Goal: Task Accomplishment & Management: Manage account settings

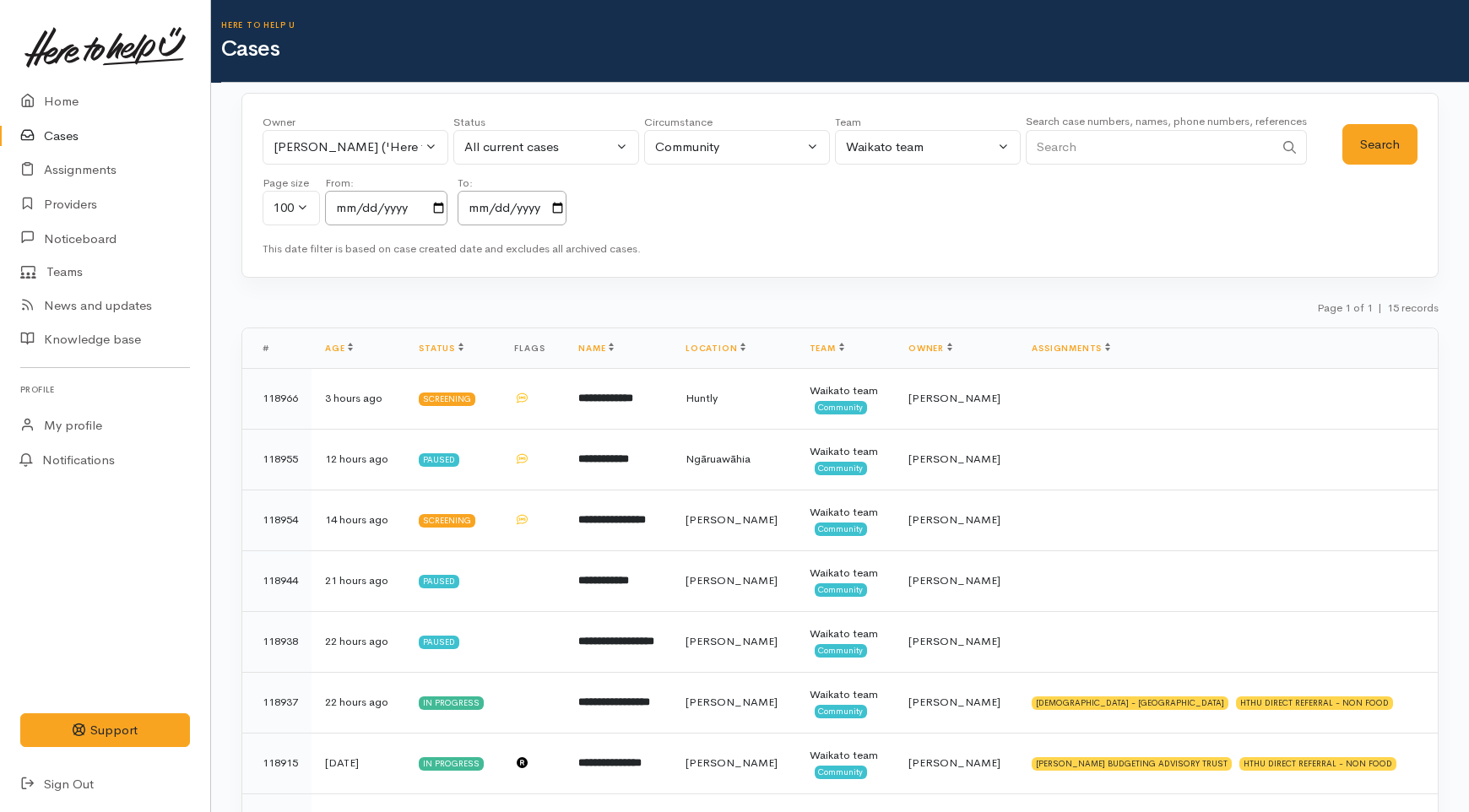
scroll to position [26, 0]
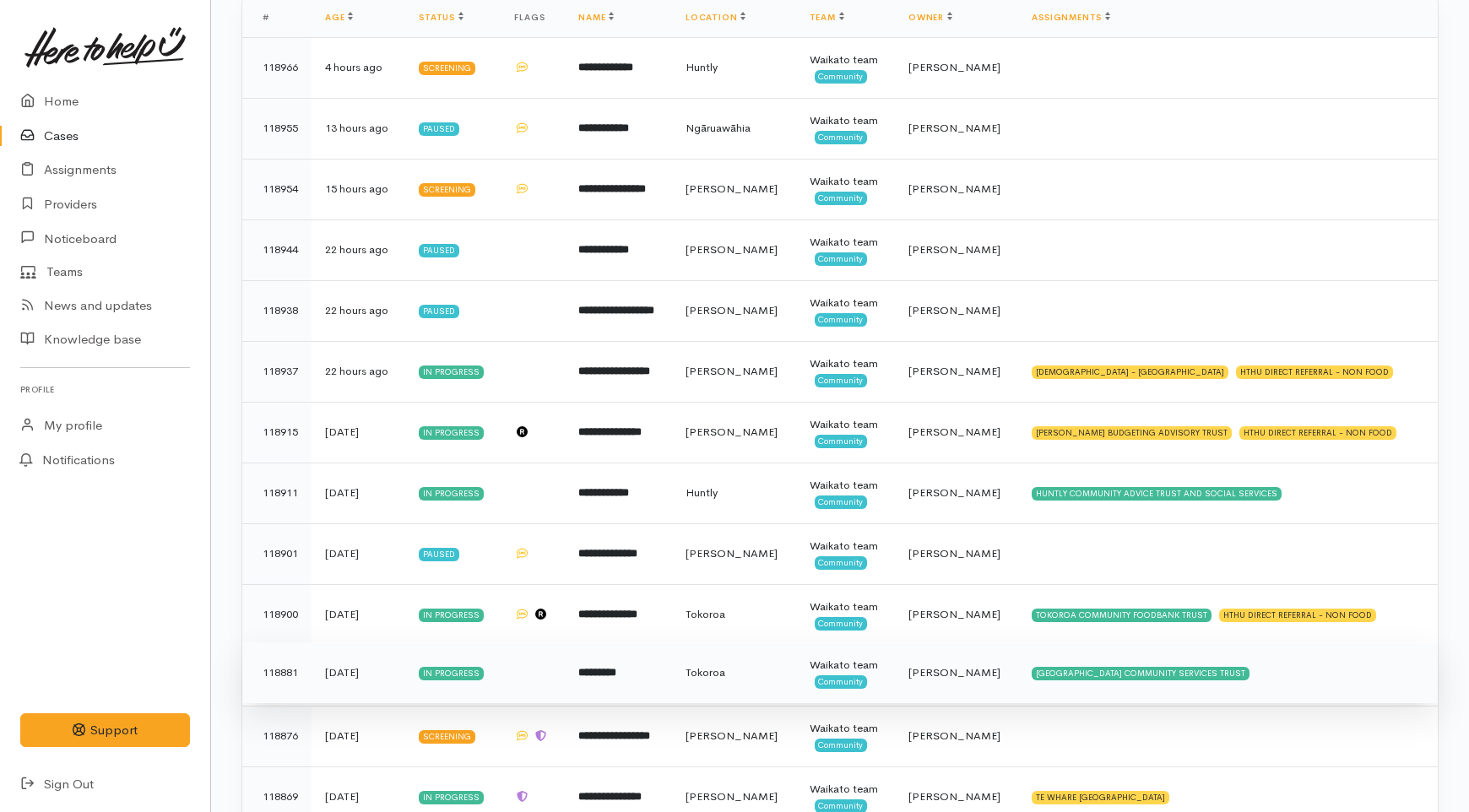
scroll to position [237, 0]
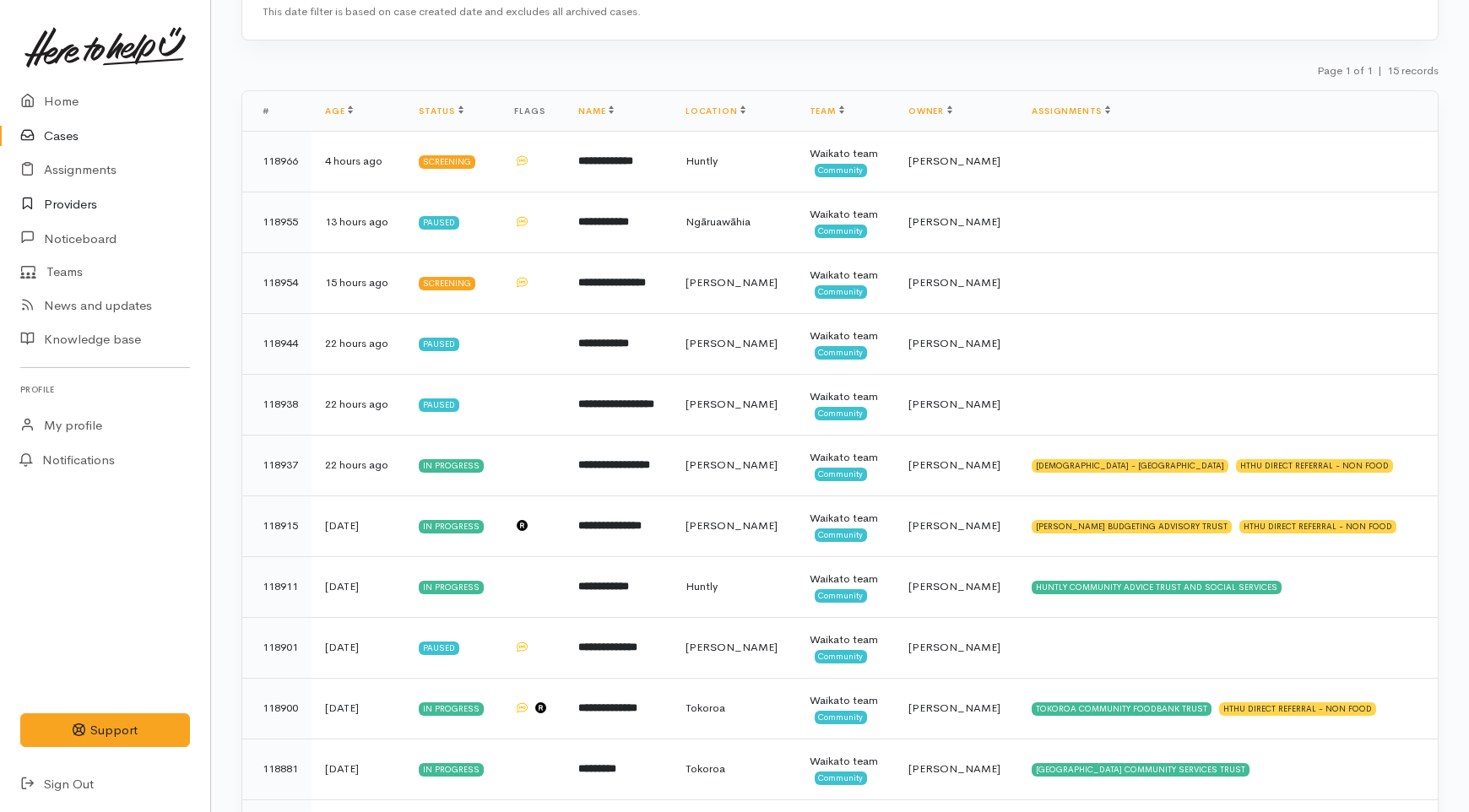
click at [77, 198] on link "Providers" at bounding box center [105, 205] width 210 height 34
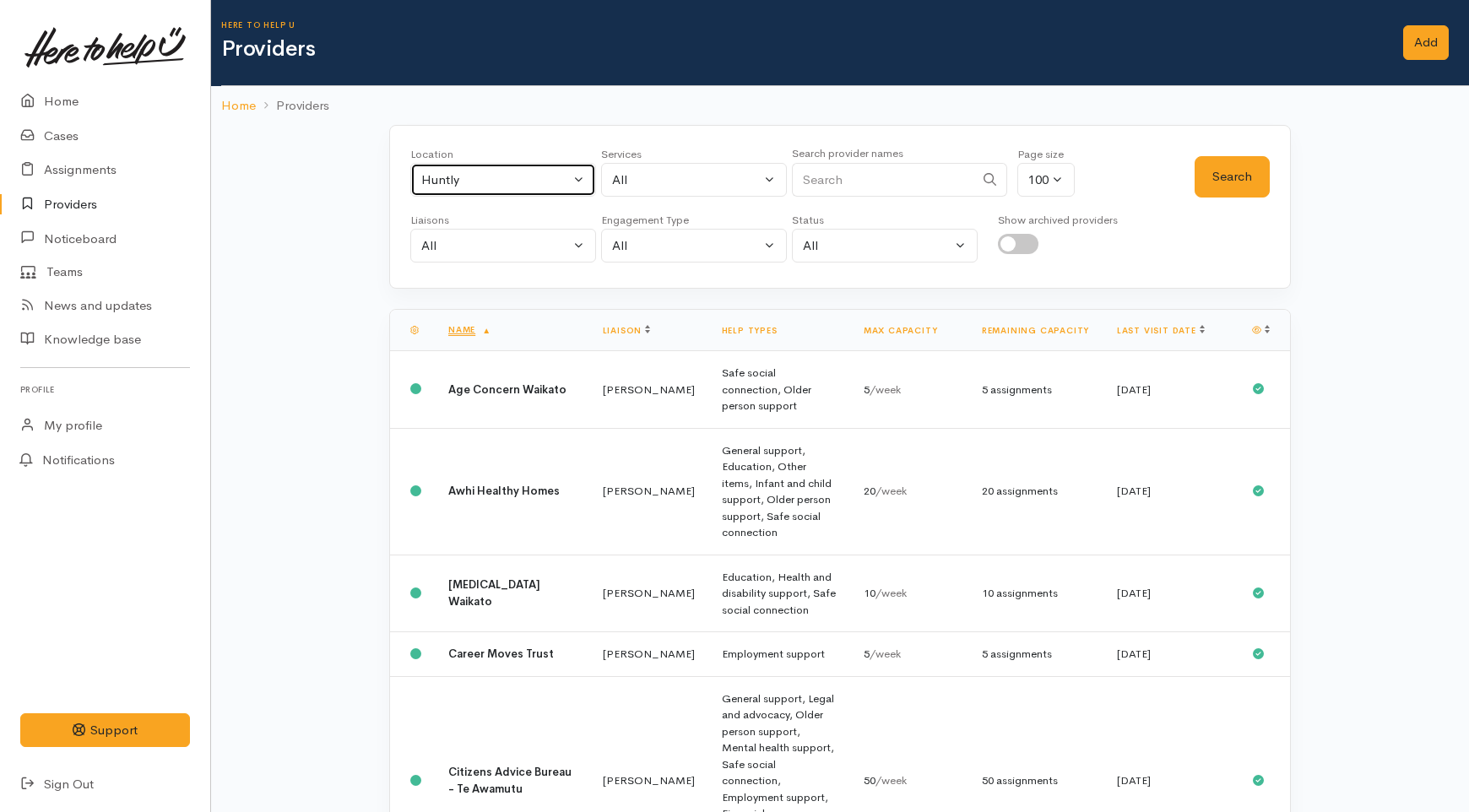
click at [475, 174] on div "Huntly" at bounding box center [495, 180] width 149 height 20
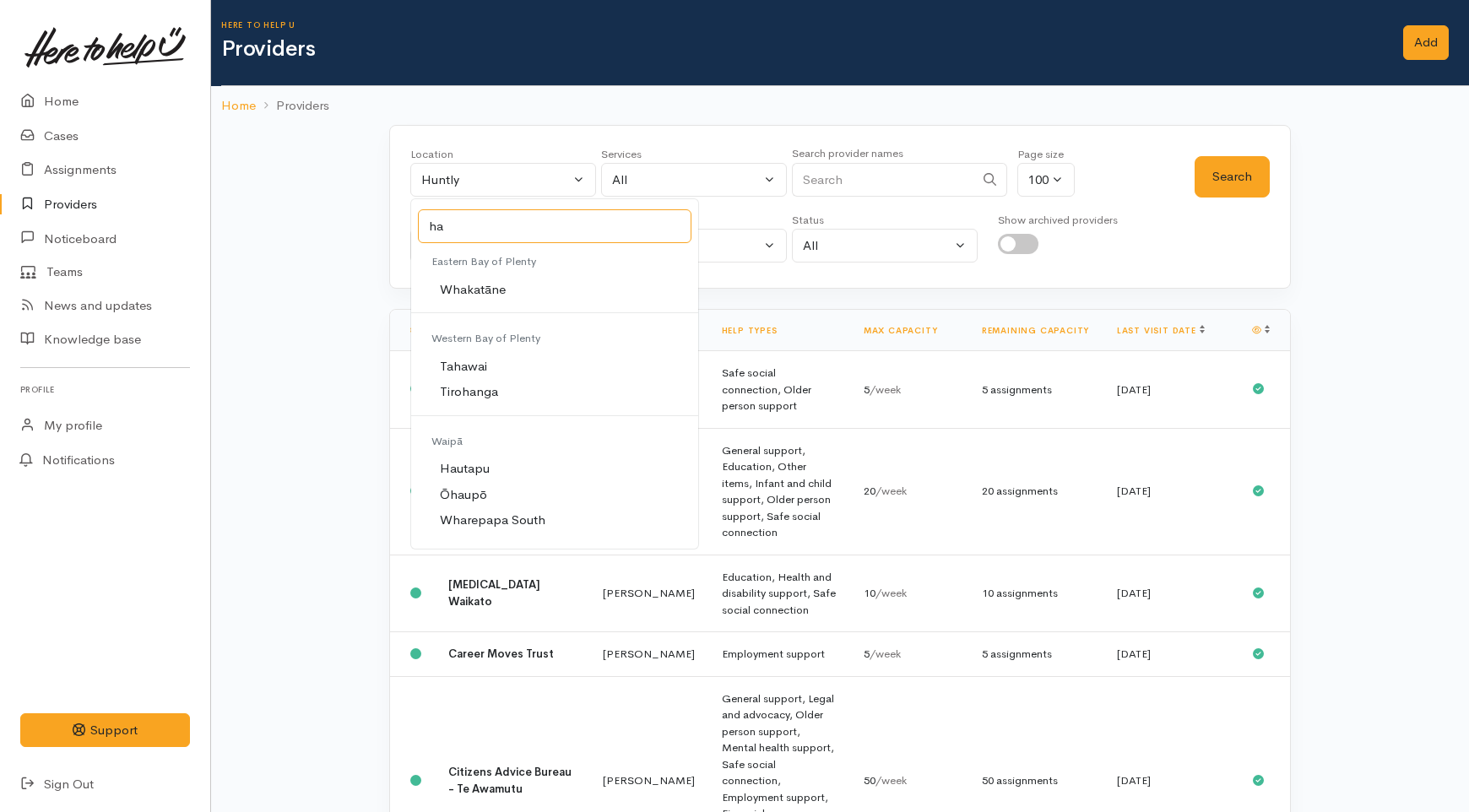
type input "ham"
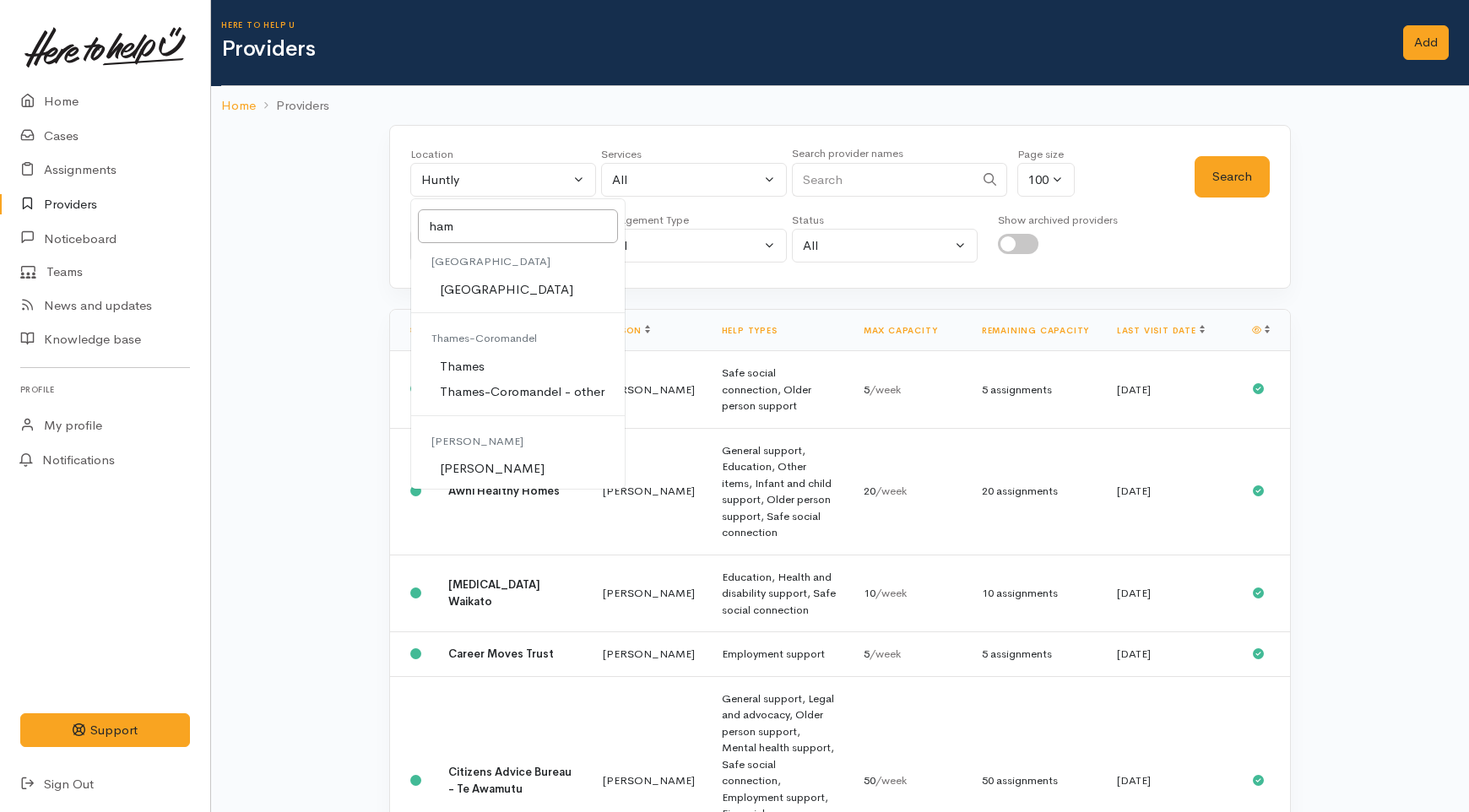
click at [495, 473] on link "Hamilton" at bounding box center [518, 468] width 214 height 26
select select "1"
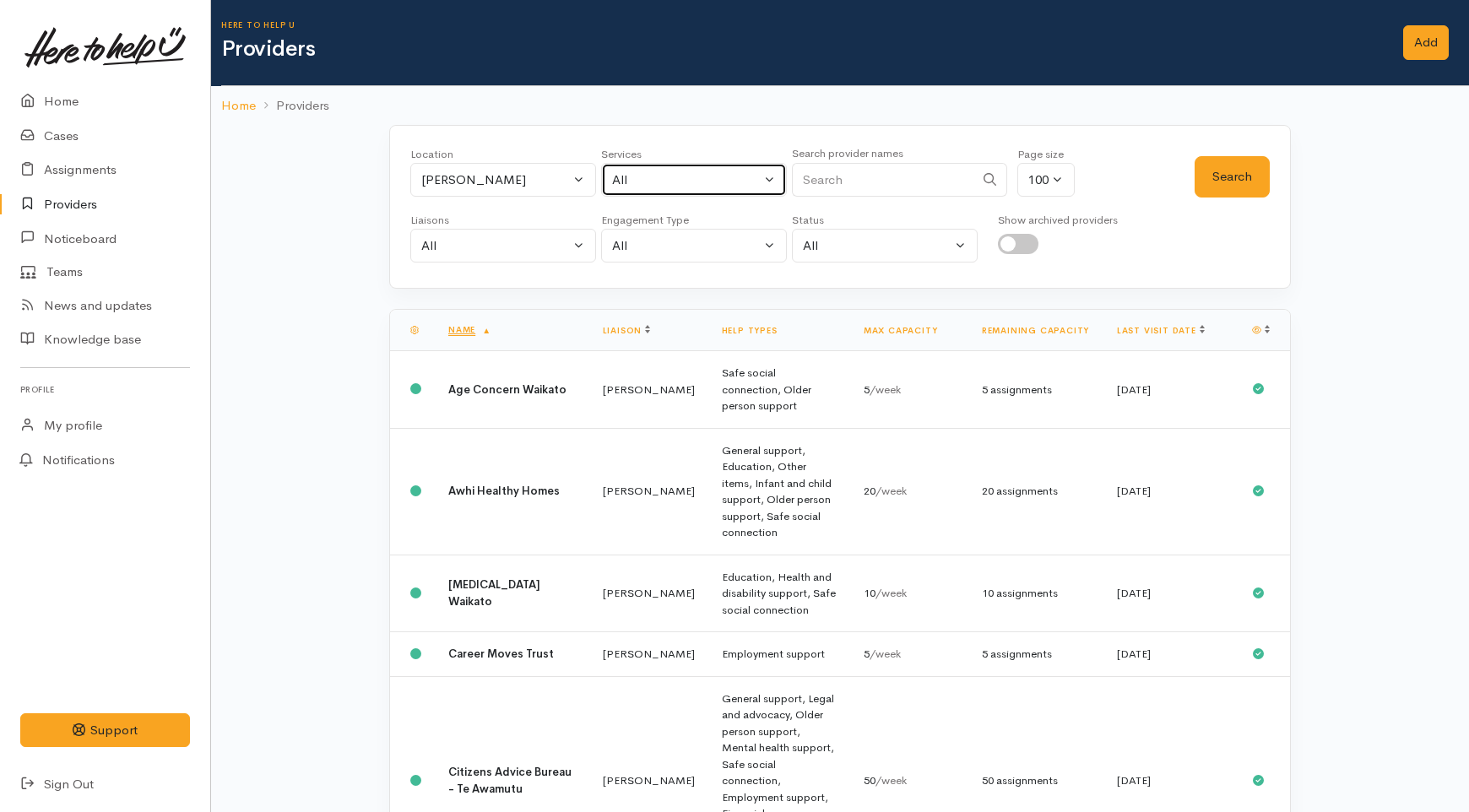
click at [714, 187] on div "All" at bounding box center [686, 180] width 149 height 20
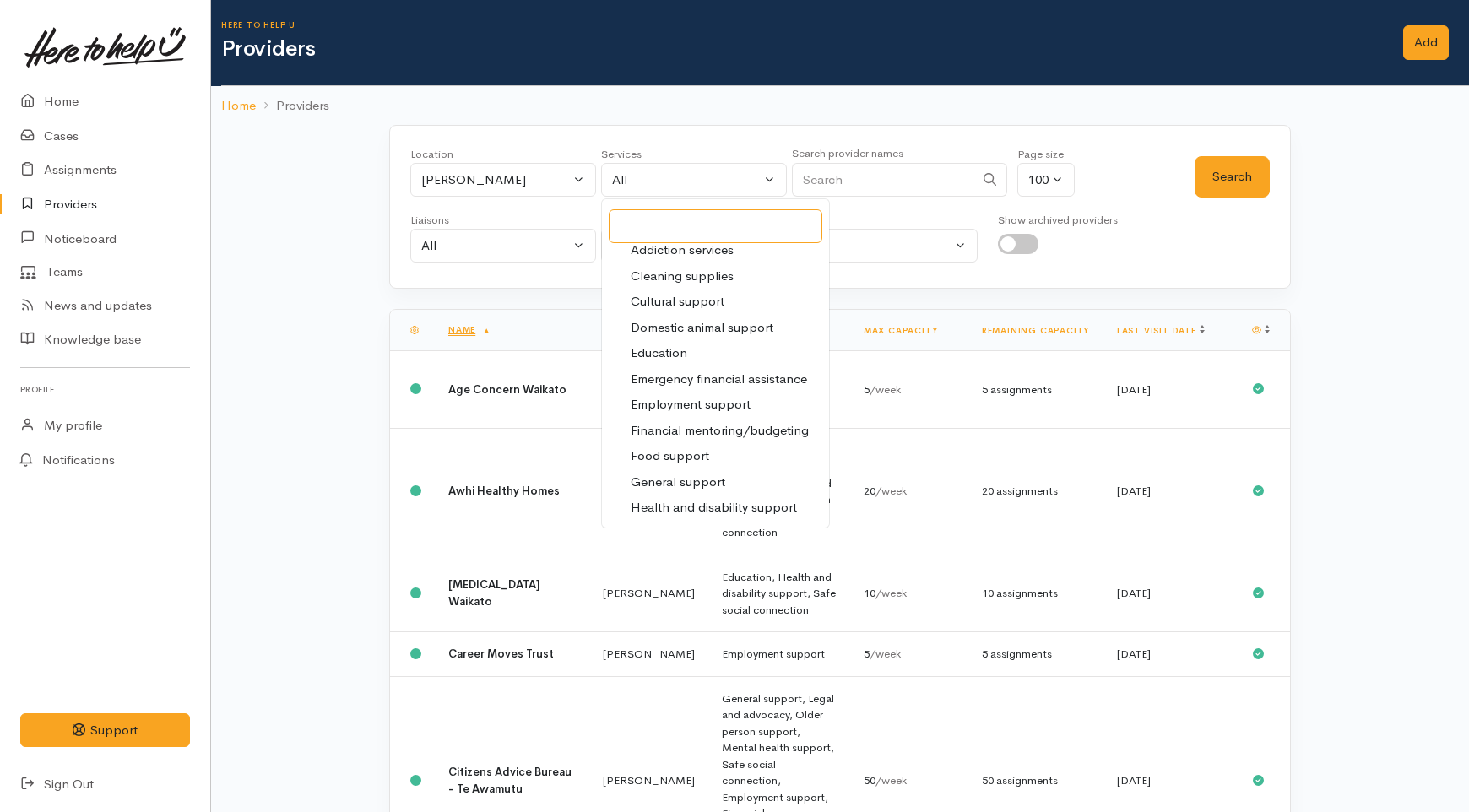
scroll to position [94, 0]
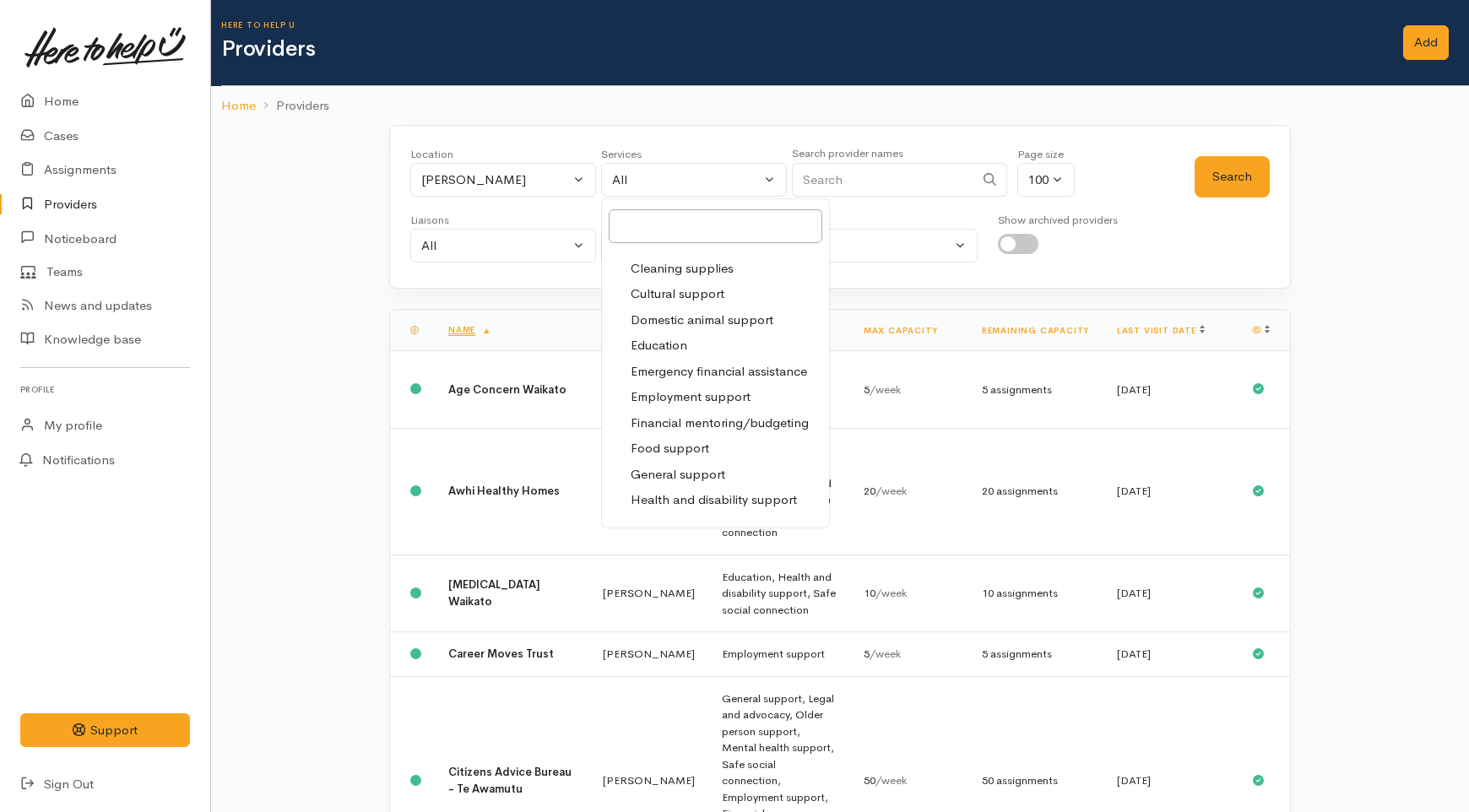
click at [680, 452] on span "Food support" at bounding box center [669, 449] width 78 height 20
select select "3"
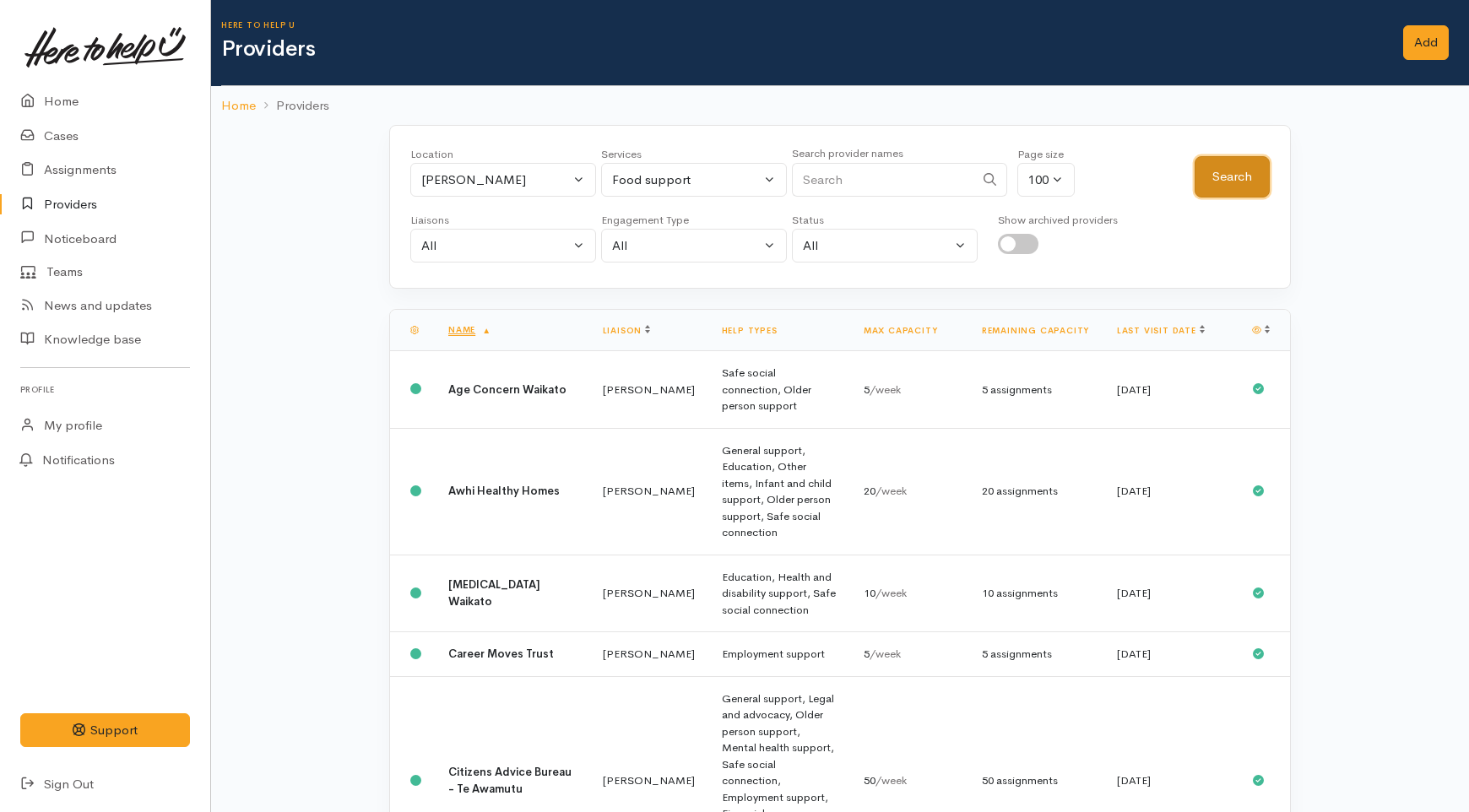
click at [1220, 181] on button "Search" at bounding box center [1231, 177] width 75 height 41
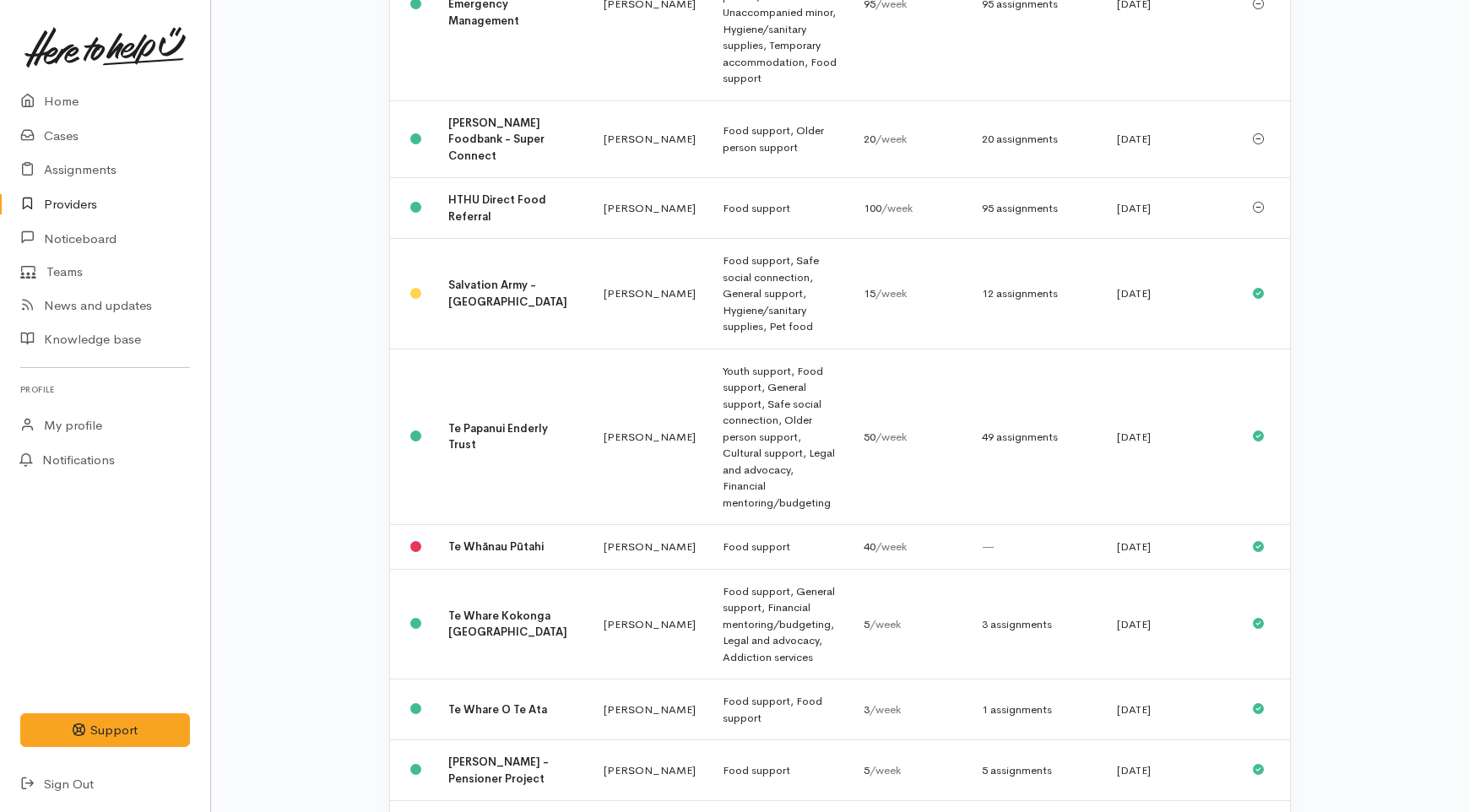
scroll to position [648, 0]
click at [76, 97] on link "Home" at bounding box center [105, 102] width 210 height 34
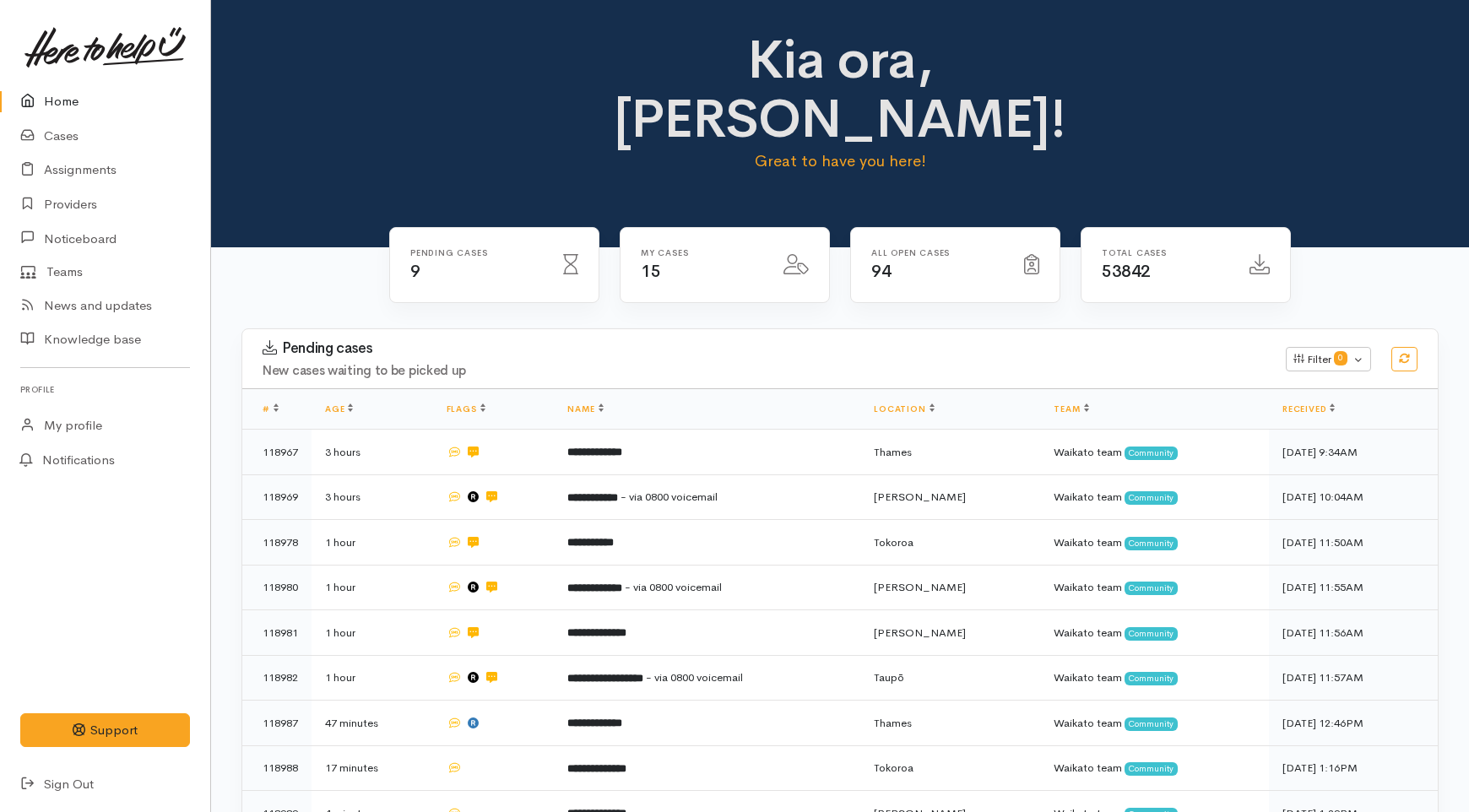
click at [47, 113] on link "Home" at bounding box center [105, 102] width 210 height 34
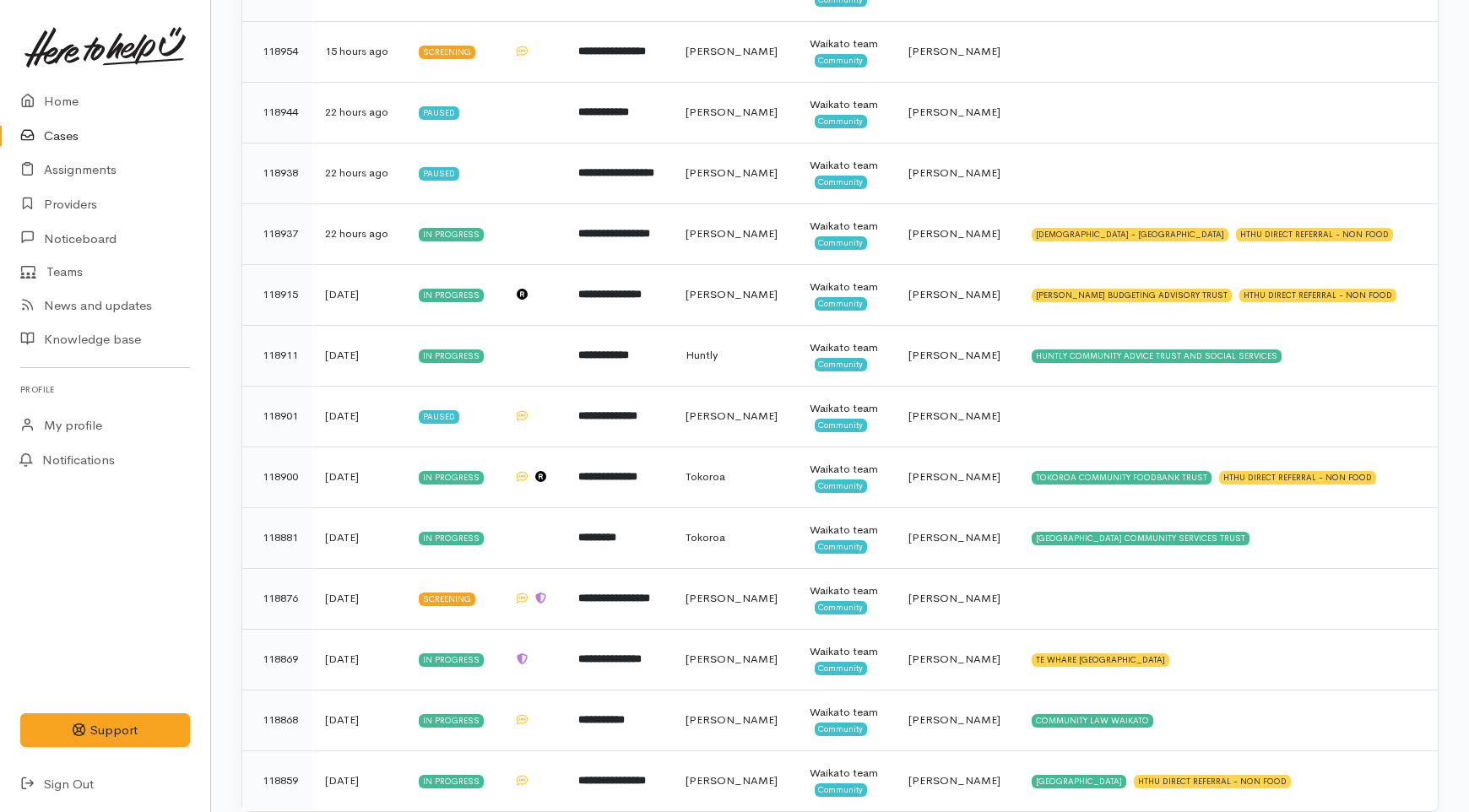
scroll to position [518, 0]
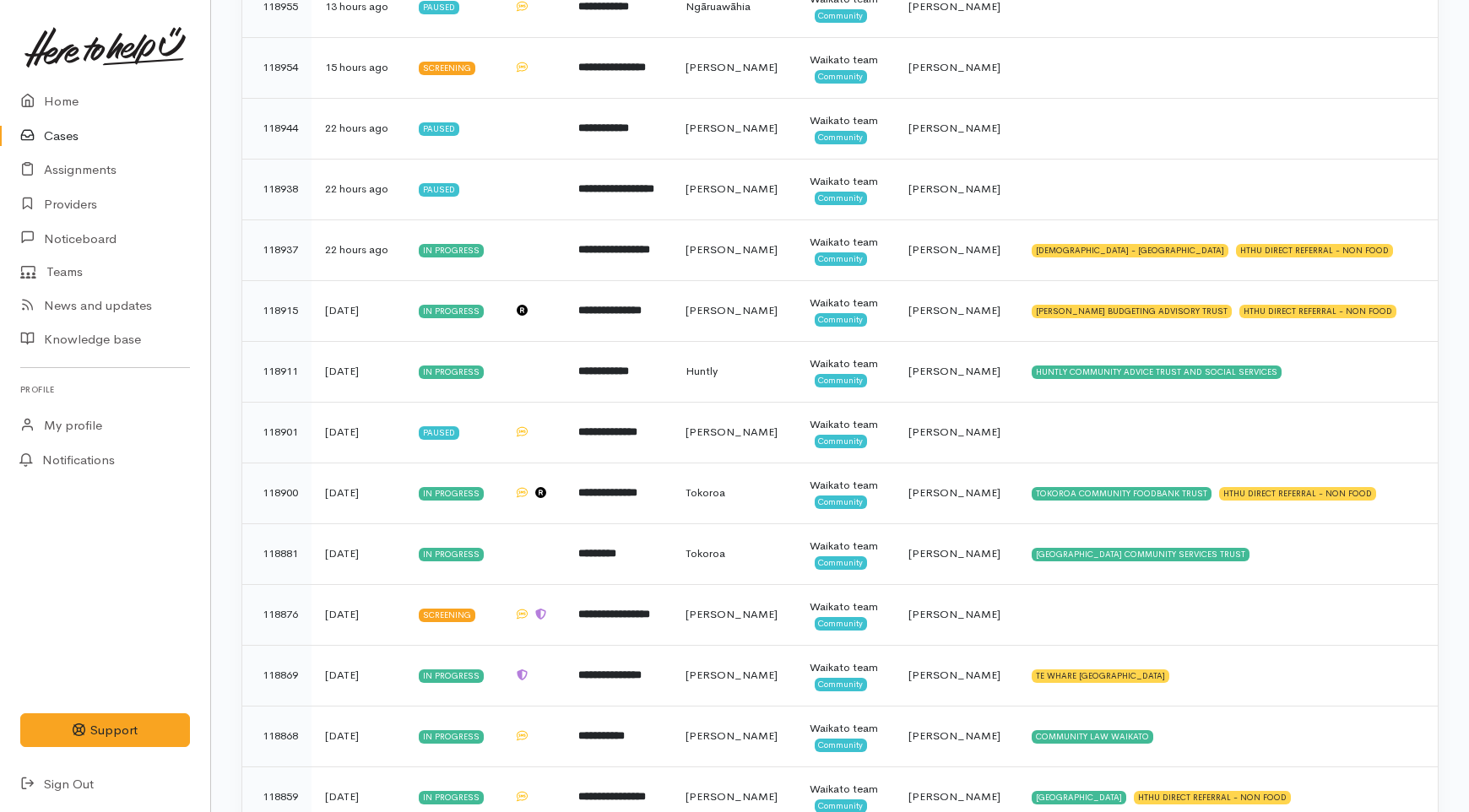
scroll to position [518, 0]
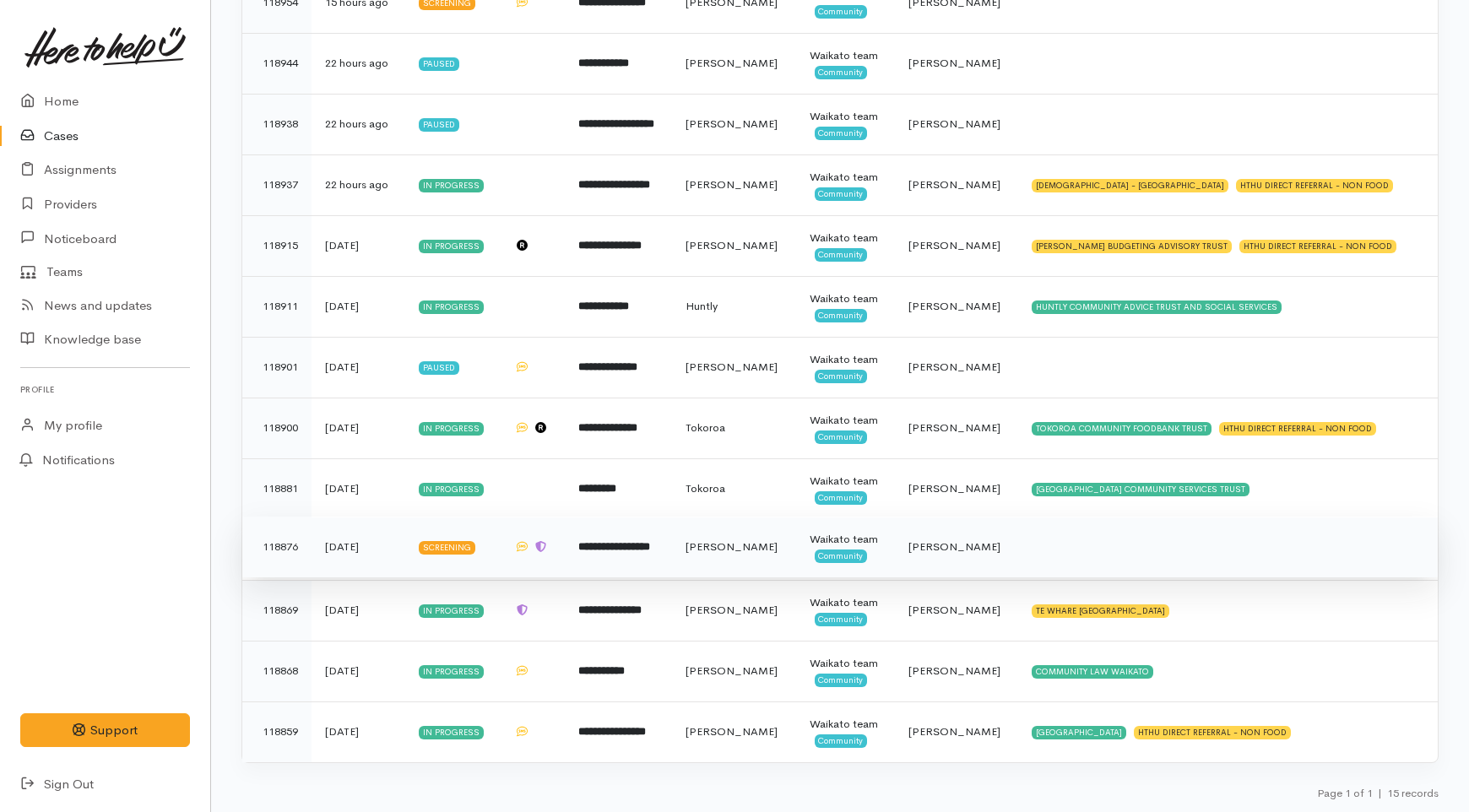
click at [761, 542] on span "Hamilton" at bounding box center [731, 546] width 92 height 15
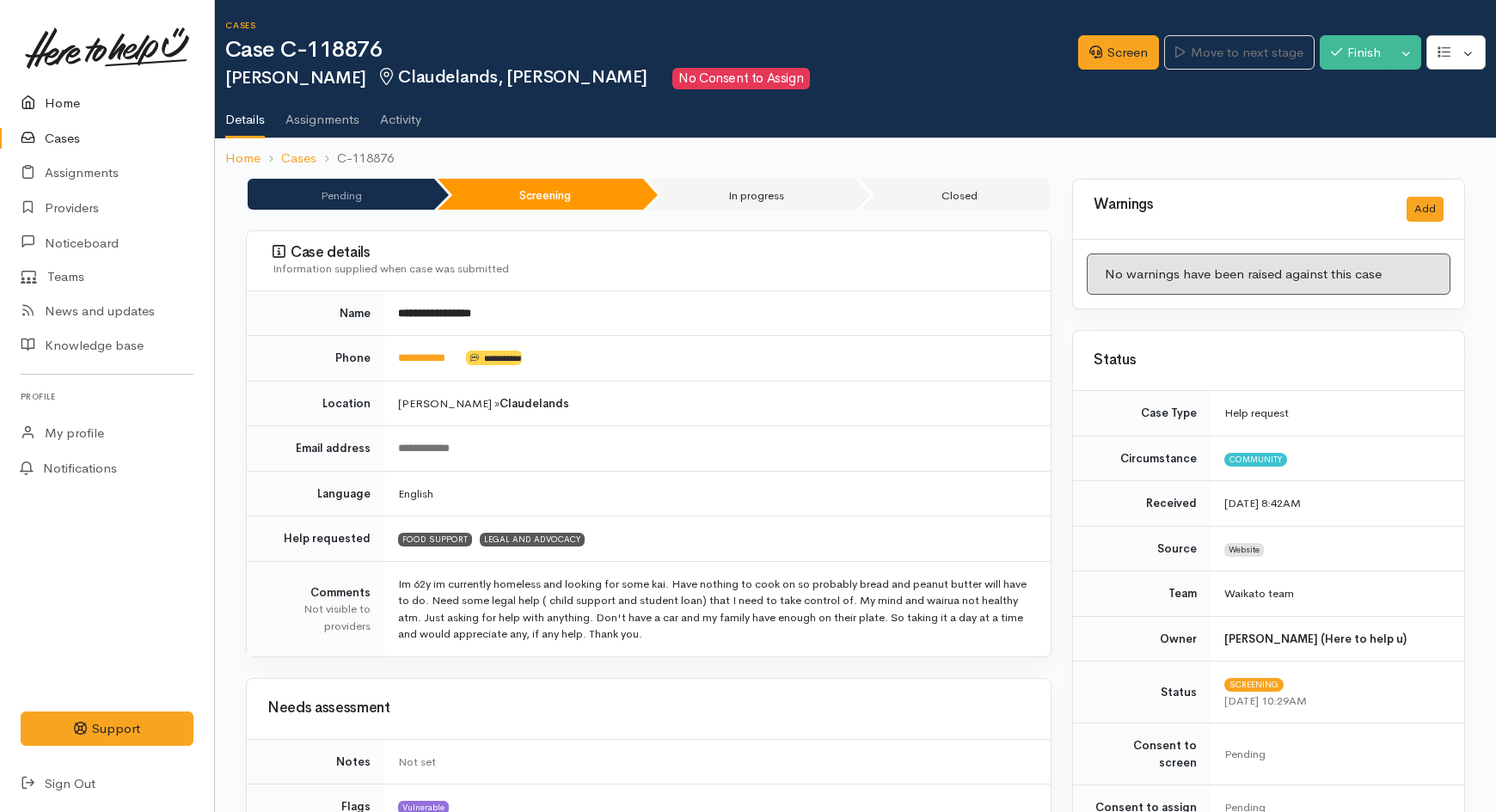
click at [36, 93] on icon at bounding box center [32, 103] width 24 height 22
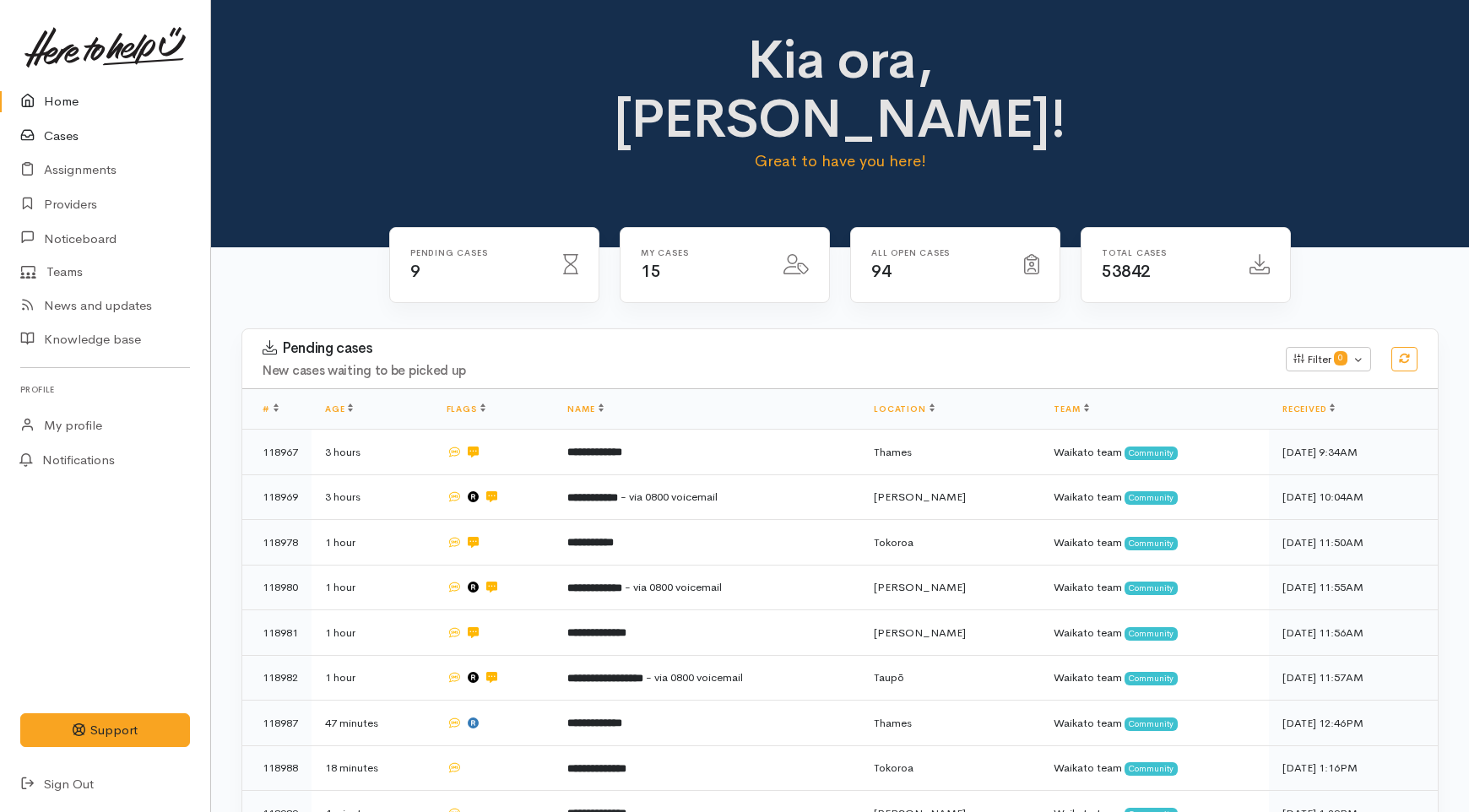
click at [59, 138] on link "Cases" at bounding box center [105, 136] width 210 height 34
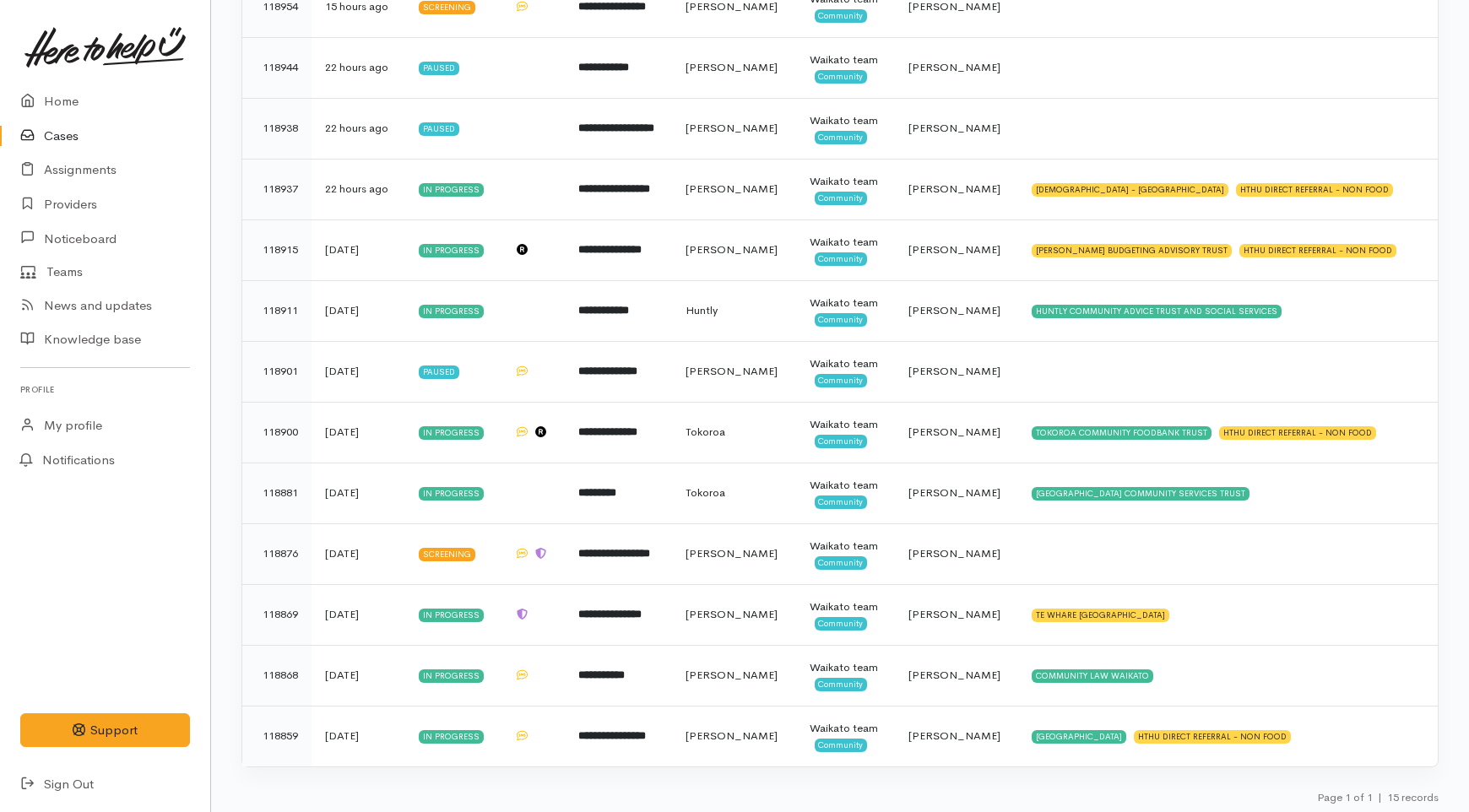
scroll to position [518, 0]
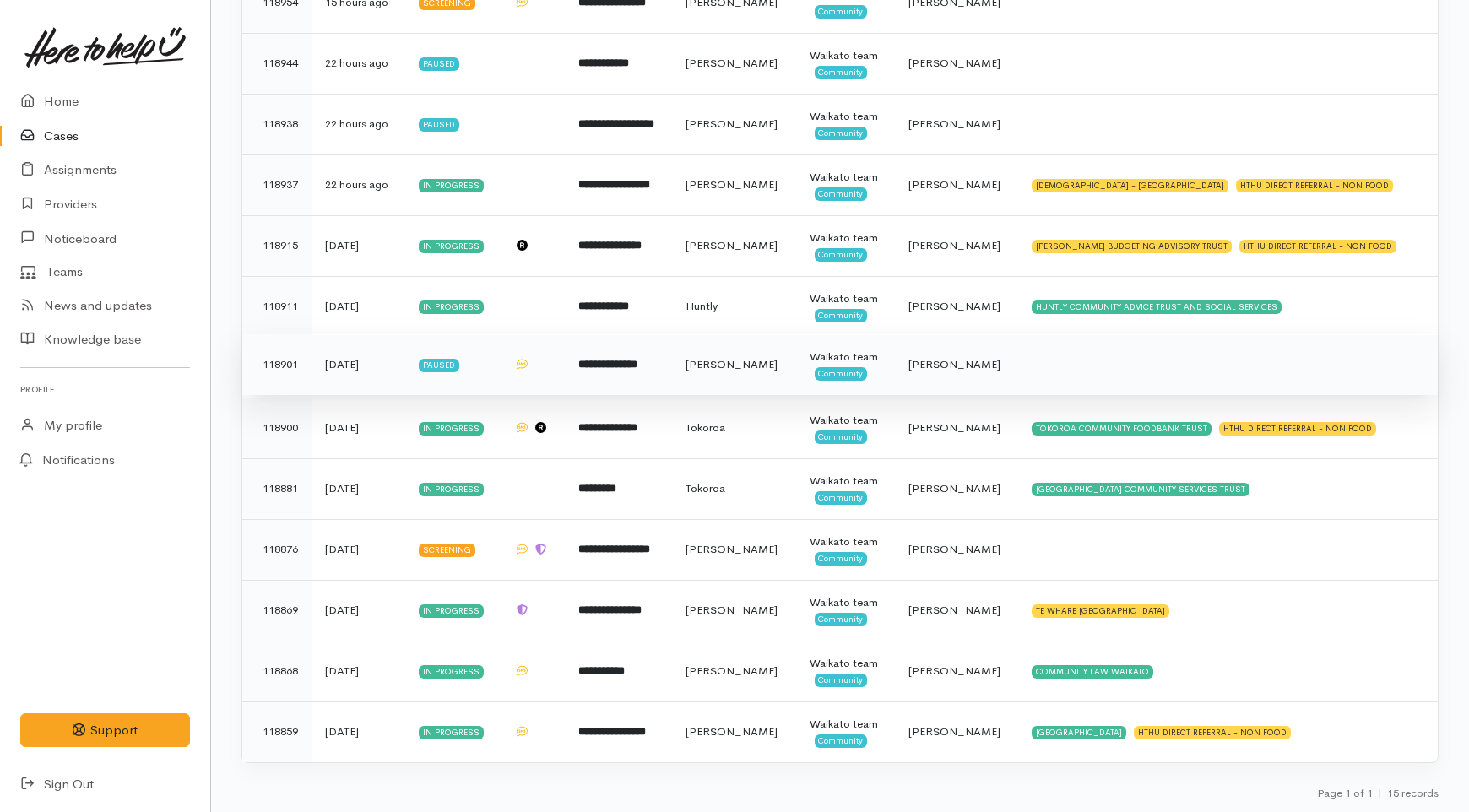
click at [672, 384] on td "**********" at bounding box center [618, 364] width 108 height 61
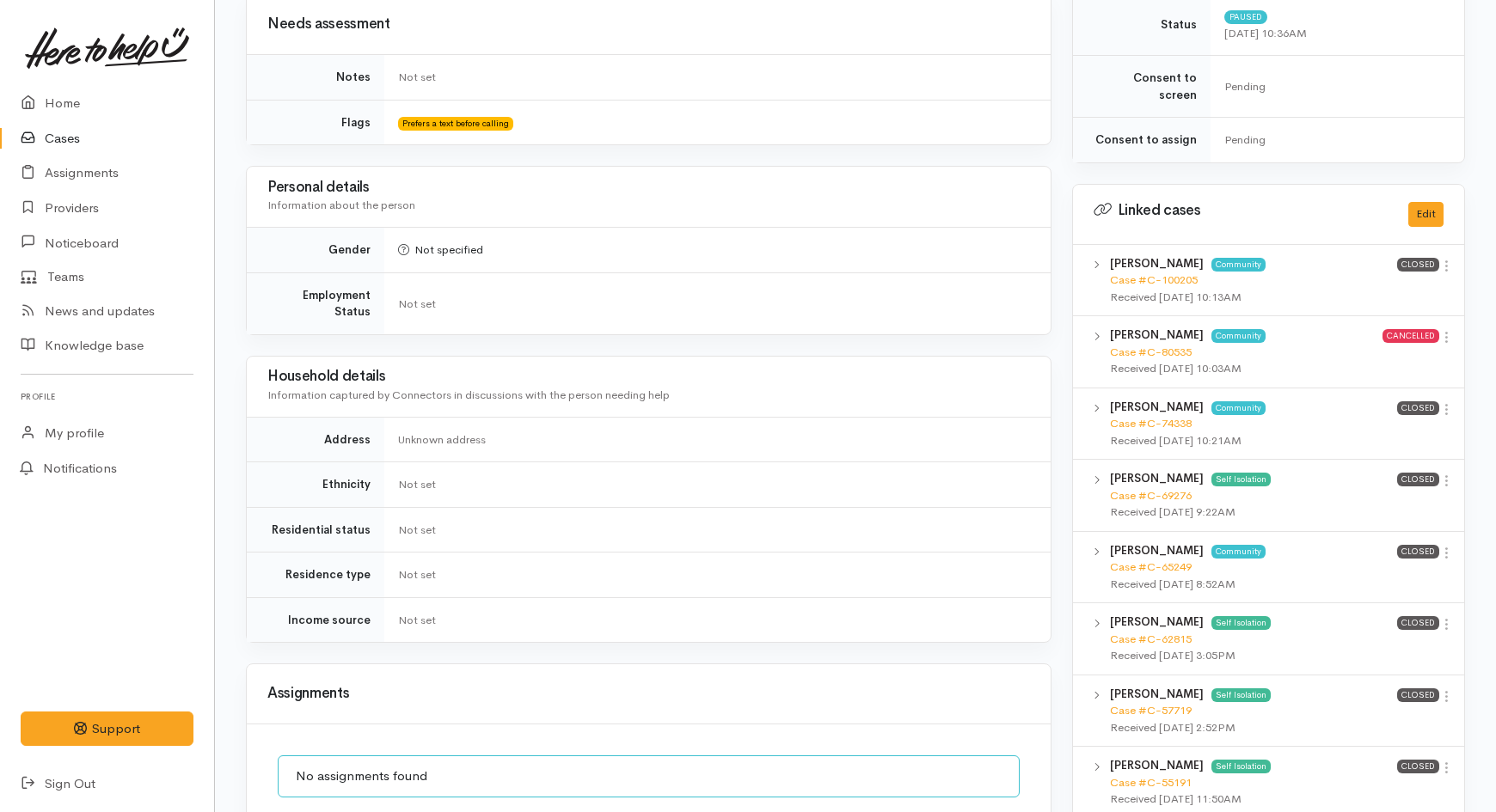
scroll to position [1242, 0]
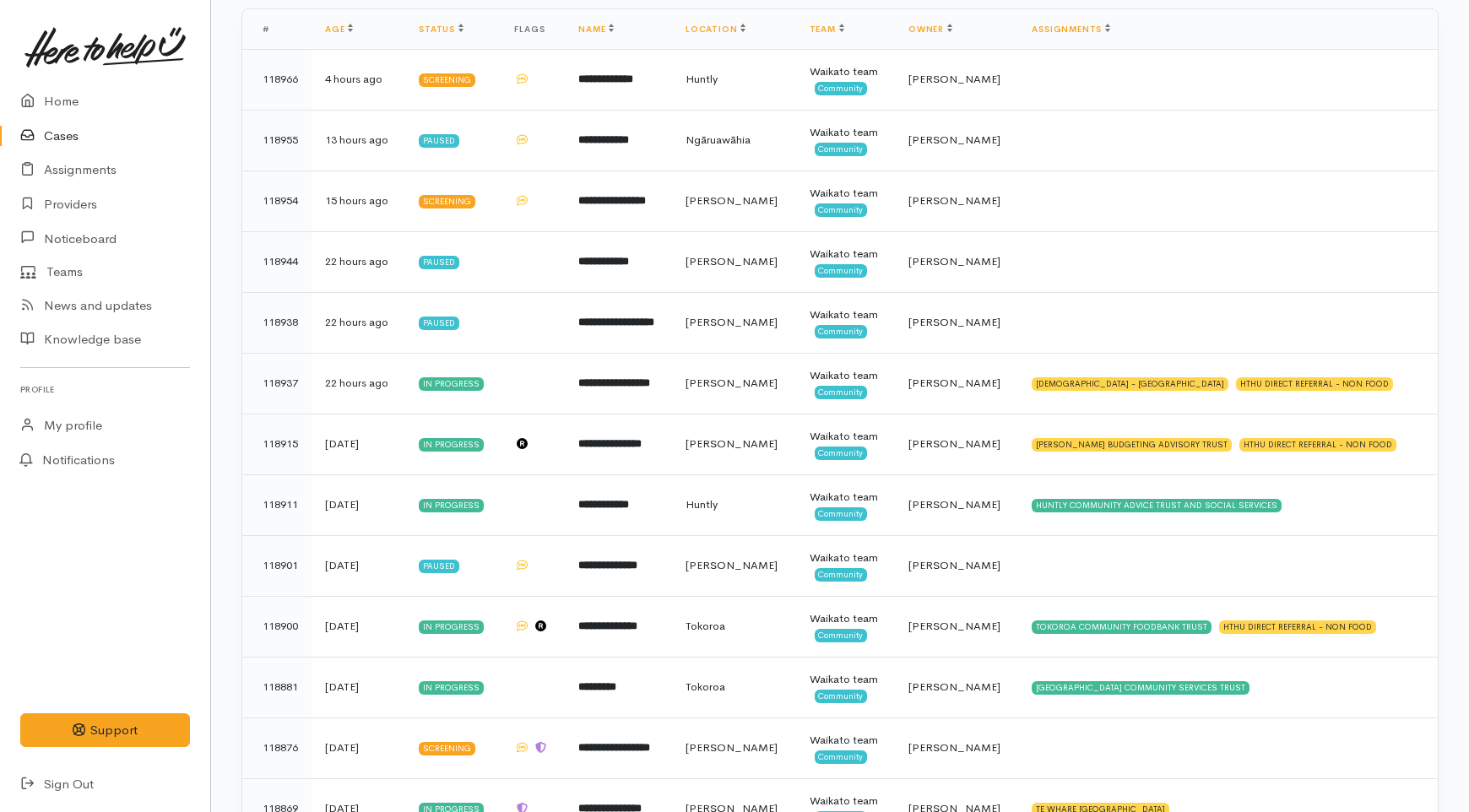
scroll to position [307, 0]
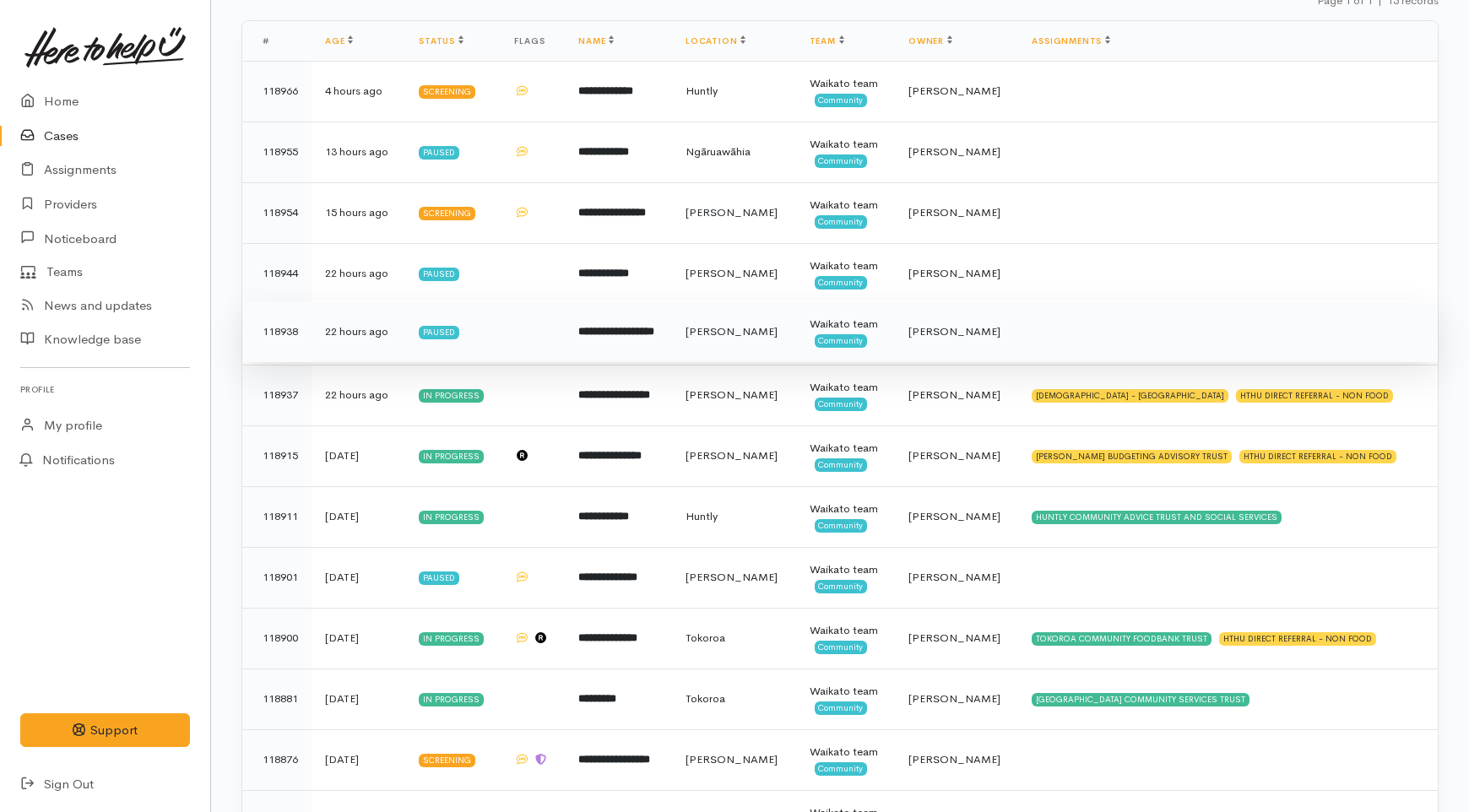
click at [654, 334] on b "**********" at bounding box center [617, 331] width 76 height 11
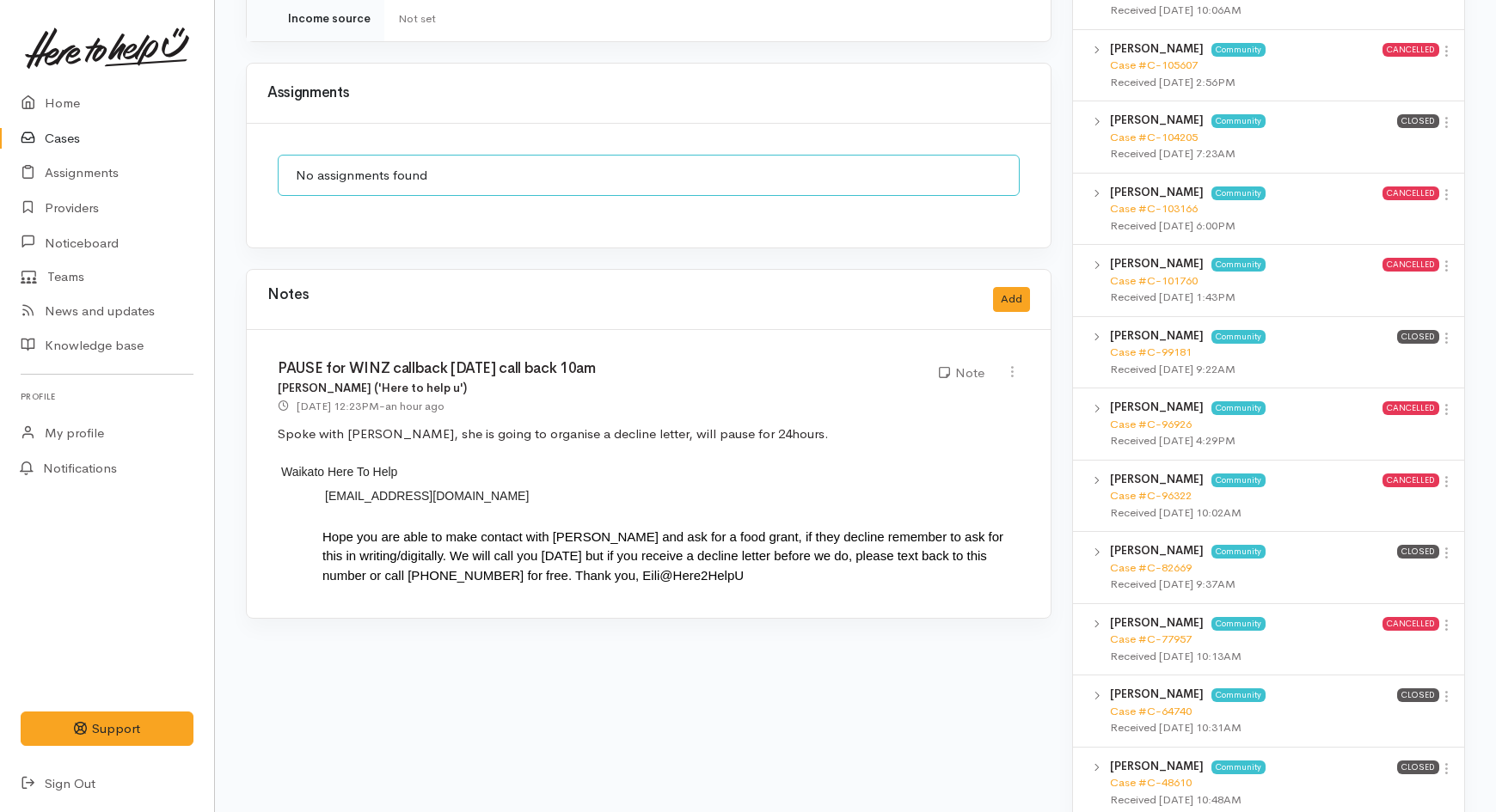
scroll to position [1242, 0]
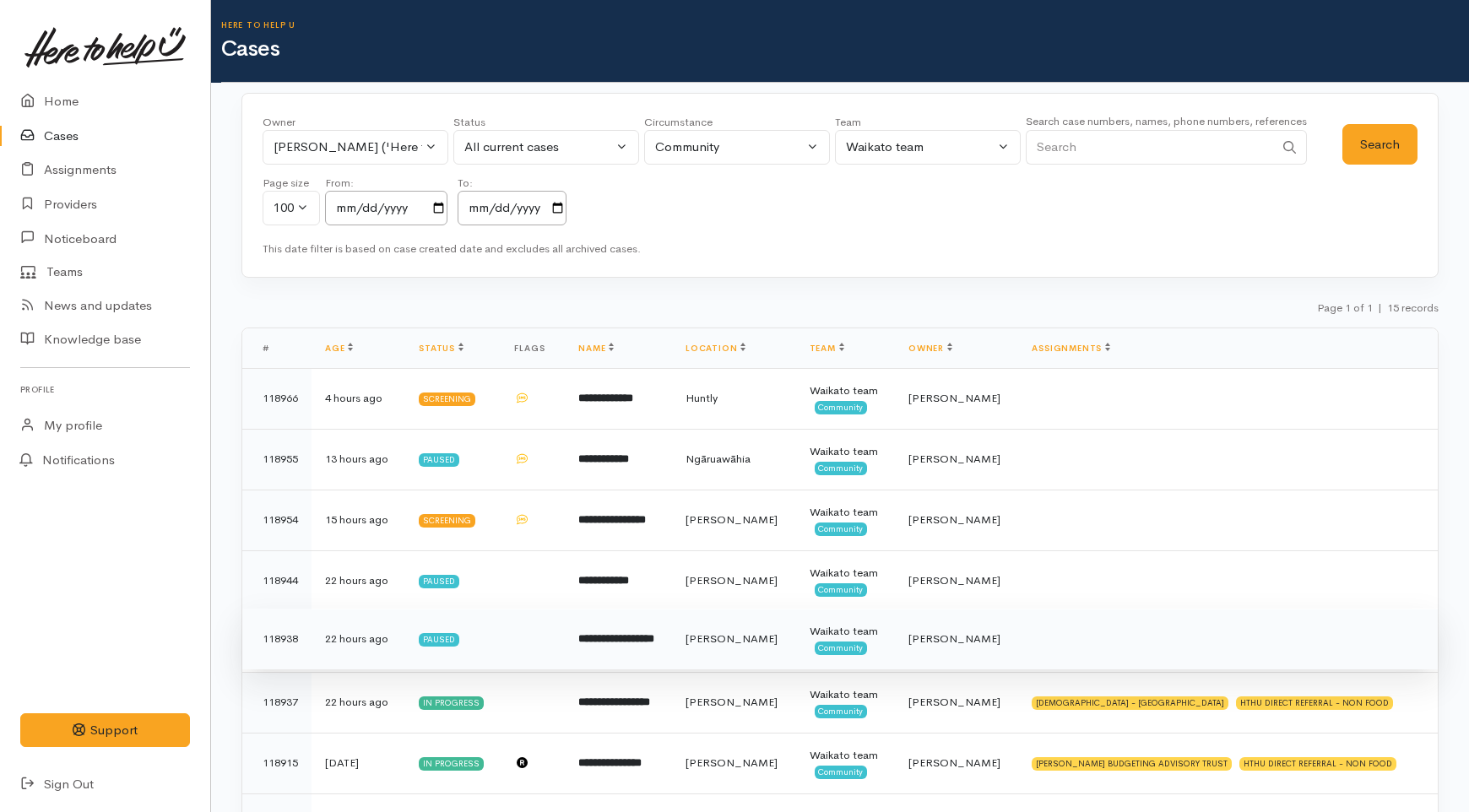
scroll to position [307, 0]
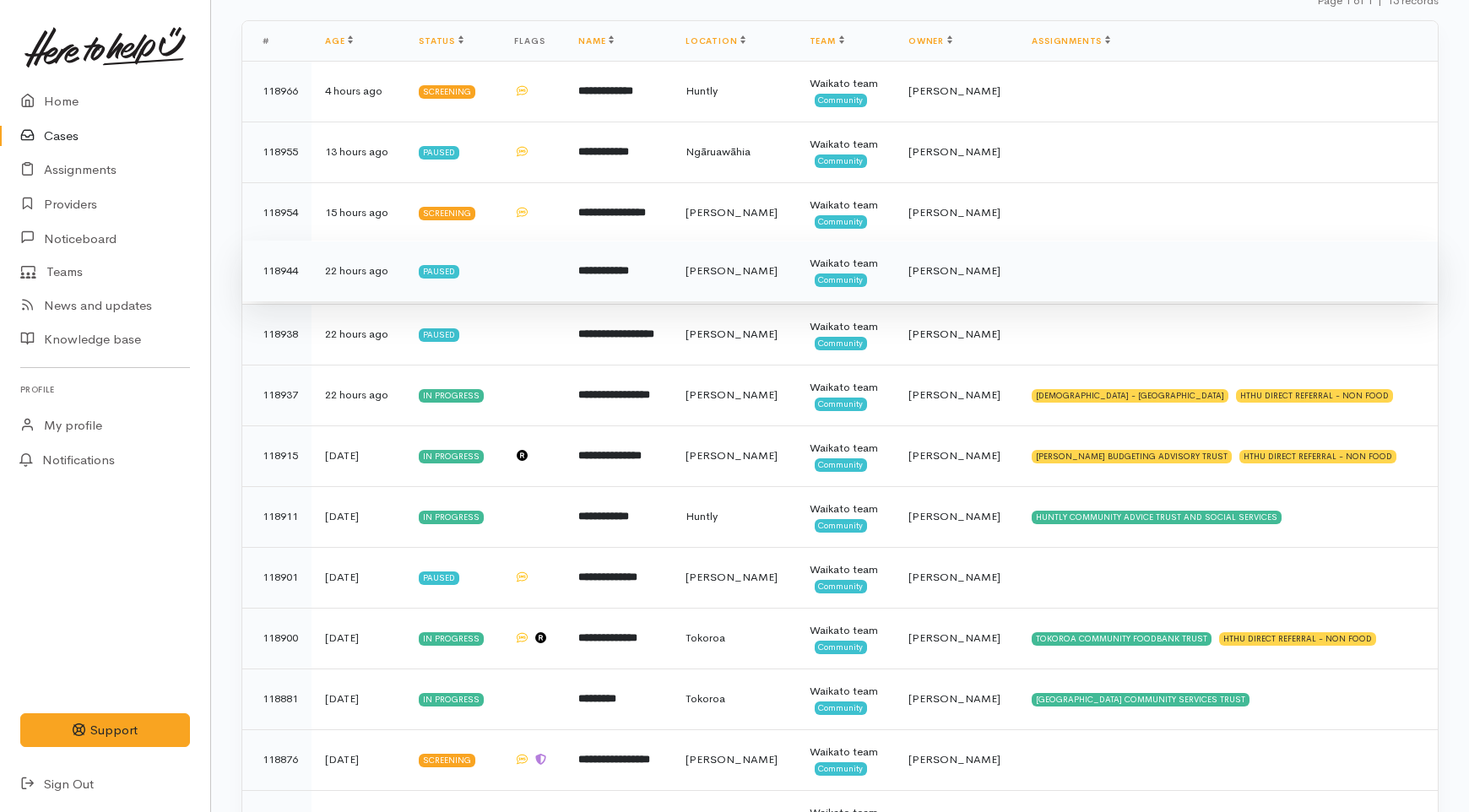
click at [672, 268] on td "**********" at bounding box center [618, 270] width 108 height 61
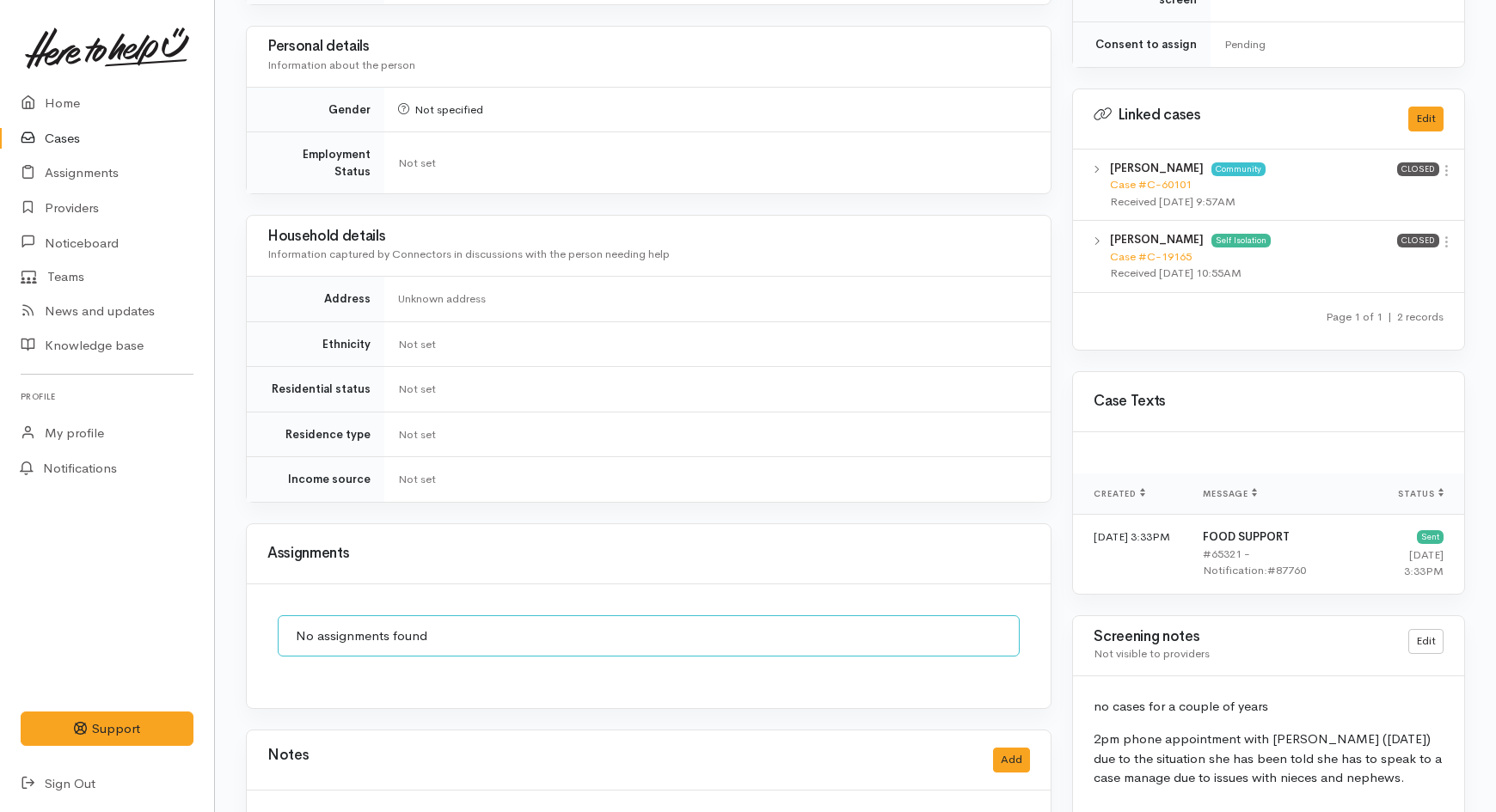
scroll to position [1432, 0]
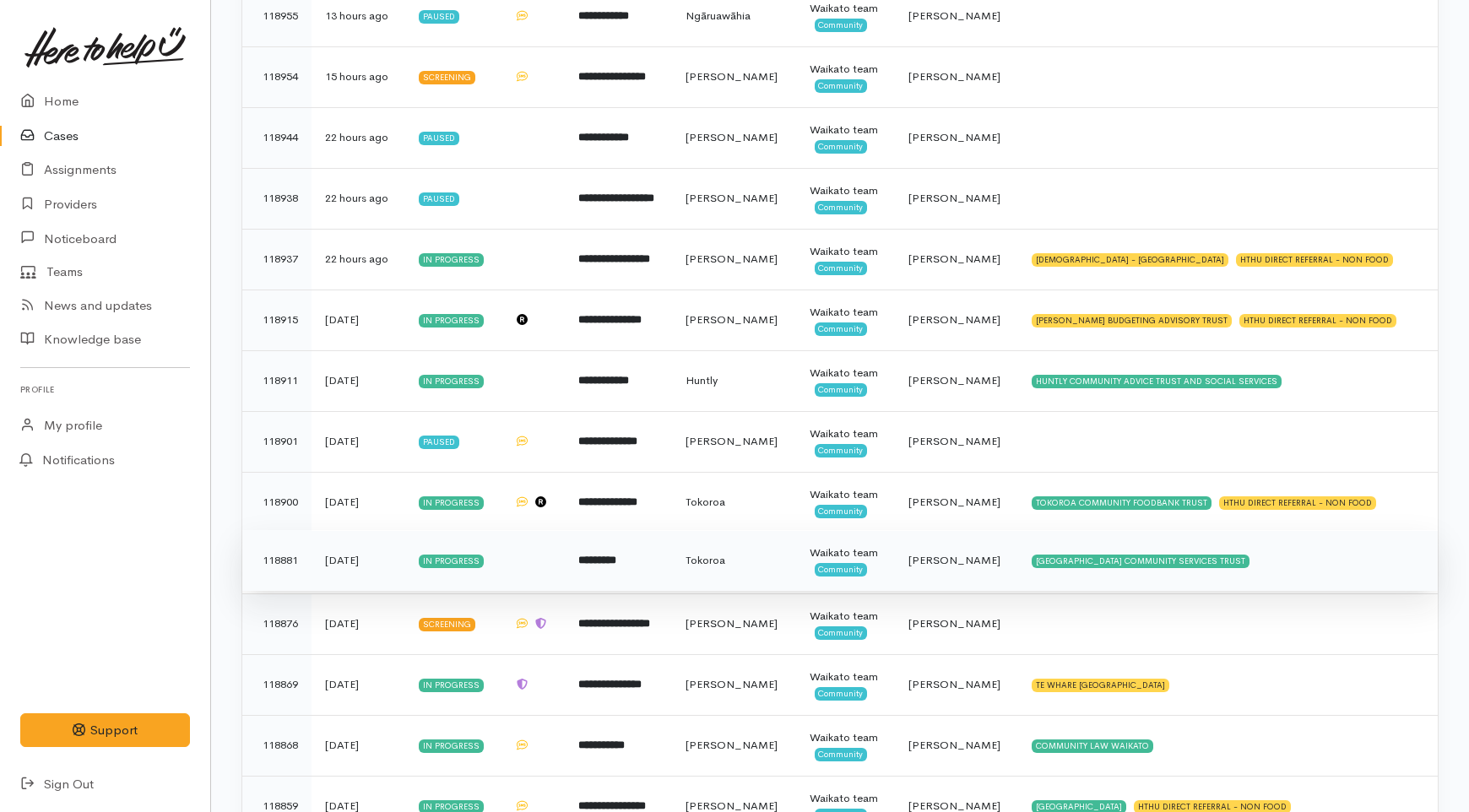
scroll to position [425, 0]
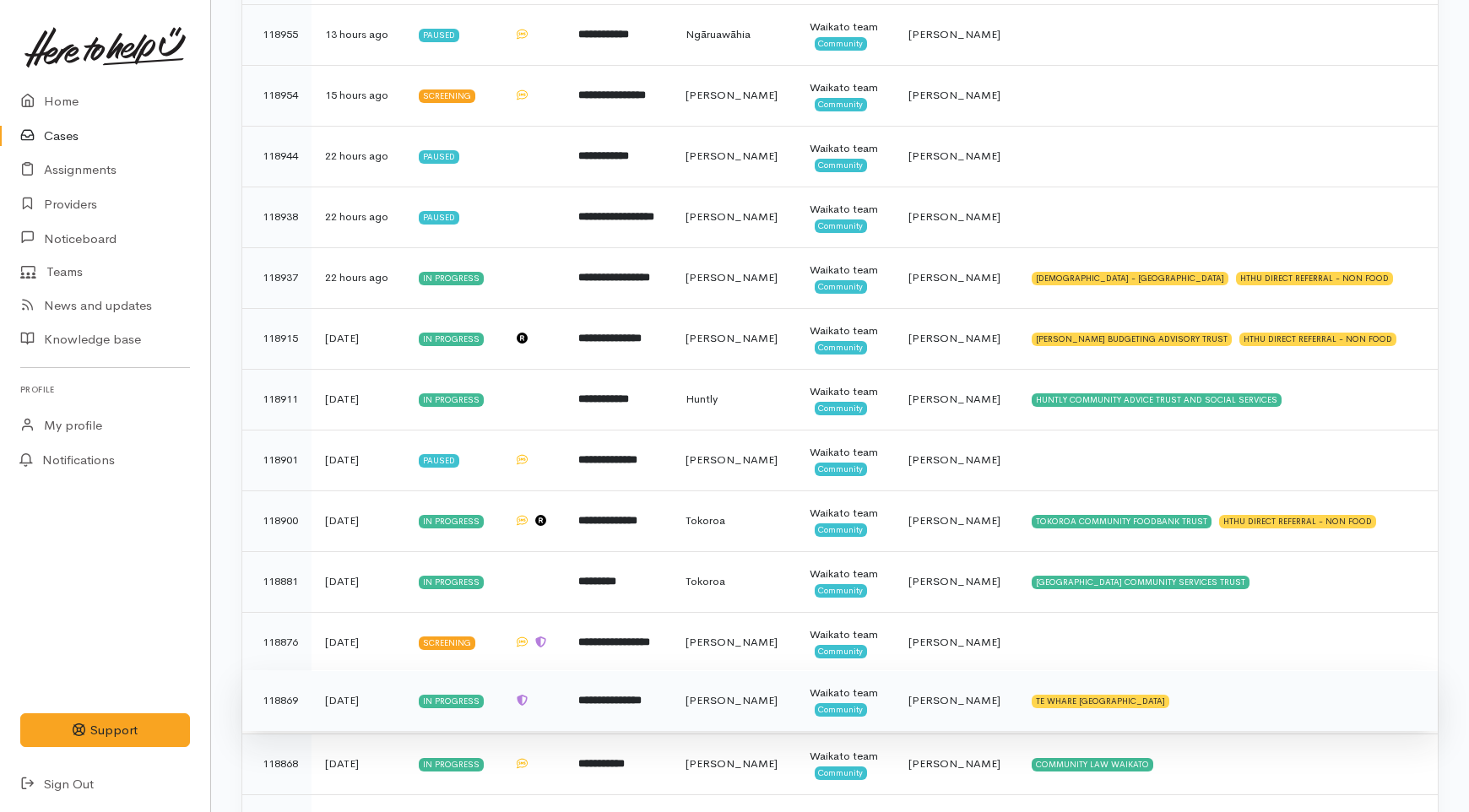
click at [672, 703] on td "**********" at bounding box center [618, 700] width 108 height 61
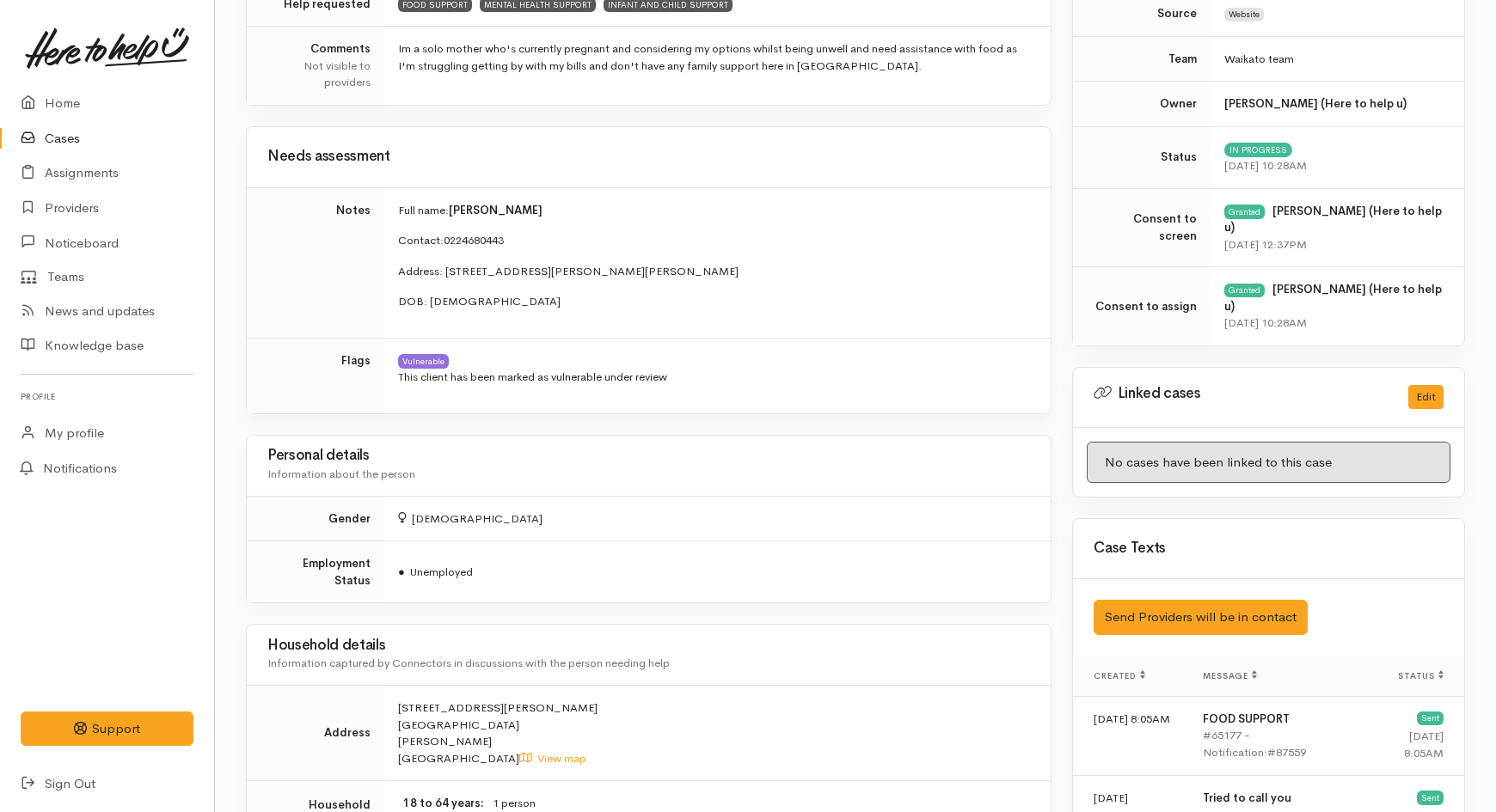
scroll to position [96, 0]
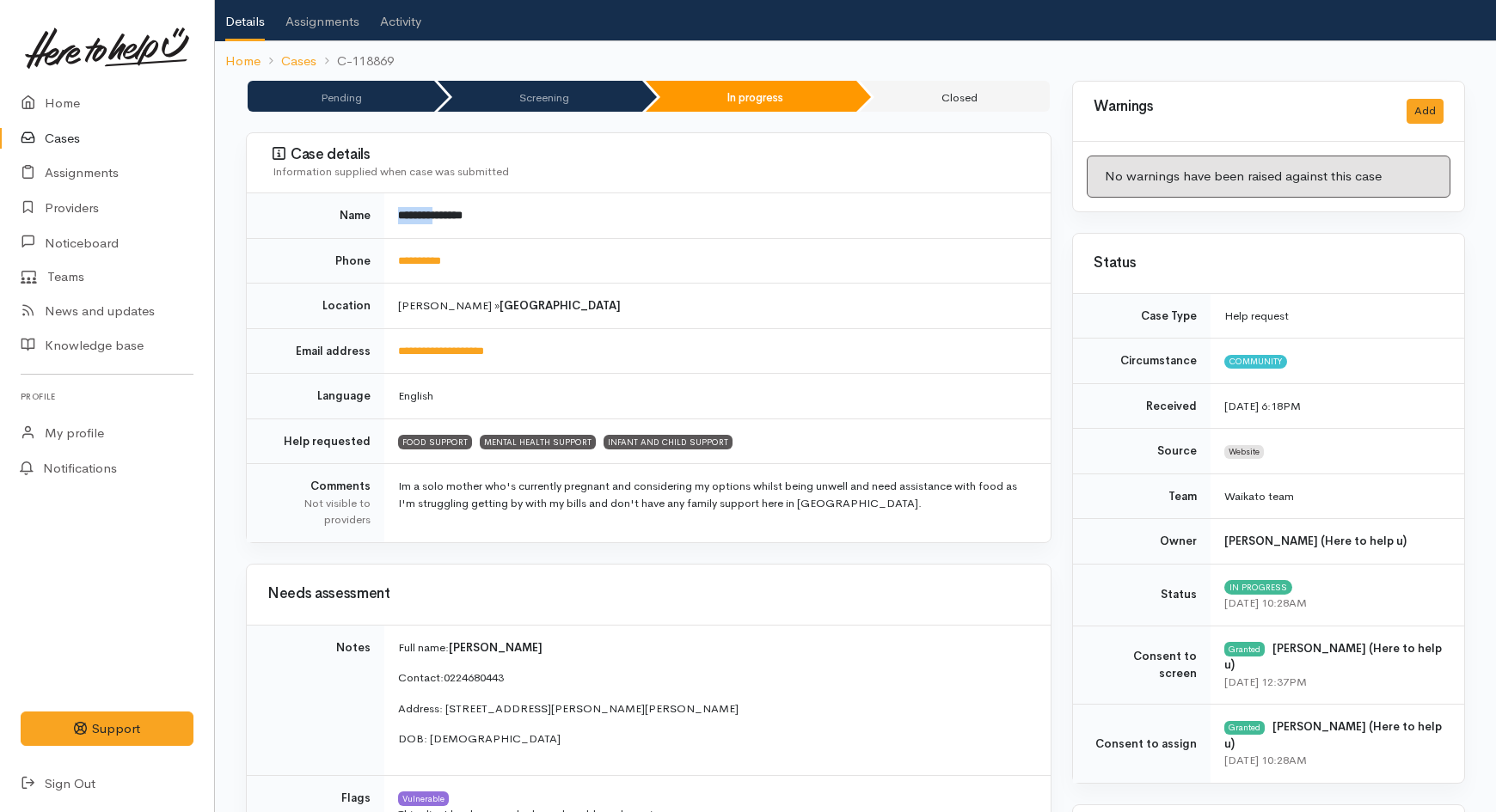
drag, startPoint x: 398, startPoint y: 210, endPoint x: 444, endPoint y: 220, distance: 47.1
click at [444, 220] on b "**********" at bounding box center [431, 215] width 65 height 11
copy b "********"
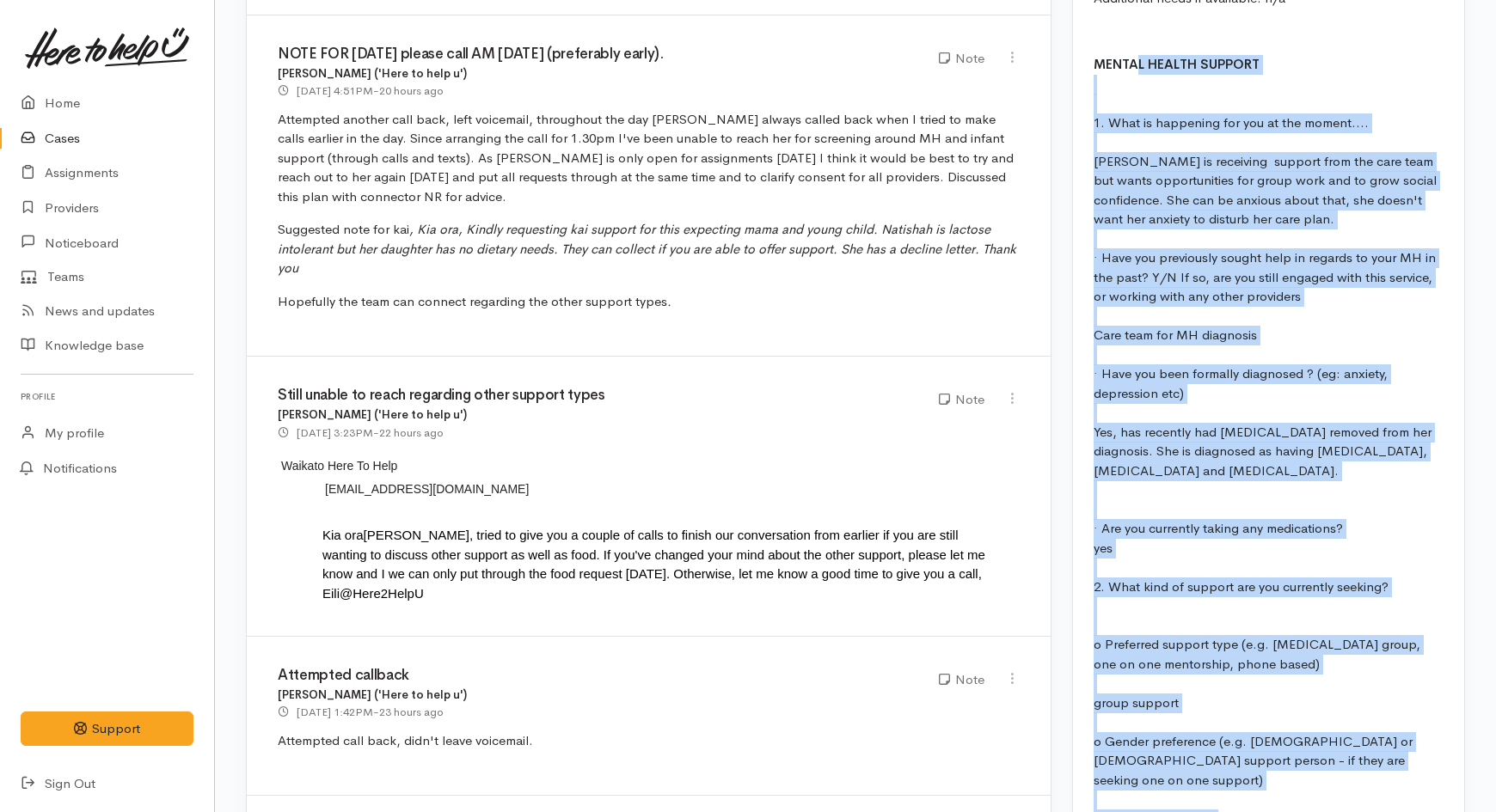
scroll to position [2782, 0]
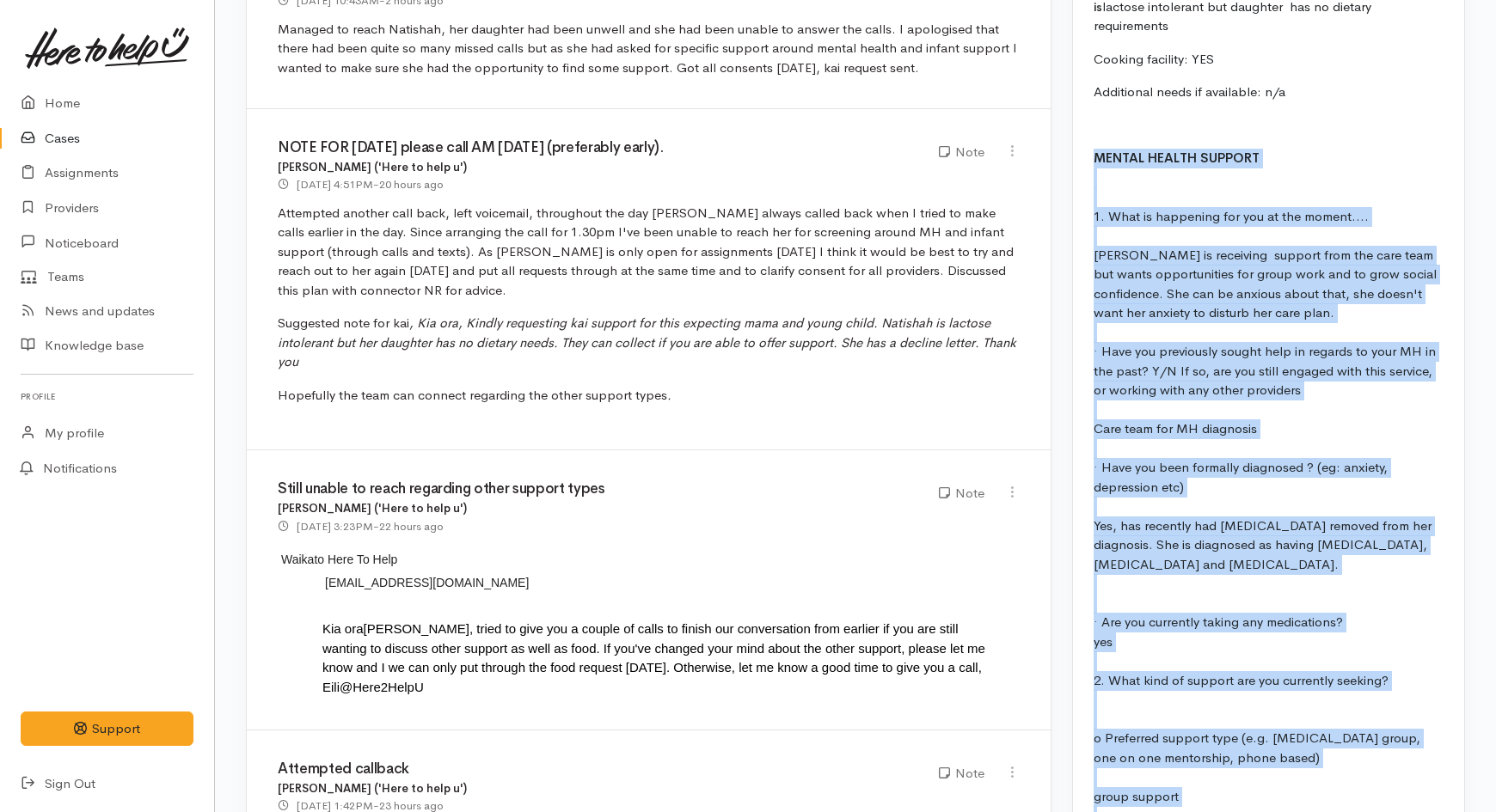
drag, startPoint x: 1207, startPoint y: 471, endPoint x: 1090, endPoint y: 95, distance: 393.8
copy div "MENTAL HEALTH SUPPORT 1. What is happening for you at the moment.... Natishah i…"
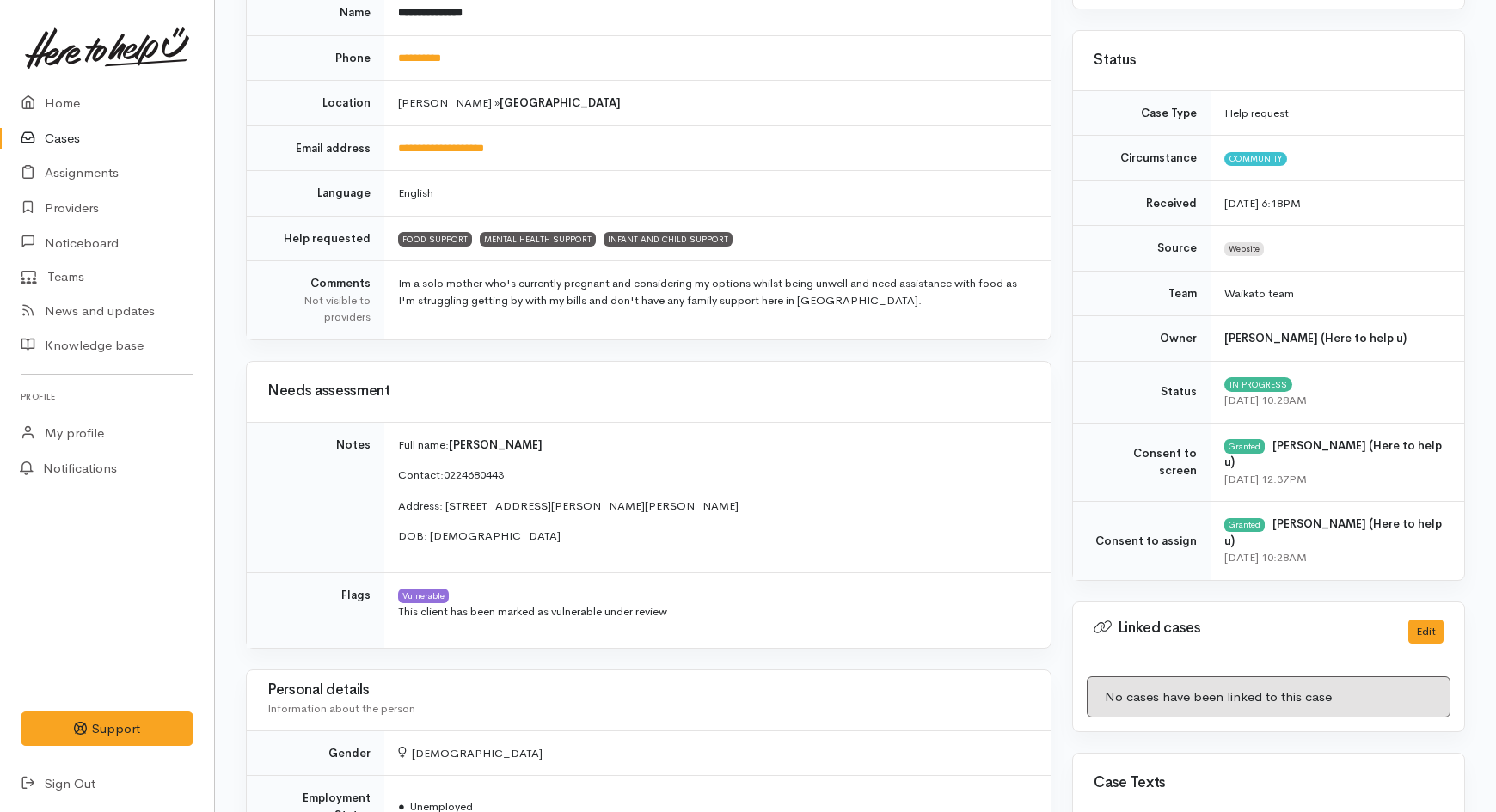
scroll to position [0, 0]
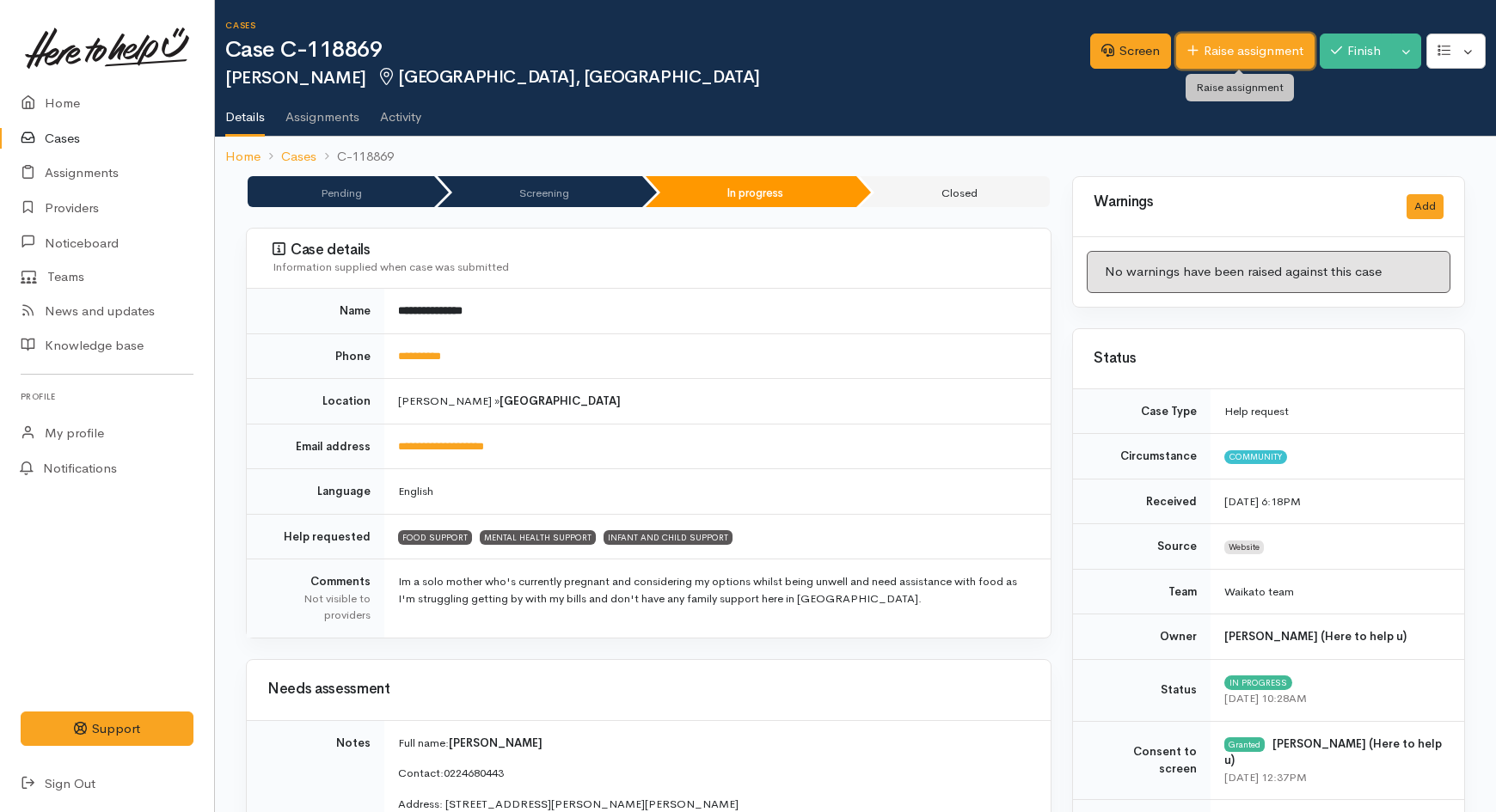
click at [1213, 59] on link "Raise assignment" at bounding box center [1245, 51] width 139 height 35
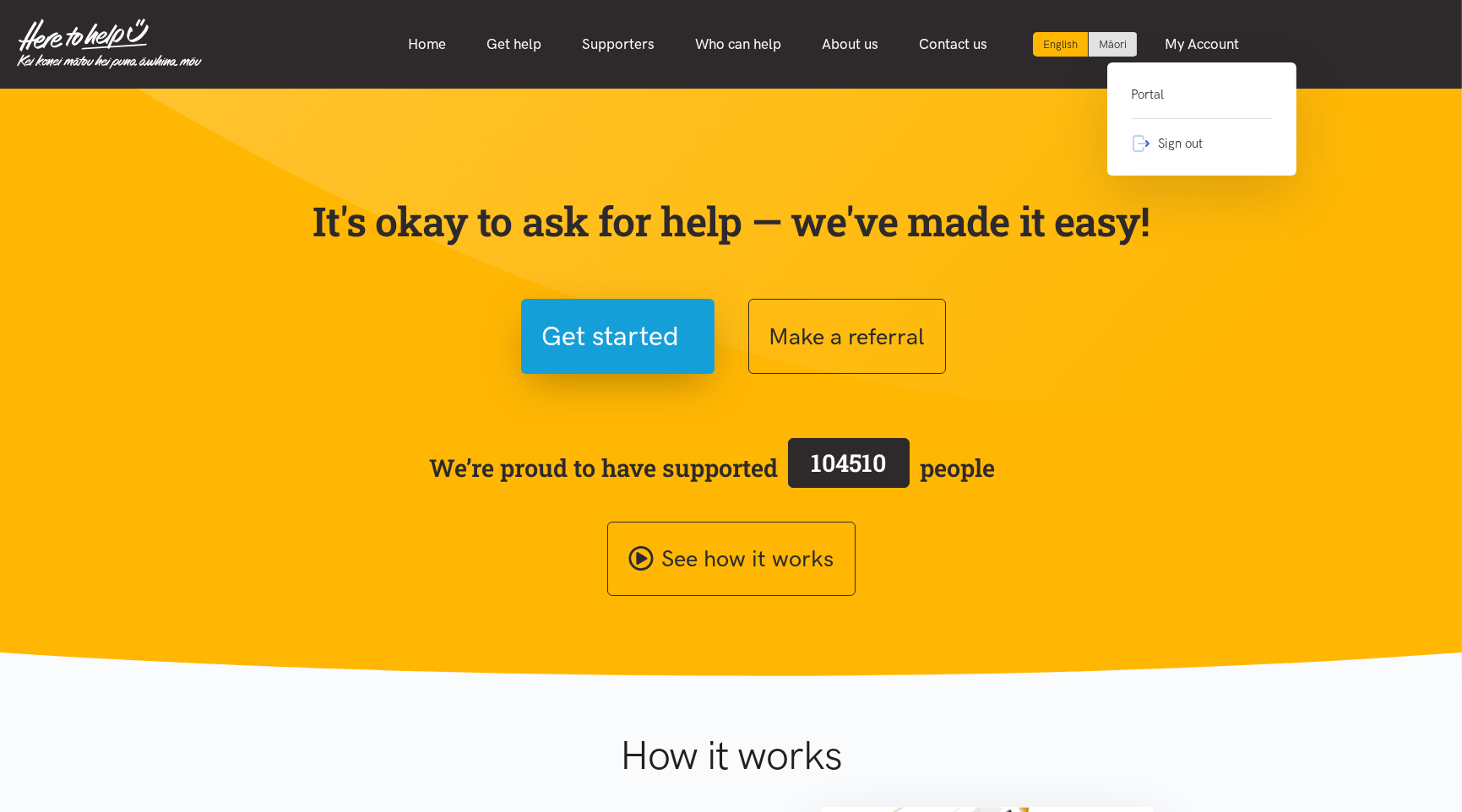
click at [1144, 106] on link "Portal" at bounding box center [1202, 102] width 142 height 34
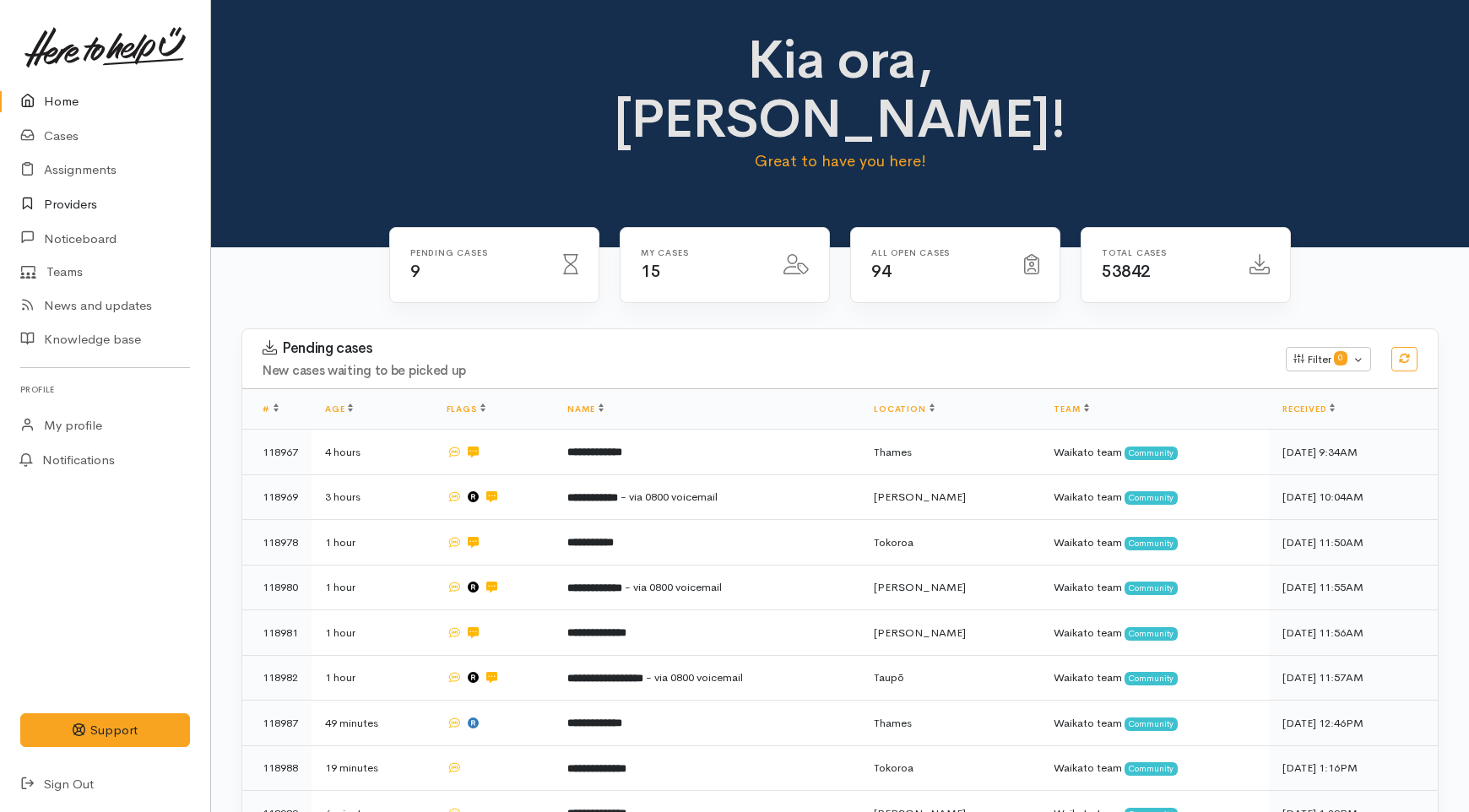
click at [78, 204] on link "Providers" at bounding box center [105, 205] width 210 height 34
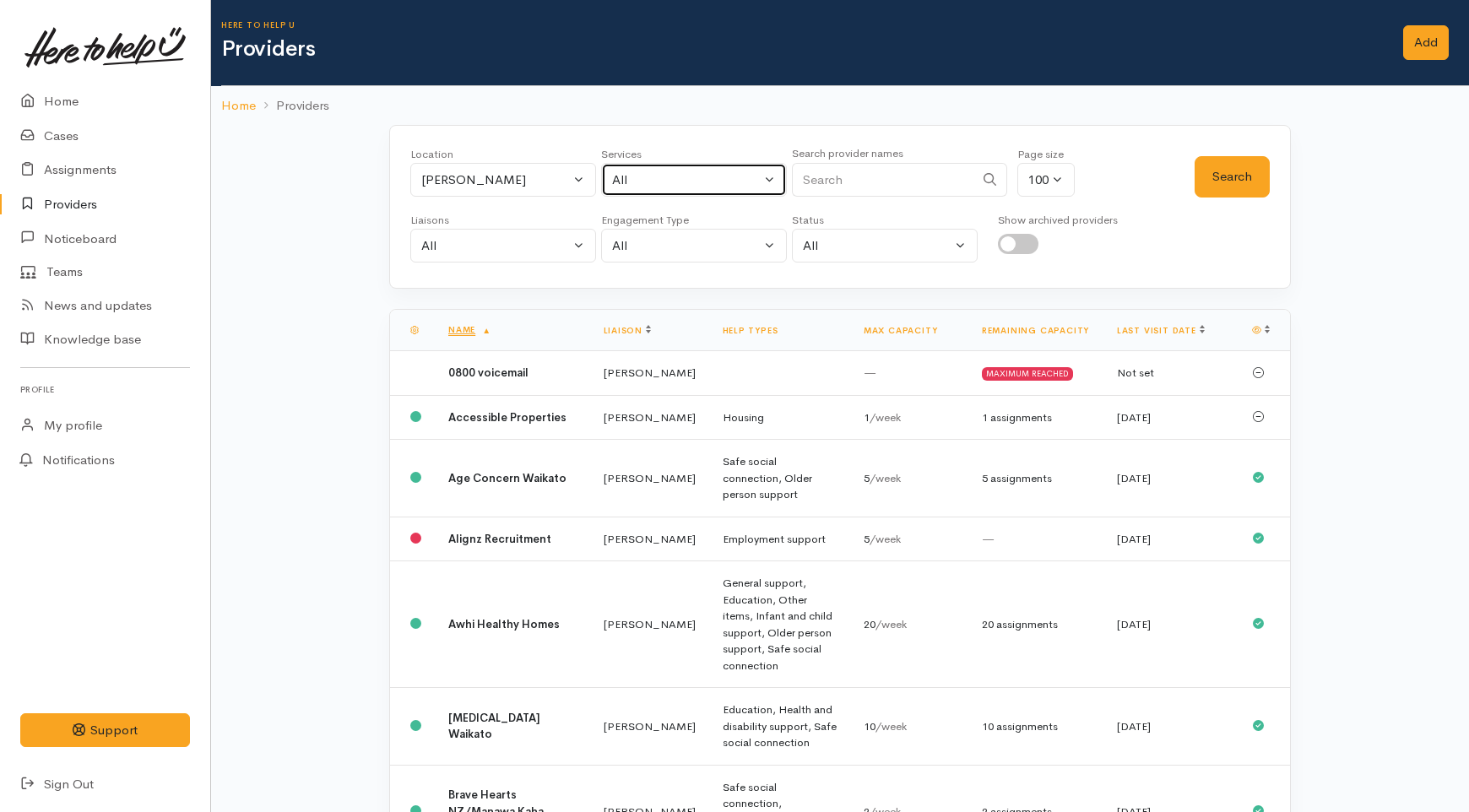
click at [629, 187] on div "All" at bounding box center [686, 180] width 149 height 20
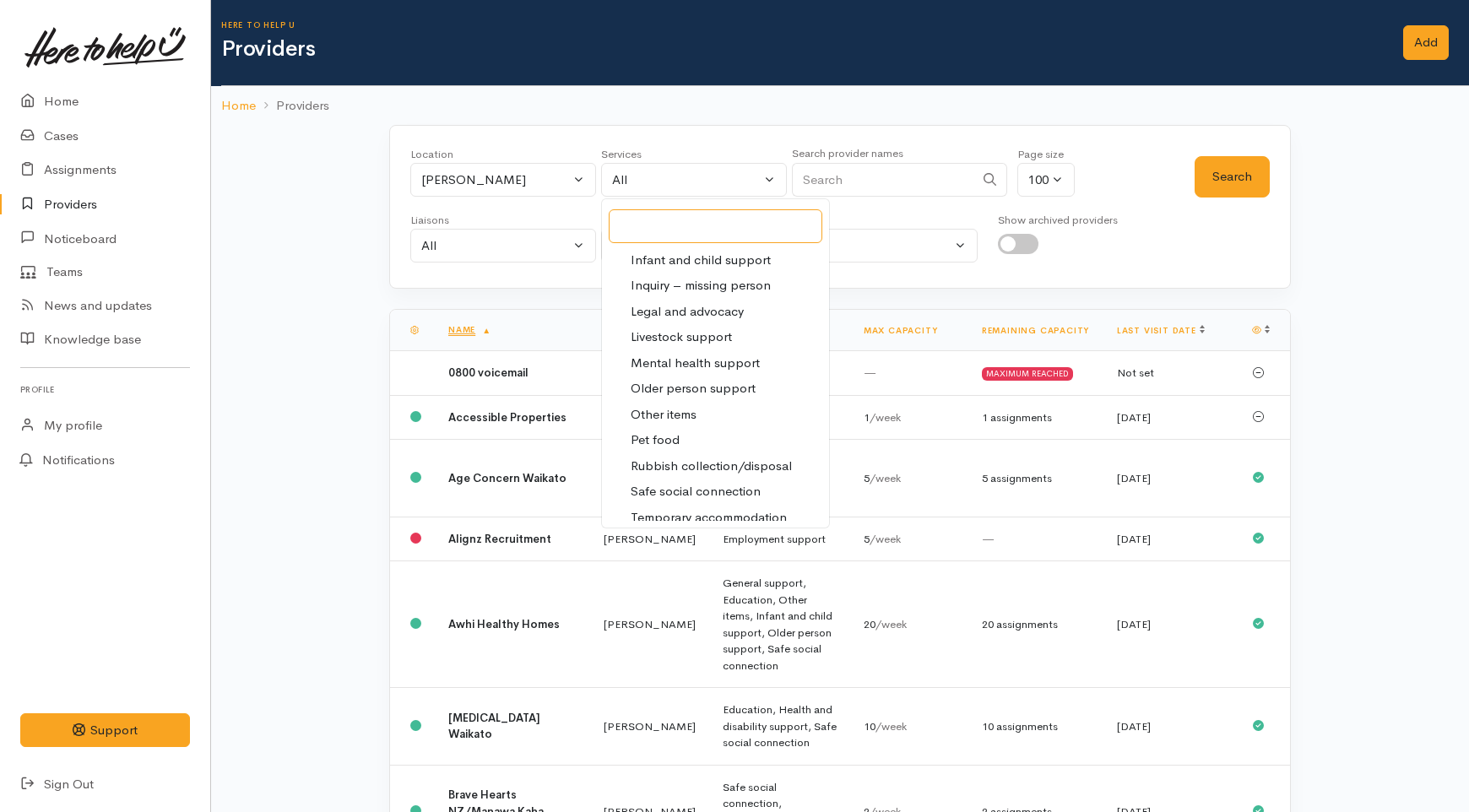
scroll to position [468, 0]
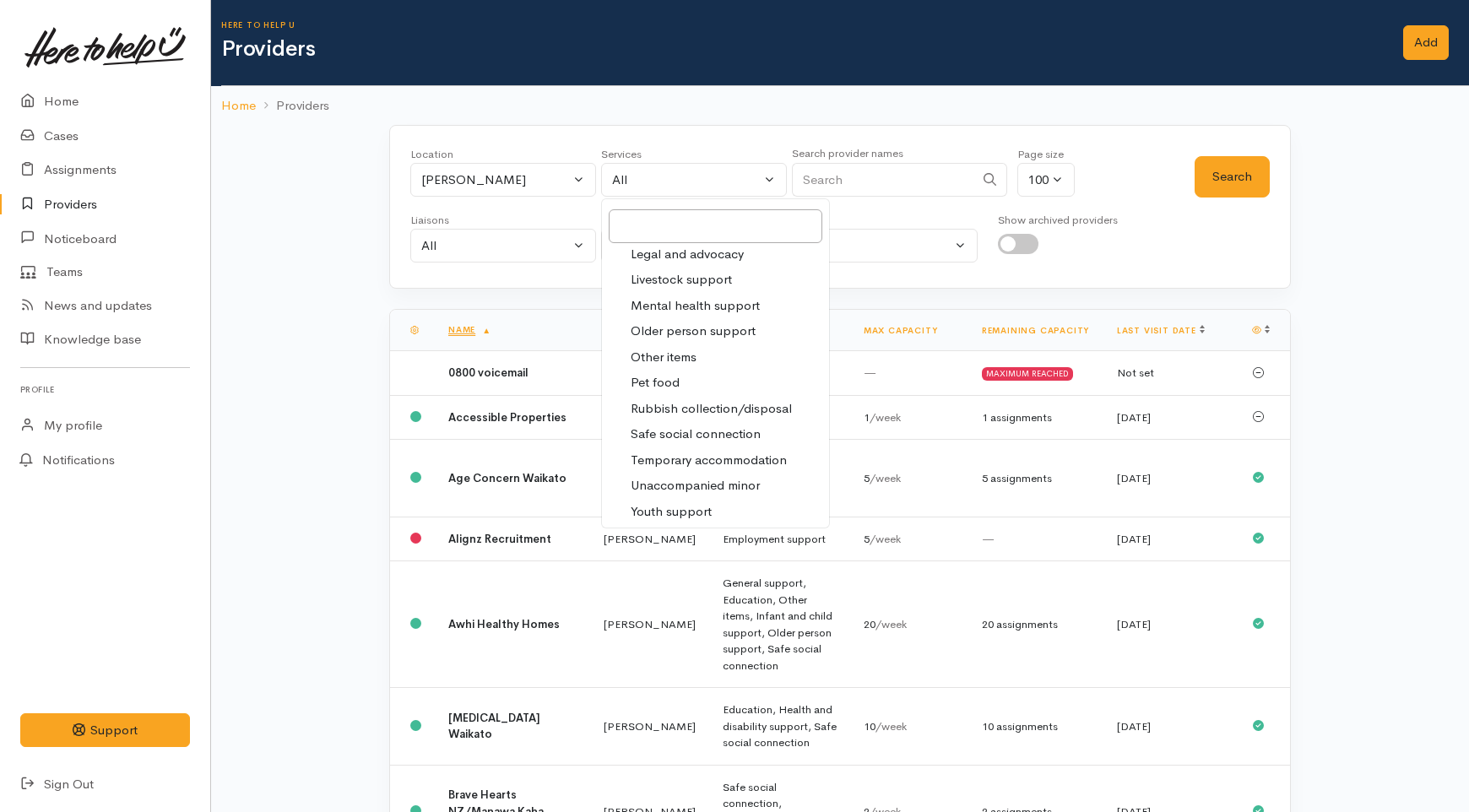
click at [673, 297] on span "Mental health support" at bounding box center [695, 306] width 129 height 20
select select "5"
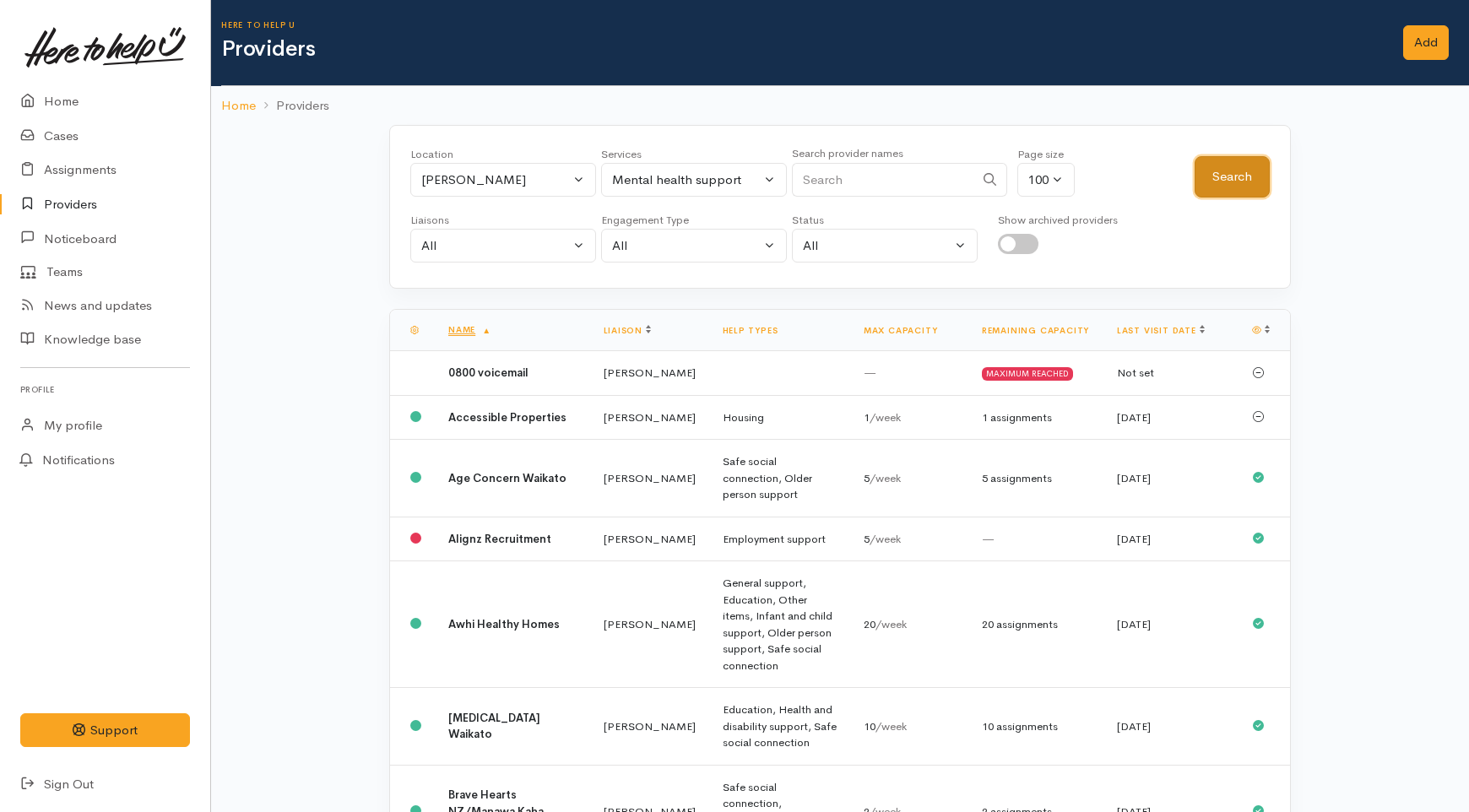
click at [1236, 182] on button "Search" at bounding box center [1231, 177] width 75 height 41
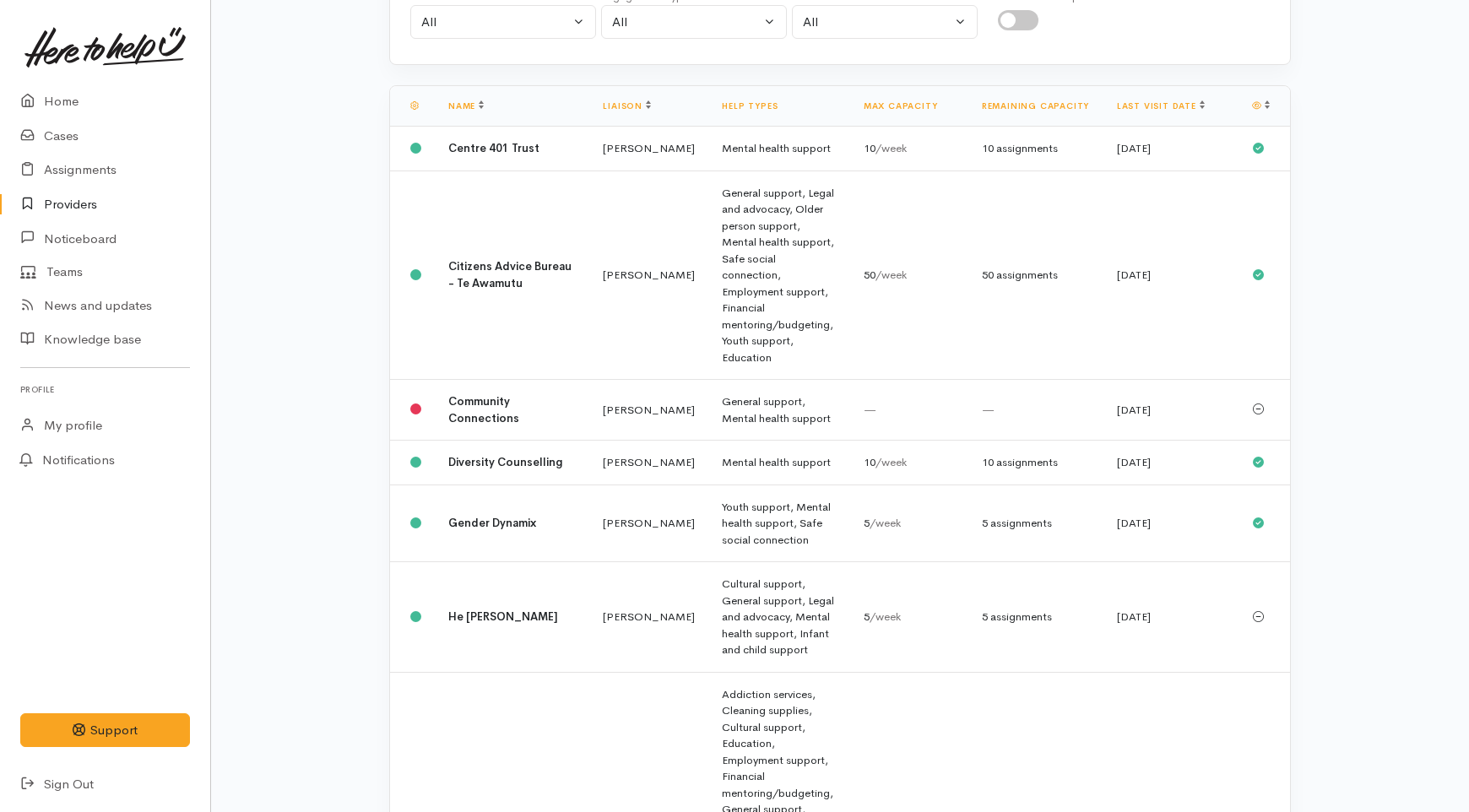
scroll to position [116, 0]
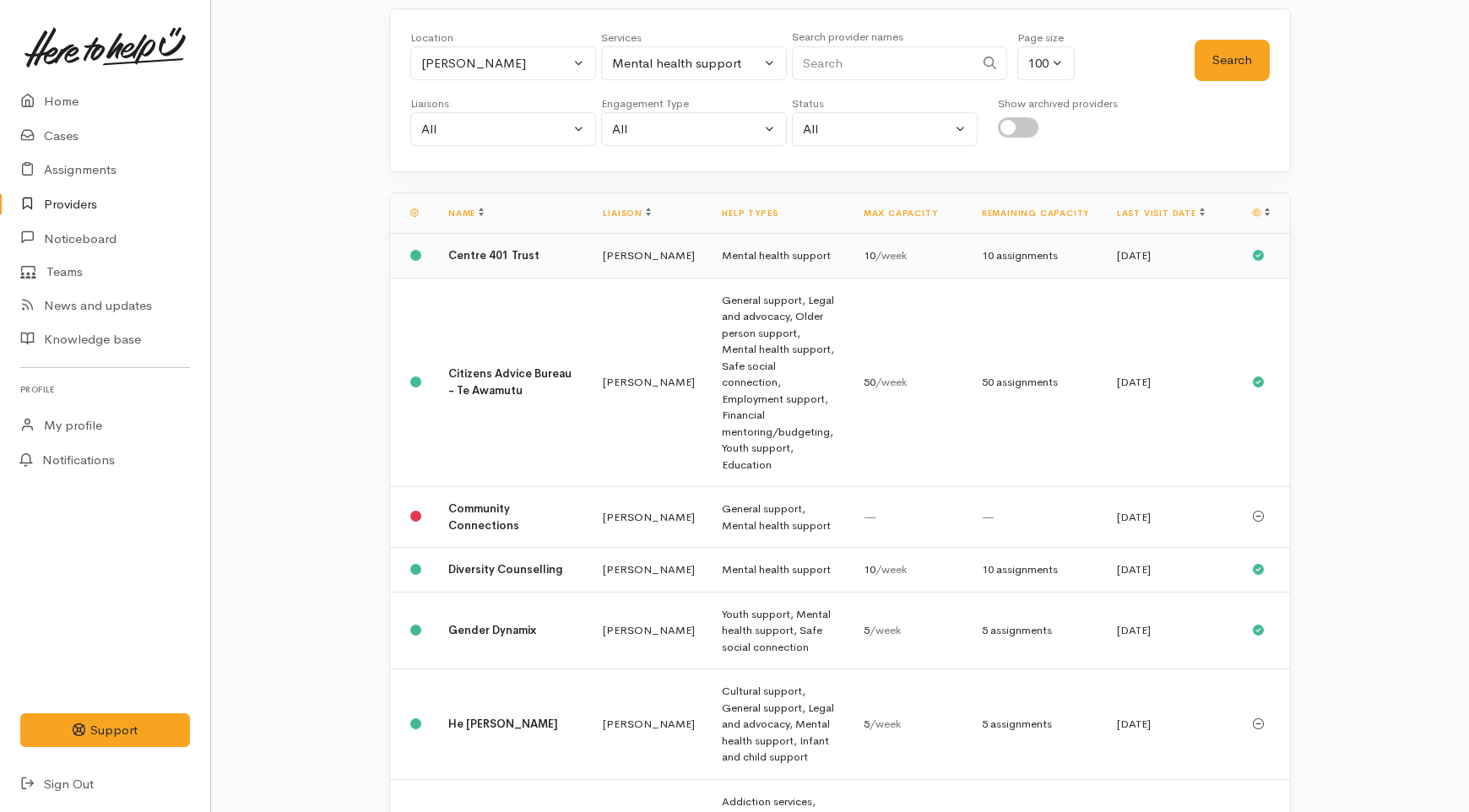
click at [508, 271] on td "Centre 401 Trust" at bounding box center [511, 257] width 154 height 45
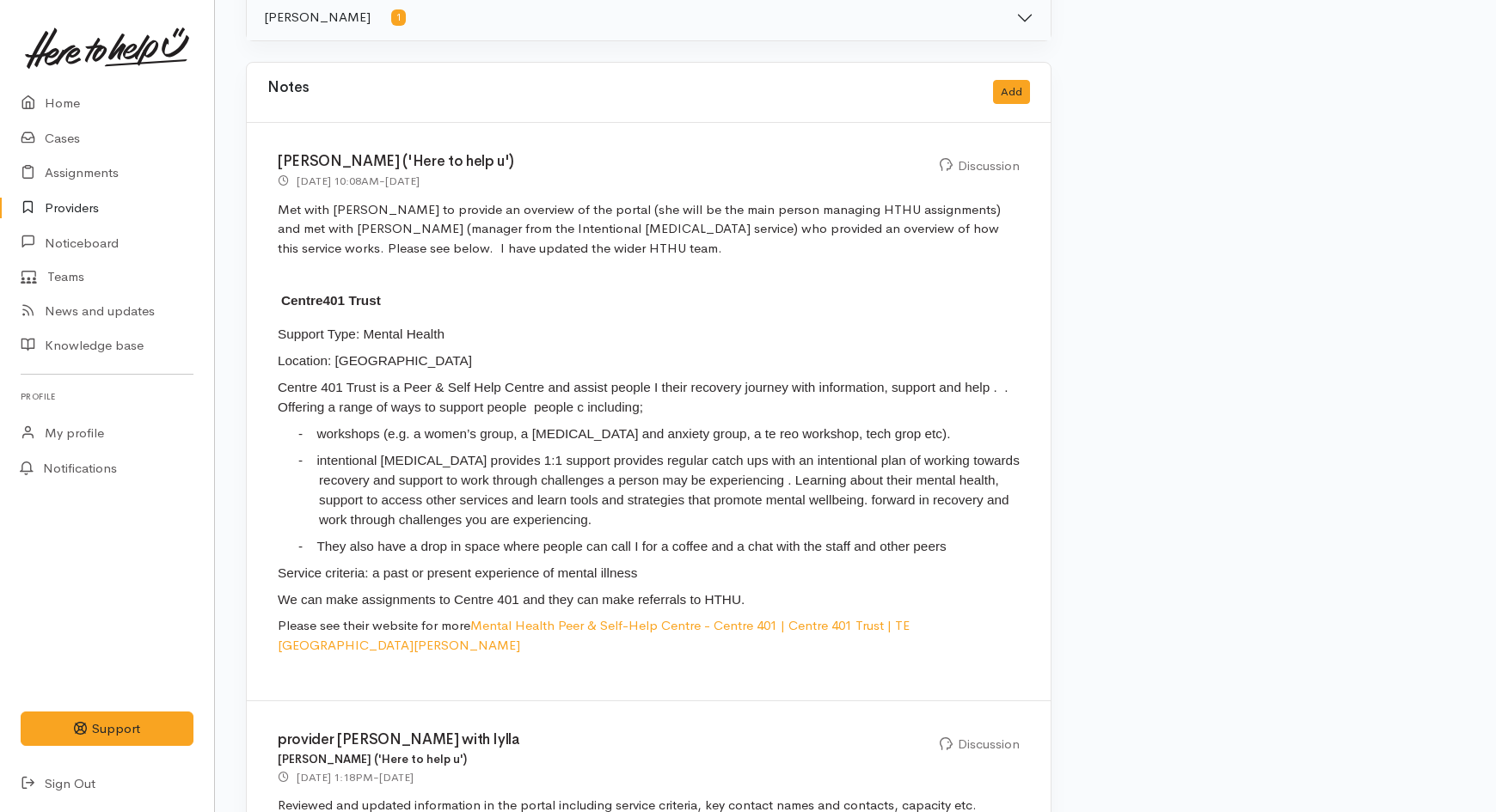
scroll to position [1051, 0]
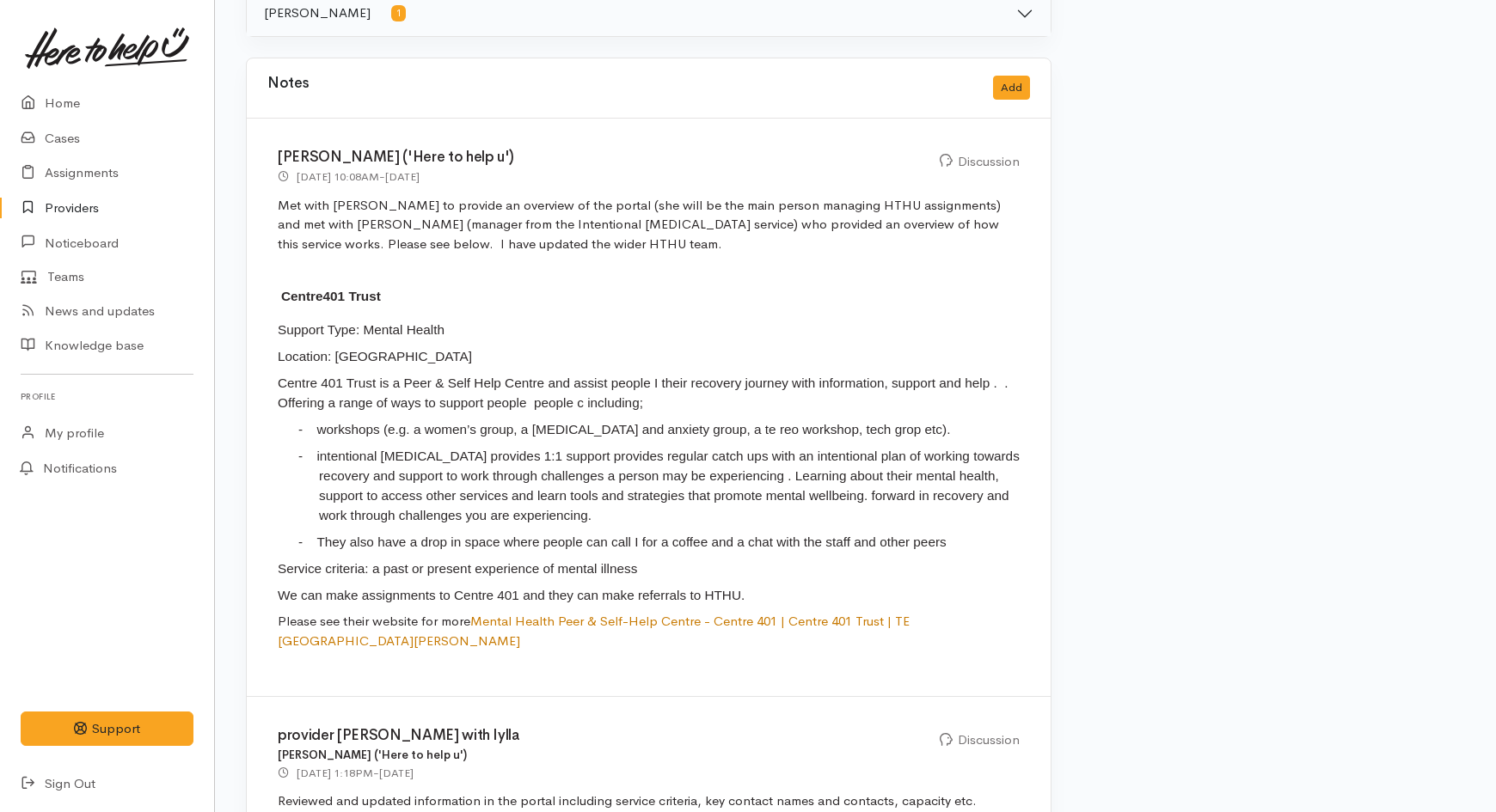
click at [527, 613] on link "Mental Health Peer & Self-Help Centre - Centre 401 | Centre 401 Trust | TE WHAR…" at bounding box center [594, 630] width 632 height 36
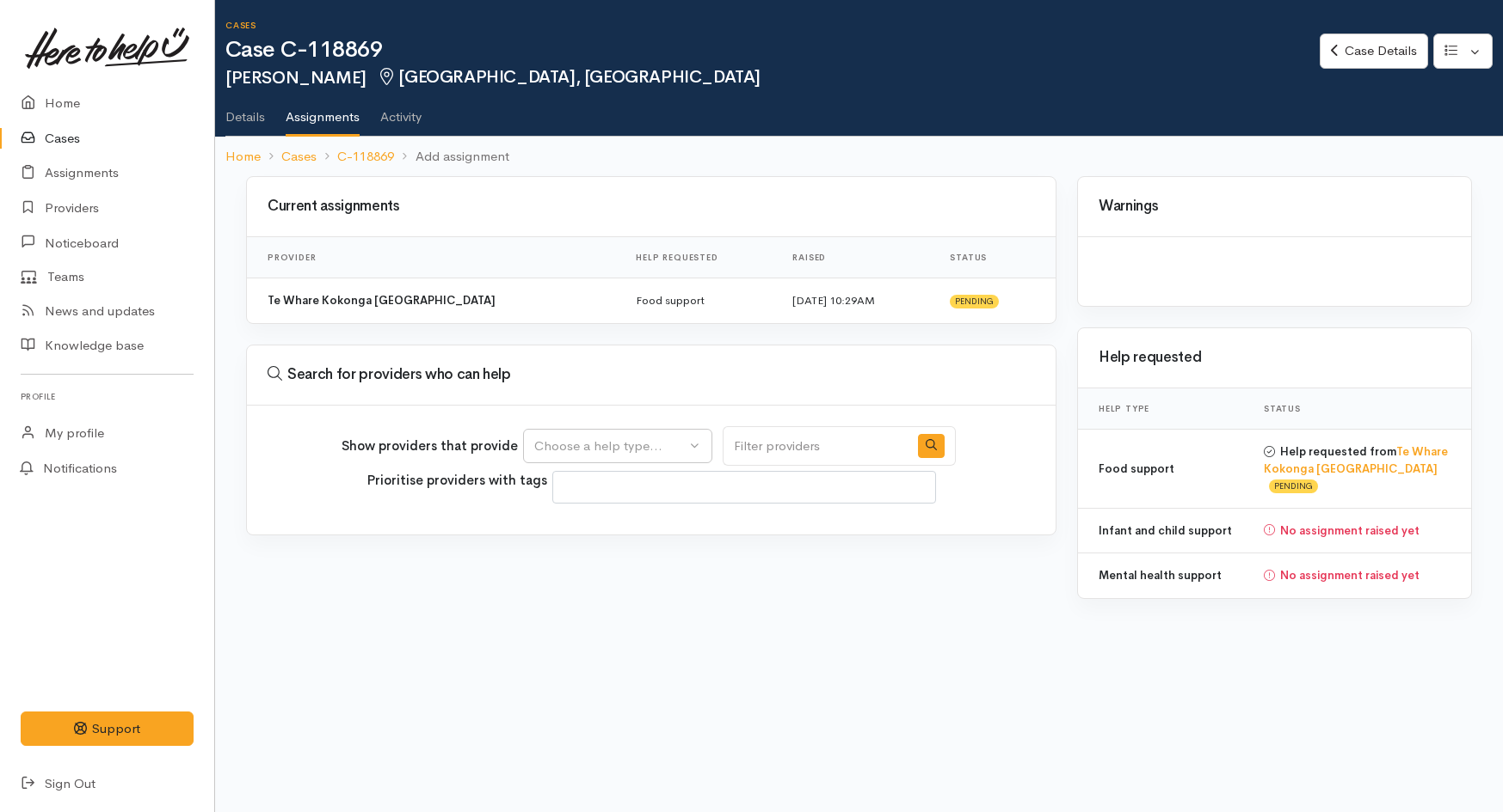
select select
click at [622, 441] on div "Choose a help type..." at bounding box center [610, 446] width 152 height 20
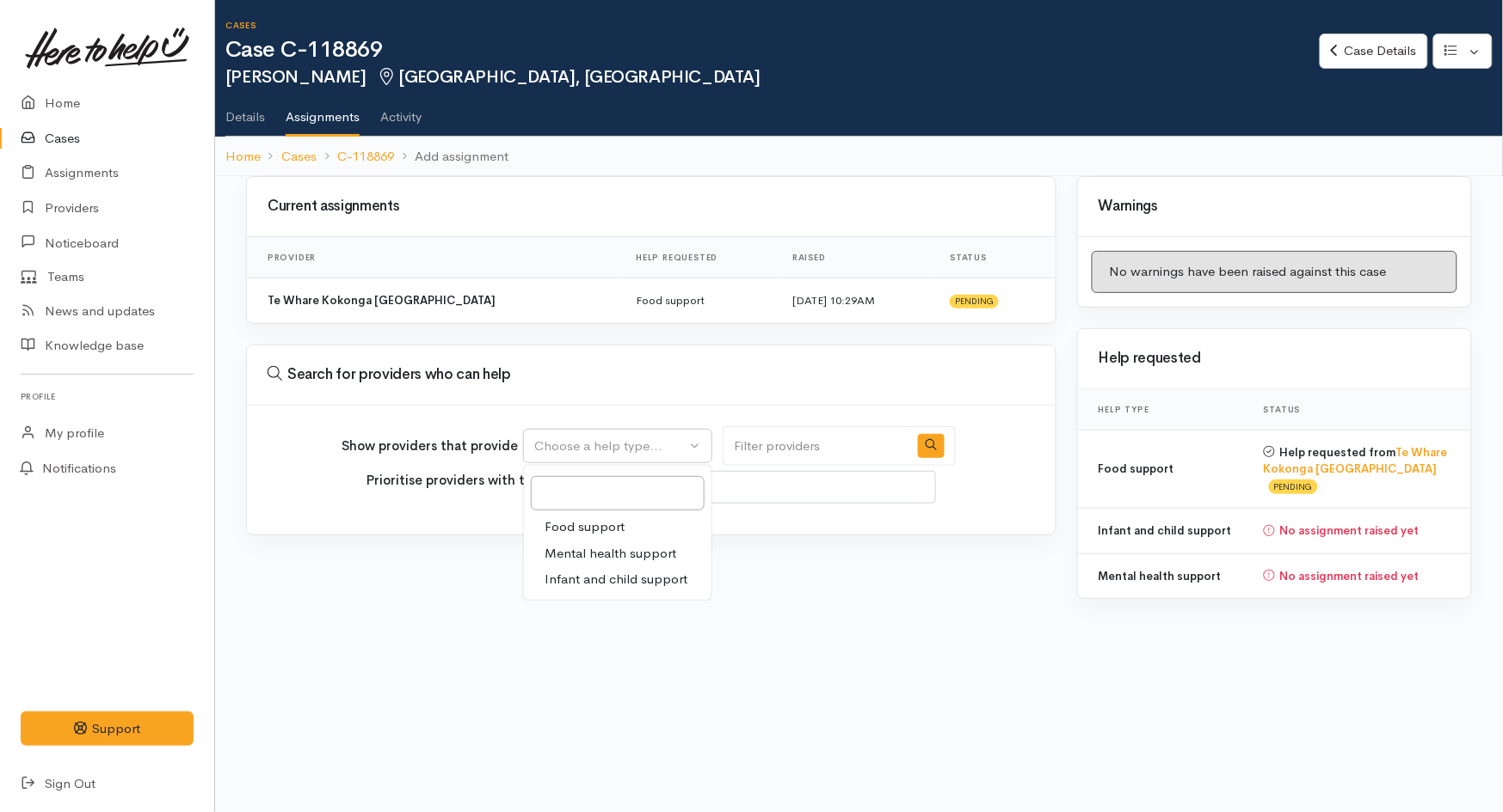
click at [639, 560] on span "Mental health support" at bounding box center [611, 554] width 132 height 20
select select "5"
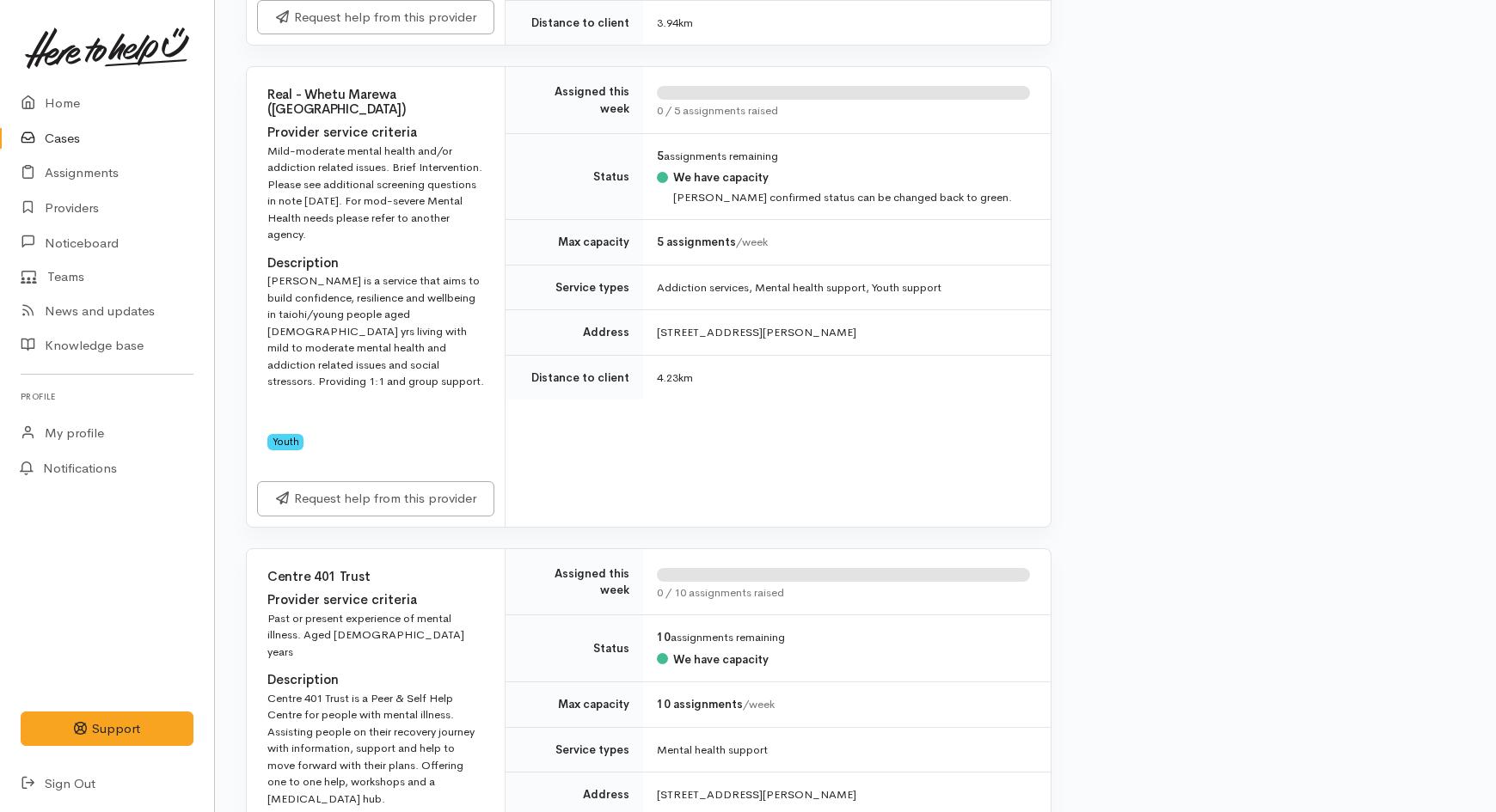
scroll to position [3152, 0]
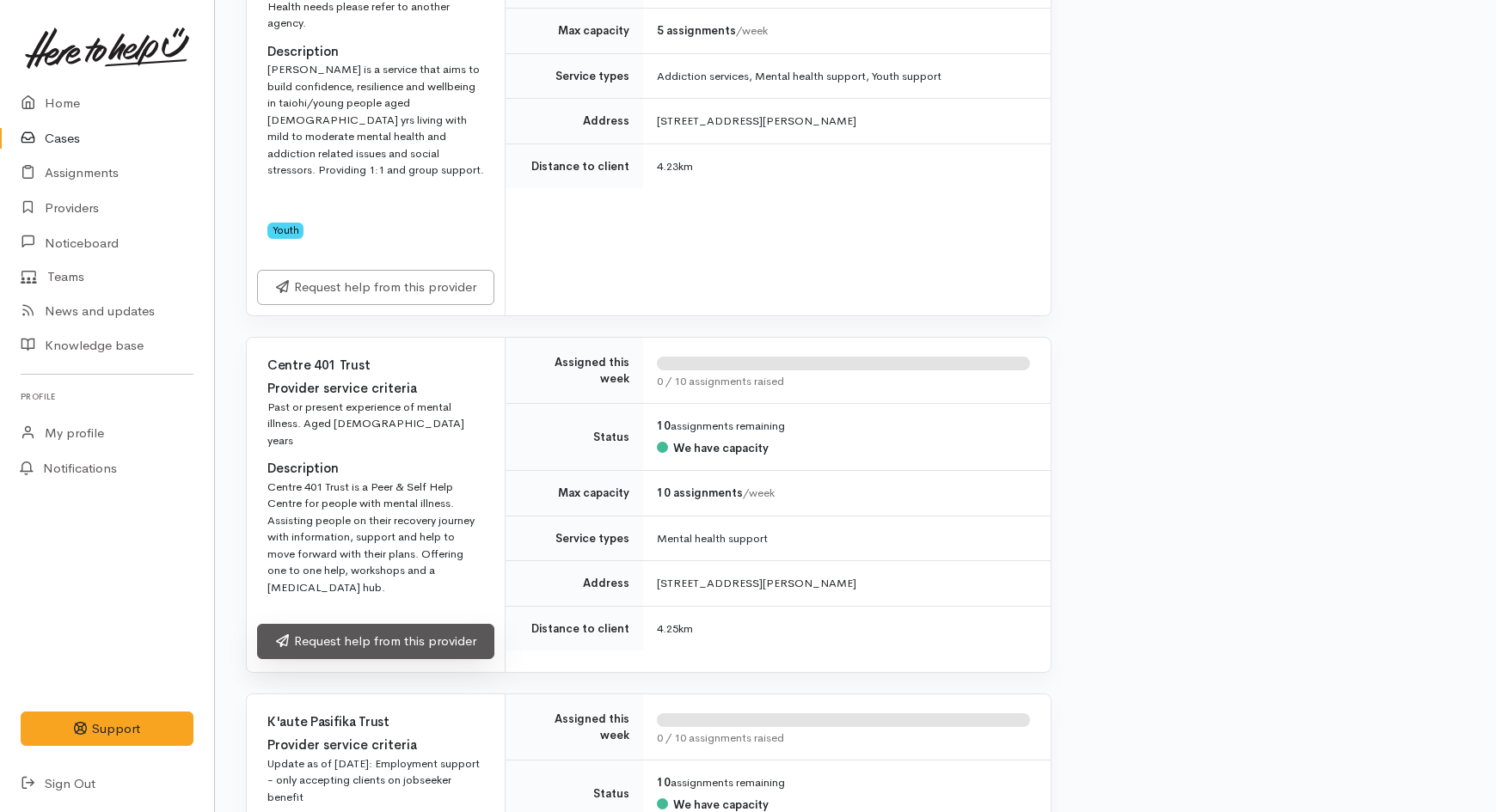
click at [410, 624] on link "Request help from this provider" at bounding box center [375, 642] width 238 height 35
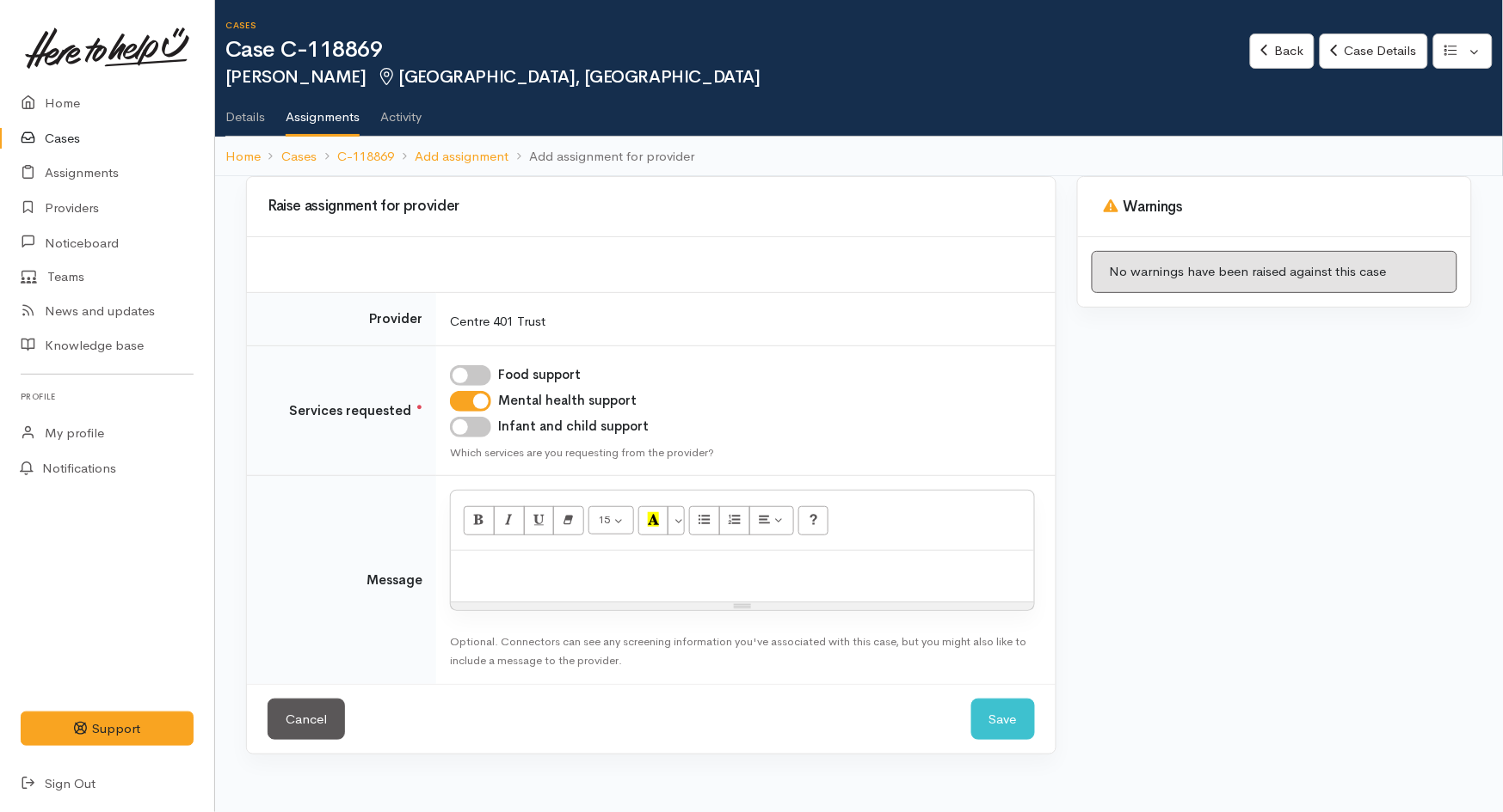
click at [540, 574] on p at bounding box center [742, 569] width 566 height 20
paste div
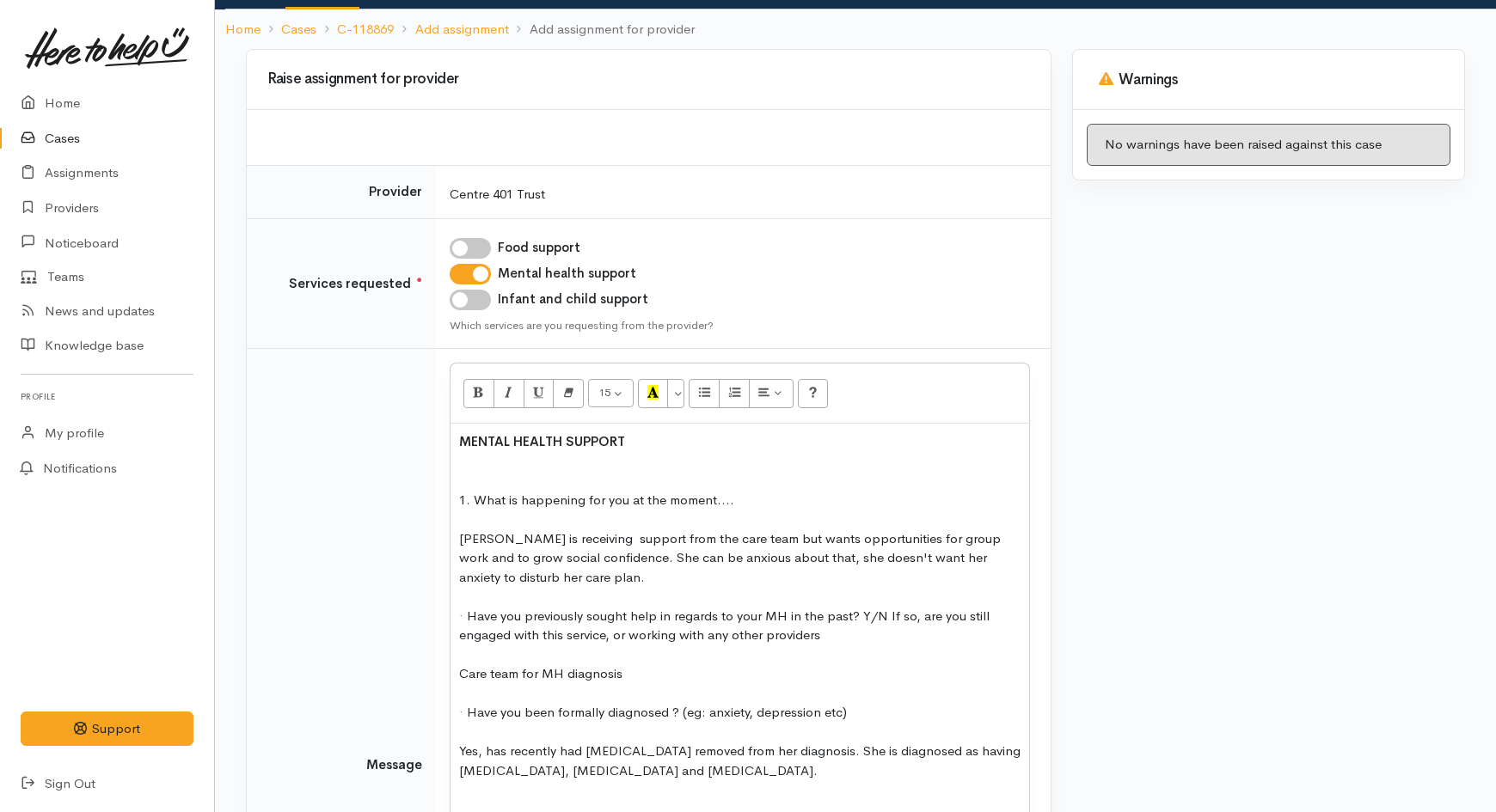
scroll to position [116, 0]
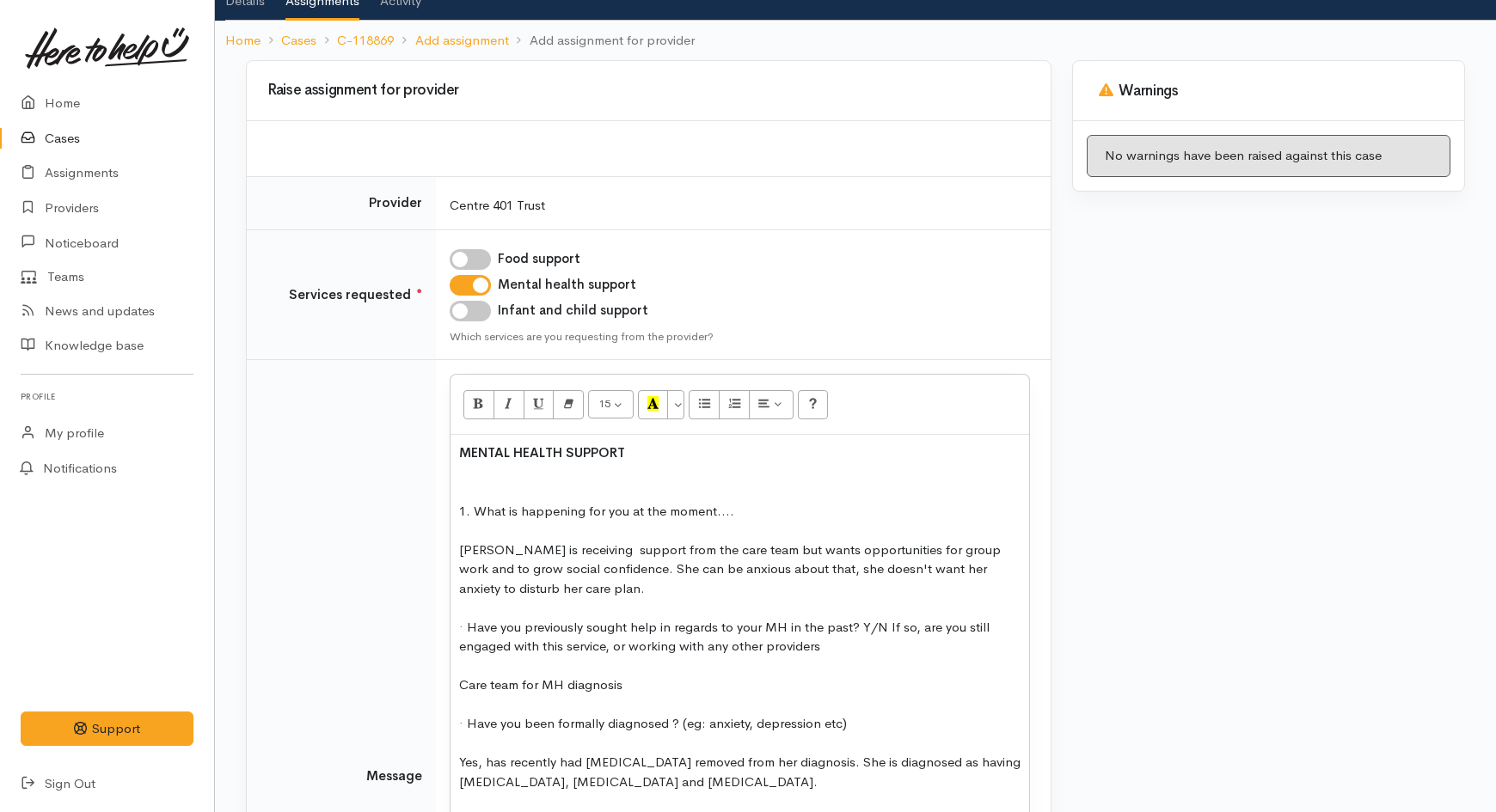
click at [460, 453] on span "MENTAL HEALTH SUPPORT" at bounding box center [542, 452] width 166 height 17
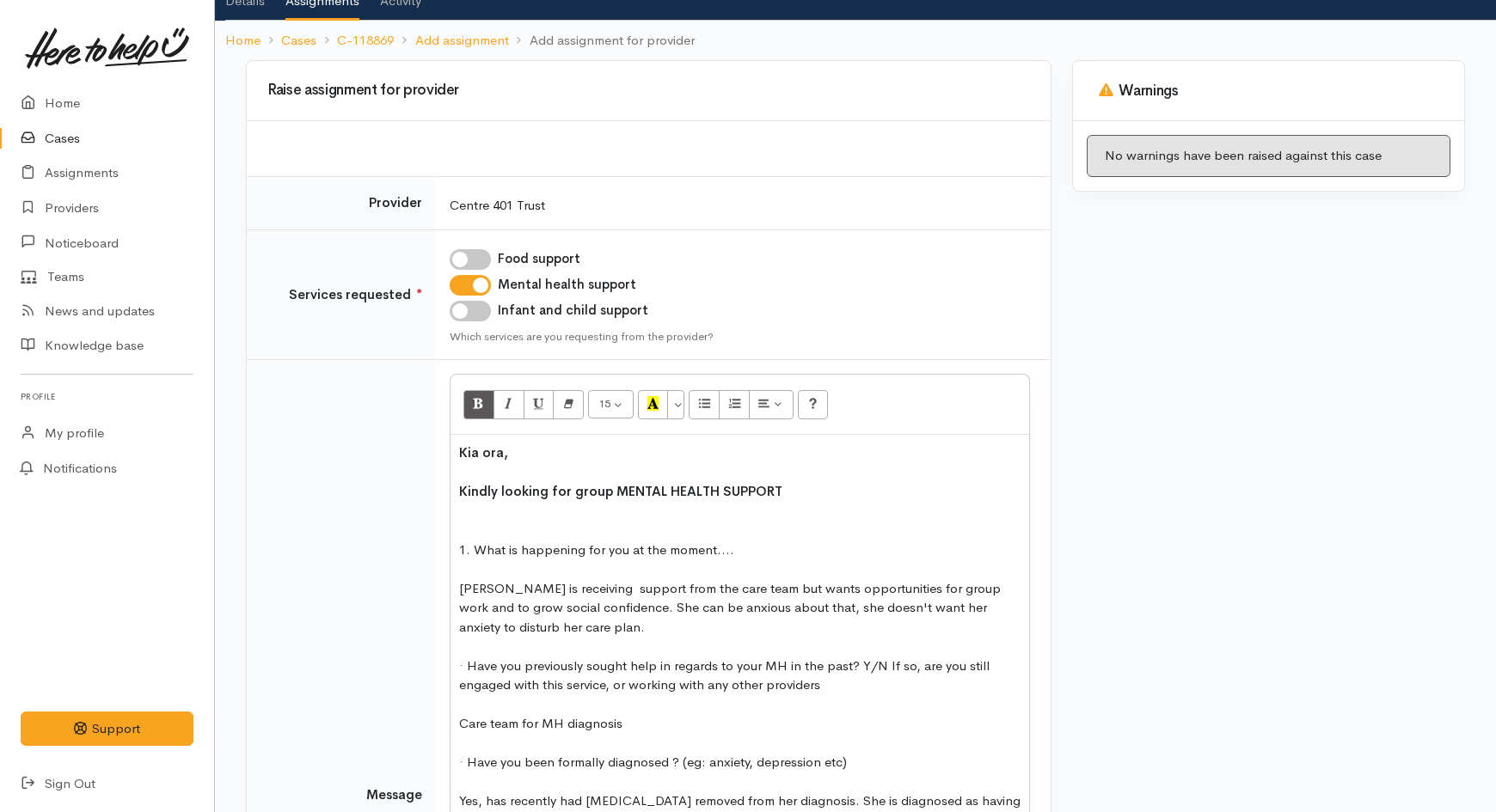
scroll to position [0, 0]
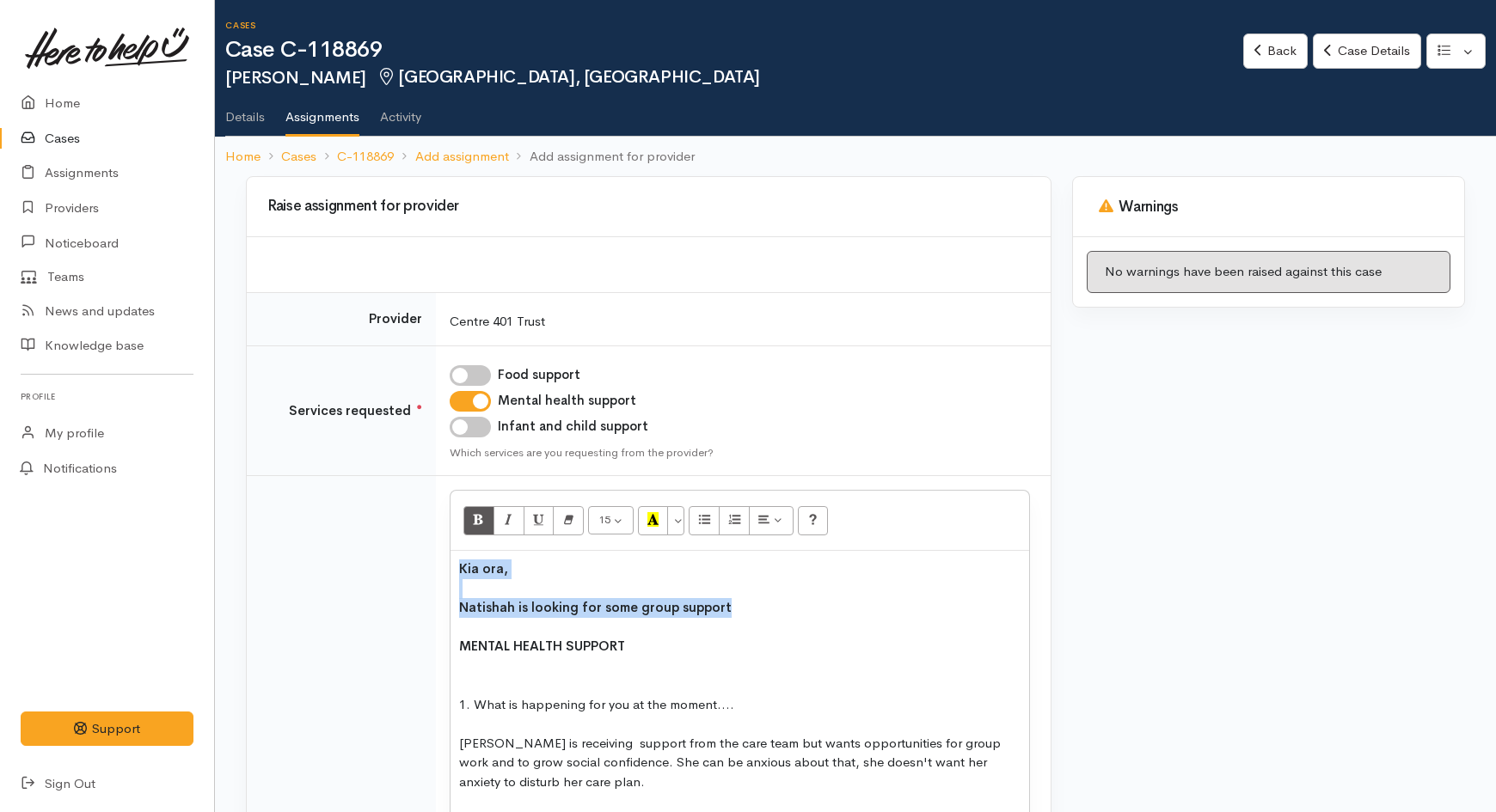
drag, startPoint x: 736, startPoint y: 613, endPoint x: 459, endPoint y: 568, distance: 280.6
click at [766, 606] on div "Natishah is looking for some group support" at bounding box center [740, 608] width 561 height 20
drag, startPoint x: 766, startPoint y: 606, endPoint x: 680, endPoint y: 629, distance: 89.0
click at [680, 629] on div at bounding box center [740, 628] width 561 height 20
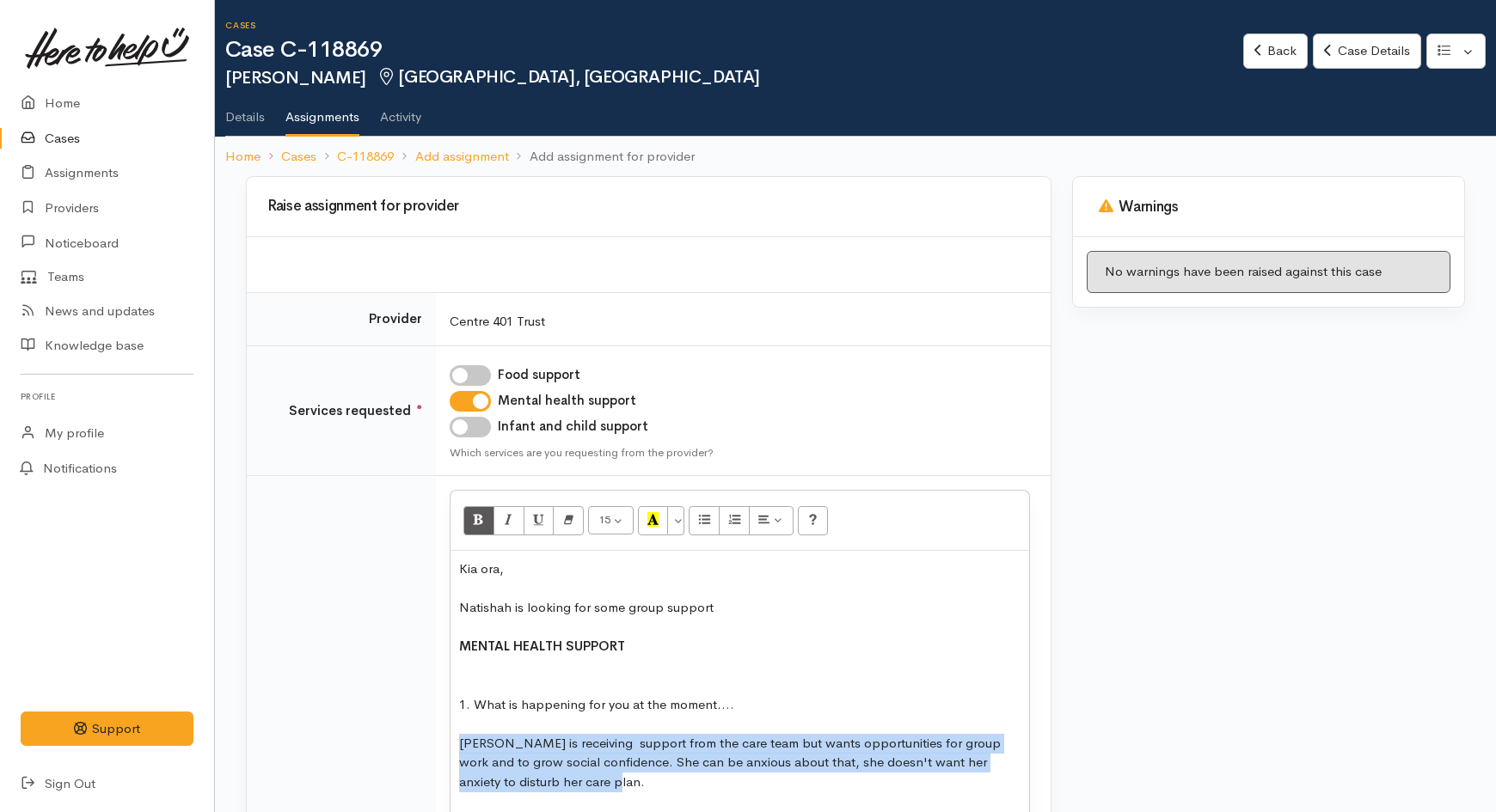
drag, startPoint x: 573, startPoint y: 779, endPoint x: 459, endPoint y: 746, distance: 118.7
click at [459, 746] on div "Natishah is receiving support from the care team but wants opportunities for gr…" at bounding box center [740, 763] width 561 height 59
copy div "Natishah is receiving support from the care team but wants opportunities for gr…"
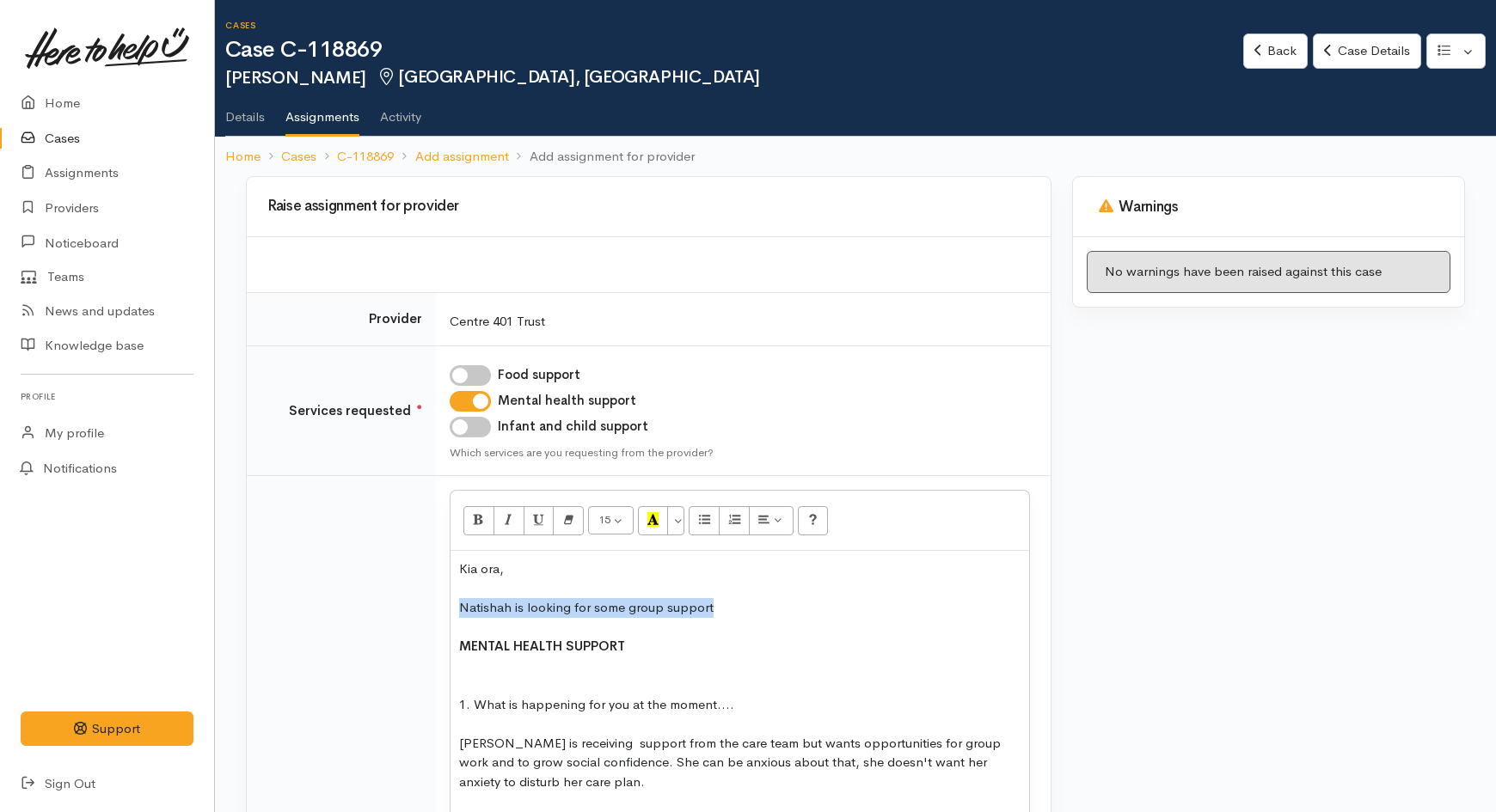
drag, startPoint x: 712, startPoint y: 610, endPoint x: 445, endPoint y: 605, distance: 267.0
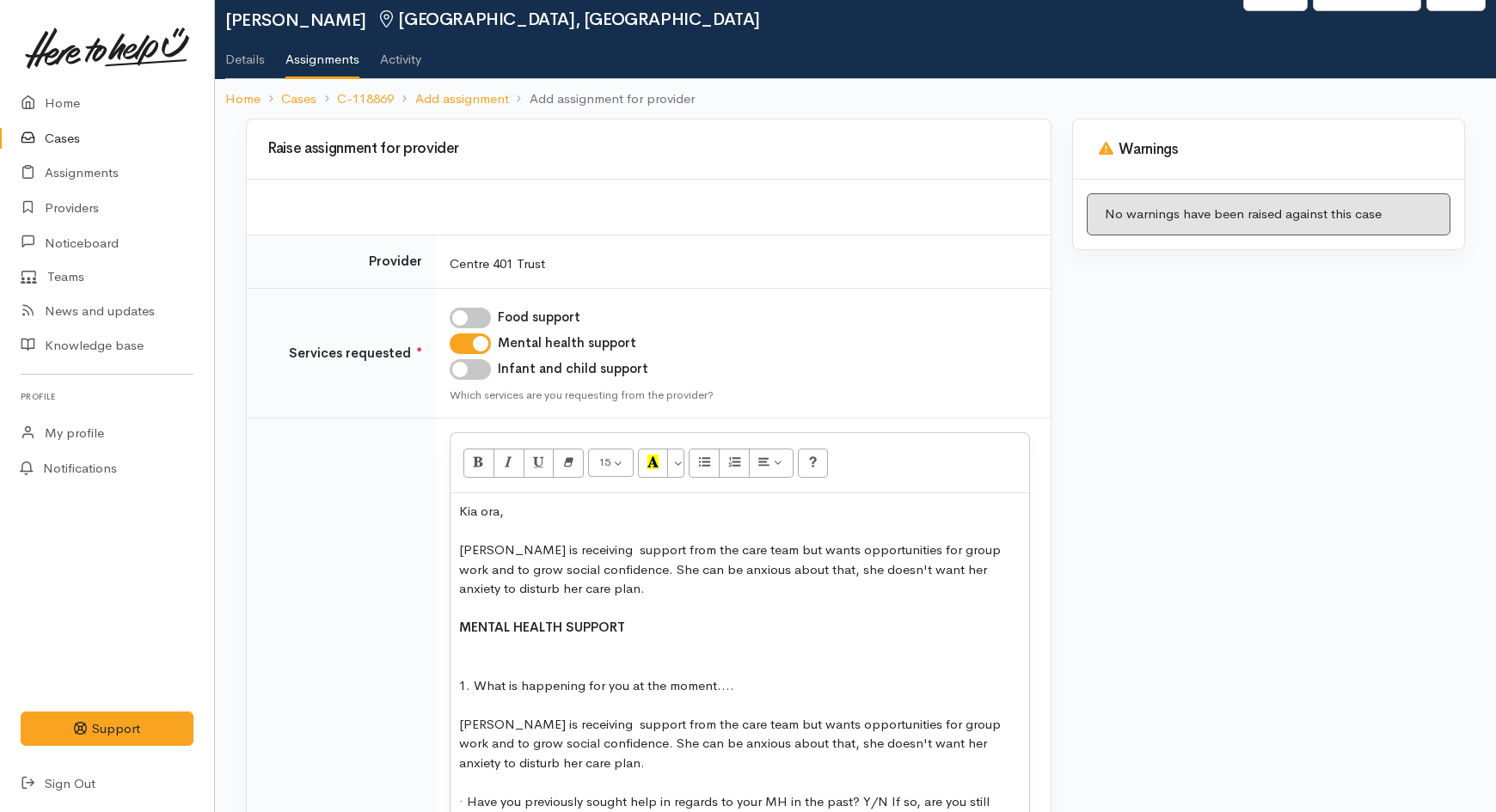
scroll to position [64, 0]
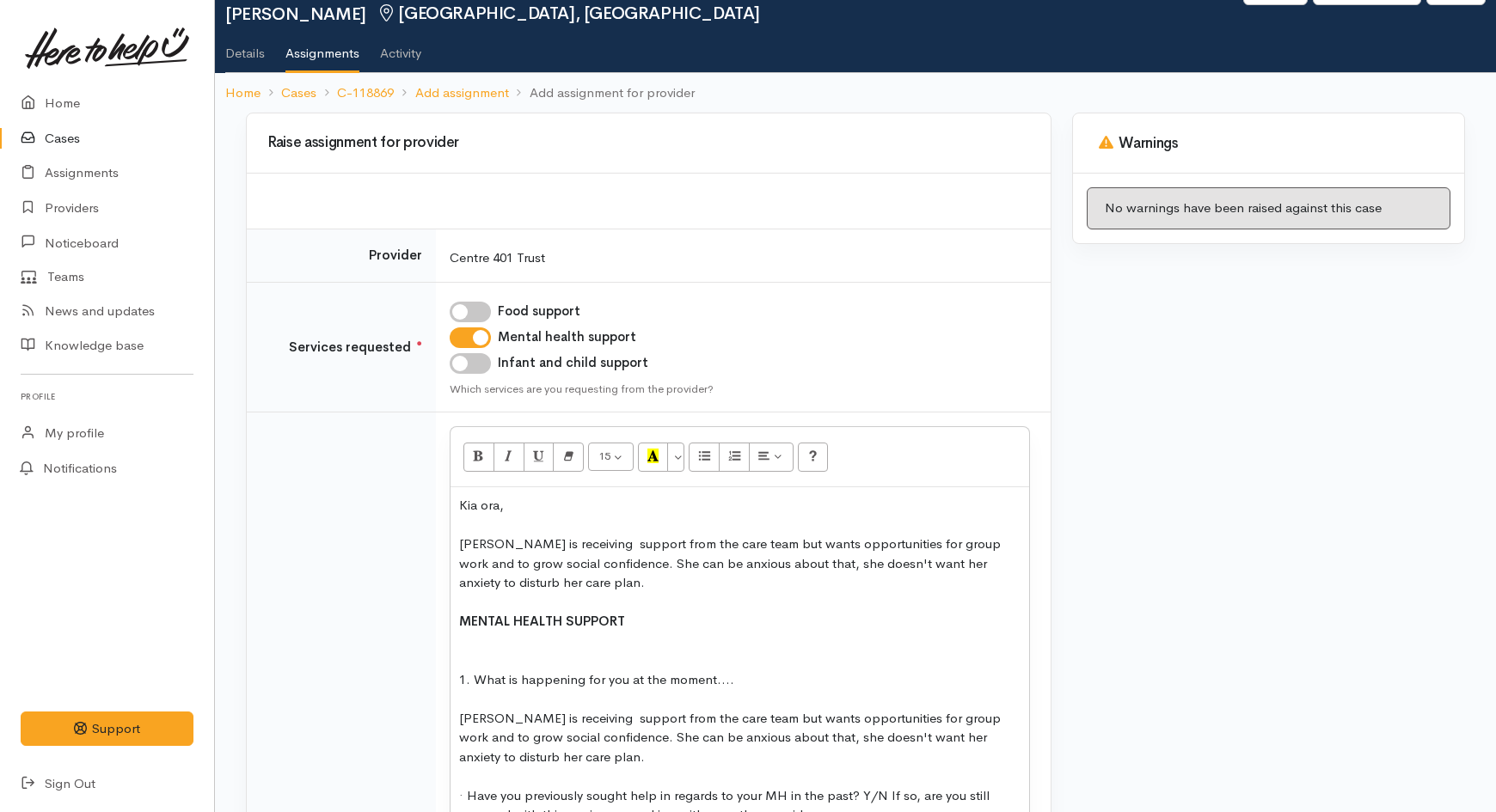
click at [535, 583] on div "[PERSON_NAME] is receiving support from the care team but wants opportunities f…" at bounding box center [740, 564] width 561 height 59
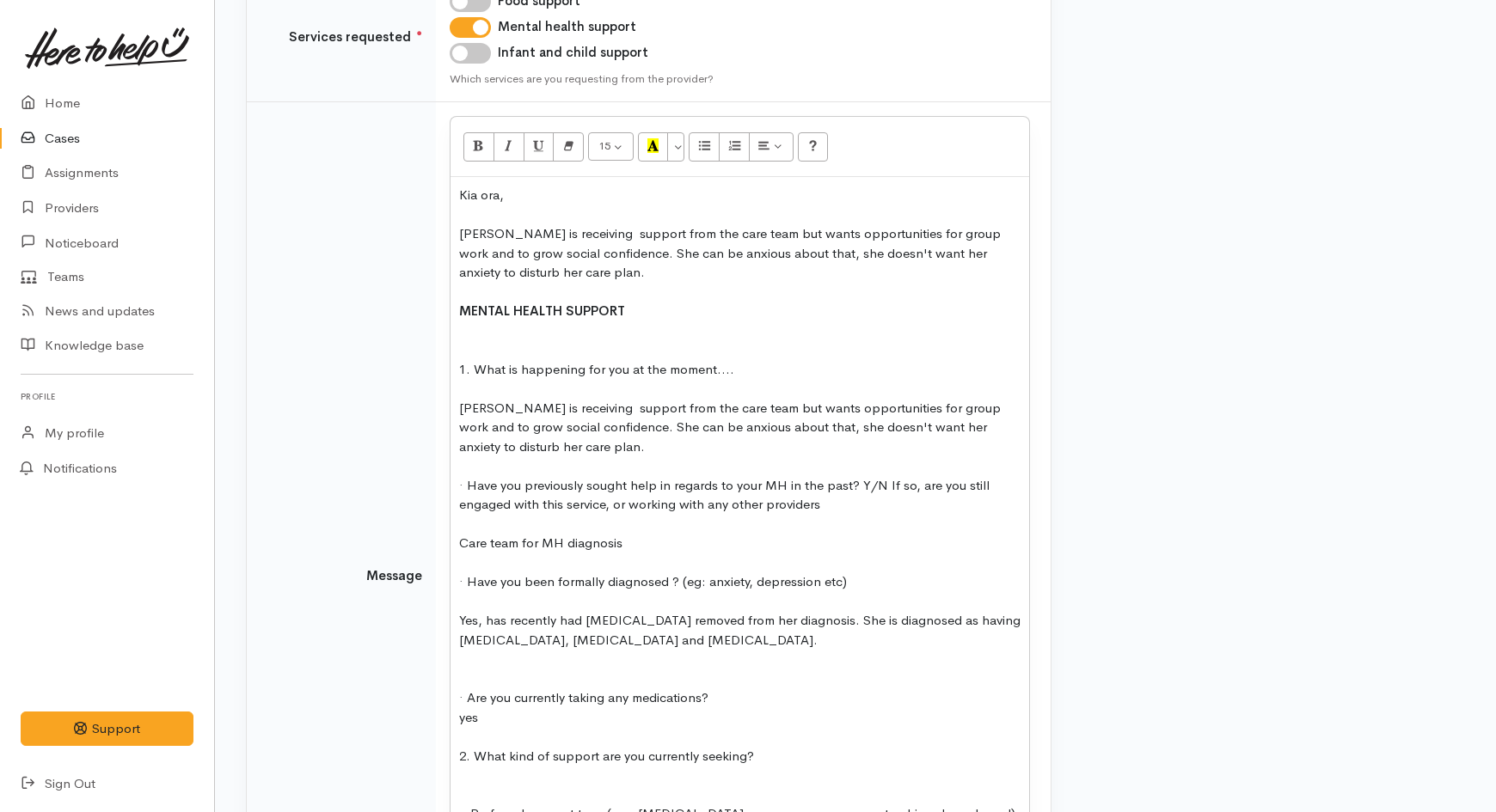
scroll to position [374, 0]
click at [689, 238] on div "[PERSON_NAME] is receiving support from the care team but wants opportunities f…" at bounding box center [740, 253] width 561 height 59
click at [686, 234] on div "Natishah is receiving support from the mental health care team but wants opport…" at bounding box center [740, 253] width 561 height 59
click at [559, 250] on div "Natishah is receiving support from a mental health care team but wants opportun…" at bounding box center [740, 253] width 561 height 59
drag, startPoint x: 866, startPoint y: 254, endPoint x: 841, endPoint y: 253, distance: 25.0
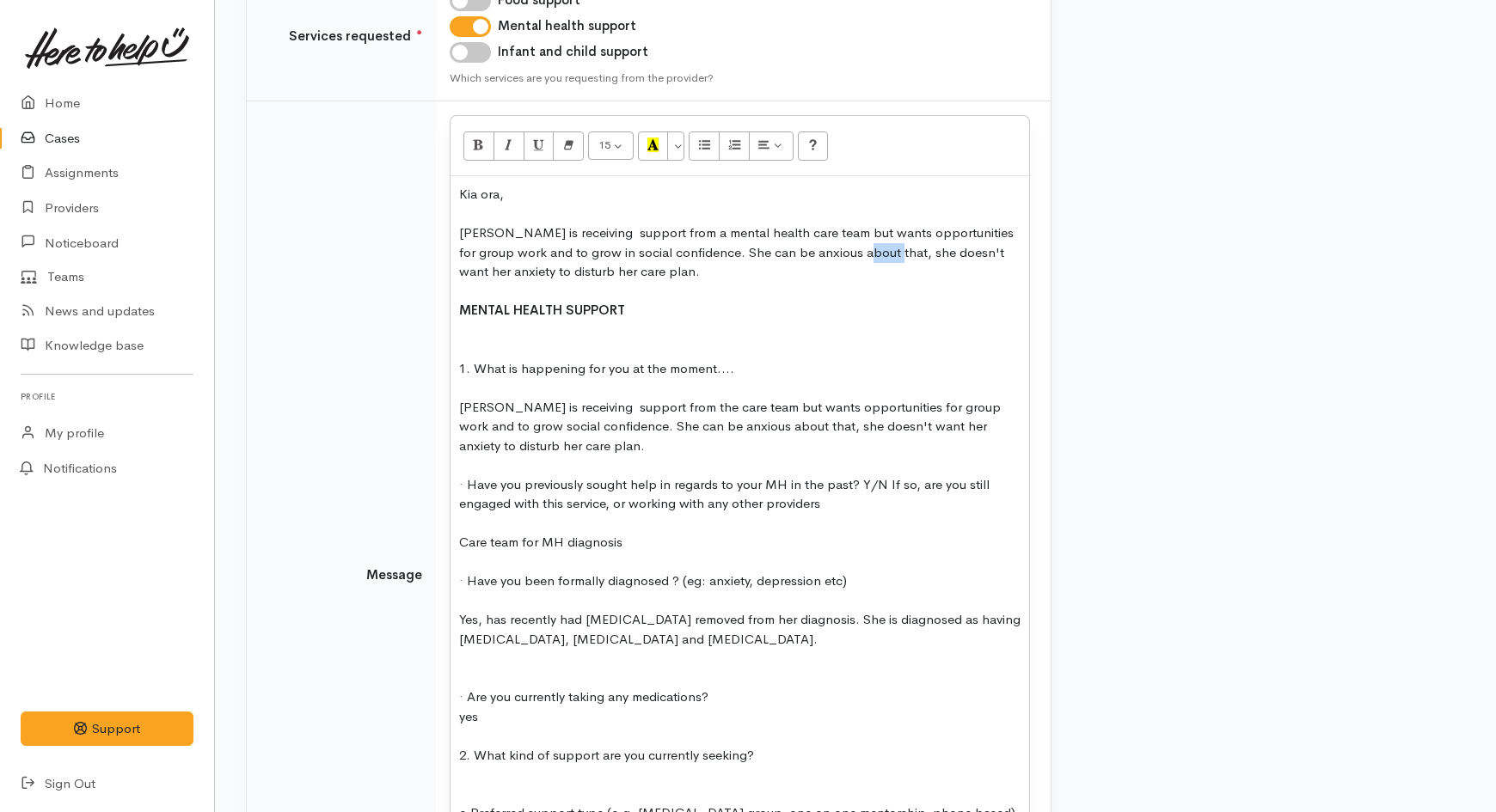
click at [841, 253] on div "Natishah is receiving support from a mental health care team but wants opportun…" at bounding box center [740, 253] width 561 height 59
click at [603, 269] on div "Natishah is receiving support from a mental health care team but wants opportun…" at bounding box center [740, 253] width 561 height 59
click at [856, 269] on div "Natishah is receiving support from a mental health care team but wants opportun…" at bounding box center [740, 253] width 561 height 59
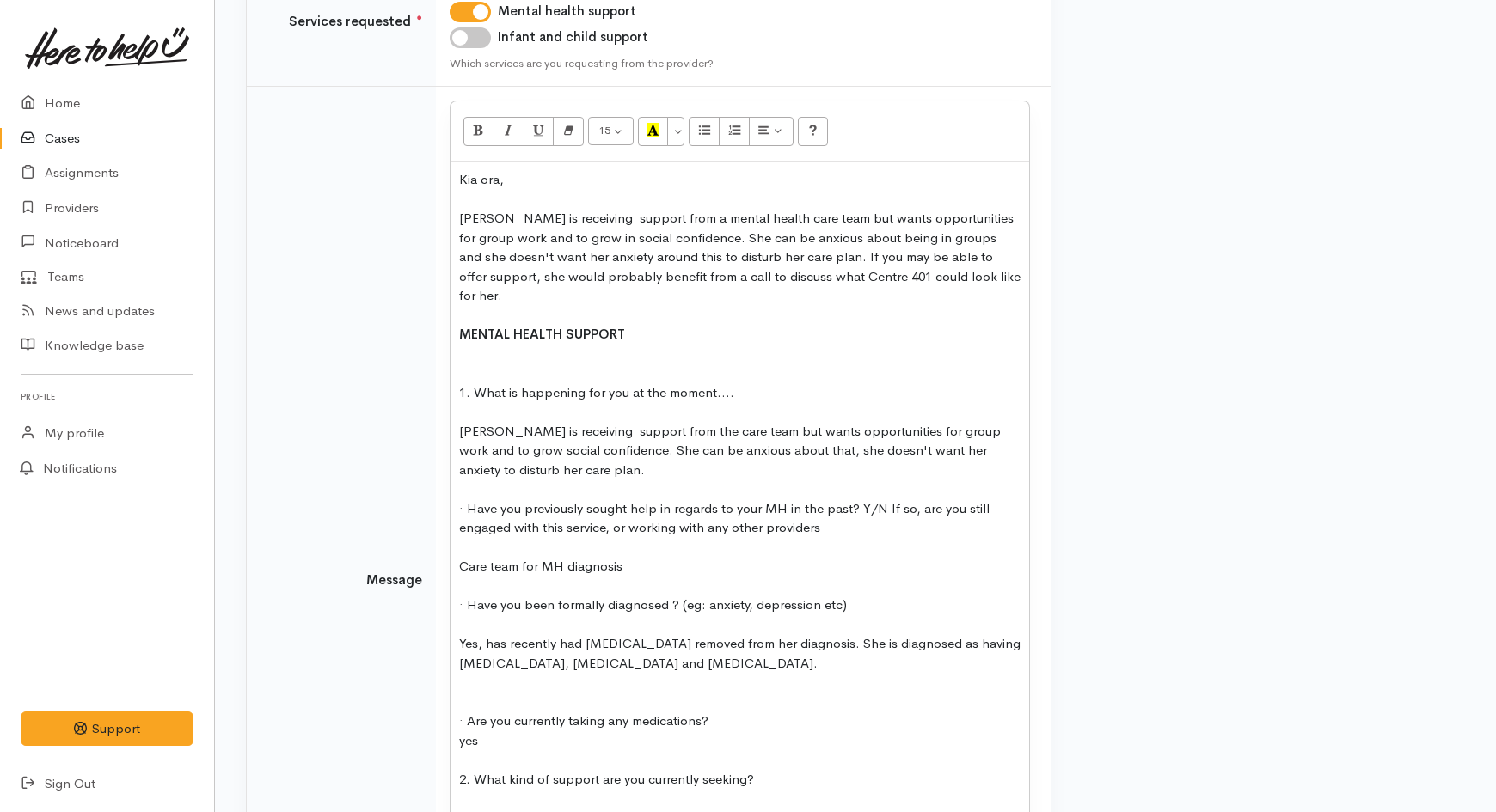
scroll to position [423, 0]
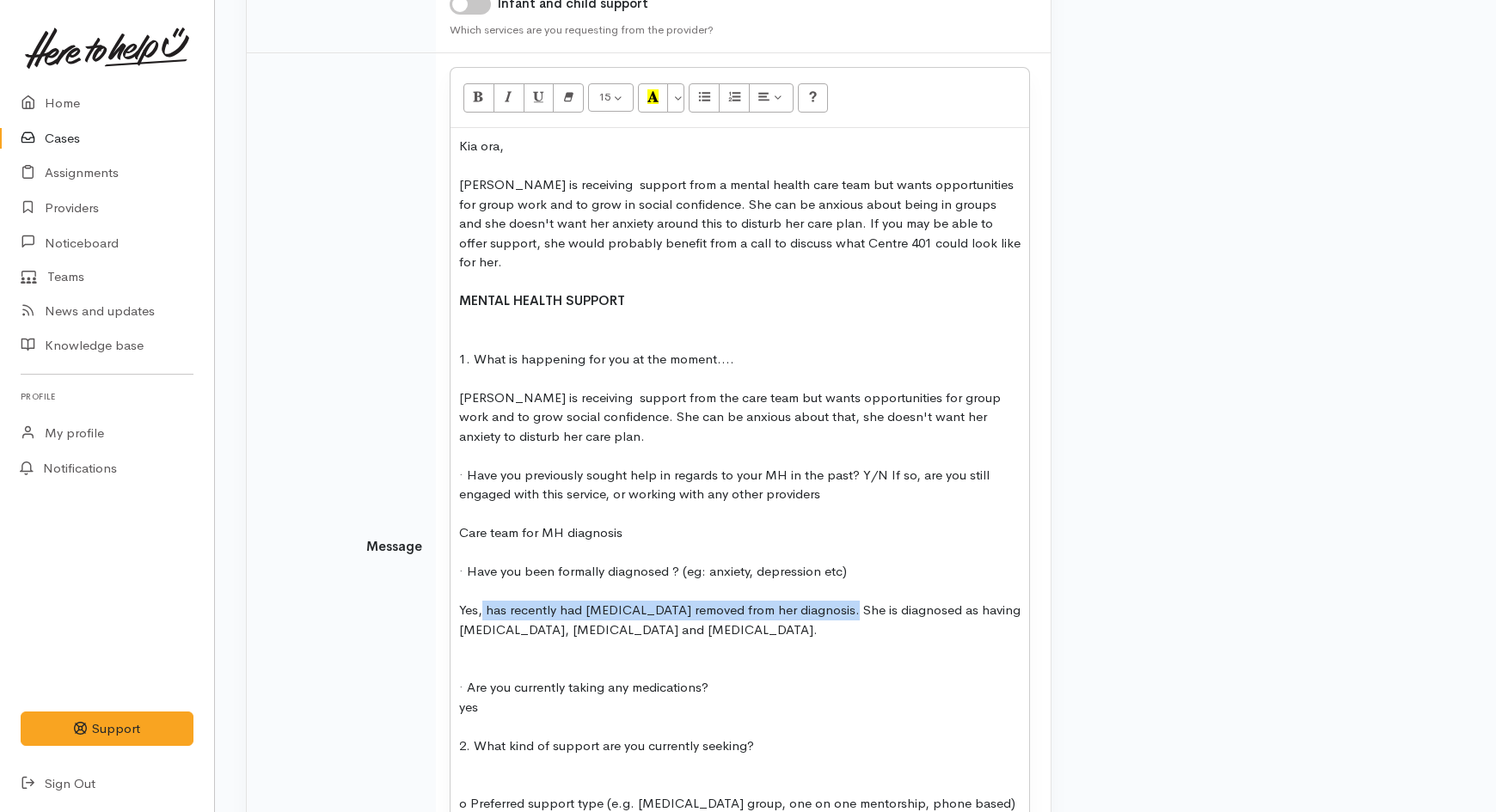
drag, startPoint x: 836, startPoint y: 592, endPoint x: 481, endPoint y: 587, distance: 355.0
click at [481, 601] on div "Yes, has recently had schizophrenia removed from her diagnosis. She is diagnose…" at bounding box center [740, 620] width 561 height 39
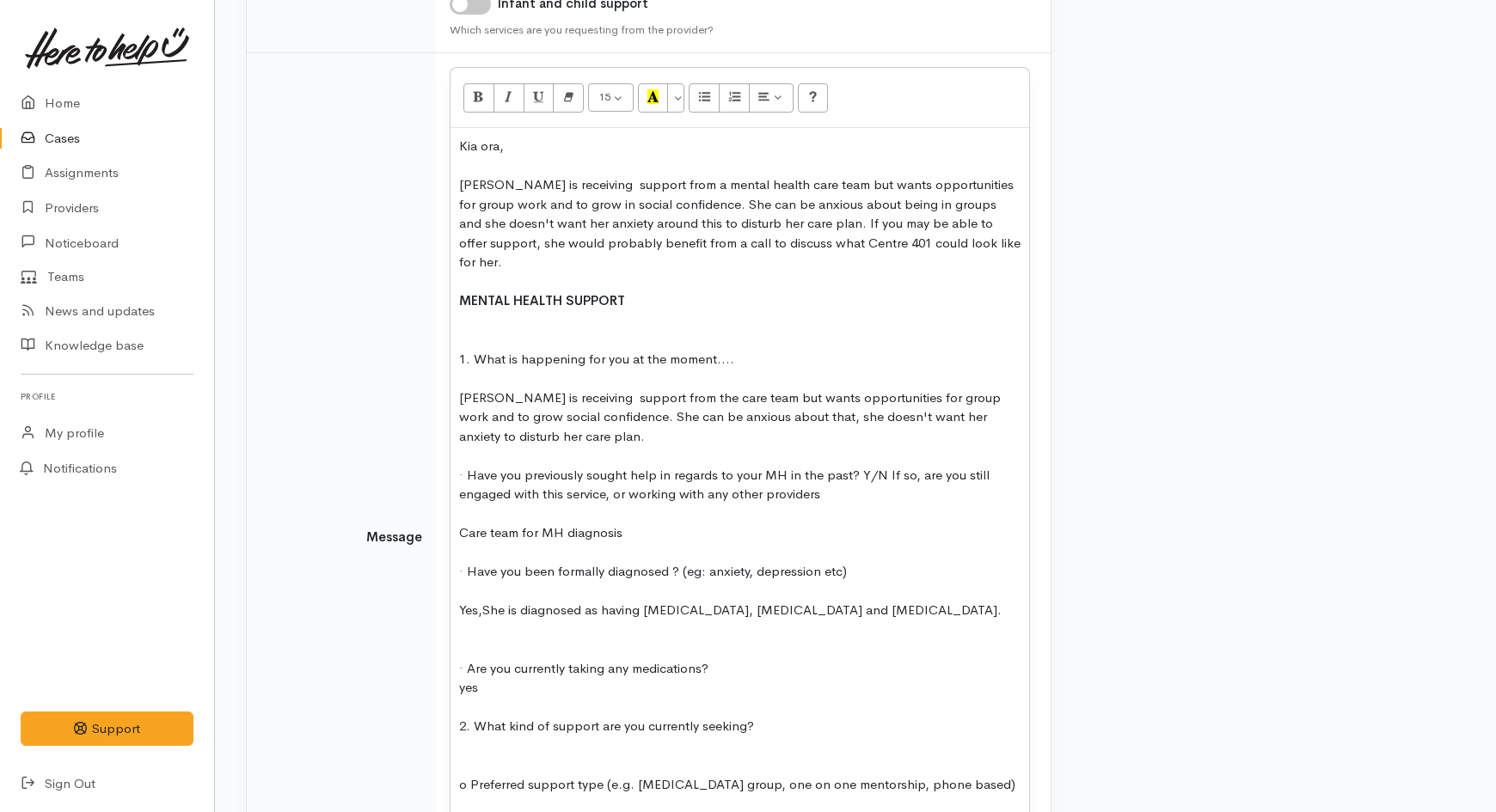
click at [488, 601] on div "Yes,She is diagnosed as having depressive disorder, borderline personality diso…" at bounding box center [740, 610] width 561 height 20
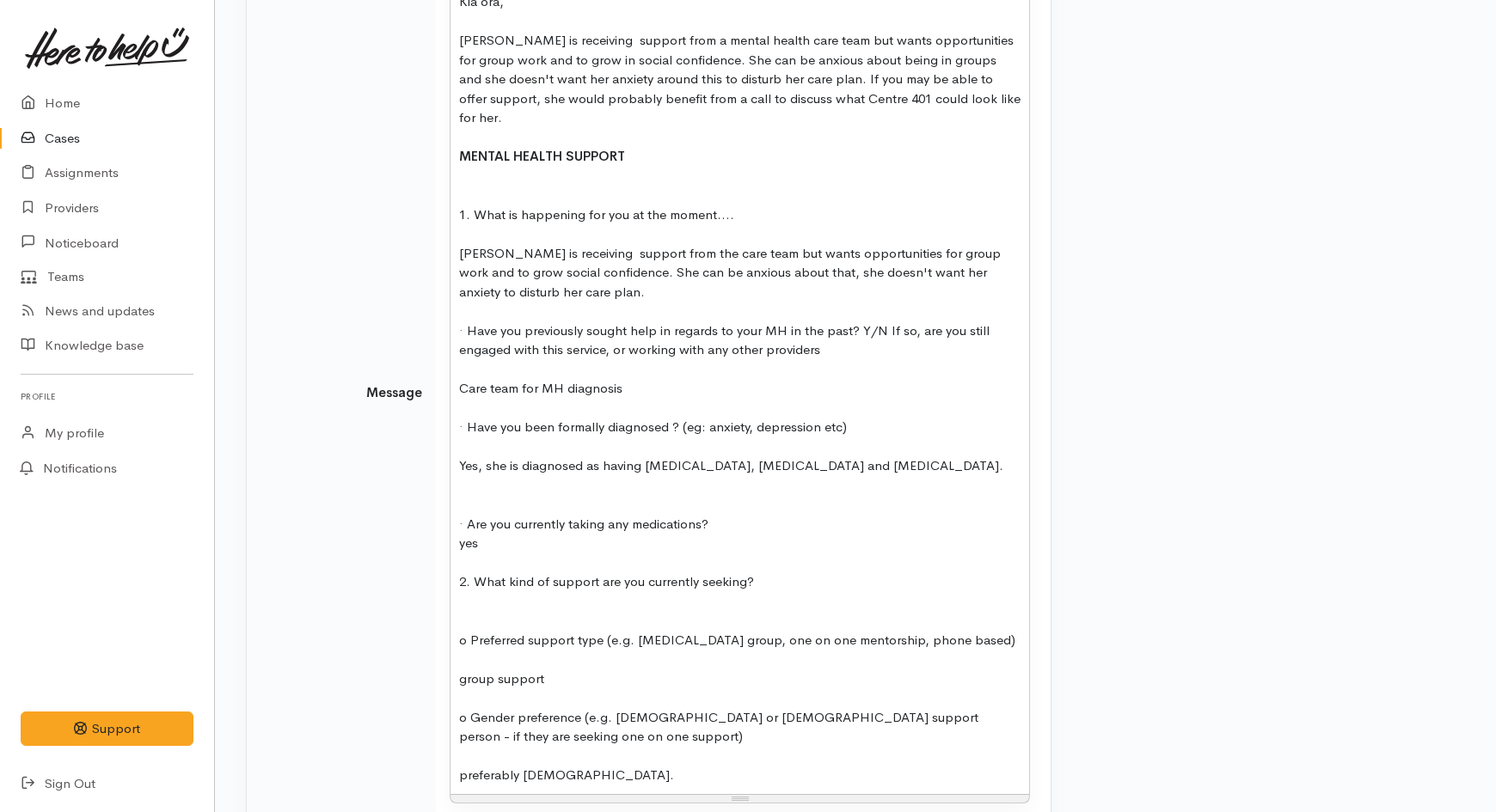
scroll to position [614, 0]
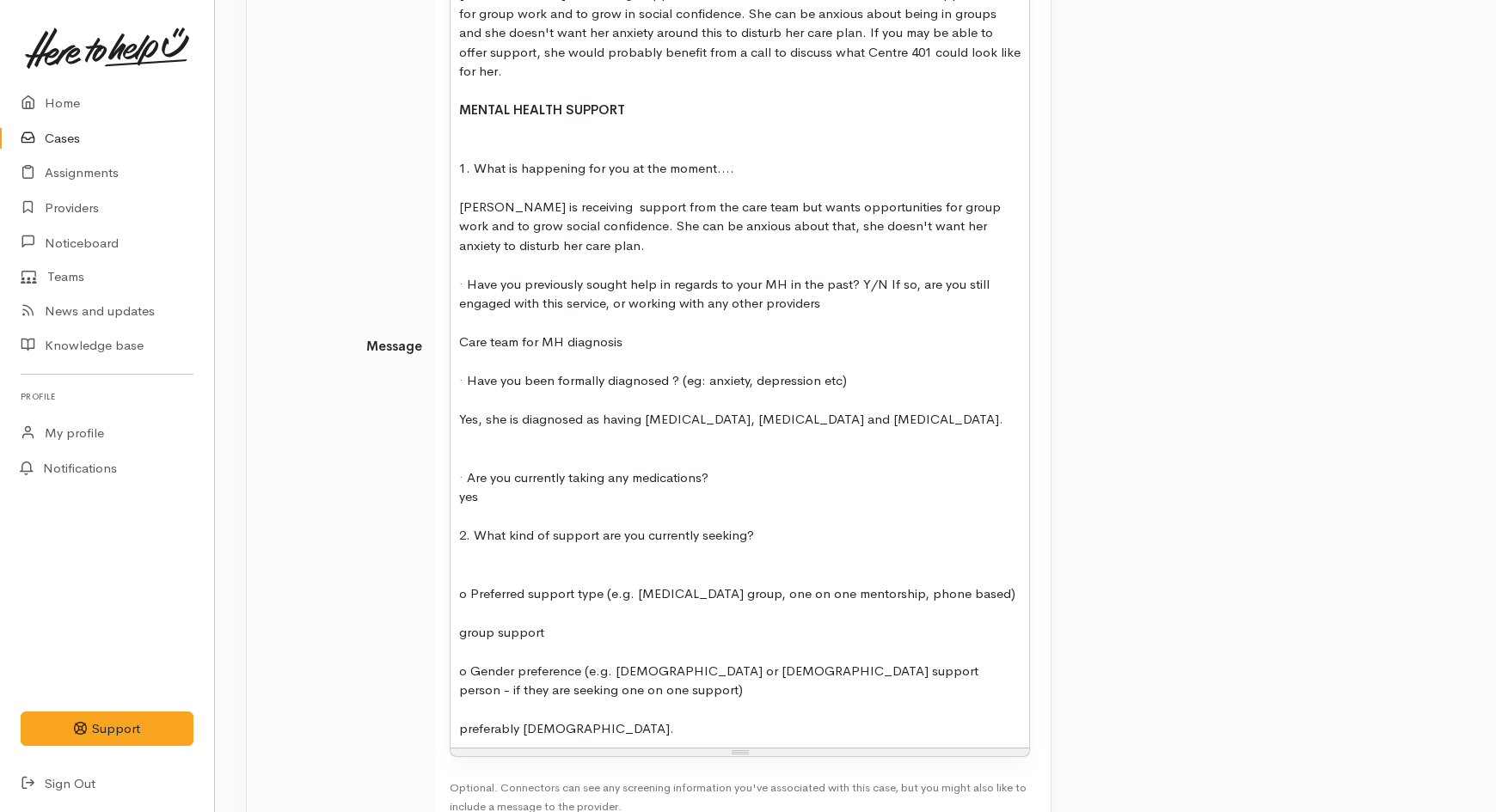
click at [551, 546] on div at bounding box center [740, 556] width 561 height 20
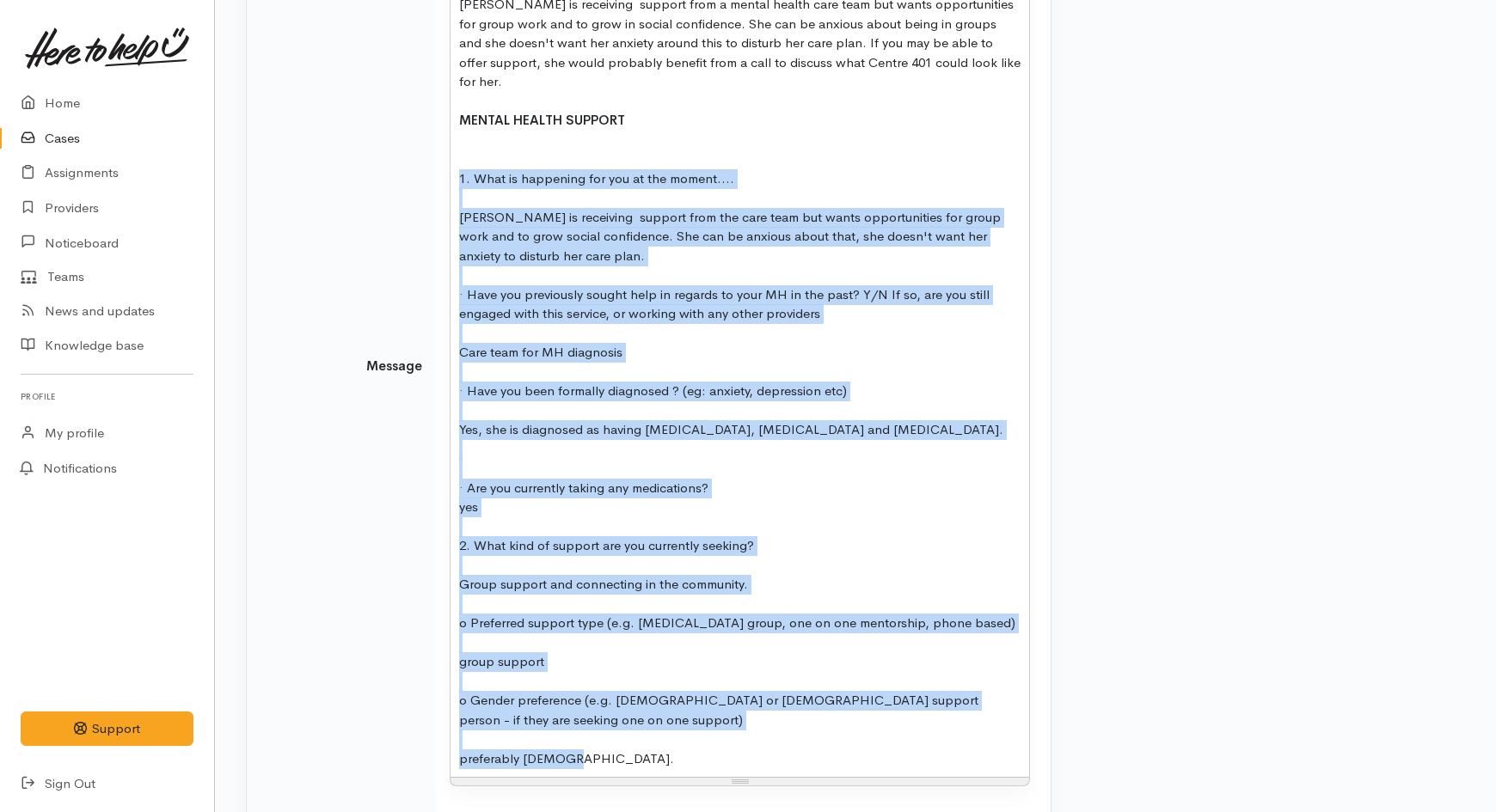
scroll to position [723, 0]
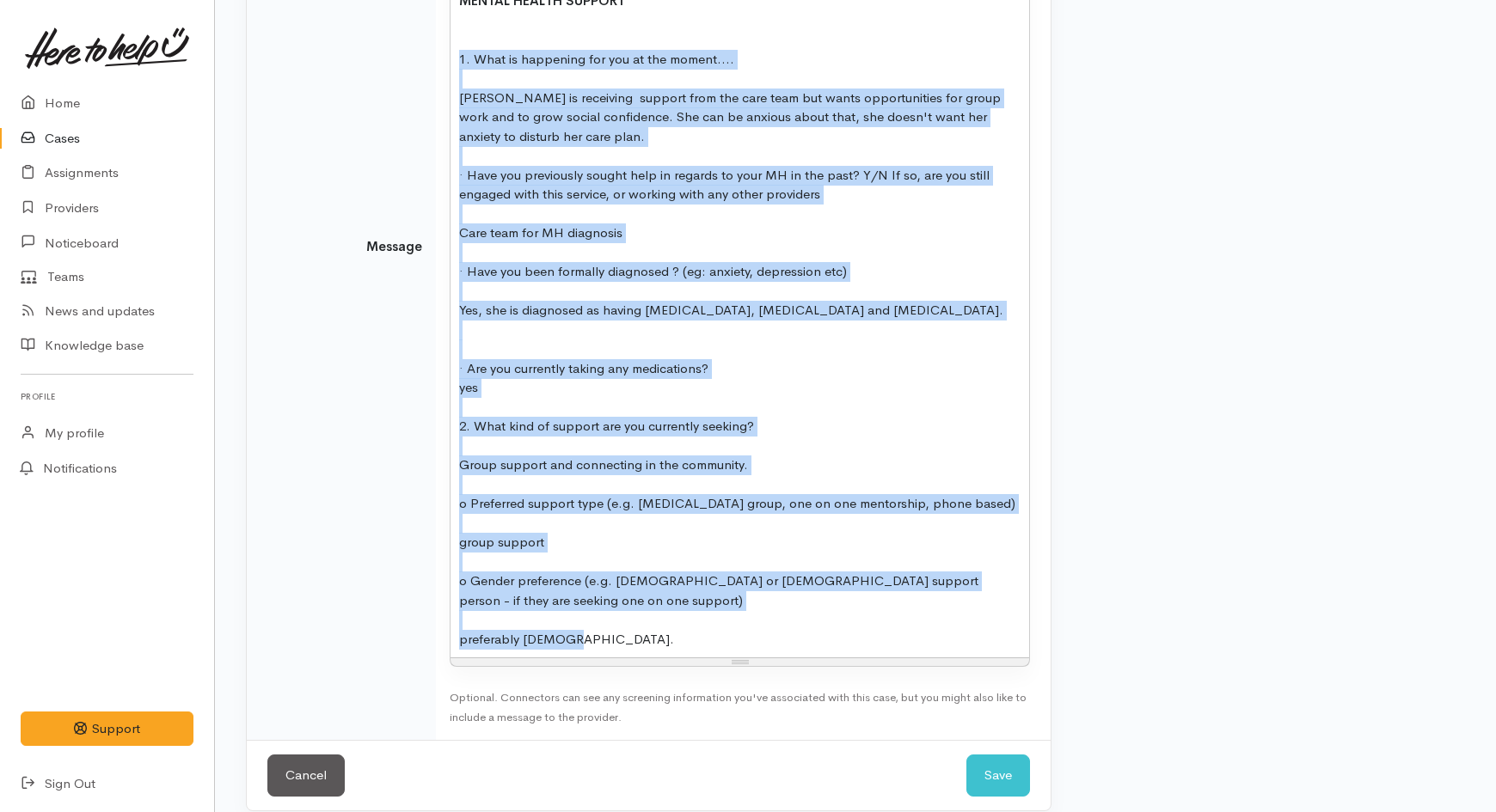
drag, startPoint x: 454, startPoint y: 321, endPoint x: 735, endPoint y: 851, distance: 599.9
click at [794, 495] on icon "o Preferred support type (e.g. [MEDICAL_DATA] group, one on one mentorship, pho…" at bounding box center [730, 503] width 543 height 17
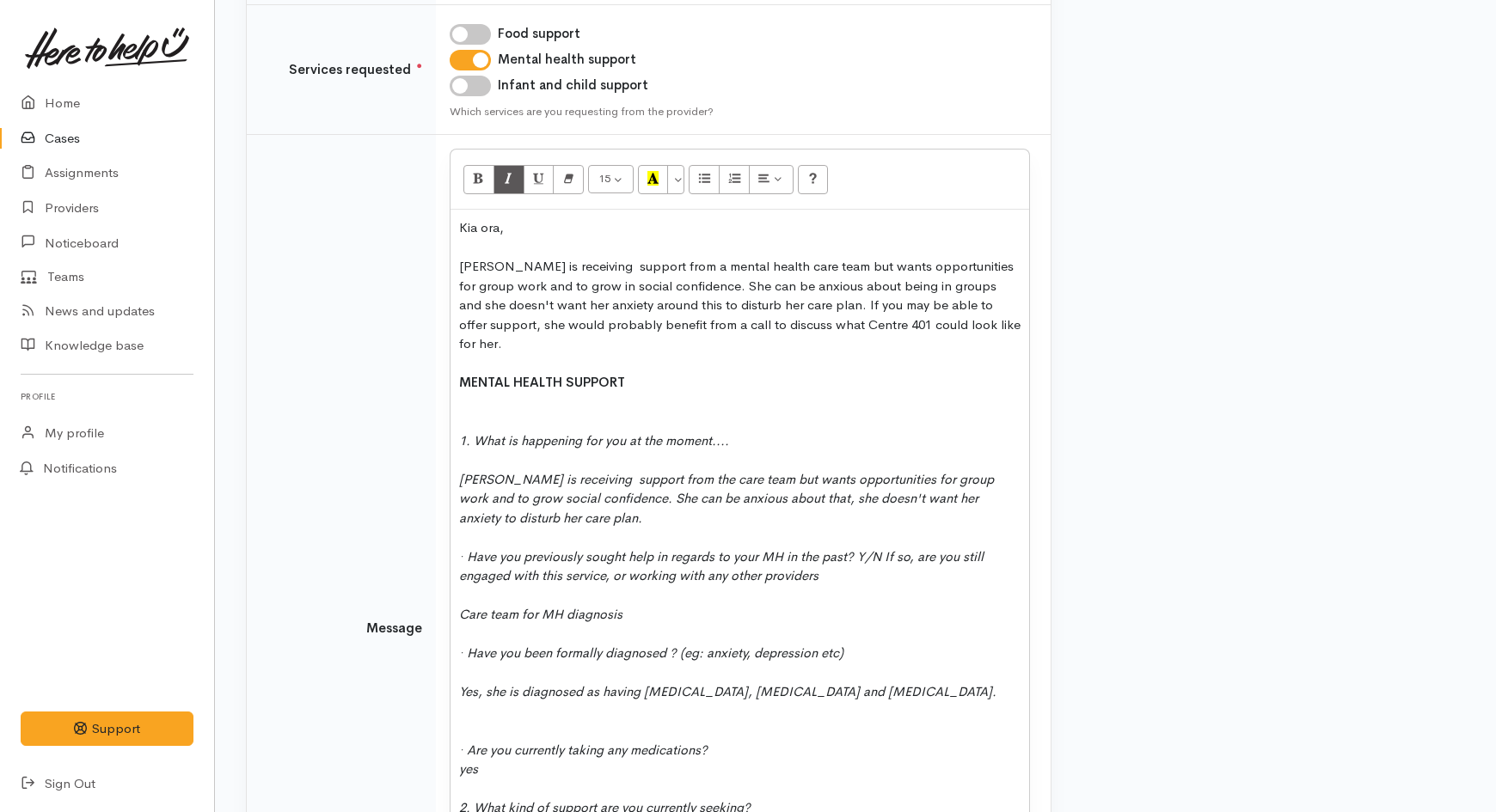
scroll to position [340, 0]
click at [855, 307] on div "Natishah is receiving support from a mental health care team but wants opportun…" at bounding box center [740, 306] width 561 height 97
click at [986, 329] on div "Natishah is receiving support from a mental health care team but wants opportun…" at bounding box center [740, 306] width 561 height 97
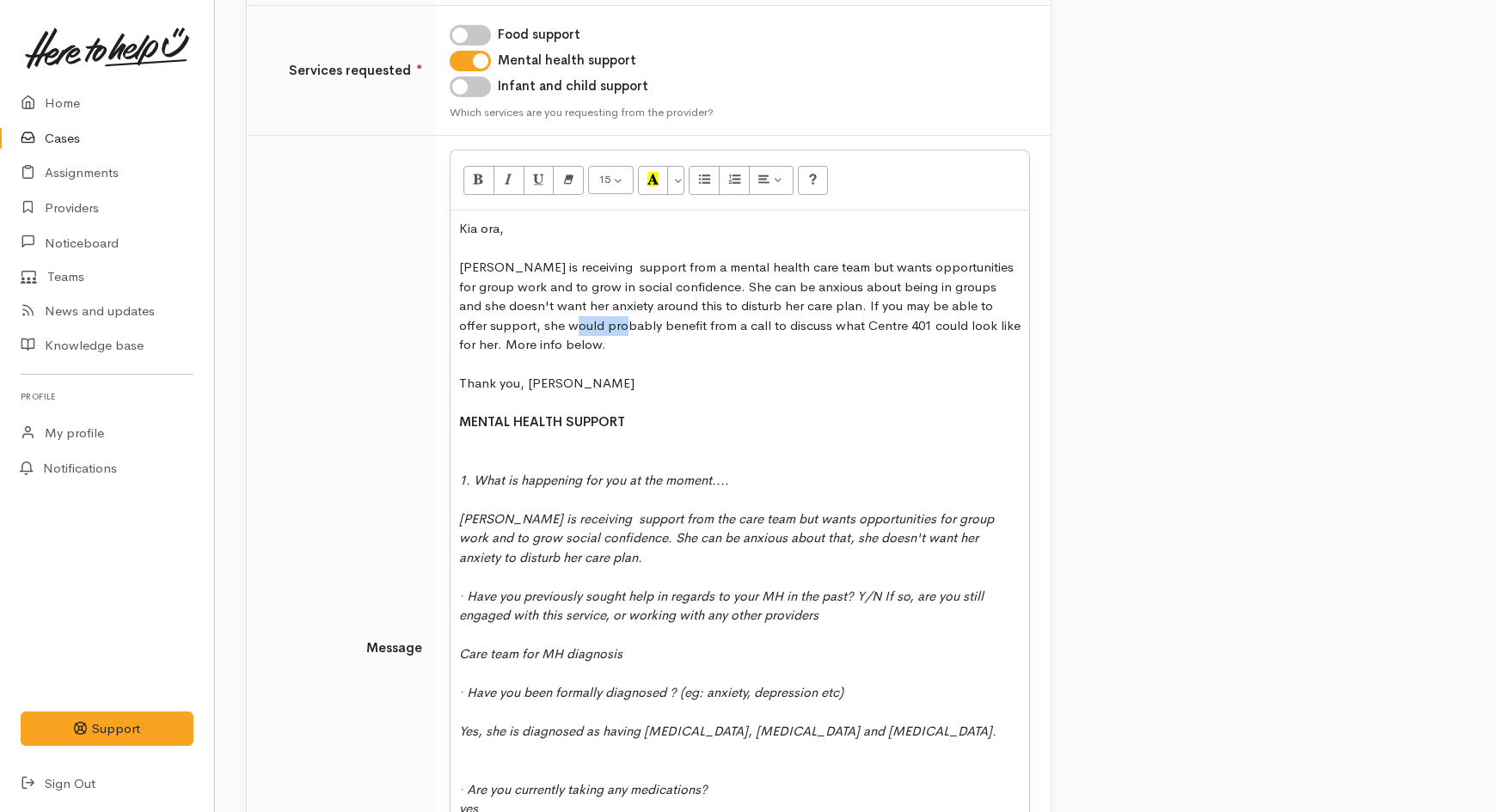
drag, startPoint x: 573, startPoint y: 325, endPoint x: 523, endPoint y: 327, distance: 50.0
click at [523, 327] on div "Natishah is receiving support from a mental health care team but wants opportun…" at bounding box center [740, 306] width 561 height 97
click at [638, 363] on div at bounding box center [740, 365] width 561 height 20
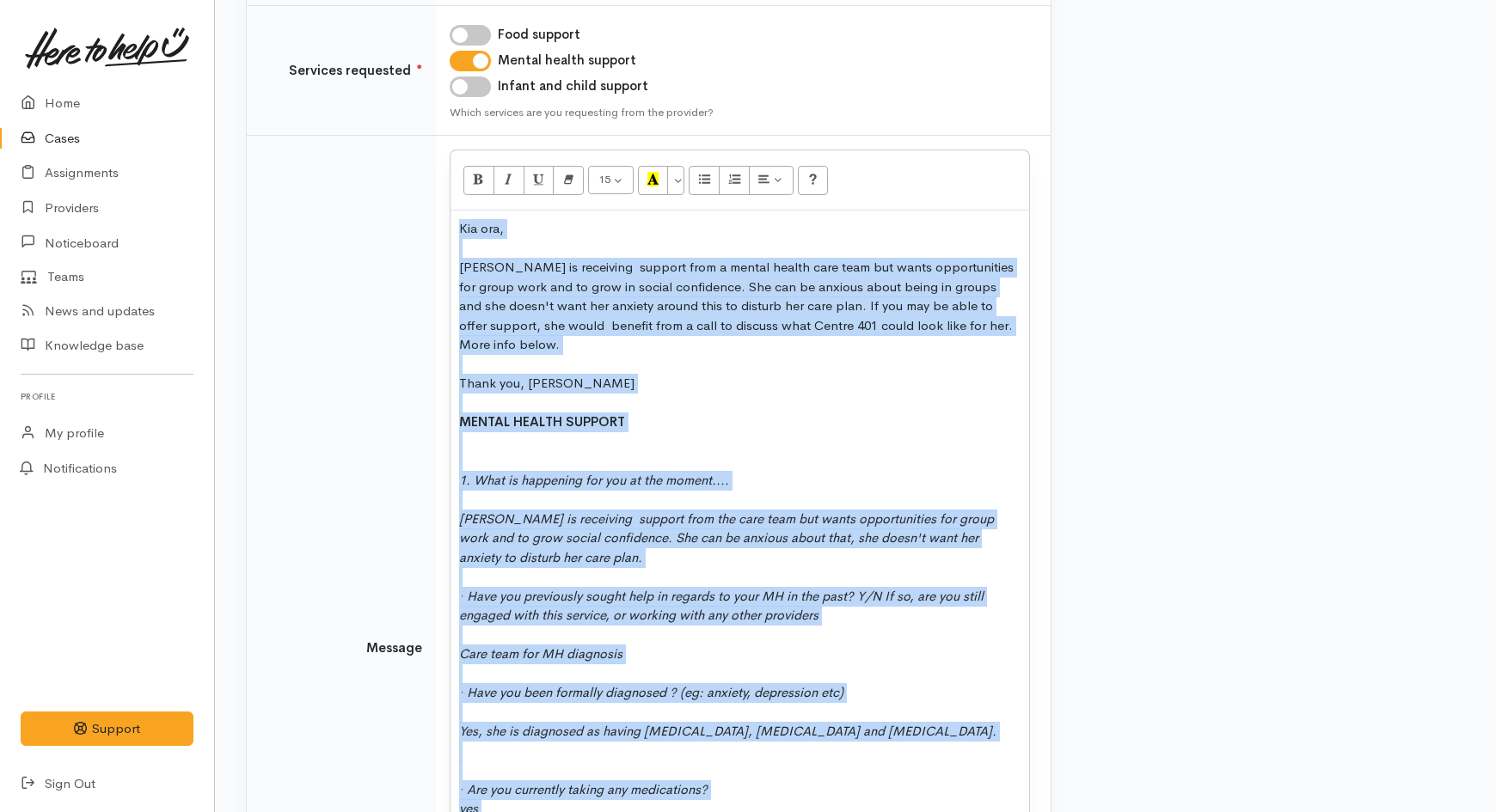
copy div "Kia ora, Natishah is receiving support from a mental health care team but wants…"
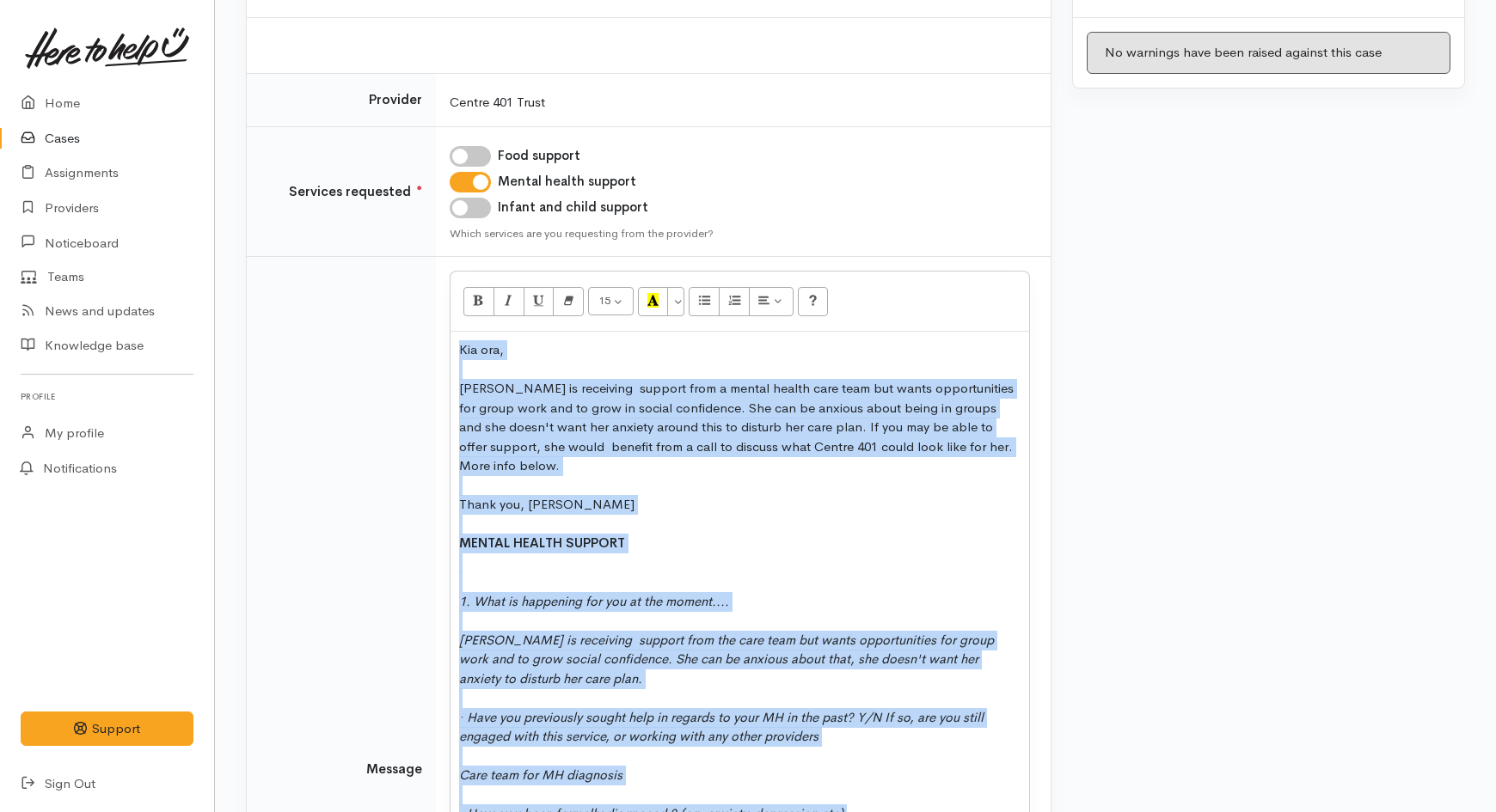
scroll to position [286, 0]
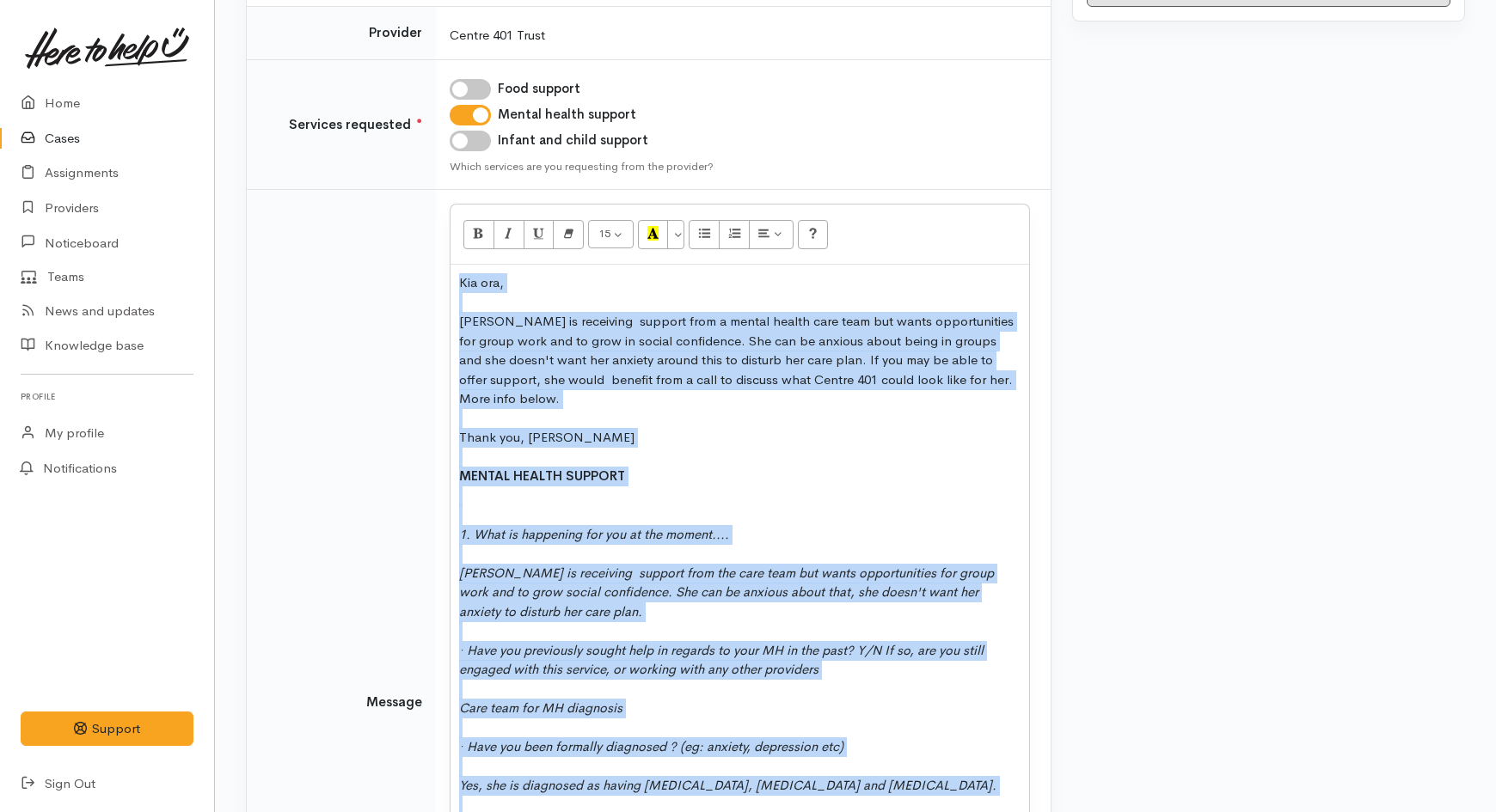
click at [629, 452] on div at bounding box center [740, 458] width 561 height 20
copy div "Kia ora, Natishah is receiving support from a mental health care team but wants…"
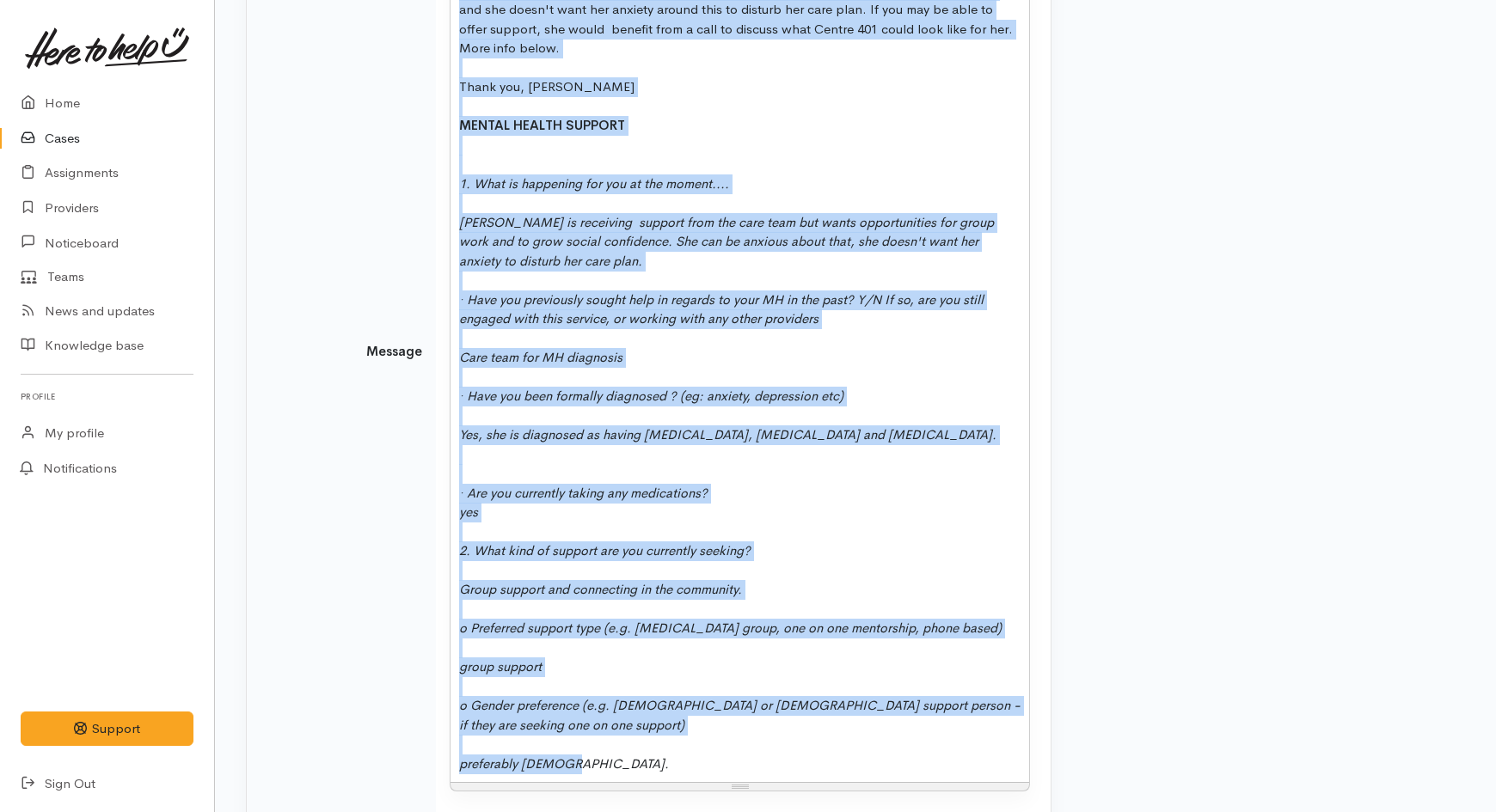
scroll to position [764, 0]
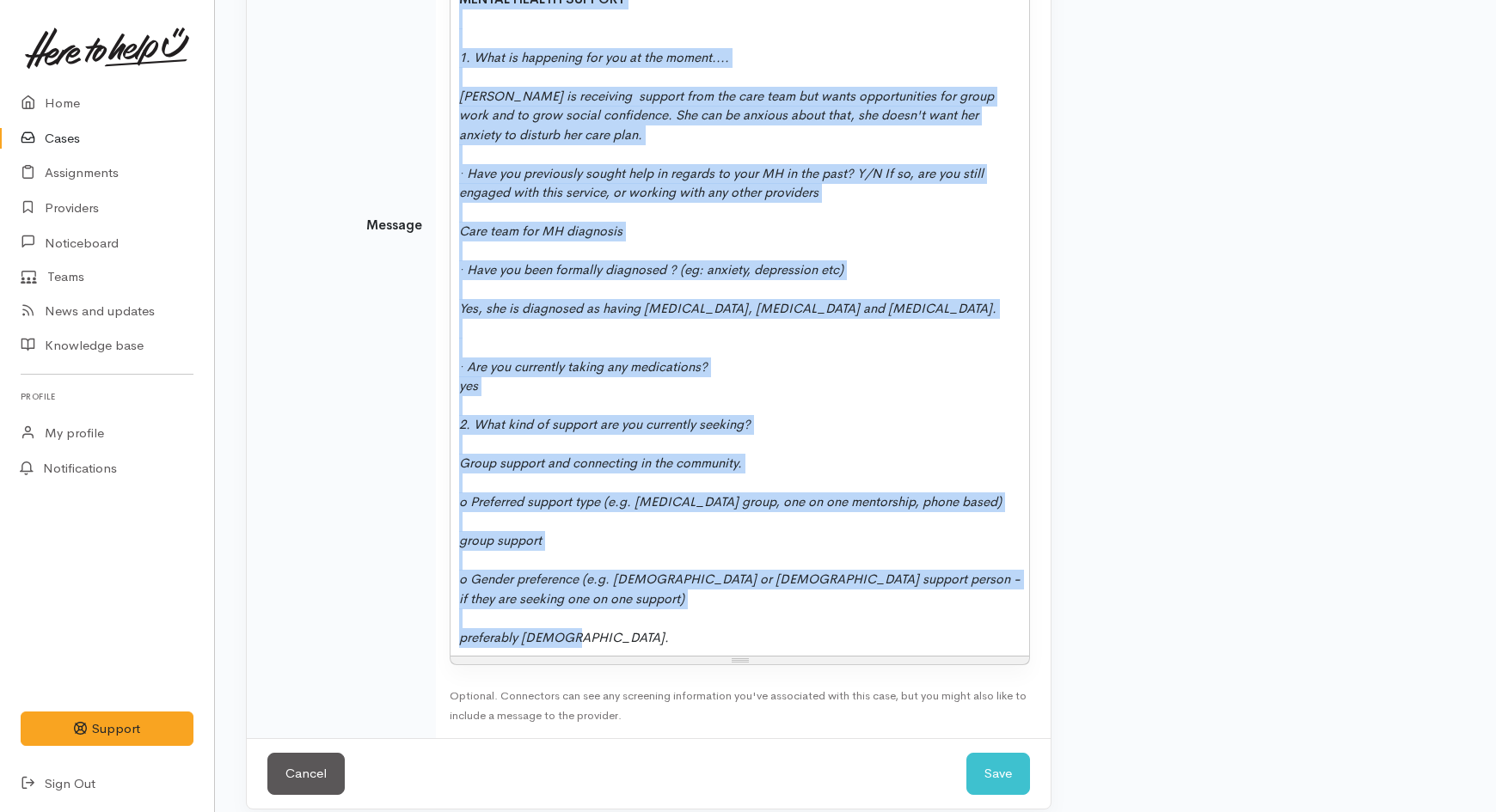
click at [861, 482] on div at bounding box center [740, 483] width 561 height 20
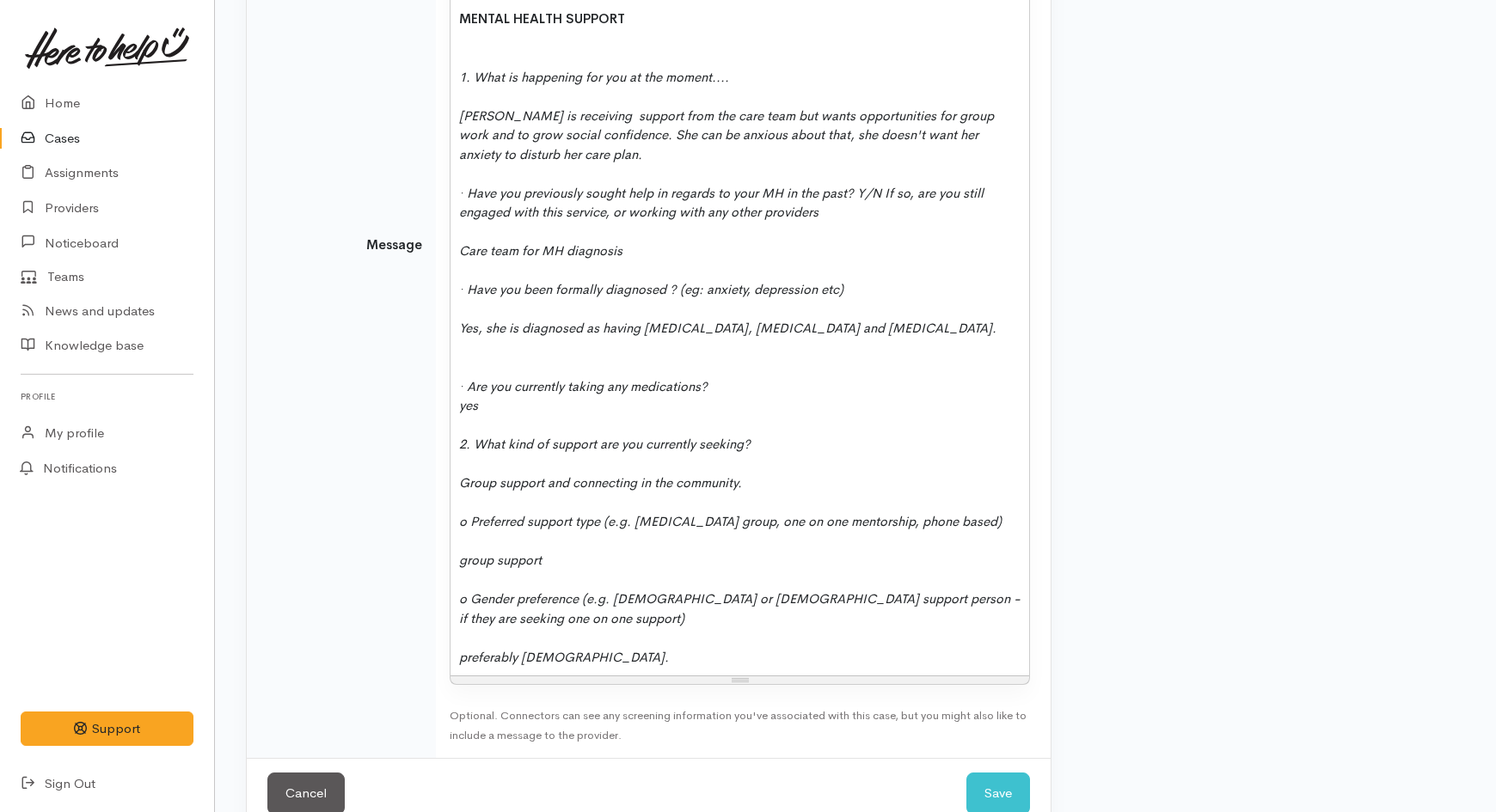
scroll to position [780, 0]
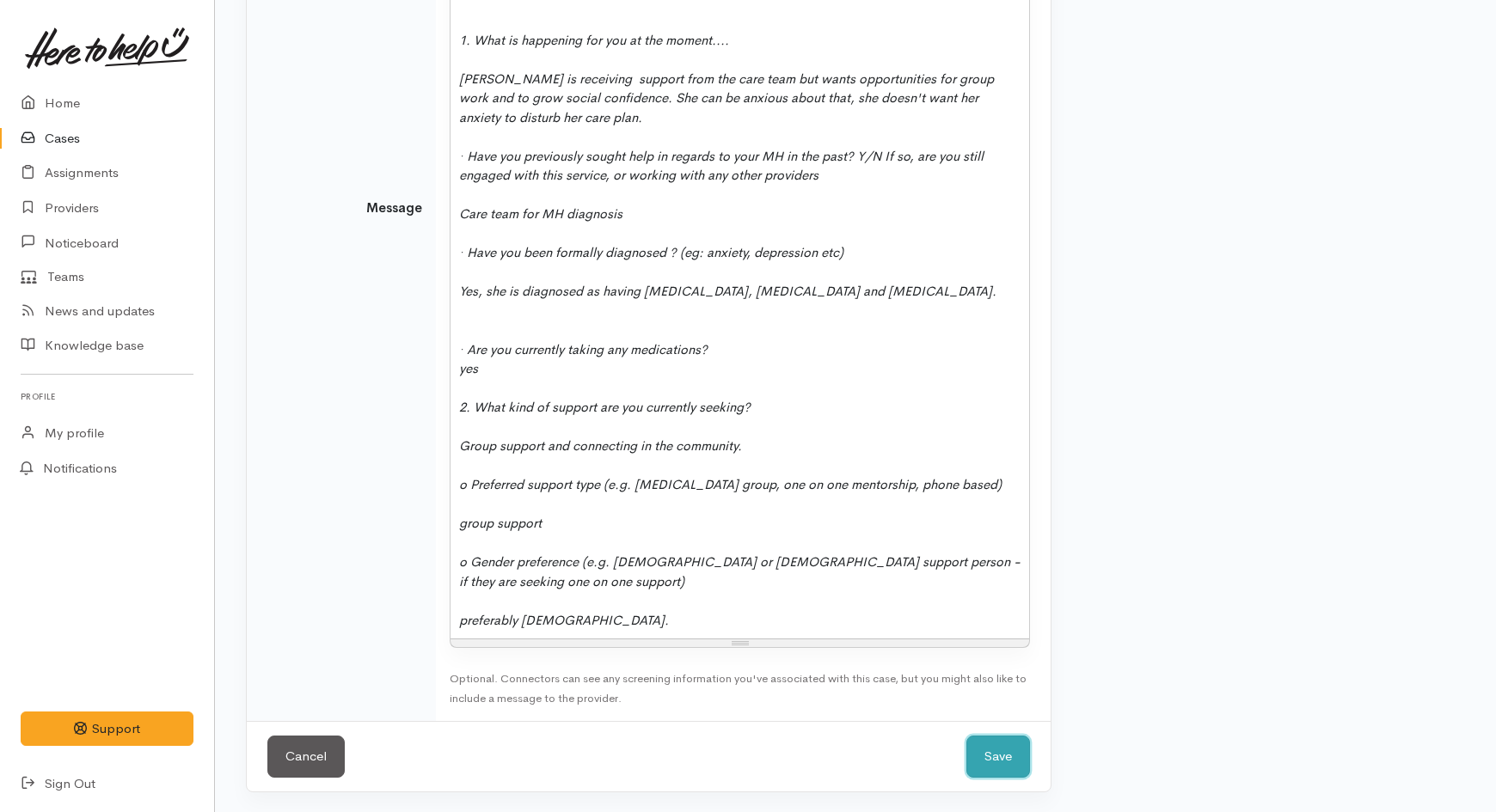
click at [978, 748] on button "Save" at bounding box center [998, 757] width 64 height 42
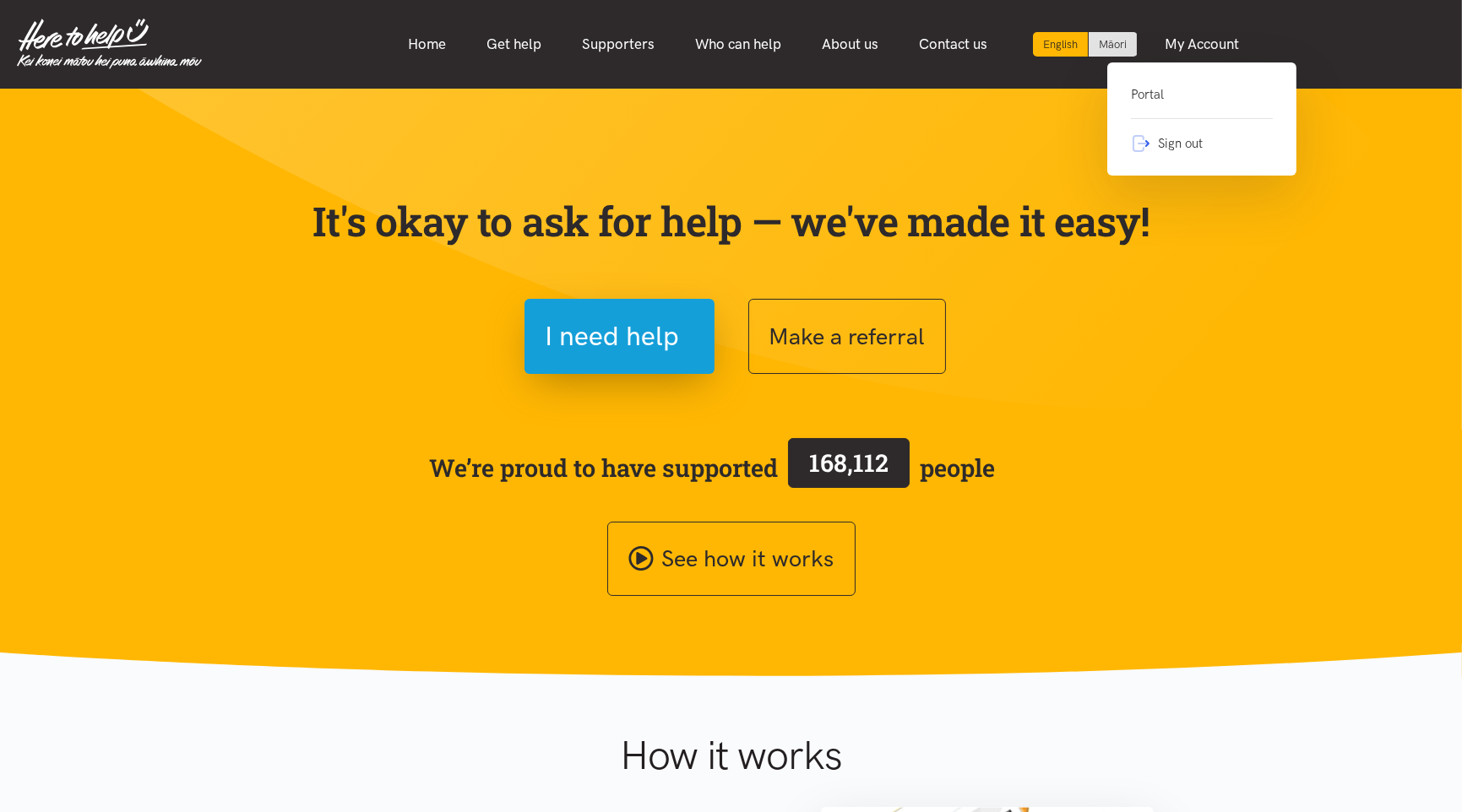
click at [1146, 90] on link "Portal" at bounding box center [1202, 102] width 142 height 34
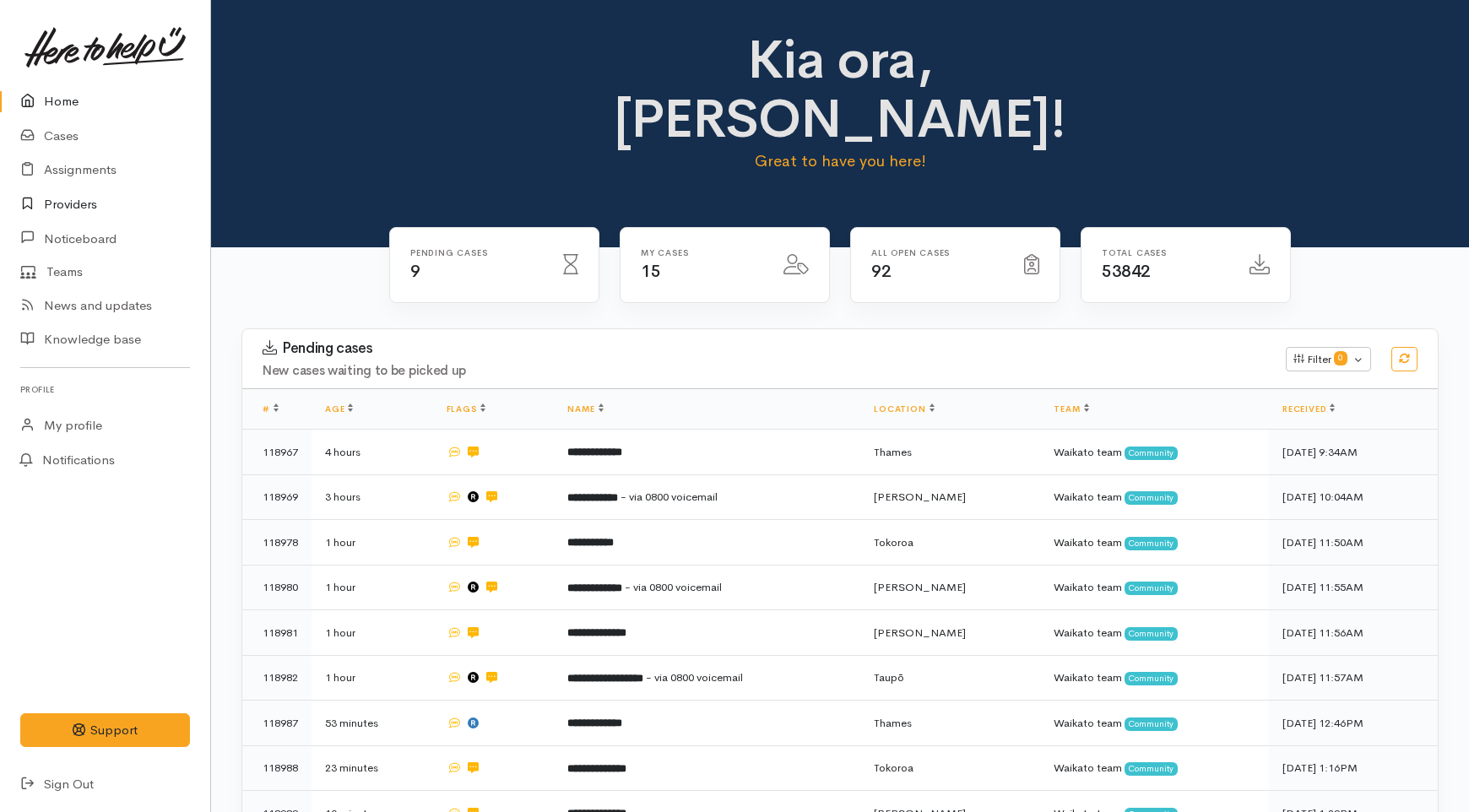
click at [65, 203] on link "Providers" at bounding box center [105, 205] width 210 height 34
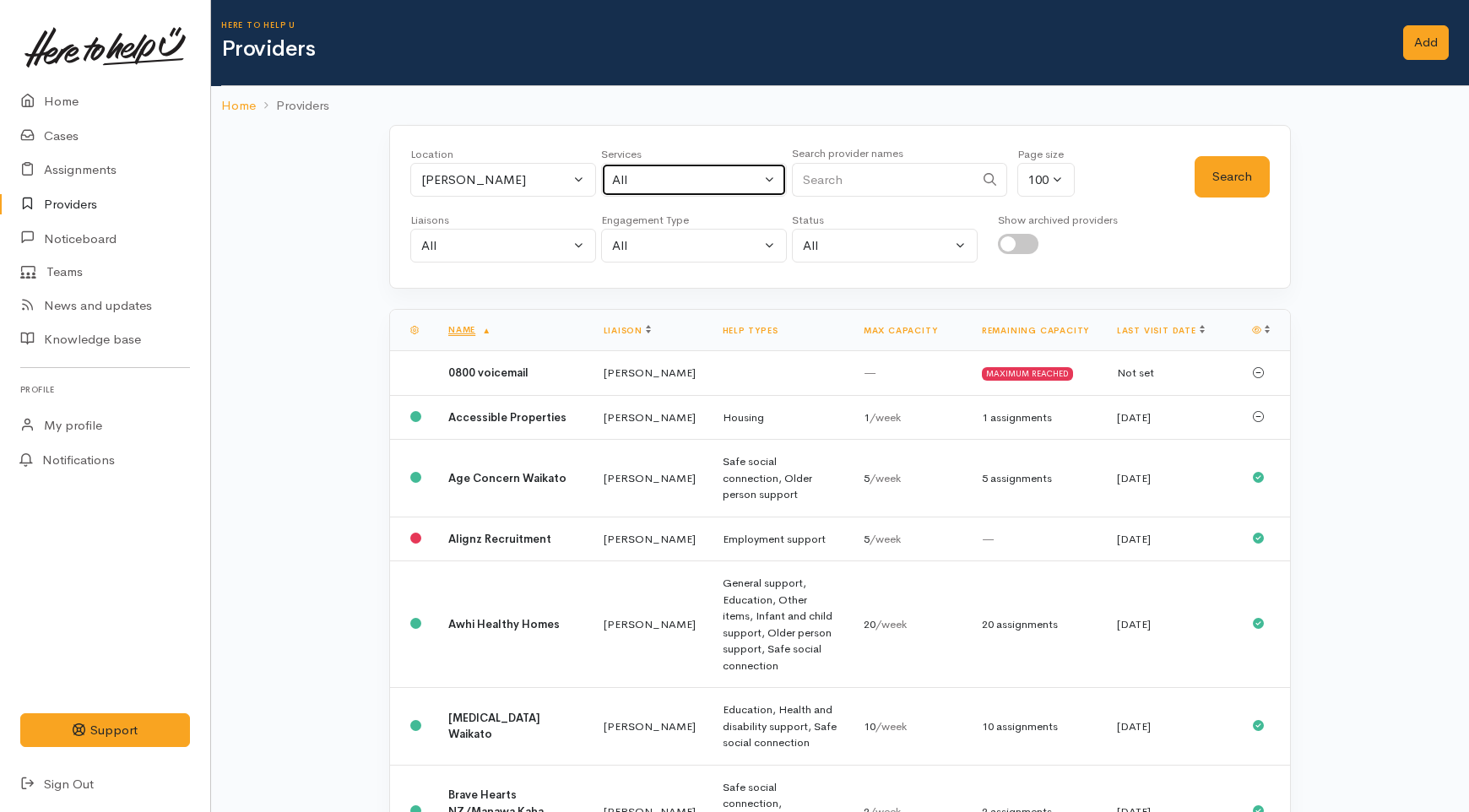
click at [635, 176] on div "All" at bounding box center [686, 180] width 149 height 20
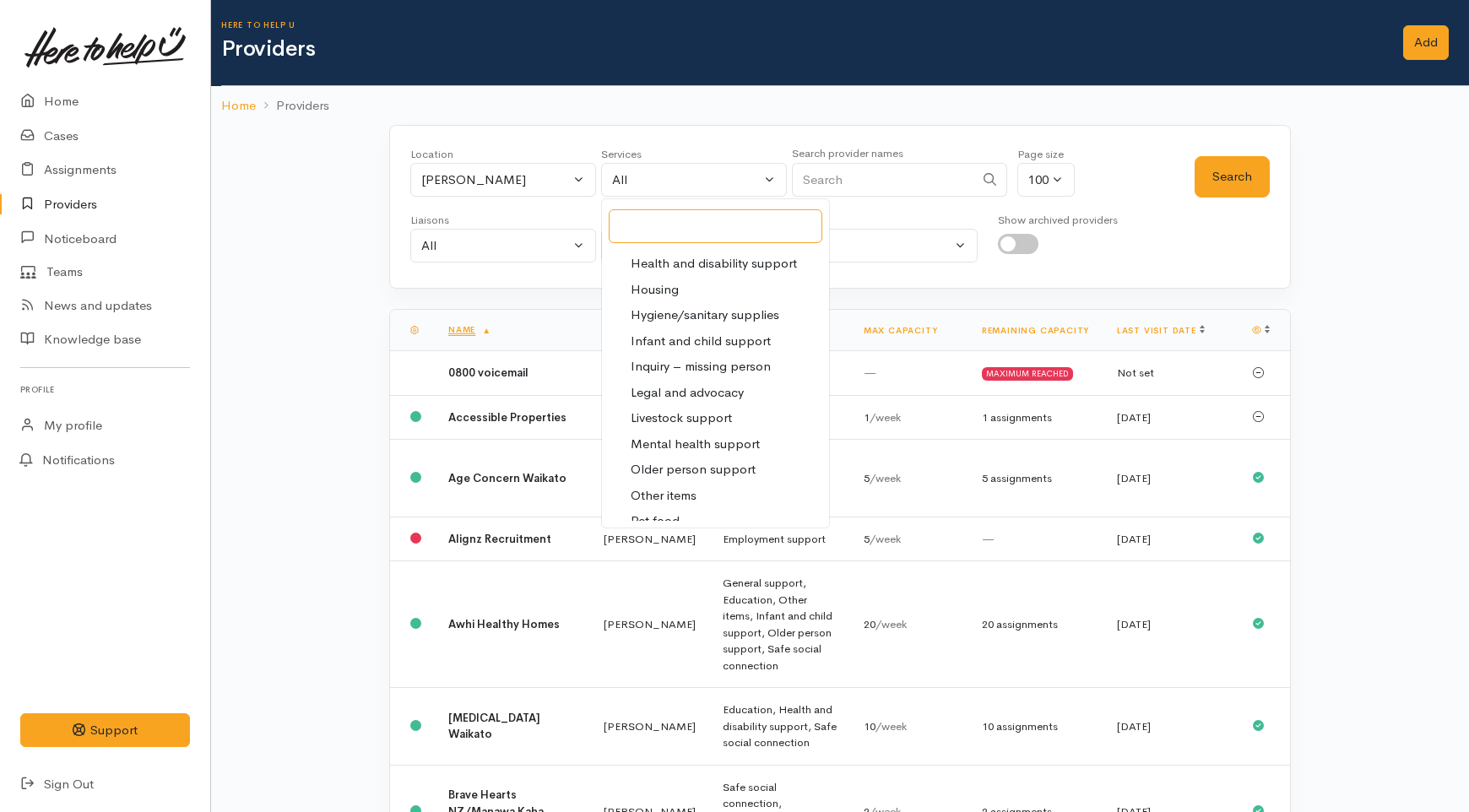
scroll to position [468, 0]
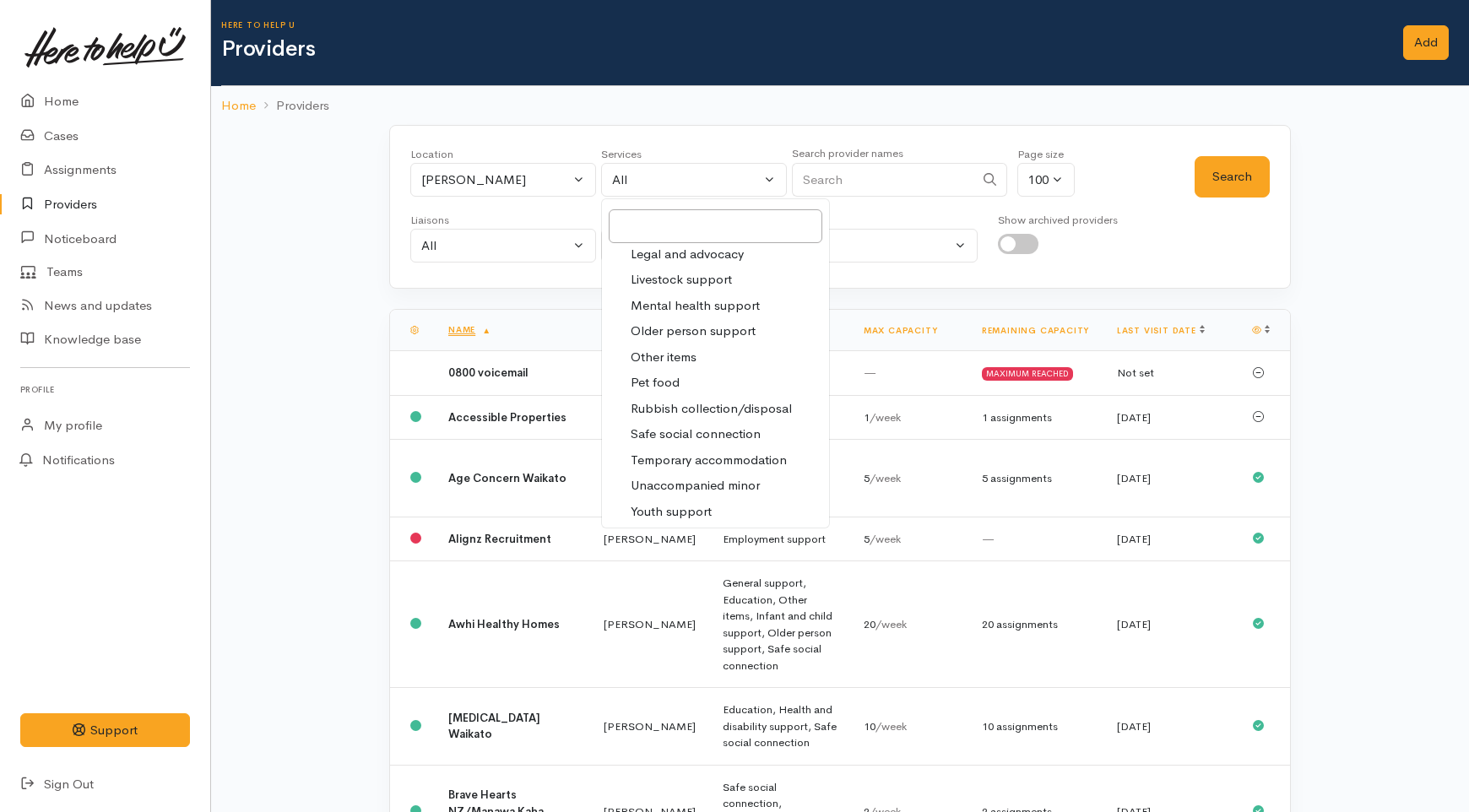
click at [687, 307] on span "Mental health support" at bounding box center [695, 306] width 129 height 20
select select "5"
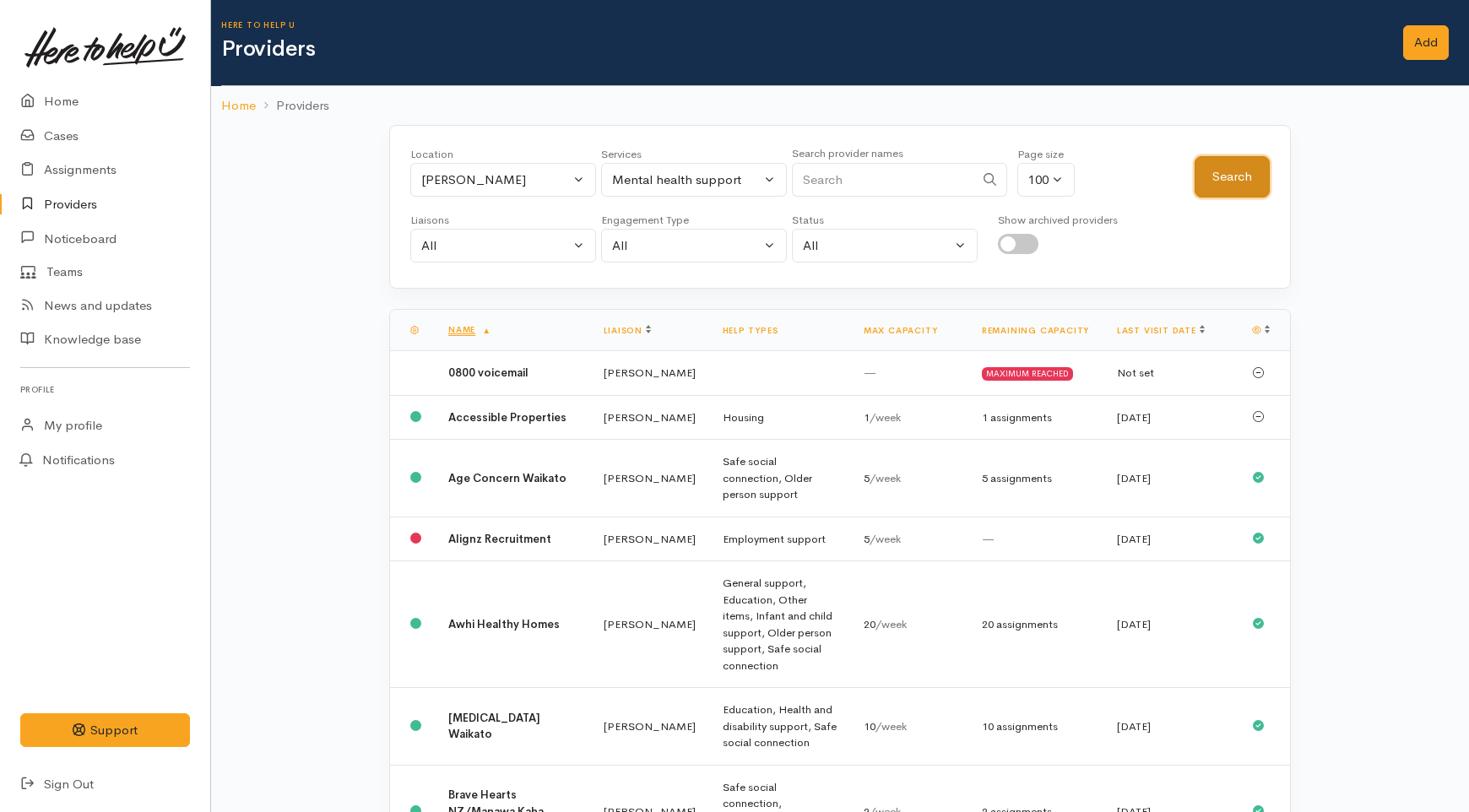
click at [1248, 176] on button "Search" at bounding box center [1231, 177] width 75 height 41
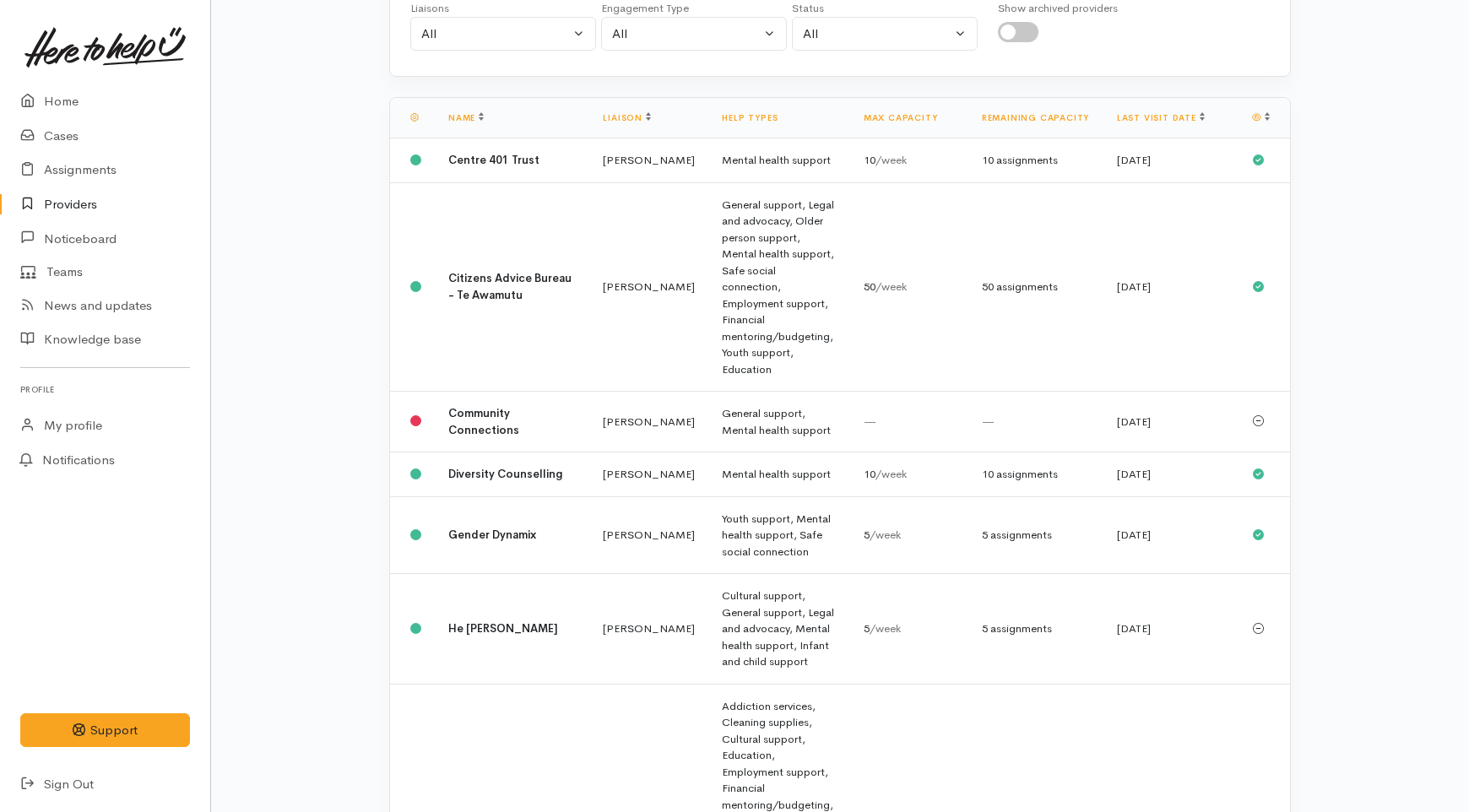
scroll to position [211, 0]
click at [589, 184] on td "Kyleigh Pike" at bounding box center [648, 162] width 119 height 45
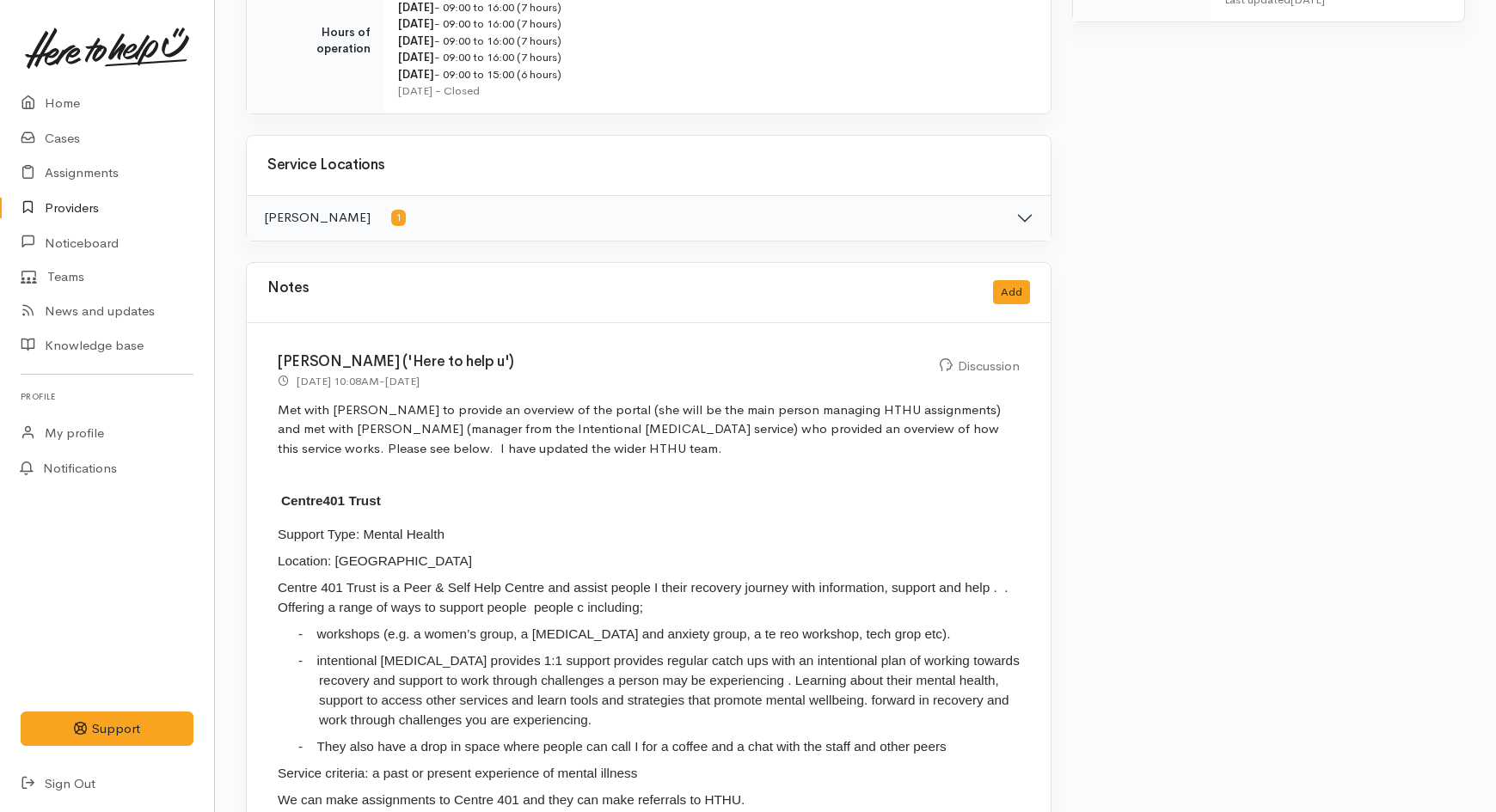
scroll to position [859, 0]
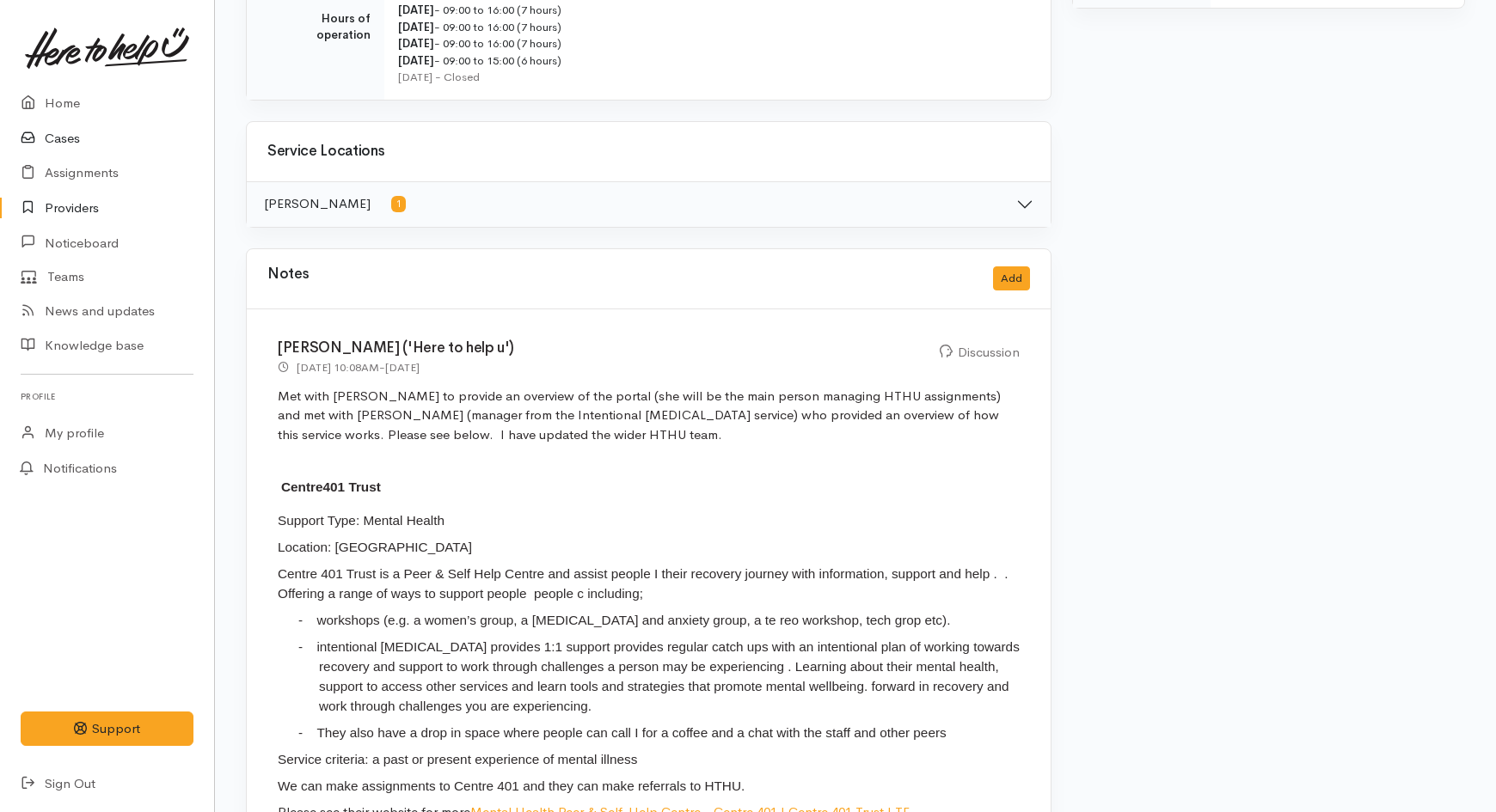
click at [68, 145] on link "Cases" at bounding box center [107, 139] width 214 height 35
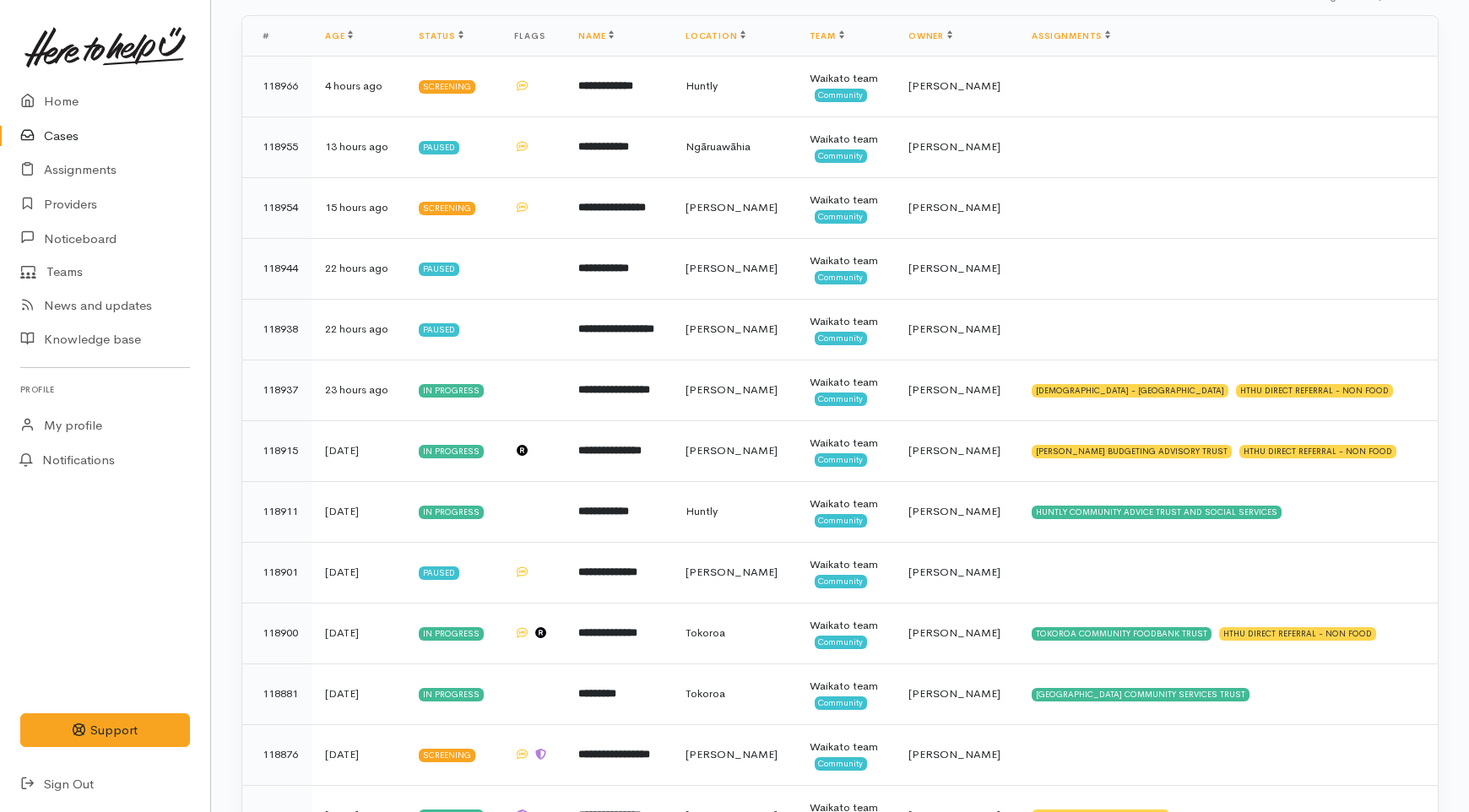
scroll to position [518, 0]
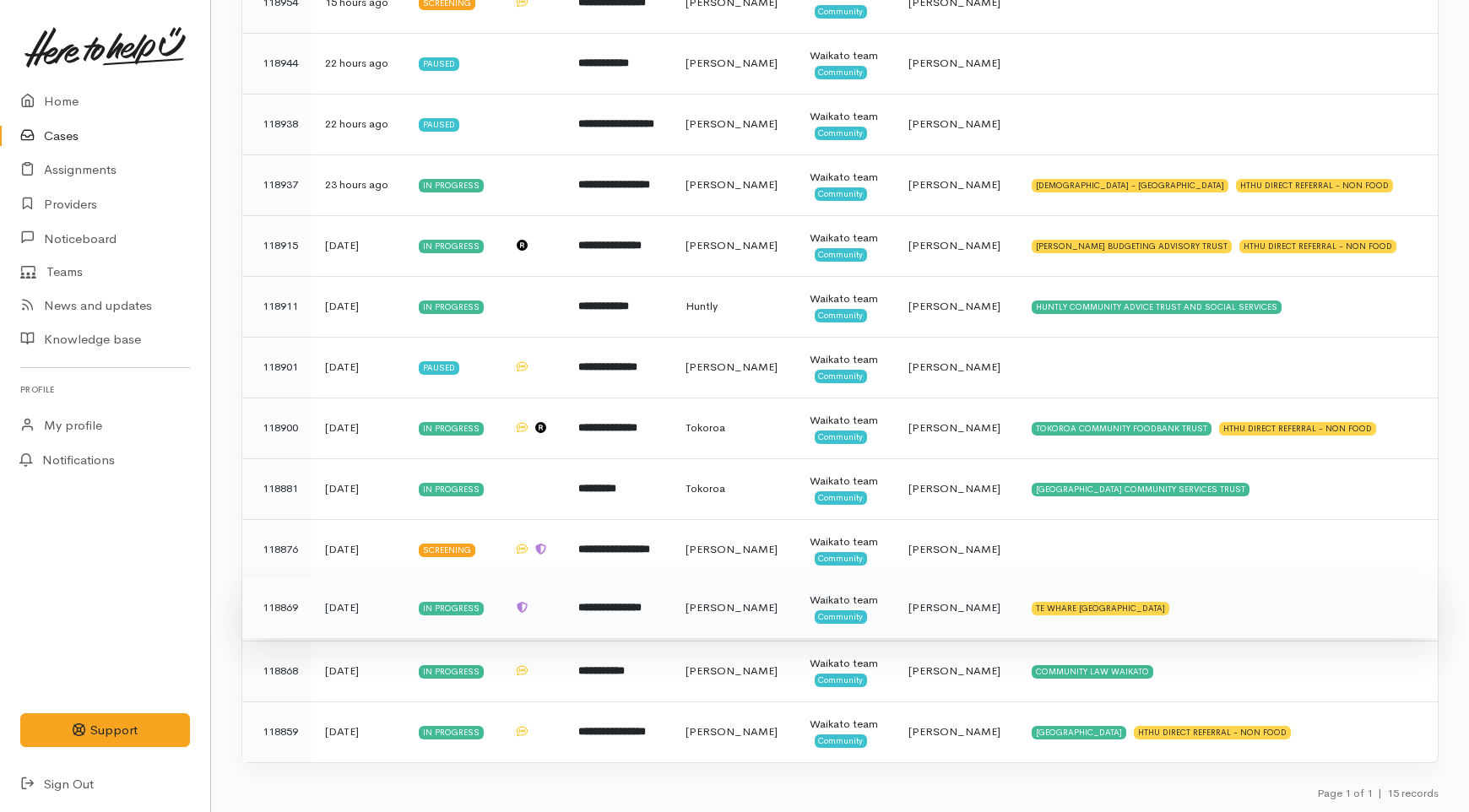
click at [642, 610] on b "**********" at bounding box center [611, 607] width 64 height 11
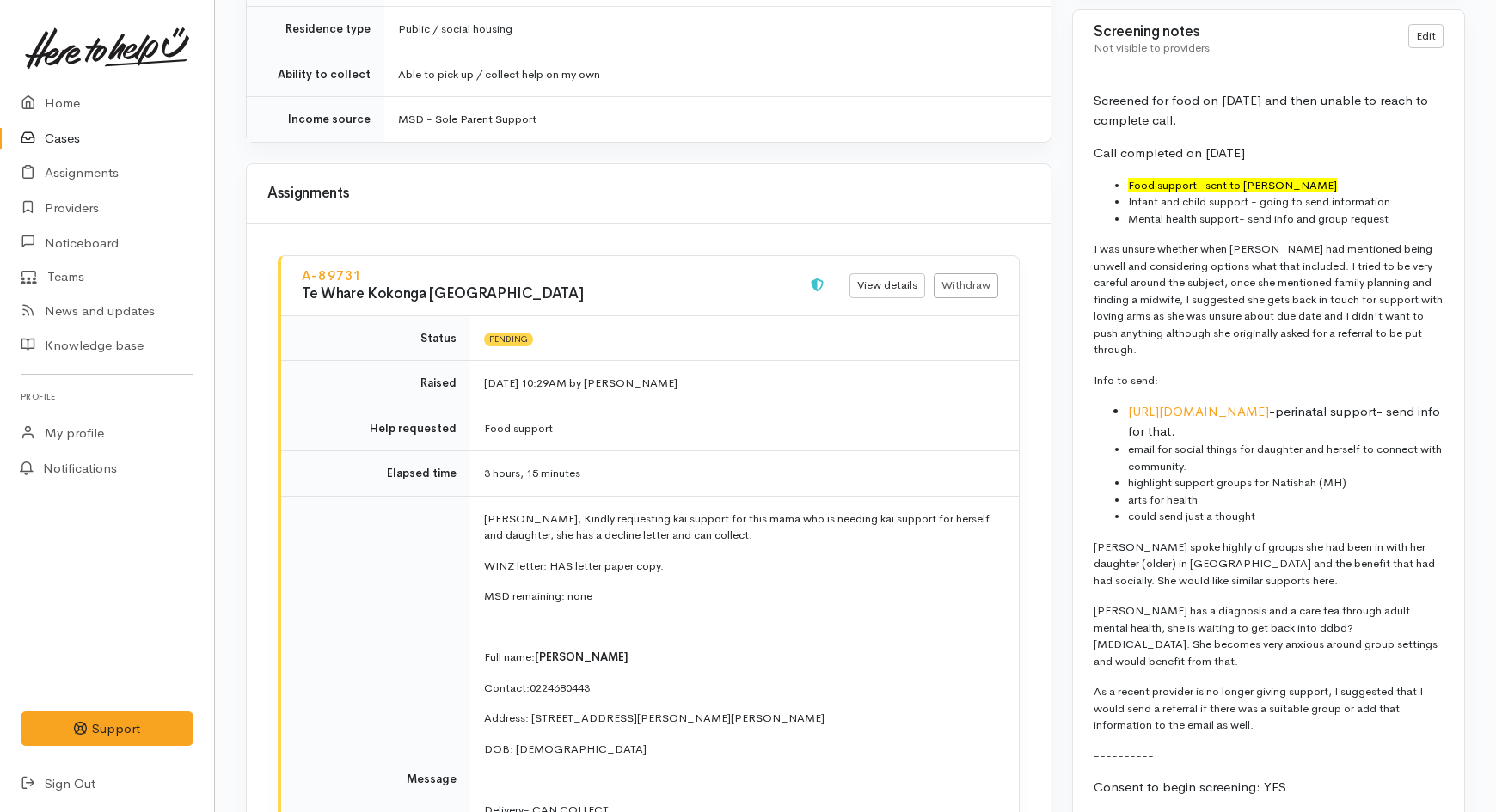
scroll to position [1432, 0]
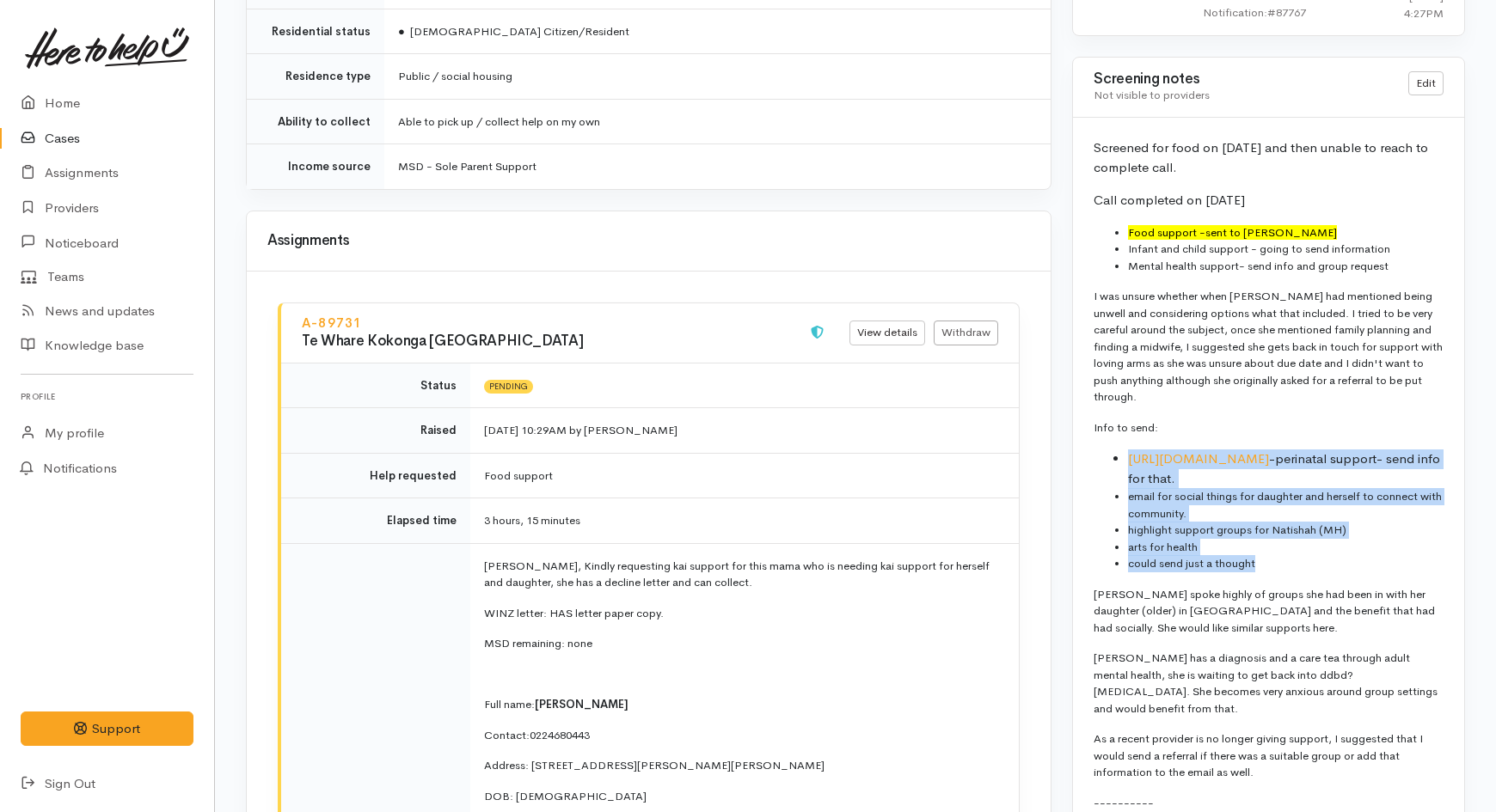
drag, startPoint x: 1266, startPoint y: 530, endPoint x: 1121, endPoint y: 415, distance: 185.1
copy ul "[URL][DOMAIN_NAME] -perinatal support- send info for that. email for social thi…"
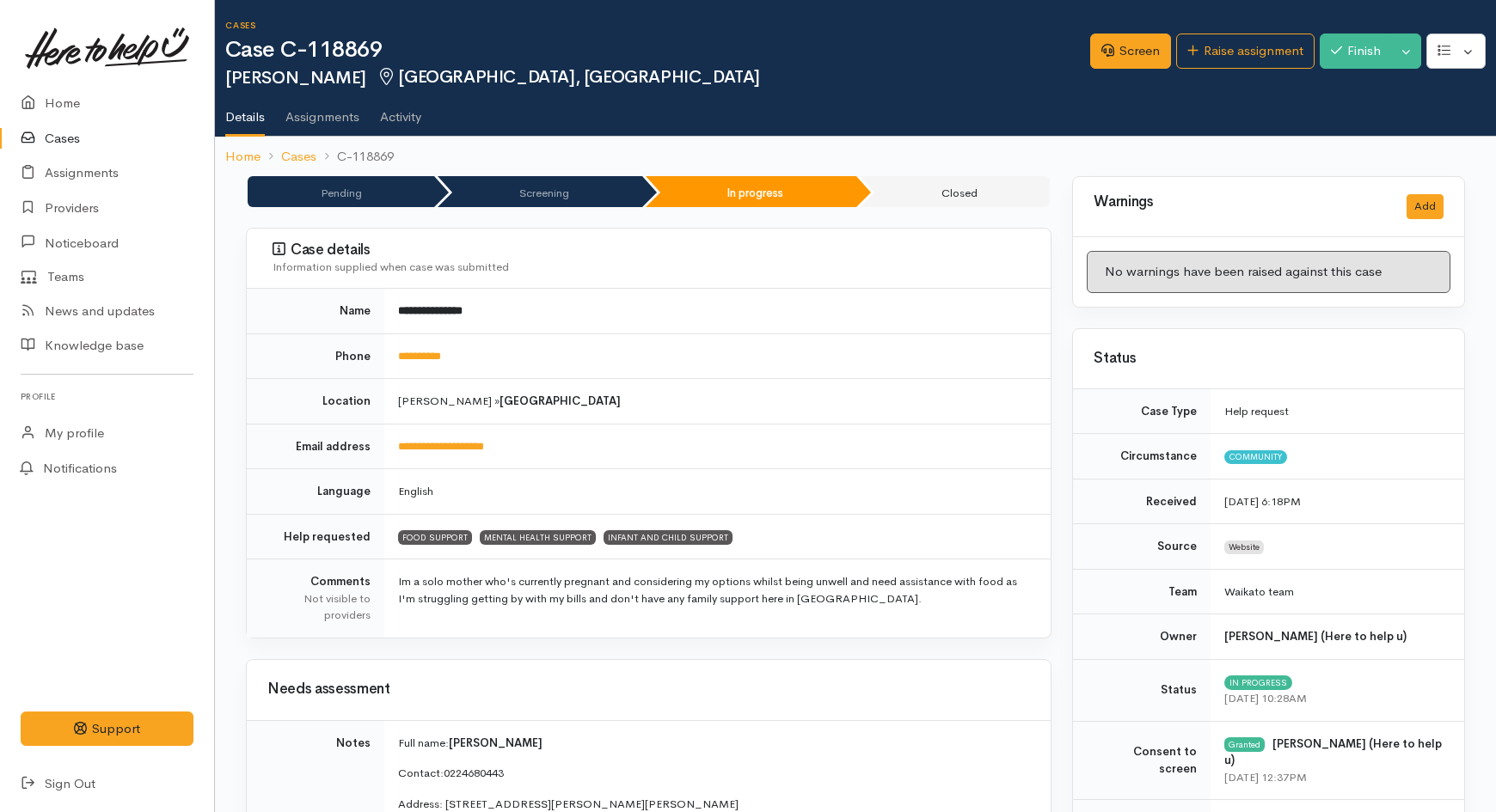
click at [68, 140] on link "Cases" at bounding box center [107, 139] width 214 height 35
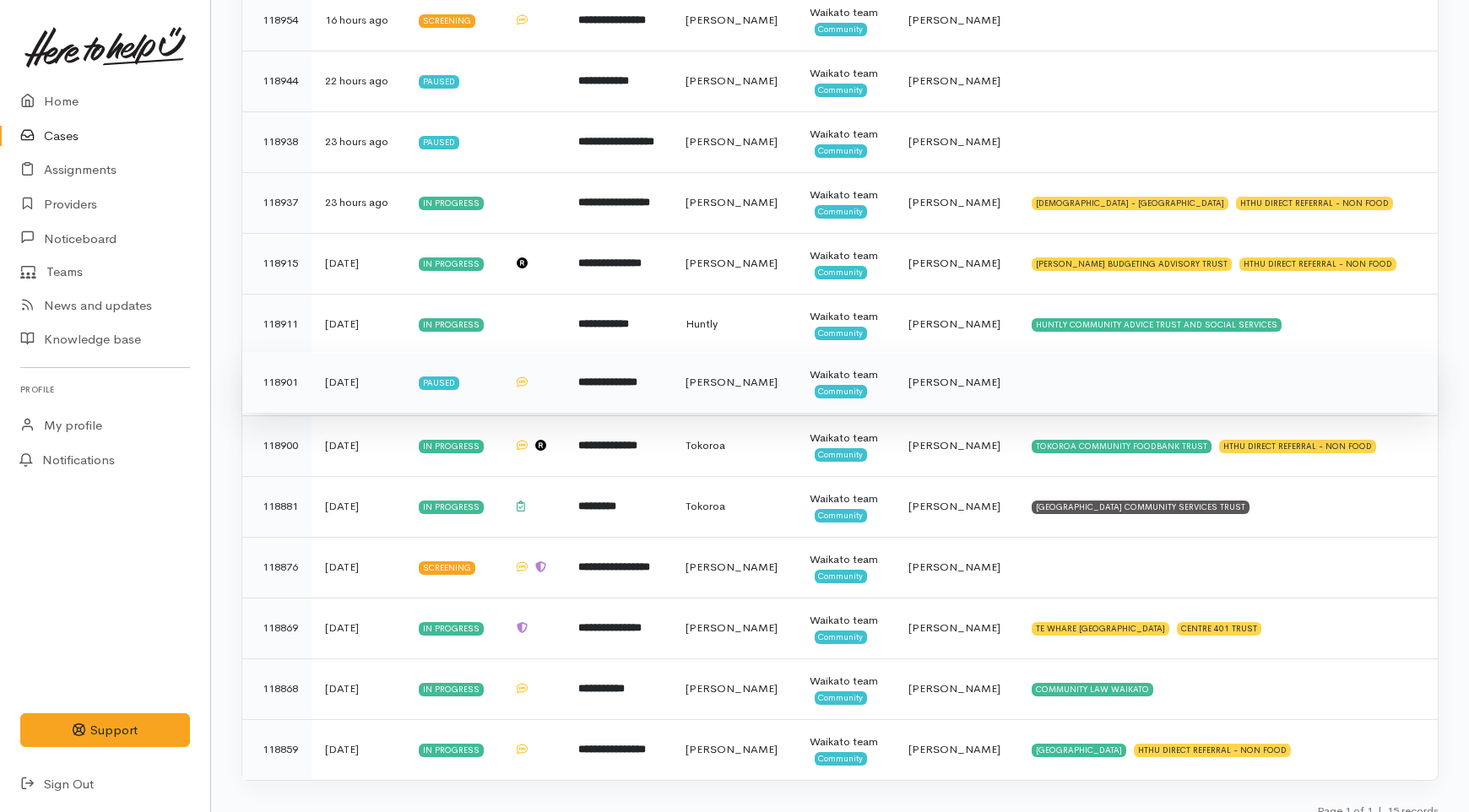
scroll to position [518, 0]
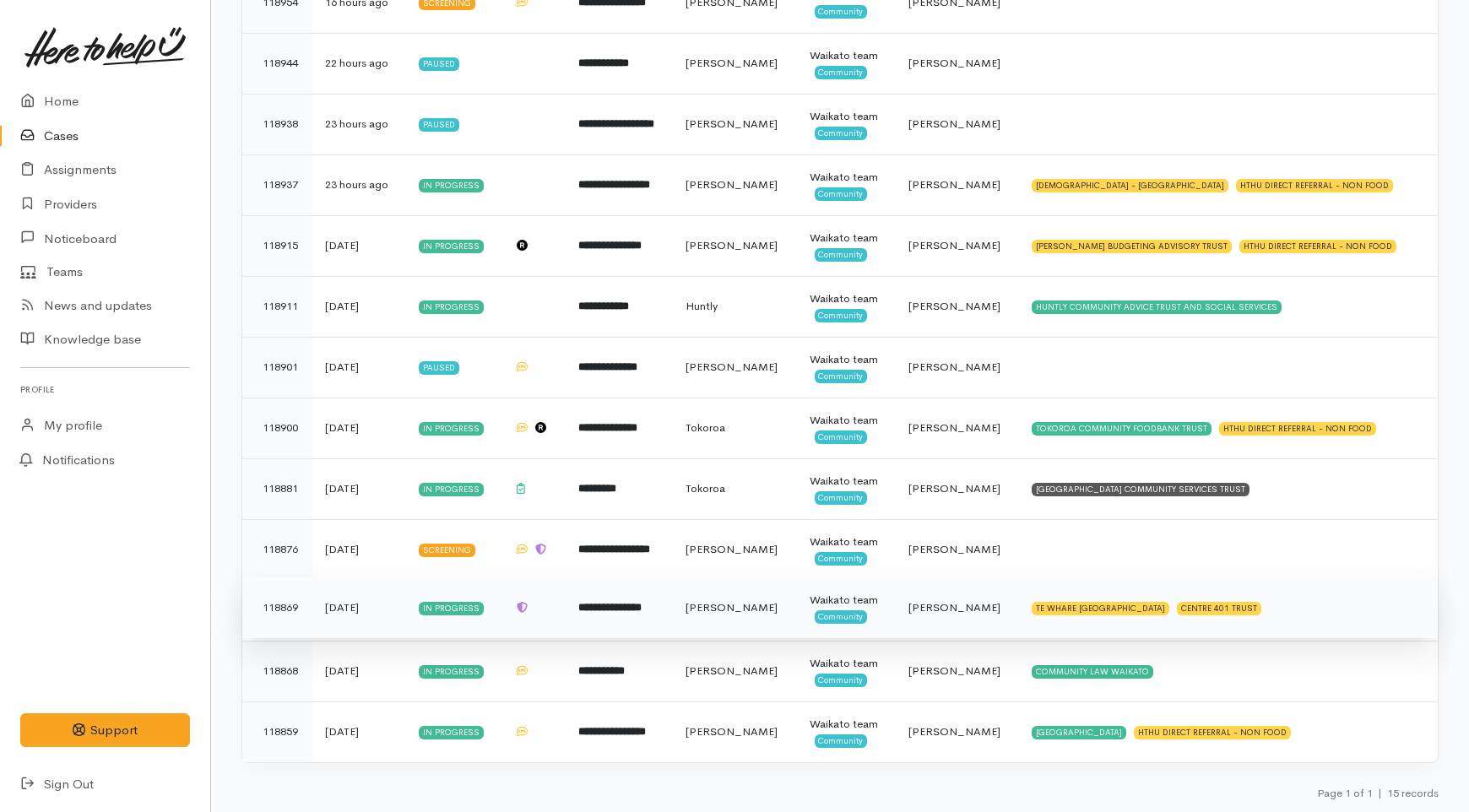
click at [608, 619] on td "**********" at bounding box center [618, 608] width 108 height 61
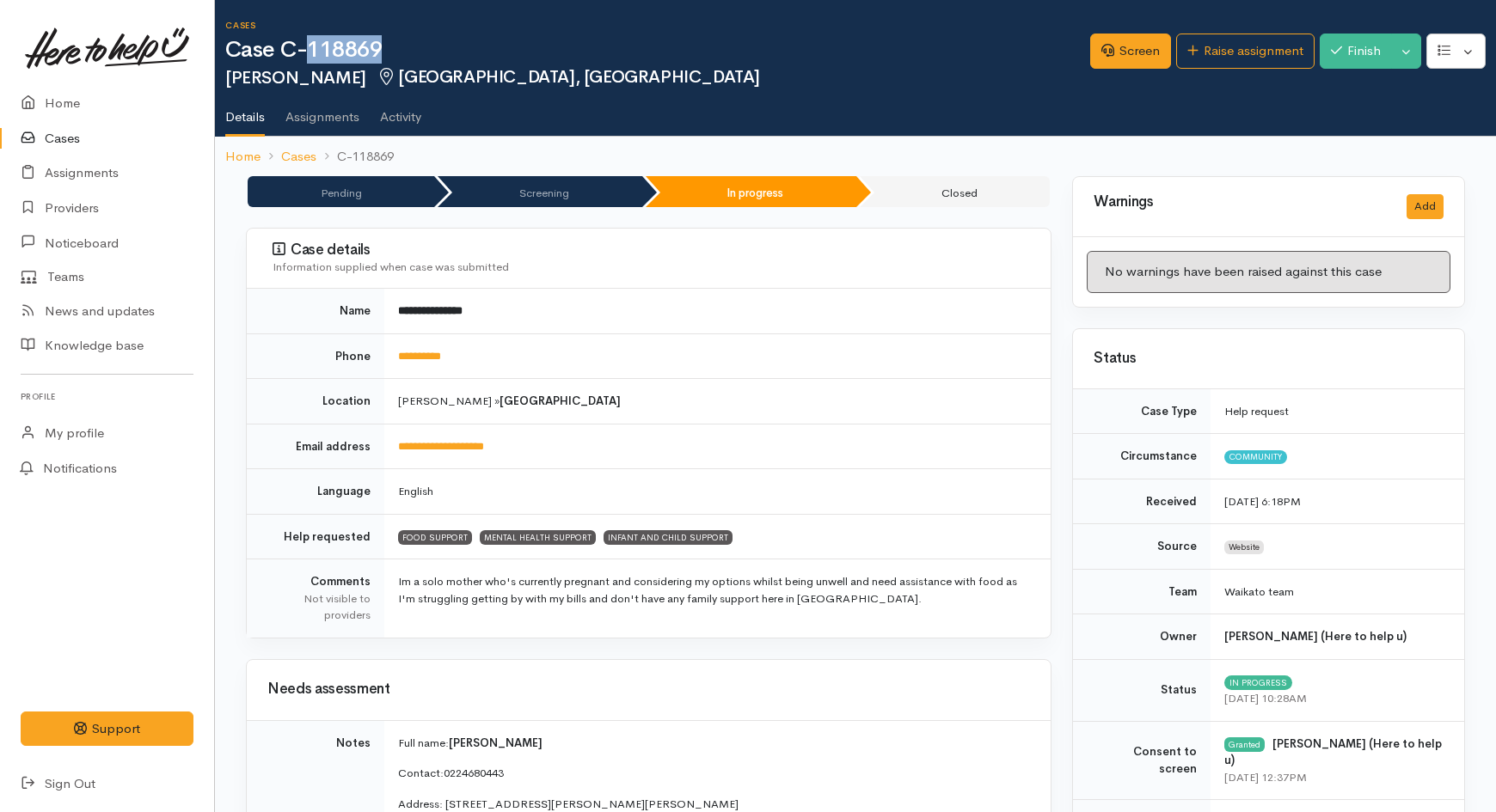
drag, startPoint x: 398, startPoint y: 52, endPoint x: 312, endPoint y: 50, distance: 86.0
click at [312, 50] on h1 "Case C-118869" at bounding box center [658, 50] width 865 height 25
copy h1 "118869"
drag, startPoint x: 531, startPoint y: 452, endPoint x: 399, endPoint y: 452, distance: 132.0
click at [399, 452] on td "**********" at bounding box center [717, 446] width 666 height 46
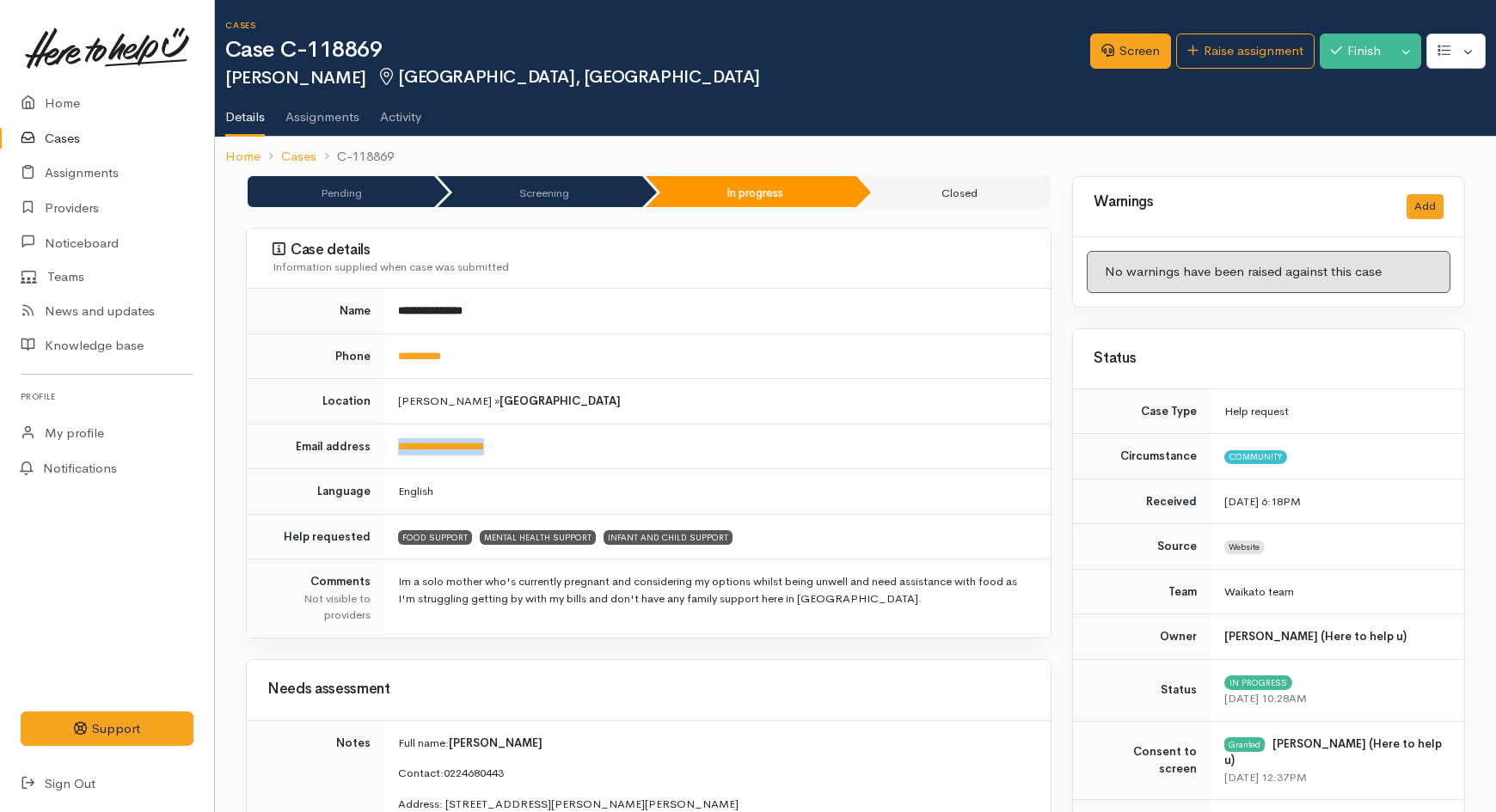
copy link "**********"
click at [83, 140] on link "Cases" at bounding box center [107, 139] width 214 height 35
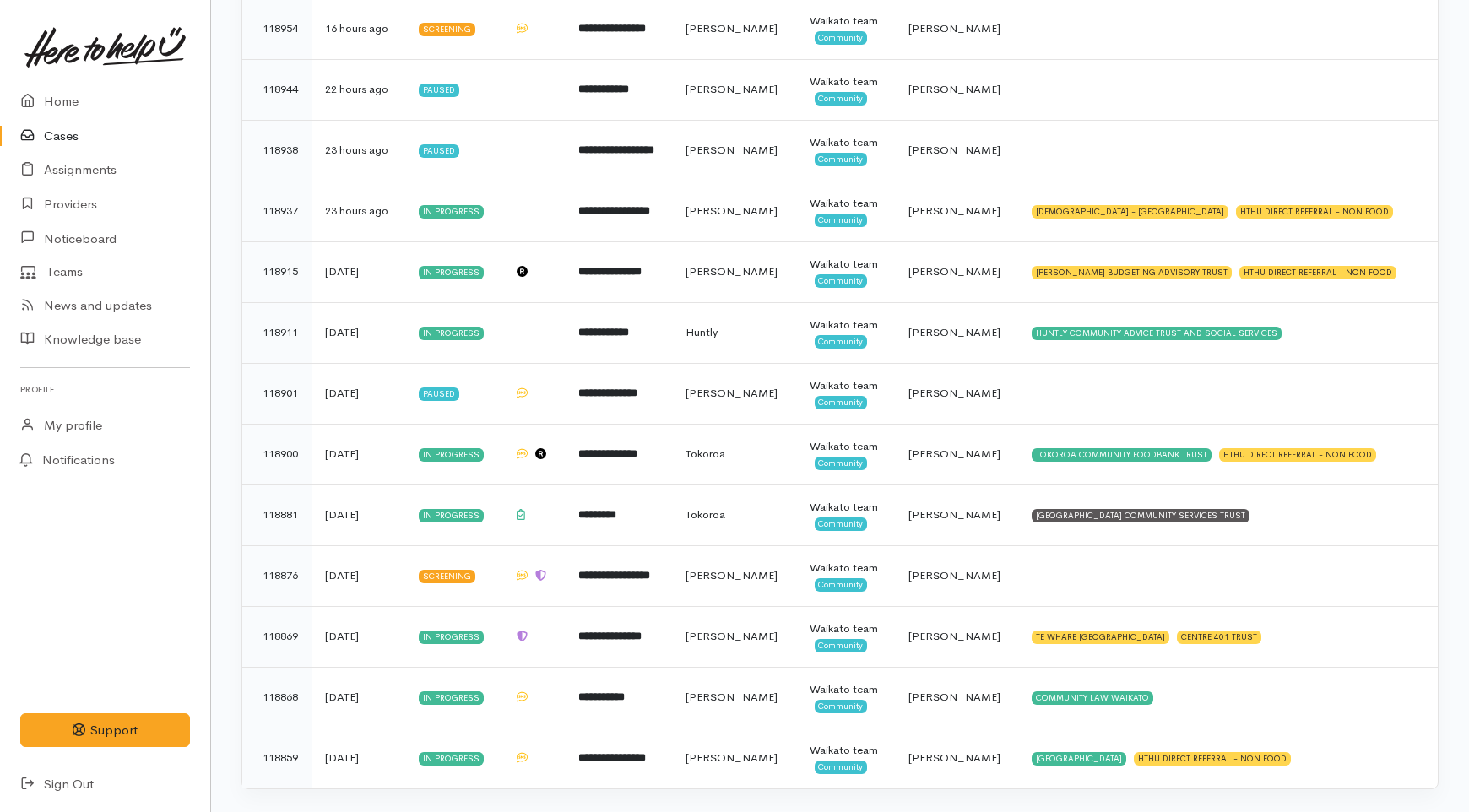
scroll to position [518, 0]
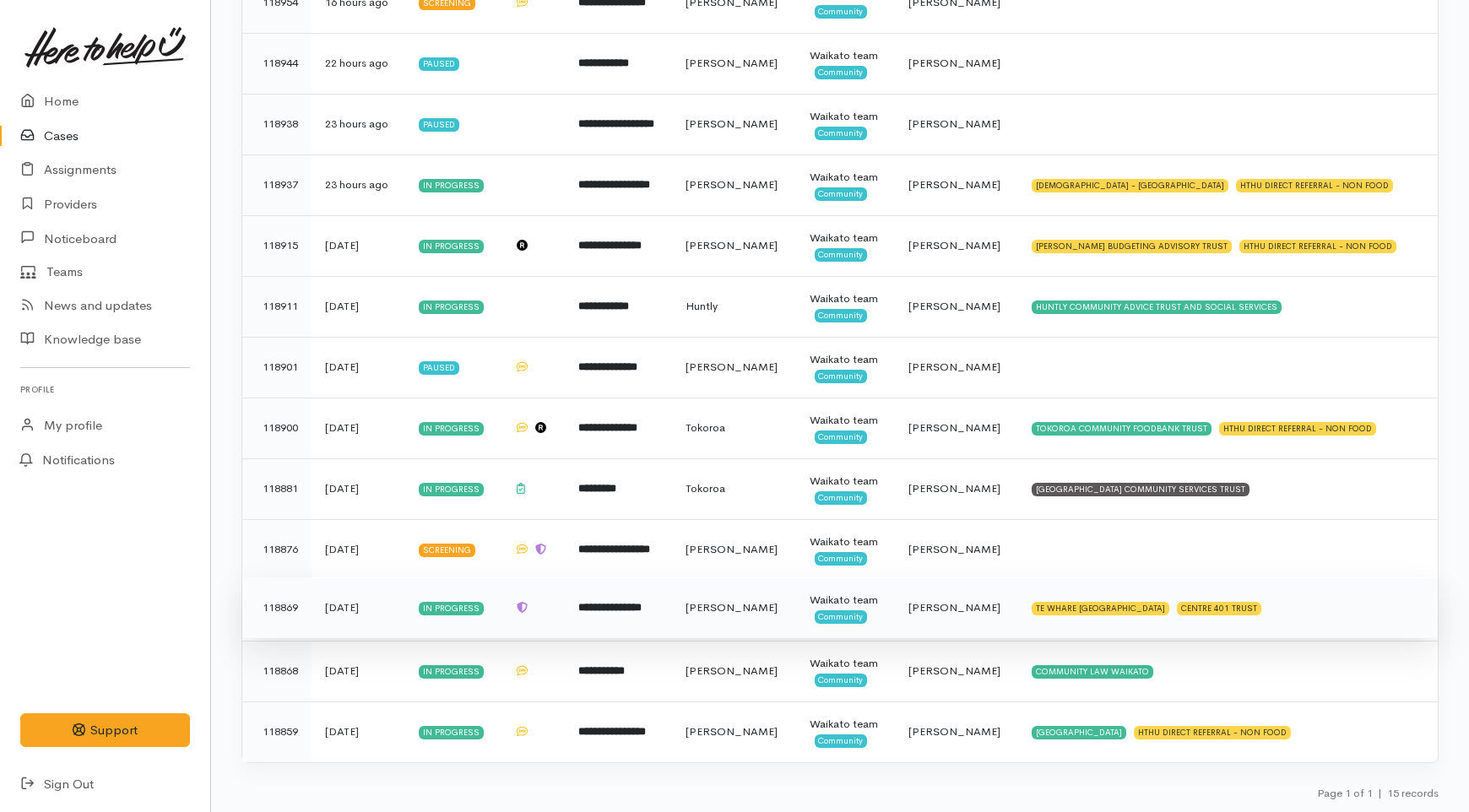
click at [672, 610] on td "**********" at bounding box center [618, 608] width 108 height 61
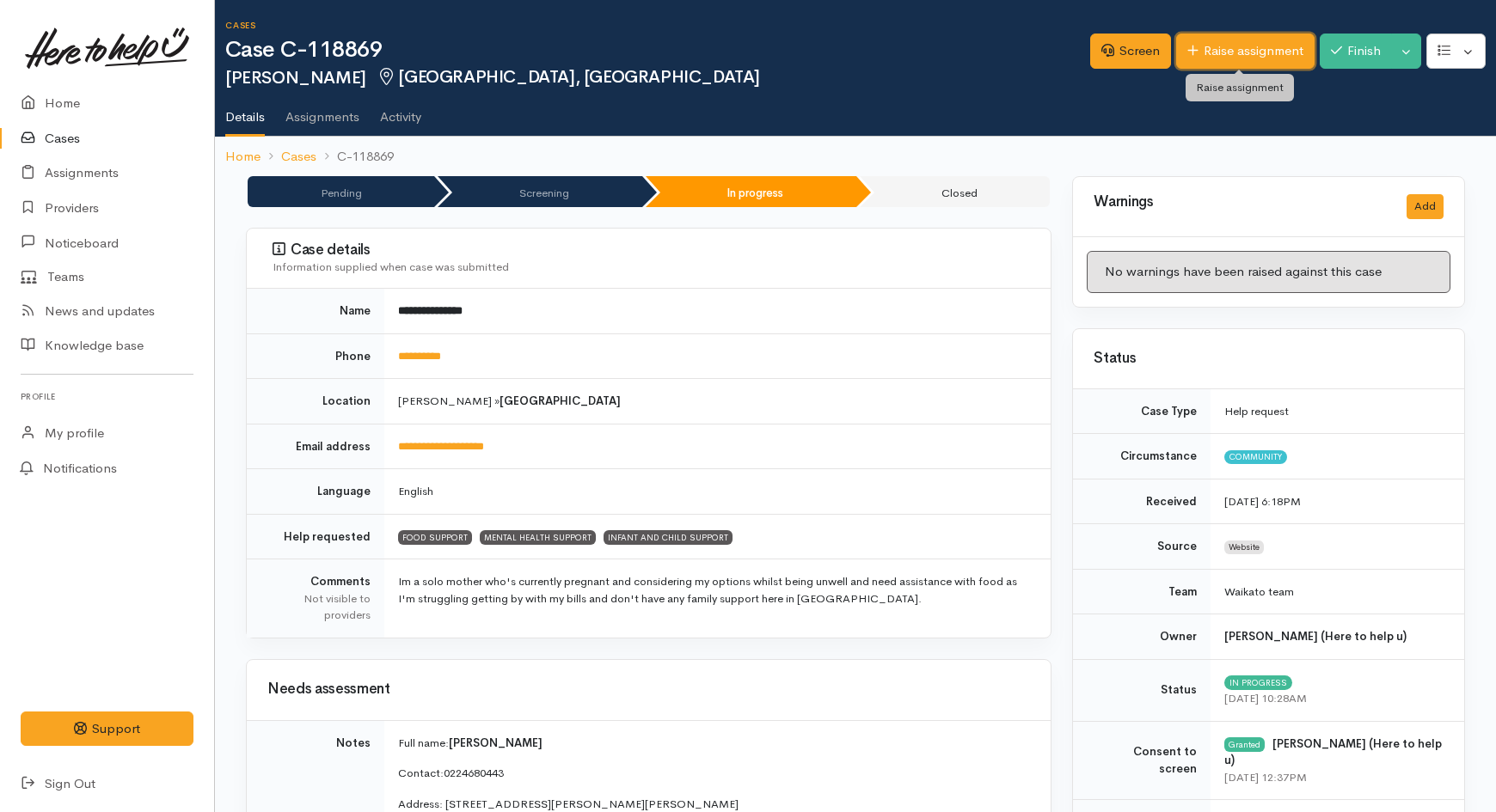
click at [1215, 58] on link "Raise assignment" at bounding box center [1245, 51] width 139 height 35
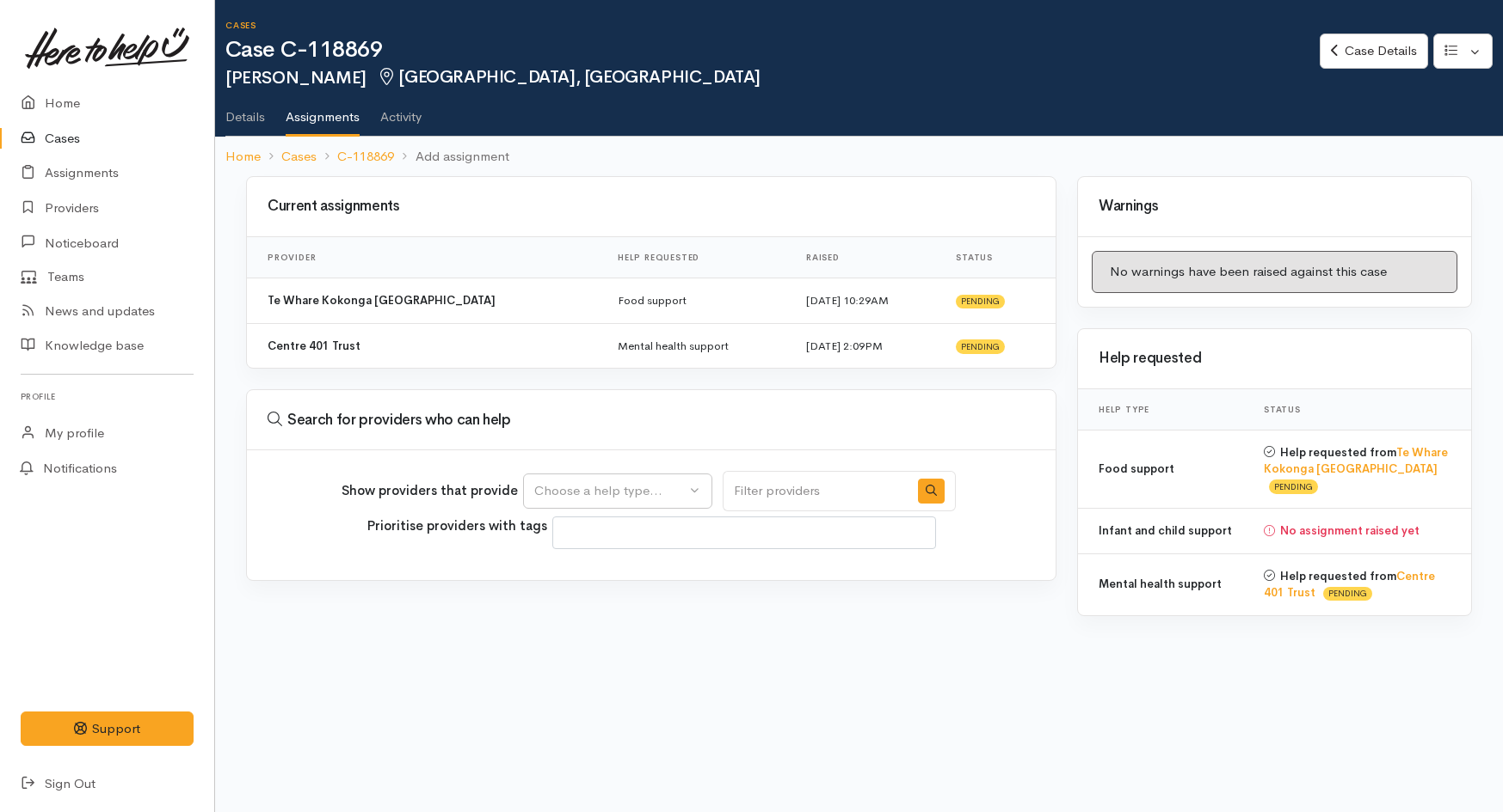
select select
click at [648, 495] on div "Choose a help type..." at bounding box center [610, 491] width 152 height 20
click at [604, 629] on span "Infant and child support" at bounding box center [616, 625] width 143 height 20
select select "17"
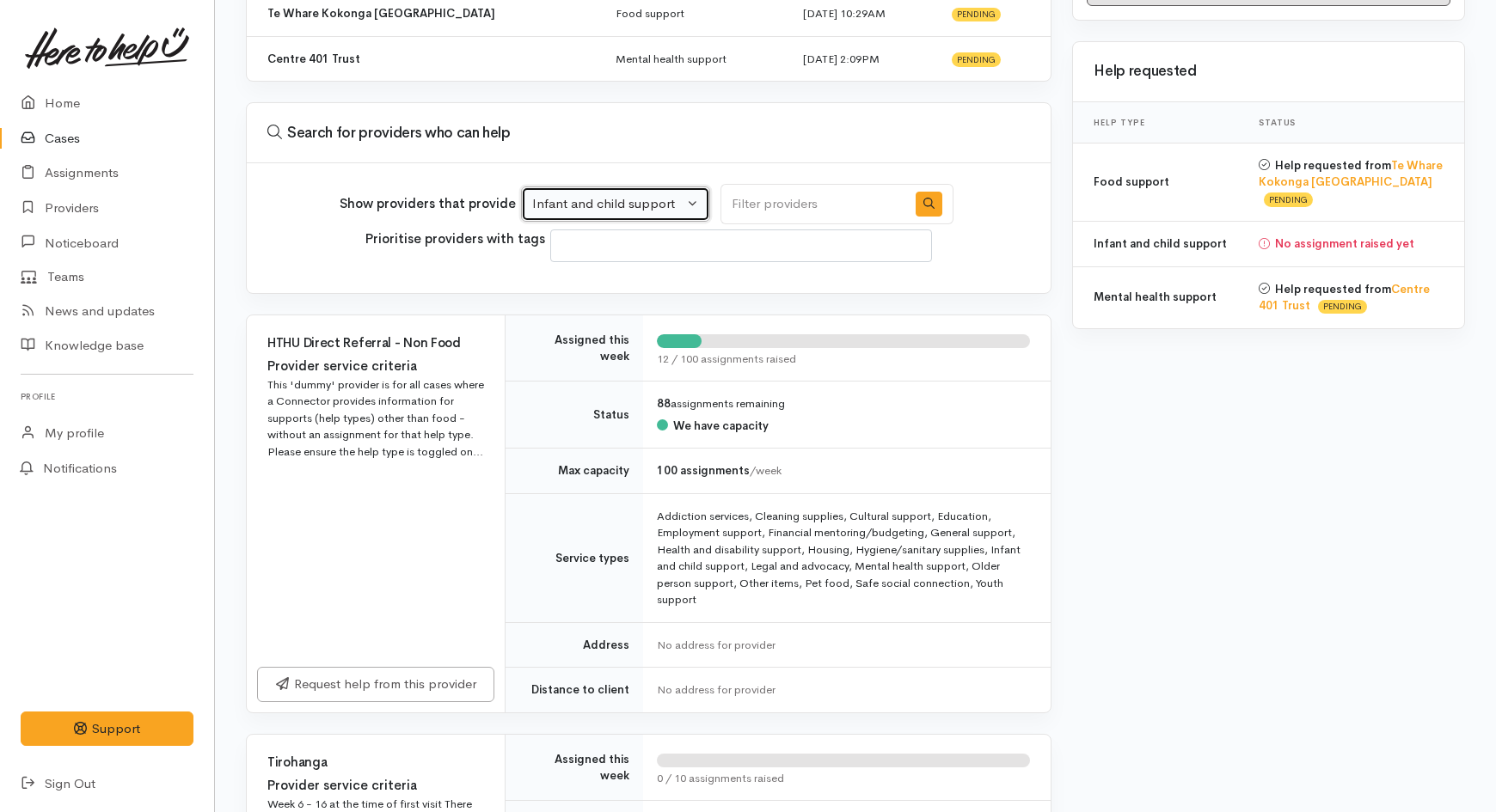
scroll to position [286, 0]
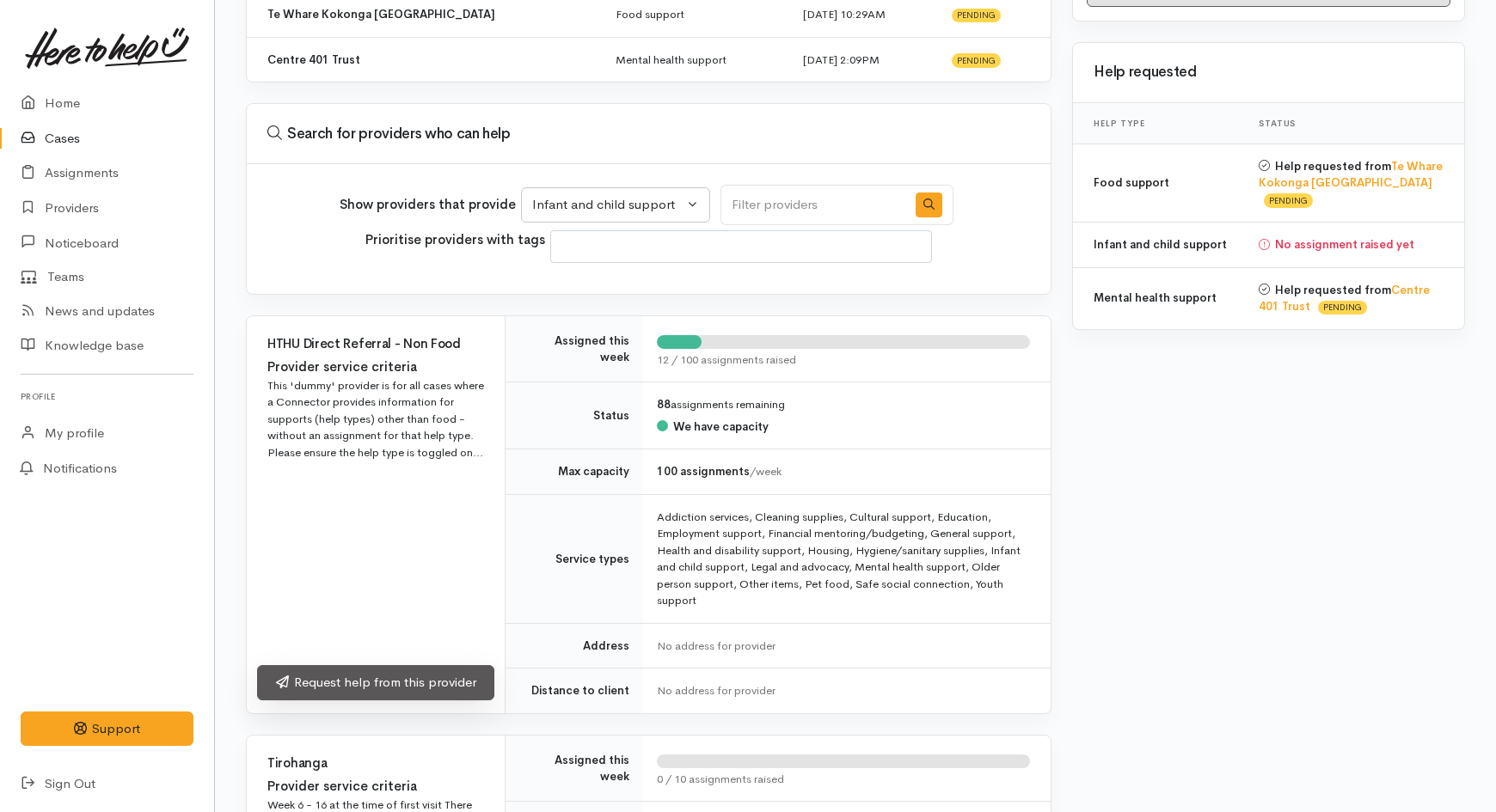
click at [423, 683] on link "Request help from this provider" at bounding box center [375, 683] width 238 height 35
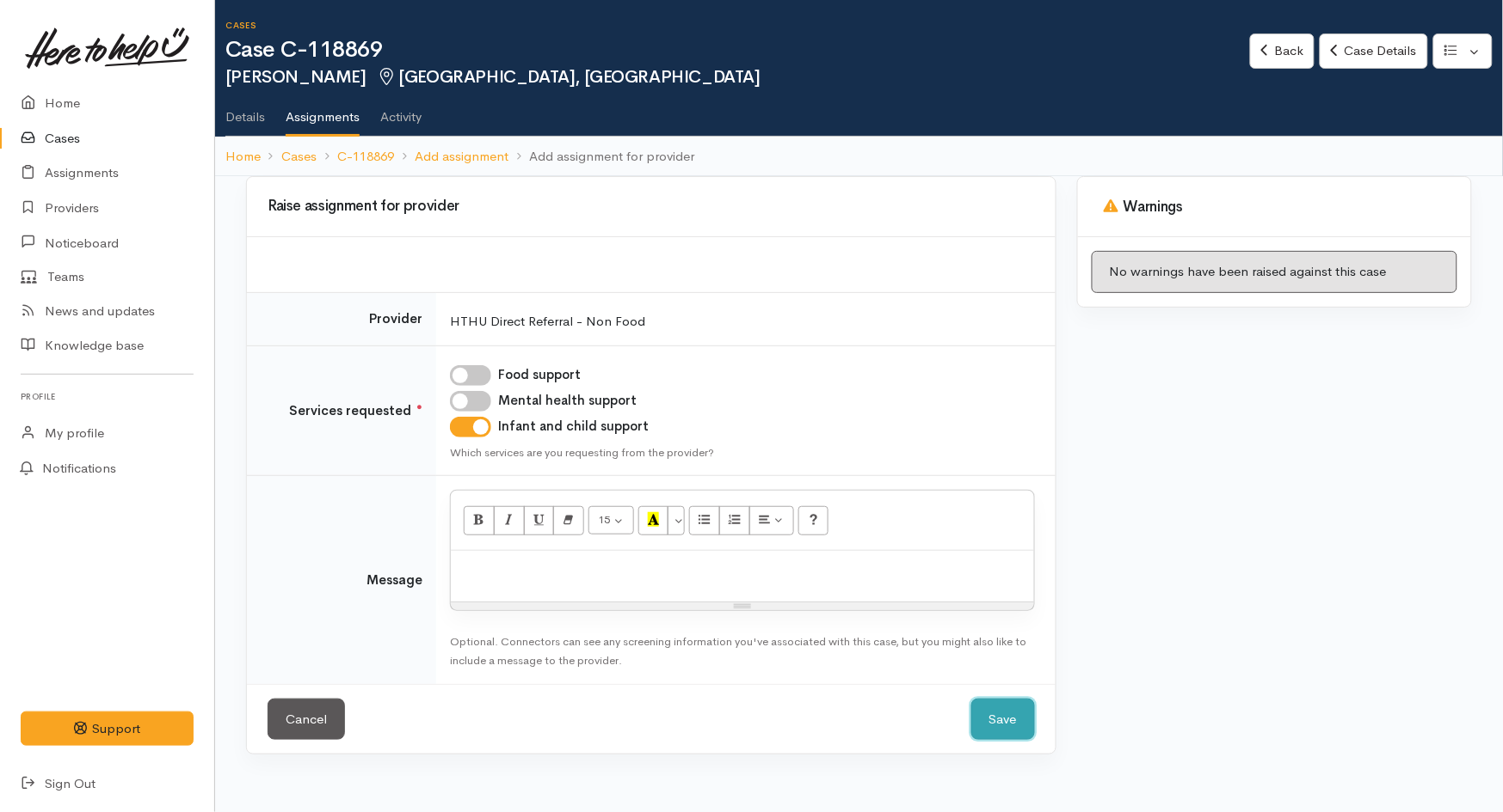
click at [1004, 724] on button "Save" at bounding box center [1003, 720] width 64 height 42
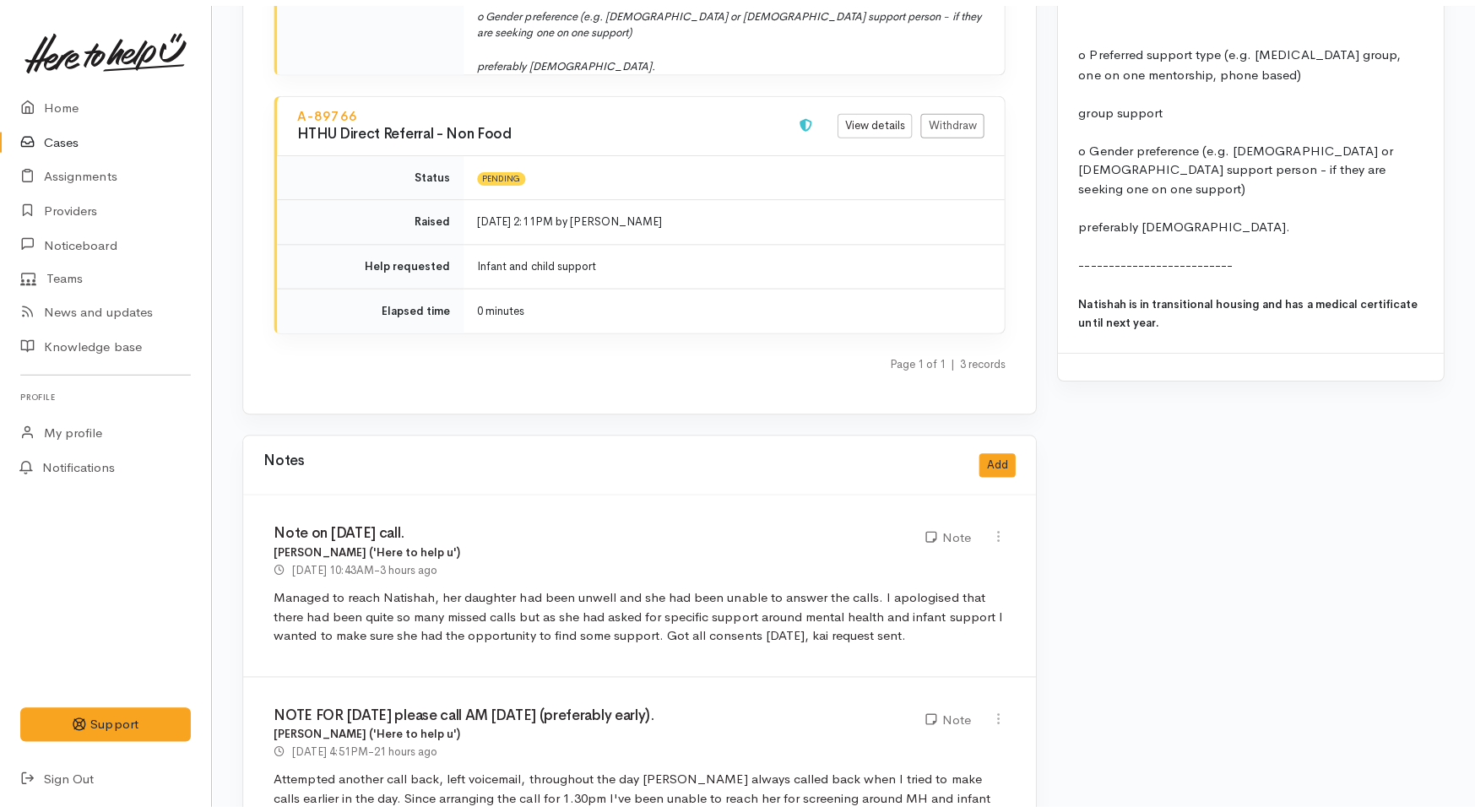
scroll to position [3658, 0]
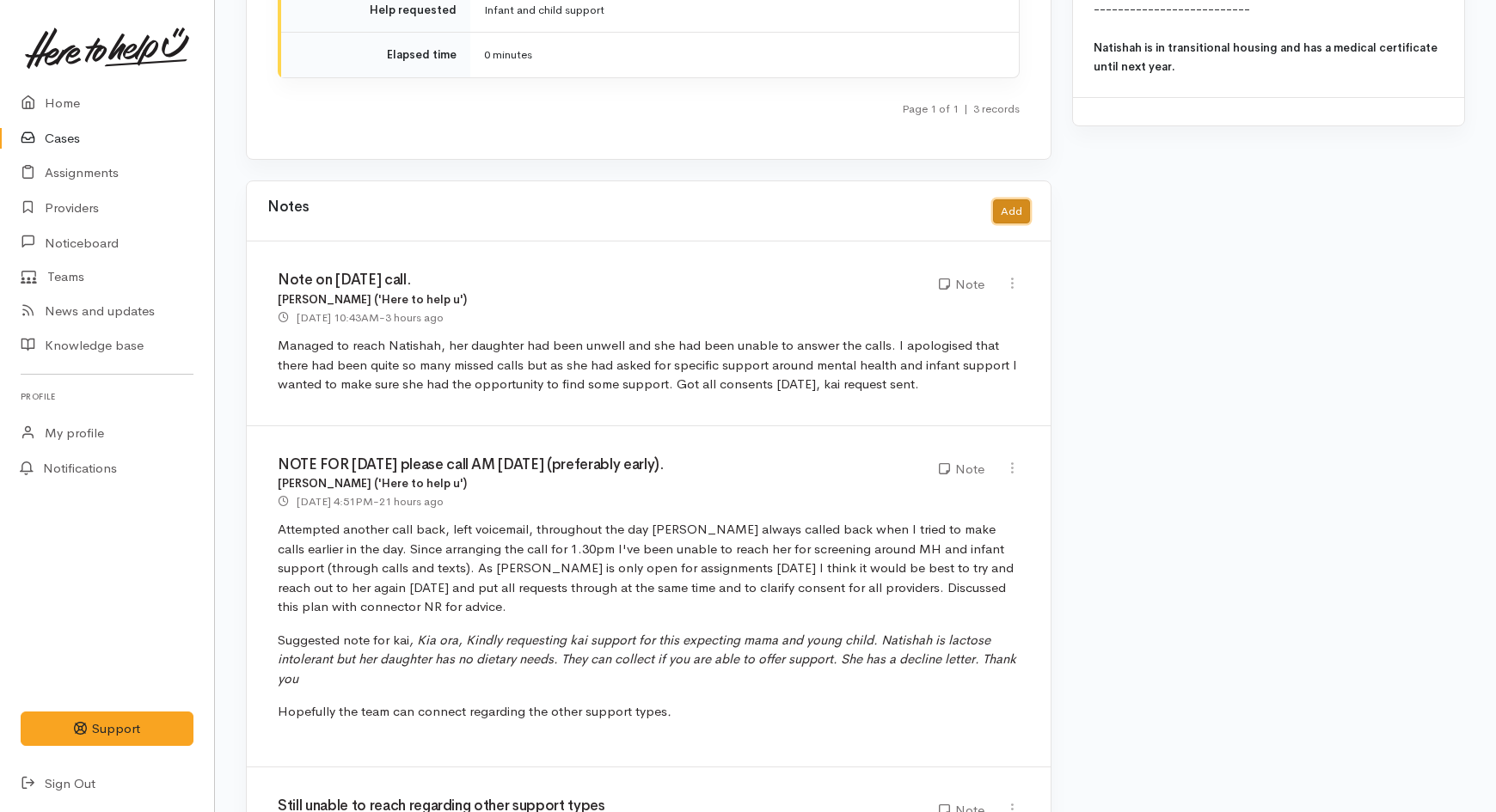
click at [1003, 199] on button "Add" at bounding box center [1011, 211] width 37 height 25
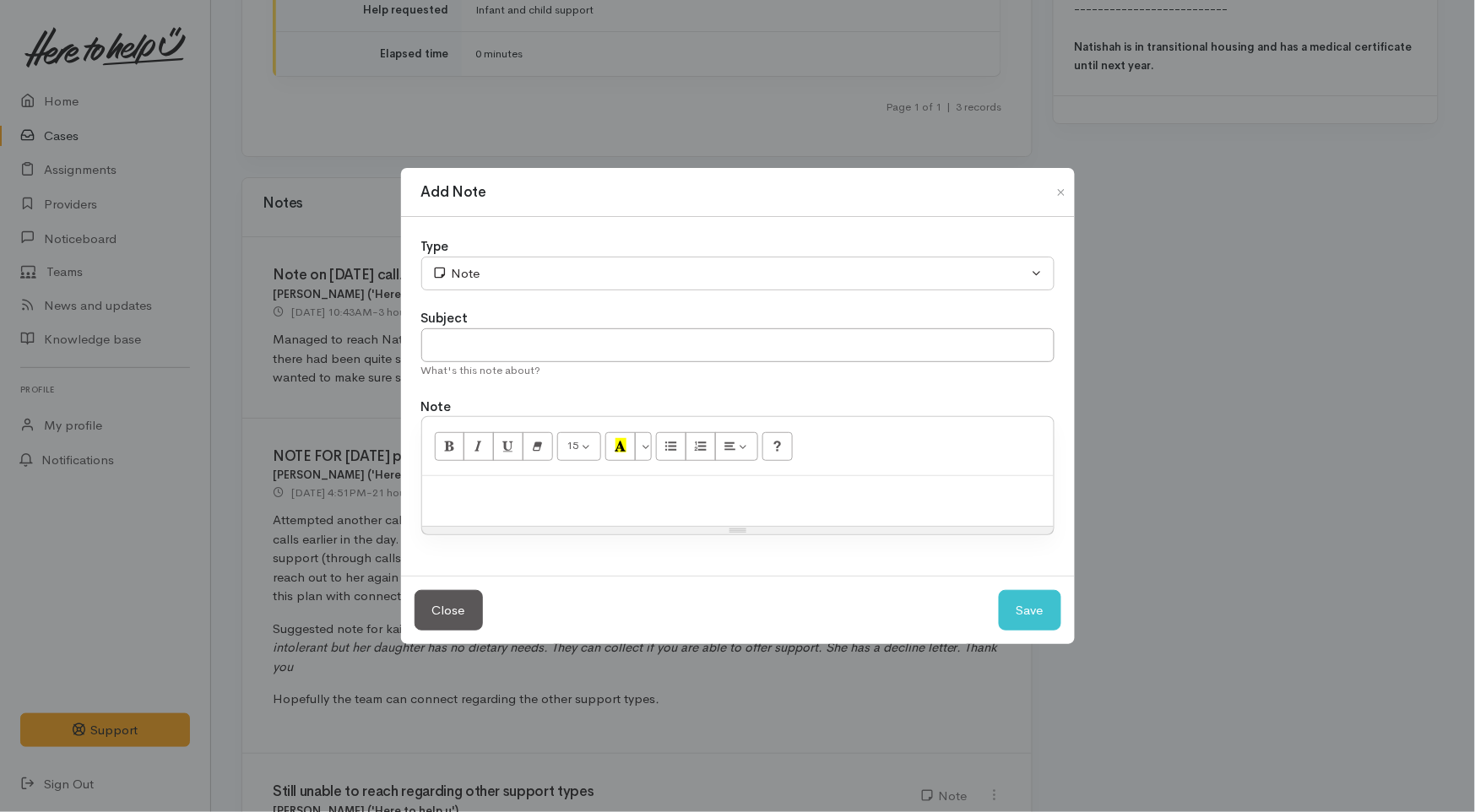
click at [532, 499] on p at bounding box center [738, 494] width 615 height 20
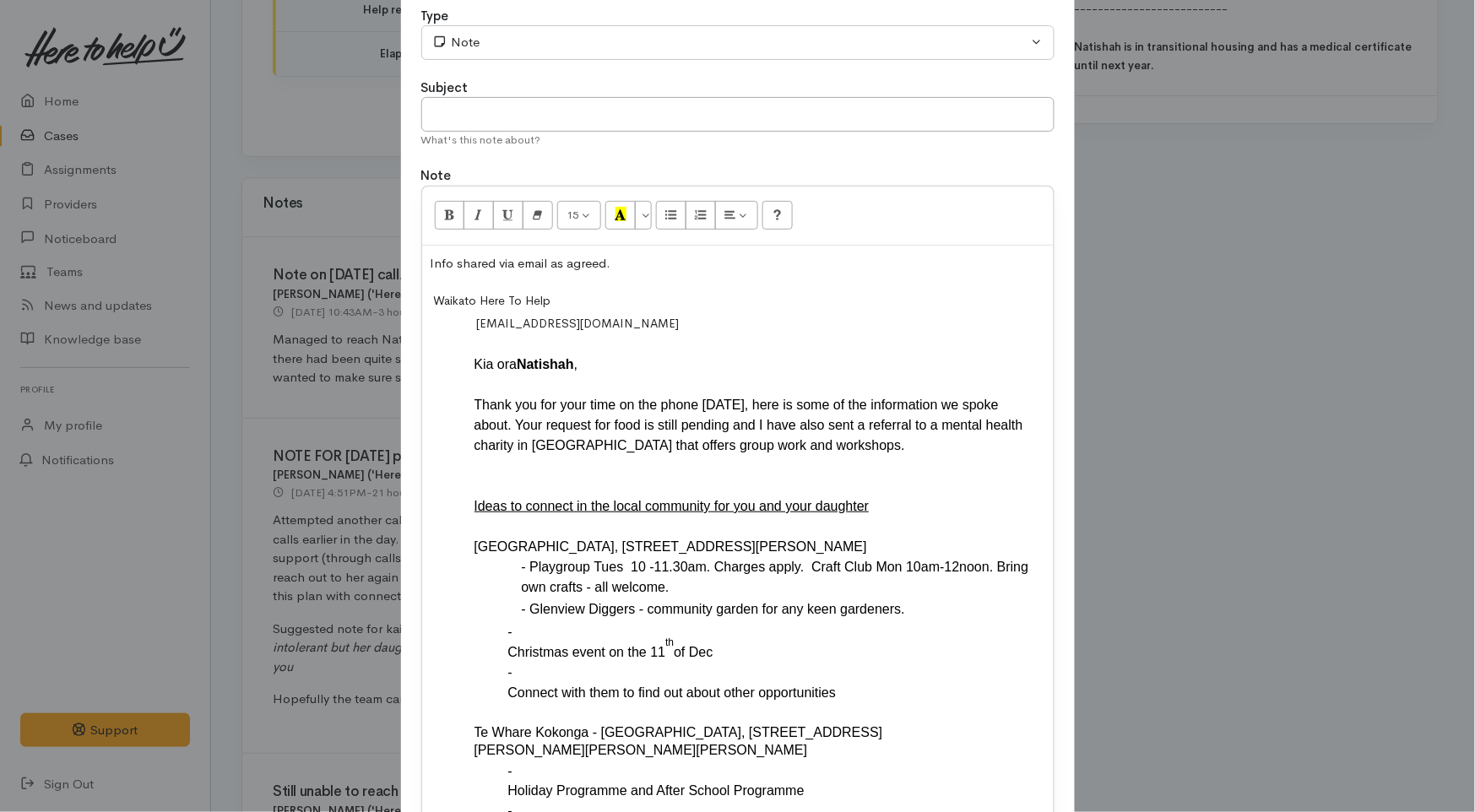
scroll to position [0, 0]
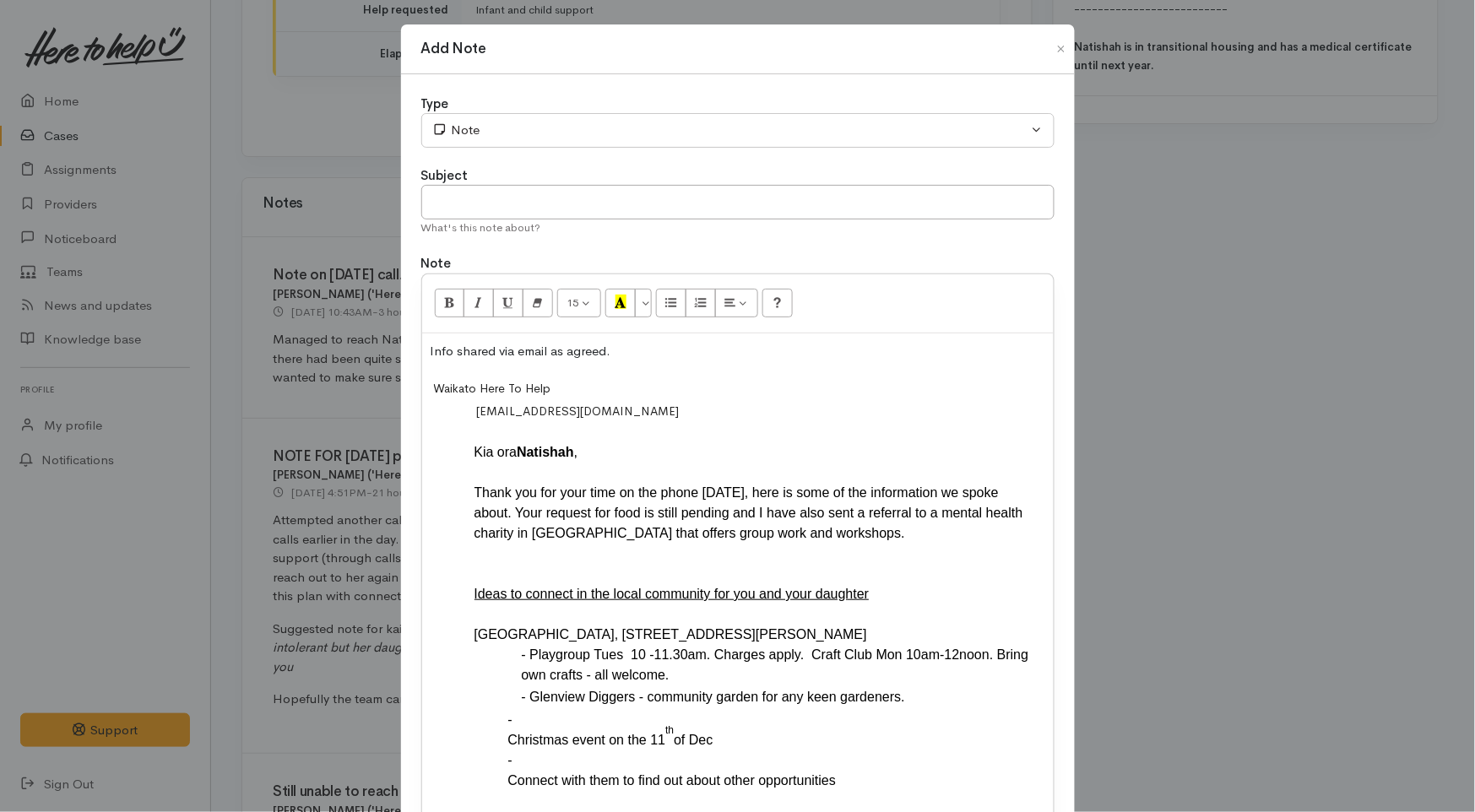
click at [625, 344] on p "Info shared via email as agreed." at bounding box center [738, 351] width 615 height 20
click at [589, 208] on input "text" at bounding box center [737, 202] width 633 height 34
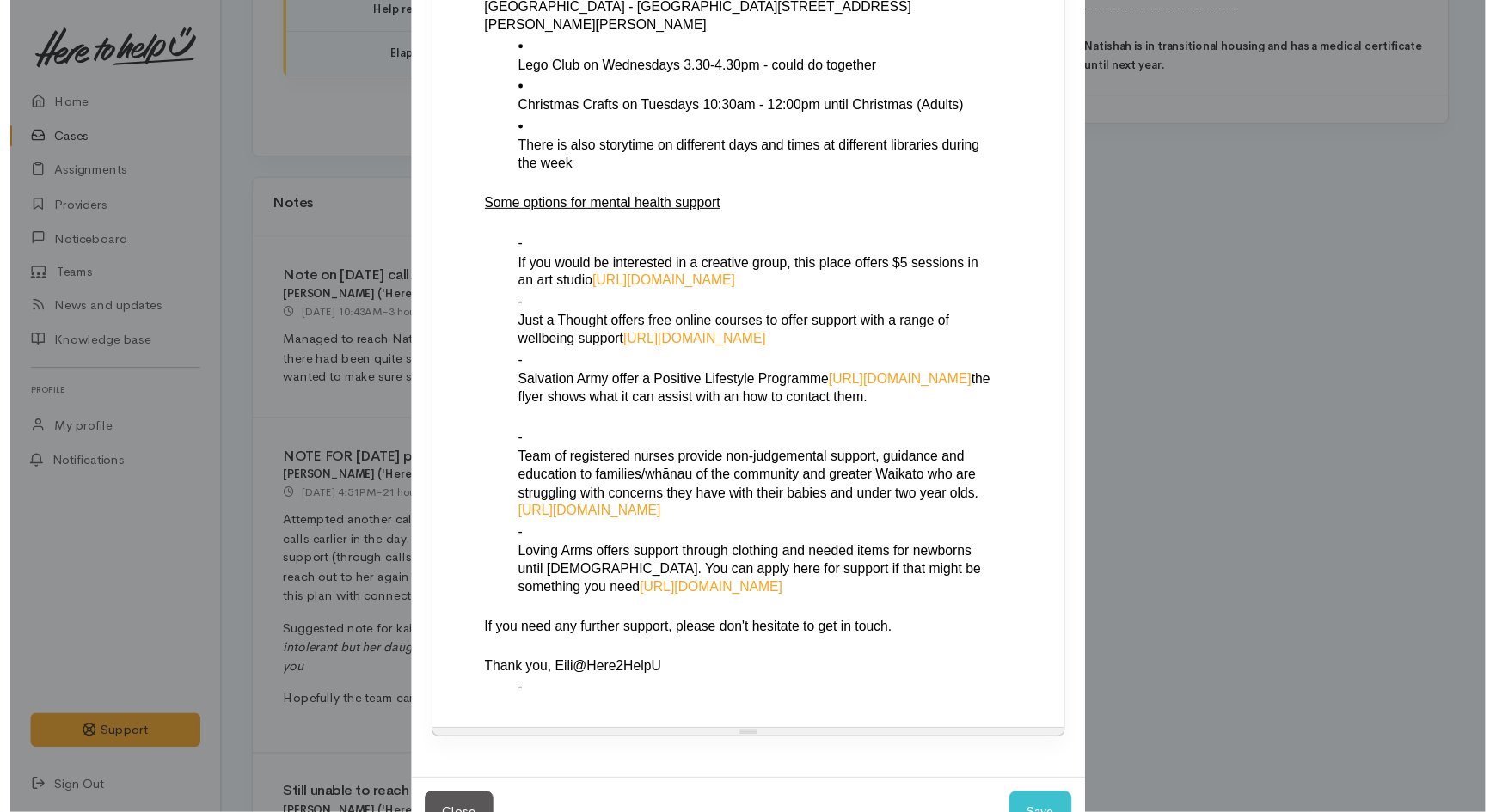
scroll to position [1119, 0]
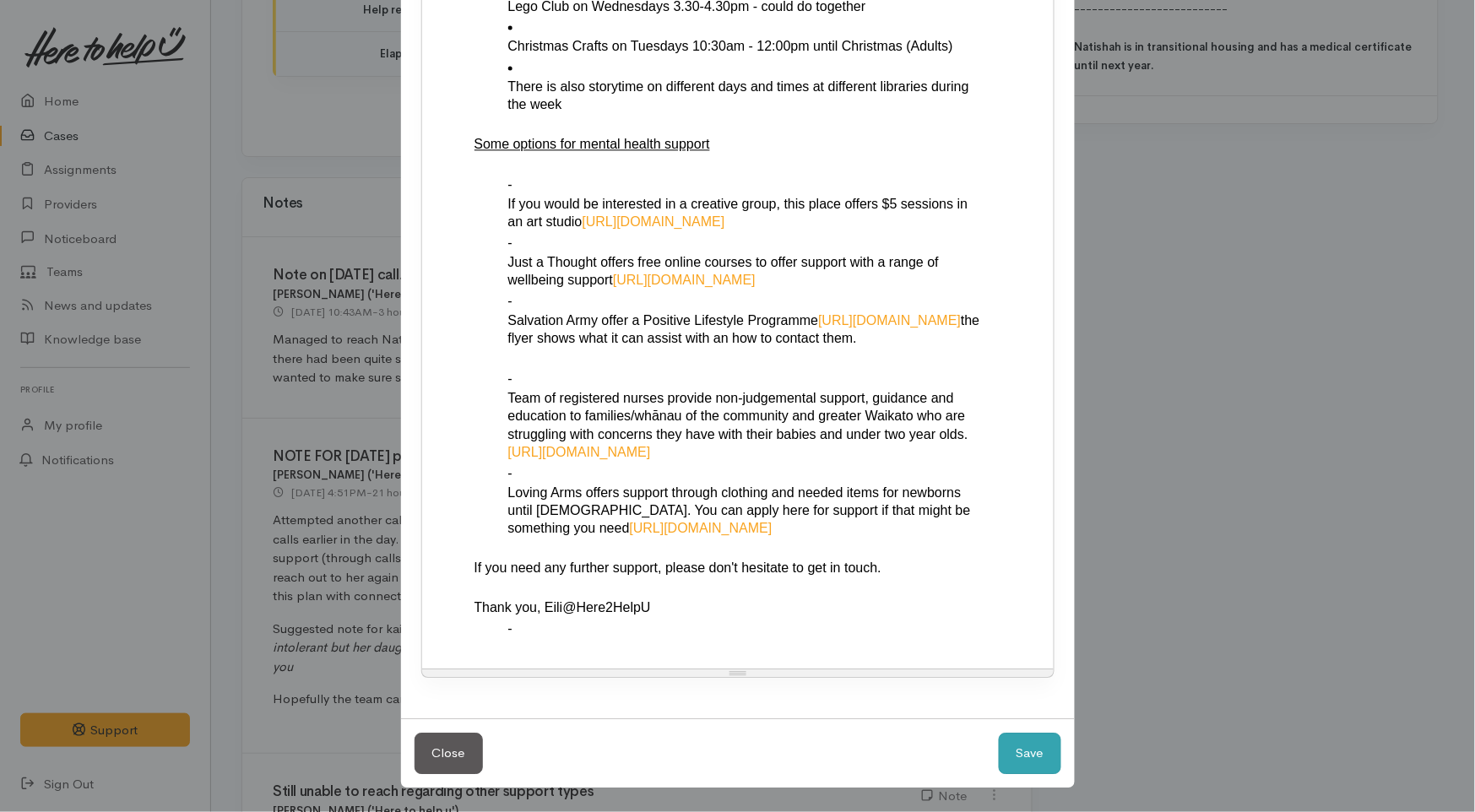
type input "Info shared"
click at [1006, 752] on button "Save" at bounding box center [1030, 753] width 63 height 41
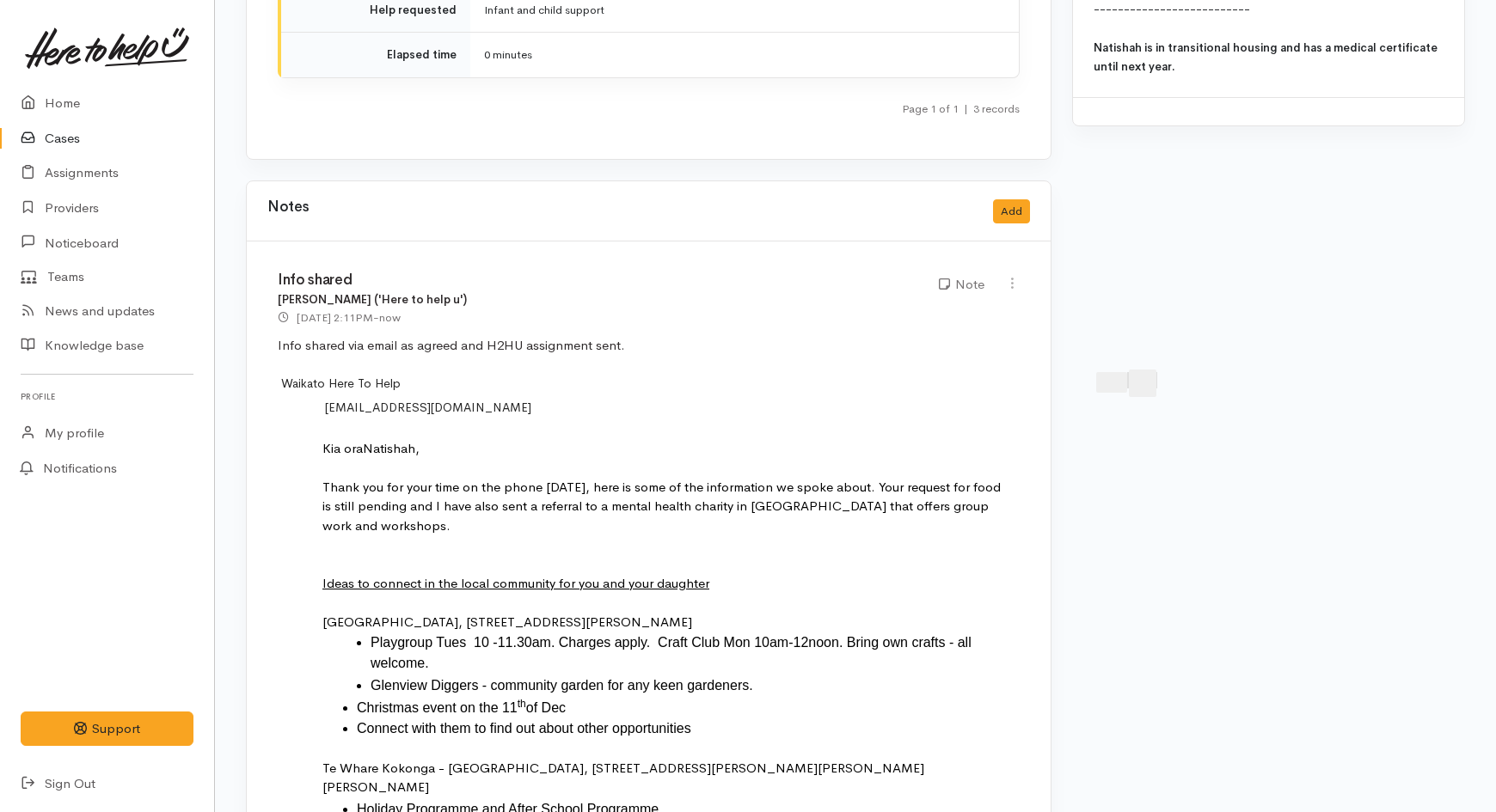
click at [68, 134] on link "Cases" at bounding box center [107, 139] width 214 height 35
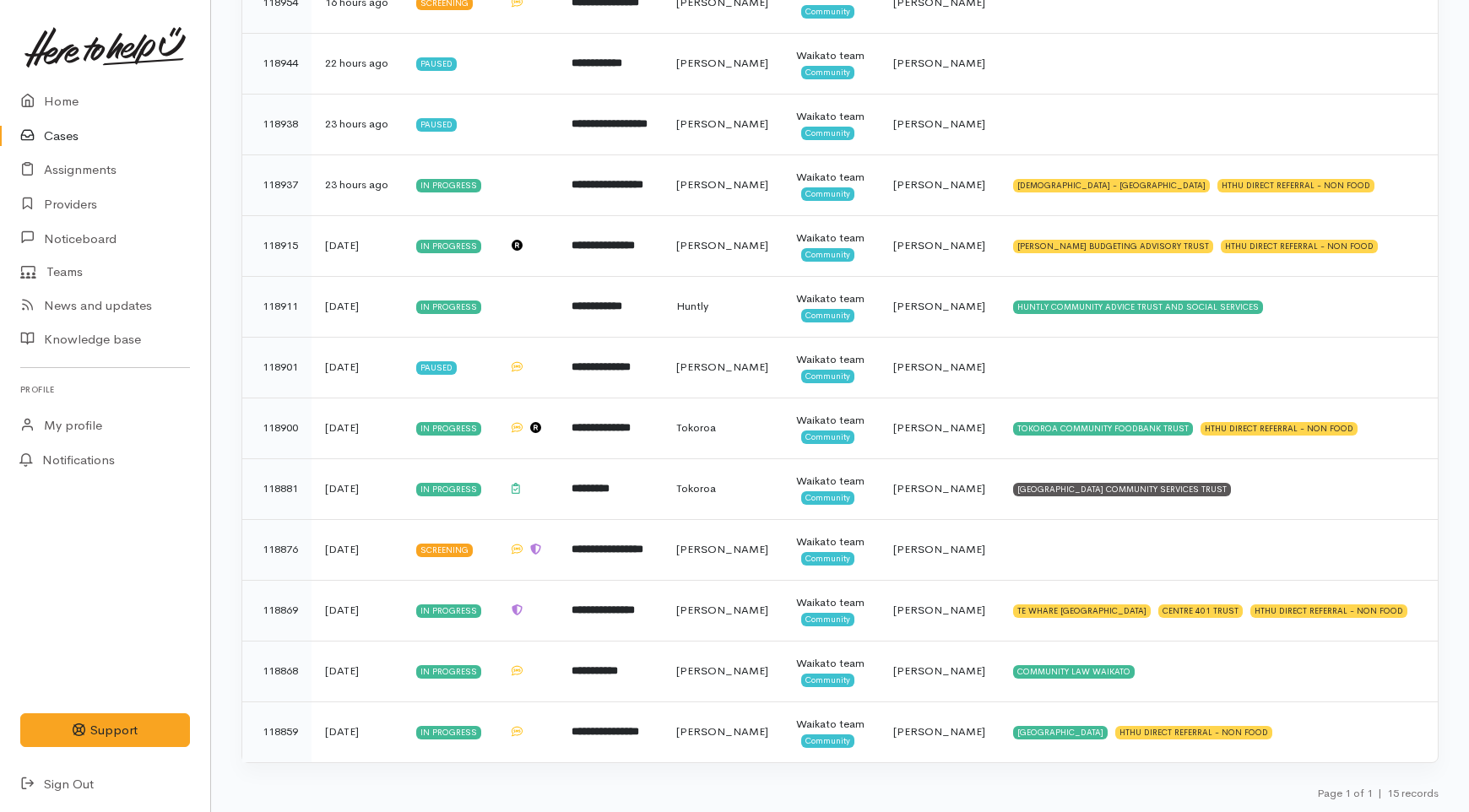
scroll to position [766, 0]
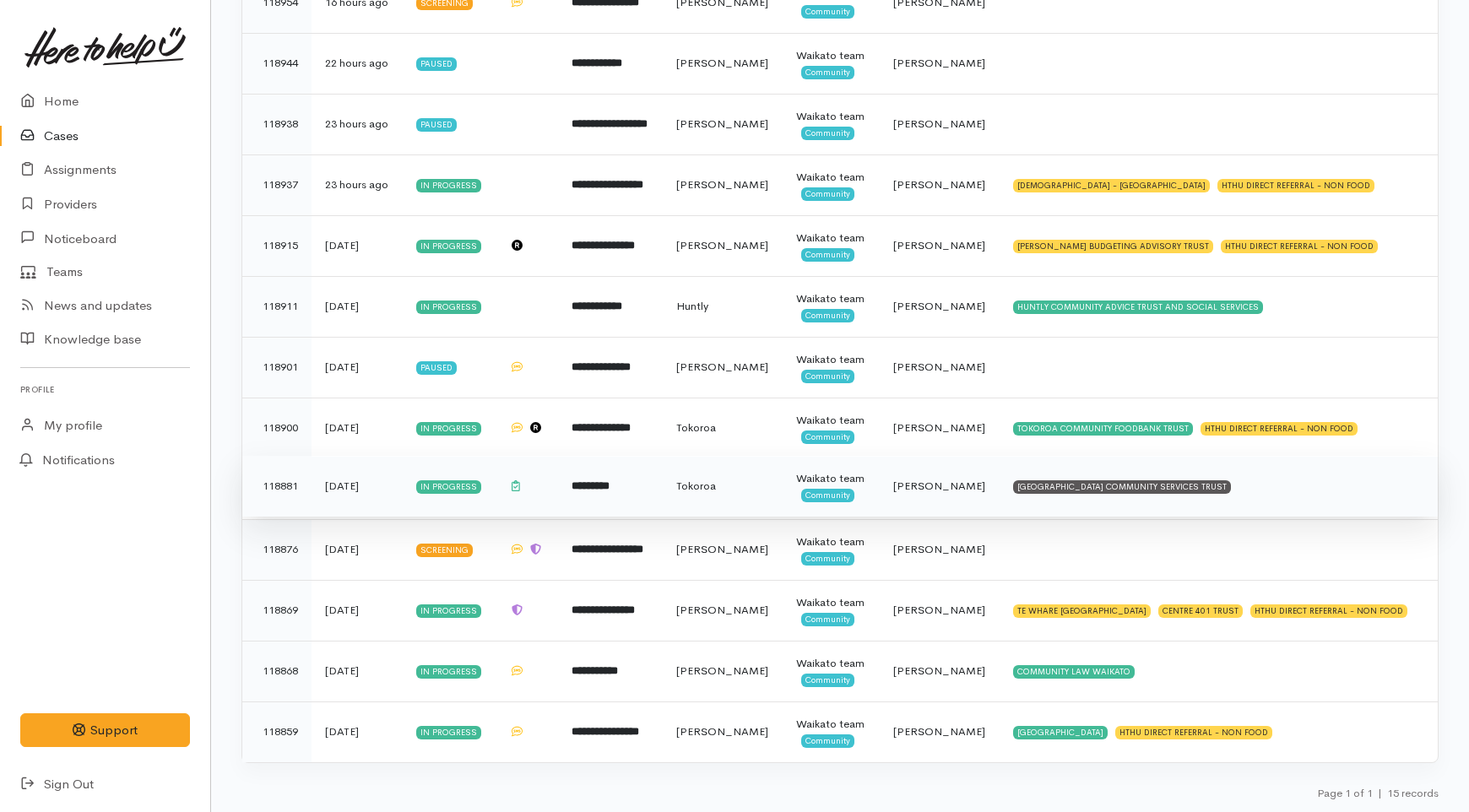
click at [621, 456] on td "*********" at bounding box center [610, 486] width 104 height 61
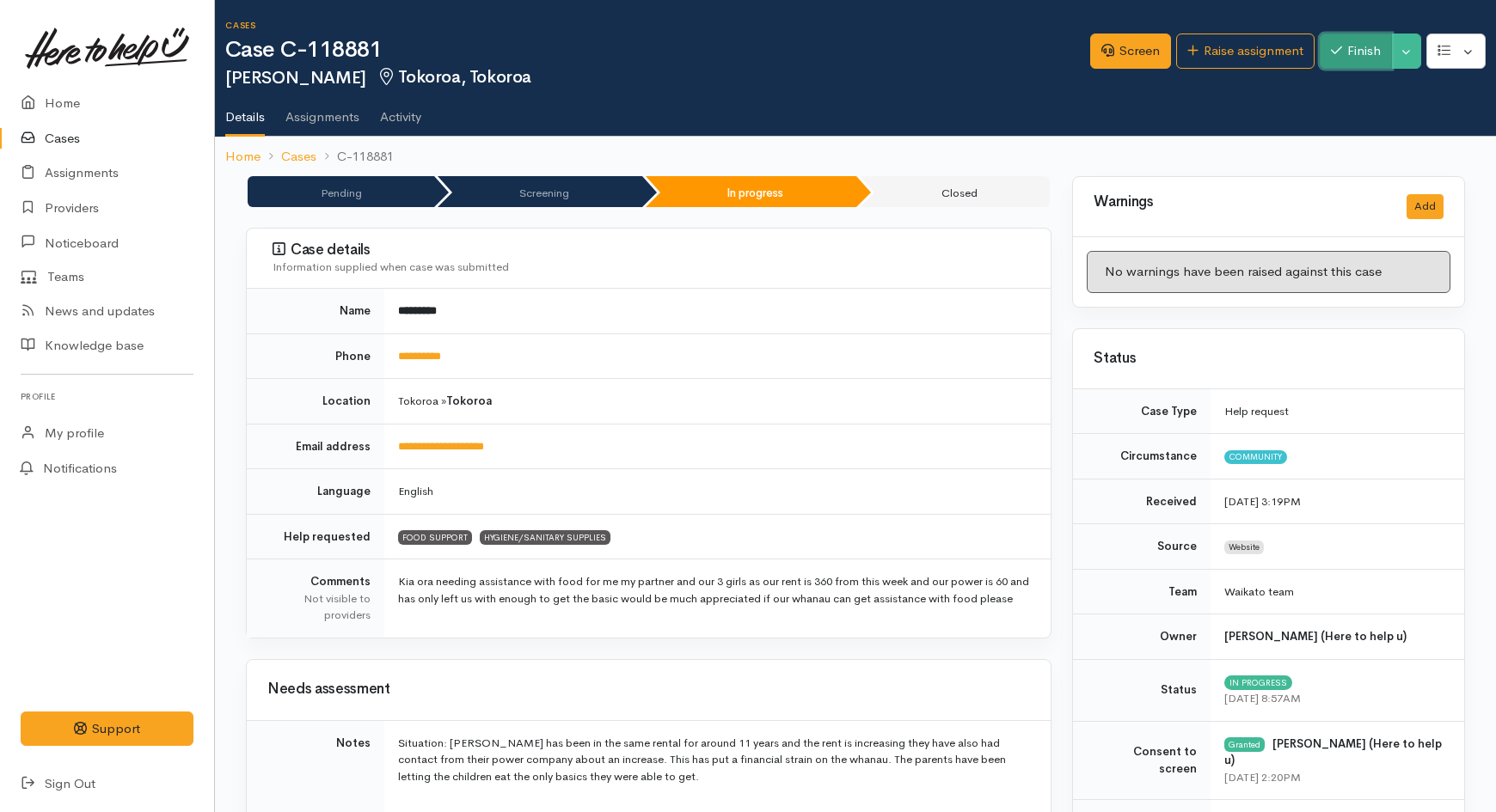
click at [1341, 59] on button "Finish" at bounding box center [1356, 51] width 72 height 35
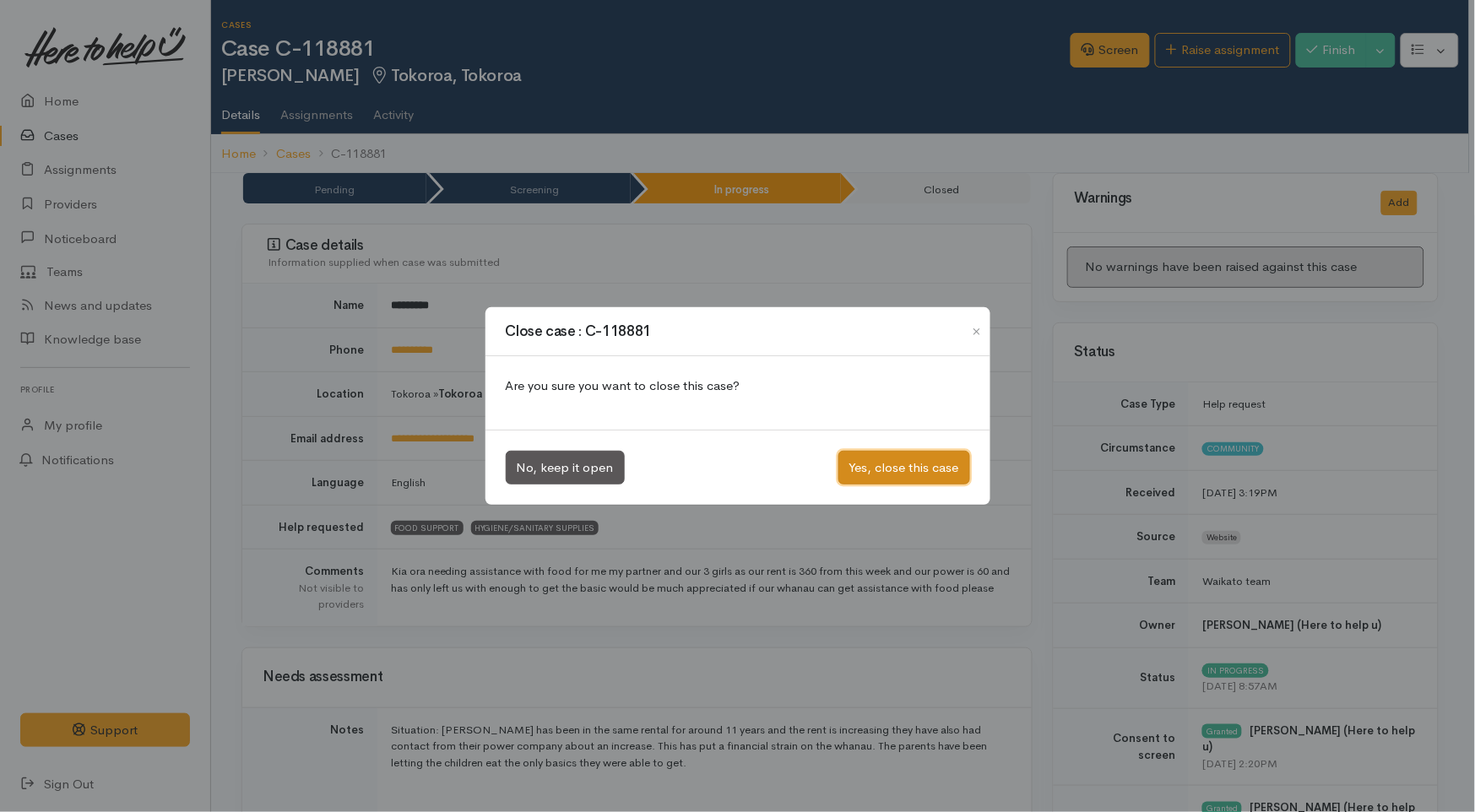
click at [937, 470] on button "Yes, close this case" at bounding box center [904, 468] width 132 height 34
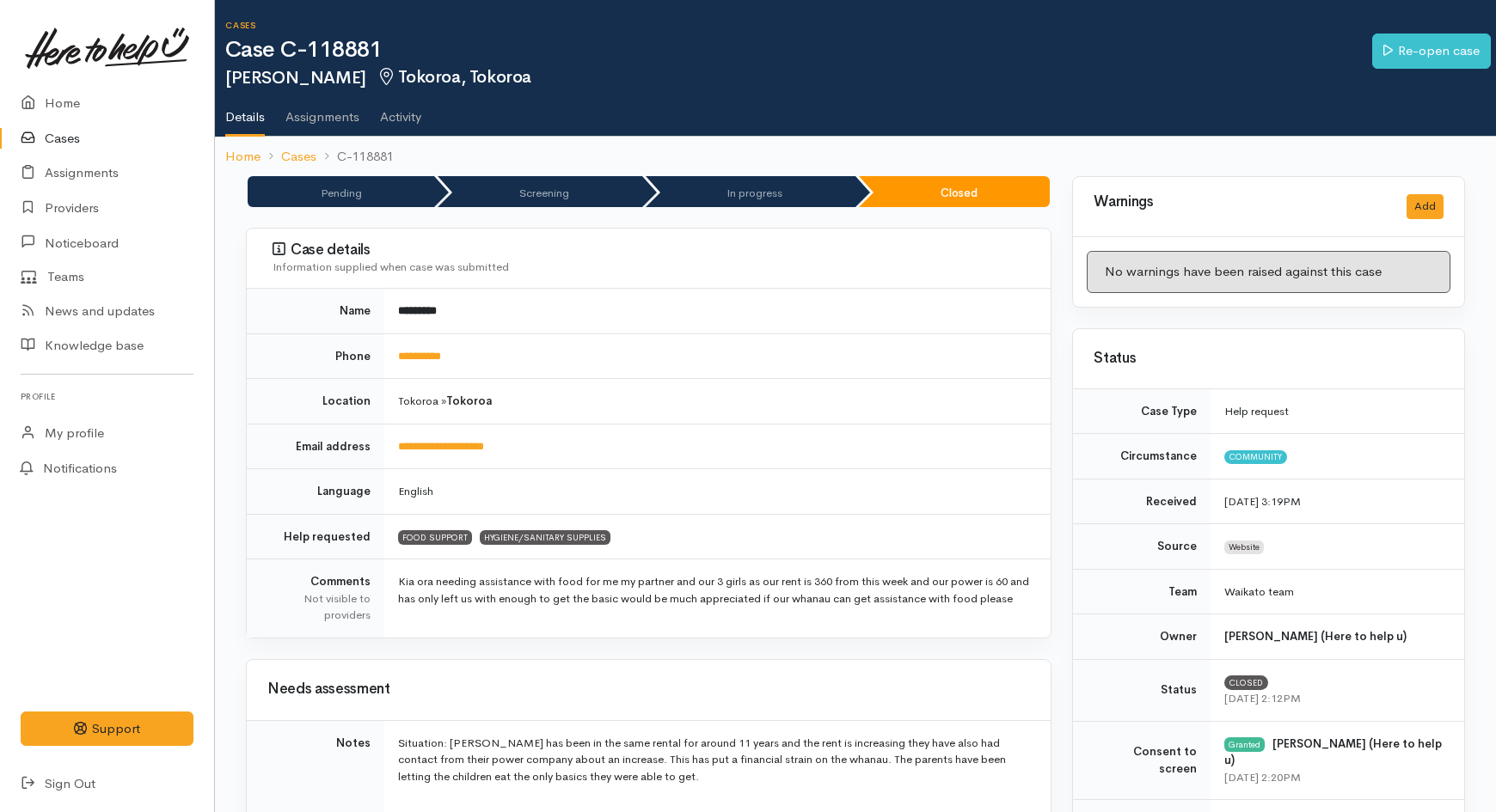
click at [75, 143] on link "Cases" at bounding box center [107, 139] width 214 height 35
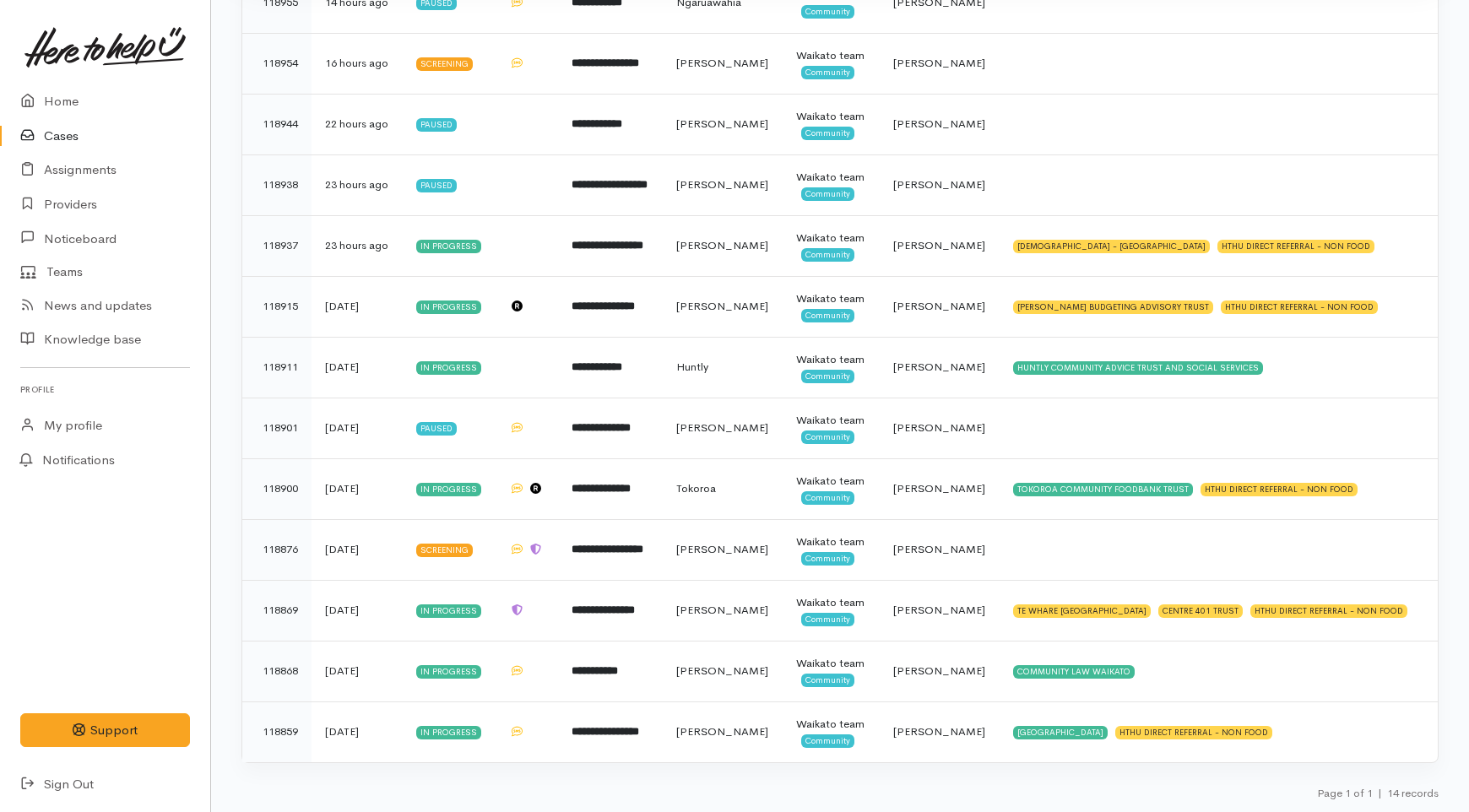
scroll to position [688, 0]
click at [84, 100] on link "Home" at bounding box center [105, 102] width 210 height 34
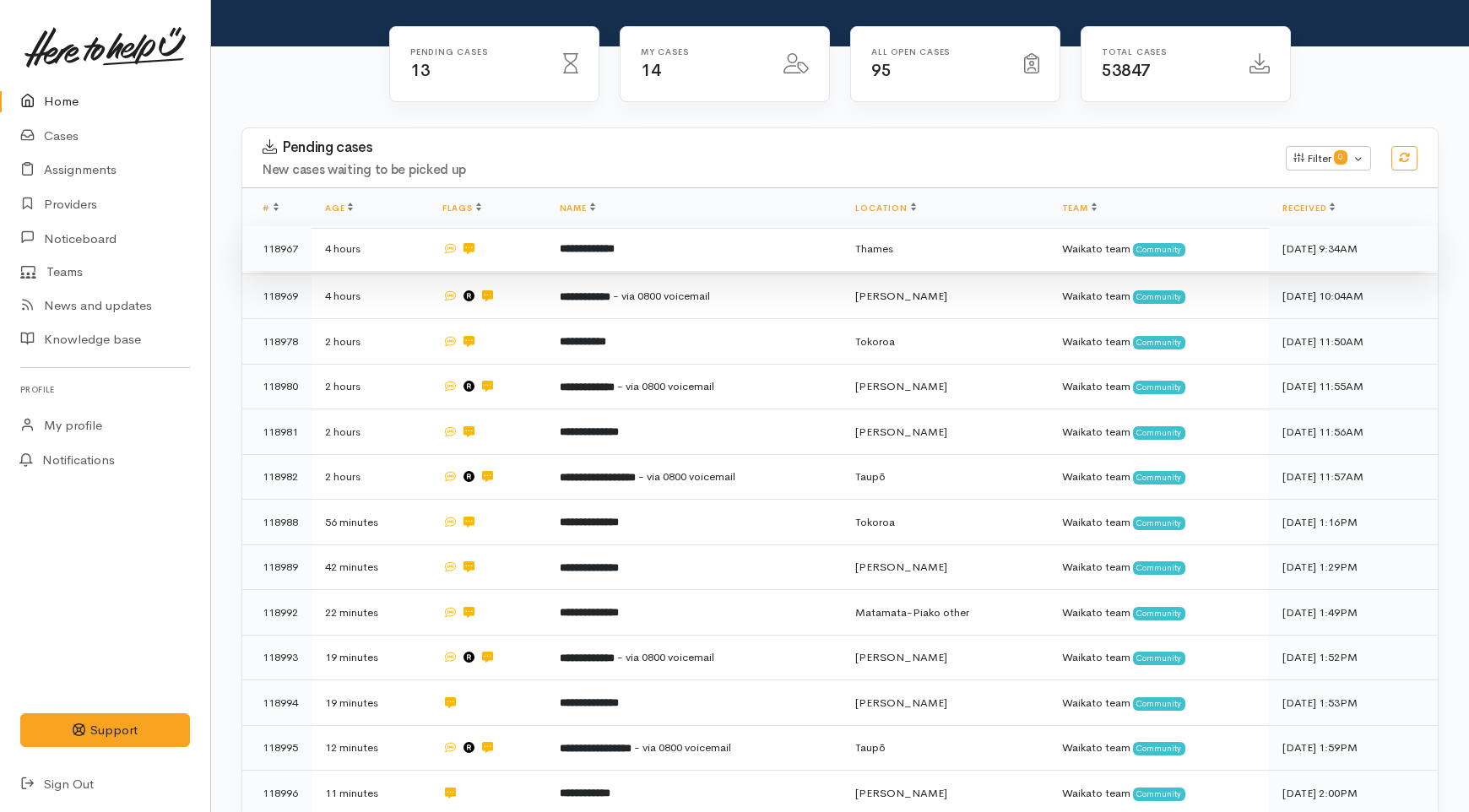
scroll to position [94, 0]
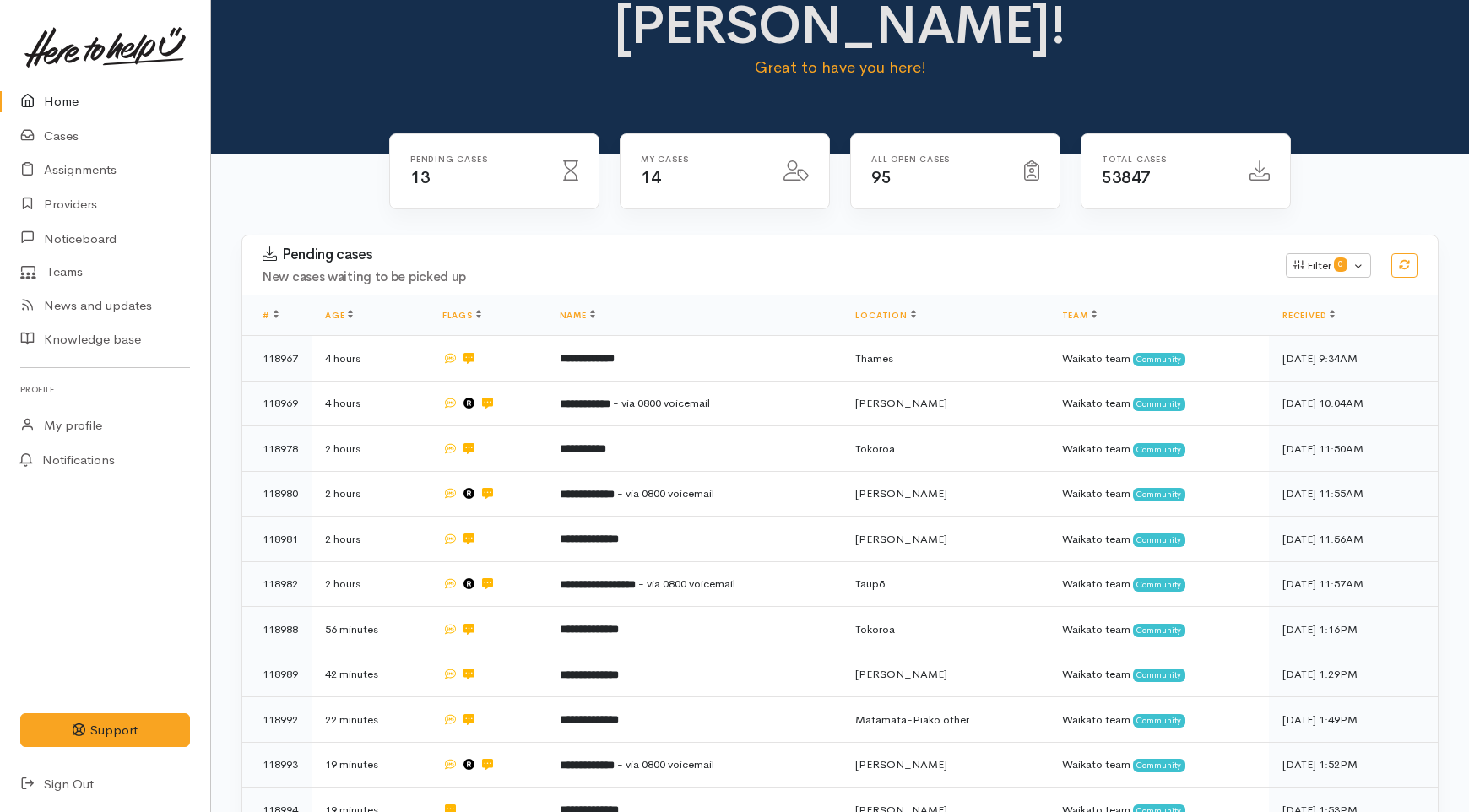
click at [71, 102] on link "Home" at bounding box center [105, 102] width 210 height 34
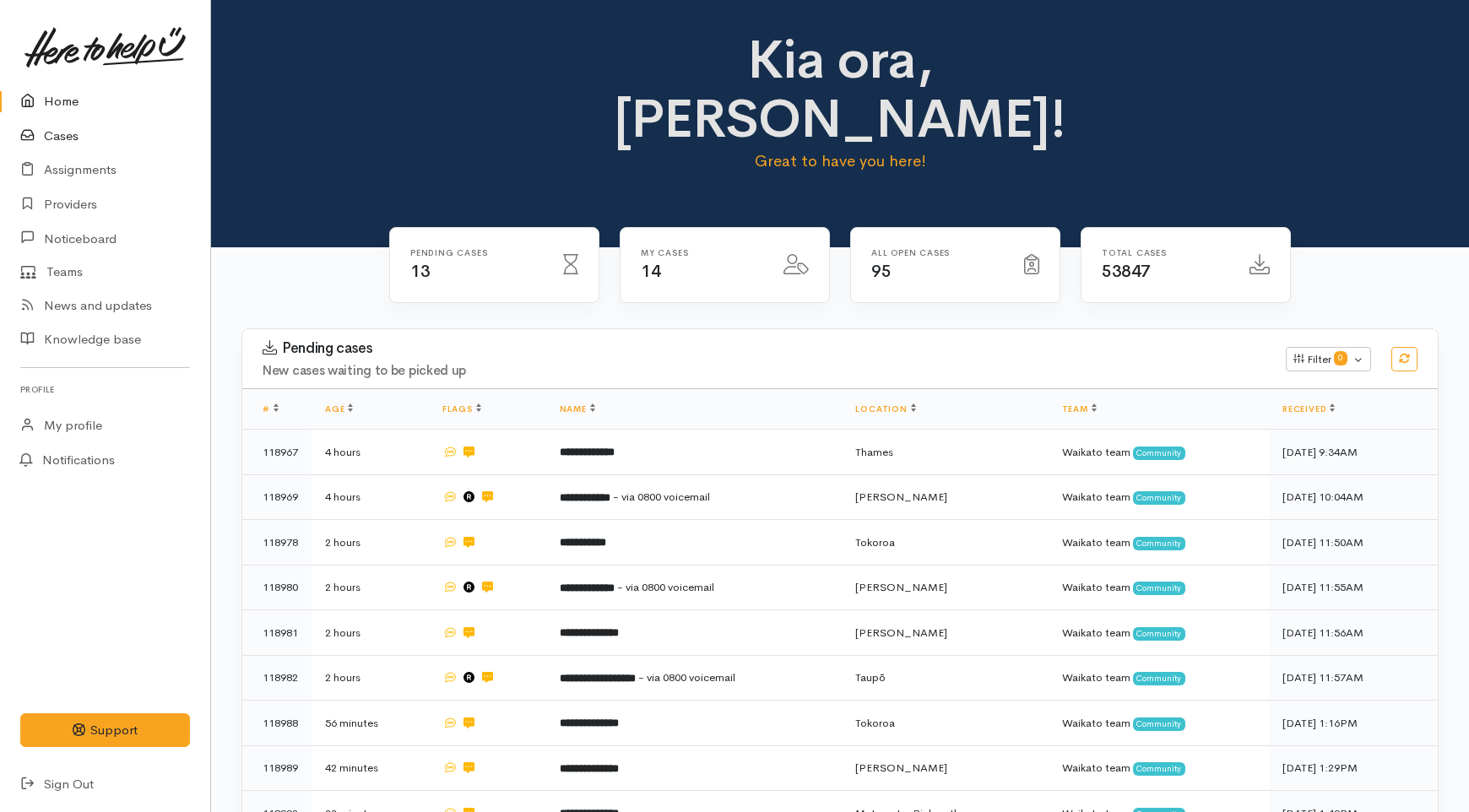
click at [83, 135] on link "Cases" at bounding box center [105, 136] width 210 height 34
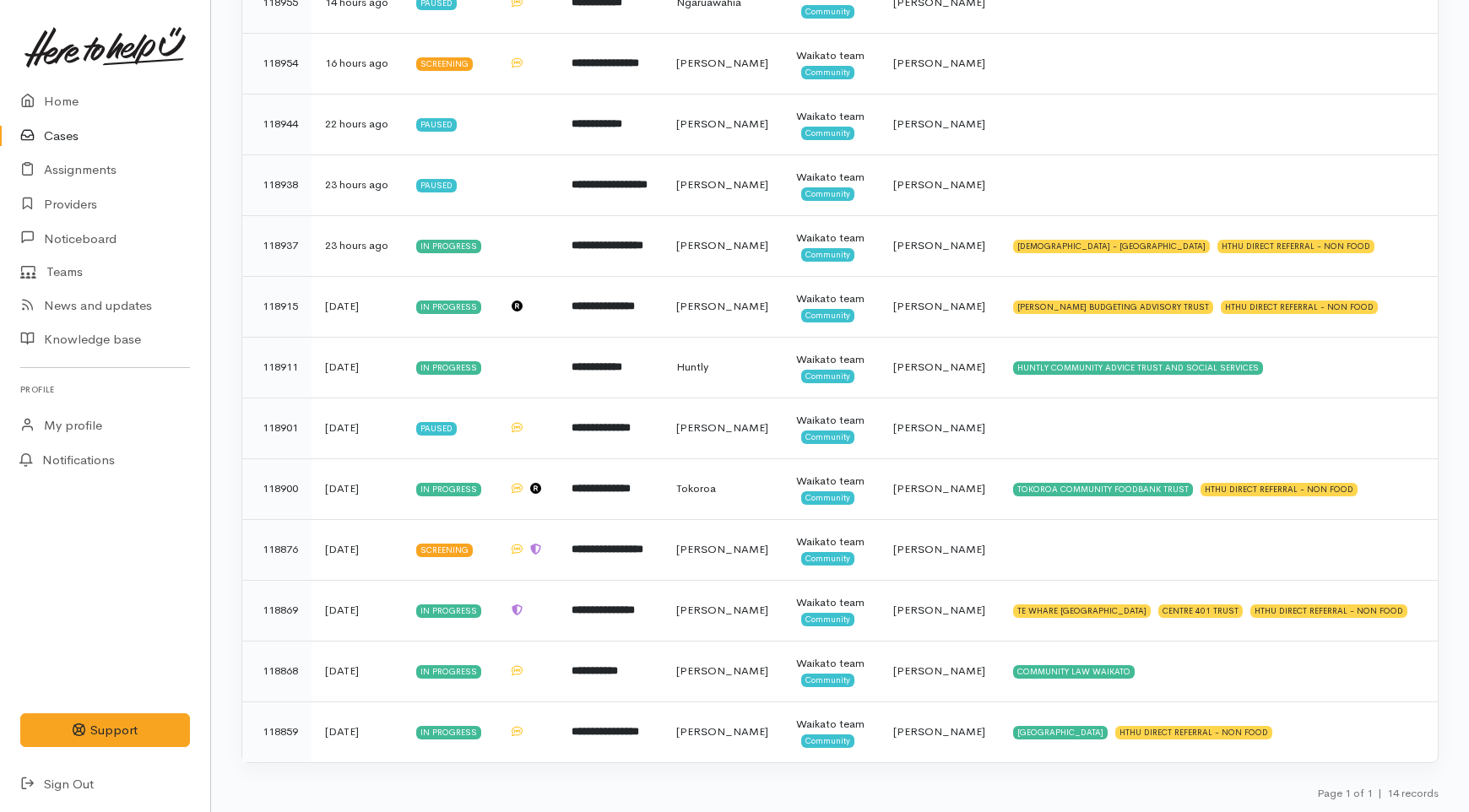
scroll to position [688, 0]
click at [74, 170] on link "Assignments" at bounding box center [105, 170] width 210 height 34
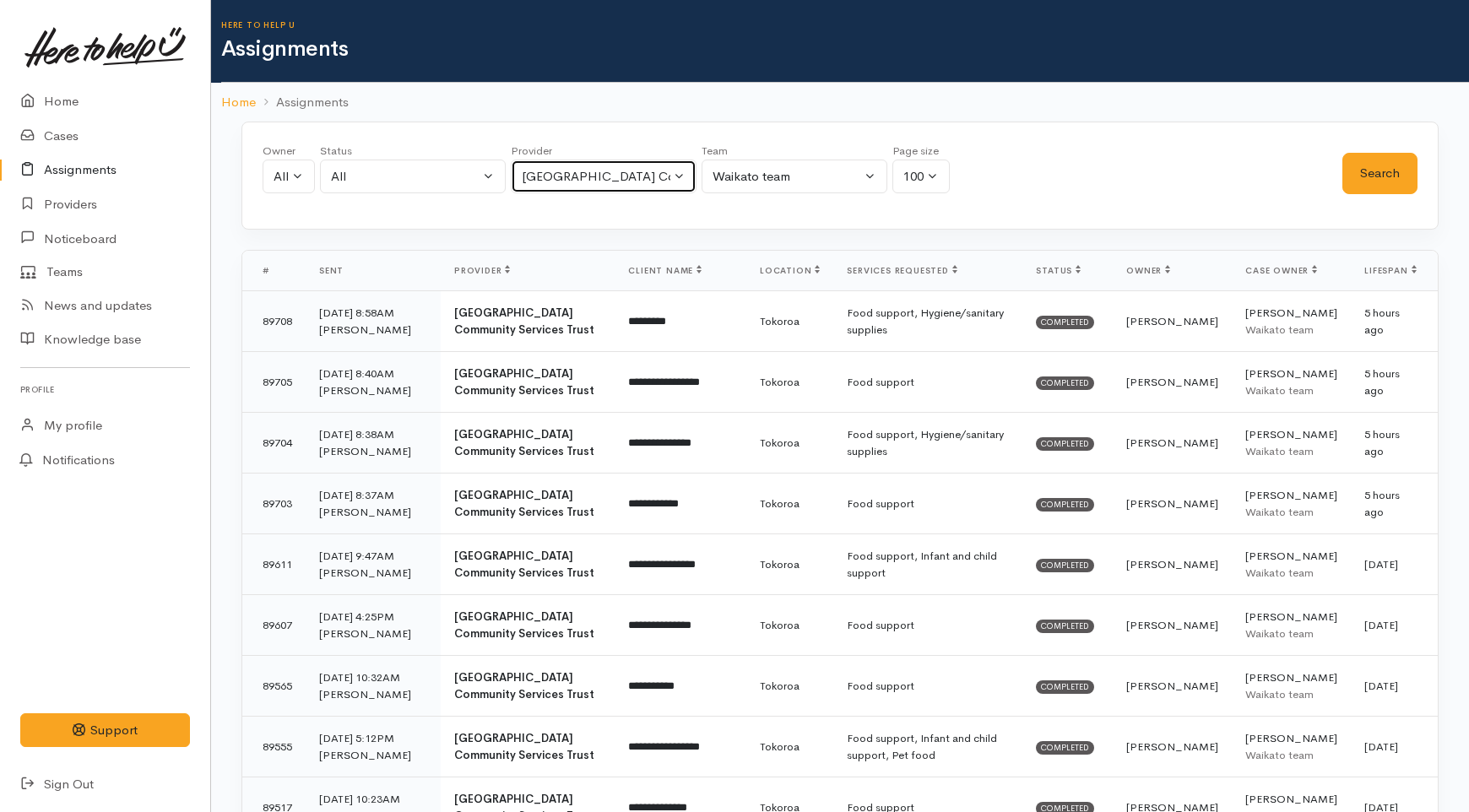
click at [635, 170] on div "South Waikato Pacific Islands Community Services Trust" at bounding box center [596, 177] width 149 height 20
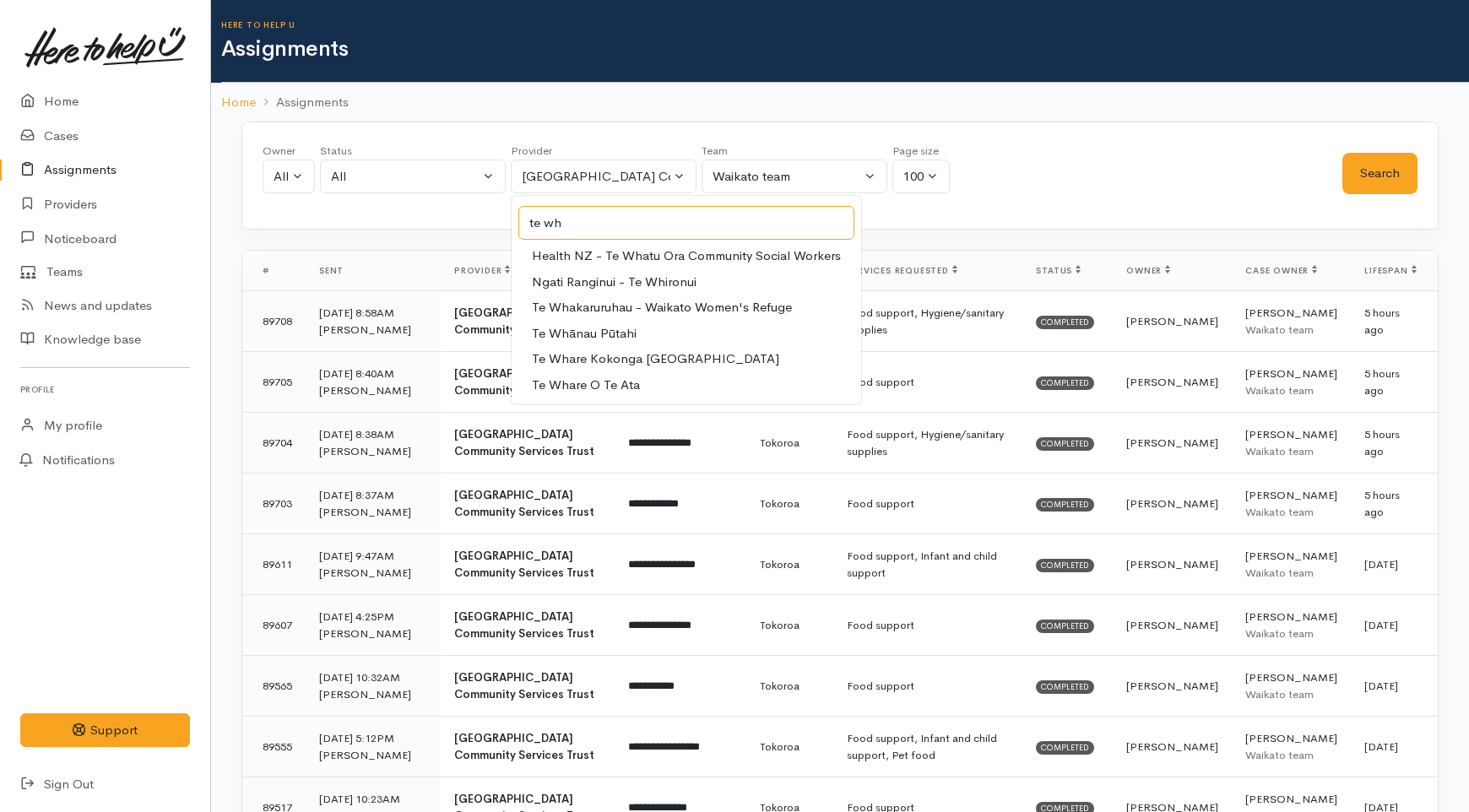
type input "te wh"
click at [640, 357] on span "Te Whare Kokonga Melville Community House" at bounding box center [655, 359] width 247 height 20
select select "66"
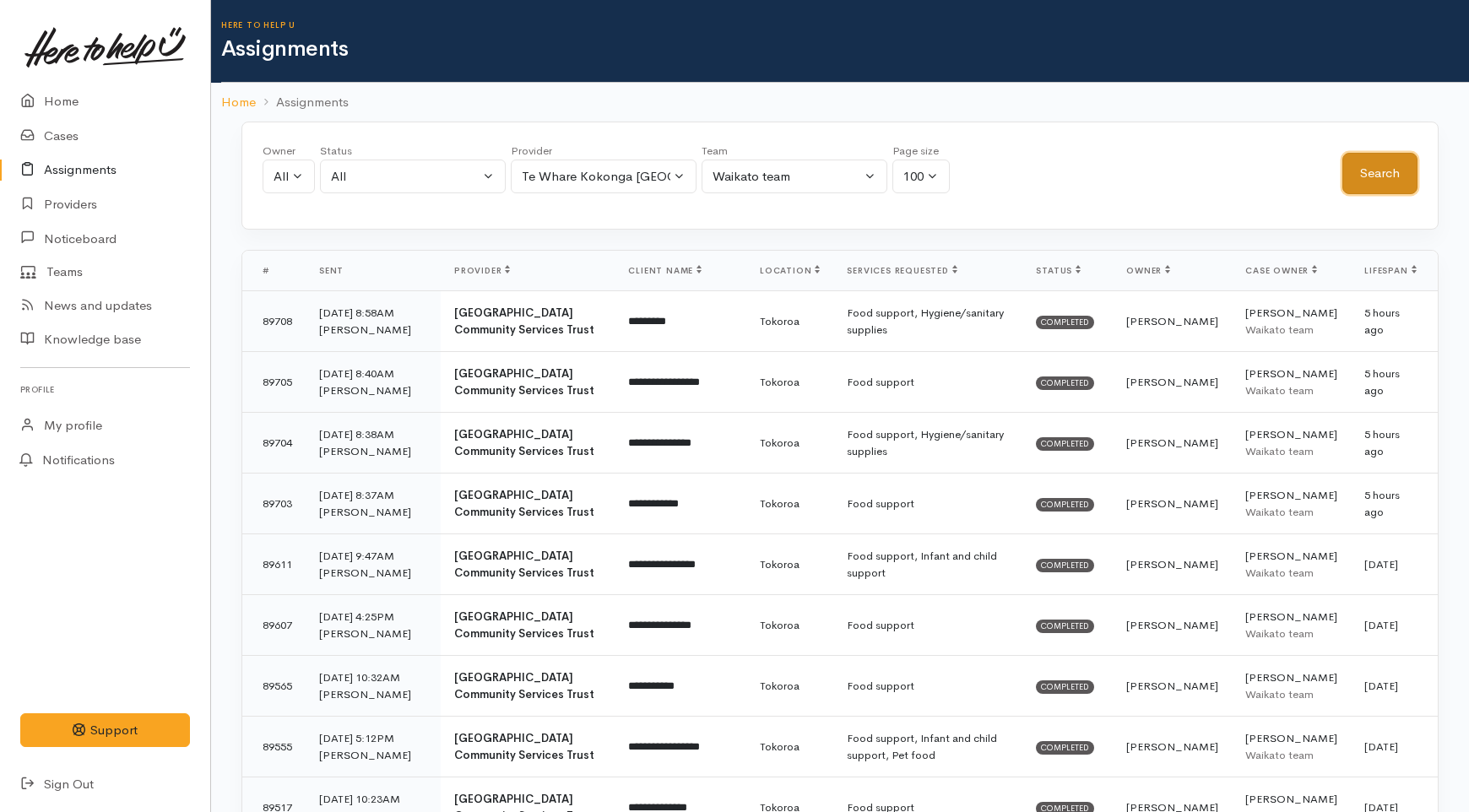
click at [1372, 173] on button "Search" at bounding box center [1379, 173] width 75 height 41
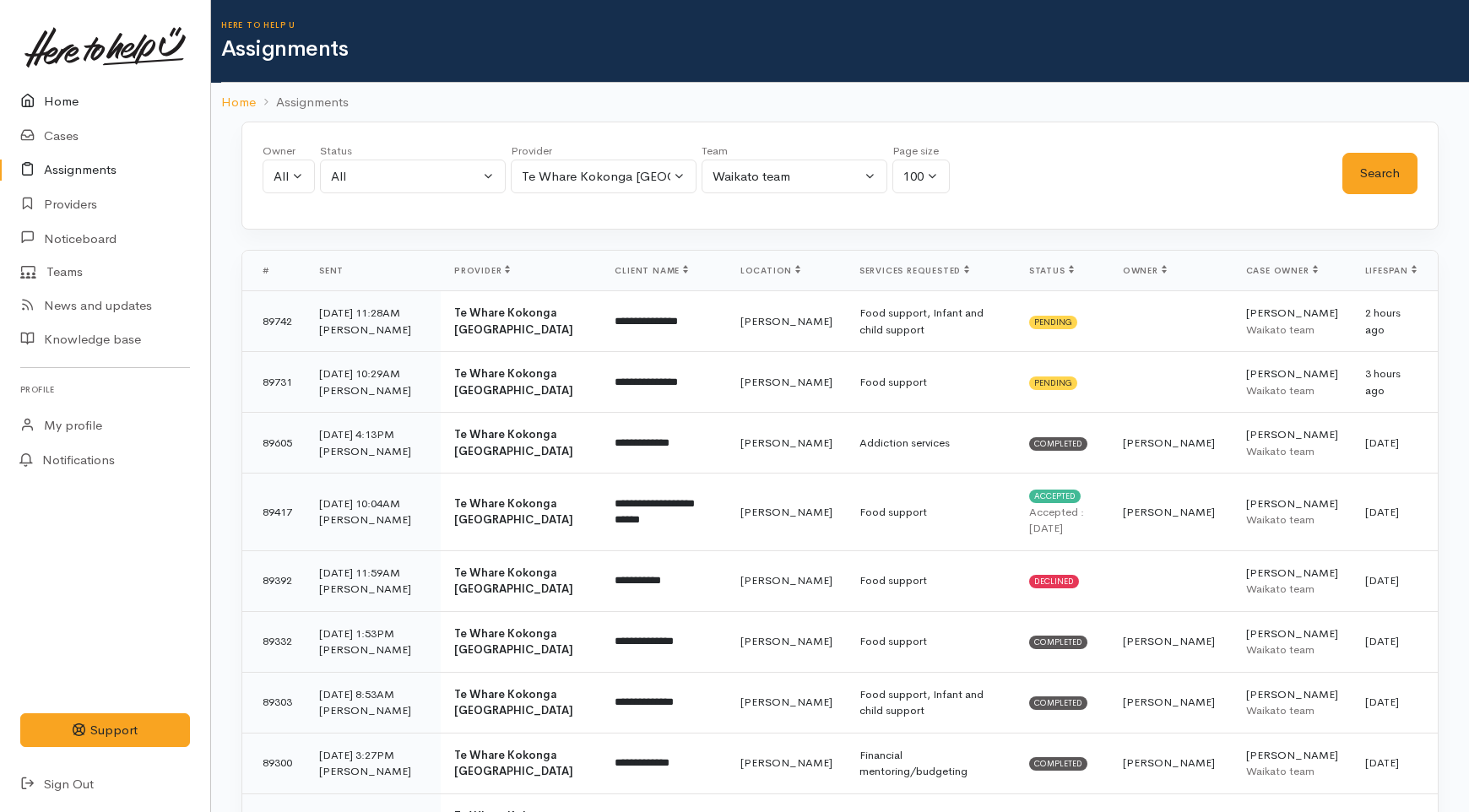
click at [65, 102] on link "Home" at bounding box center [105, 102] width 210 height 34
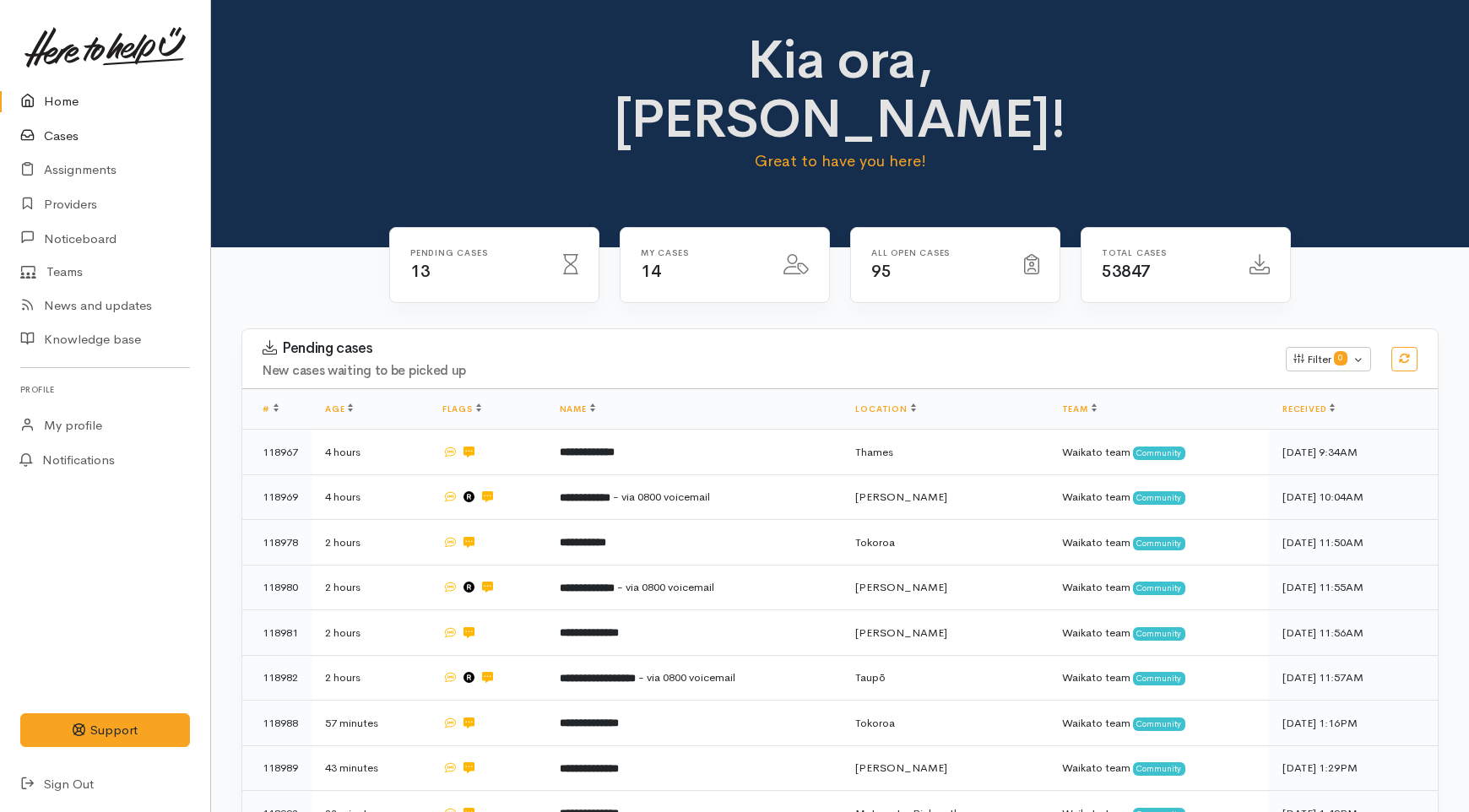
click at [61, 139] on link "Cases" at bounding box center [105, 136] width 210 height 34
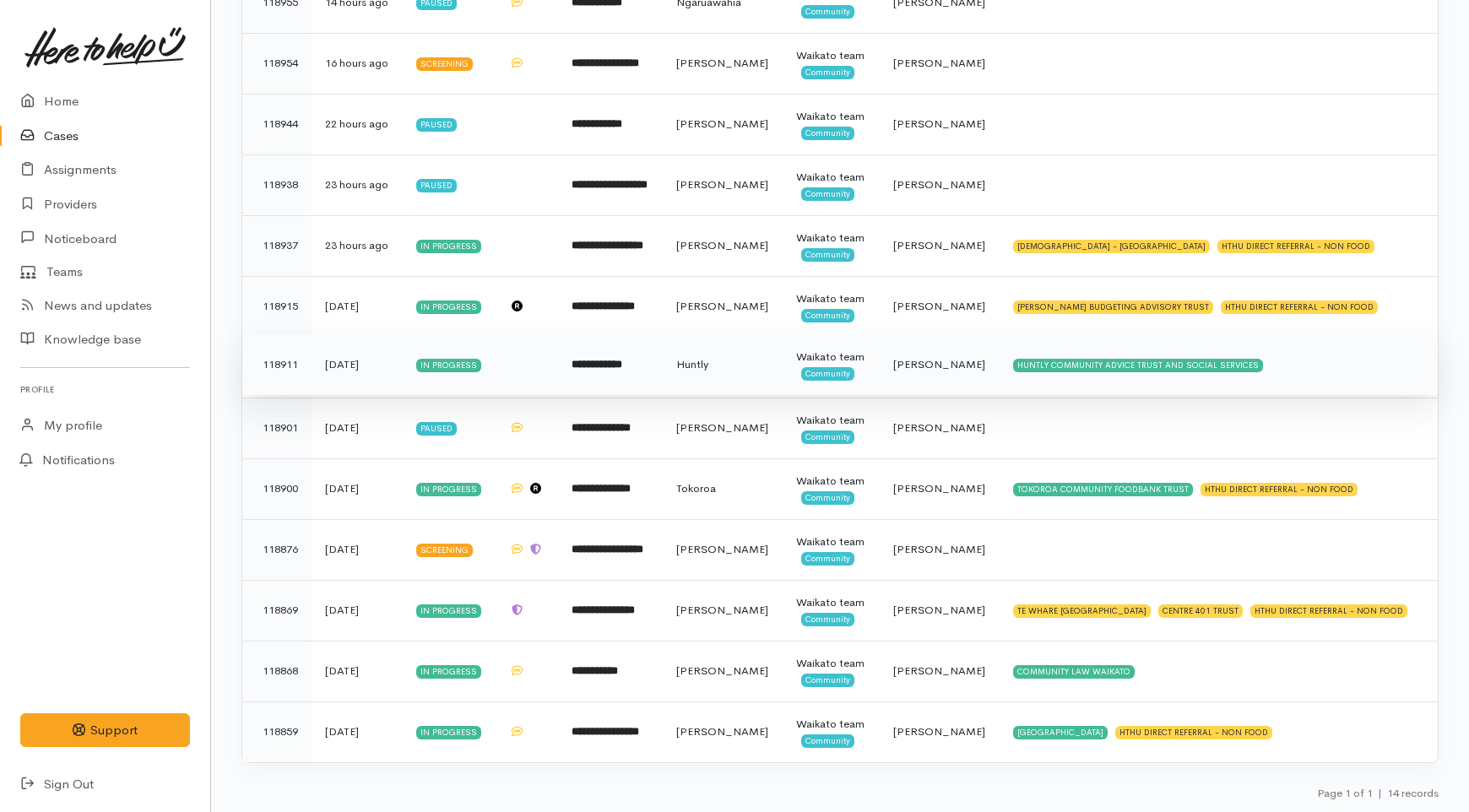
scroll to position [688, 0]
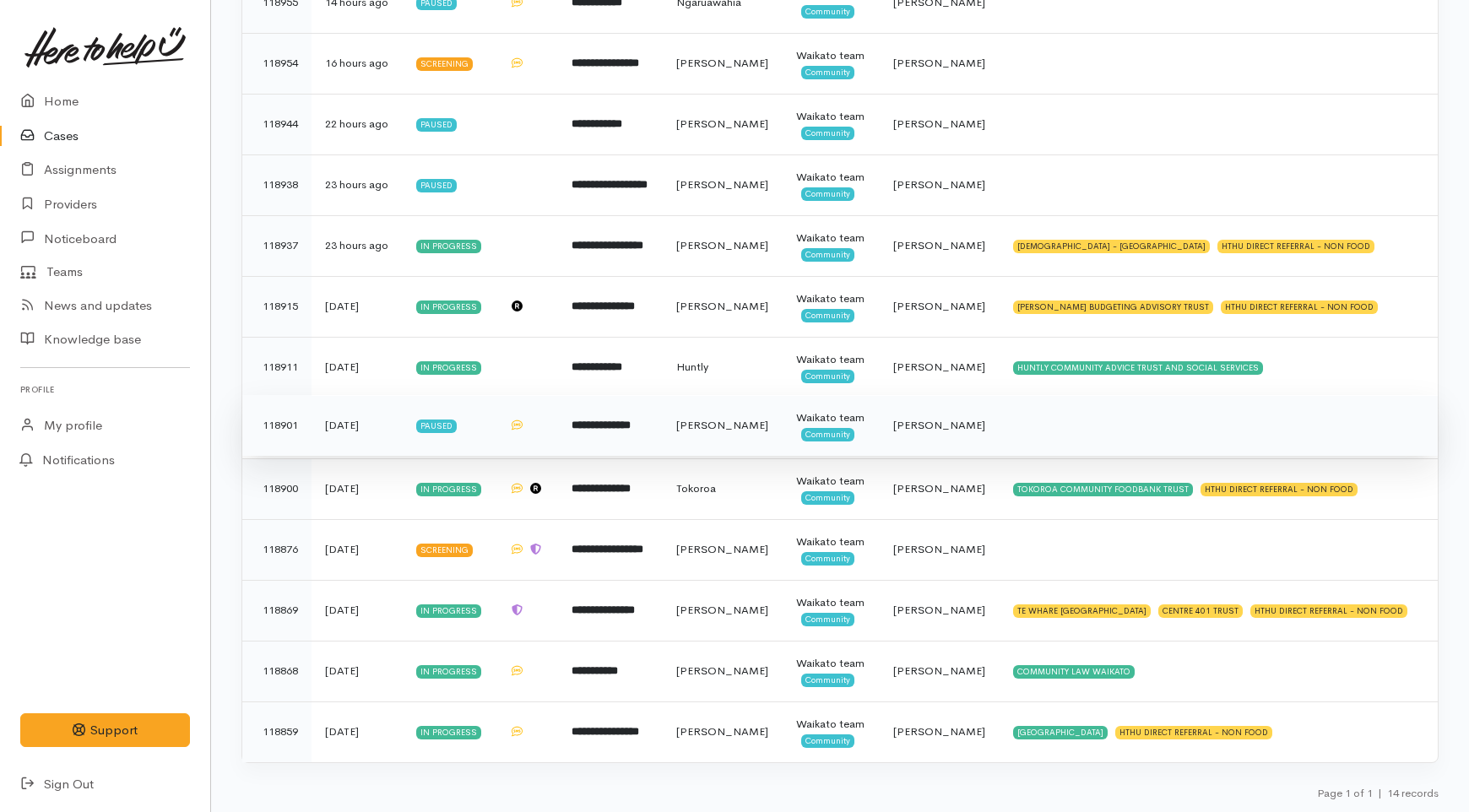
click at [711, 395] on td "[PERSON_NAME]" at bounding box center [723, 425] width 121 height 61
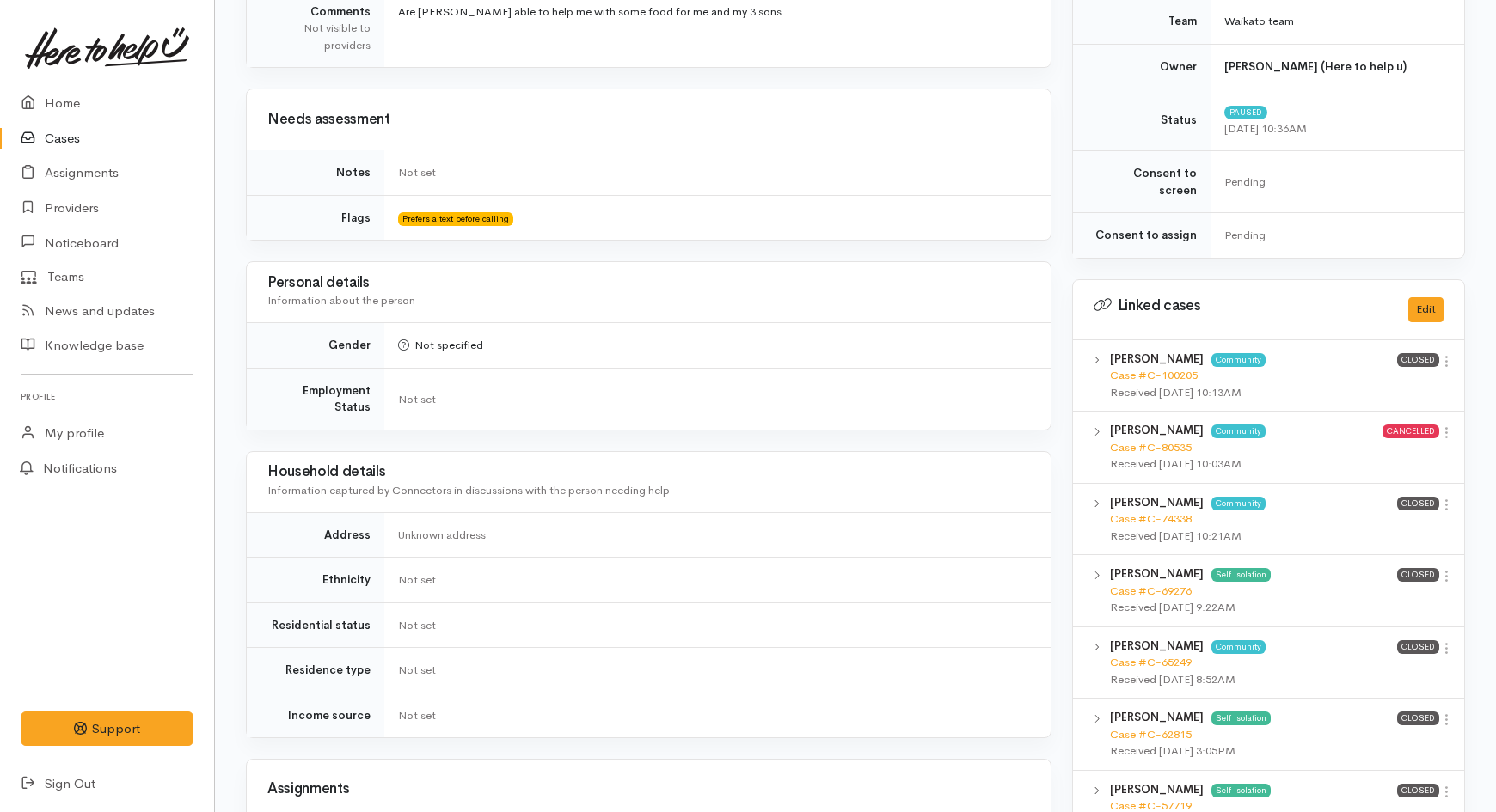
scroll to position [1146, 0]
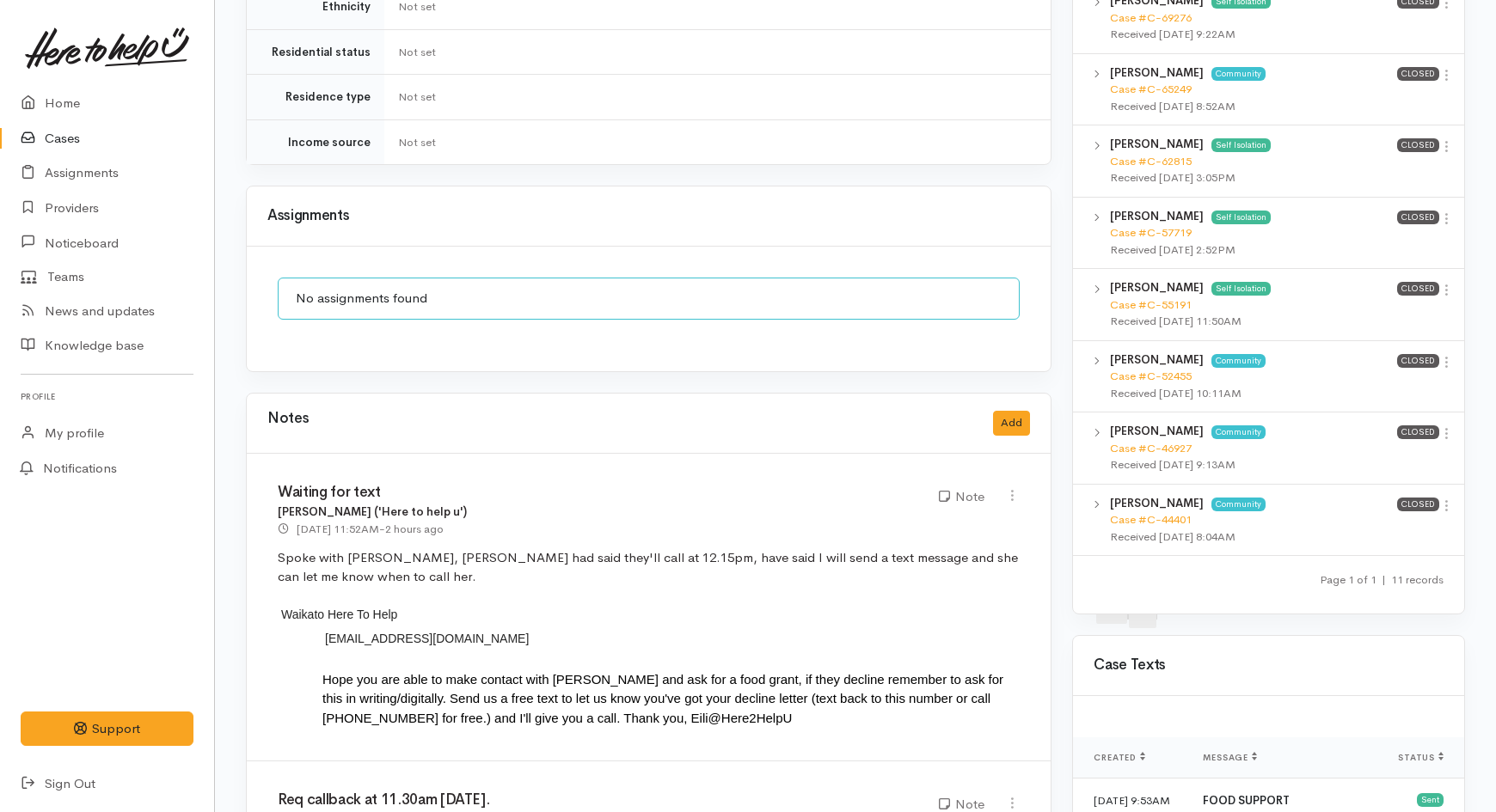
click at [59, 143] on link "Cases" at bounding box center [107, 139] width 214 height 35
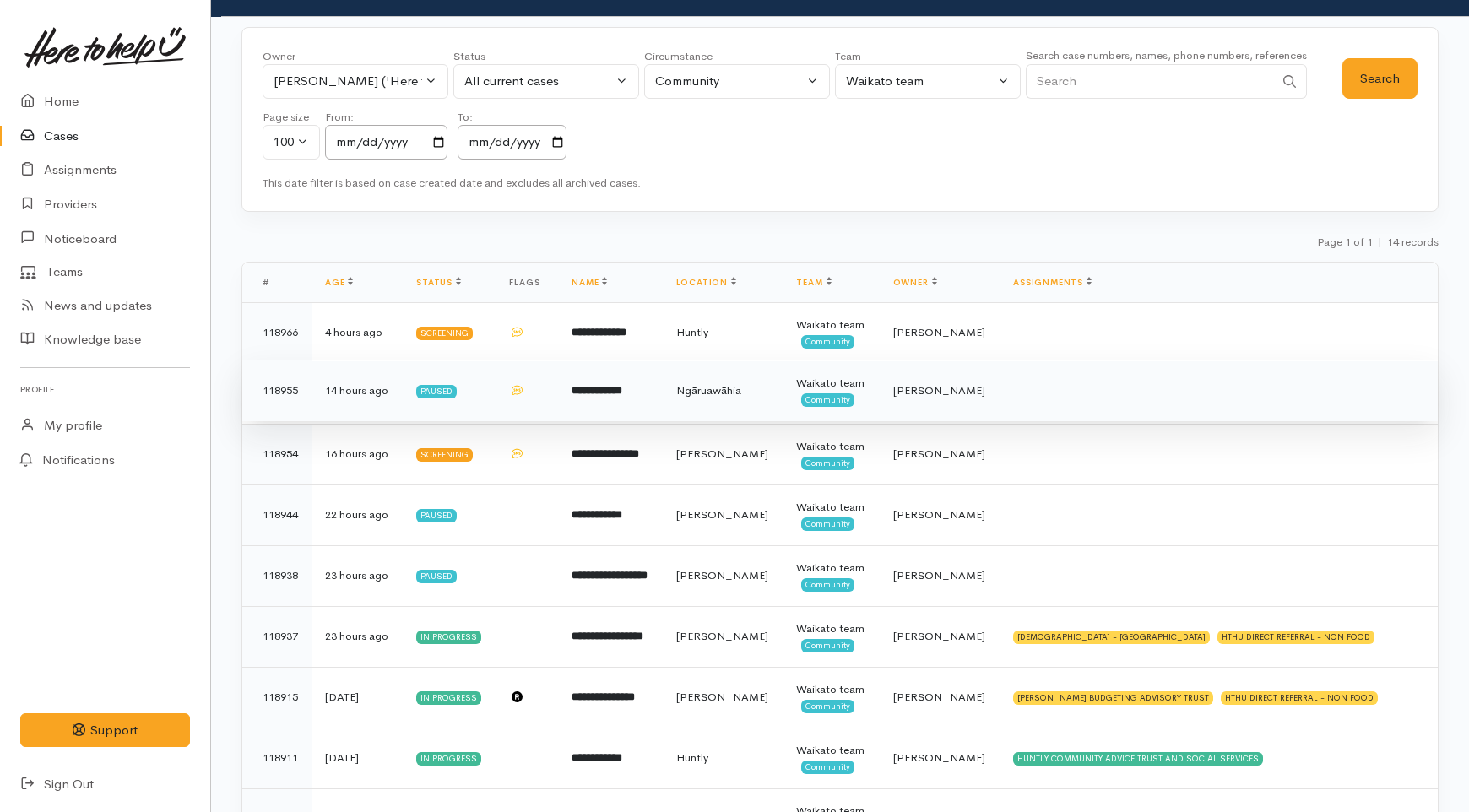
scroll to position [281, 0]
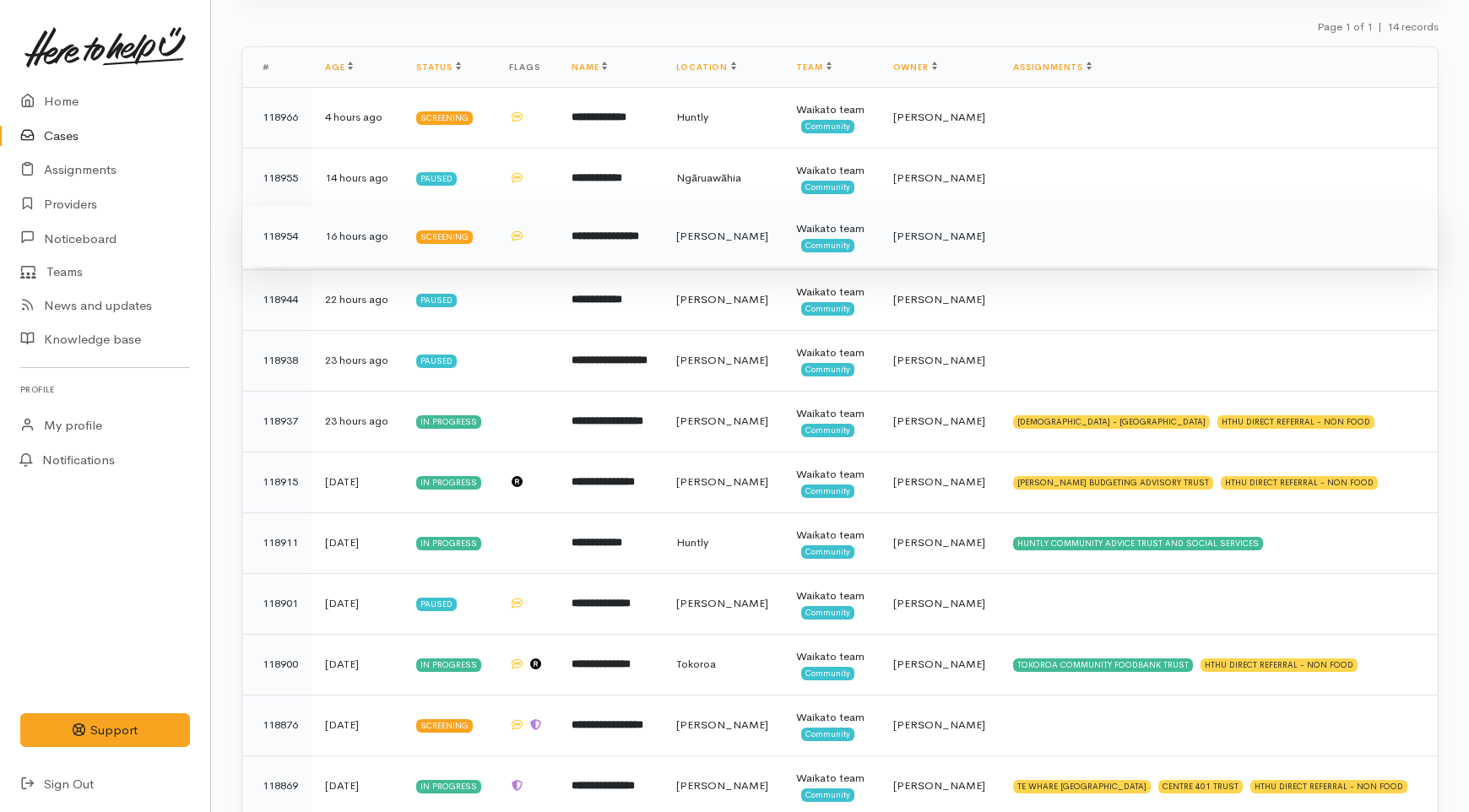
click at [711, 267] on td "[PERSON_NAME]" at bounding box center [723, 236] width 121 height 61
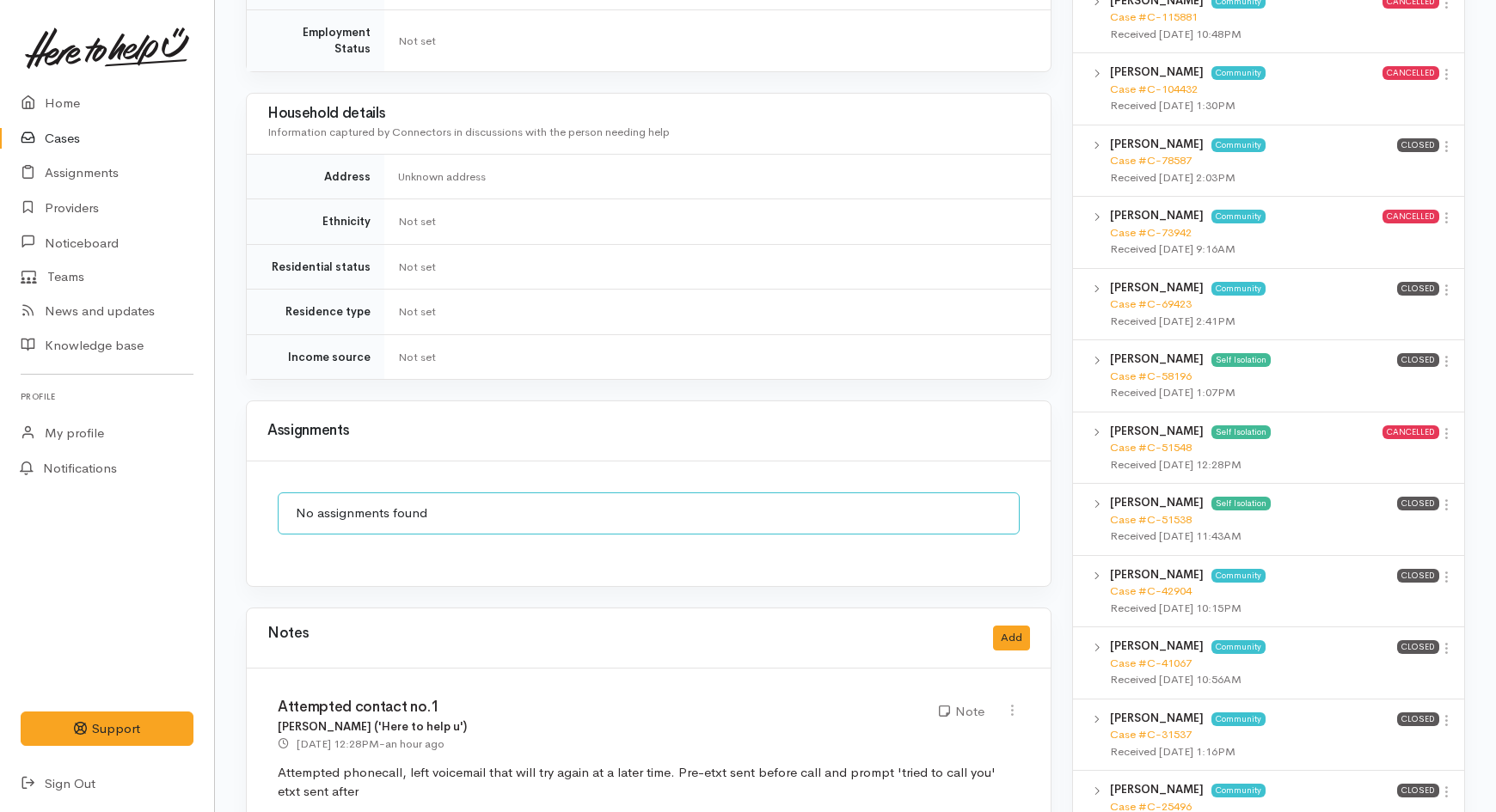
scroll to position [1242, 0]
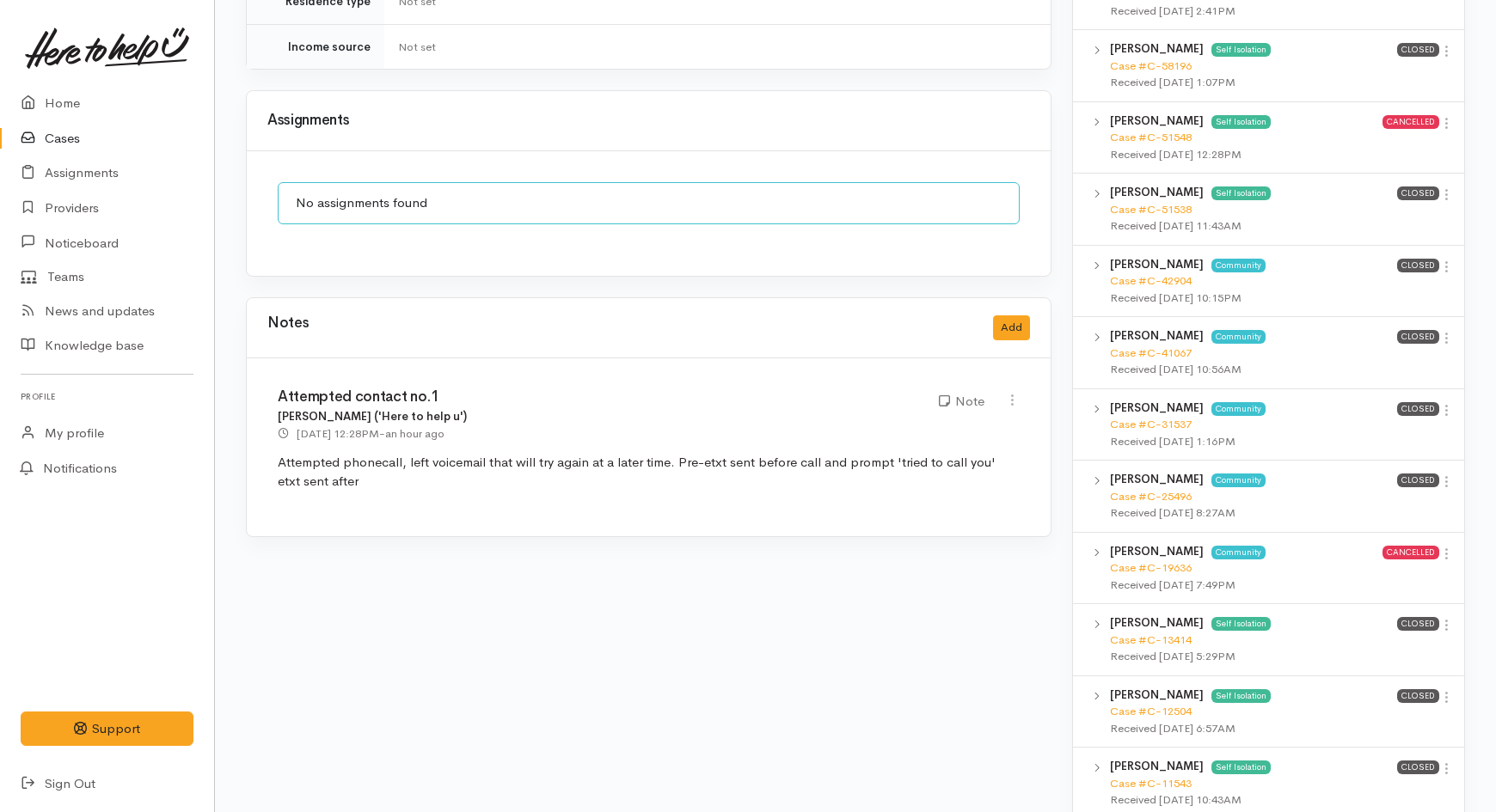
click at [89, 136] on link "Cases" at bounding box center [107, 139] width 214 height 35
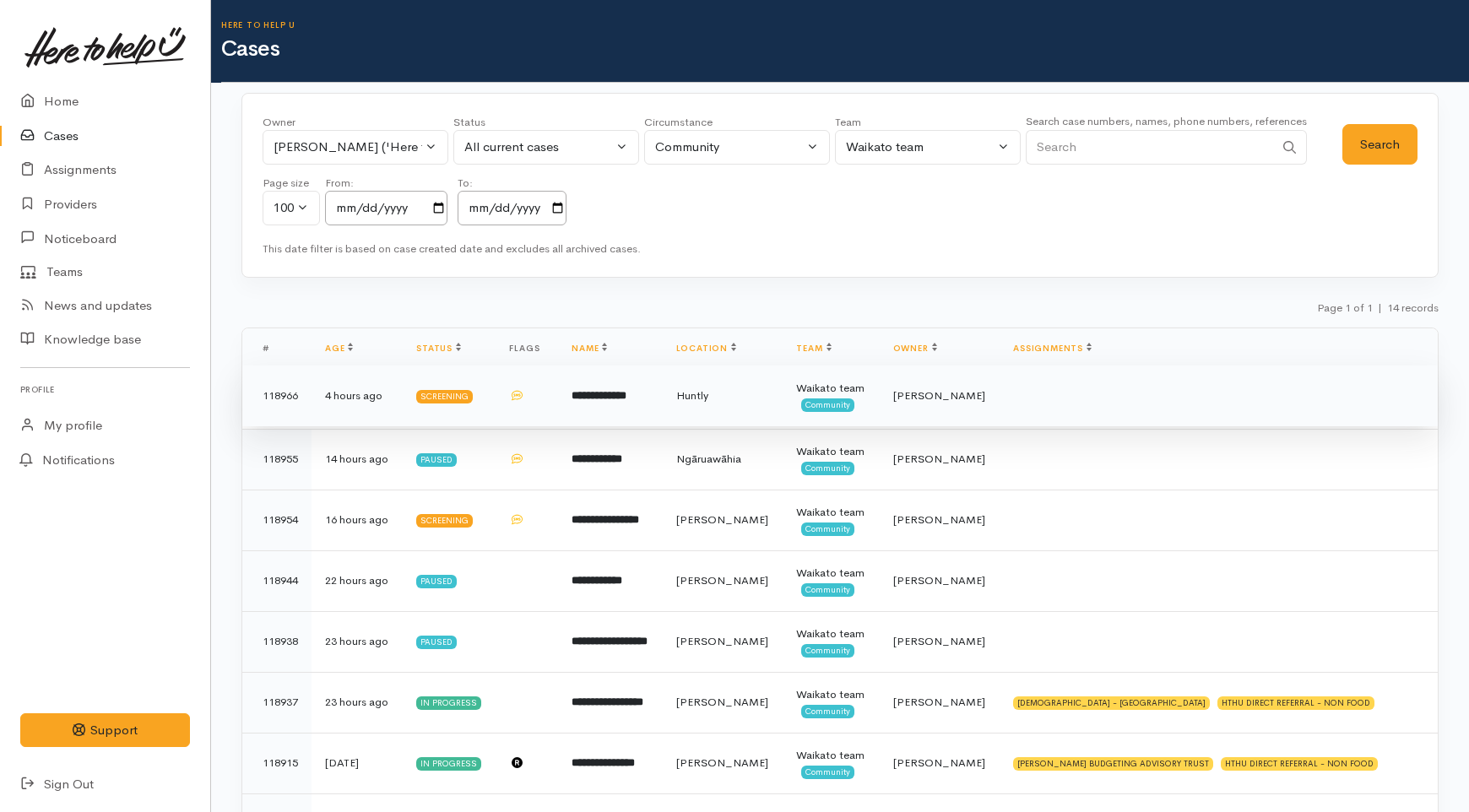
click at [520, 411] on td at bounding box center [526, 396] width 63 height 61
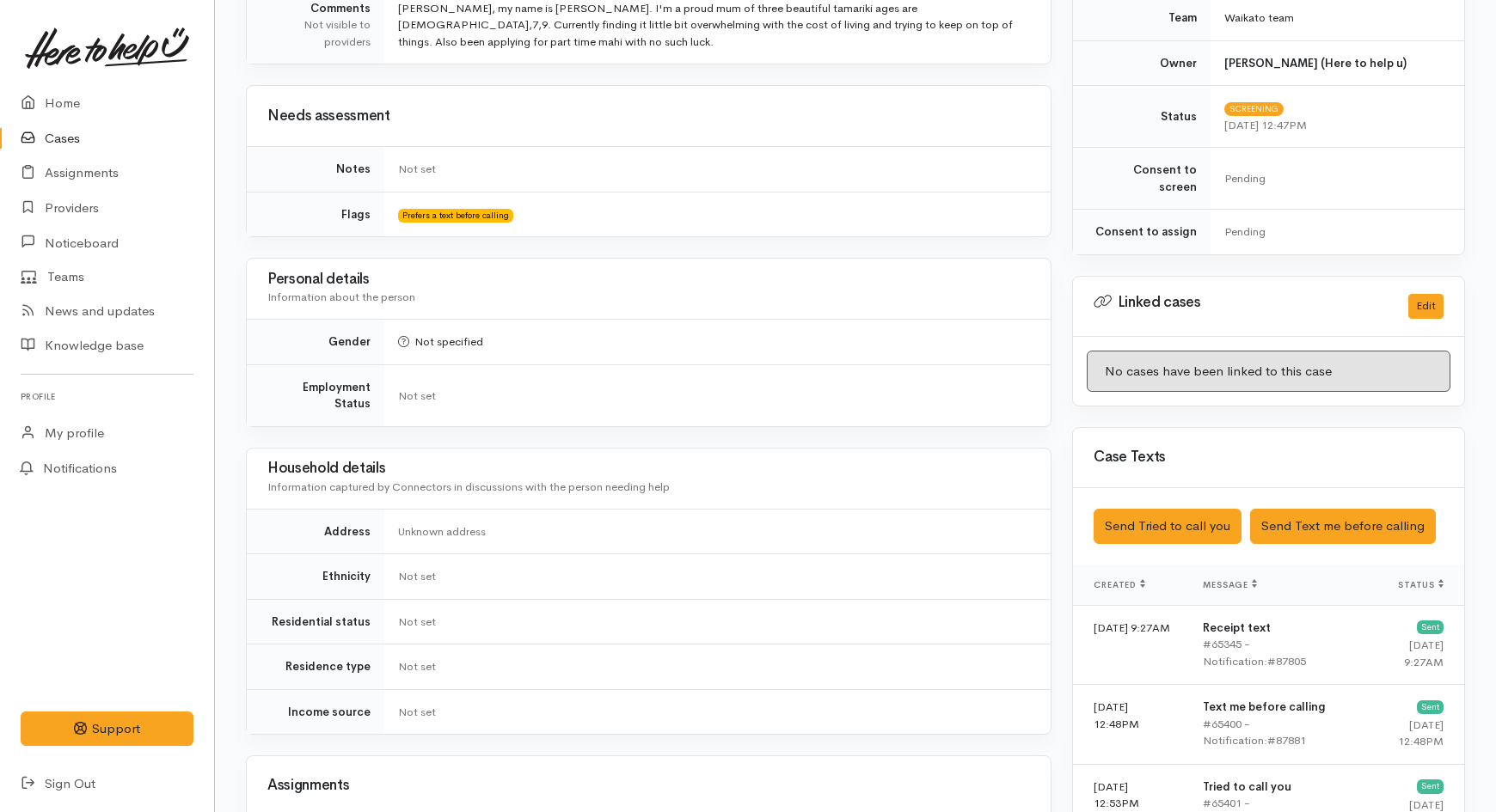
scroll to position [286, 0]
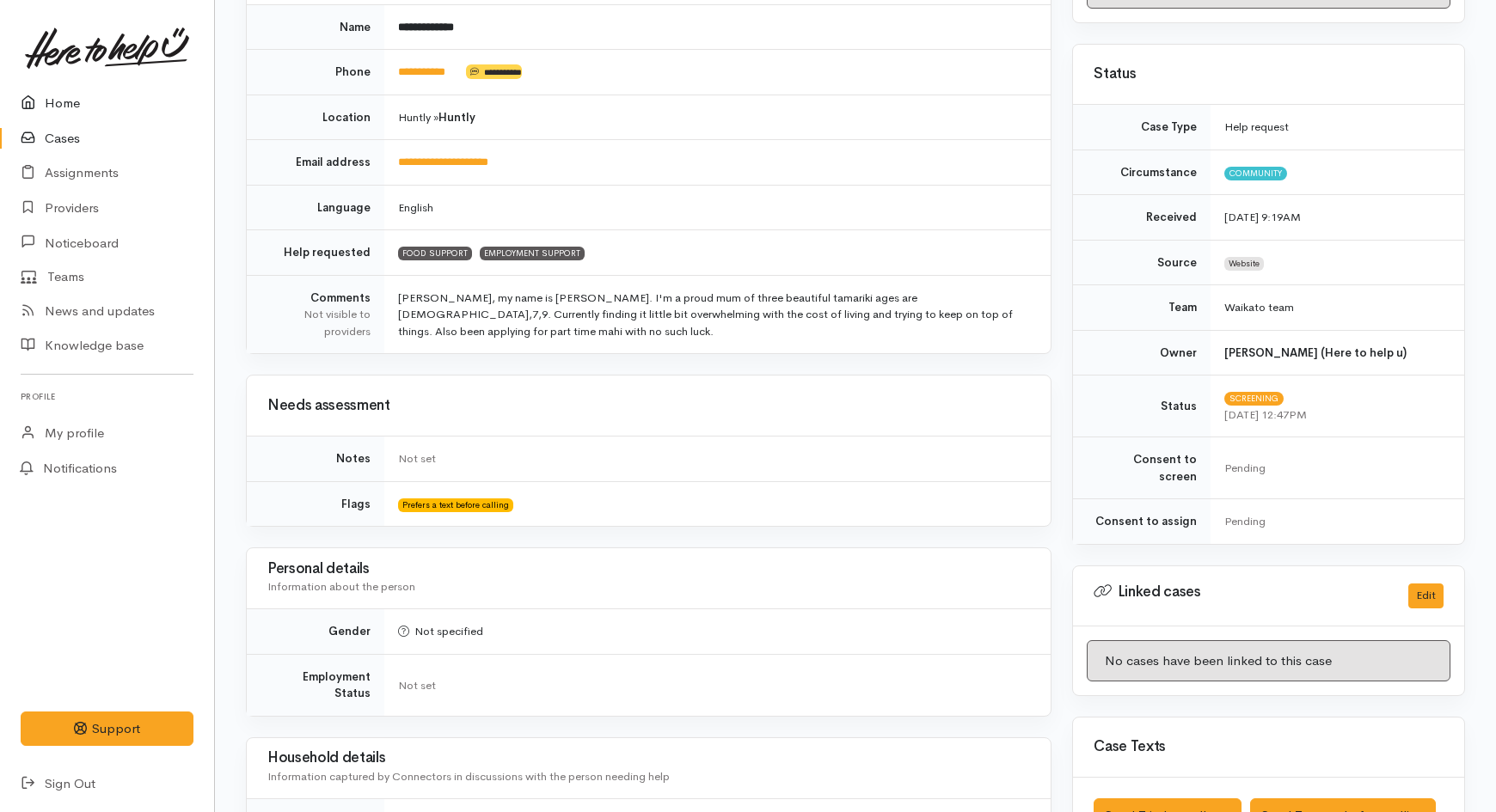
click at [98, 98] on link "Home" at bounding box center [107, 103] width 214 height 35
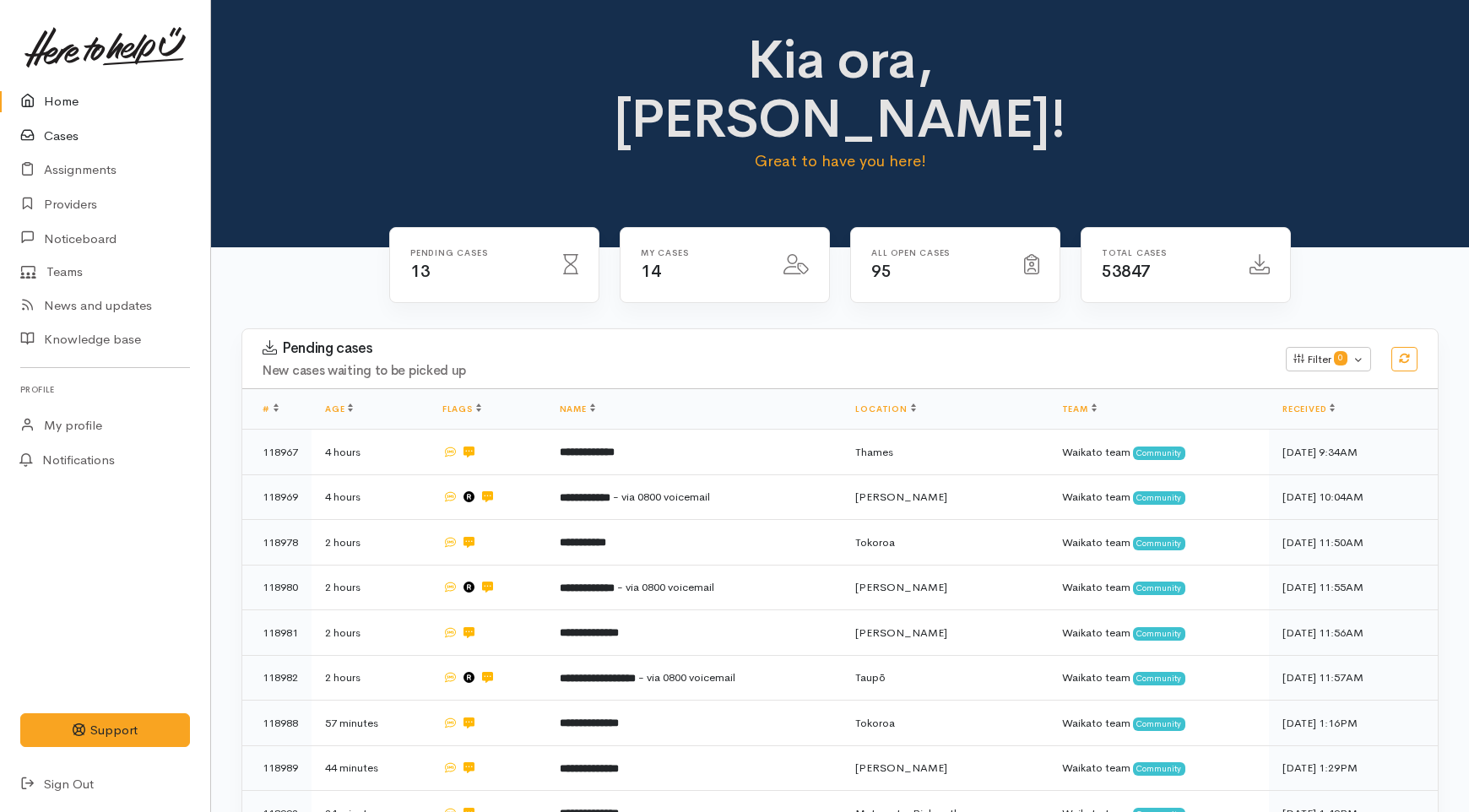
click at [52, 141] on link "Cases" at bounding box center [105, 136] width 210 height 34
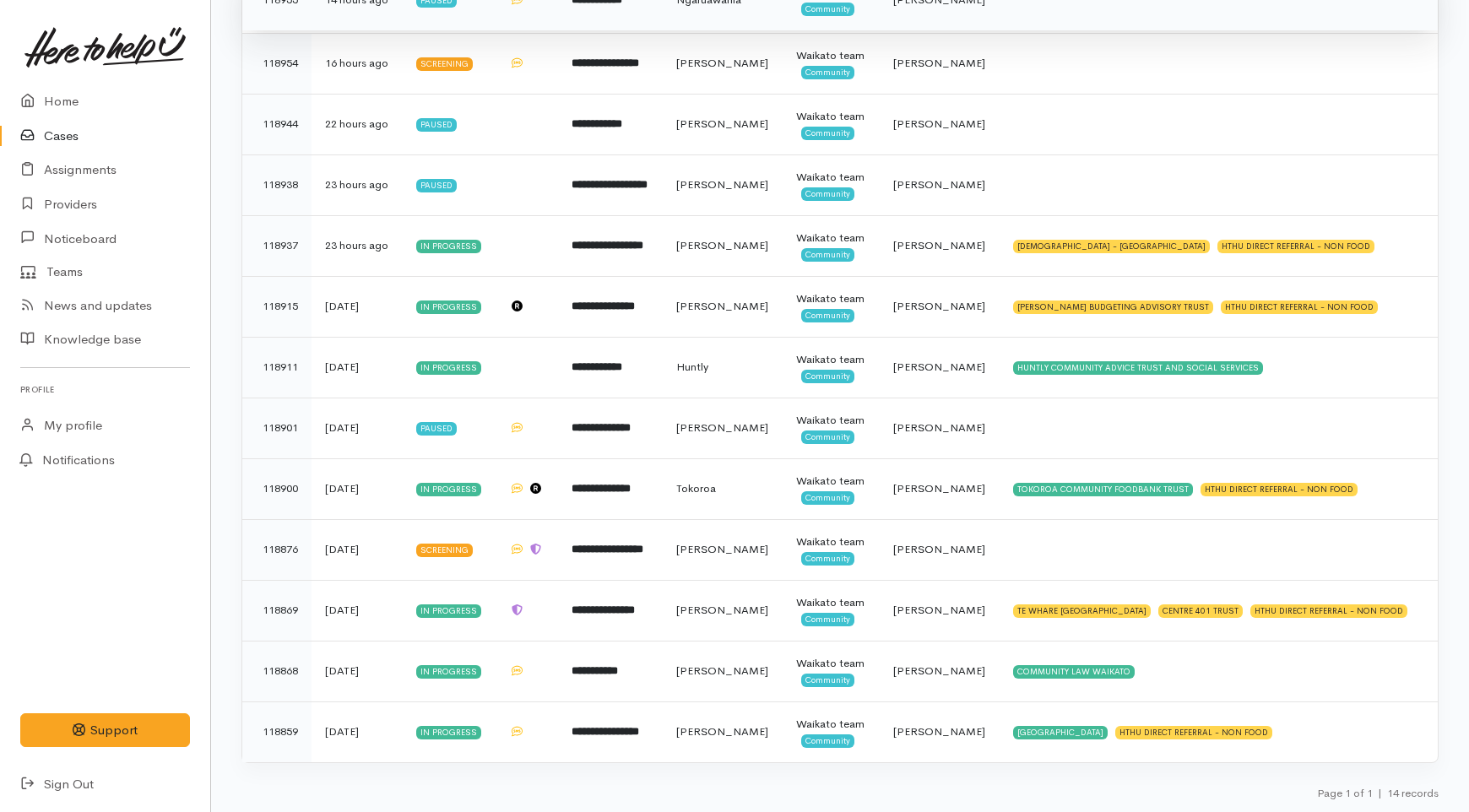
scroll to position [688, 0]
click at [902, 519] on td "[PERSON_NAME]" at bounding box center [940, 549] width 121 height 61
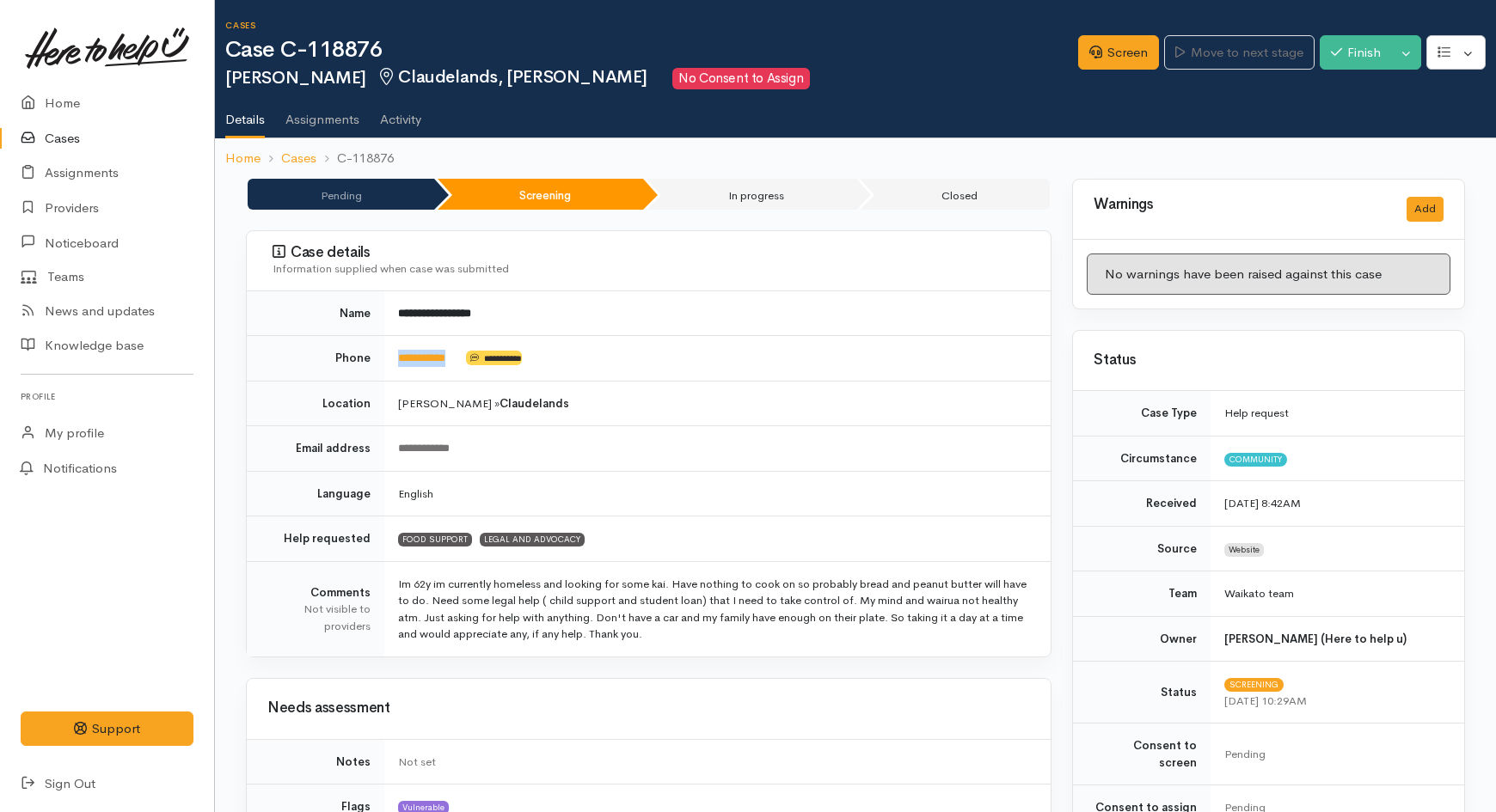
drag, startPoint x: 467, startPoint y: 366, endPoint x: 382, endPoint y: 366, distance: 85.0
click at [382, 366] on tr "**********" at bounding box center [648, 359] width 804 height 46
copy tr "**********"
drag, startPoint x: 622, startPoint y: 288, endPoint x: 573, endPoint y: 311, distance: 54.1
click at [622, 288] on div "Case details Information supplied when case was submitted" at bounding box center [648, 261] width 804 height 61
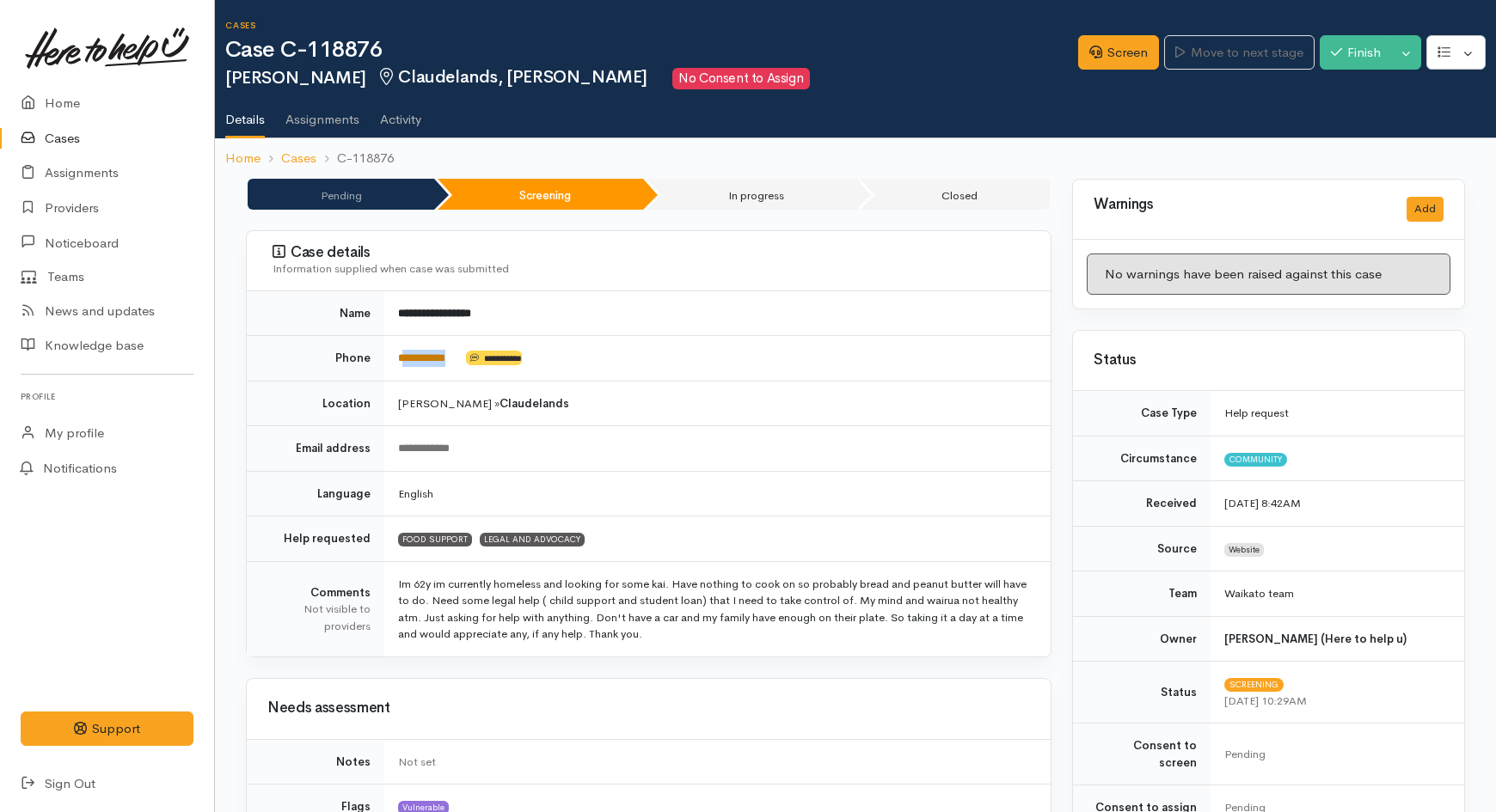
drag, startPoint x: 469, startPoint y: 356, endPoint x: 406, endPoint y: 365, distance: 63.6
click at [406, 365] on td "**********" at bounding box center [717, 359] width 666 height 46
copy td "*********"
drag, startPoint x: 385, startPoint y: 52, endPoint x: 311, endPoint y: 52, distance: 74.0
click at [311, 52] on h1 "Case C-118876" at bounding box center [652, 50] width 853 height 25
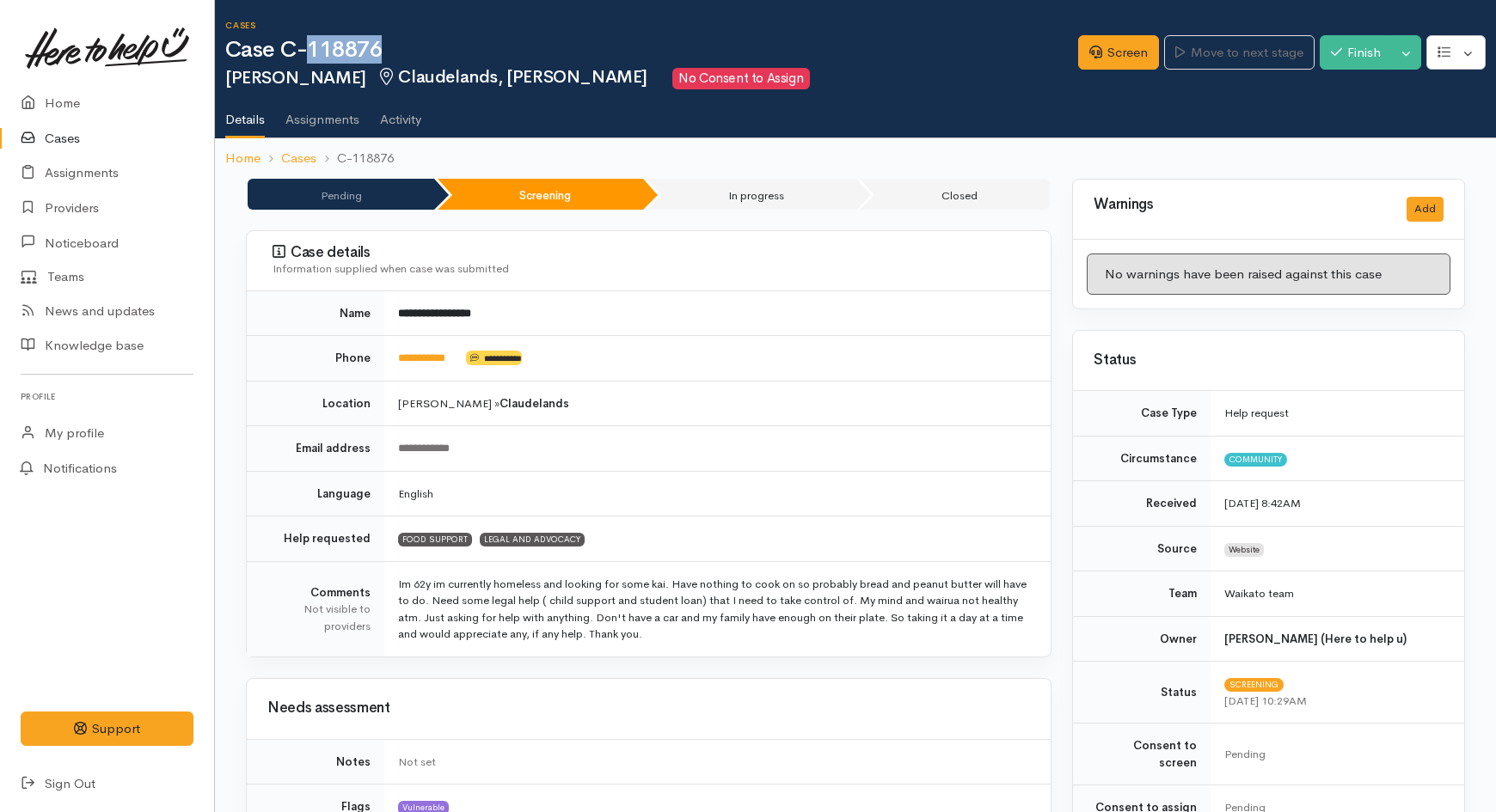
copy h1 "118876"
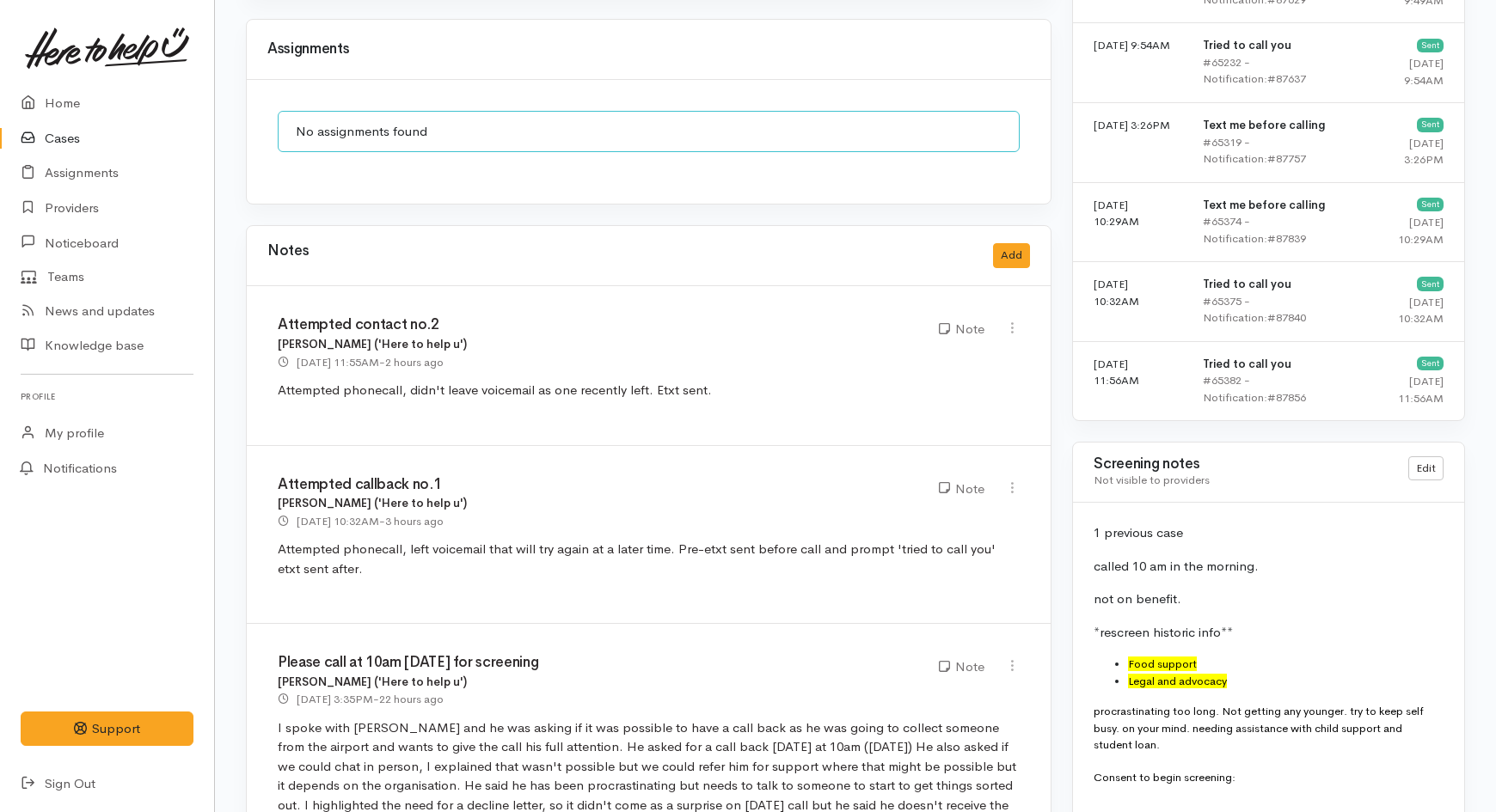
scroll to position [1432, 0]
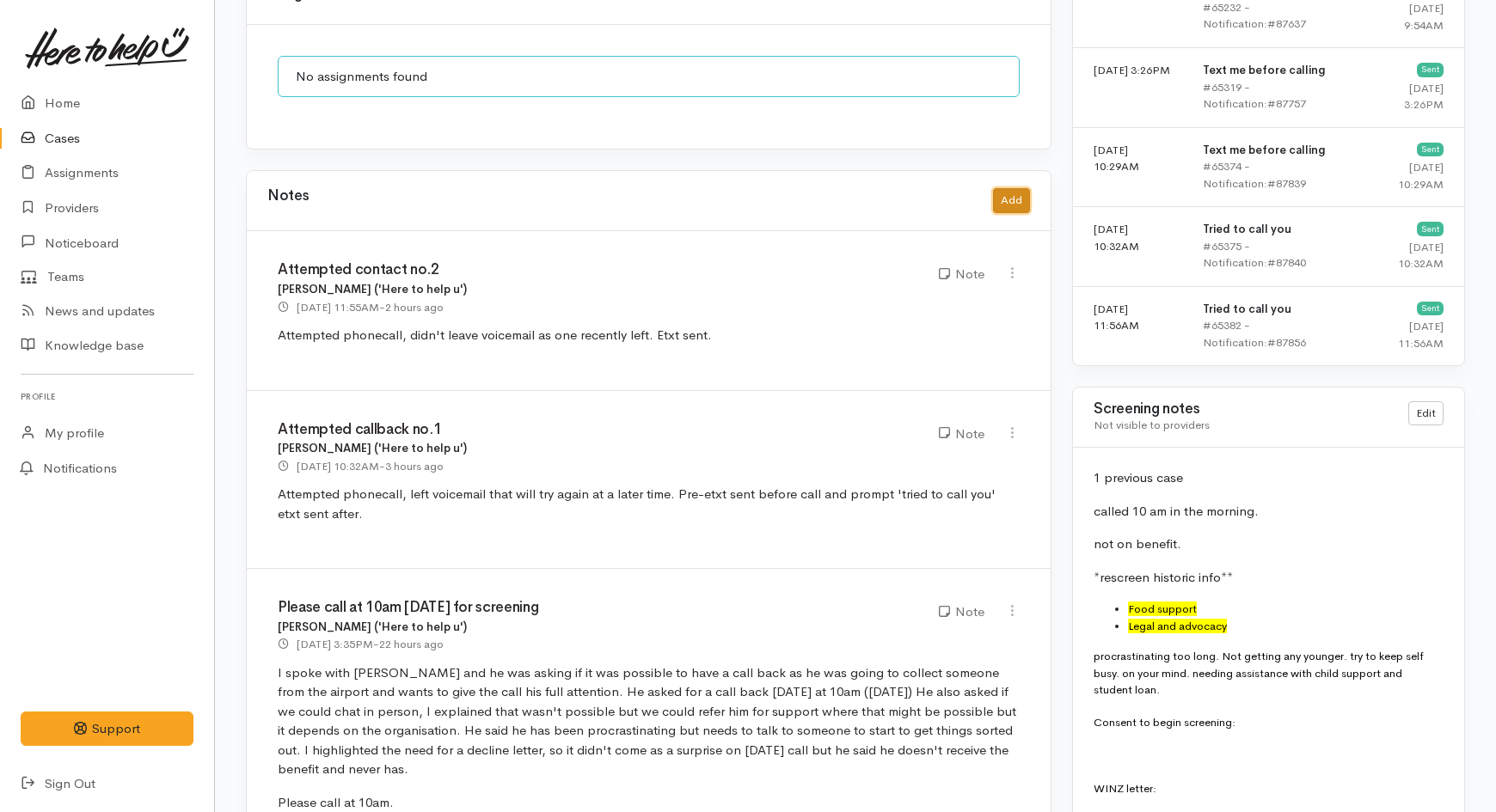
click at [1003, 189] on button "Add" at bounding box center [1011, 201] width 37 height 25
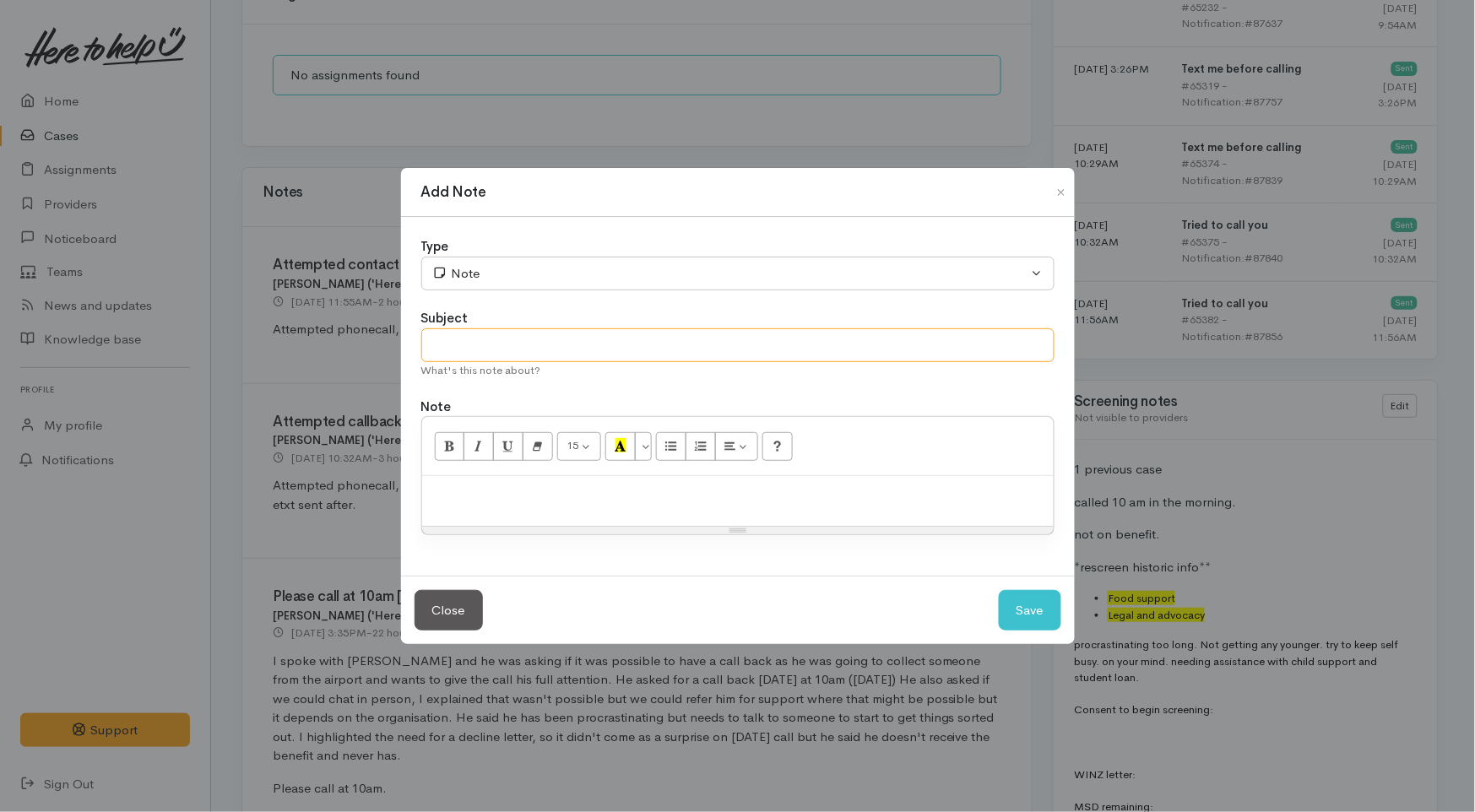
click at [467, 347] on input "text" at bounding box center [737, 345] width 633 height 34
type input "Attempted contact no.3"
click at [441, 503] on p at bounding box center [738, 494] width 615 height 20
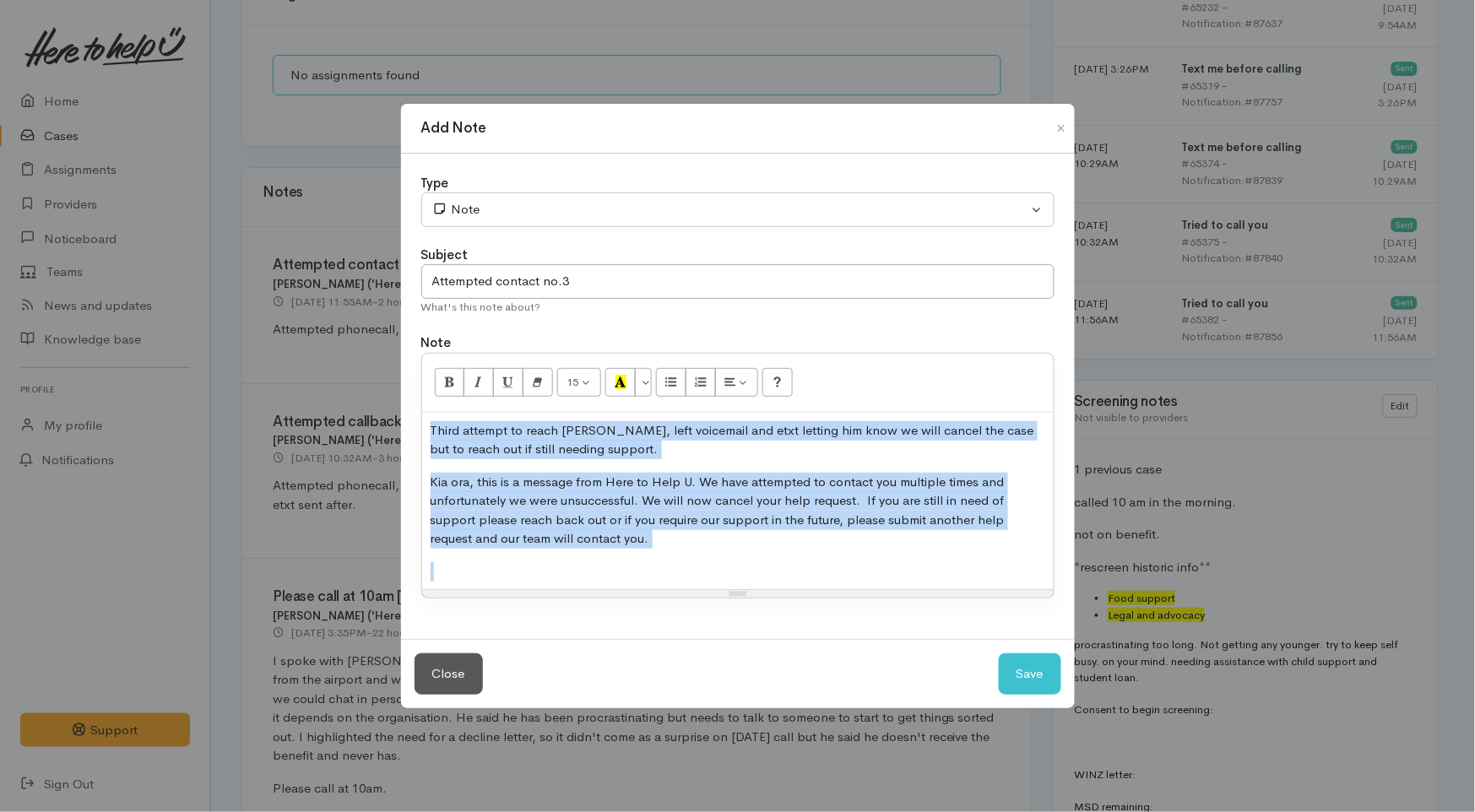
click at [441, 503] on p "Kia ora, this is a message from Here to Help U. We have attempted to contact yo…" at bounding box center [738, 511] width 615 height 76
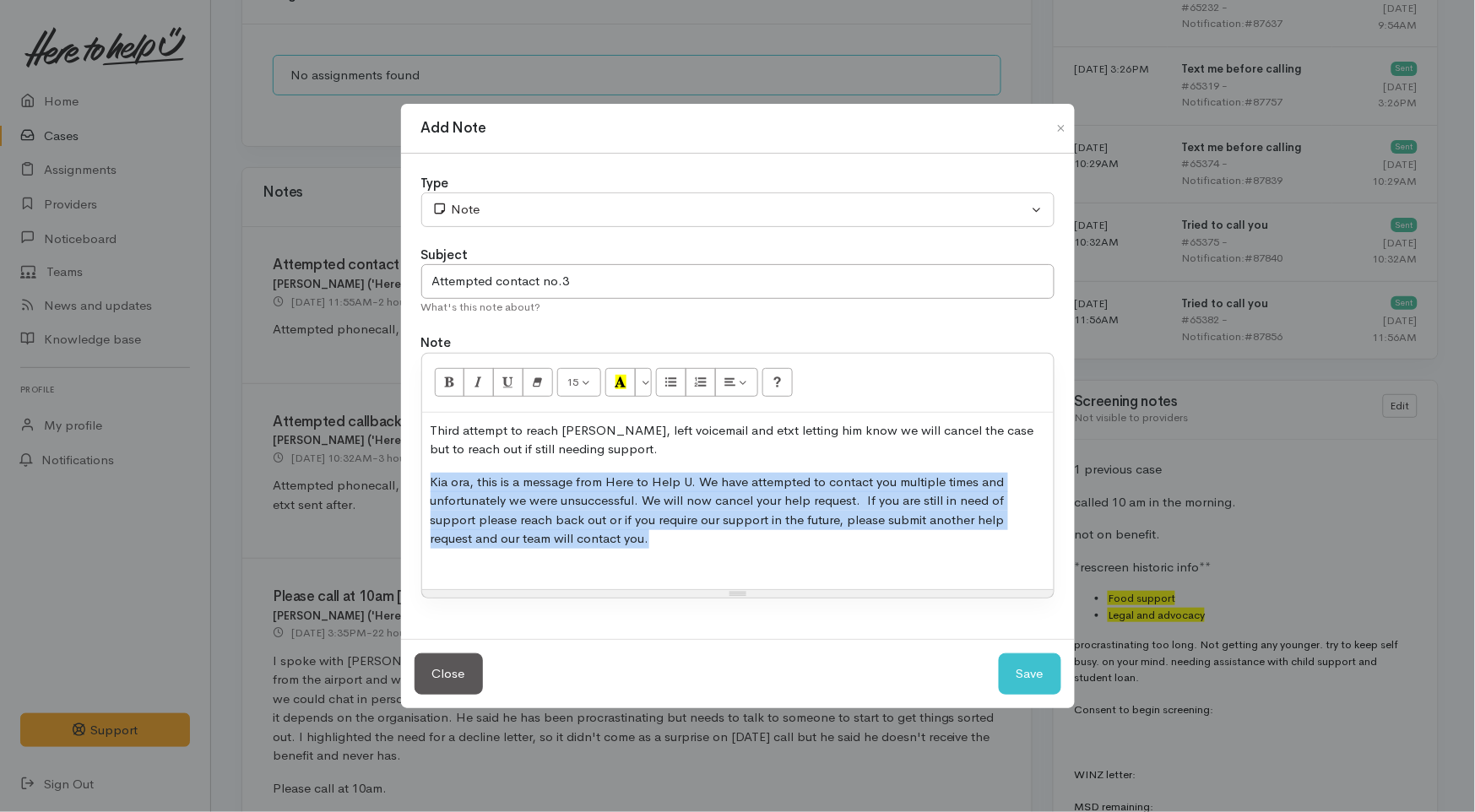
drag, startPoint x: 680, startPoint y: 547, endPoint x: 406, endPoint y: 471, distance: 284.3
click at [406, 471] on div "Type Correspondence Discussion Email Note Phone call SMS text message Note Subj…" at bounding box center [738, 396] width 673 height 487
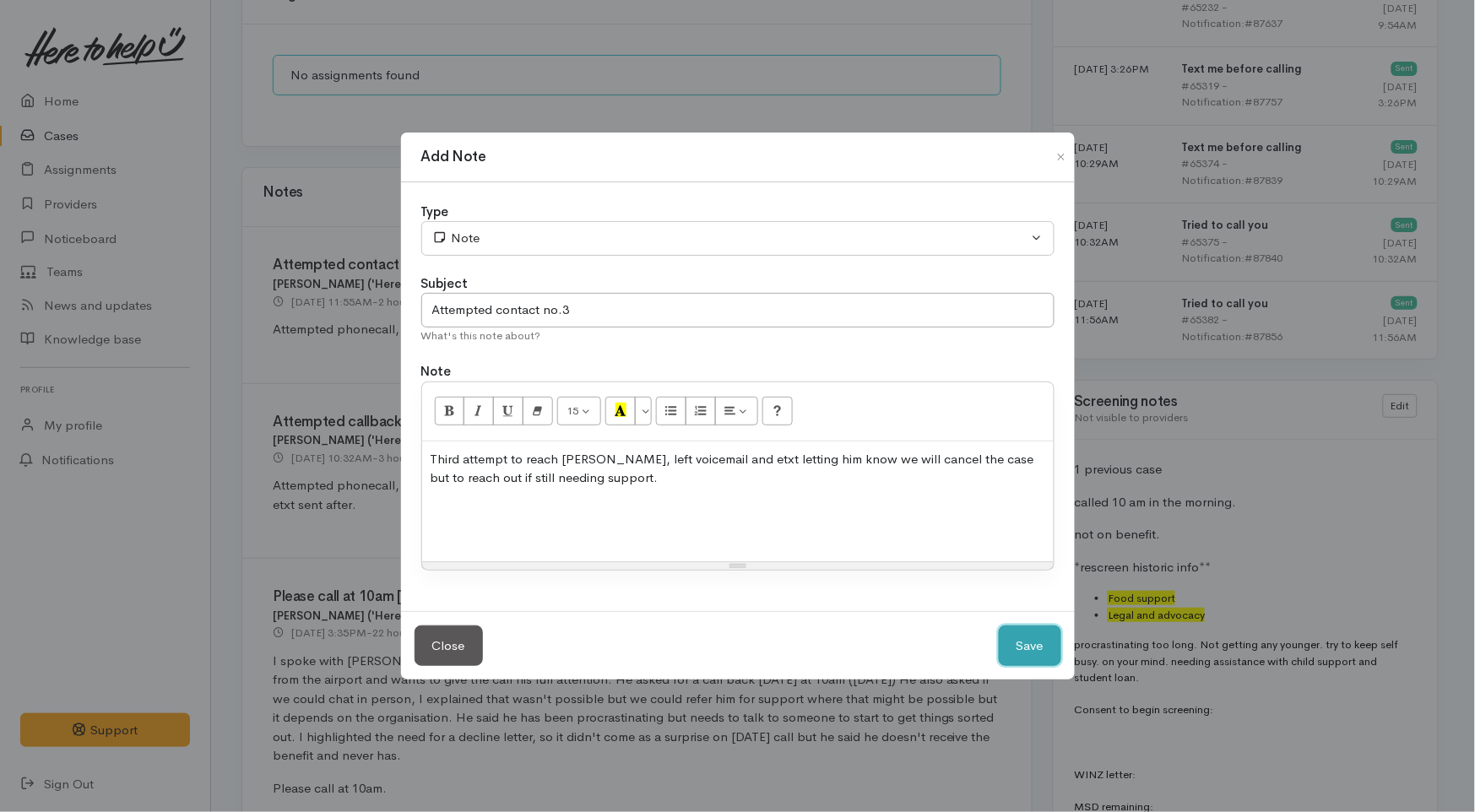
click at [1021, 642] on button "Save" at bounding box center [1030, 646] width 63 height 41
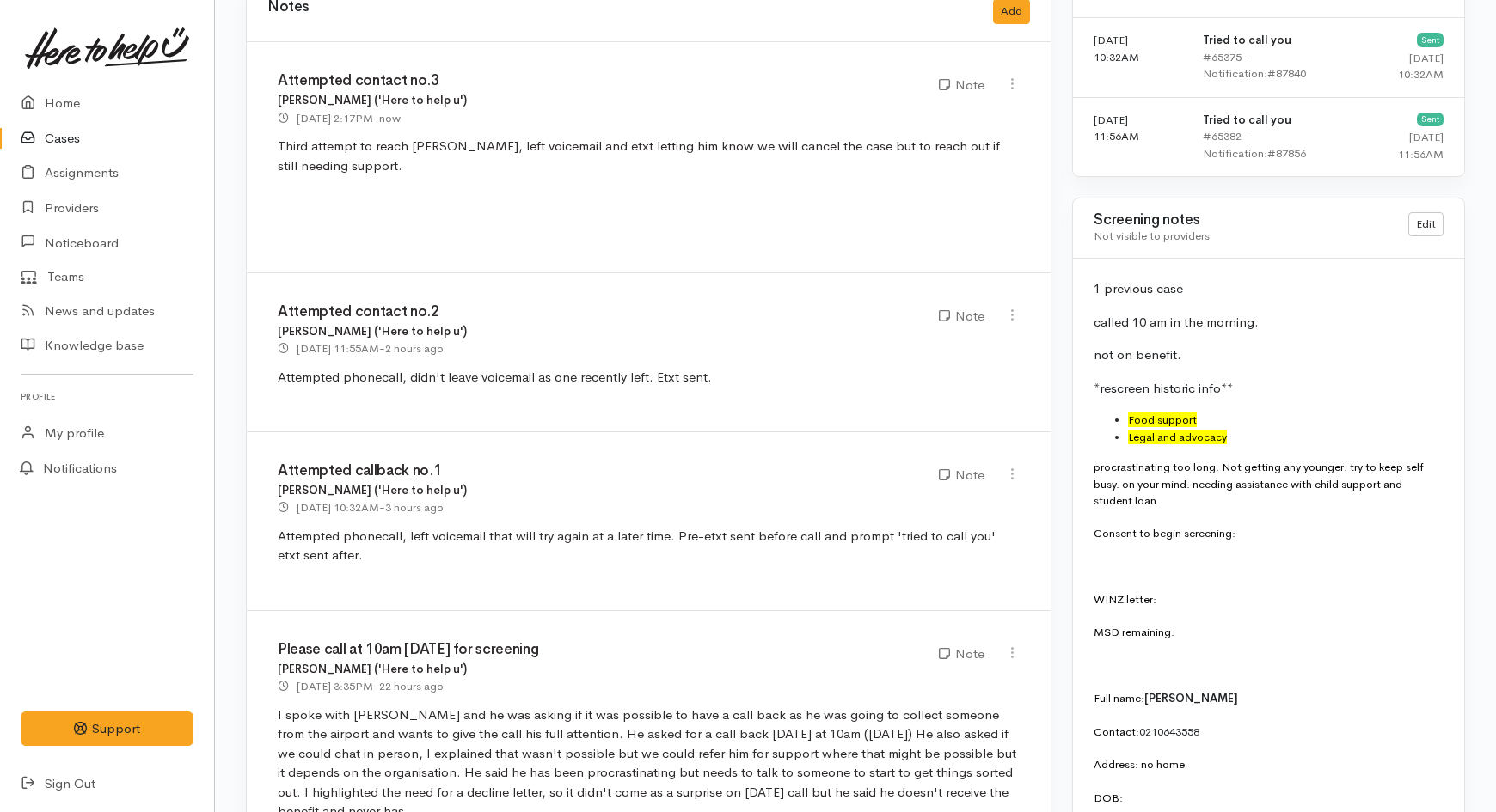
scroll to position [1623, 0]
click at [1013, 465] on icon at bounding box center [1012, 472] width 15 height 15
click at [937, 493] on link "Edit" at bounding box center [951, 506] width 136 height 26
type input "Attempted callback no.1"
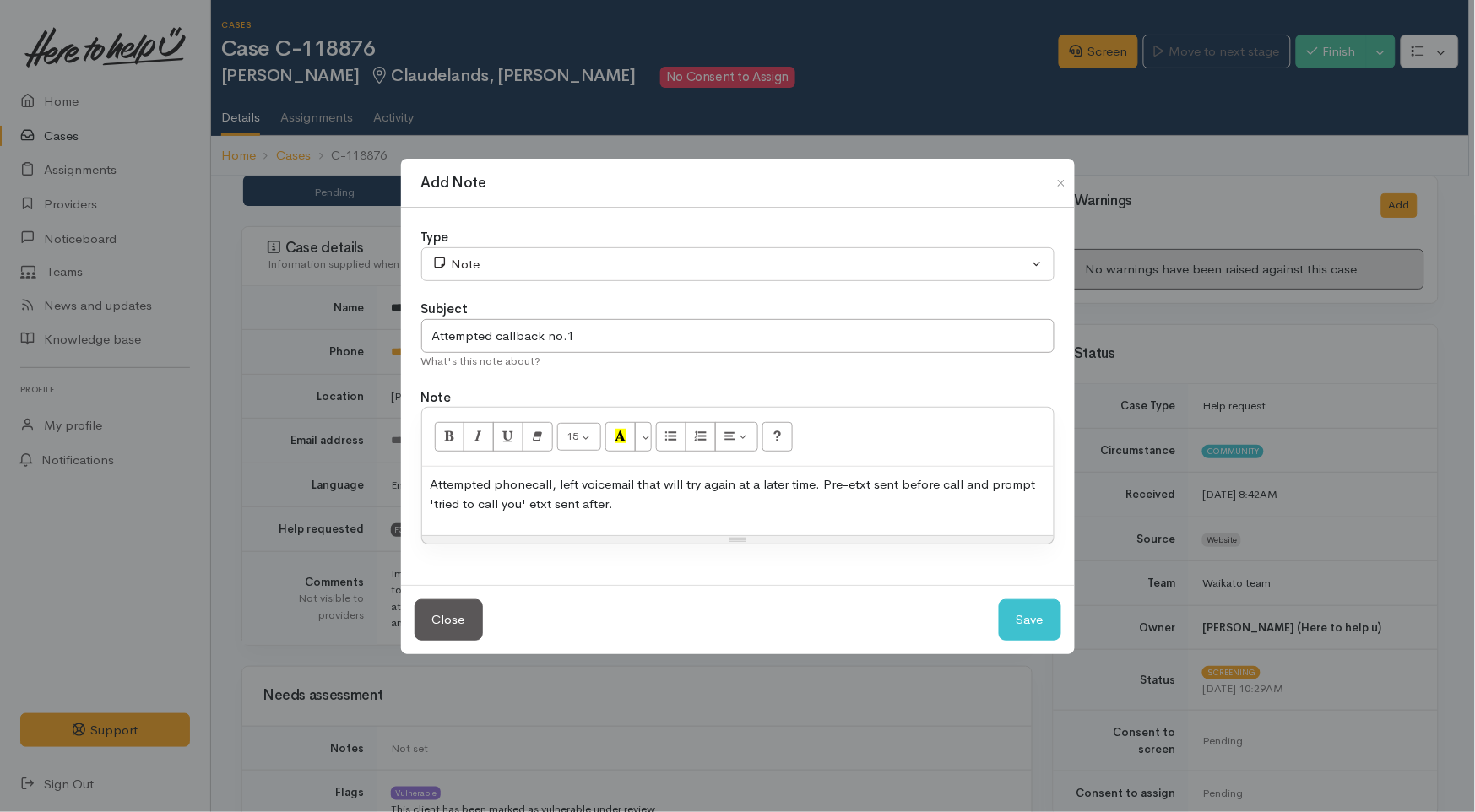
click at [666, 504] on p "Attempted phonecall, left voicemail that will try again at a later time. Pre-et…" at bounding box center [738, 494] width 615 height 38
click at [1030, 613] on button "Save" at bounding box center [1030, 620] width 63 height 41
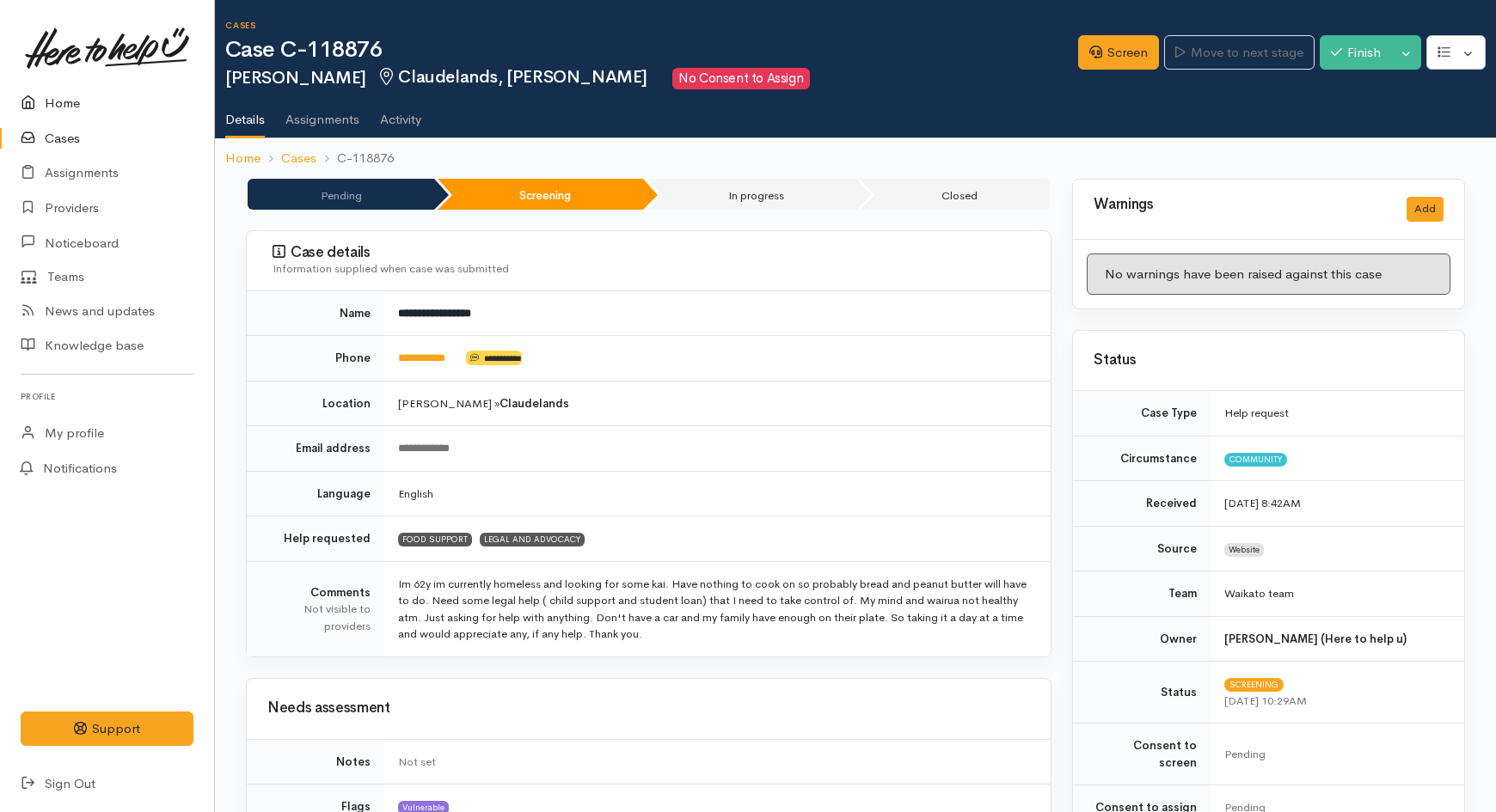
click at [39, 111] on icon at bounding box center [32, 103] width 24 height 22
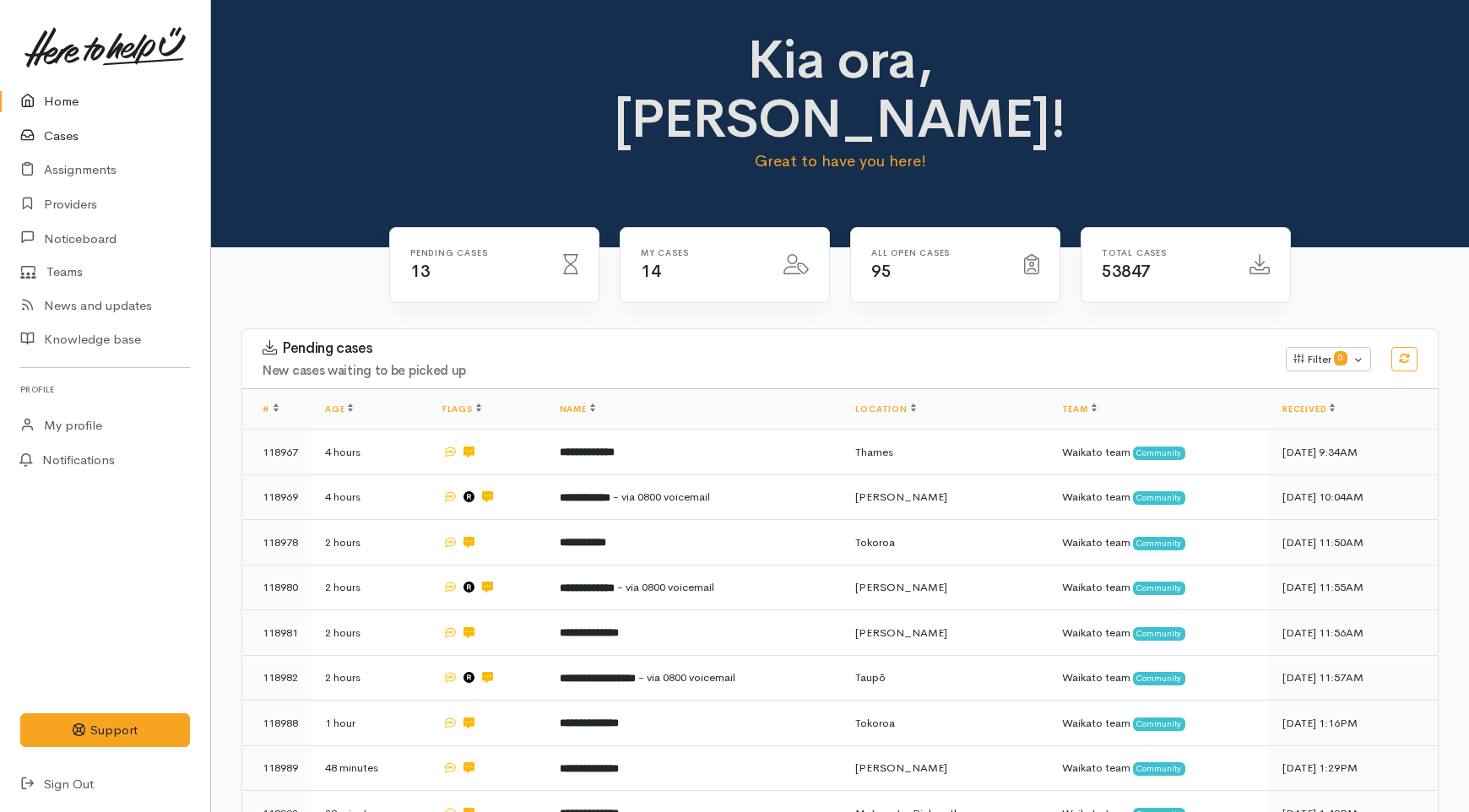
click at [64, 129] on link "Cases" at bounding box center [105, 136] width 210 height 34
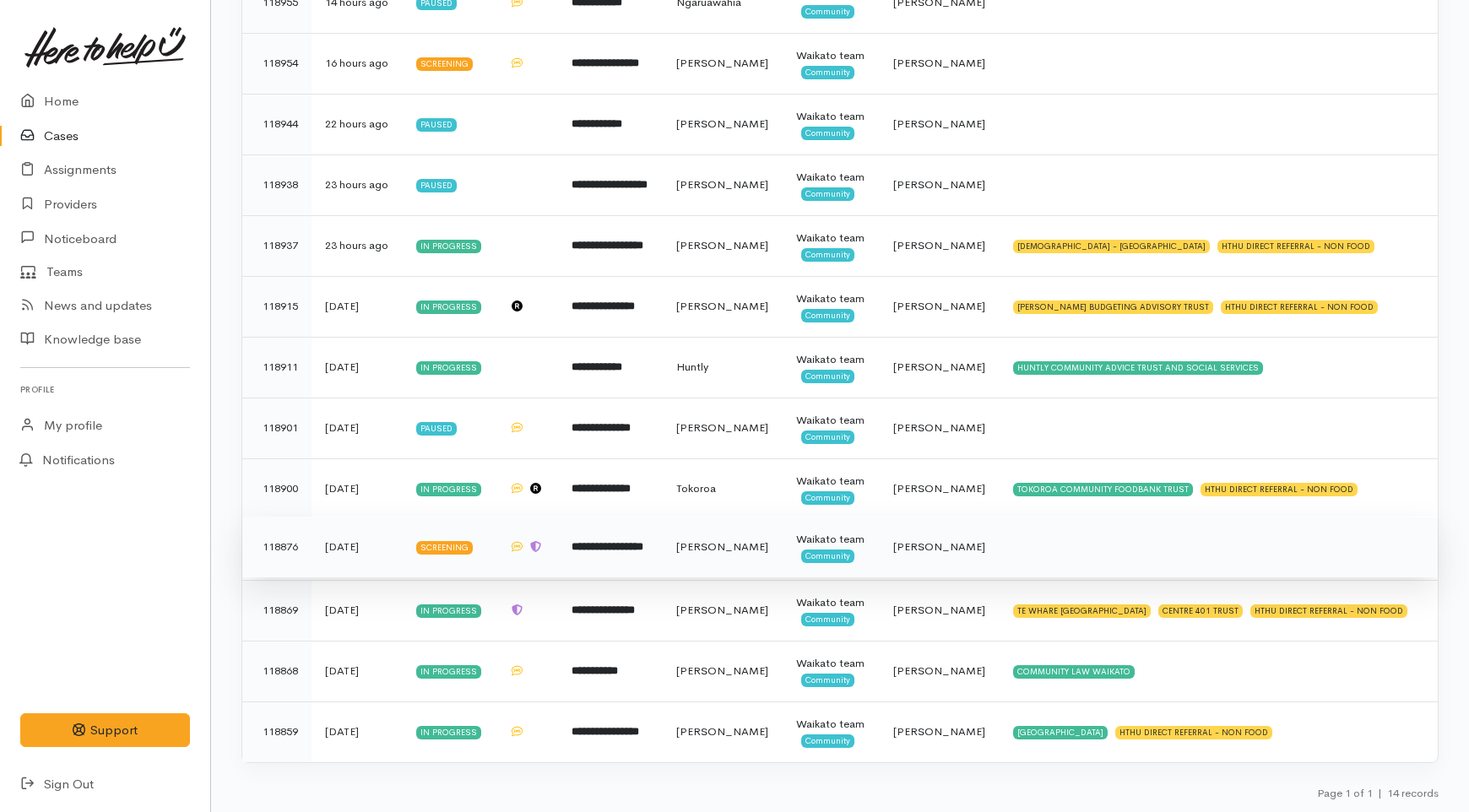
scroll to position [688, 0]
click at [642, 517] on td "**********" at bounding box center [610, 547] width 104 height 61
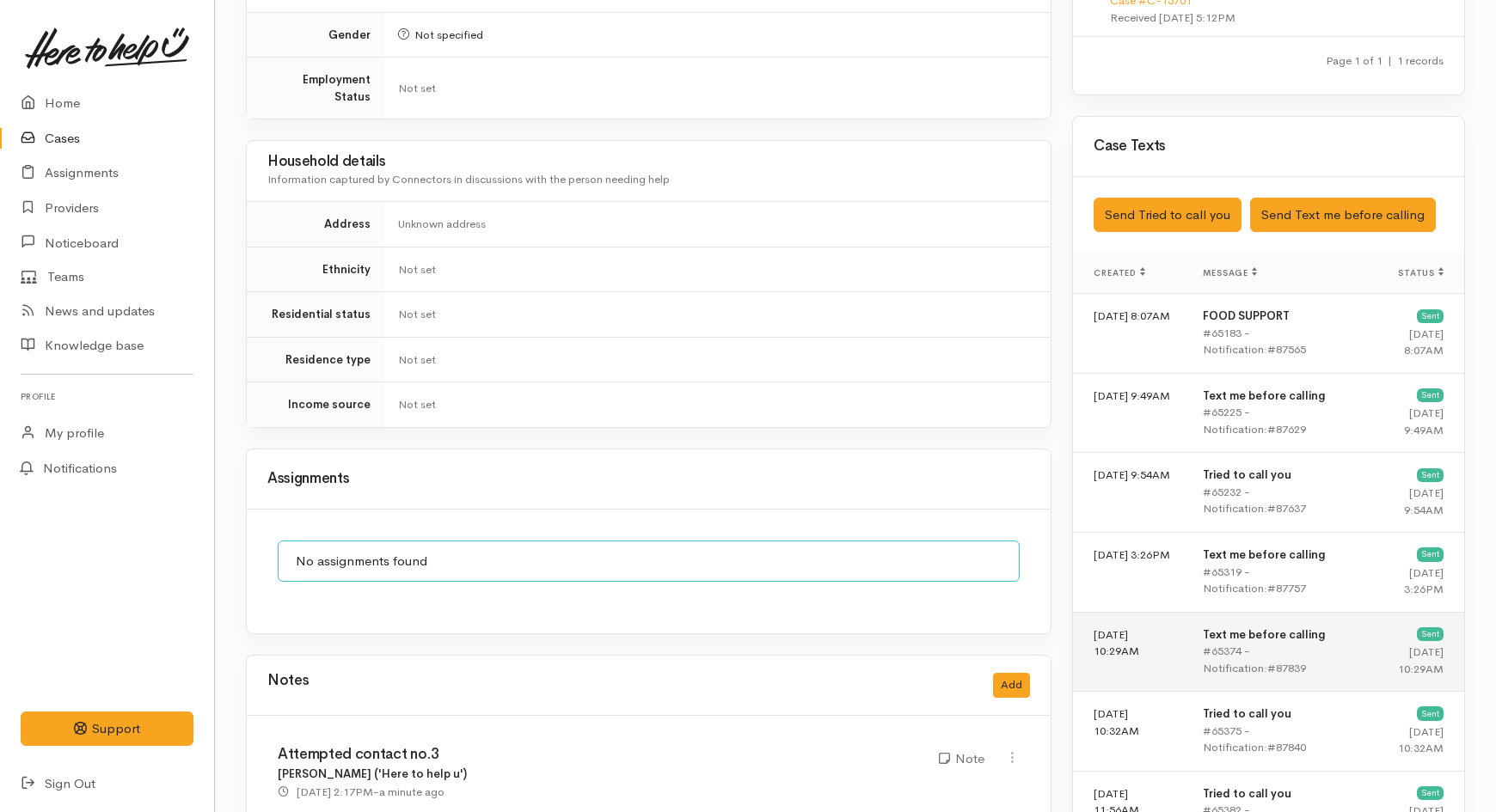
scroll to position [1337, 0]
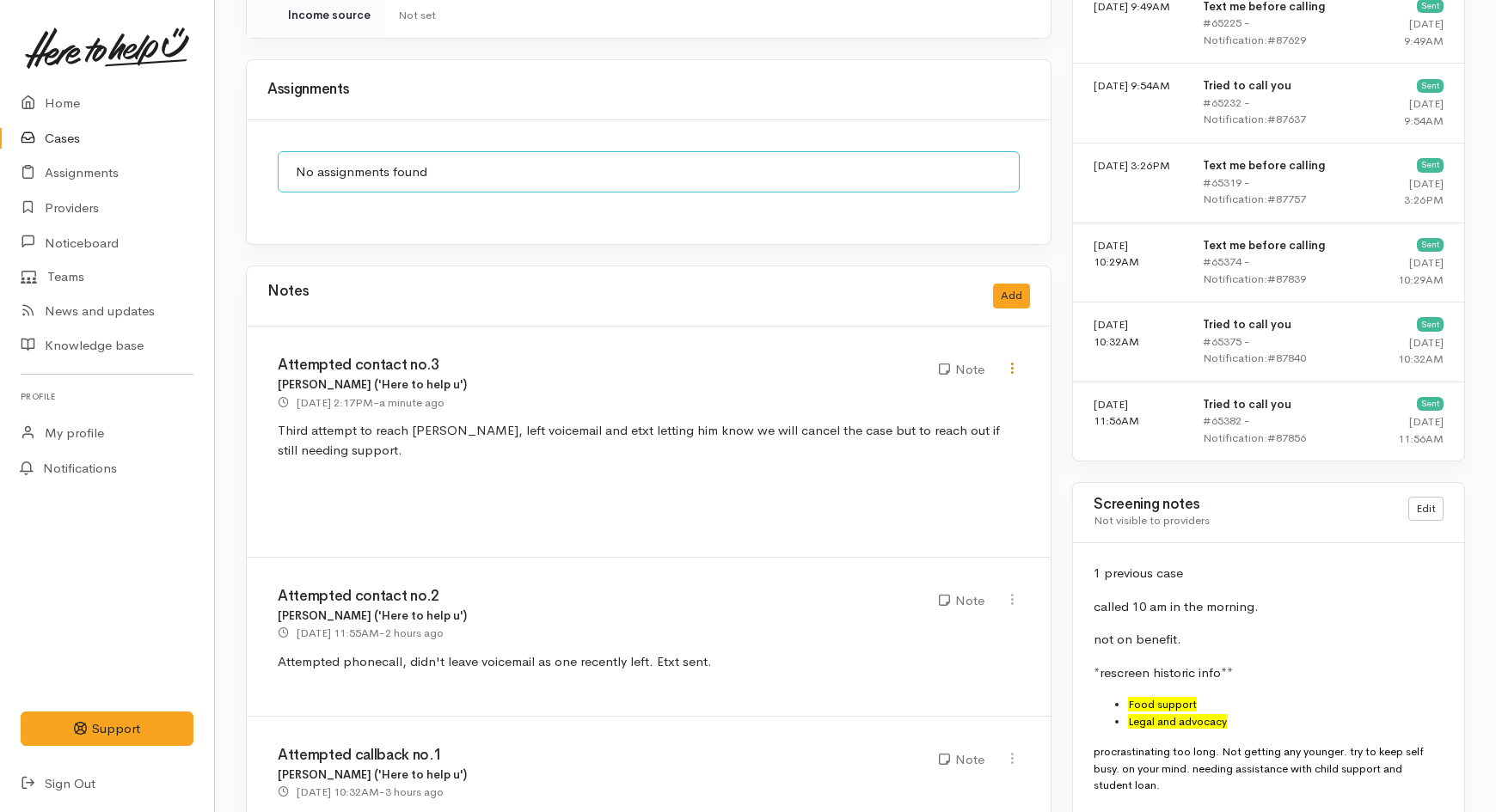
click at [1009, 361] on icon at bounding box center [1012, 368] width 15 height 15
click at [926, 388] on link "Edit" at bounding box center [951, 402] width 136 height 26
type input "Attempted contact no.3"
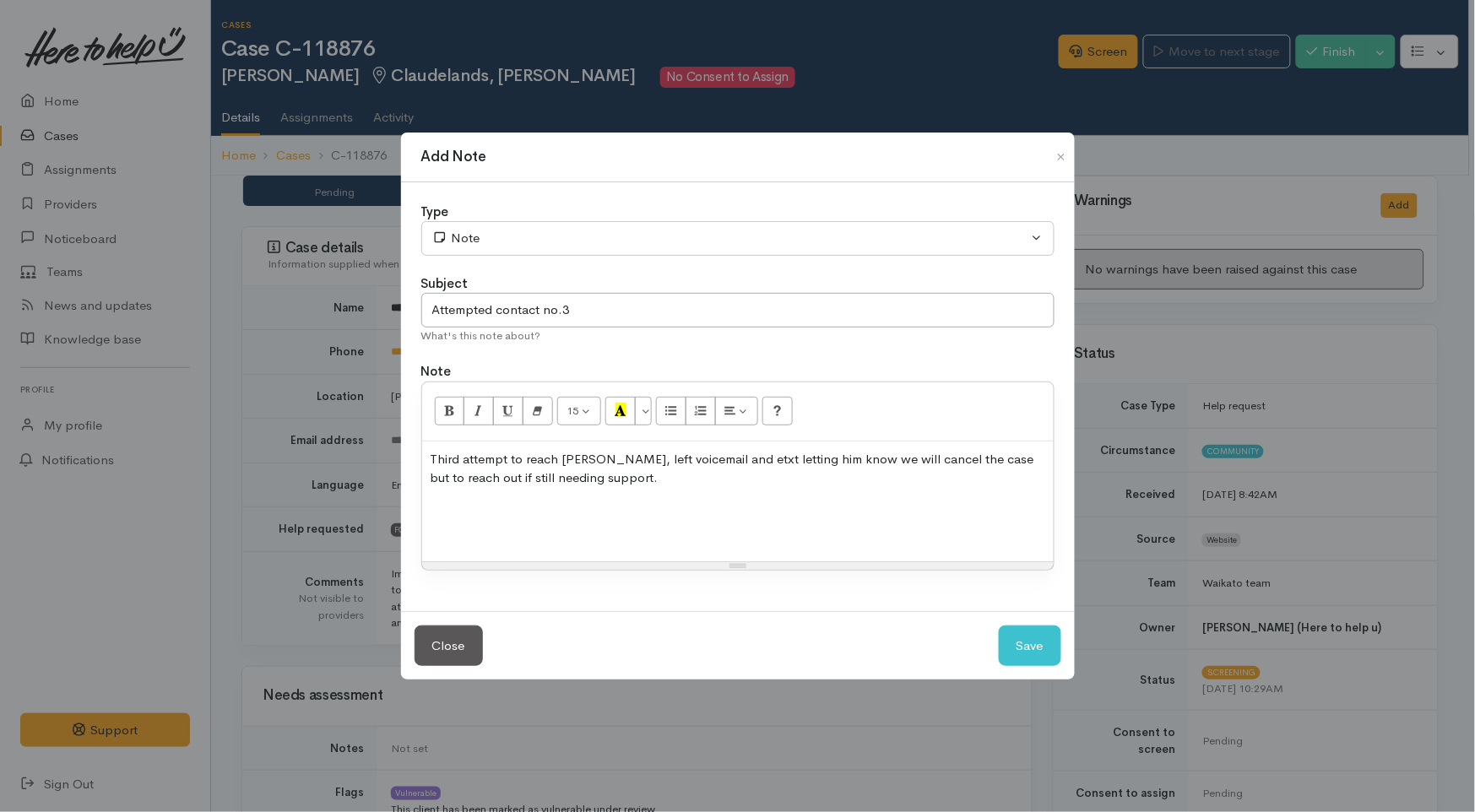
click at [480, 502] on p at bounding box center [738, 511] width 615 height 20
paste div
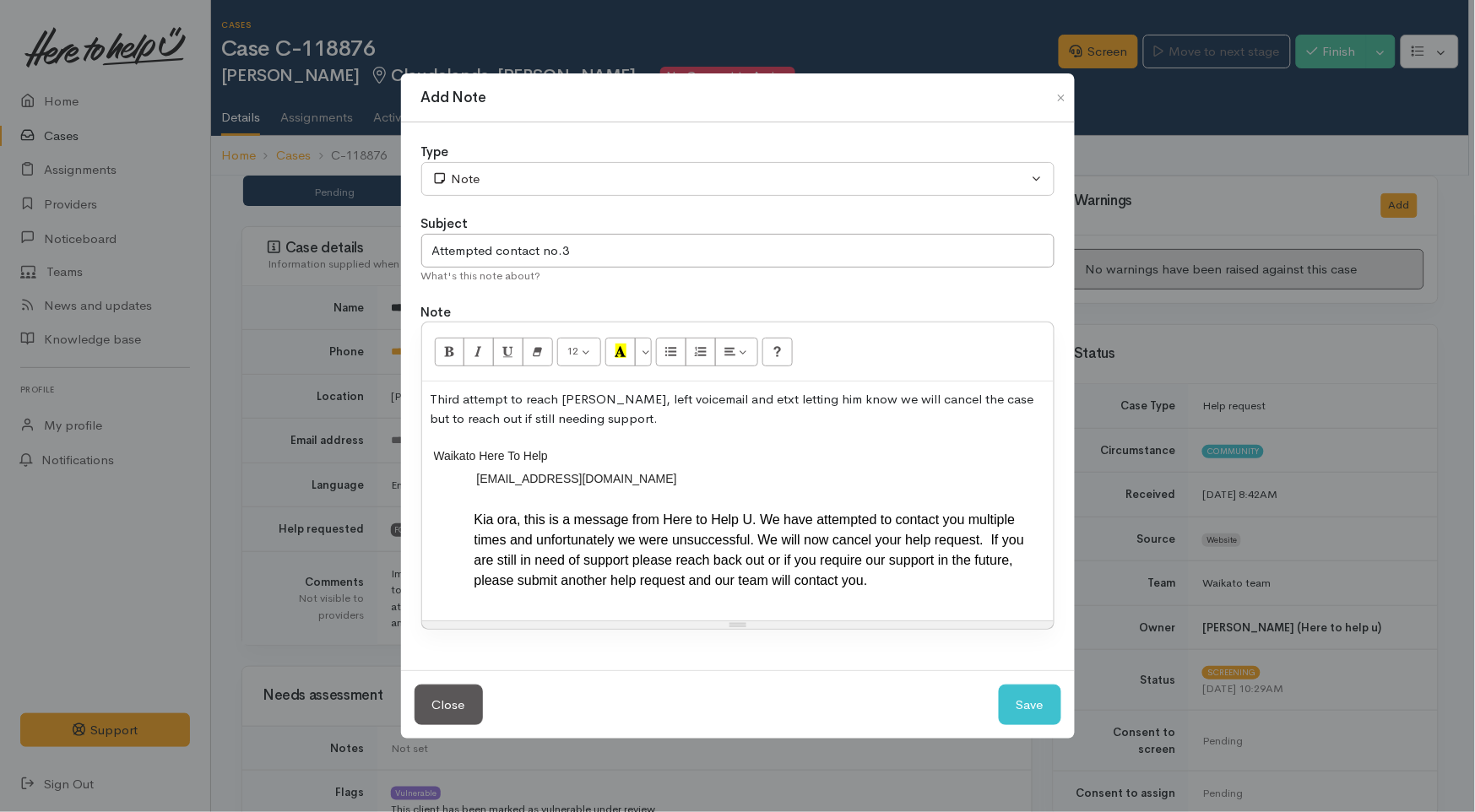
click at [614, 415] on p "Third attempt to reach Jan Van, left voicemail and etxt letting him know we wil…" at bounding box center [738, 409] width 615 height 38
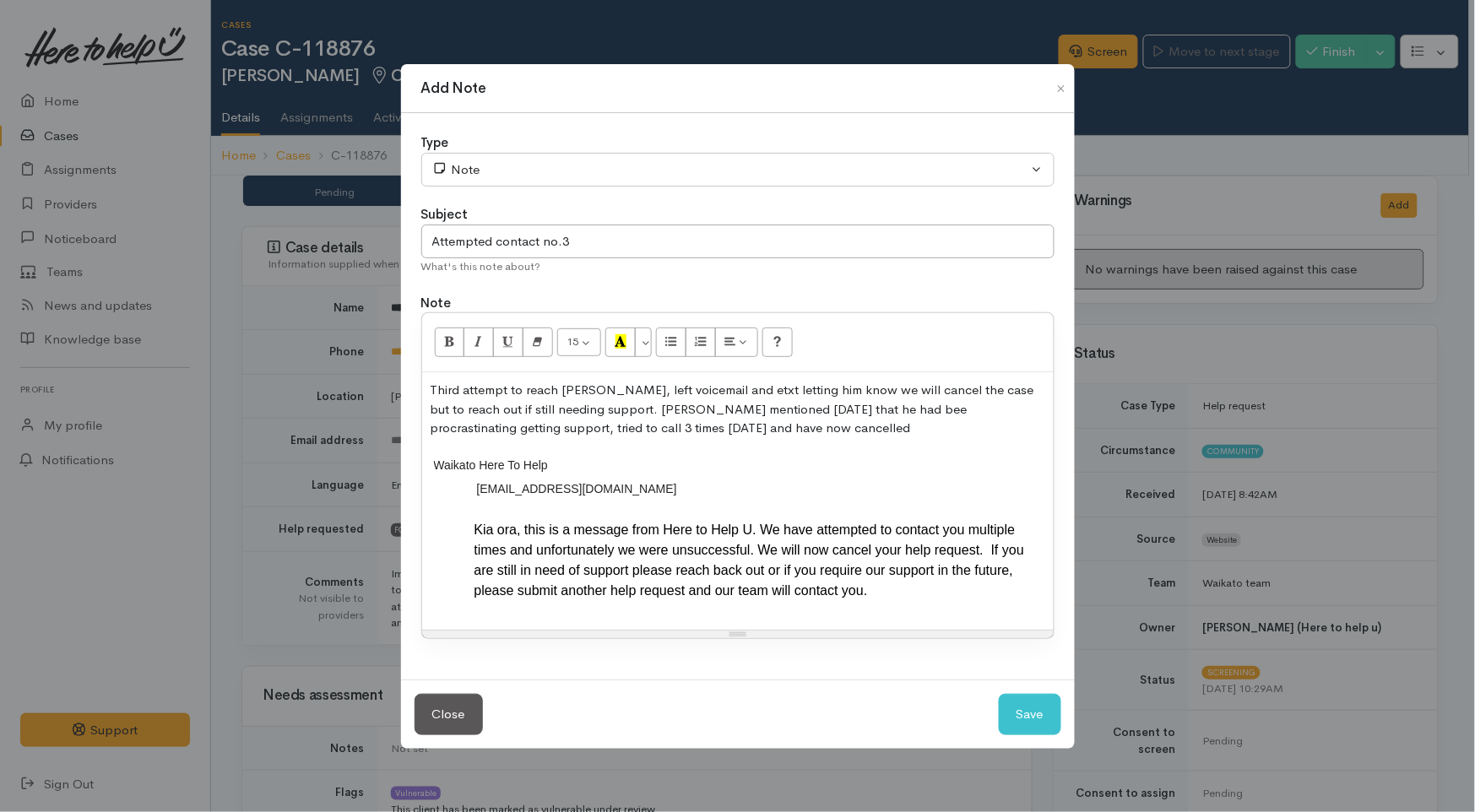
click at [602, 418] on p "Third attempt to reach Jan Van, left voicemail and etxt letting him know we wil…" at bounding box center [738, 409] width 615 height 58
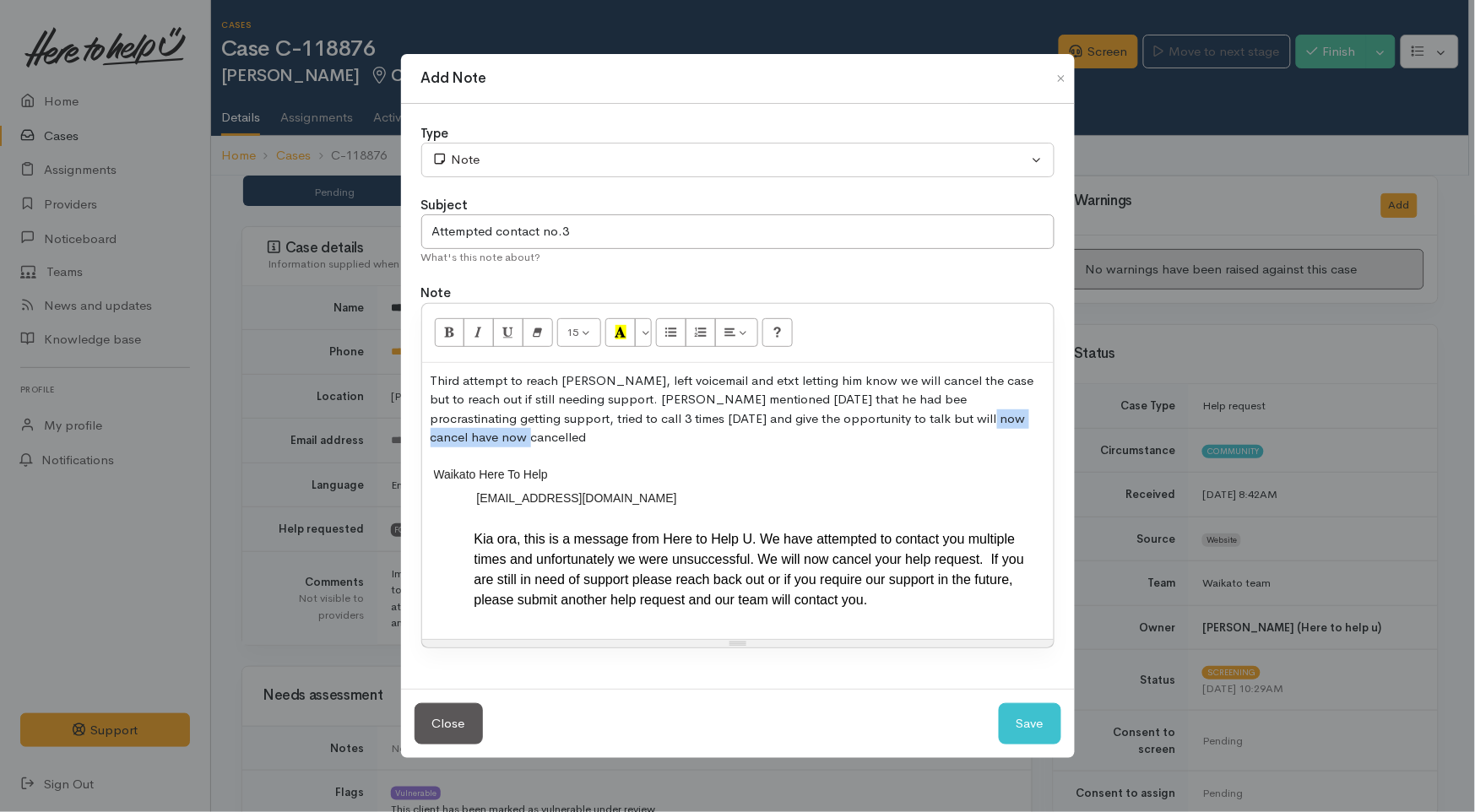
drag, startPoint x: 994, startPoint y: 425, endPoint x: 867, endPoint y: 418, distance: 127.2
click at [867, 418] on p "Third attempt to reach Jan Van, left voicemail and etxt letting him know we wil…" at bounding box center [738, 409] width 615 height 76
click at [842, 401] on p "Third attempt to reach Jan Van, left voicemail and etxt letting him know we wil…" at bounding box center [738, 409] width 615 height 76
drag, startPoint x: 848, startPoint y: 403, endPoint x: 815, endPoint y: 403, distance: 33.0
click at [815, 403] on p "Third attempt to reach Jan Van, left voicemail and etxt letting him know we wil…" at bounding box center [738, 409] width 615 height 76
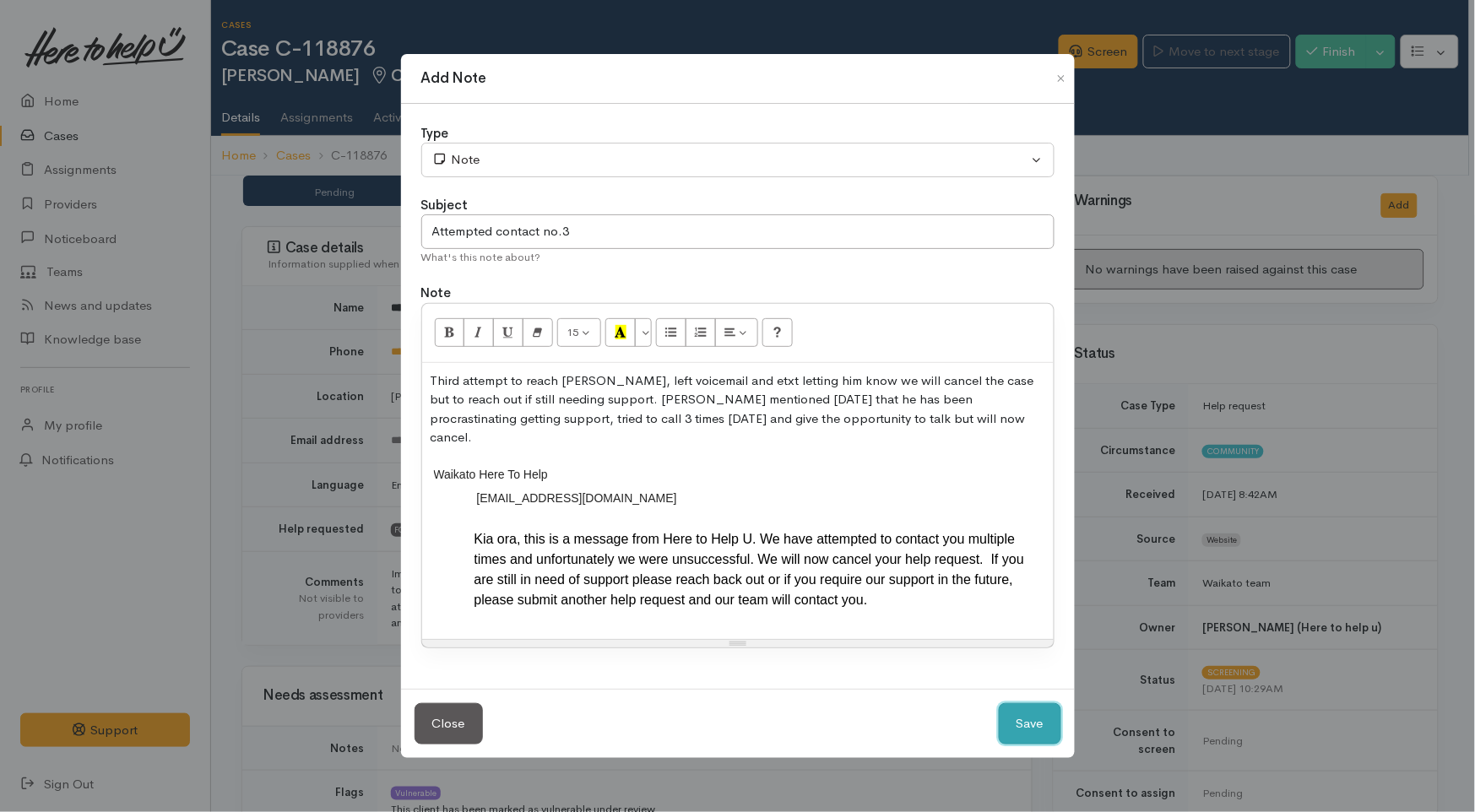
click at [1037, 735] on button "Save" at bounding box center [1030, 724] width 63 height 41
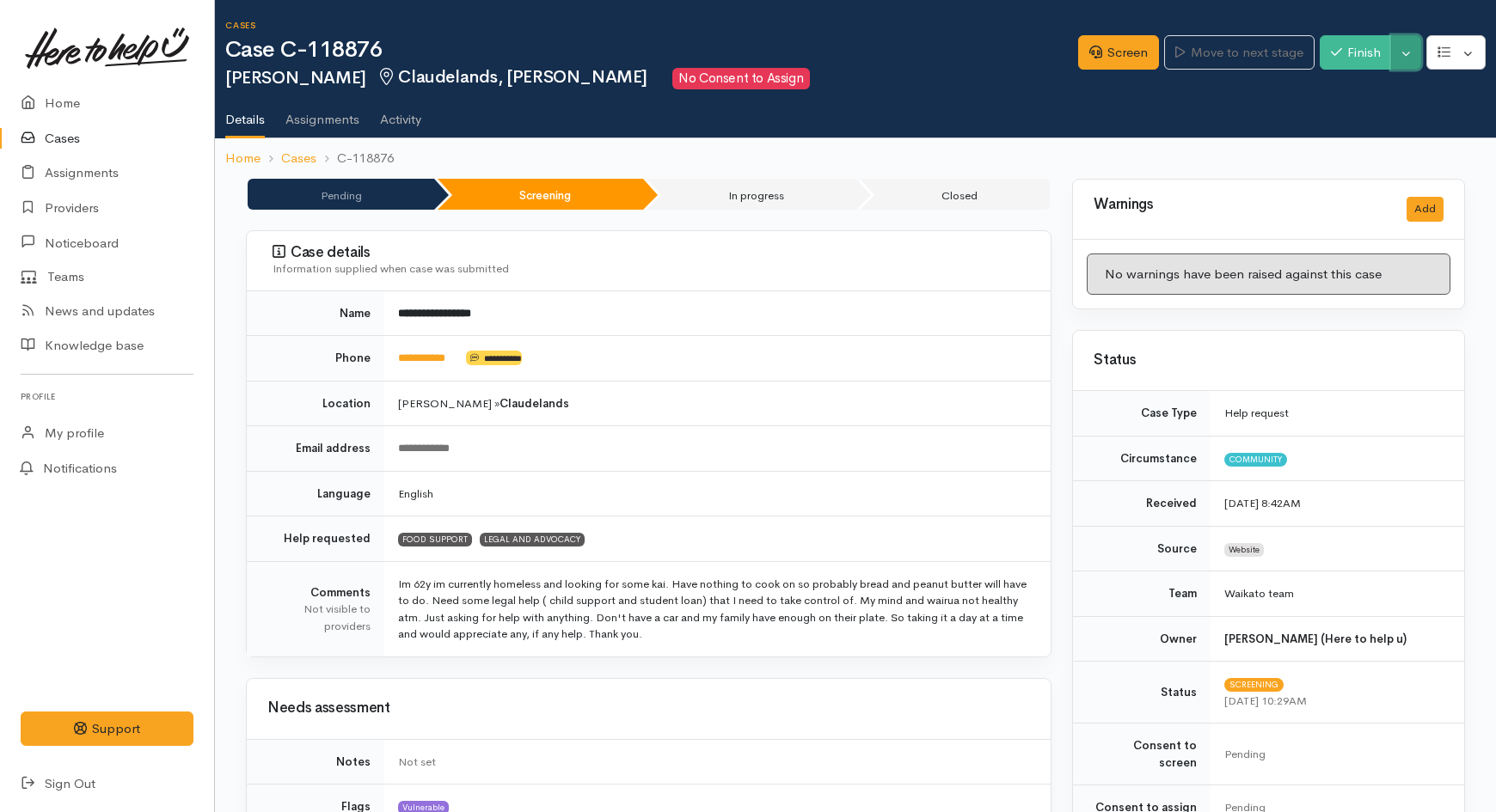
click at [1407, 50] on button "Toggle Dropdown" at bounding box center [1406, 53] width 30 height 35
click at [1350, 116] on link "Cancel" at bounding box center [1351, 118] width 136 height 26
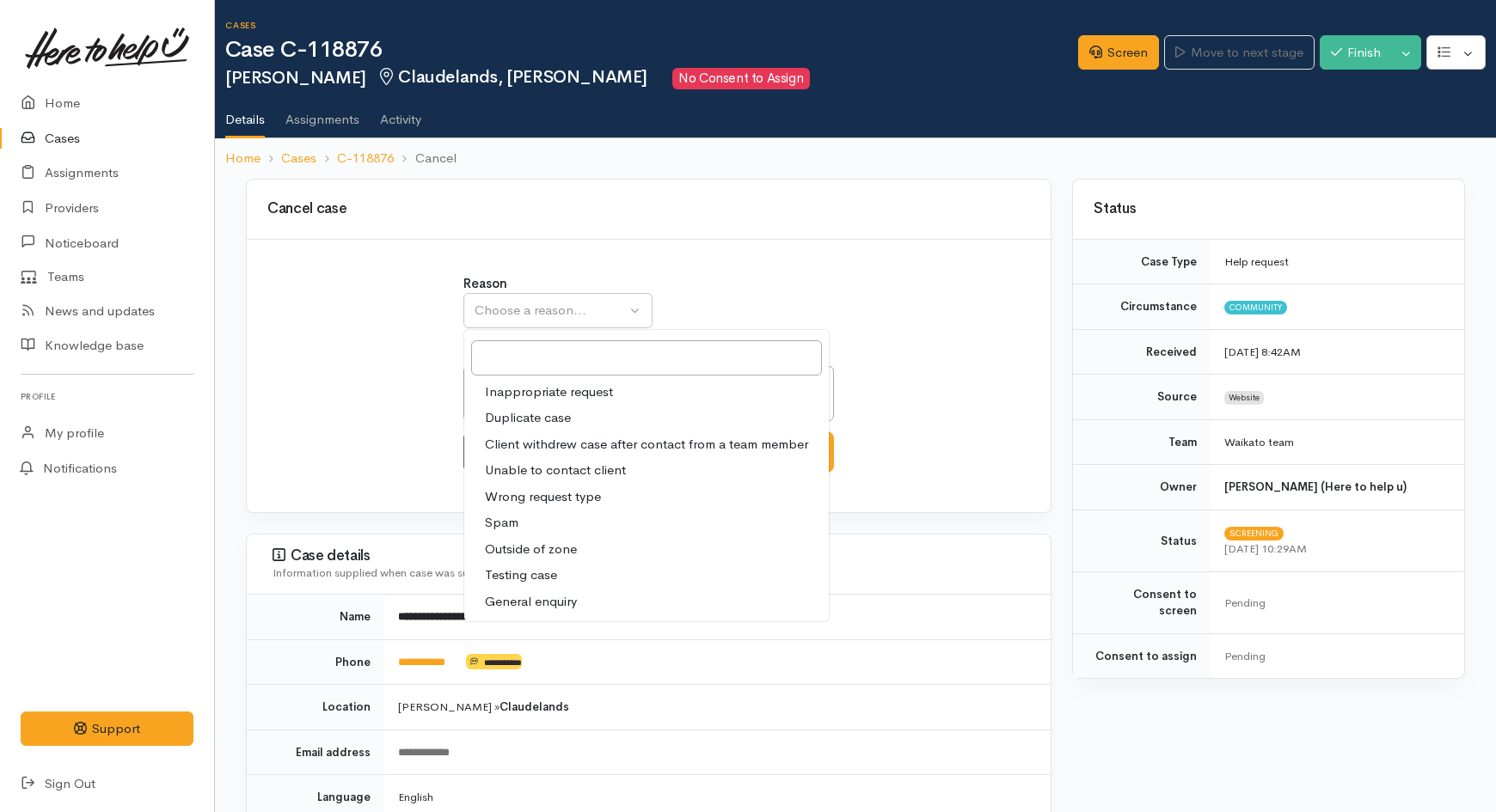
click at [555, 466] on span "Unable to contact client" at bounding box center [555, 470] width 141 height 20
select select "4"
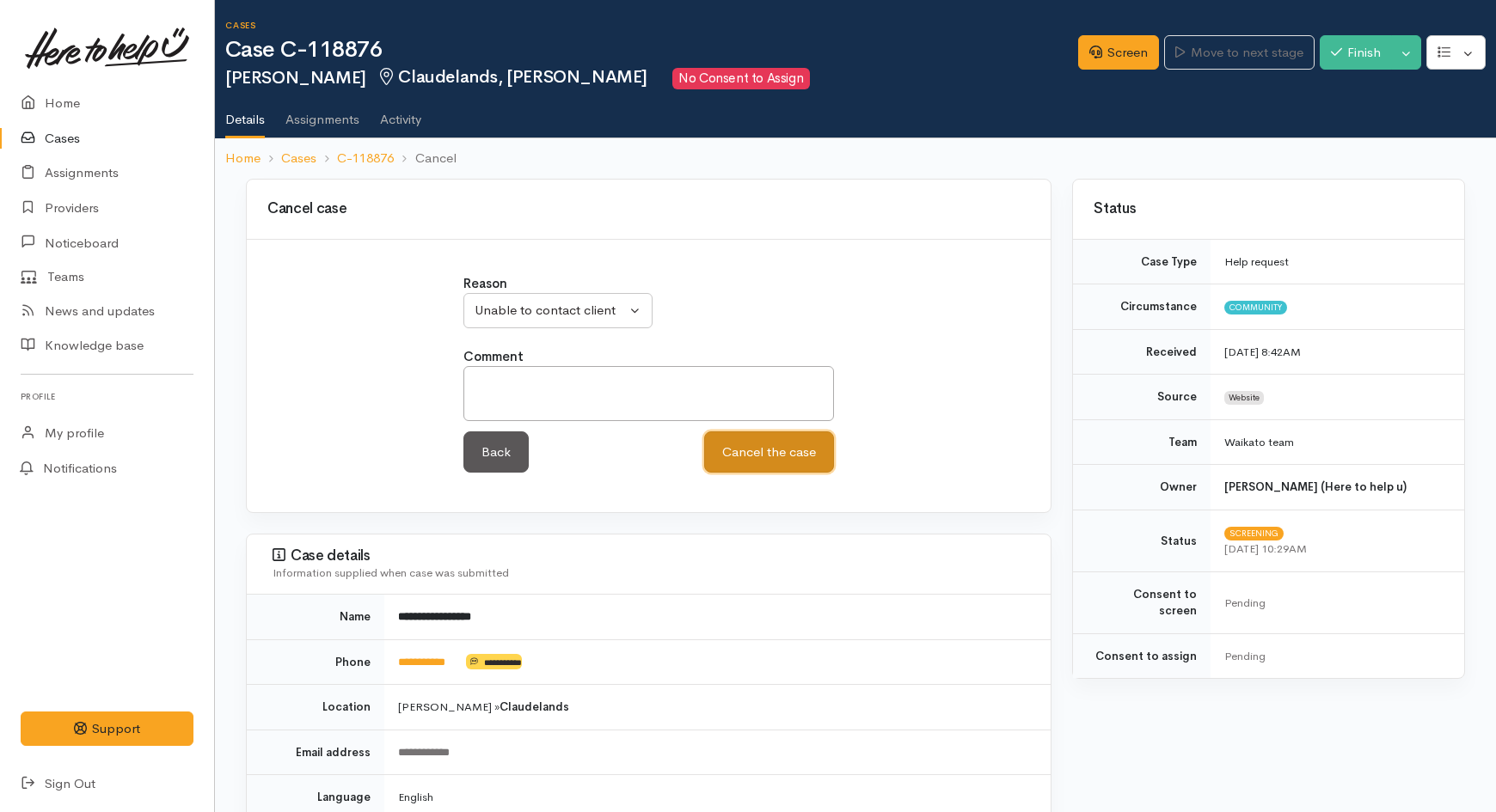
click at [737, 460] on button "Cancel the case" at bounding box center [769, 452] width 130 height 42
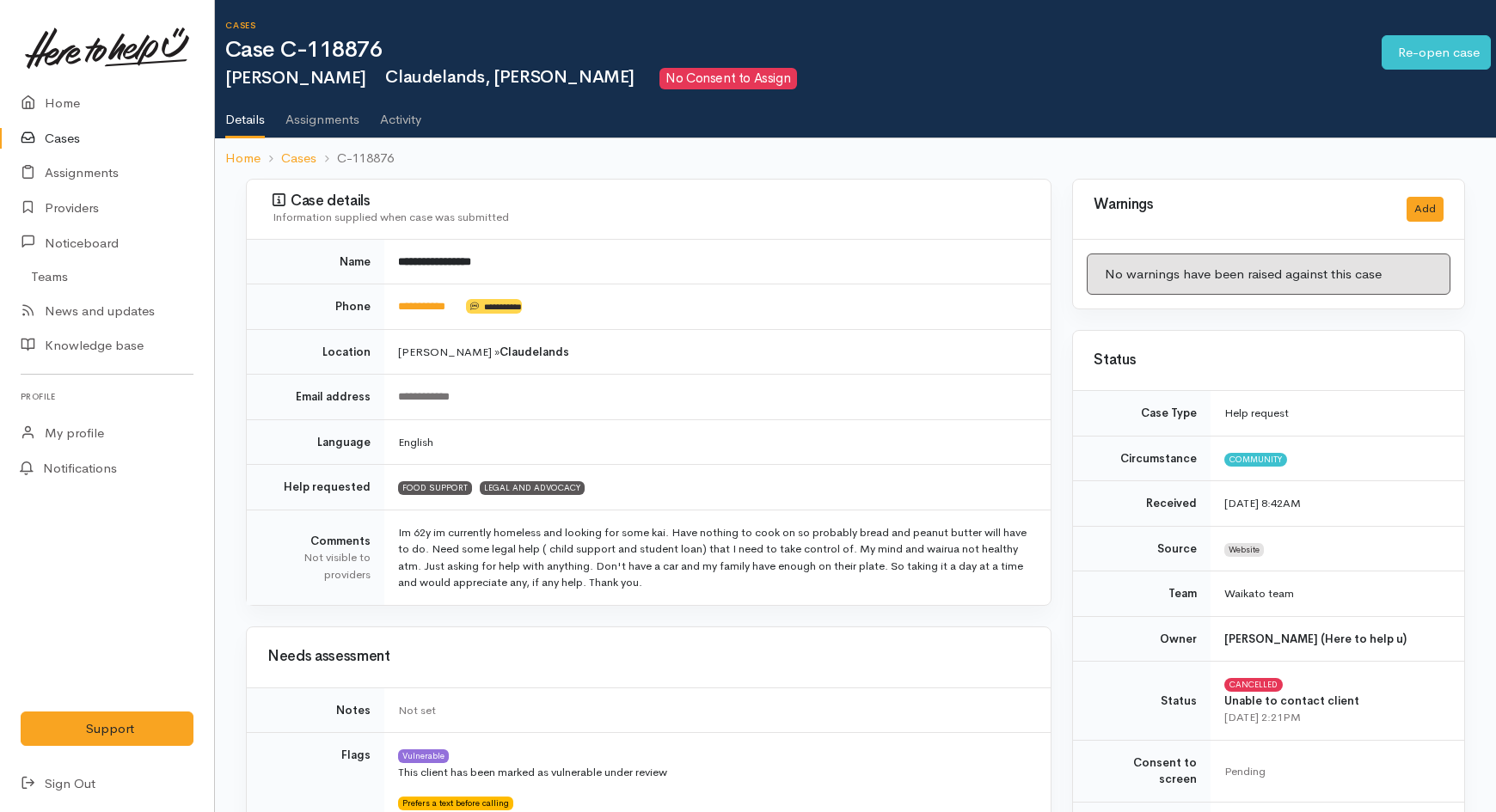
click at [84, 134] on link "Cases" at bounding box center [107, 139] width 214 height 35
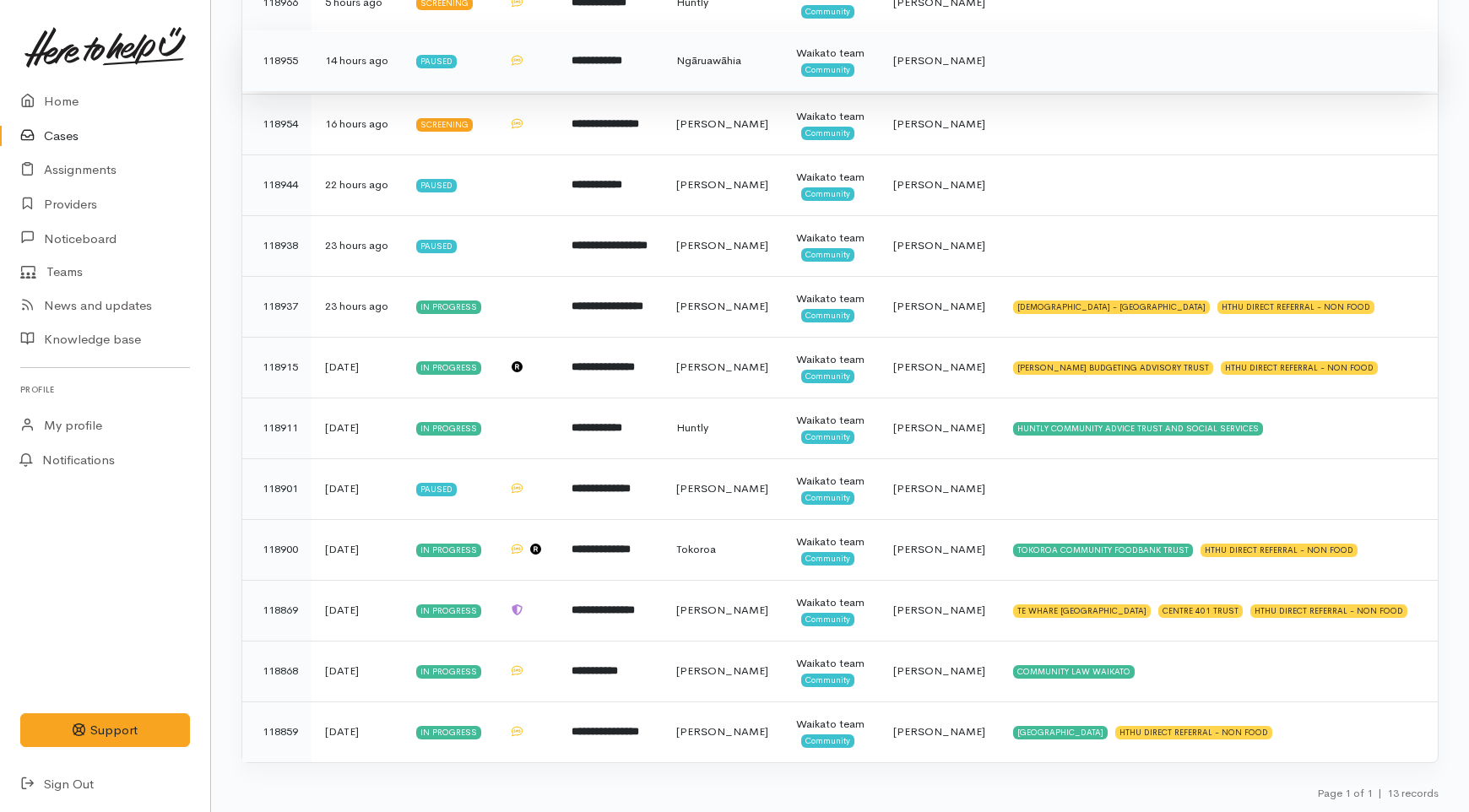
scroll to position [611, 0]
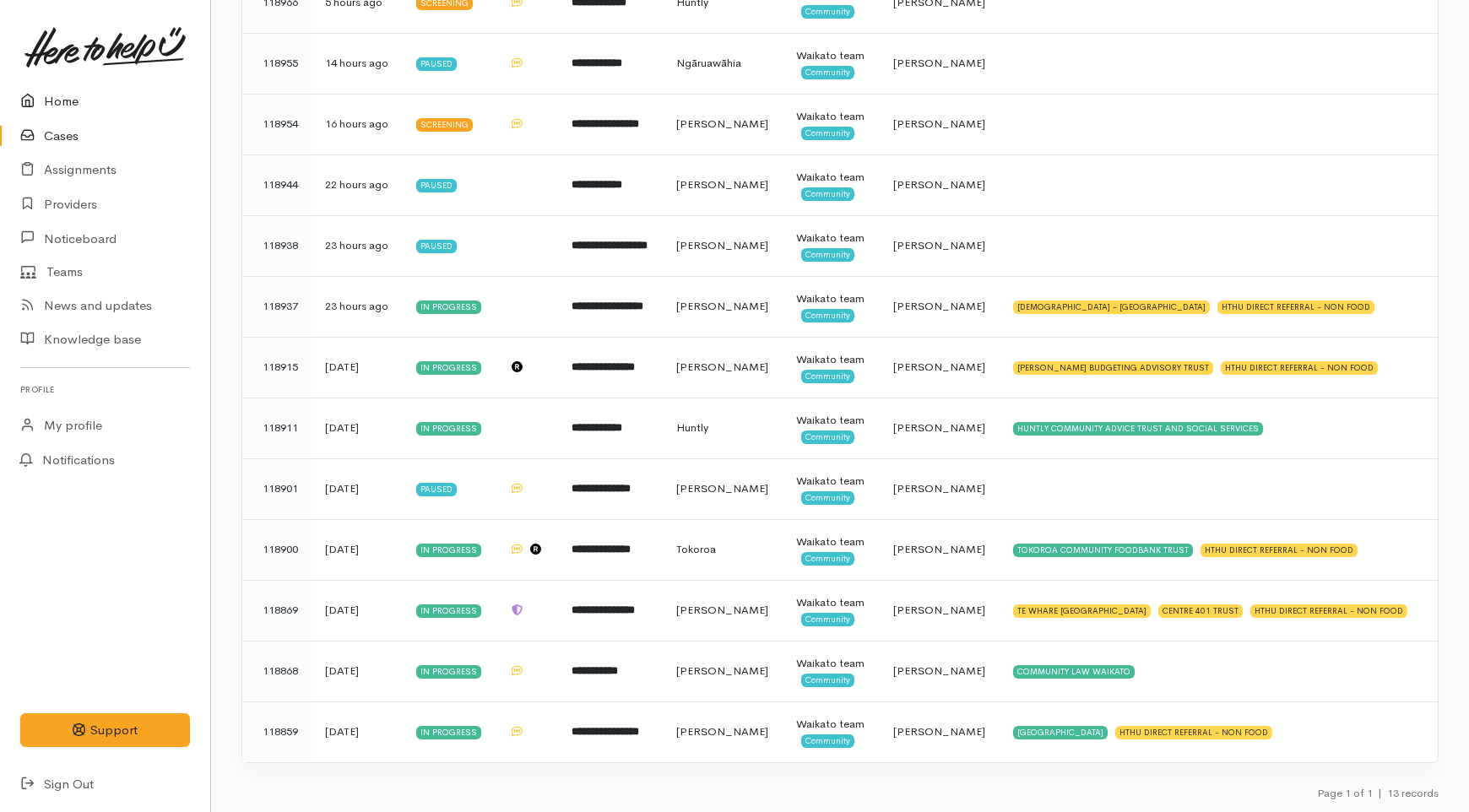
click at [113, 100] on link "Home" at bounding box center [105, 102] width 210 height 34
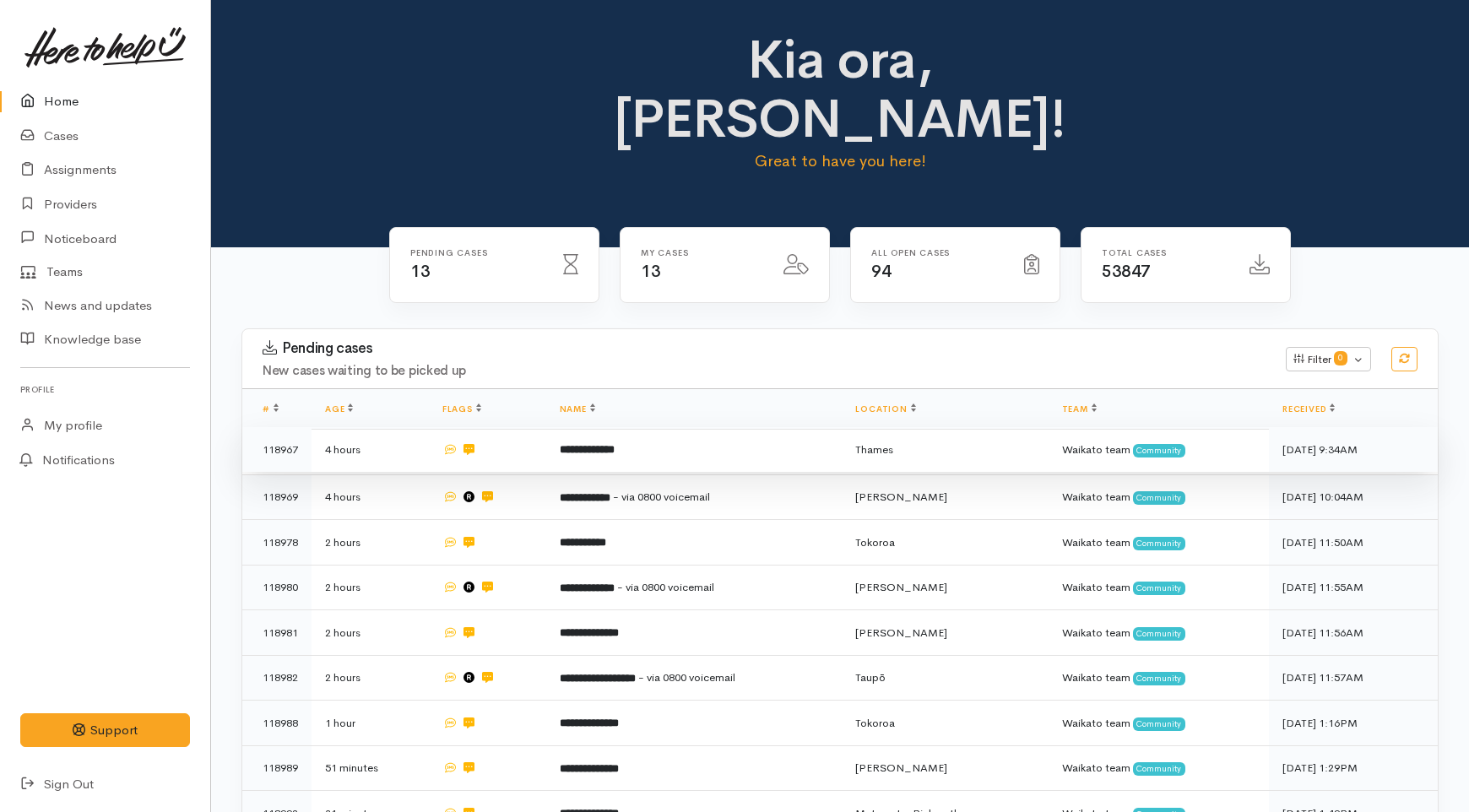
click at [643, 427] on td "**********" at bounding box center [694, 449] width 296 height 46
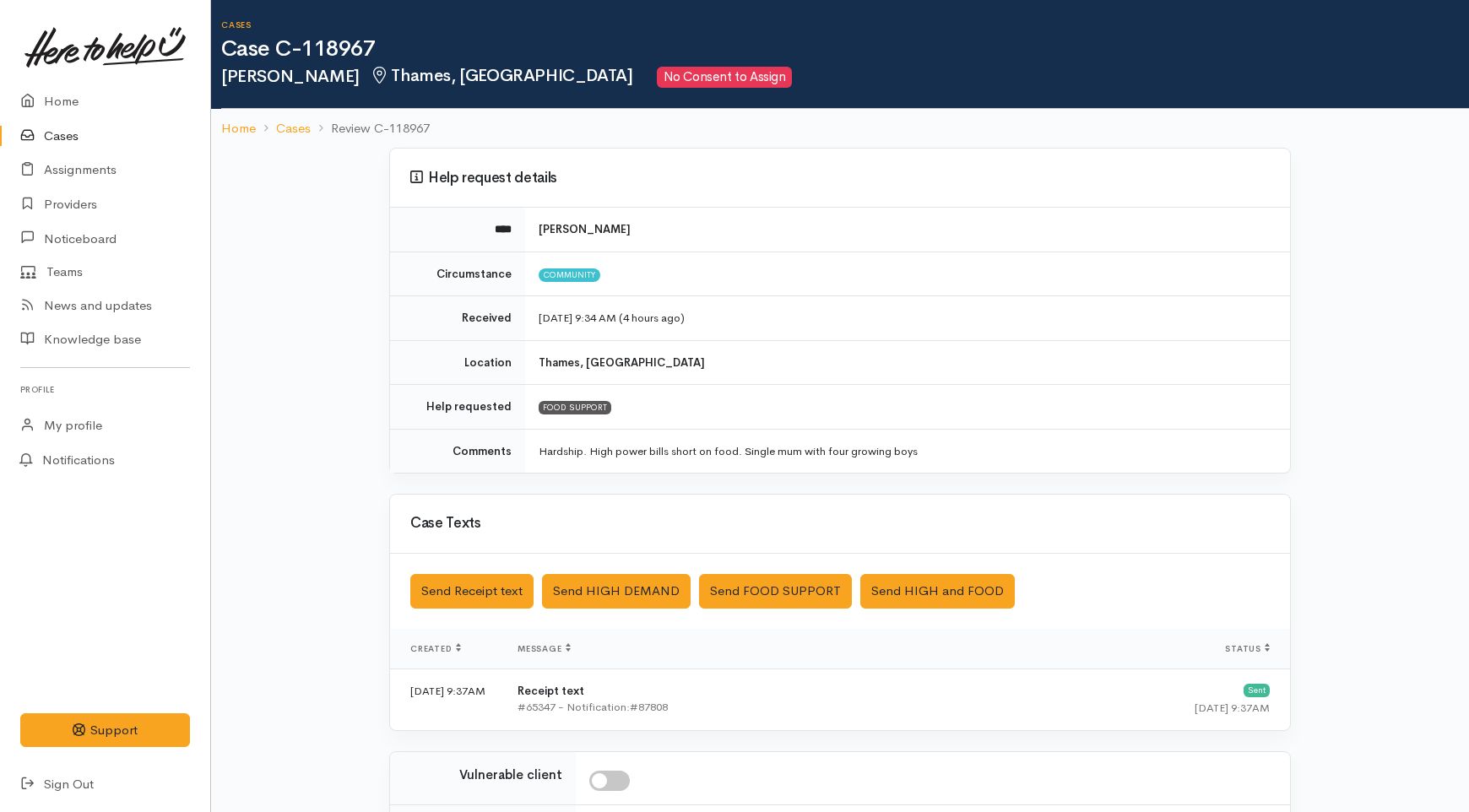
click at [64, 130] on link "Cases" at bounding box center [105, 136] width 210 height 34
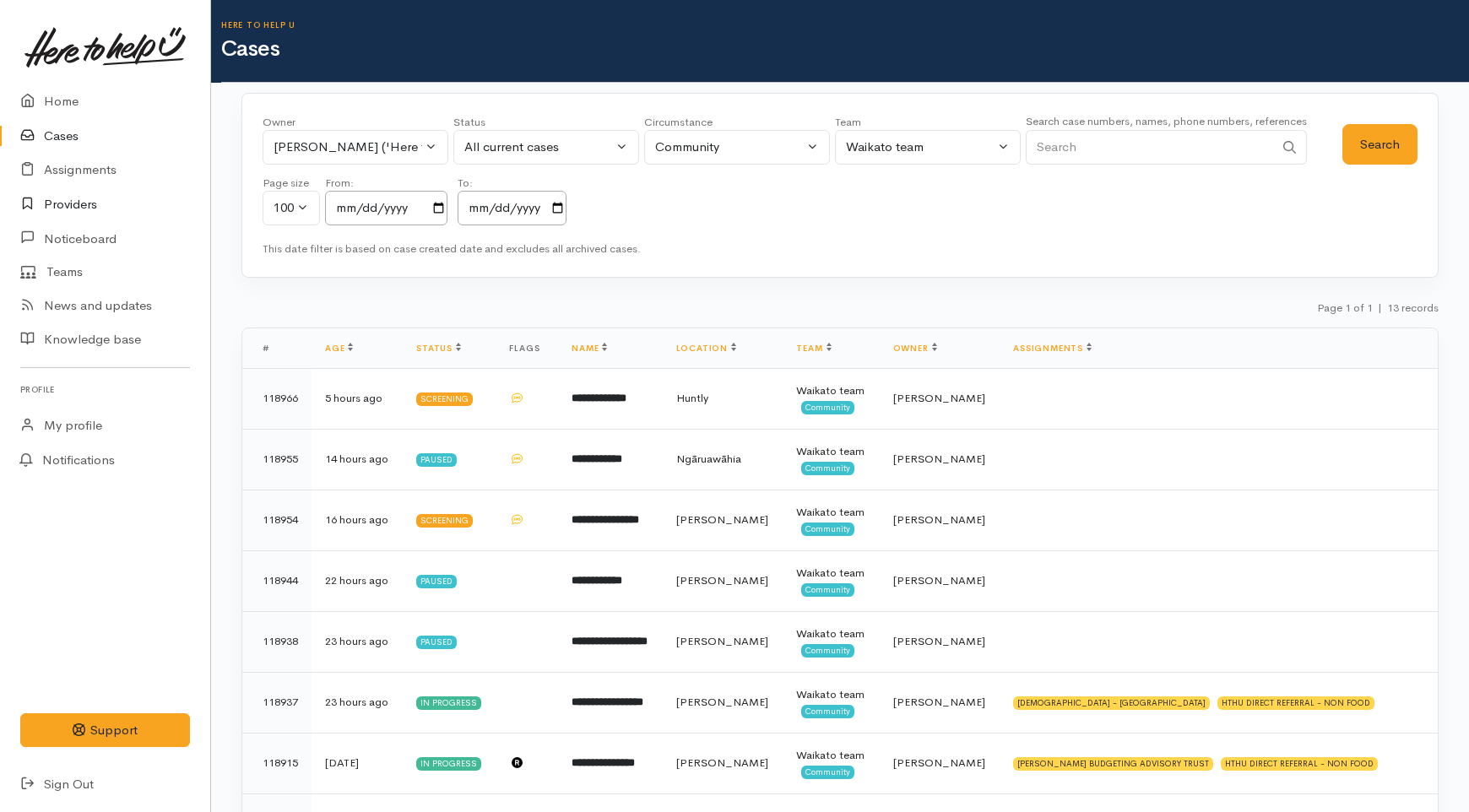
click at [90, 213] on link "Providers" at bounding box center [105, 205] width 210 height 34
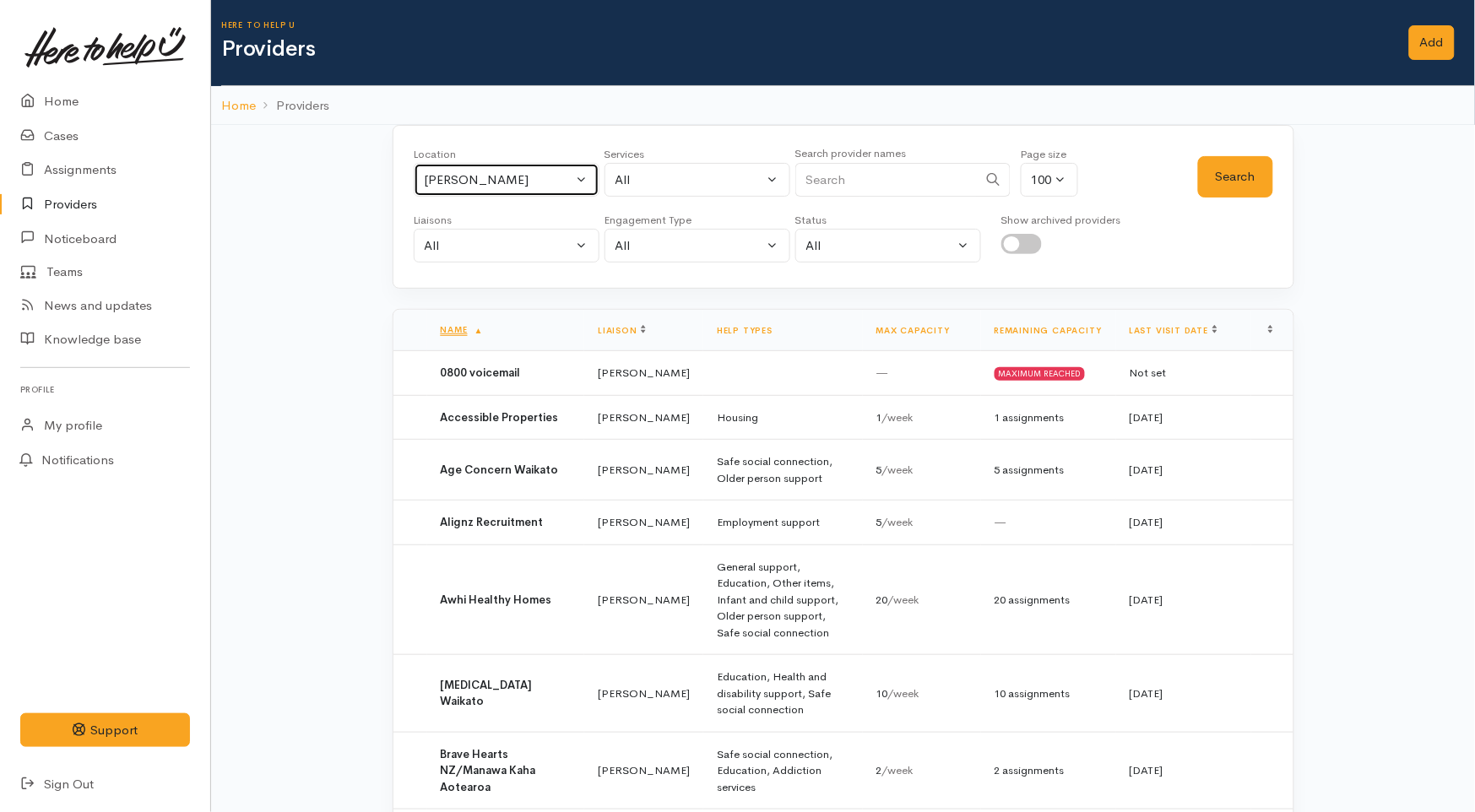
click at [485, 174] on div "Hamilton" at bounding box center [499, 180] width 149 height 20
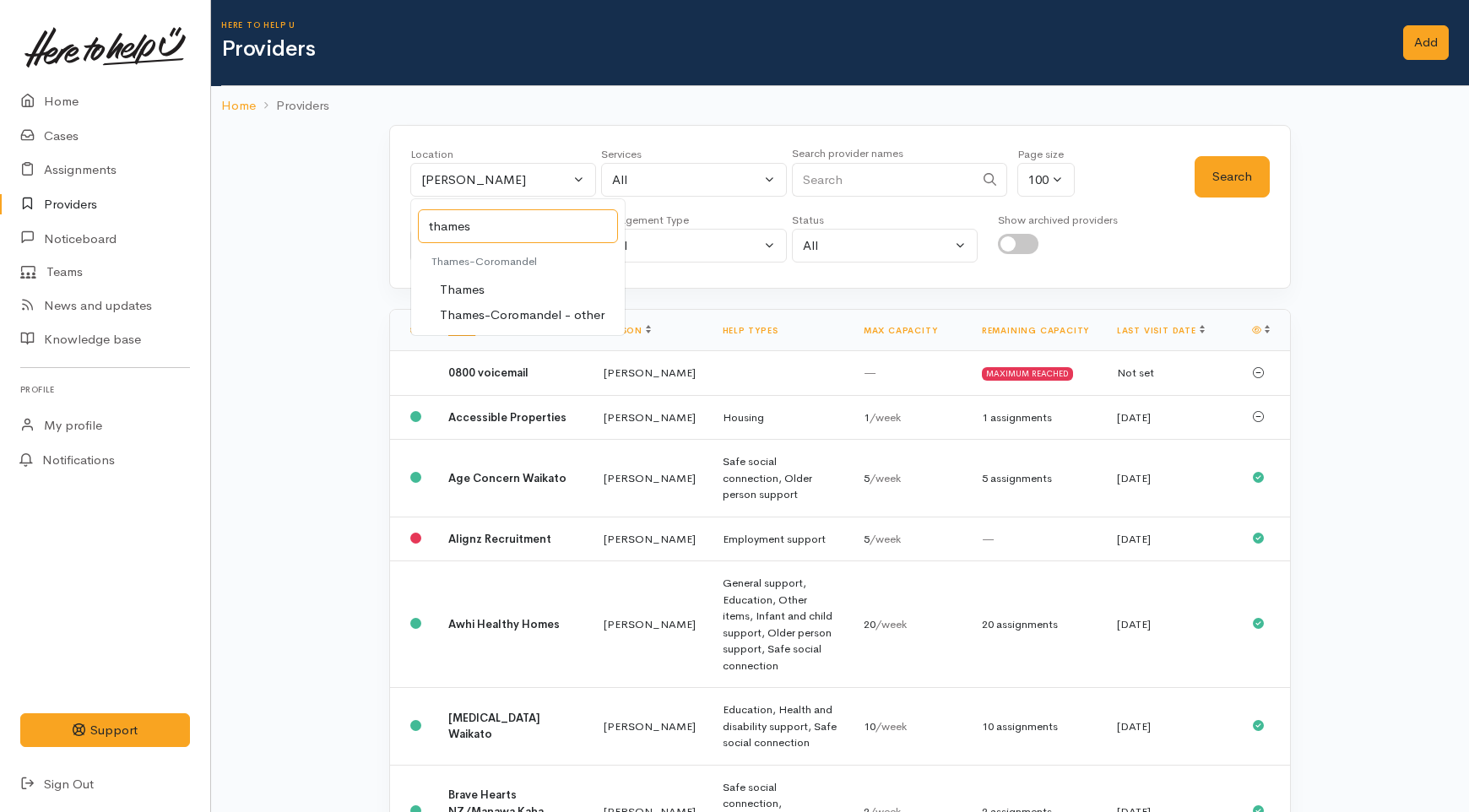
type input "thames"
click at [487, 280] on link "Thames" at bounding box center [518, 290] width 214 height 26
select select "74"
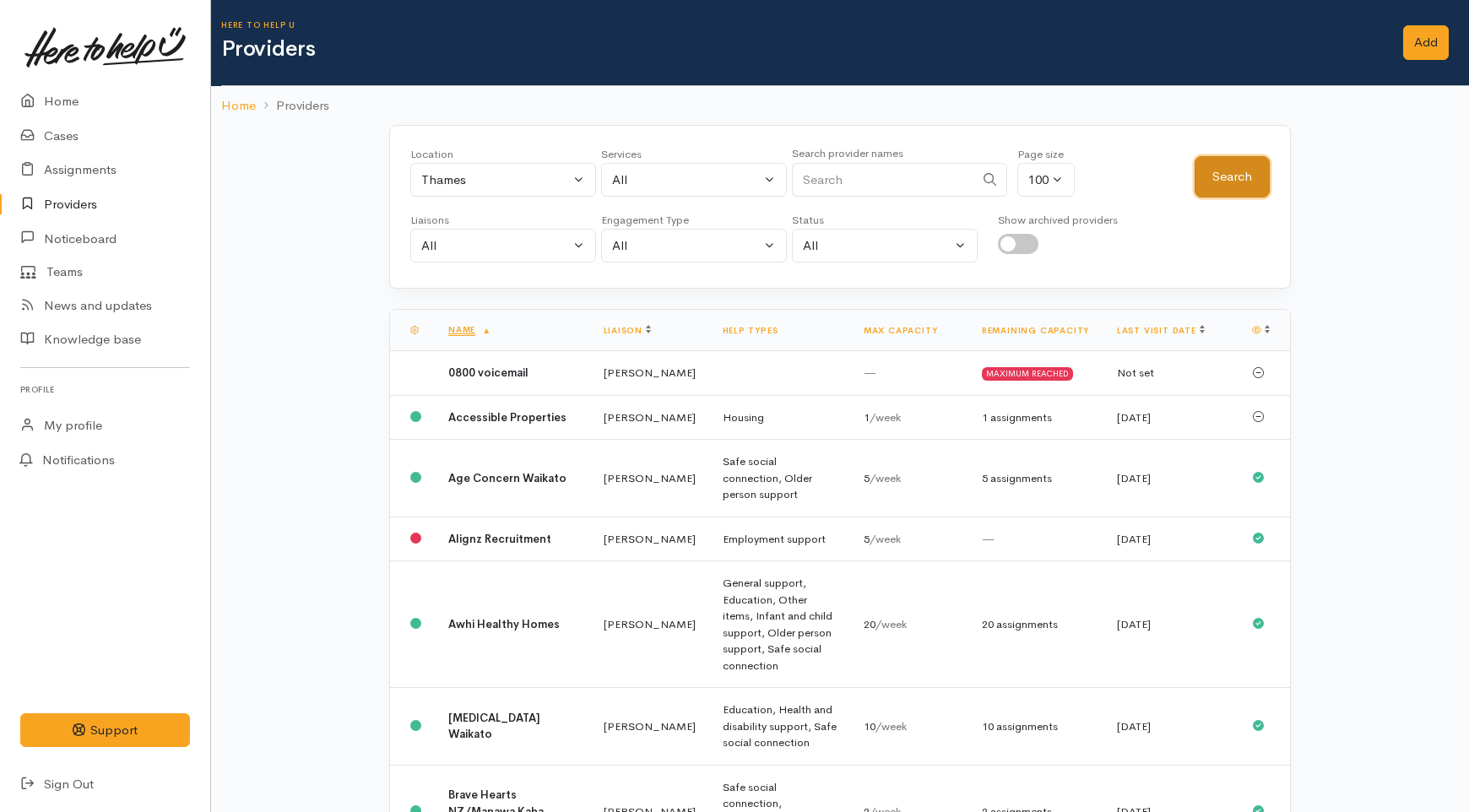
click at [1229, 161] on button "Search" at bounding box center [1231, 177] width 75 height 41
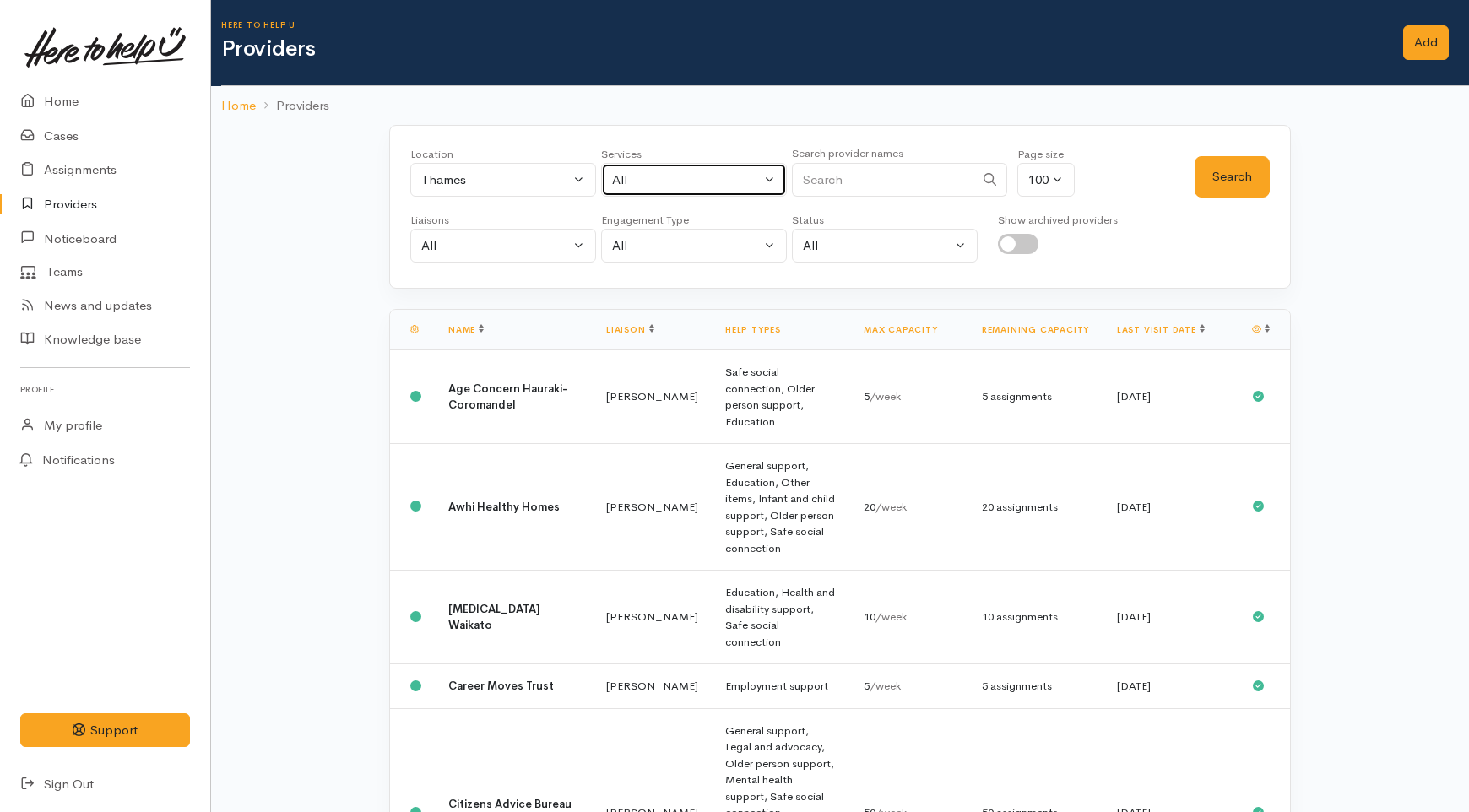
click at [654, 194] on button "All" at bounding box center [694, 180] width 186 height 34
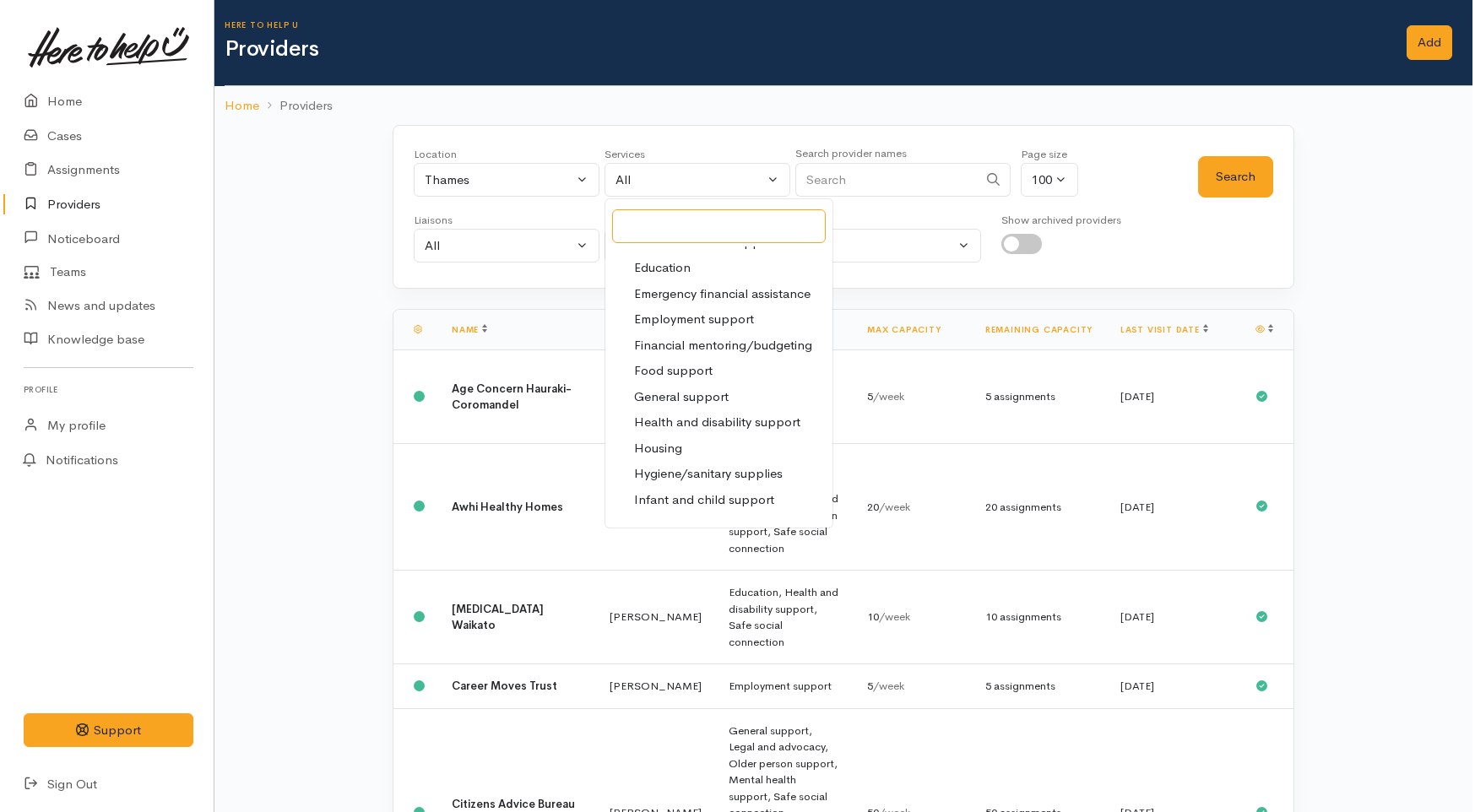
scroll to position [188, 0]
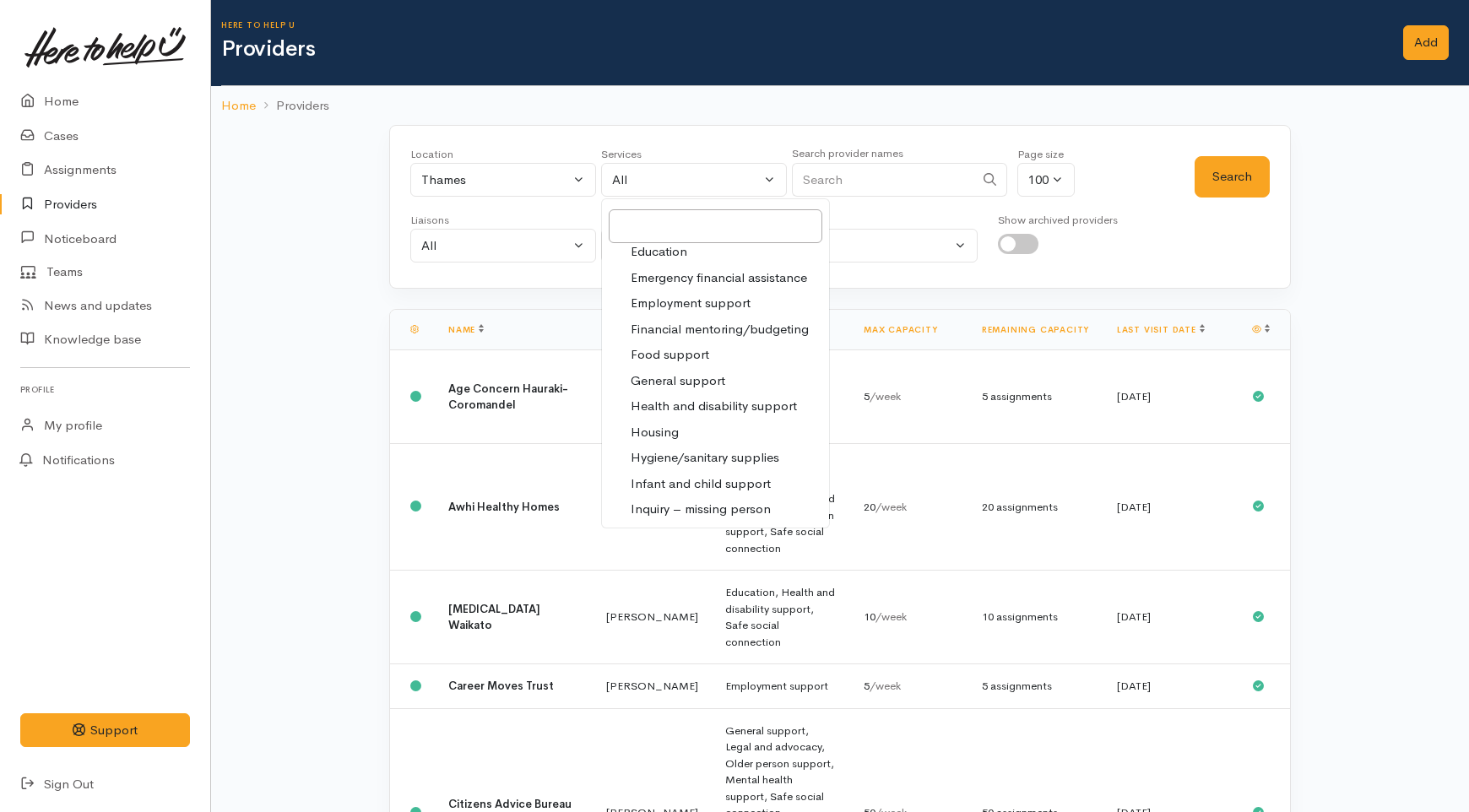
click at [665, 361] on span "Food support" at bounding box center [669, 355] width 78 height 20
select select "3"
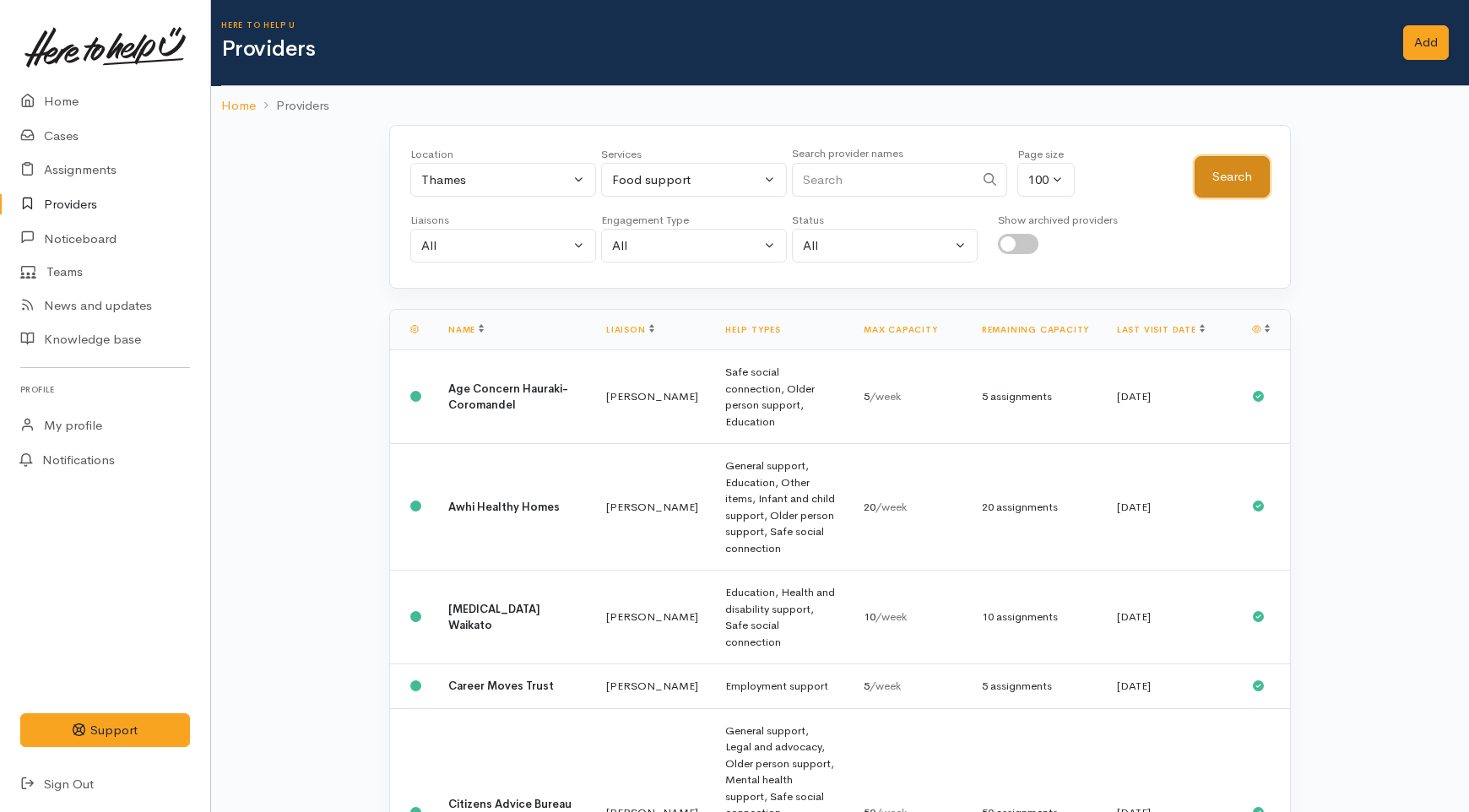
click at [1229, 191] on button "Search" at bounding box center [1231, 177] width 75 height 41
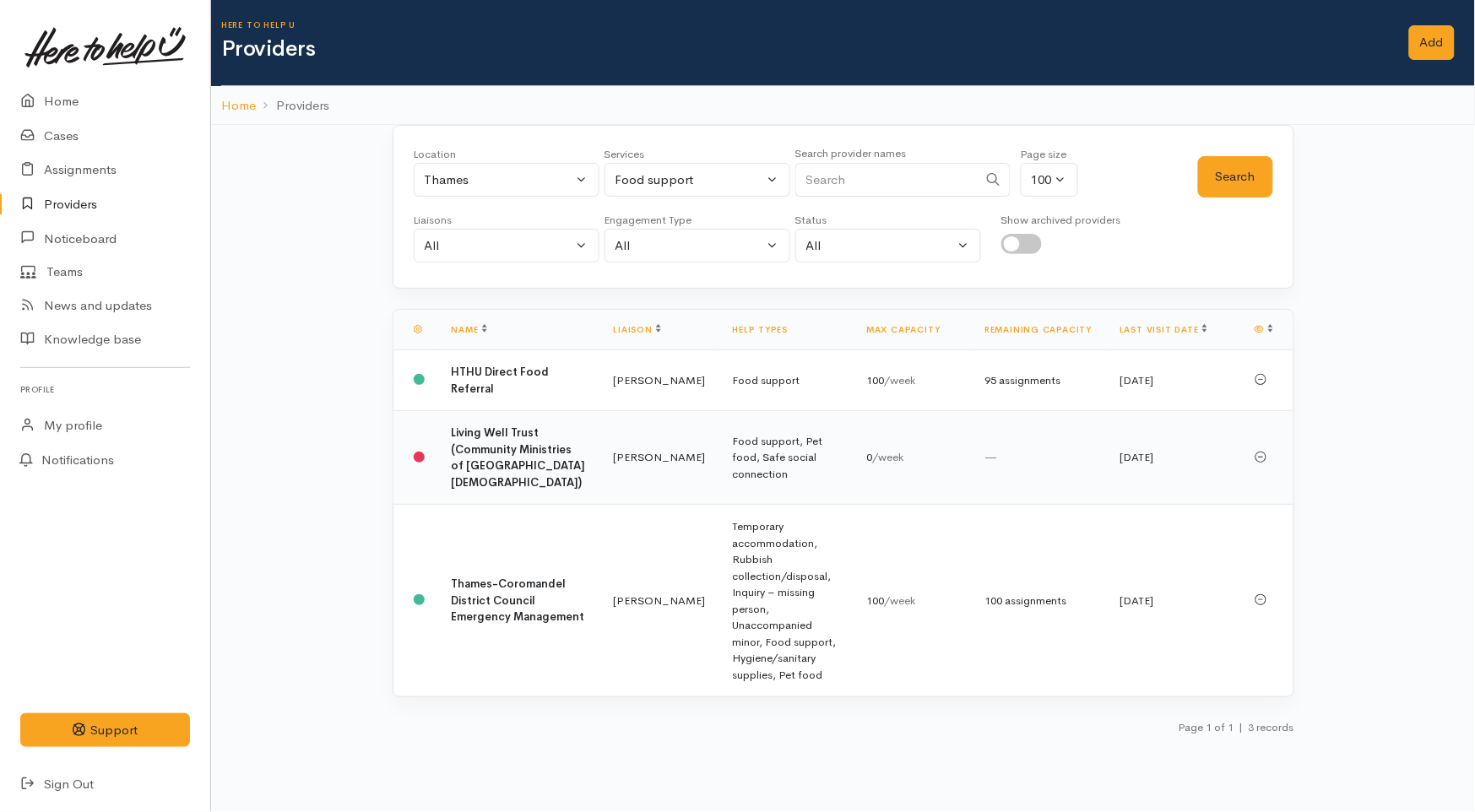
click at [615, 492] on td "Nicole Rusk" at bounding box center [660, 457] width 119 height 94
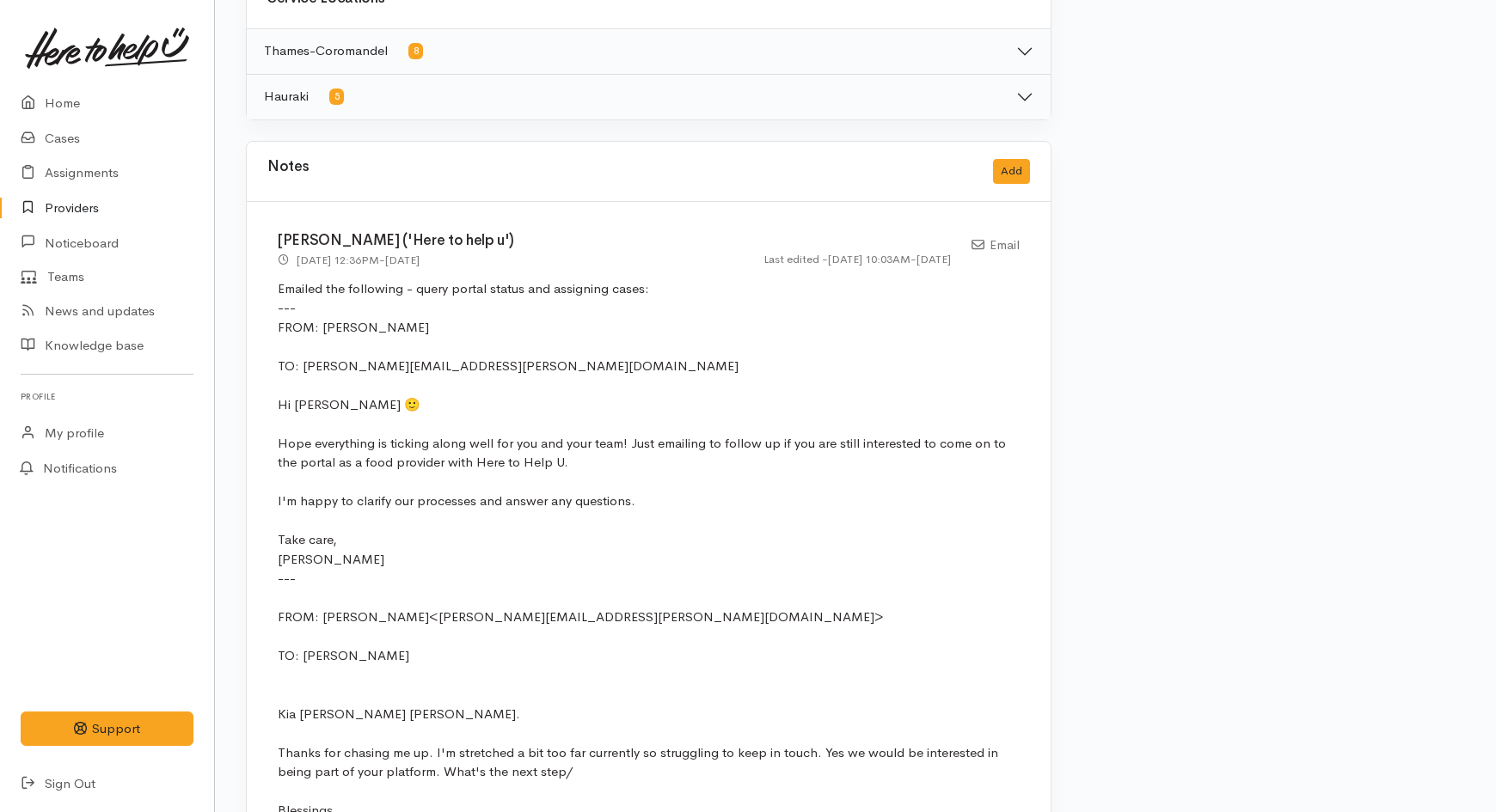
scroll to position [1051, 0]
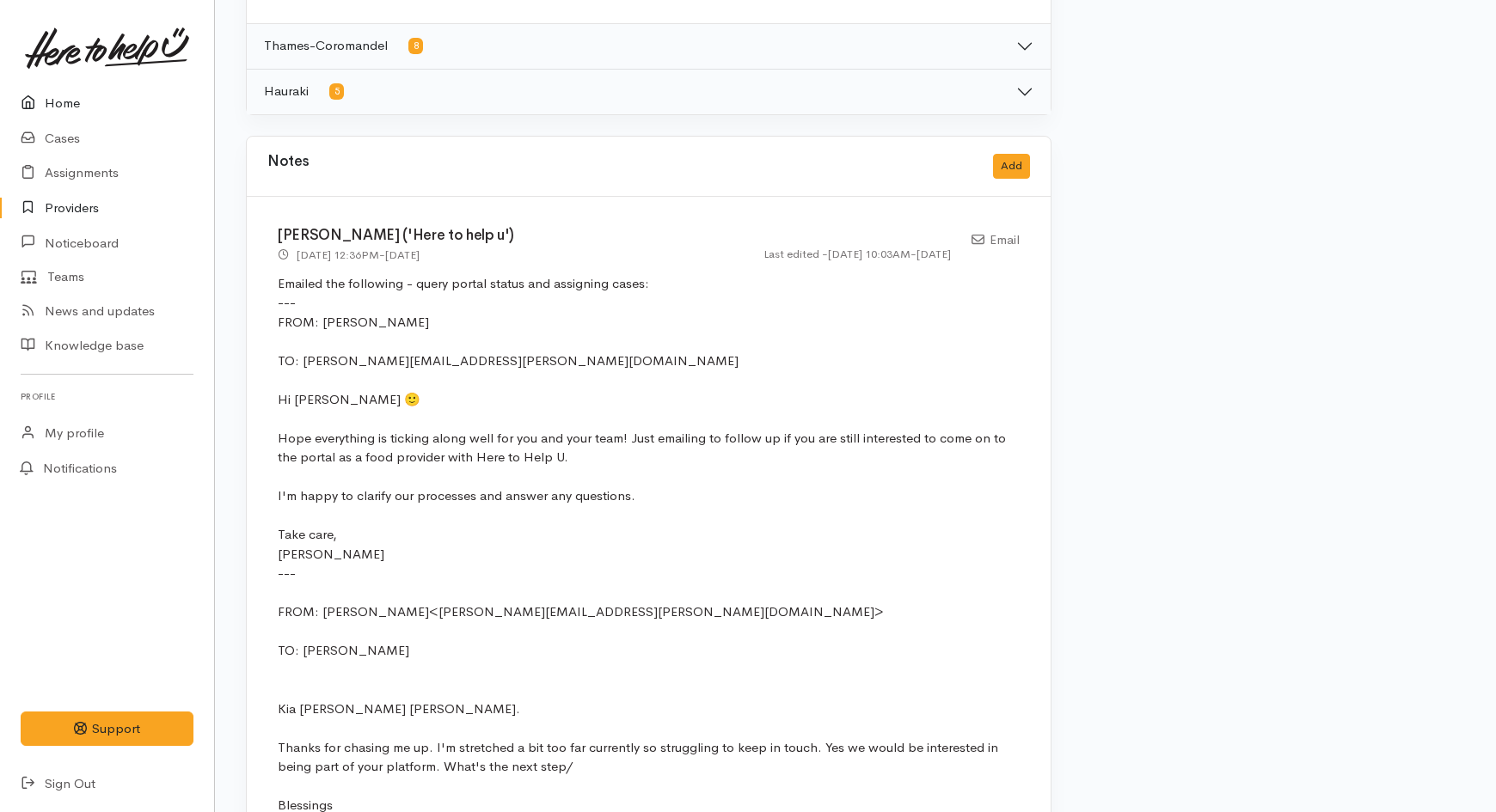
click at [88, 96] on link "Home" at bounding box center [107, 103] width 214 height 35
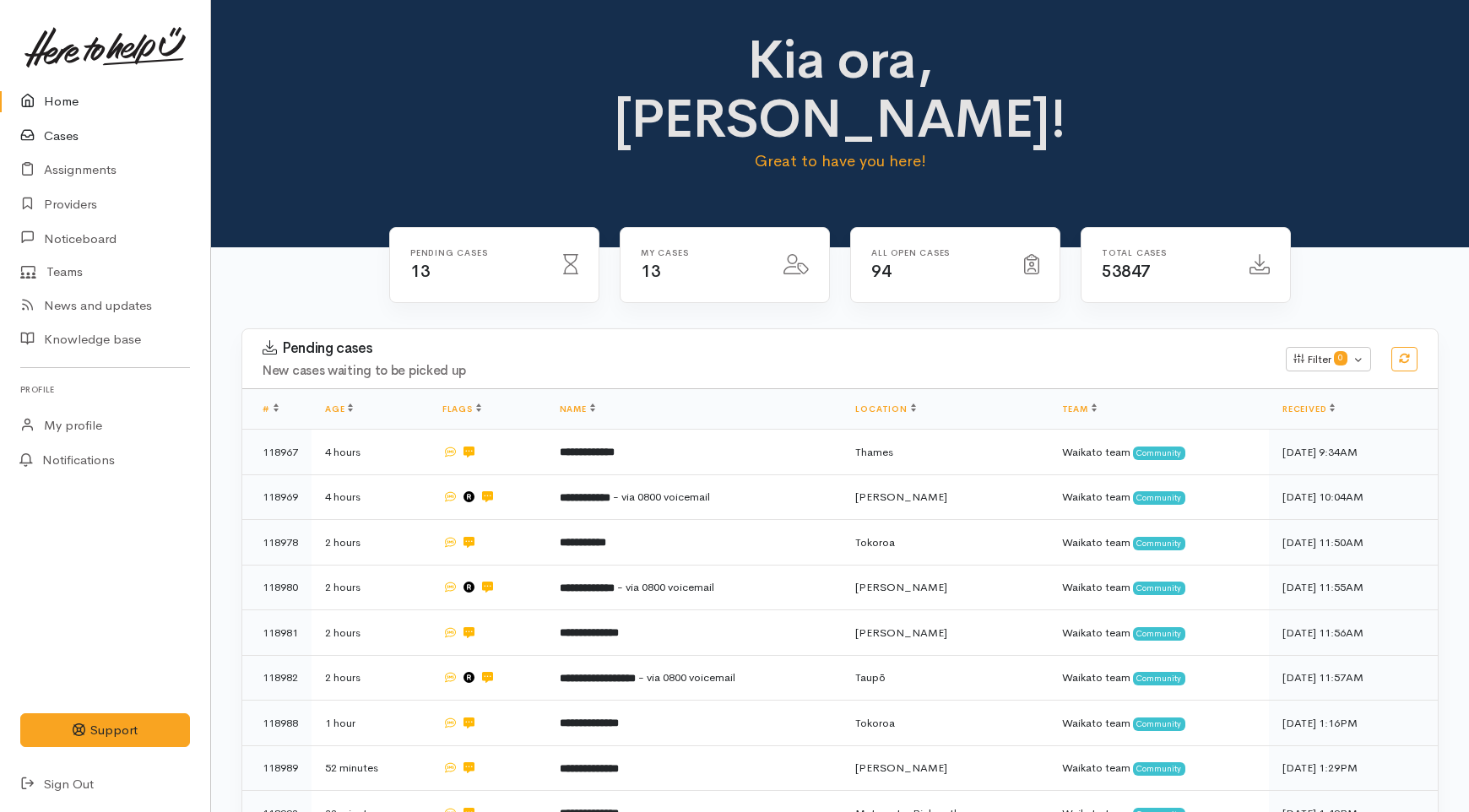
click at [59, 131] on link "Cases" at bounding box center [105, 136] width 210 height 34
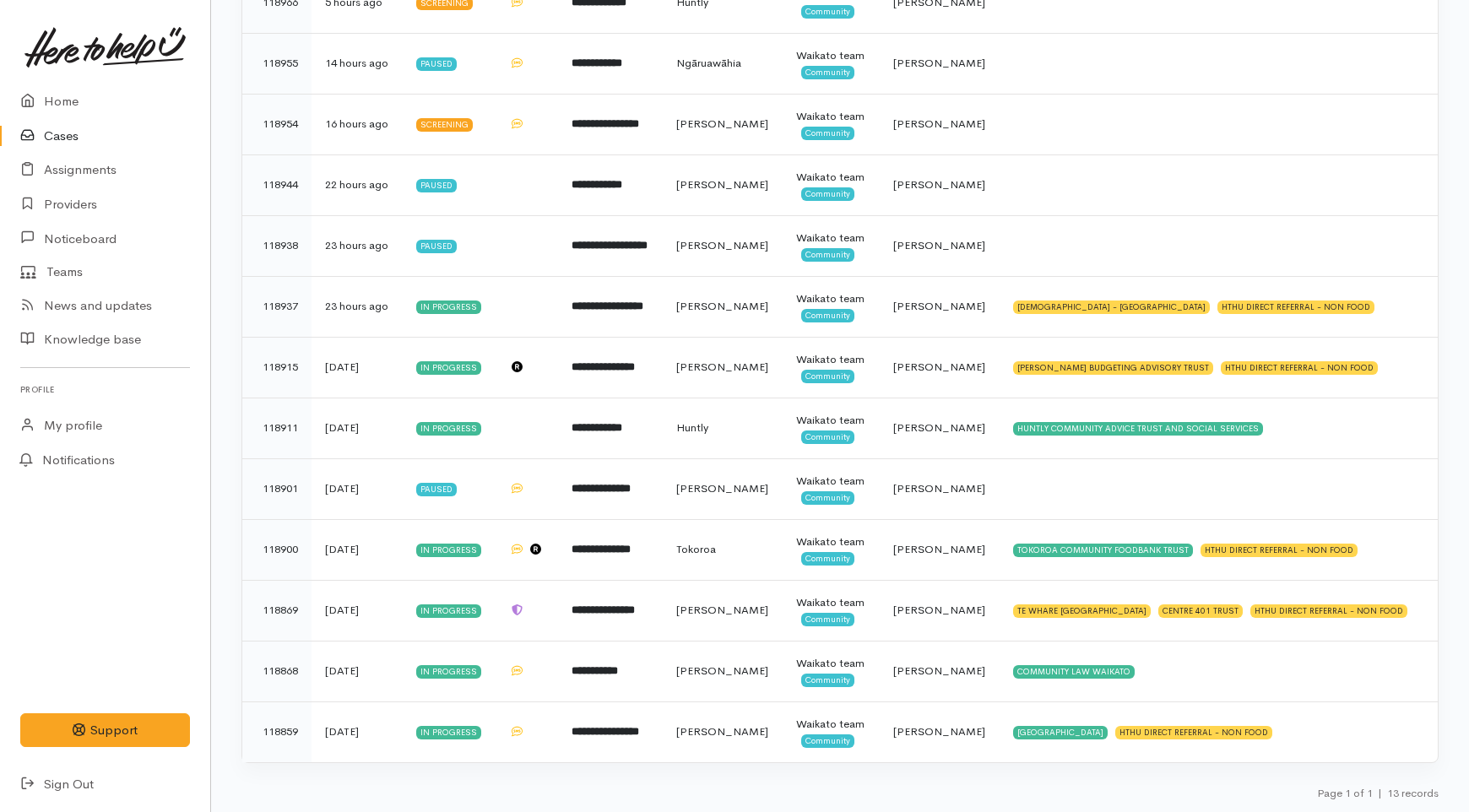
scroll to position [611, 0]
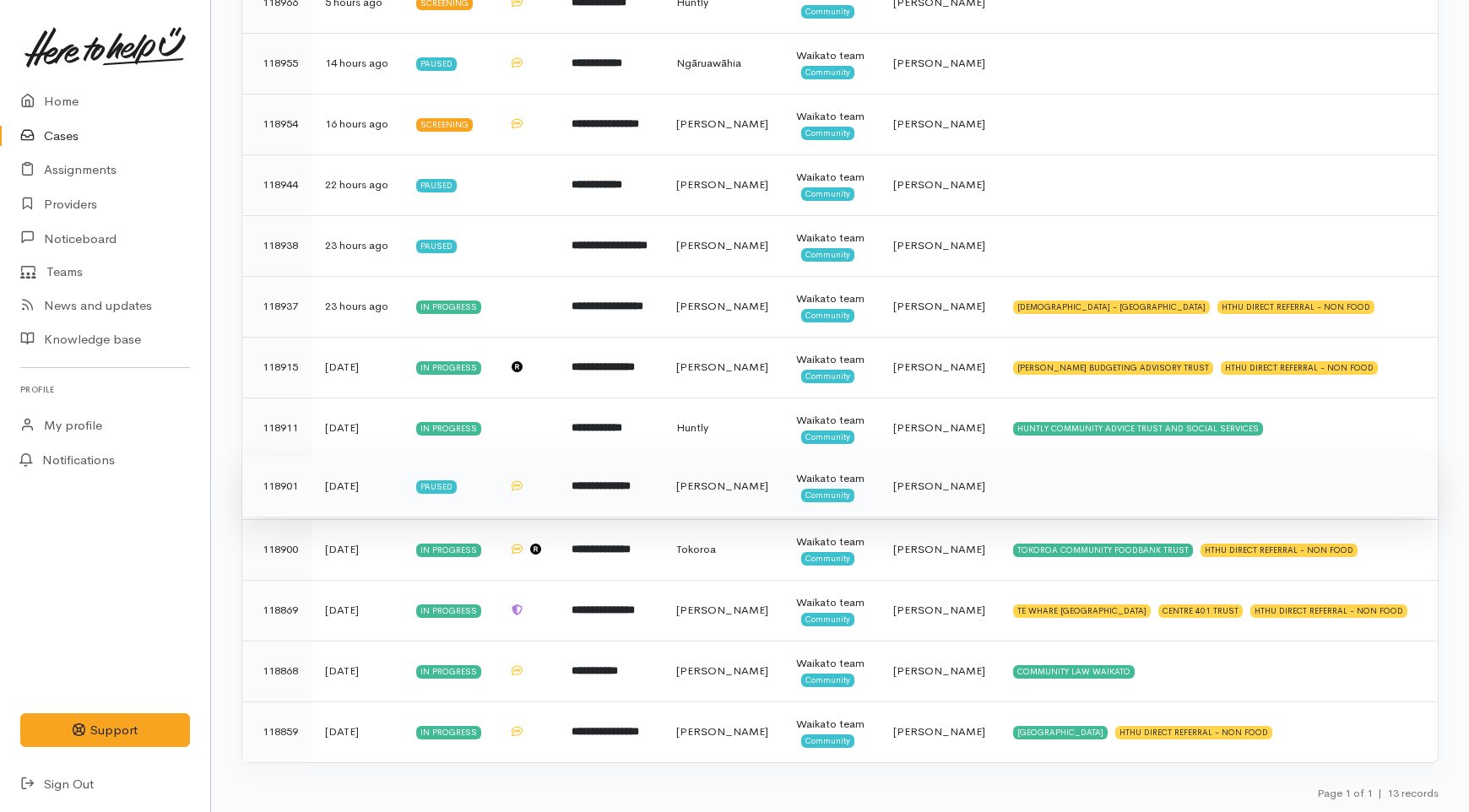
click at [657, 456] on td "**********" at bounding box center [610, 486] width 104 height 61
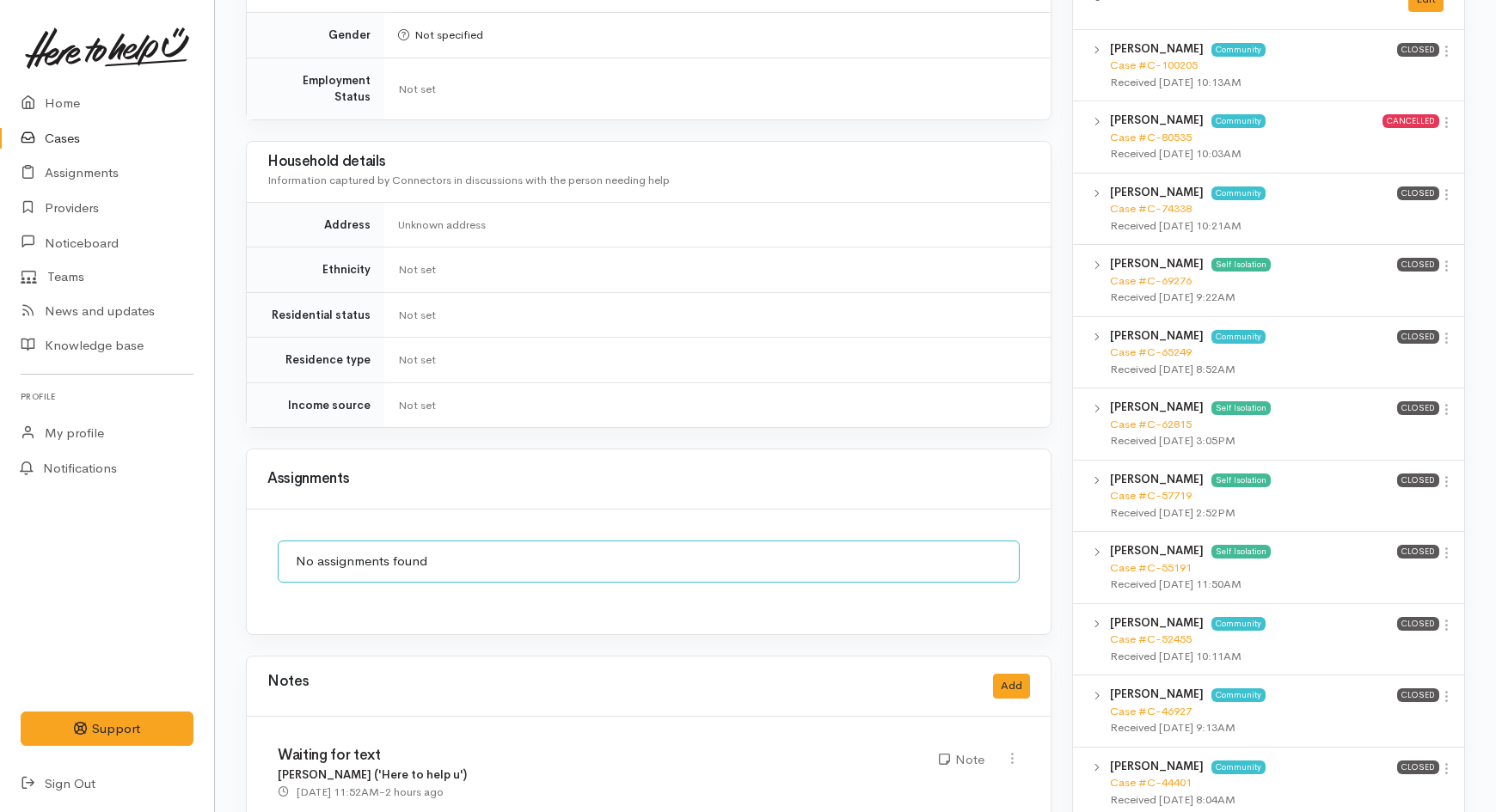
scroll to position [1242, 0]
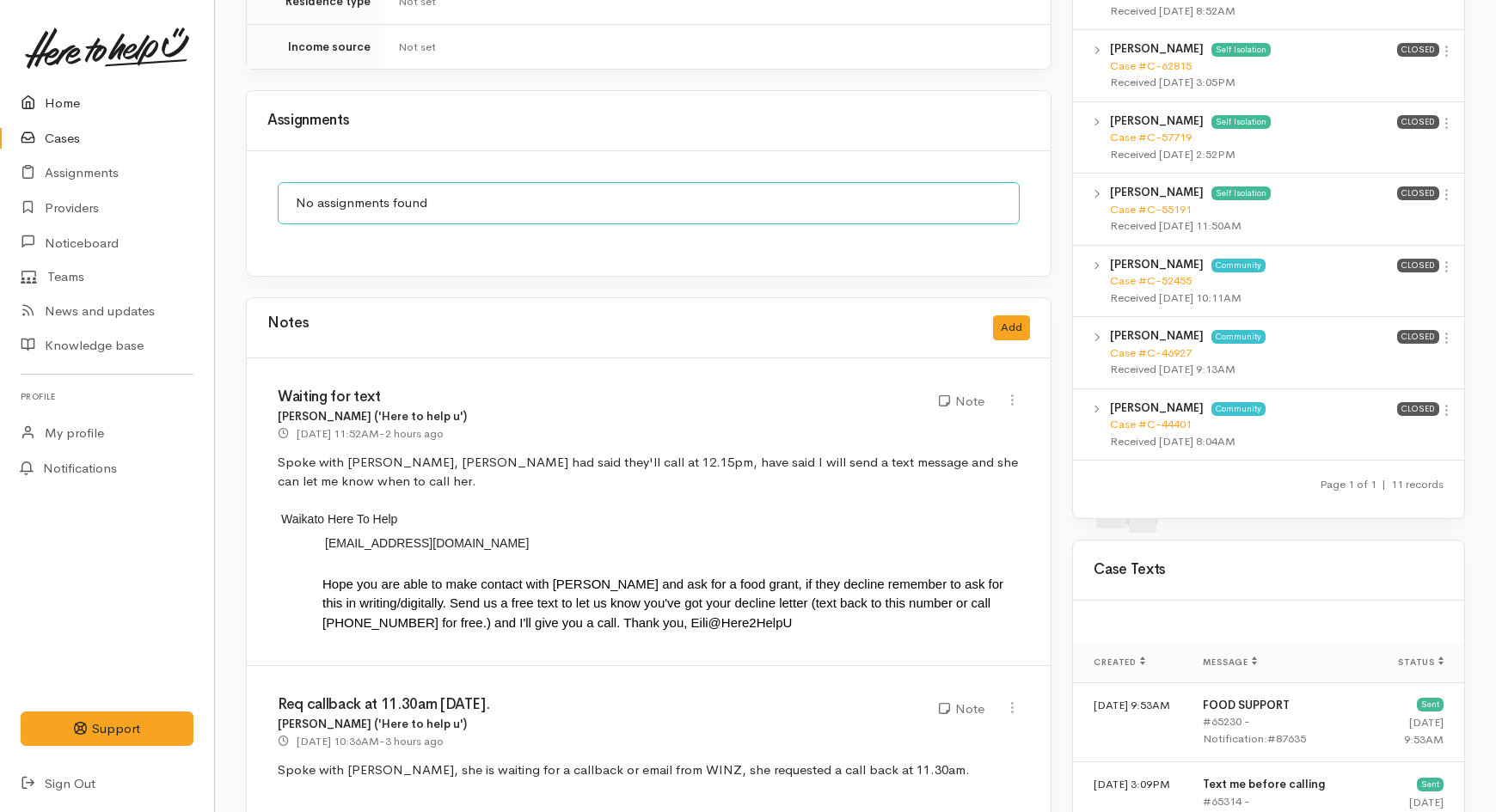
click at [67, 107] on link "Home" at bounding box center [107, 103] width 214 height 35
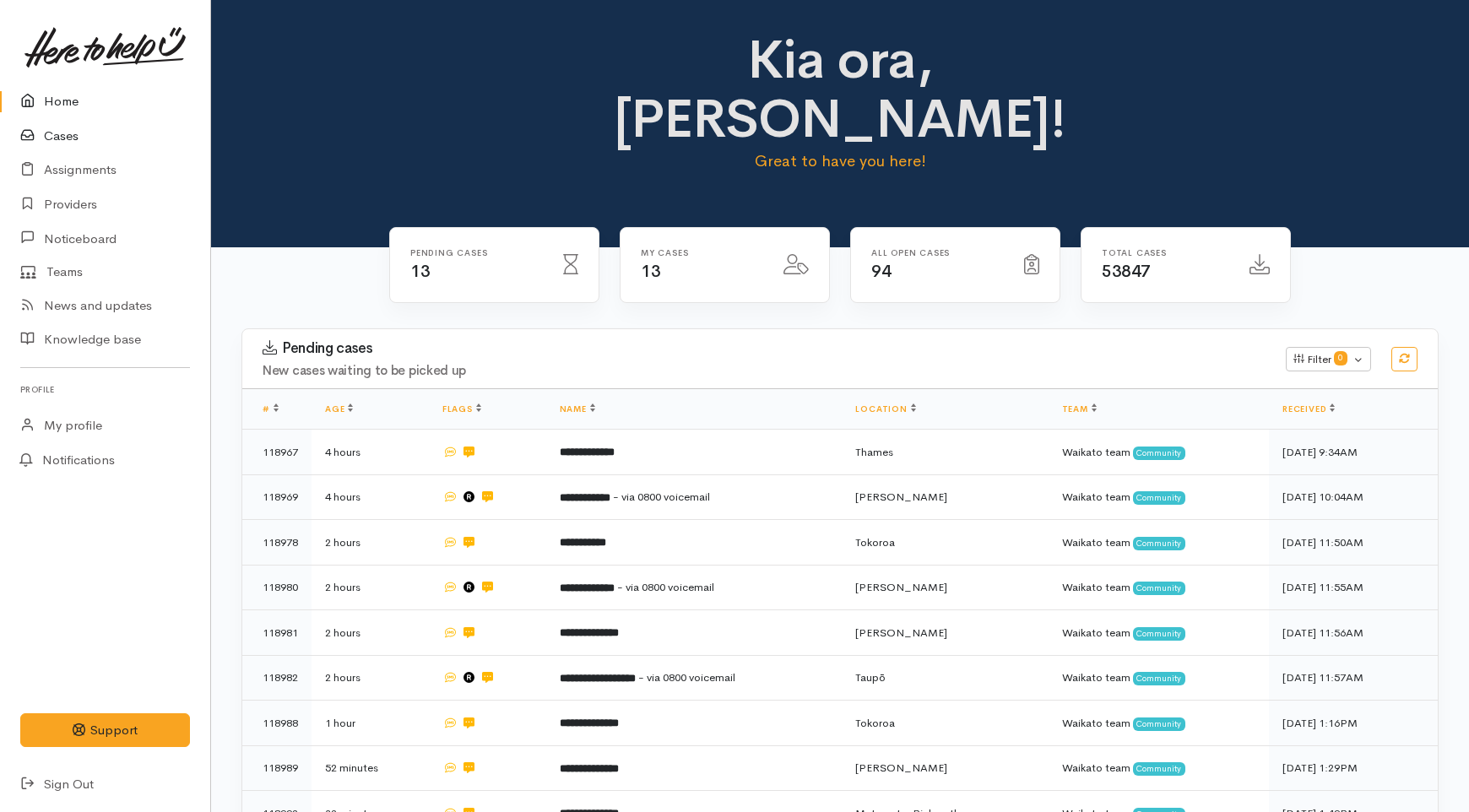
click at [57, 136] on link "Cases" at bounding box center [105, 136] width 210 height 34
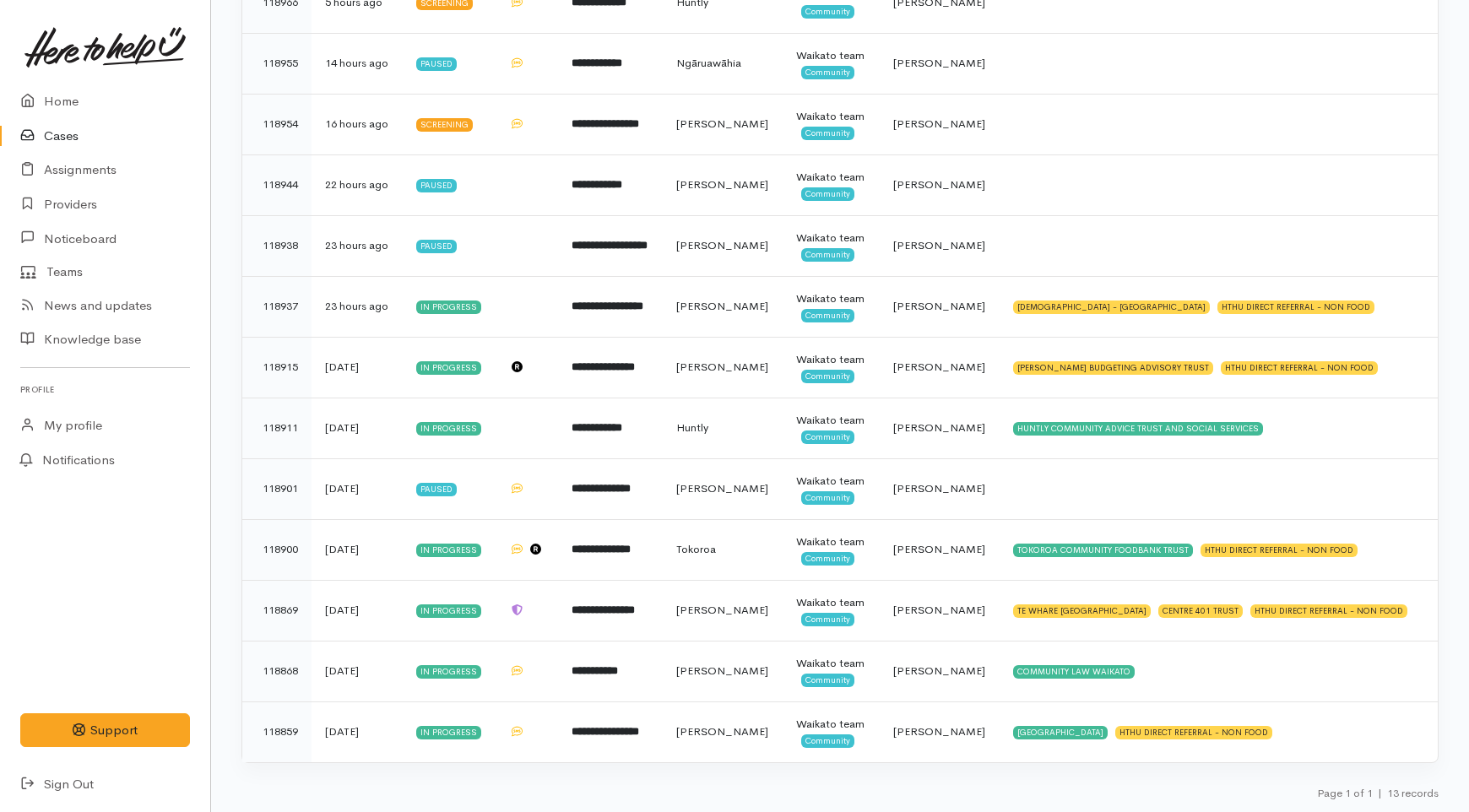
scroll to position [424, 0]
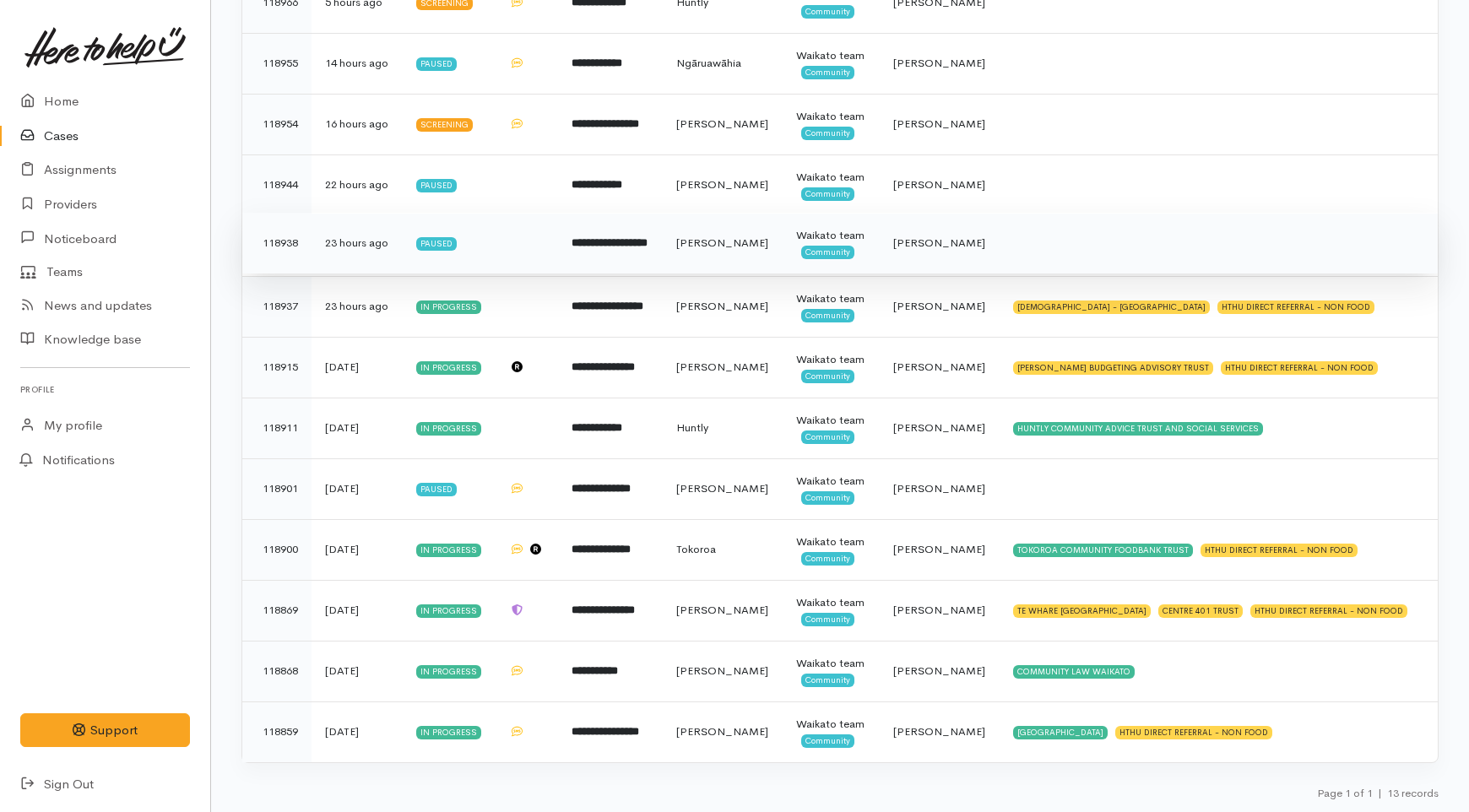
click at [801, 259] on span "Community" at bounding box center [827, 252] width 53 height 14
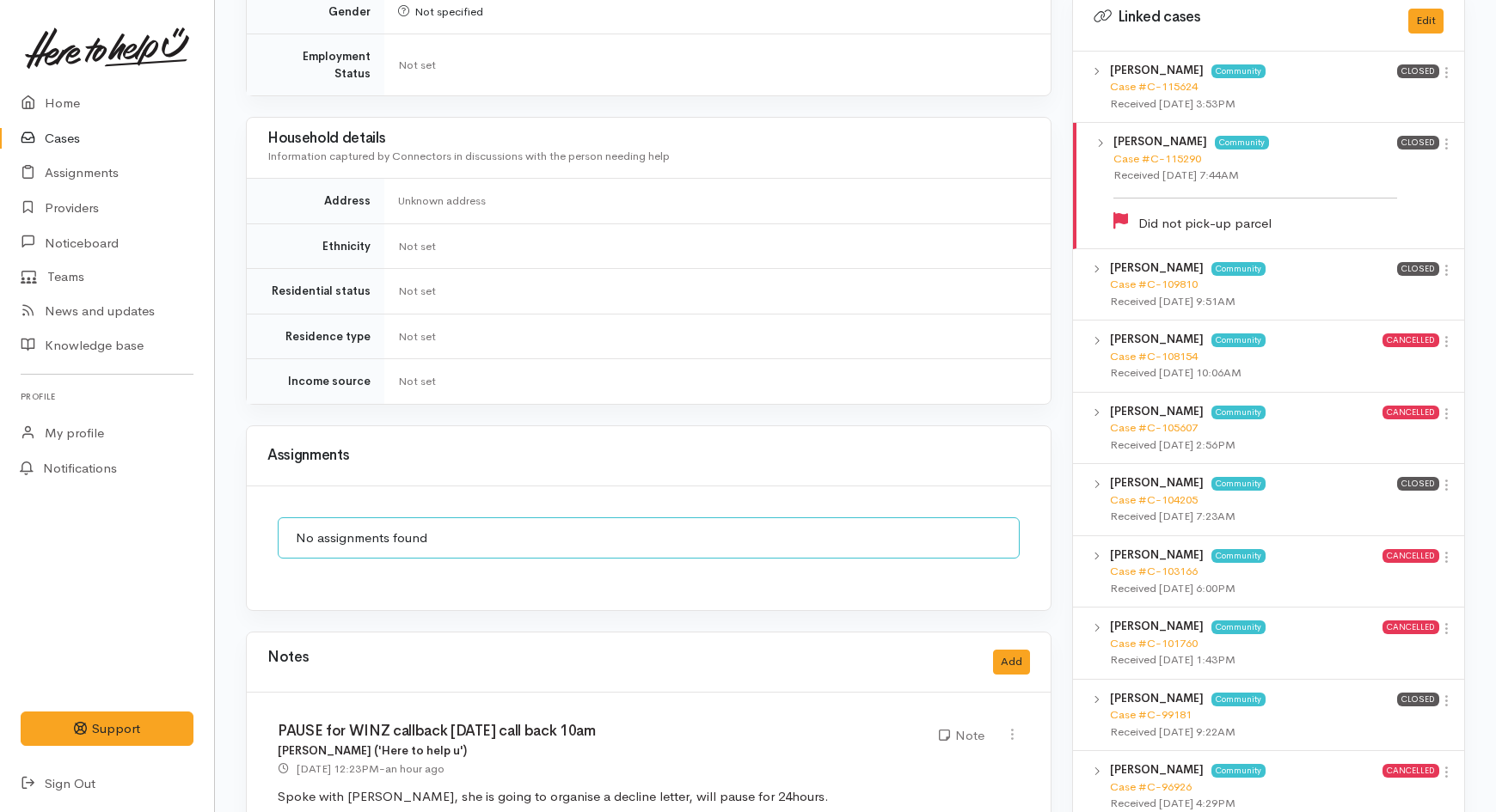
scroll to position [1051, 0]
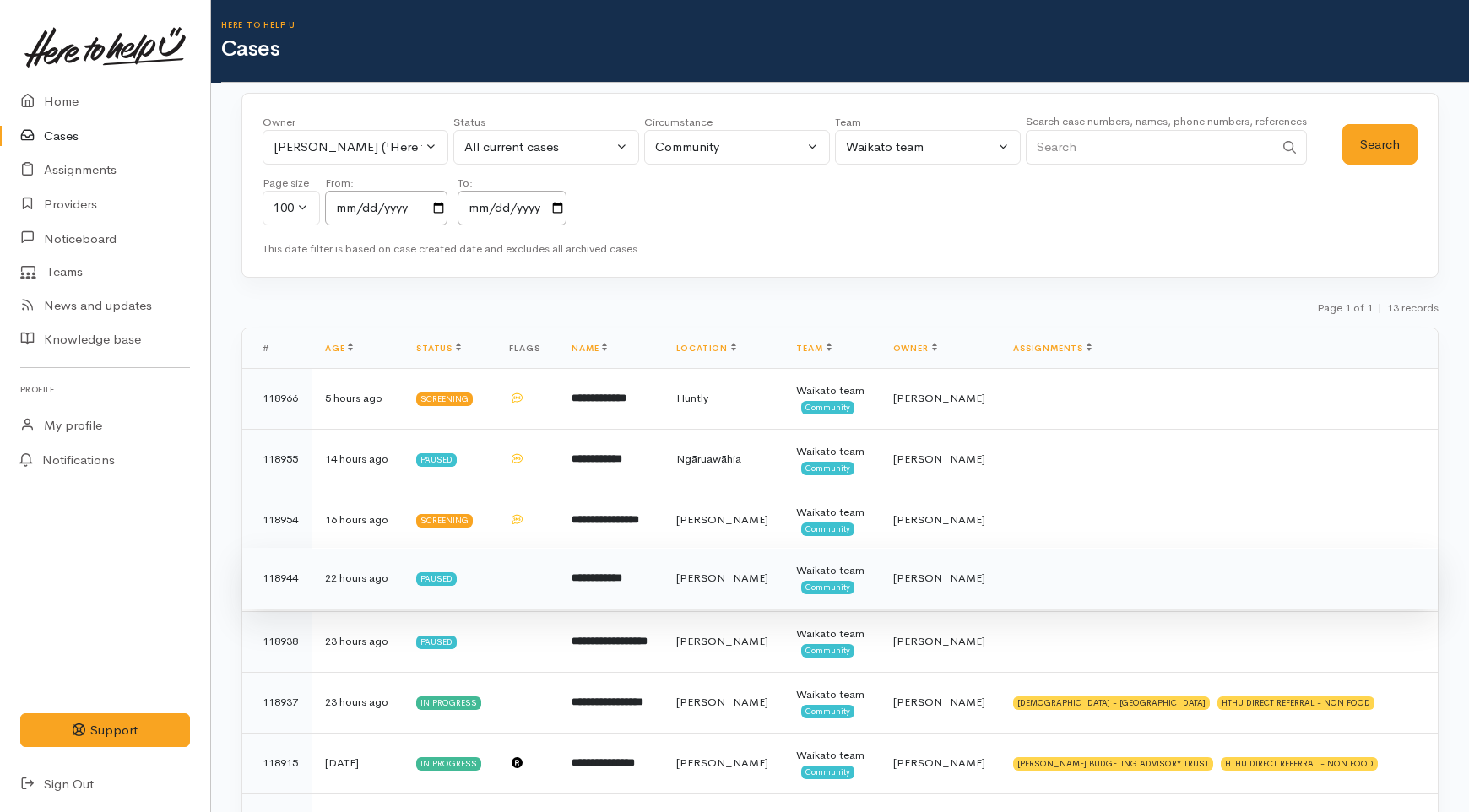
scroll to position [424, 0]
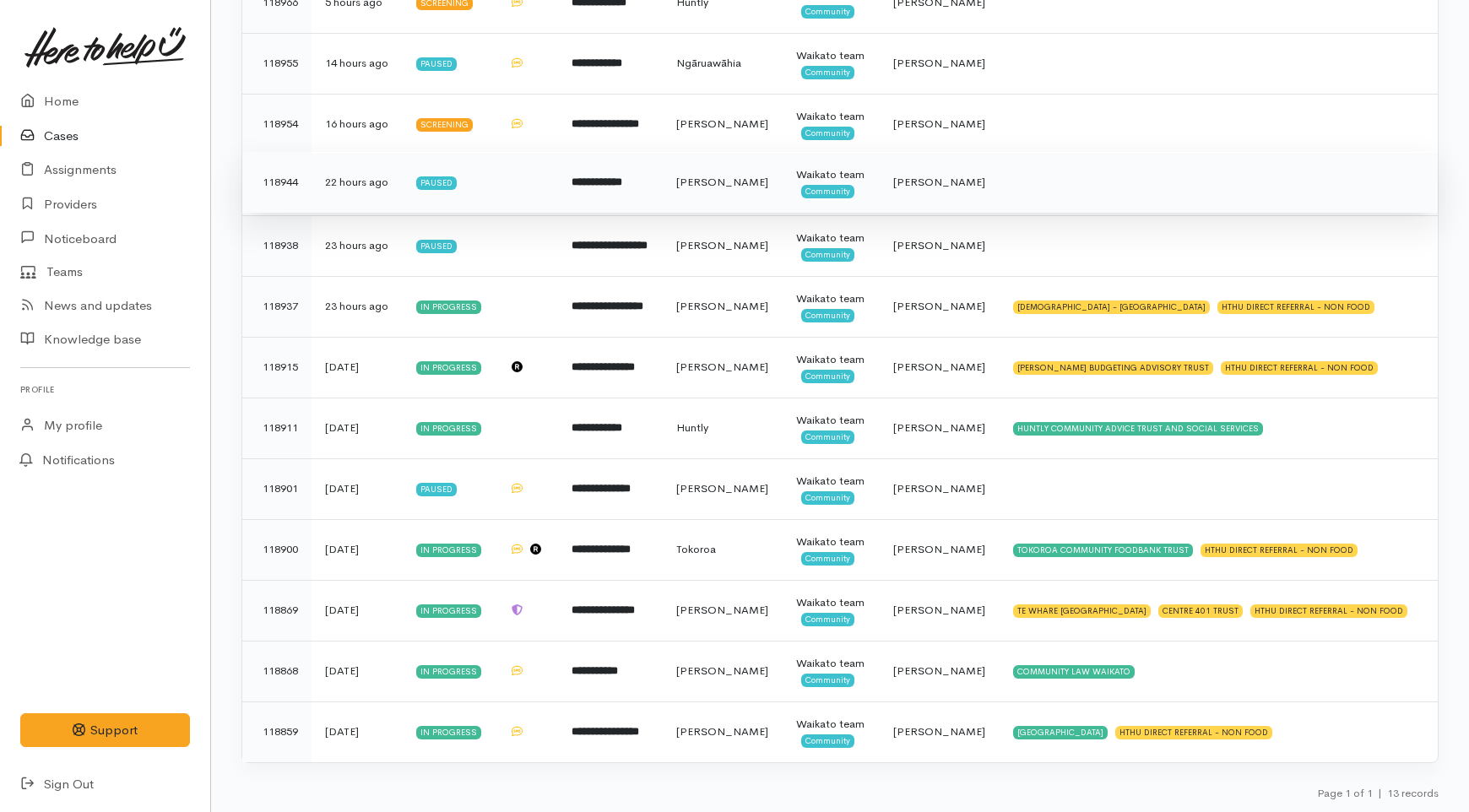
click at [651, 213] on td "**********" at bounding box center [610, 182] width 104 height 61
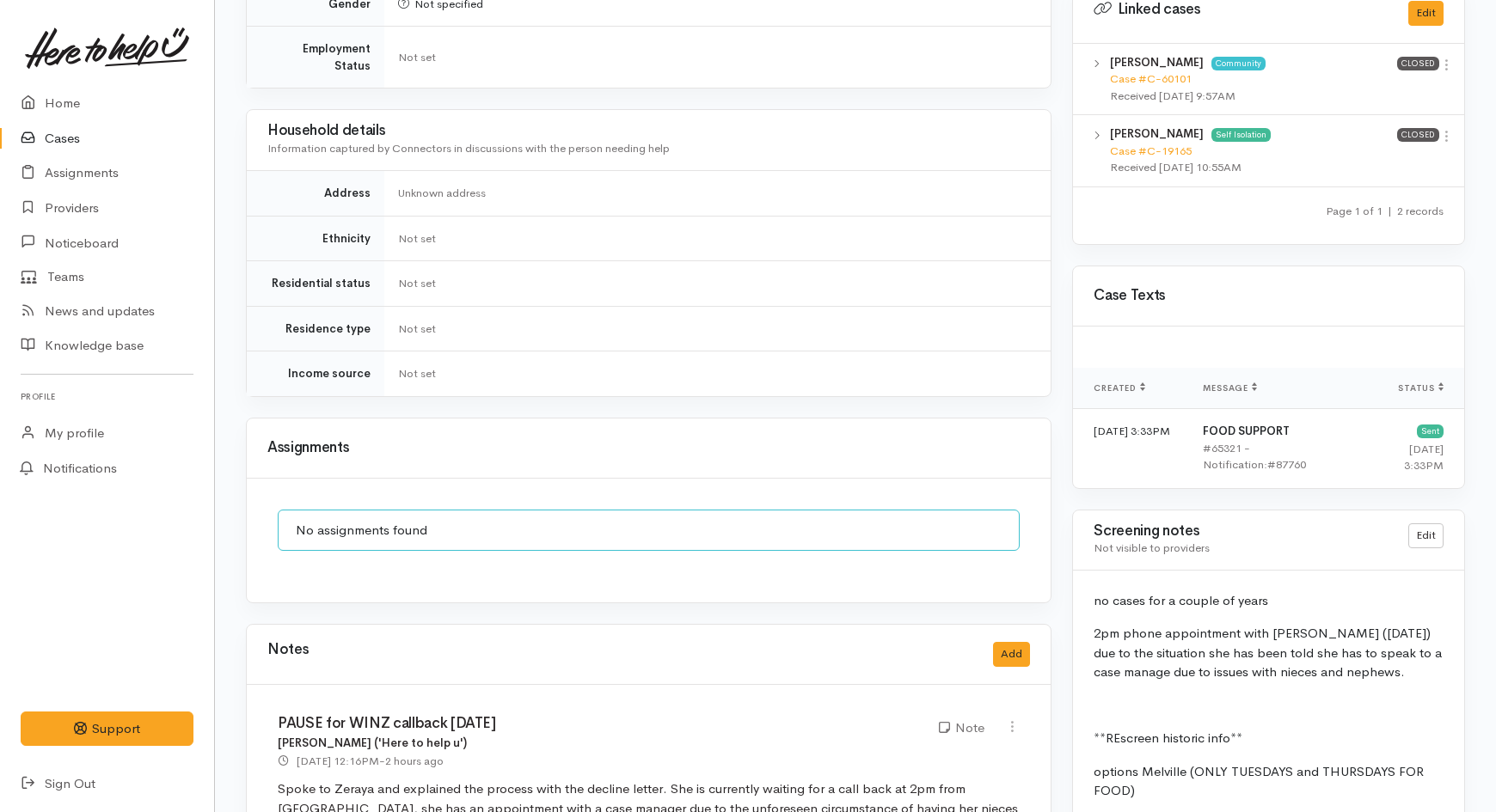
scroll to position [1242, 0]
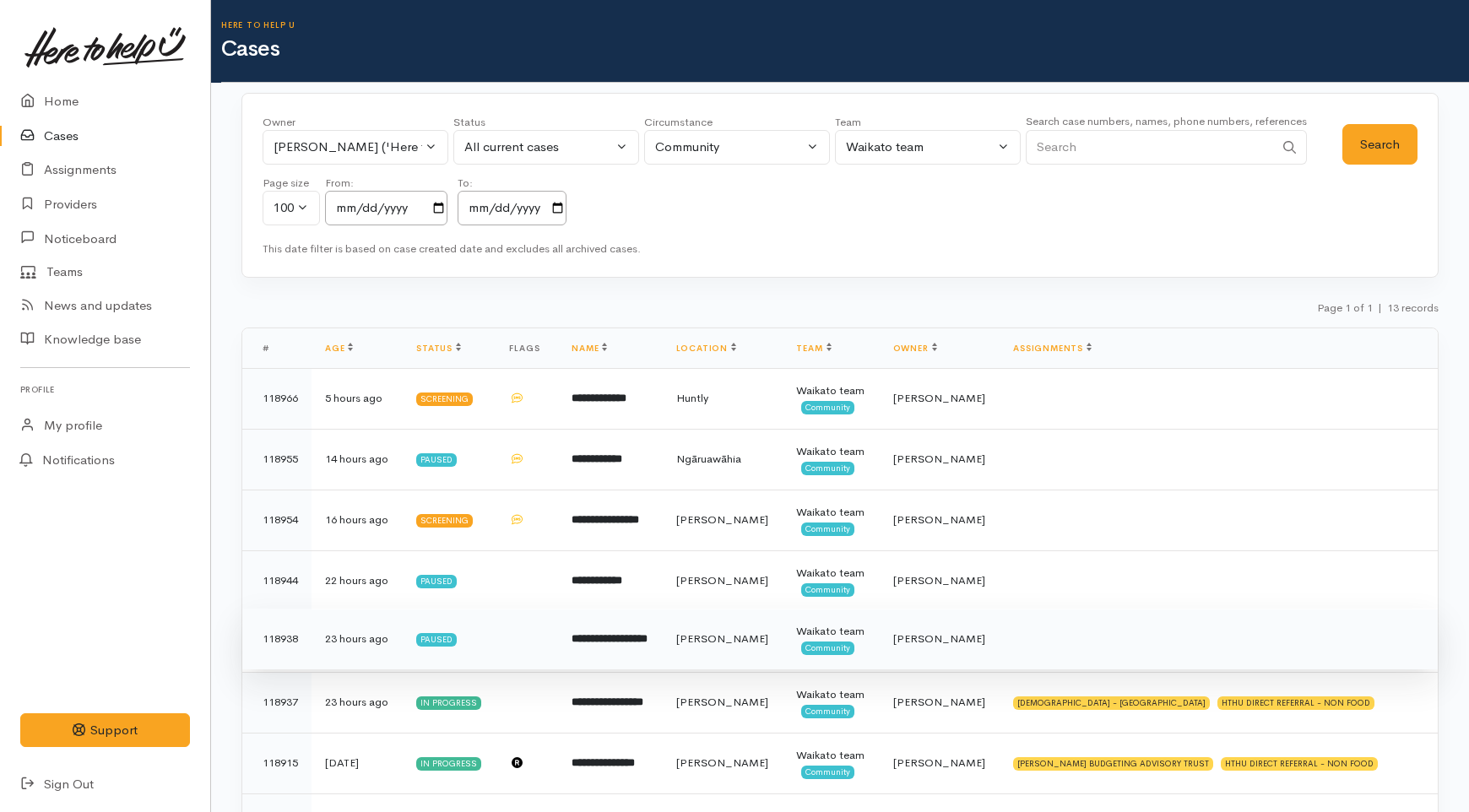
scroll to position [424, 0]
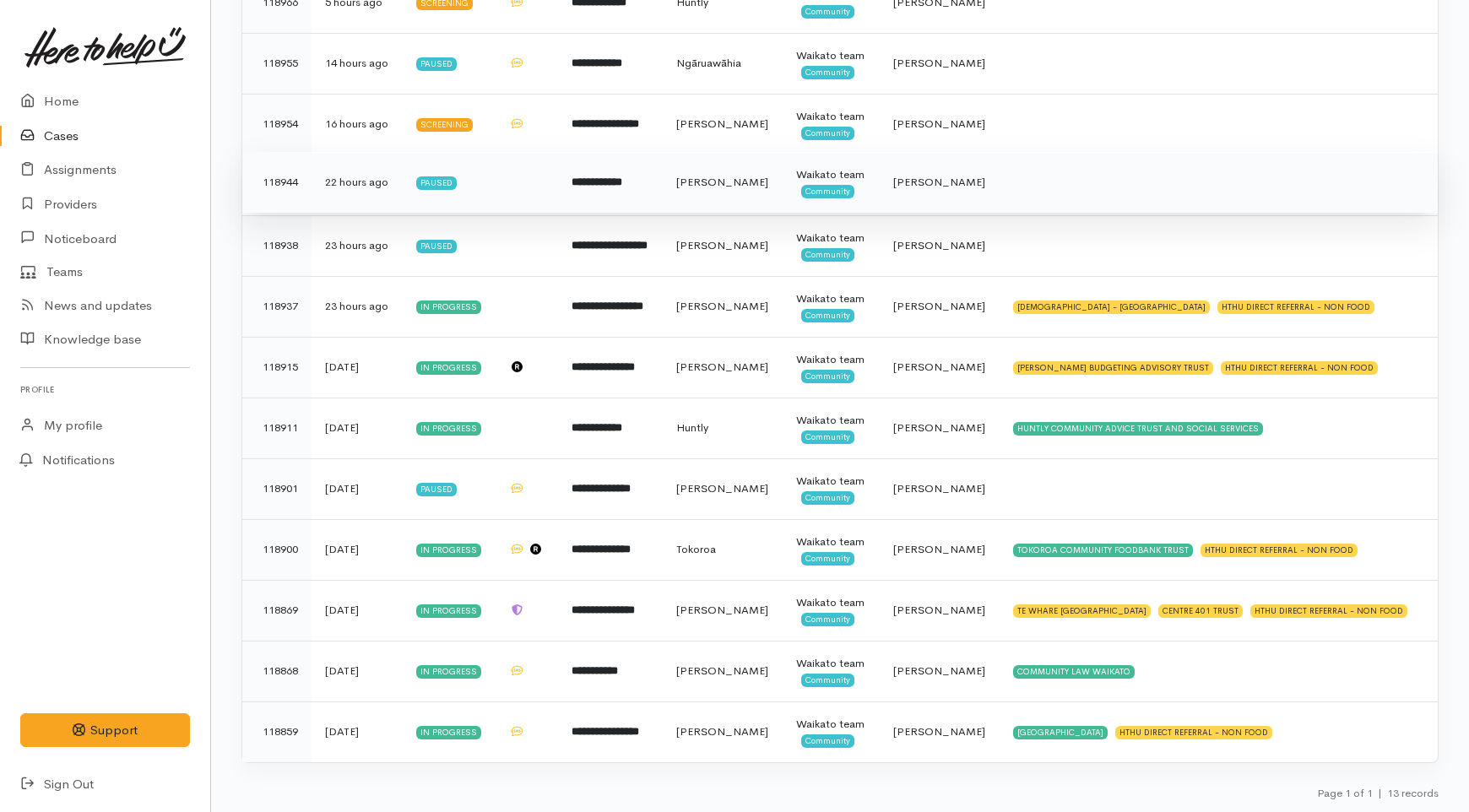
click at [598, 188] on b "**********" at bounding box center [597, 182] width 51 height 11
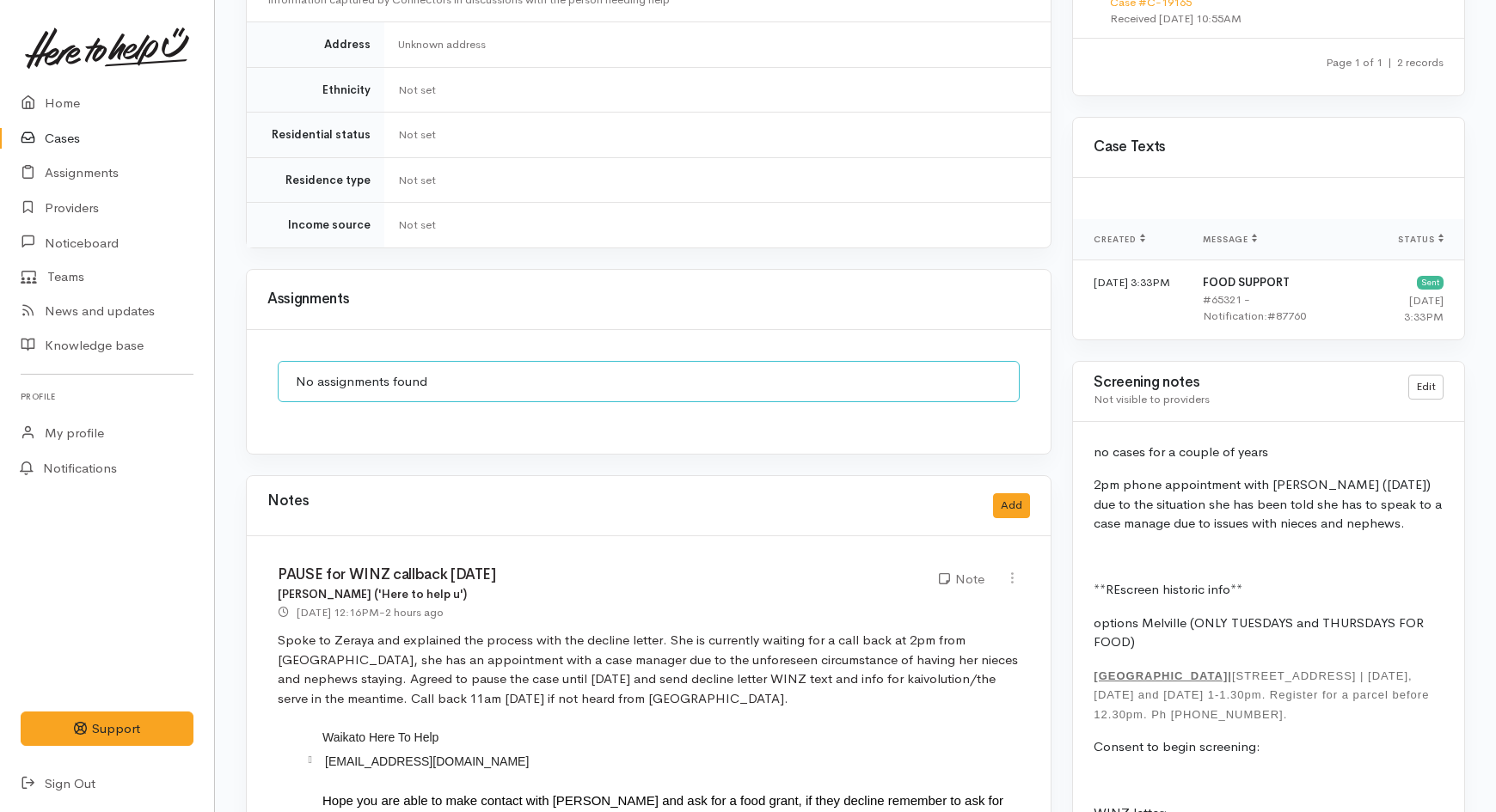
scroll to position [1337, 0]
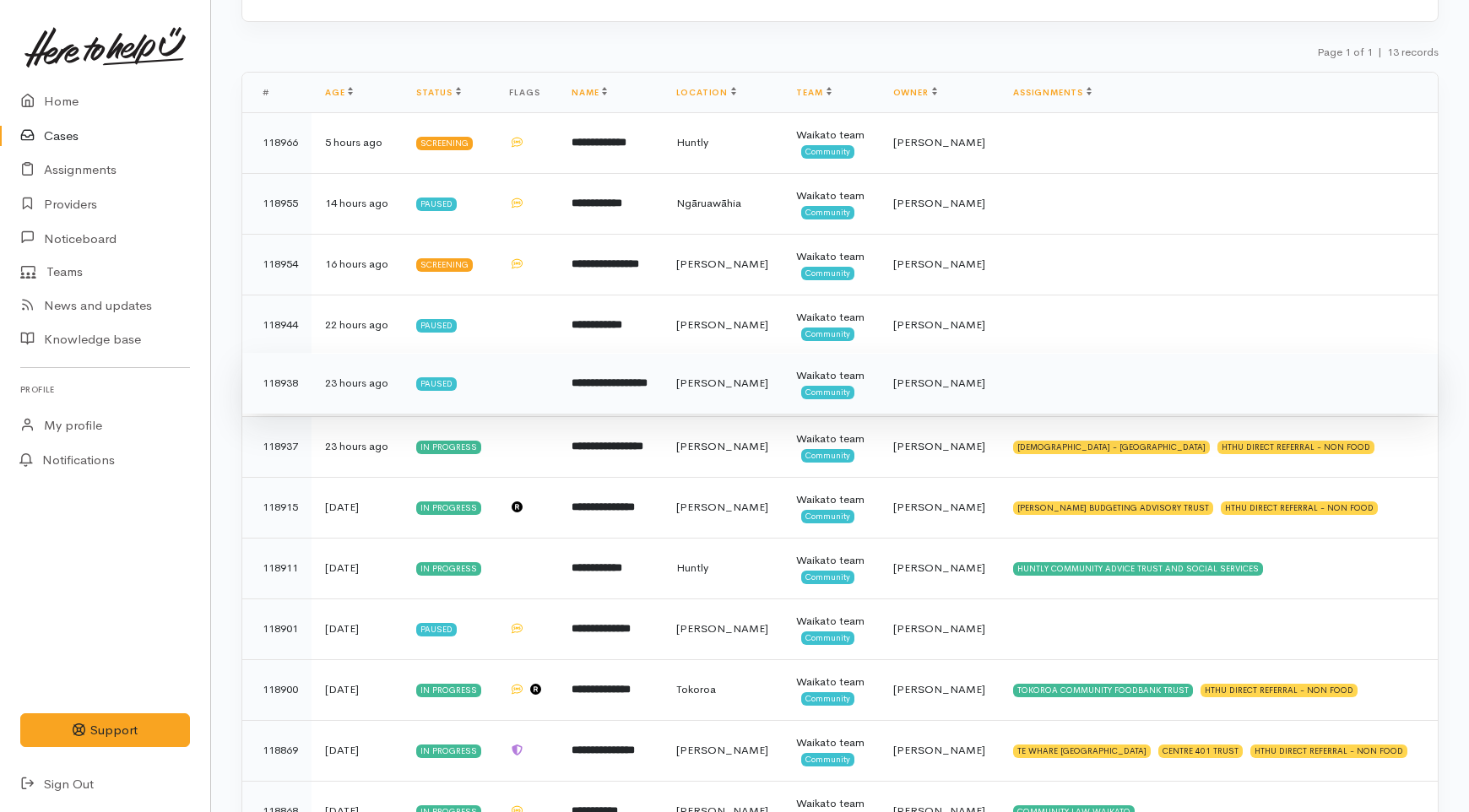
scroll to position [237, 0]
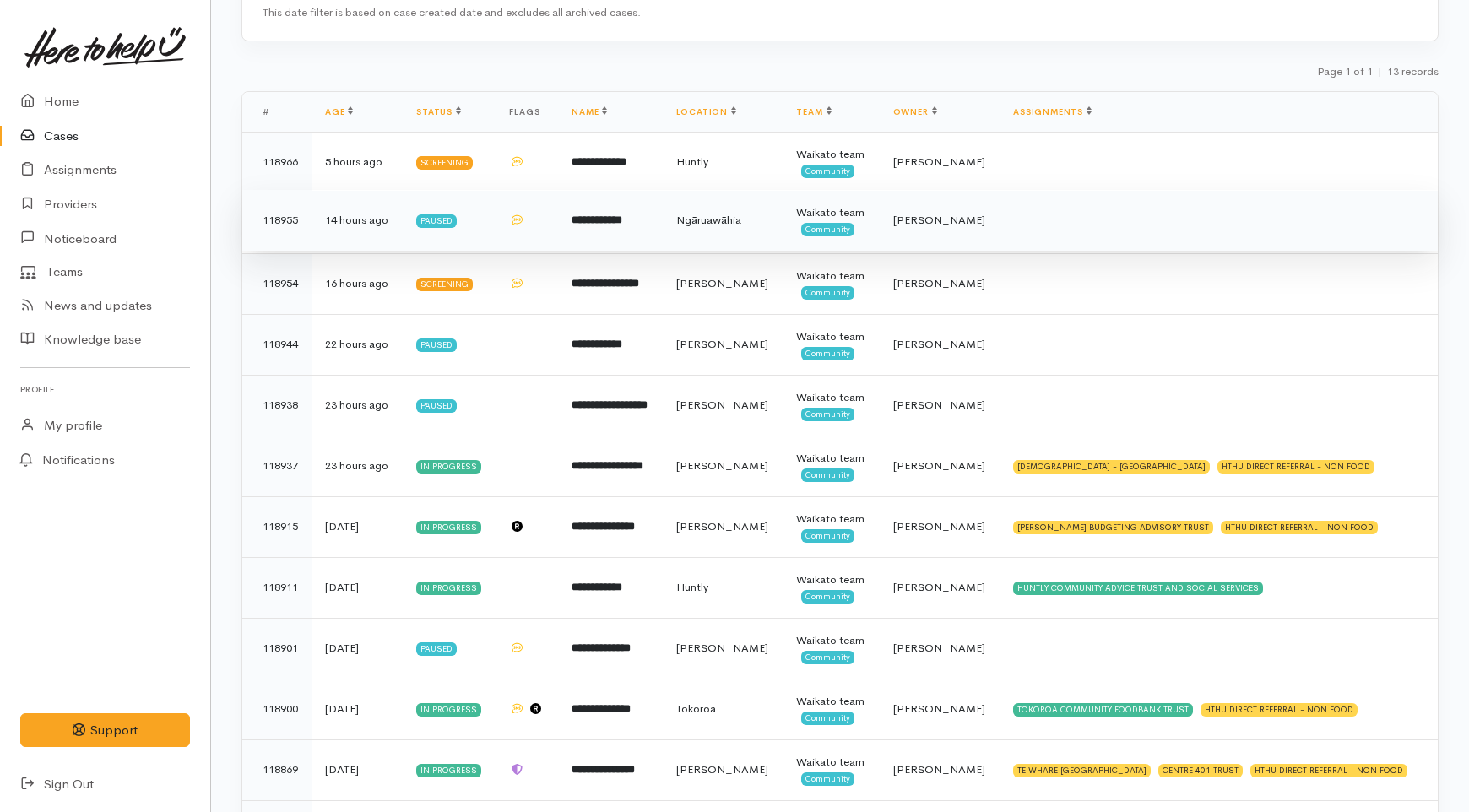
click at [648, 251] on td "**********" at bounding box center [610, 220] width 104 height 61
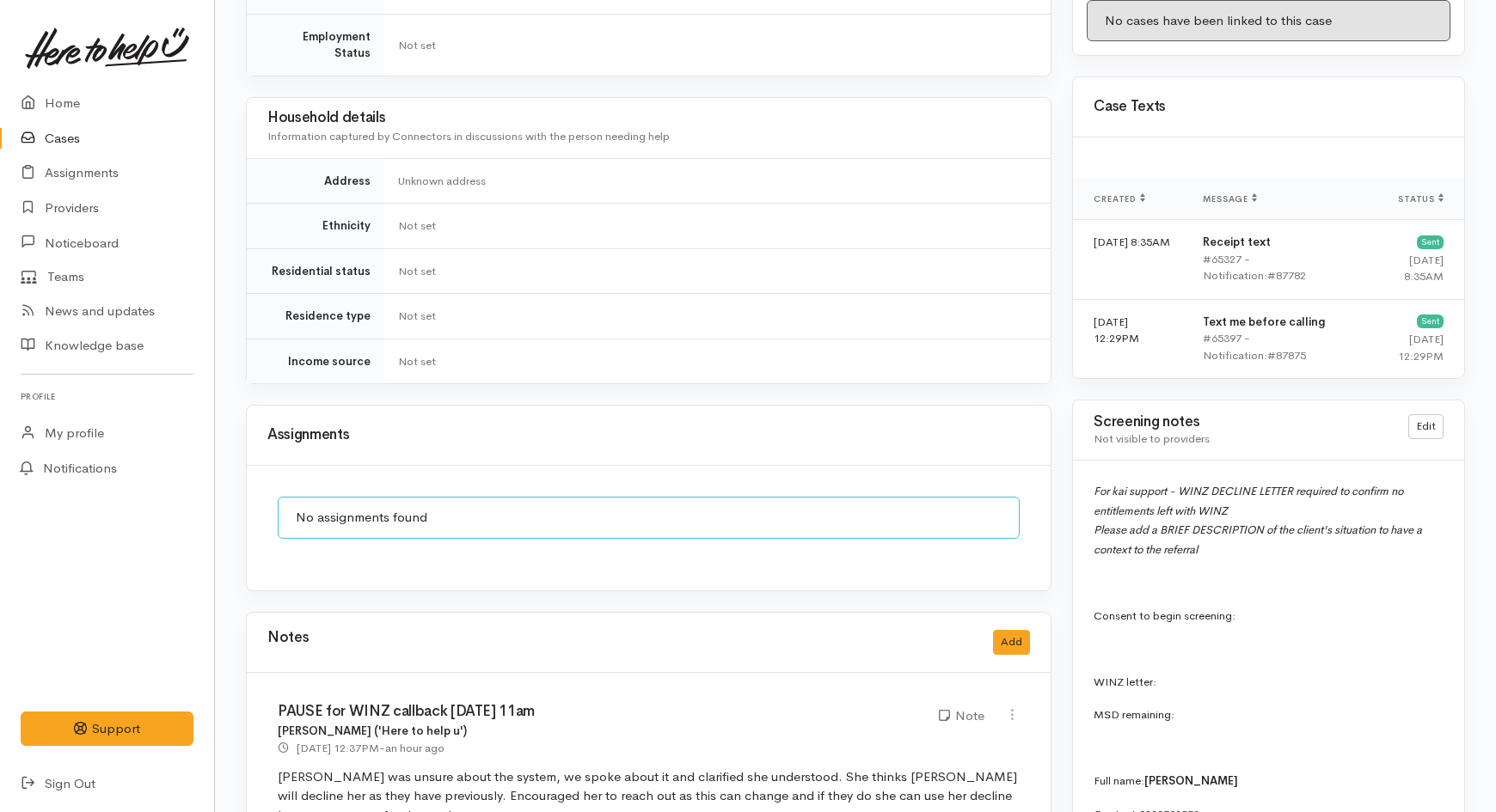
scroll to position [1337, 0]
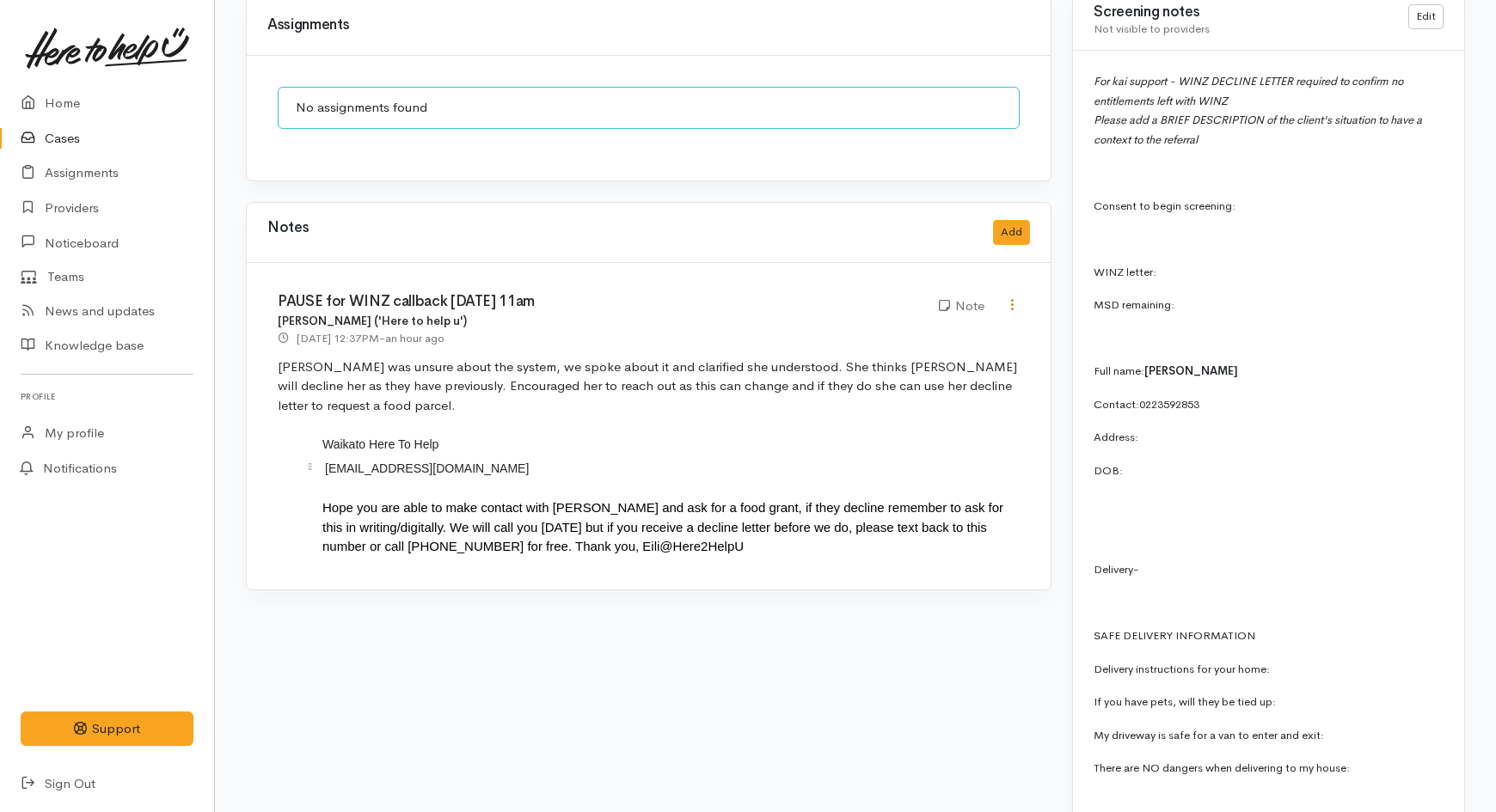
click at [1011, 297] on icon at bounding box center [1012, 304] width 15 height 15
click at [906, 325] on link "Edit" at bounding box center [951, 338] width 136 height 26
type input "PAUSE for WINZ callback 15/10/2025 11am"
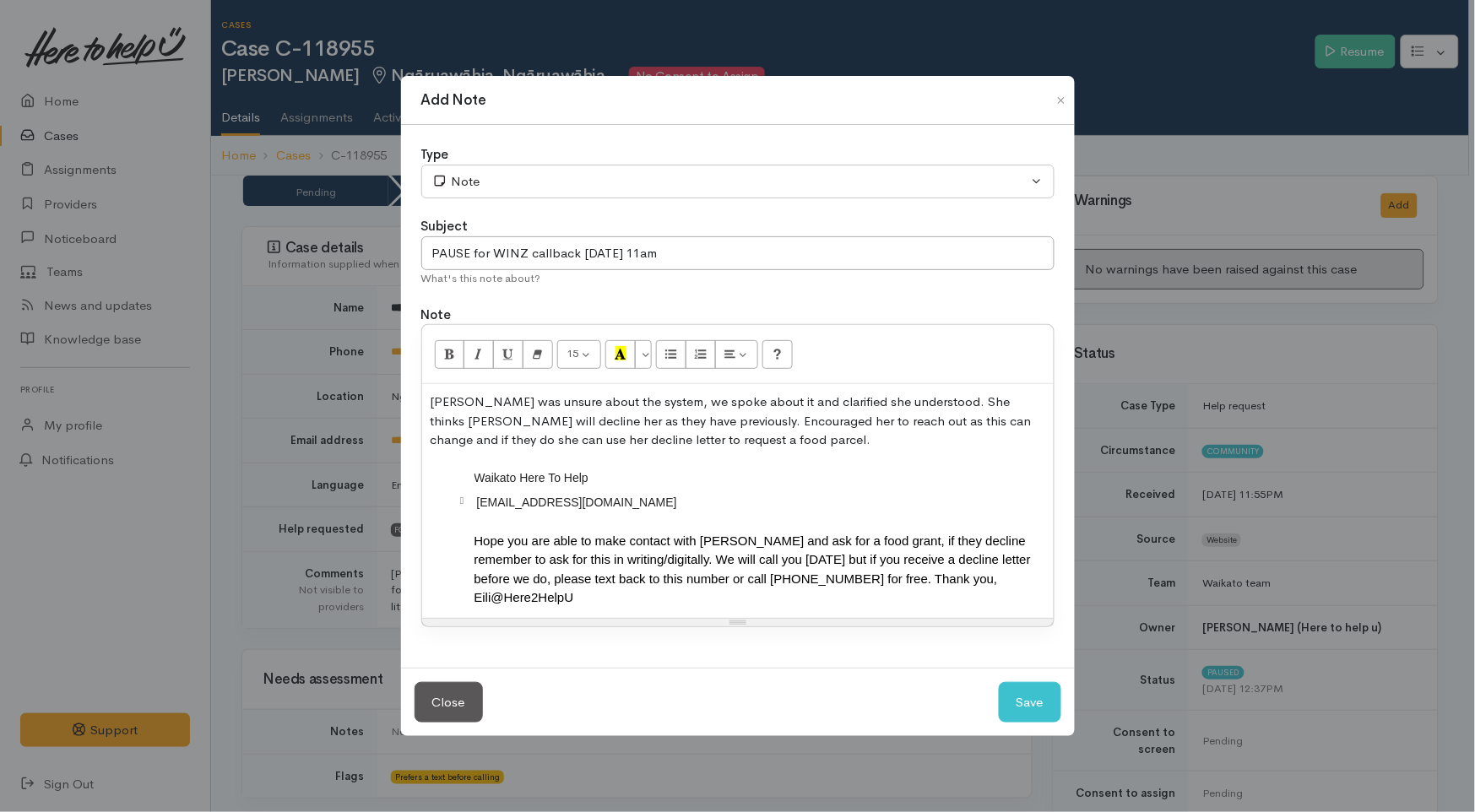
click at [617, 397] on p "Nia was unsure about the system, we spoke about it and clarified she understood…" at bounding box center [738, 421] width 615 height 58
click at [1014, 695] on button "Save" at bounding box center [1030, 703] width 63 height 41
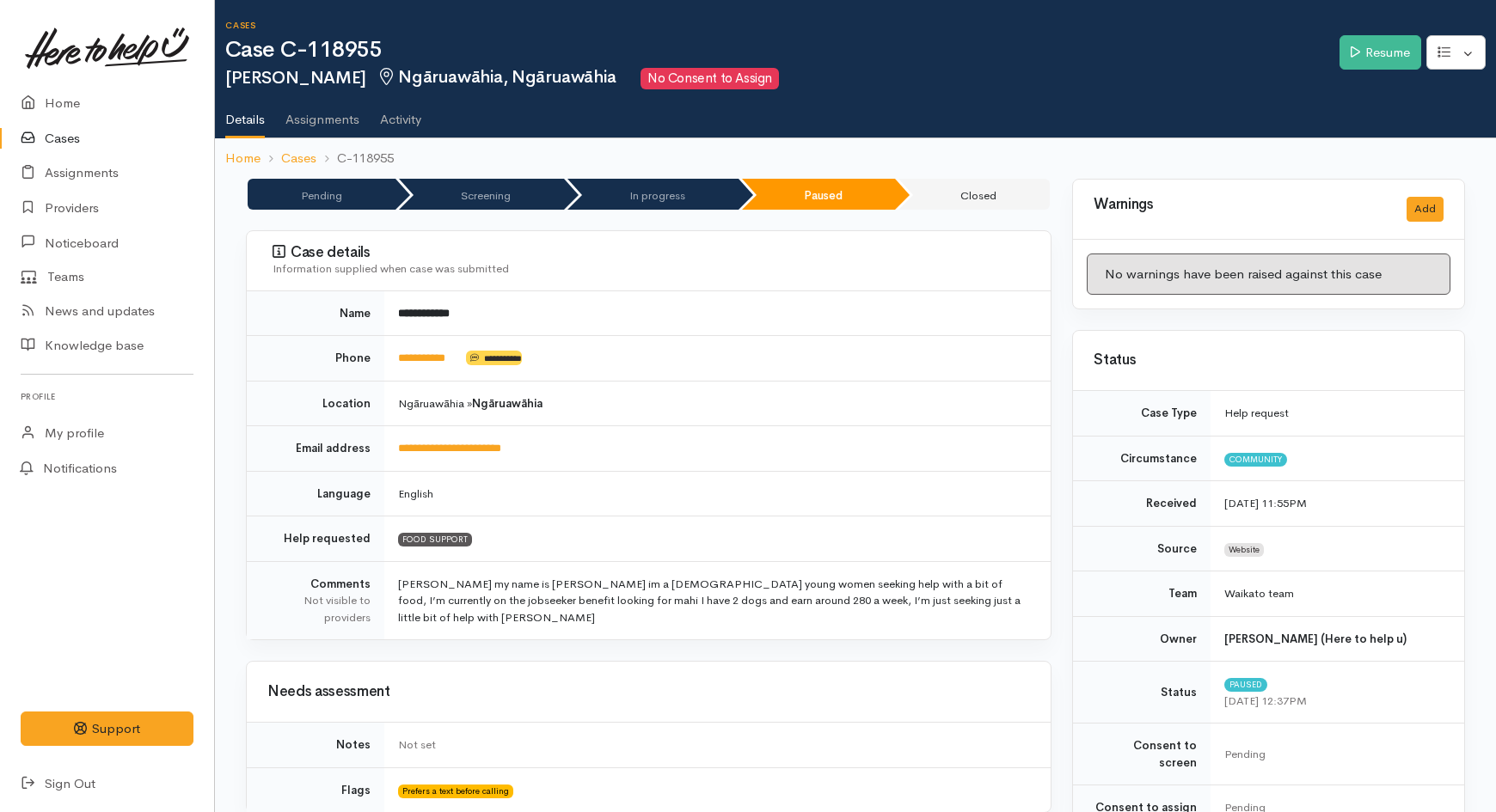
click at [71, 146] on link "Cases" at bounding box center [107, 139] width 214 height 35
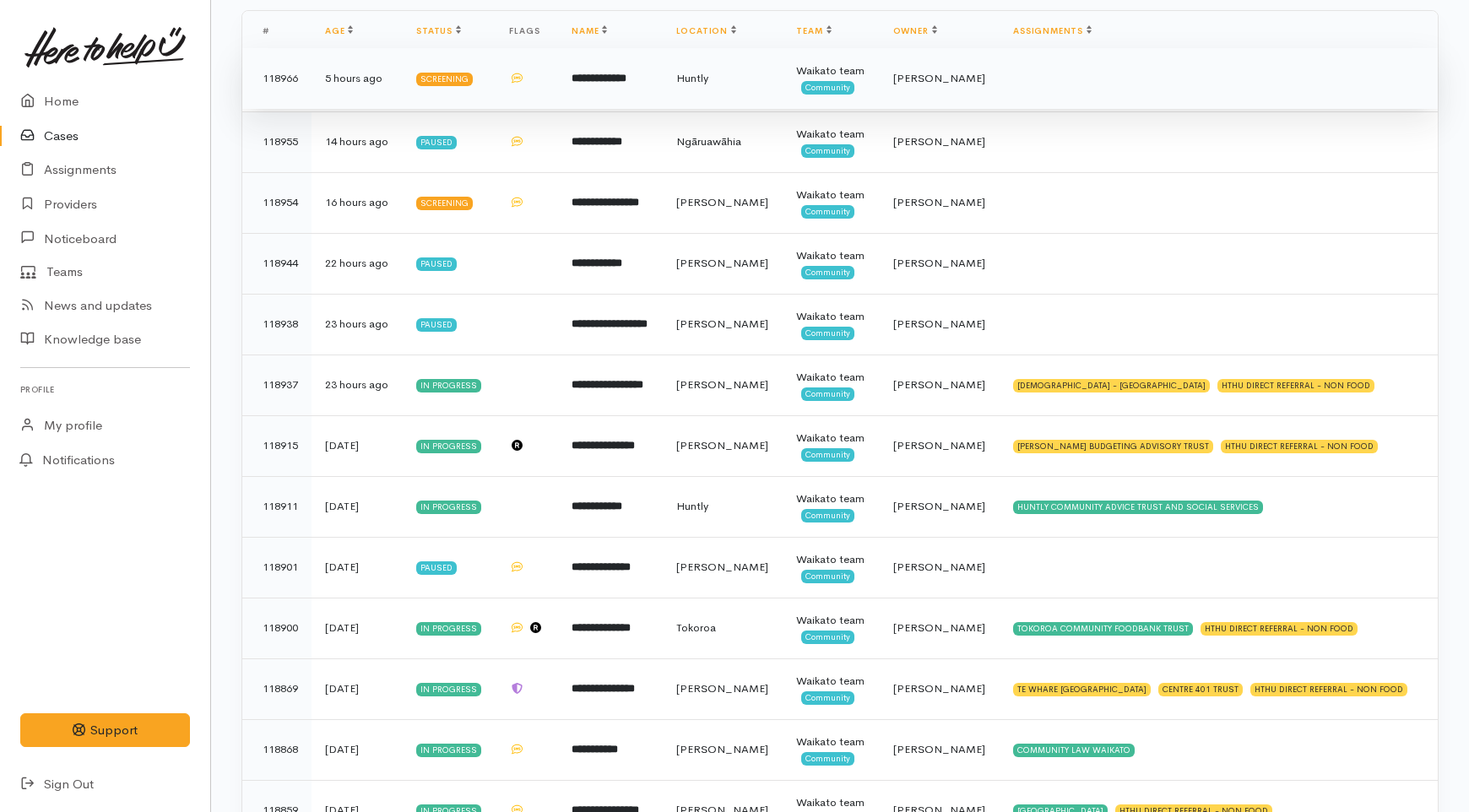
scroll to position [375, 0]
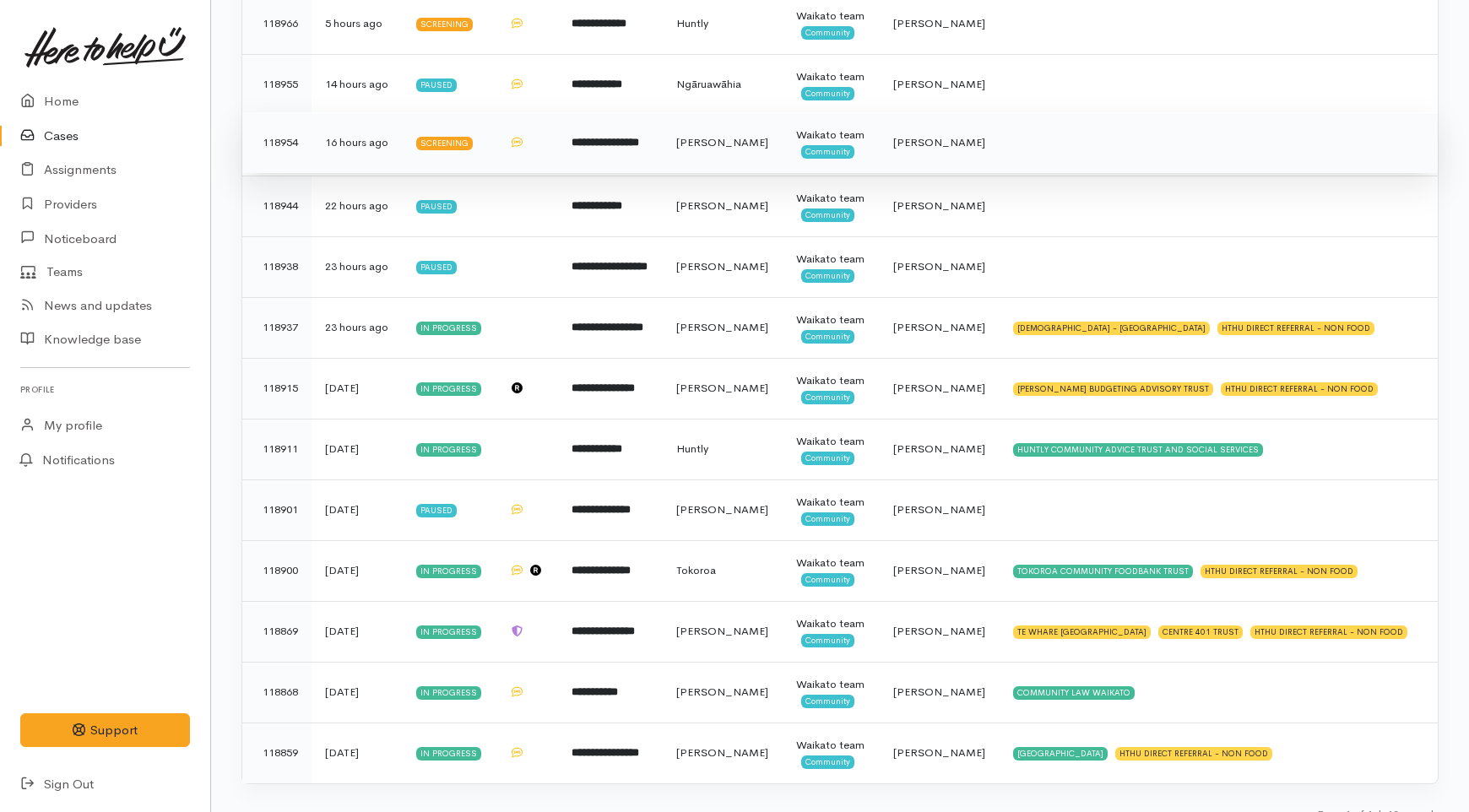
click at [634, 173] on td "**********" at bounding box center [610, 142] width 104 height 61
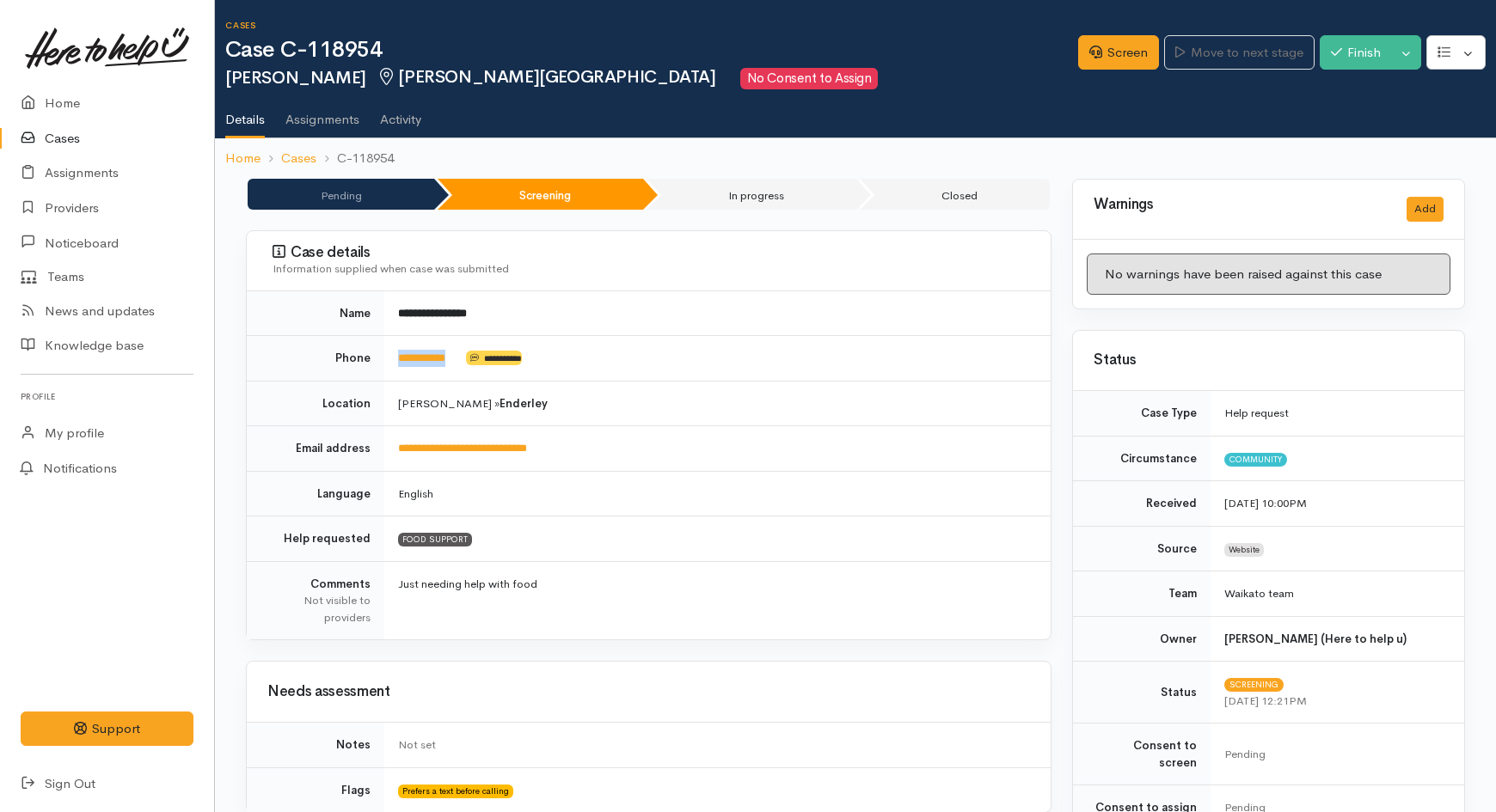
drag, startPoint x: 467, startPoint y: 362, endPoint x: 368, endPoint y: 362, distance: 99.0
click at [368, 362] on tr "**********" at bounding box center [648, 359] width 804 height 46
copy tr "**********"
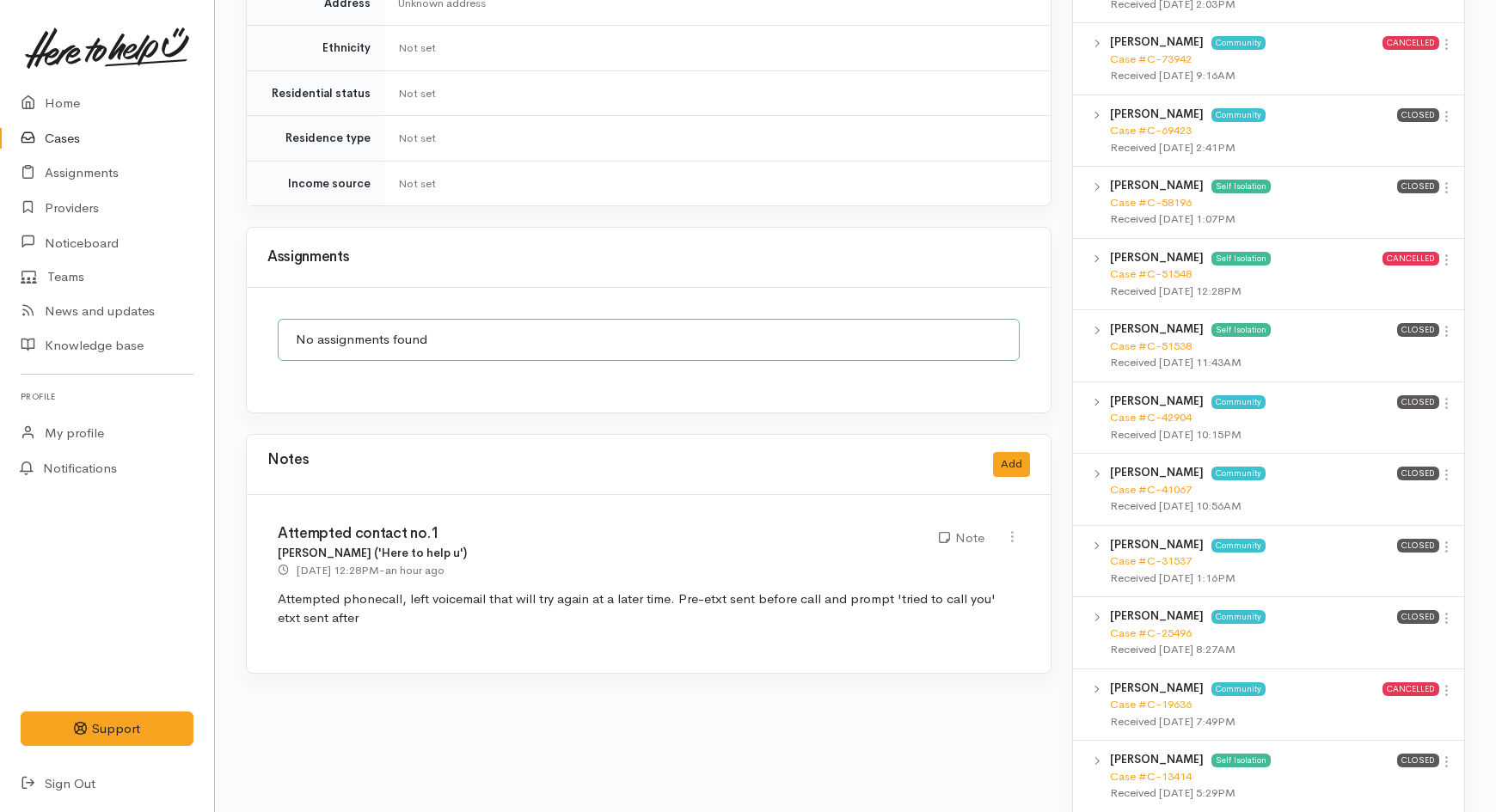
scroll to position [1146, 0]
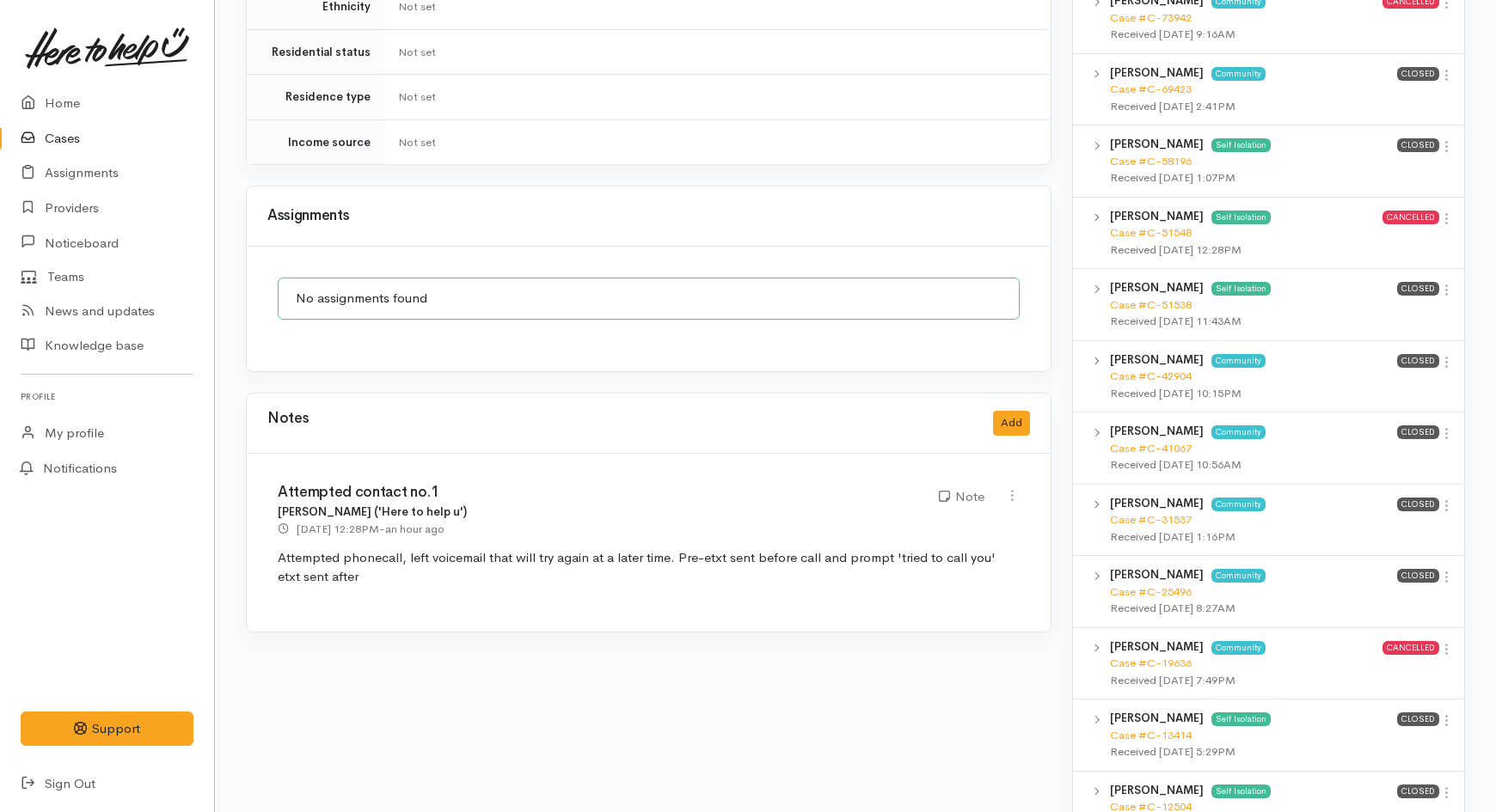
click at [82, 132] on link "Cases" at bounding box center [107, 139] width 214 height 35
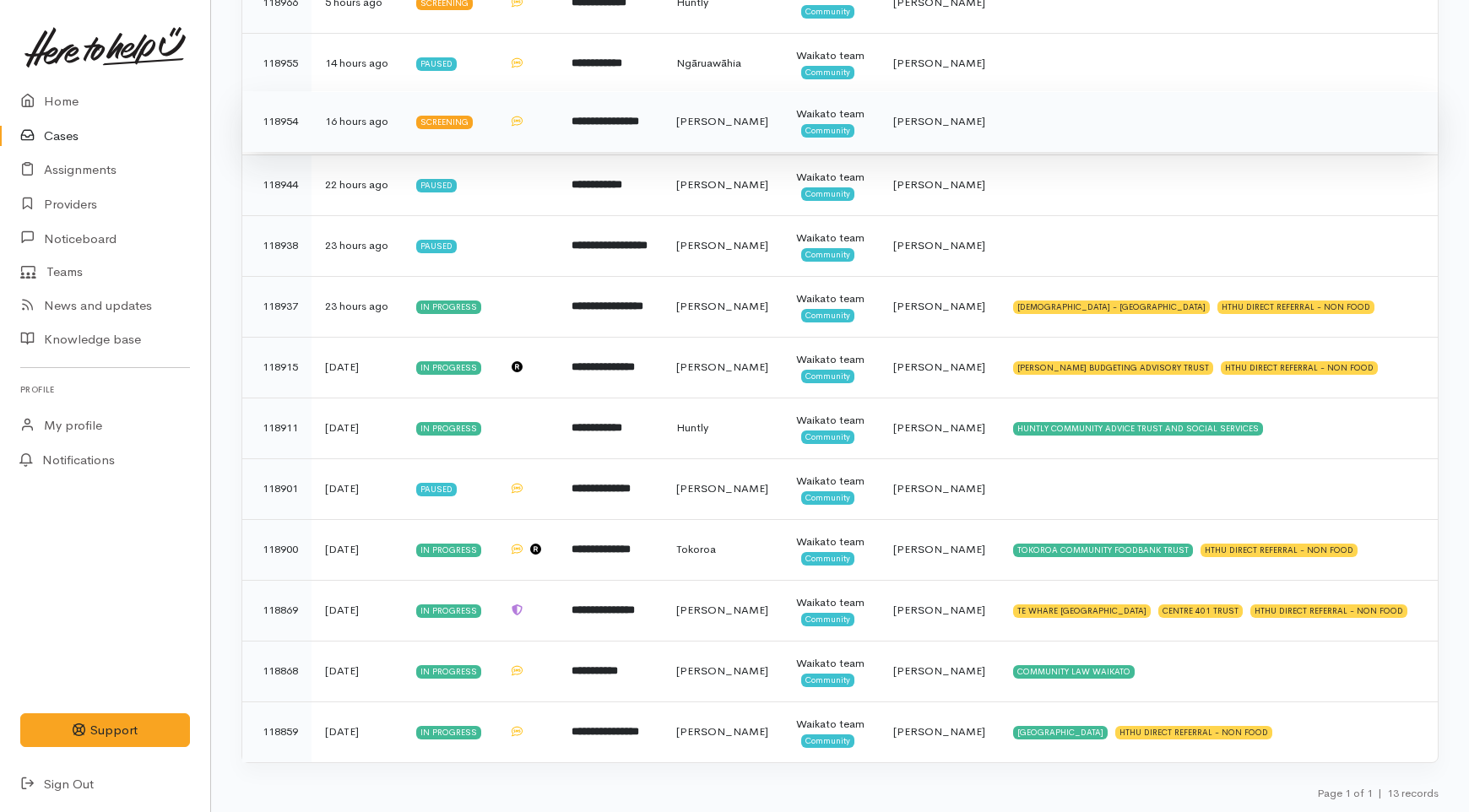
scroll to position [611, 0]
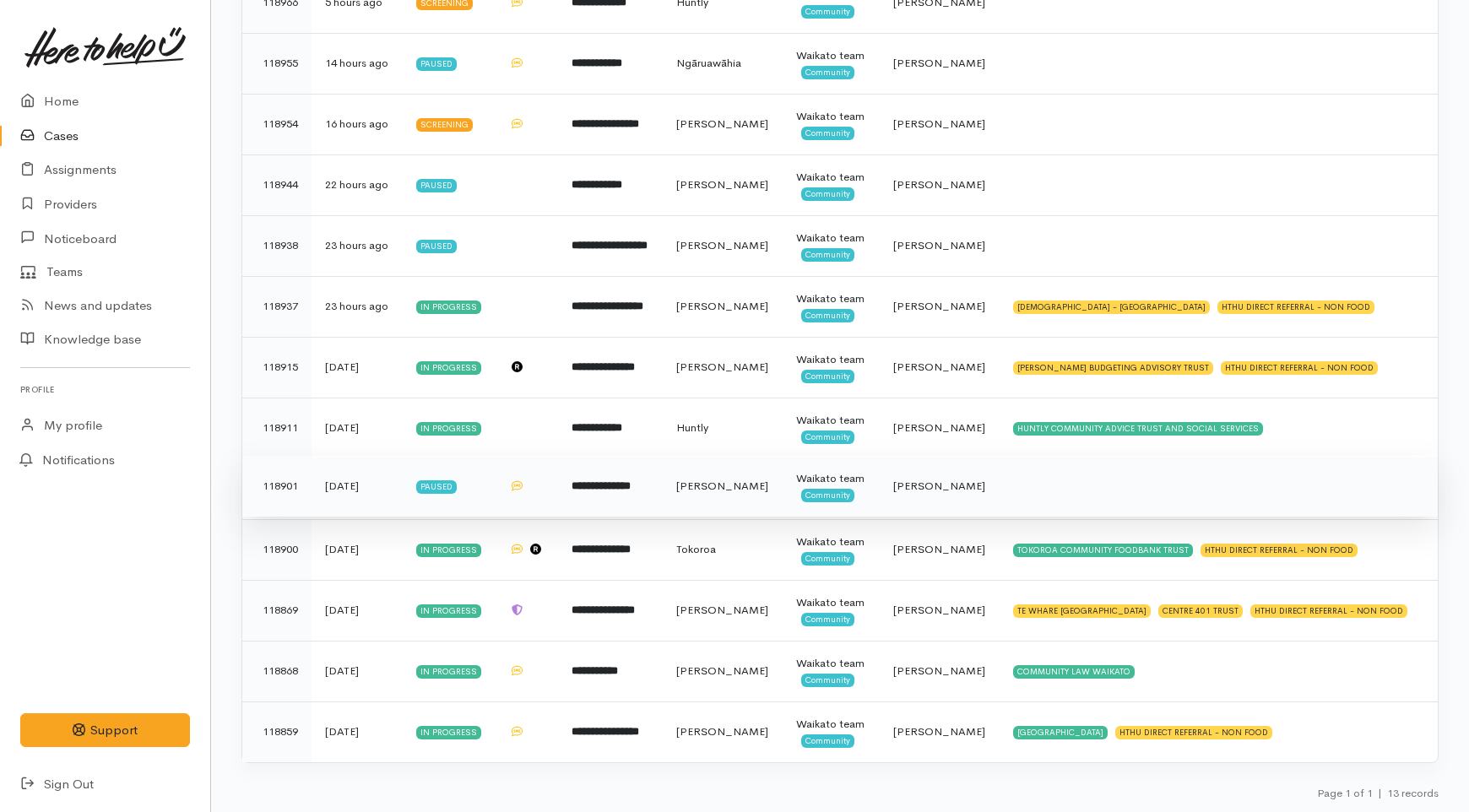
click at [647, 456] on td "**********" at bounding box center [610, 486] width 104 height 61
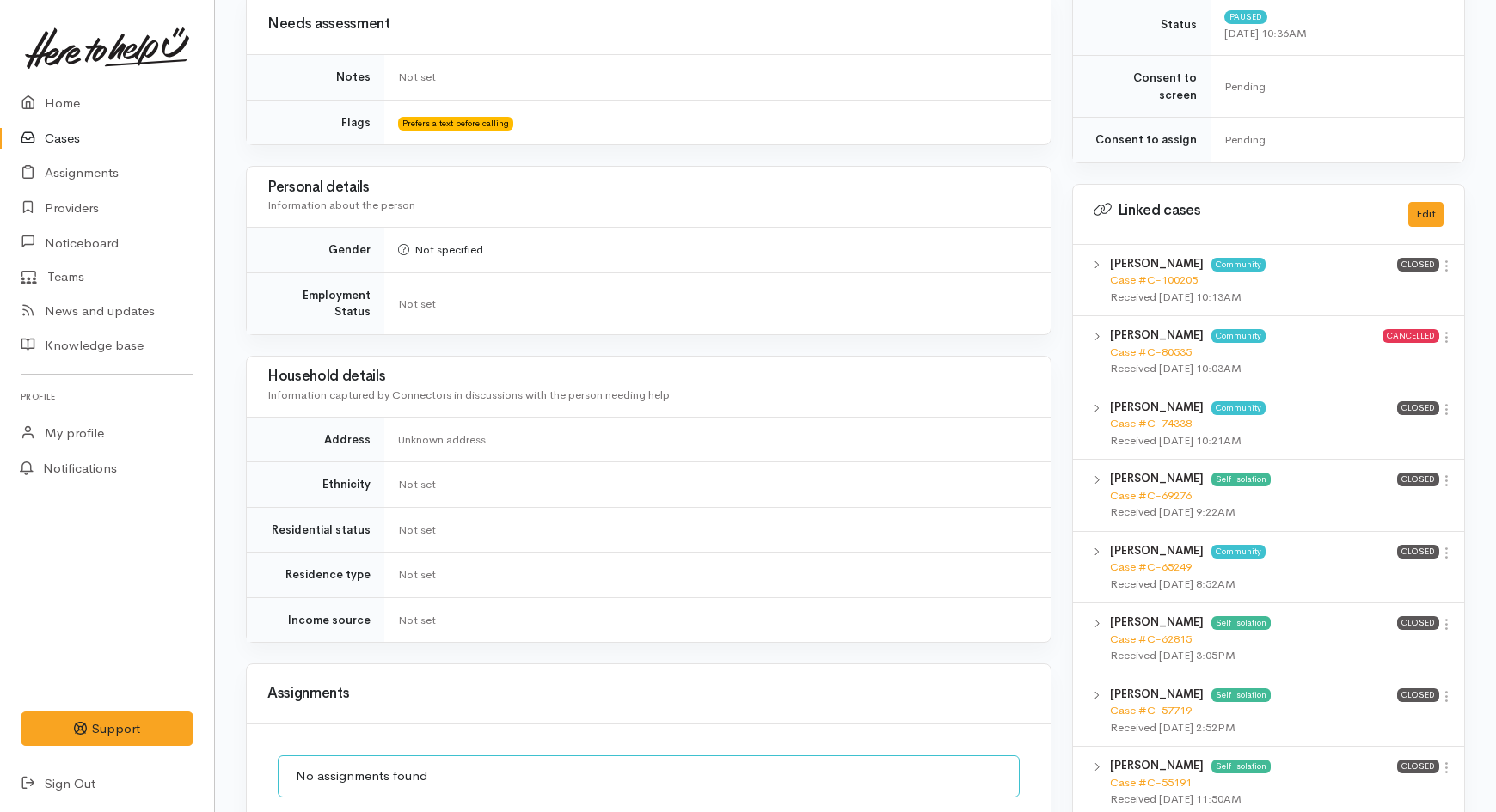
scroll to position [1146, 0]
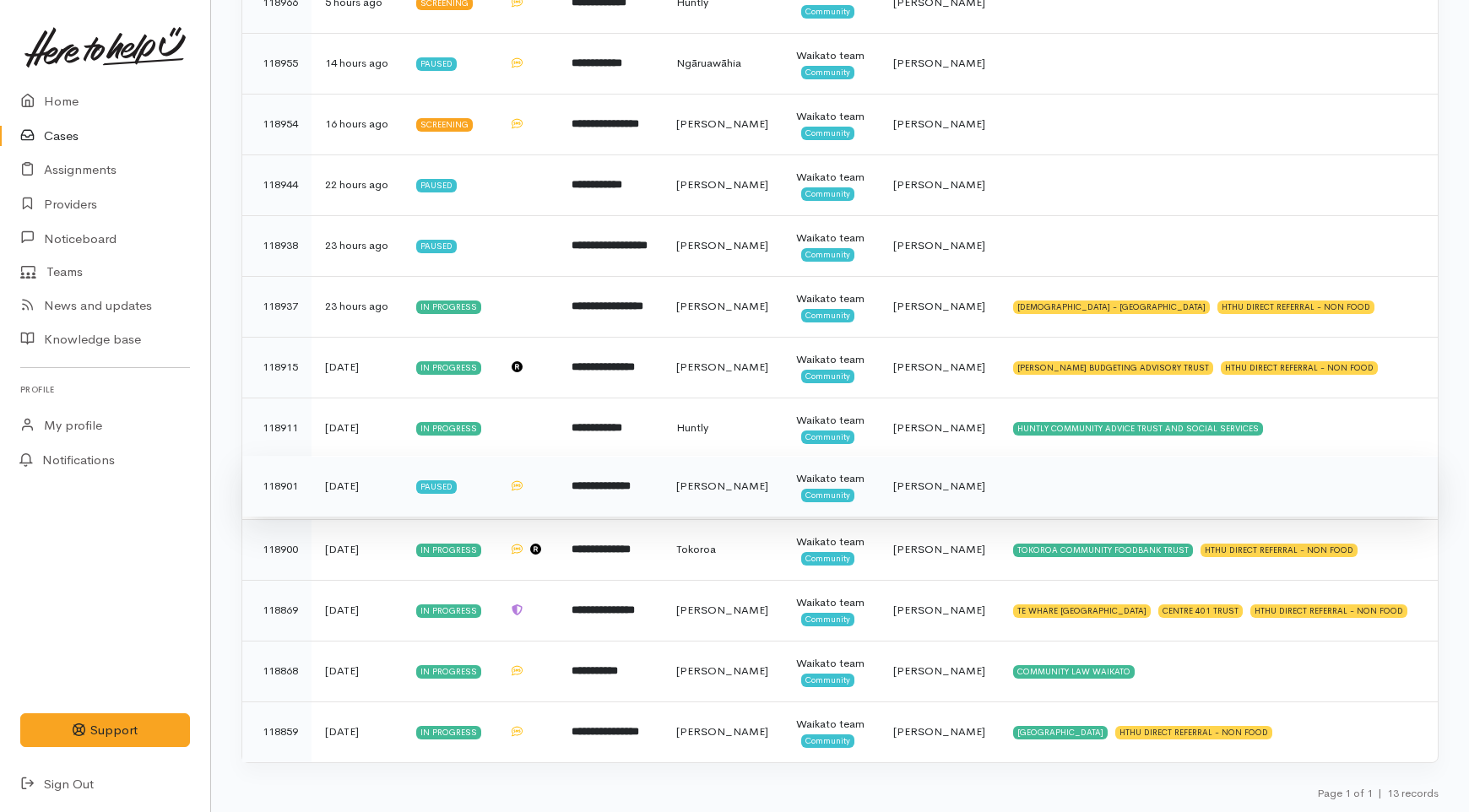
scroll to position [392, 0]
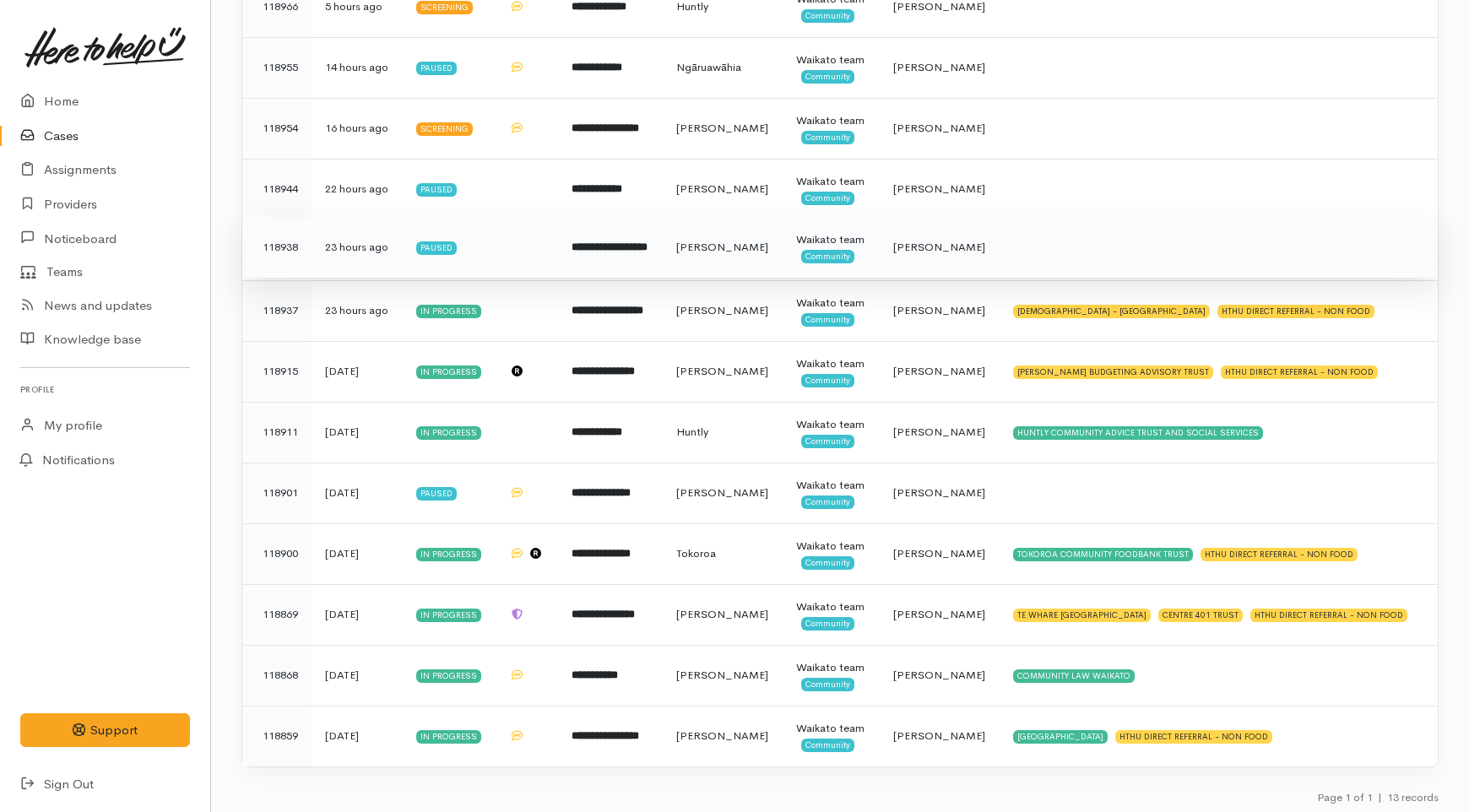
click at [739, 278] on td "[PERSON_NAME]" at bounding box center [723, 247] width 121 height 61
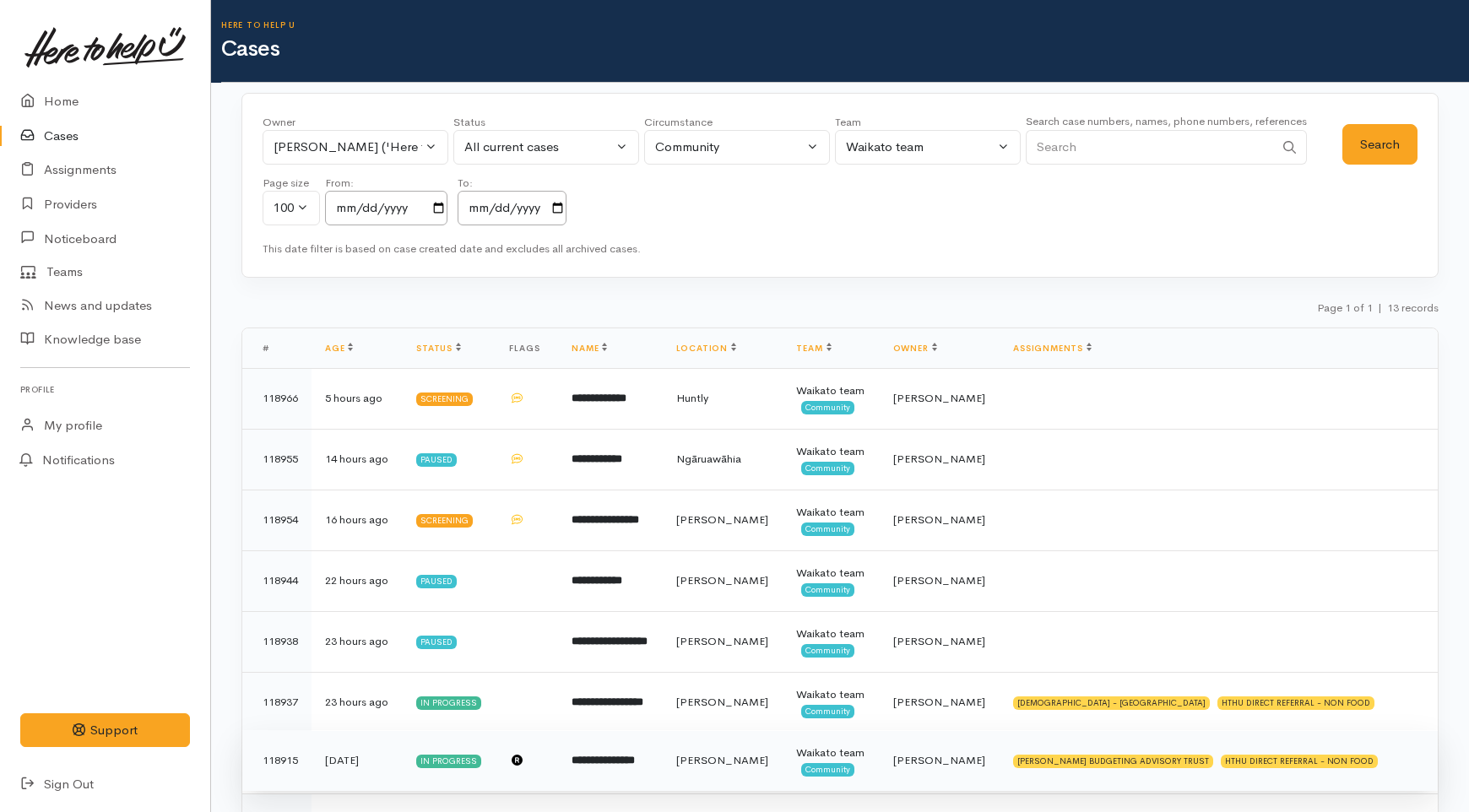
scroll to position [360, 0]
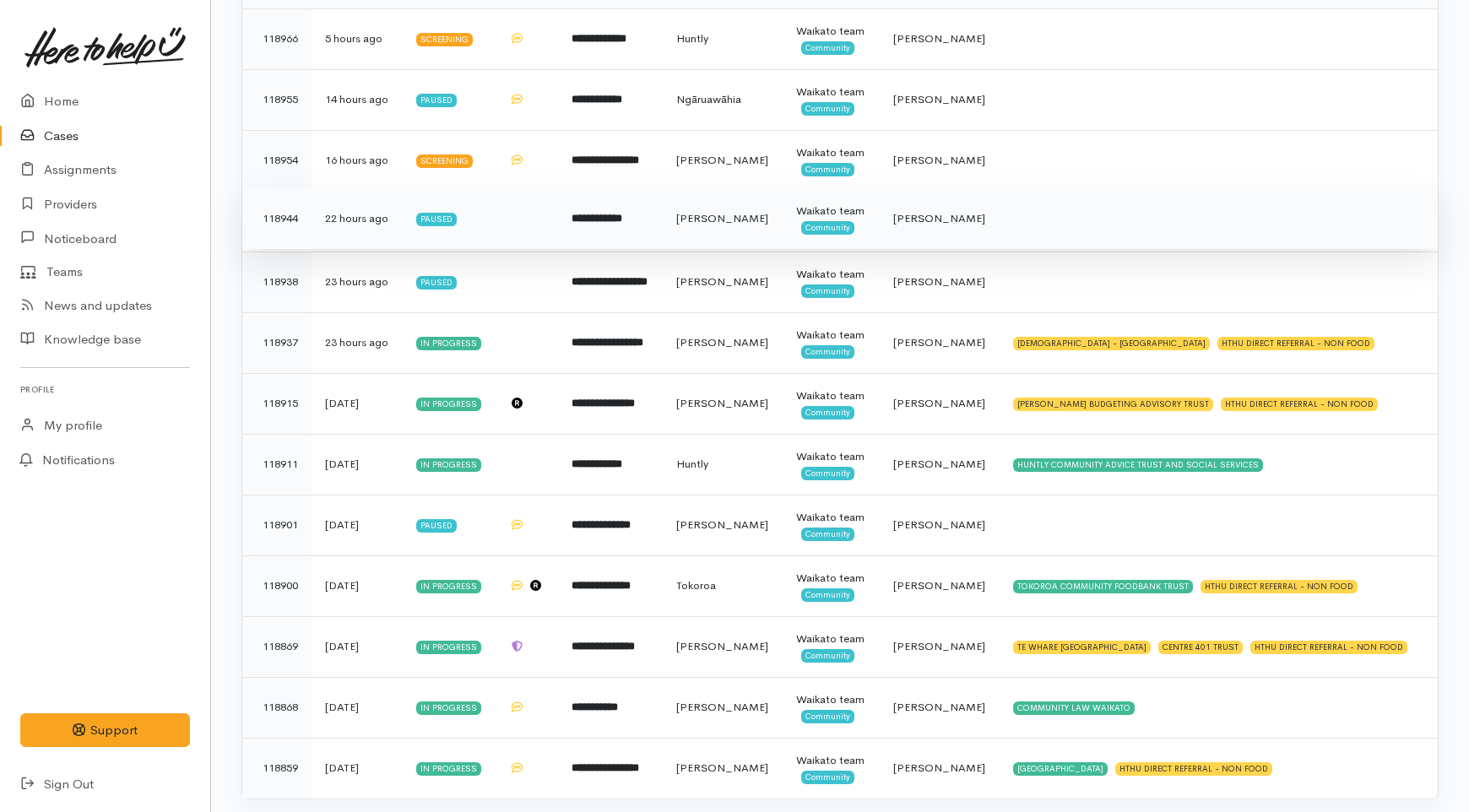
click at [758, 249] on td "[PERSON_NAME]" at bounding box center [723, 219] width 121 height 61
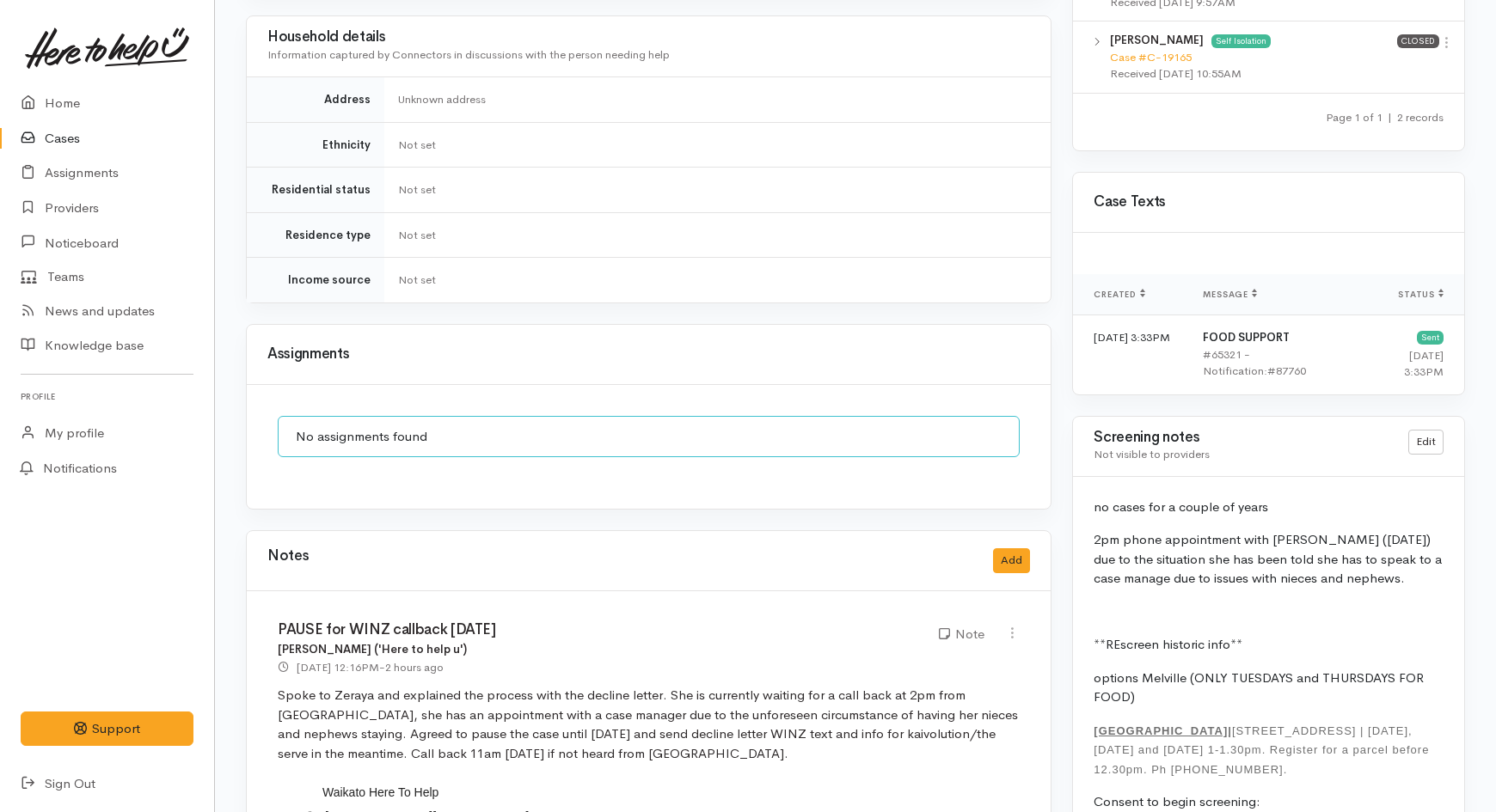
scroll to position [1337, 0]
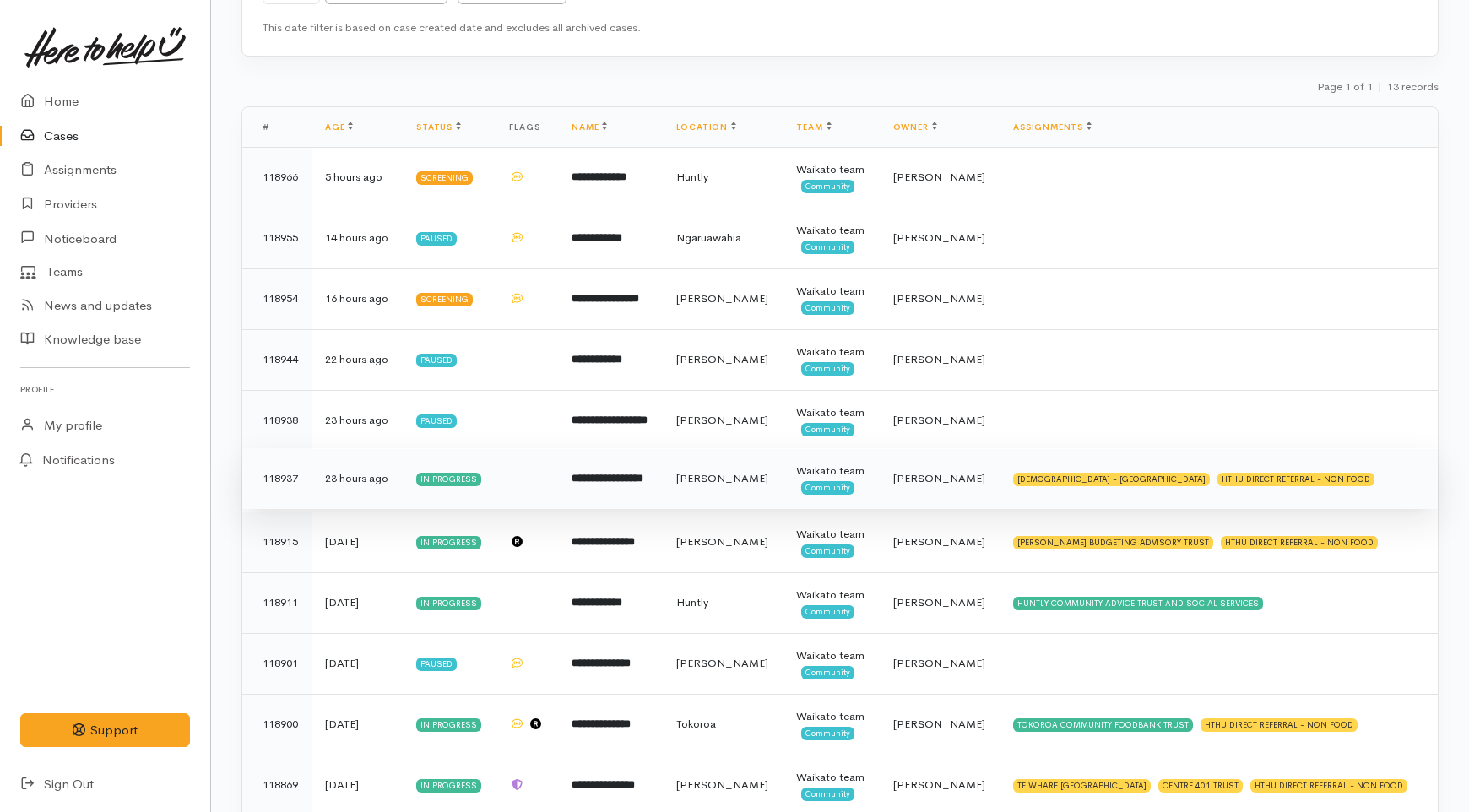
scroll to position [213, 0]
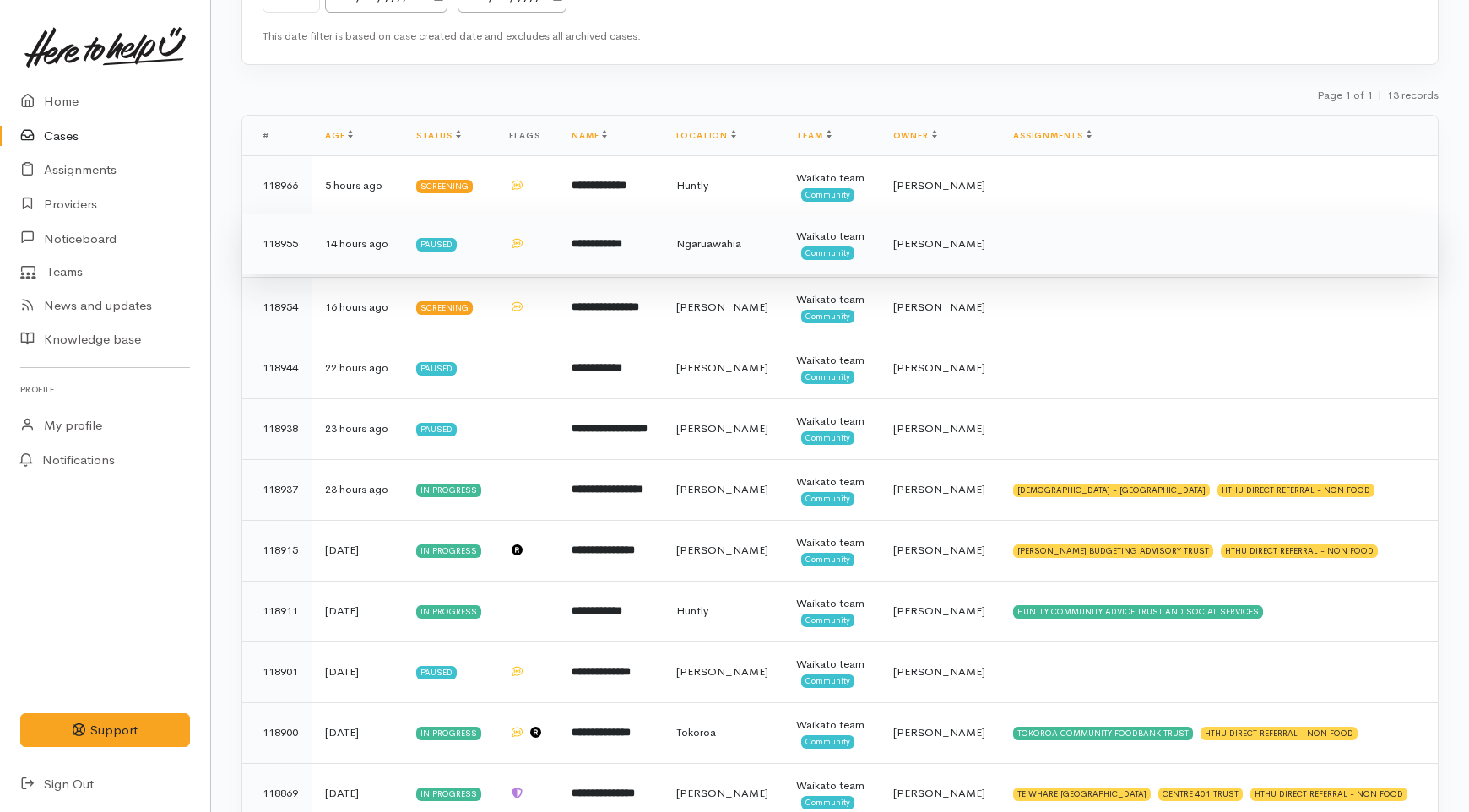
click at [707, 253] on td "Ngāruawāhia" at bounding box center [723, 244] width 121 height 61
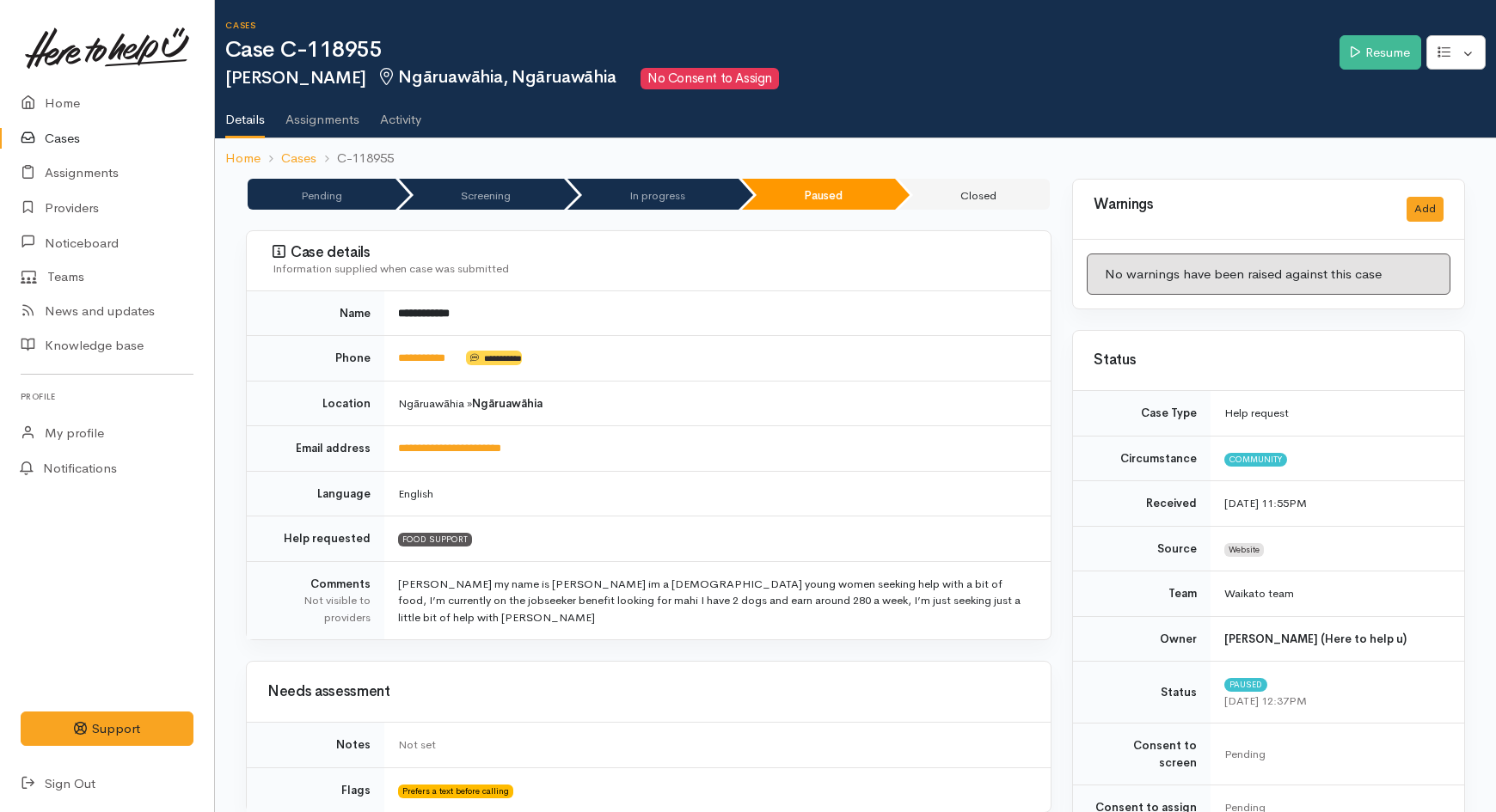
click at [56, 144] on link "Cases" at bounding box center [107, 139] width 214 height 35
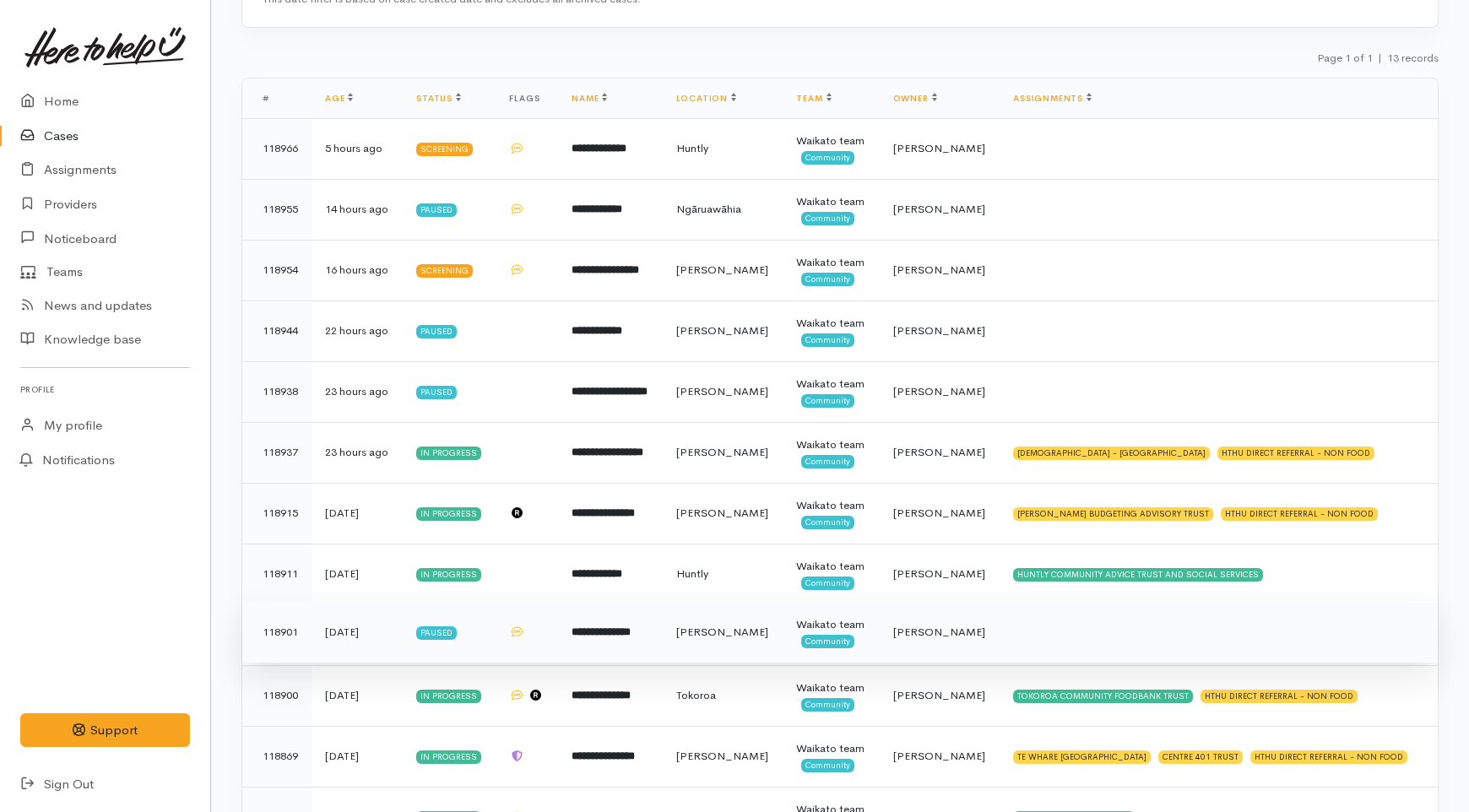
scroll to position [237, 0]
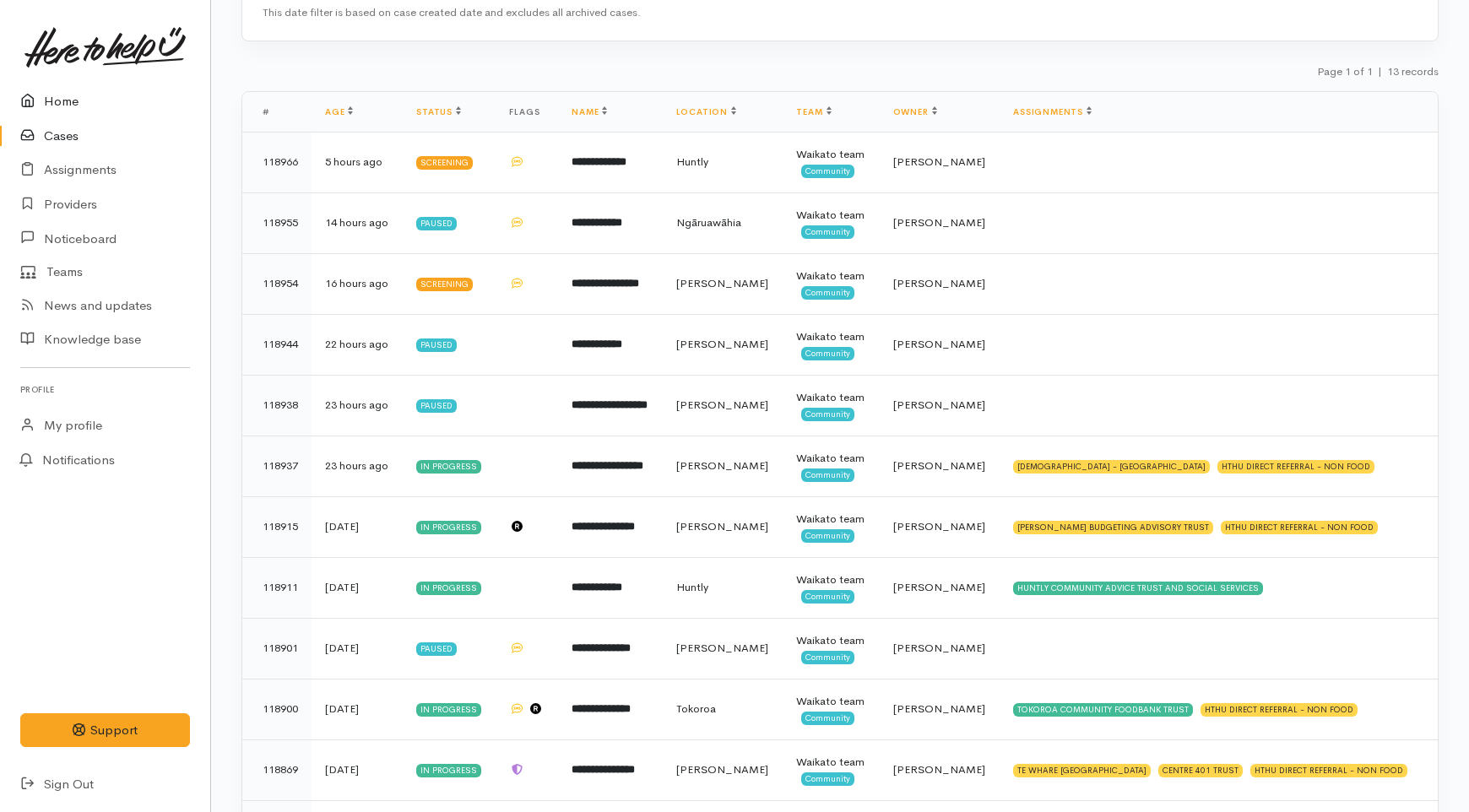
click at [69, 90] on link "Home" at bounding box center [105, 102] width 210 height 34
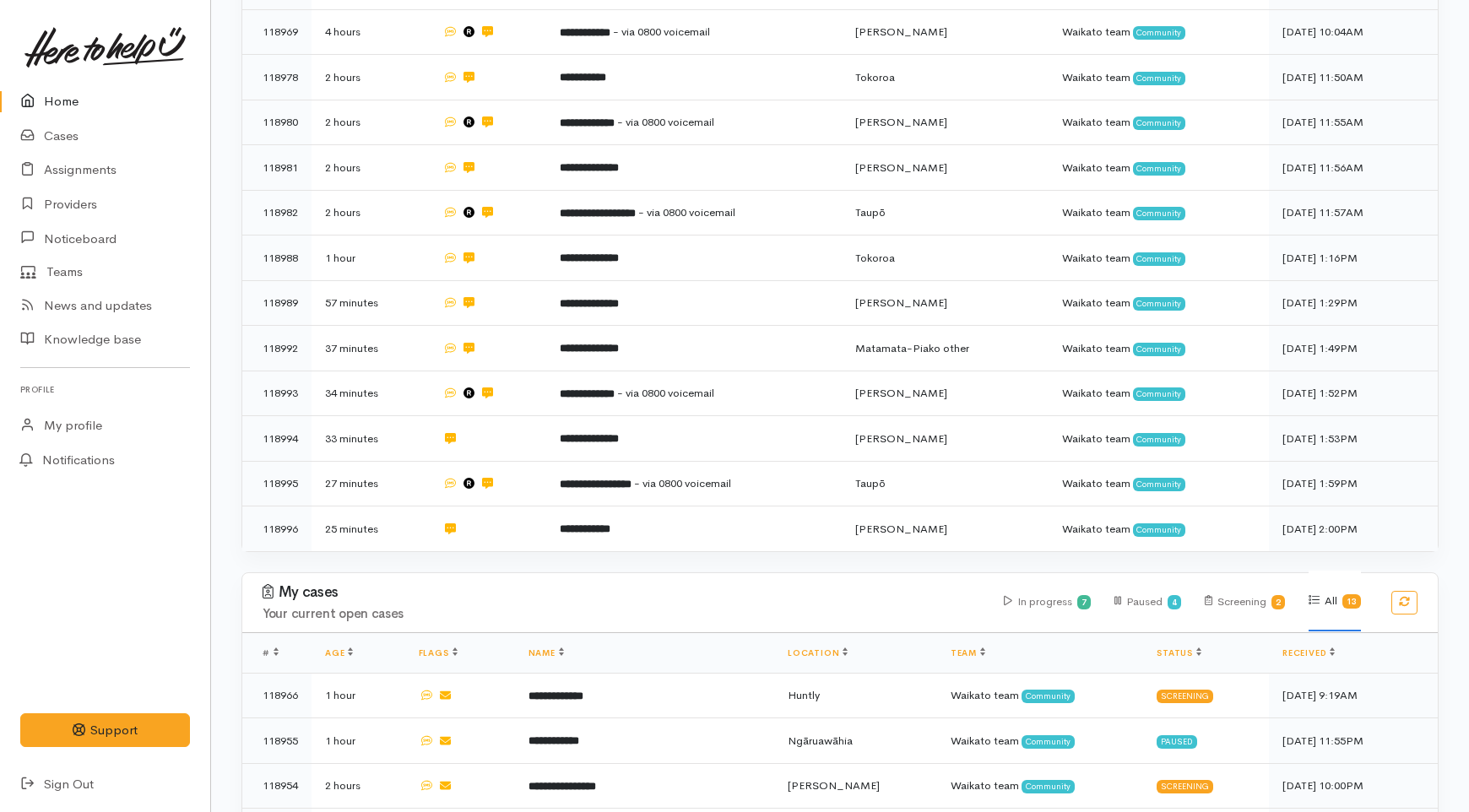
scroll to position [468, 0]
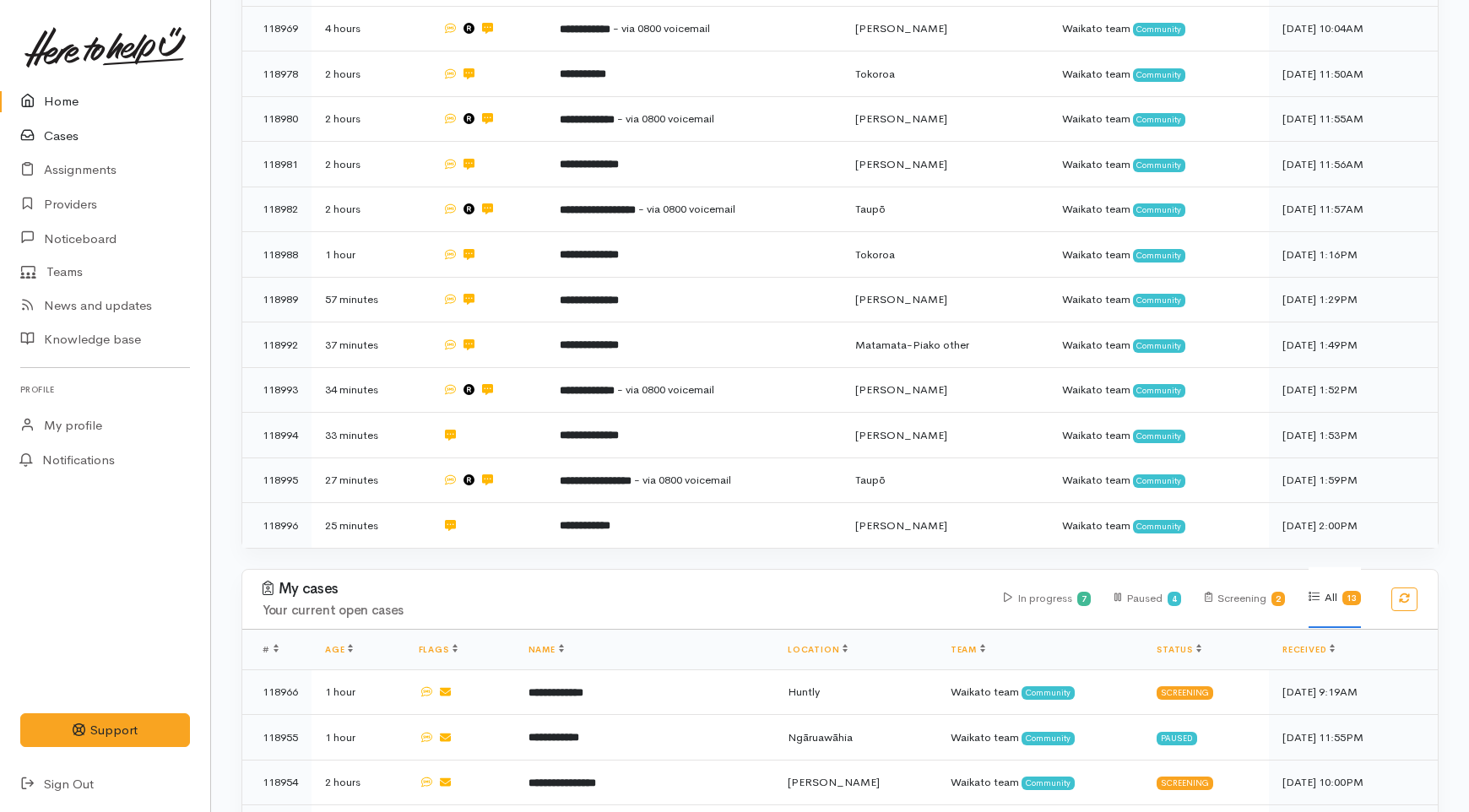
click at [43, 142] on link "Cases" at bounding box center [105, 136] width 210 height 34
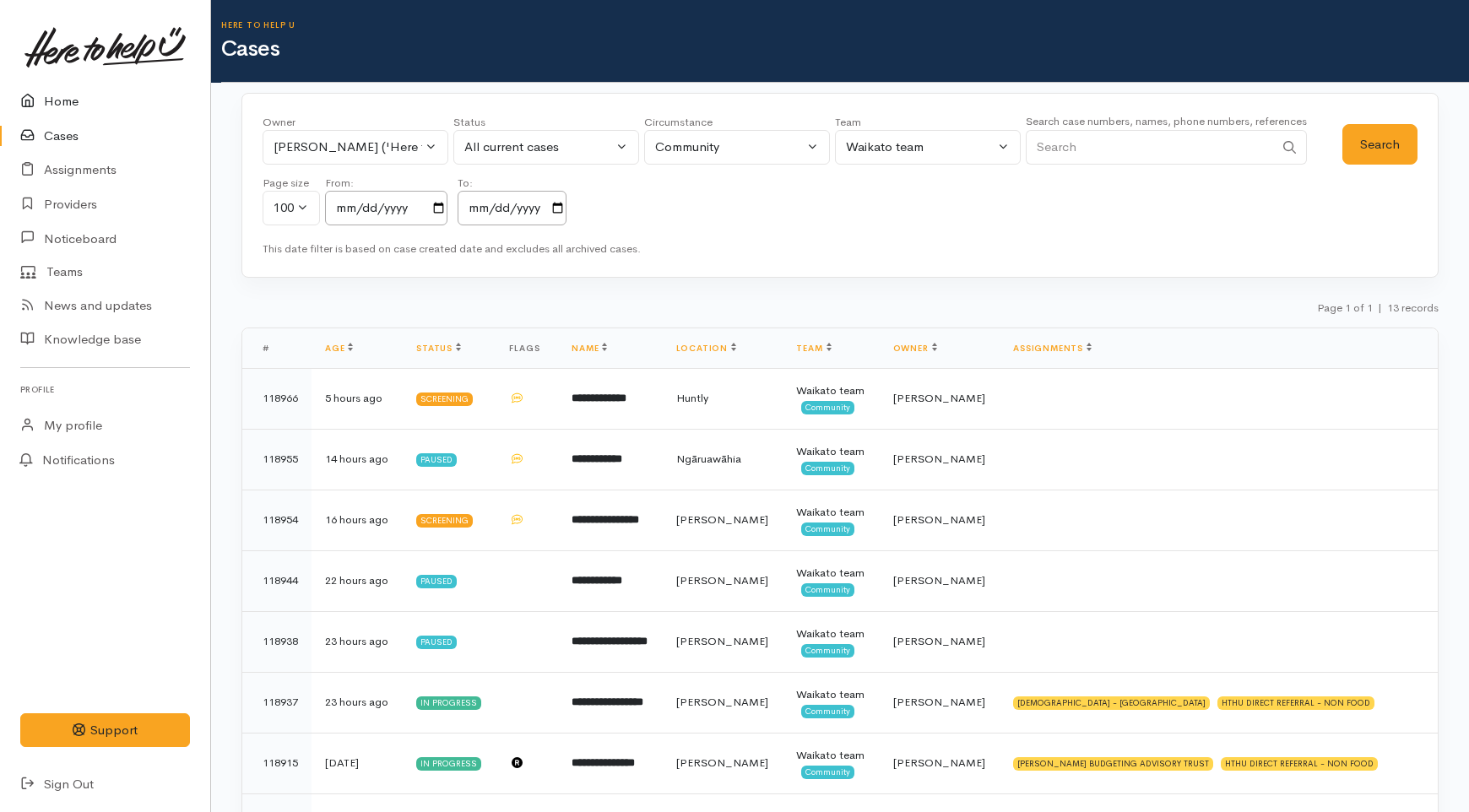
click at [54, 94] on link "Home" at bounding box center [105, 102] width 210 height 34
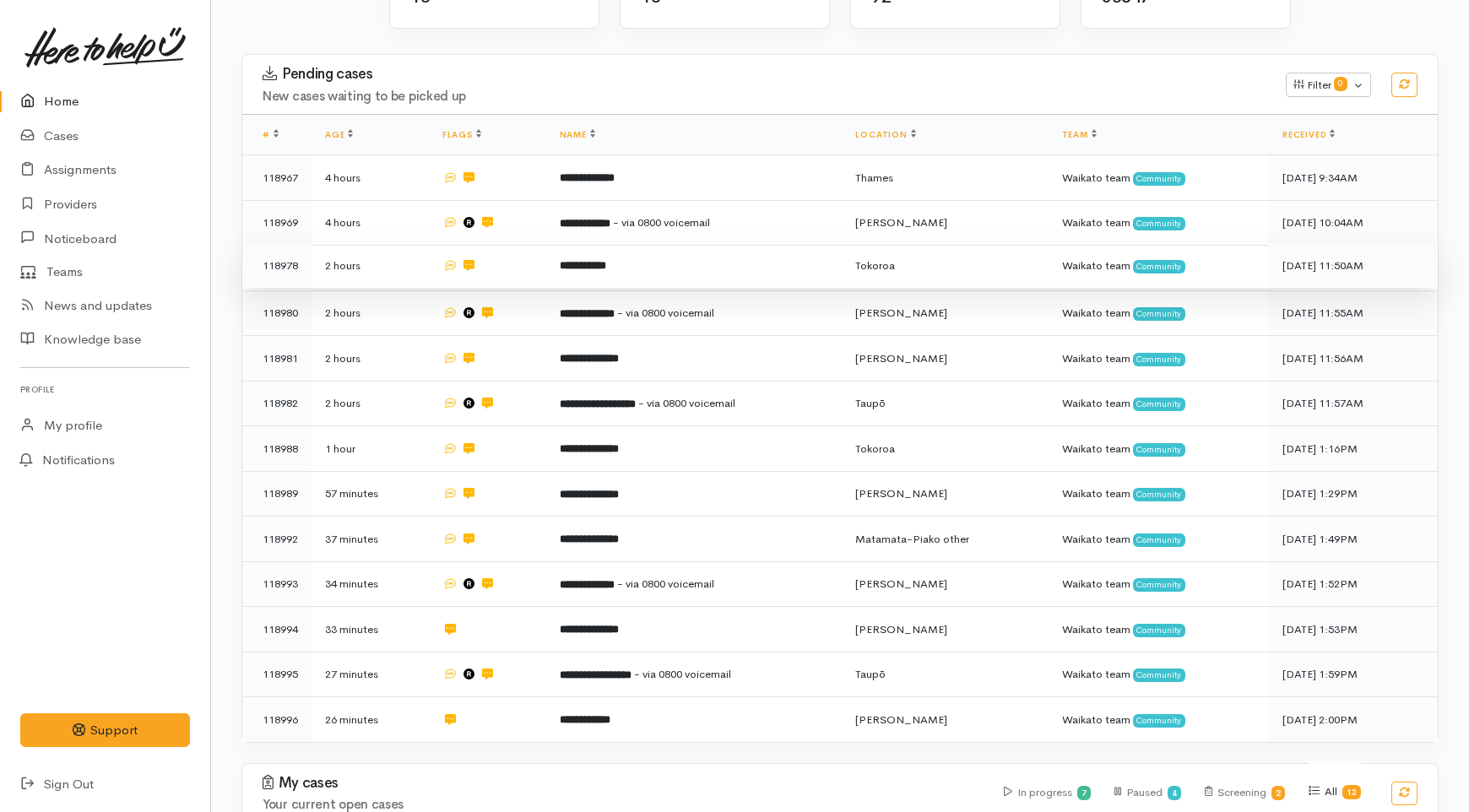
scroll to position [281, 0]
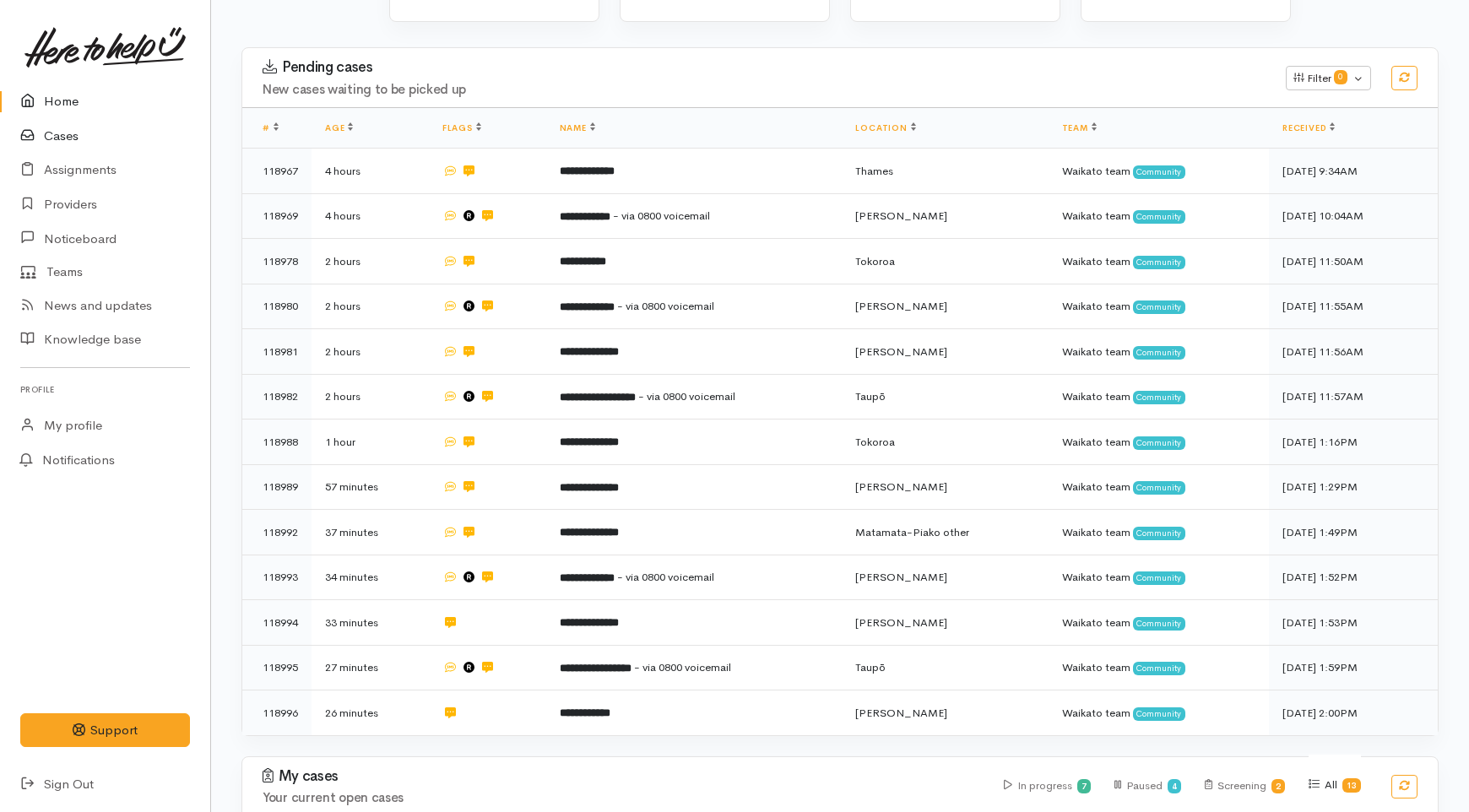
click at [51, 124] on link "Cases" at bounding box center [105, 136] width 210 height 34
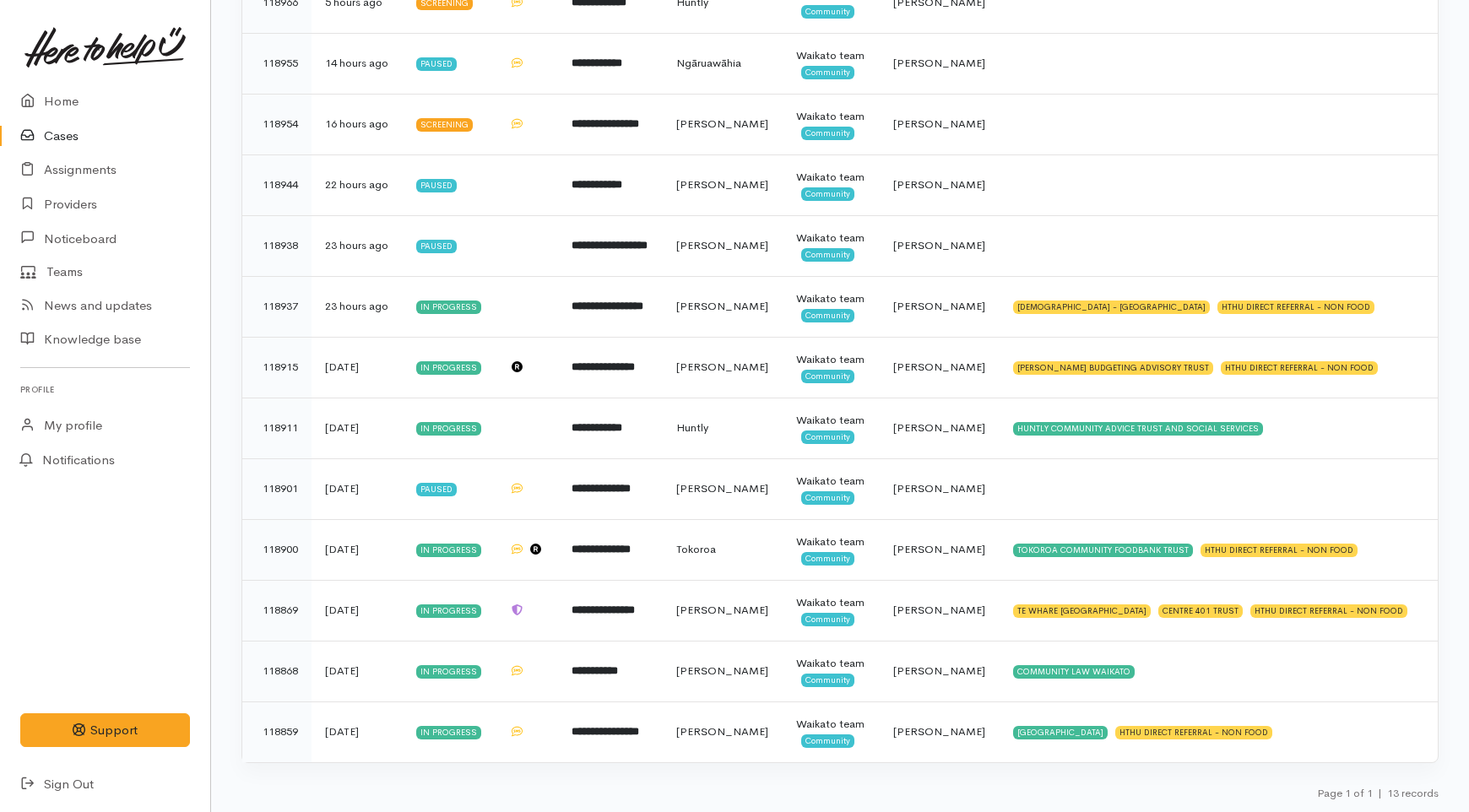
scroll to position [611, 0]
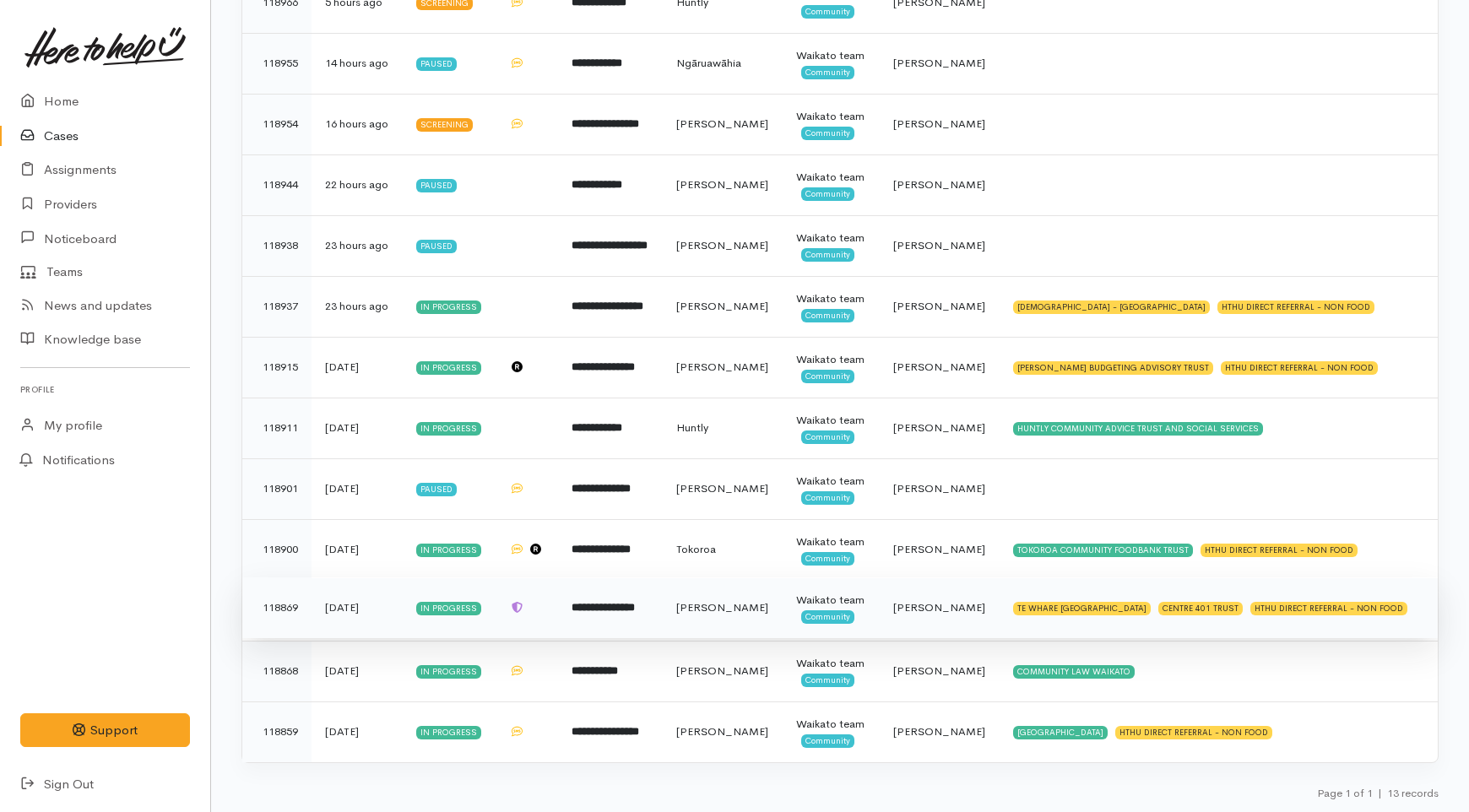
click at [807, 592] on div "Waikato team" at bounding box center [831, 600] width 69 height 17
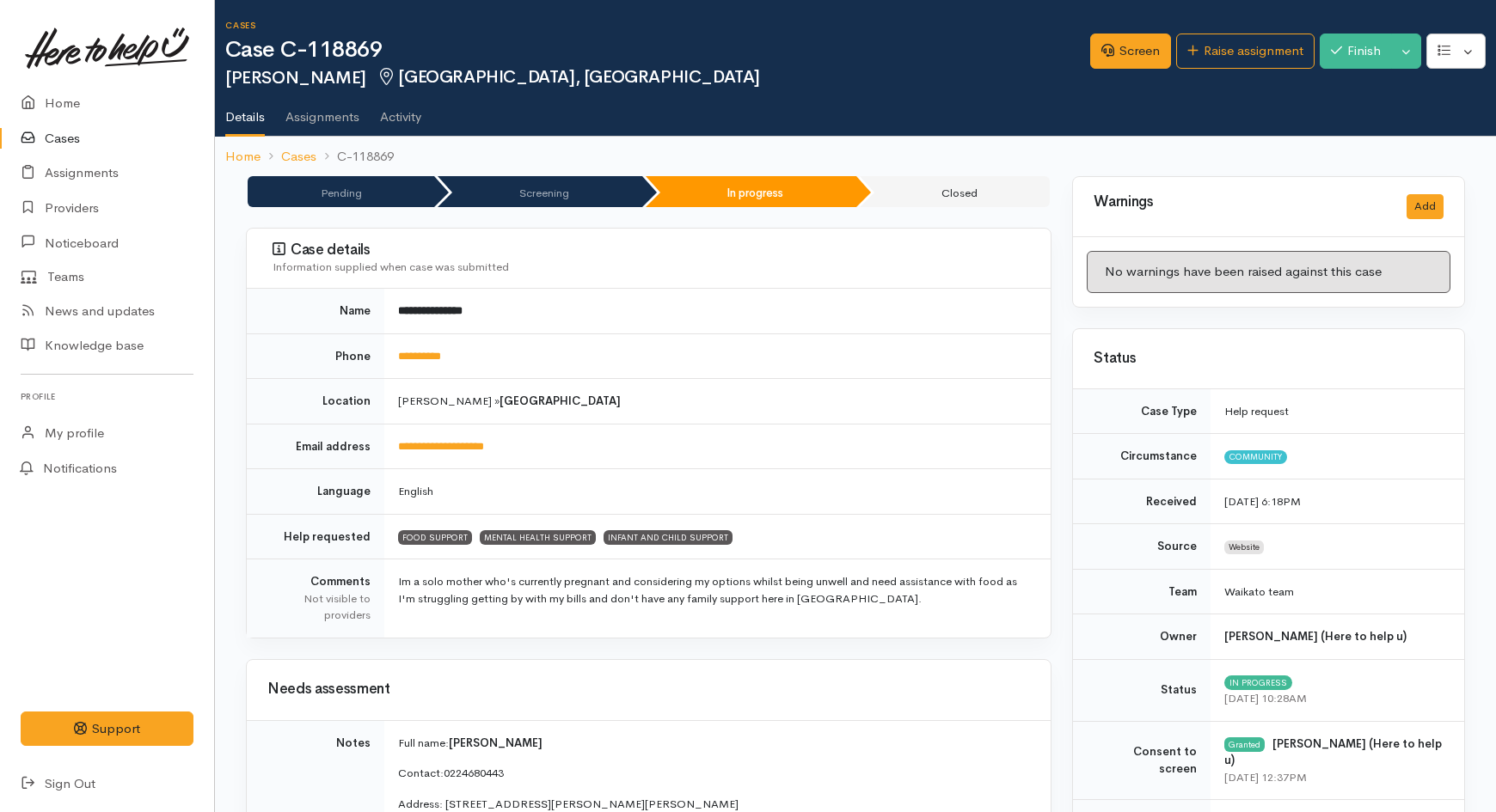
click at [64, 147] on link "Cases" at bounding box center [107, 139] width 214 height 35
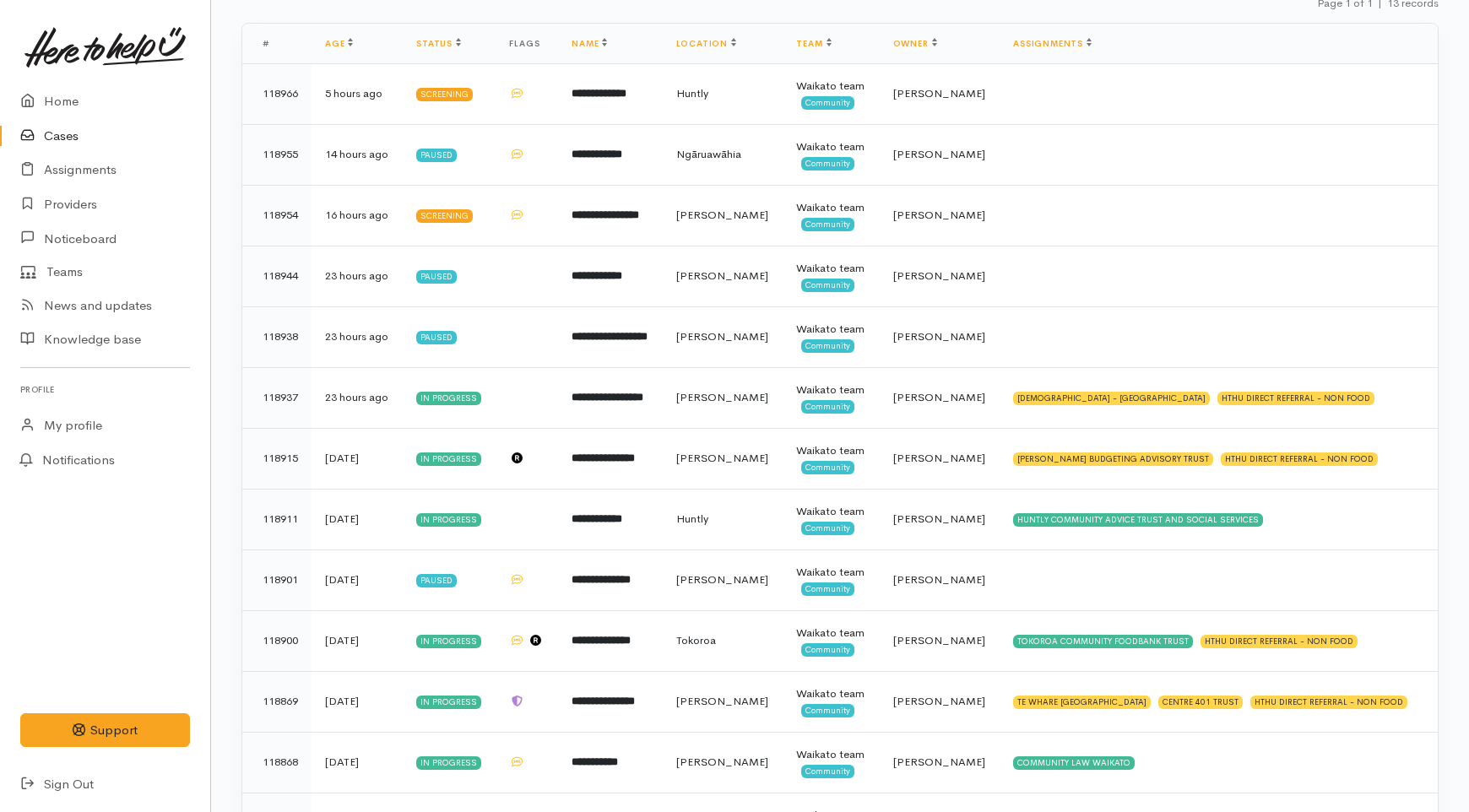
scroll to position [237, 0]
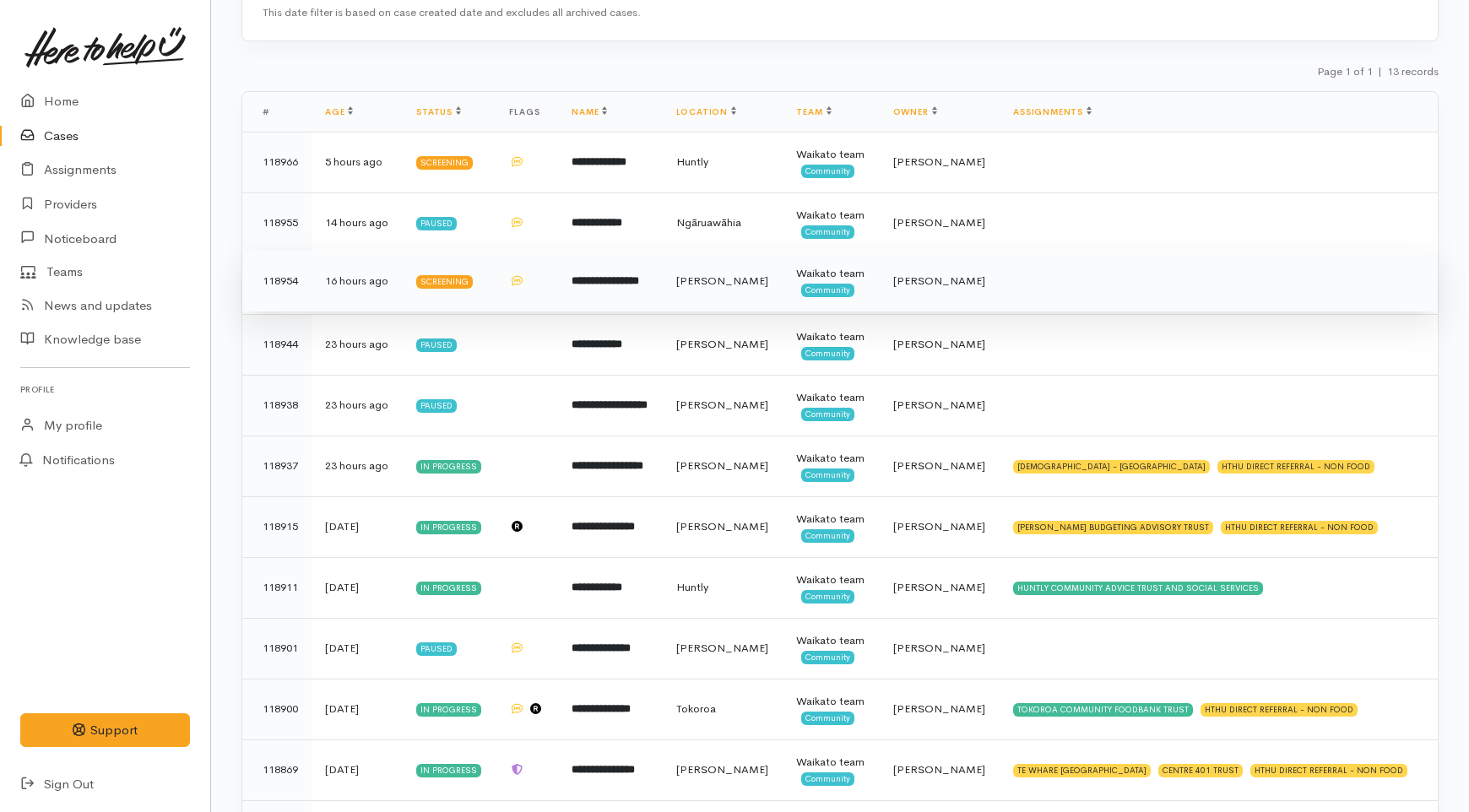
click at [716, 288] on span "[PERSON_NAME]" at bounding box center [722, 281] width 92 height 15
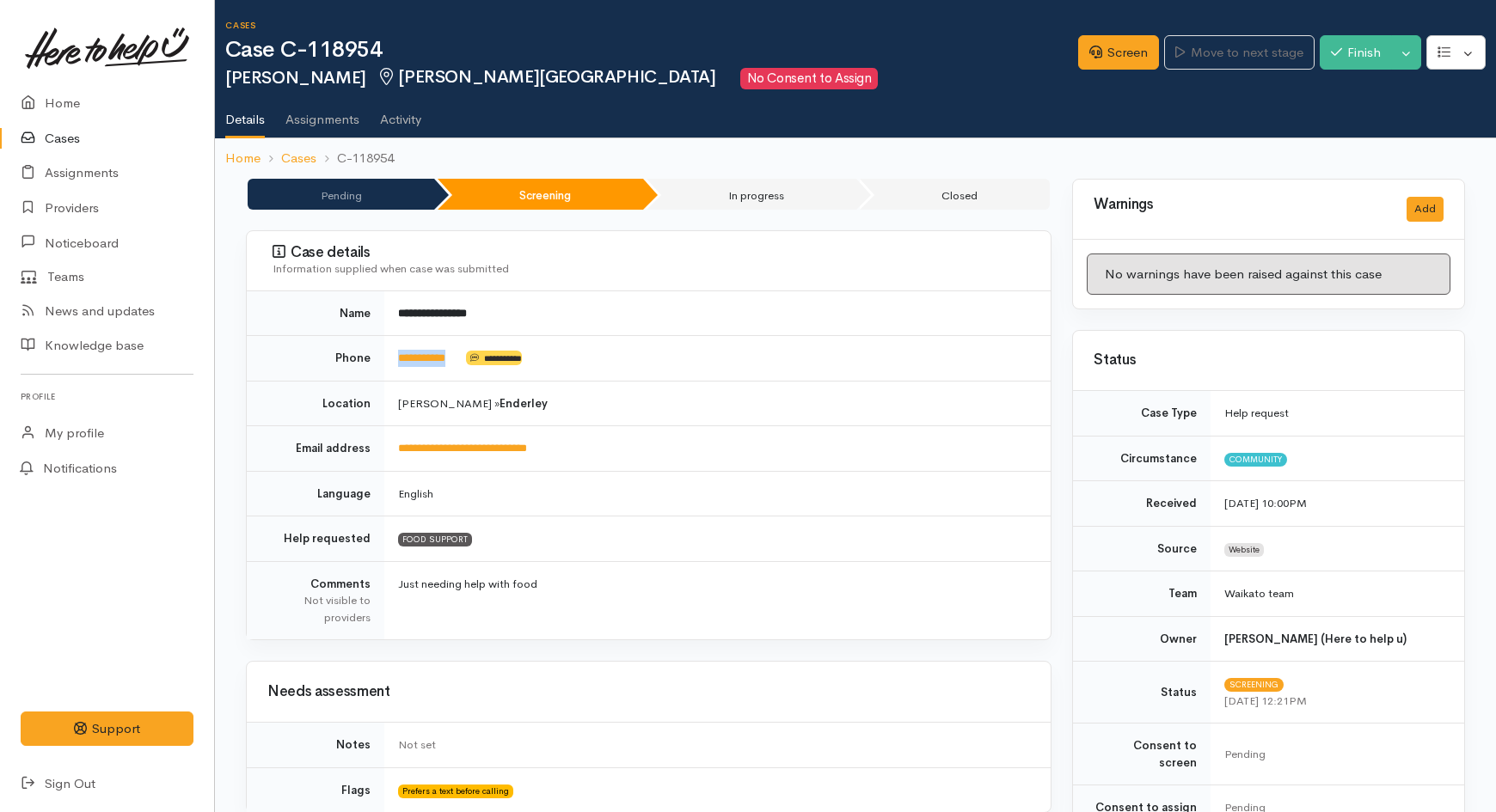
drag, startPoint x: 460, startPoint y: 357, endPoint x: 388, endPoint y: 365, distance: 72.4
click at [388, 365] on td "**********" at bounding box center [717, 359] width 666 height 46
copy td "**********"
click at [1096, 59] on link "Screen" at bounding box center [1118, 53] width 81 height 35
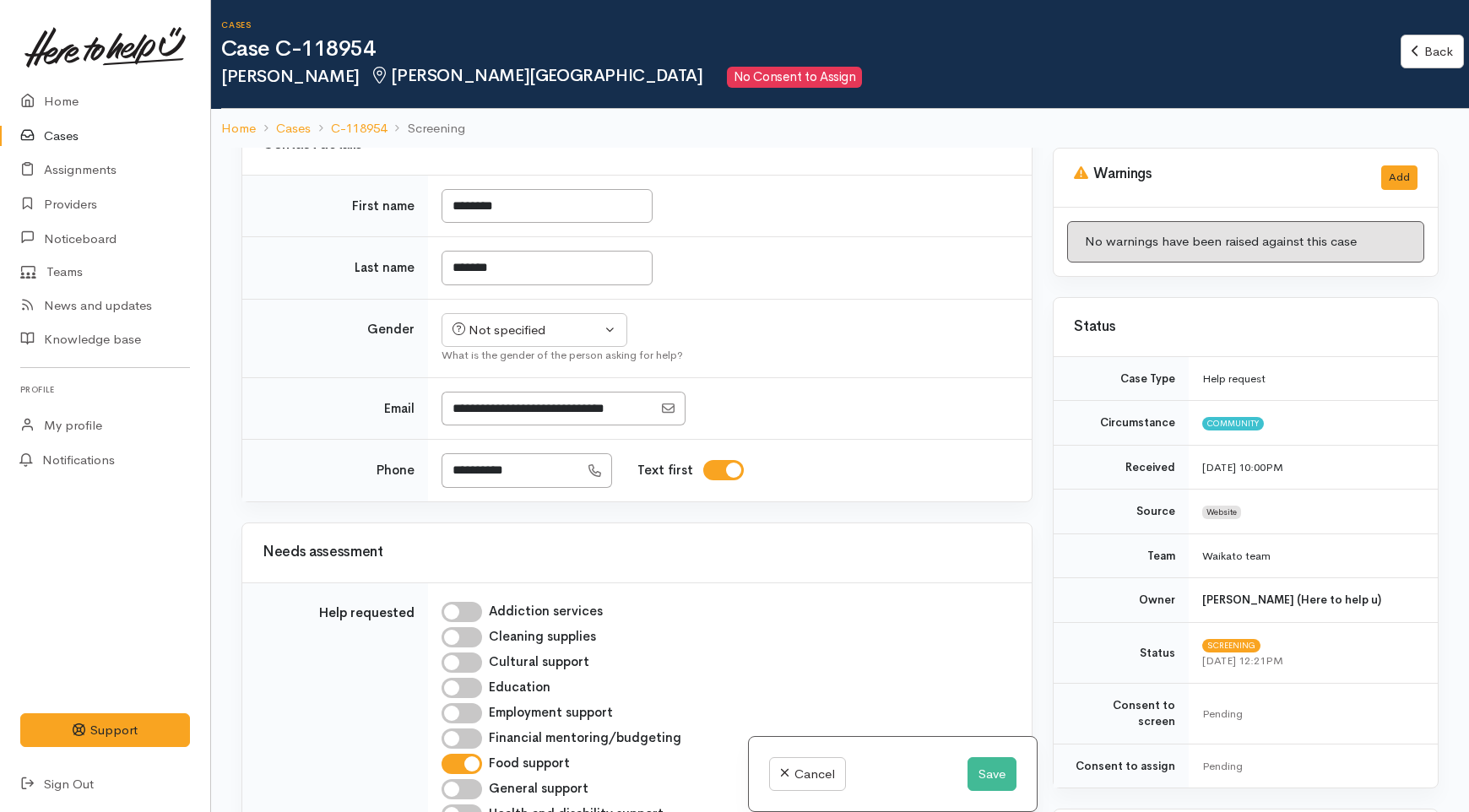
scroll to position [1406, 0]
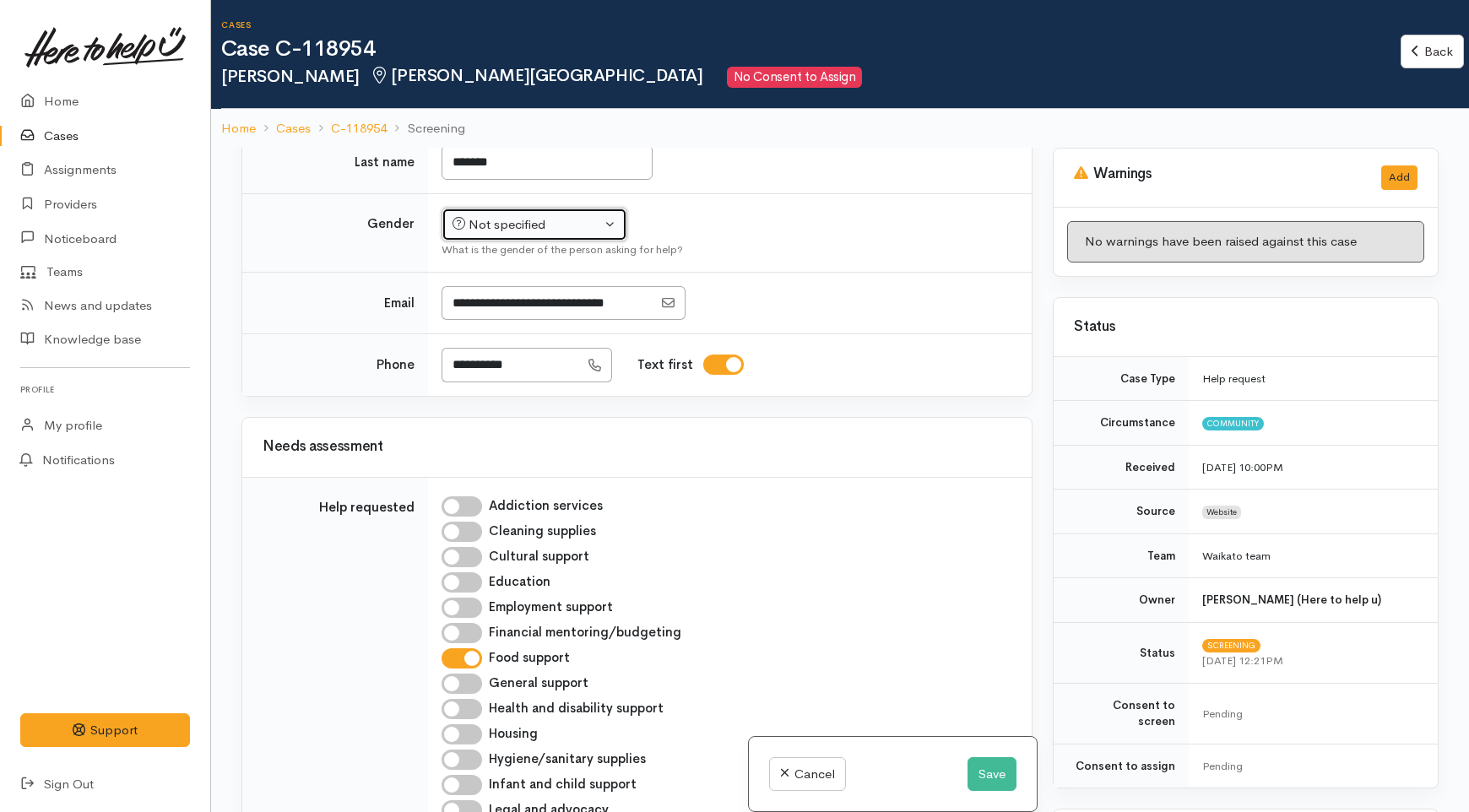
click at [567, 235] on div "Not specified" at bounding box center [526, 225] width 149 height 20
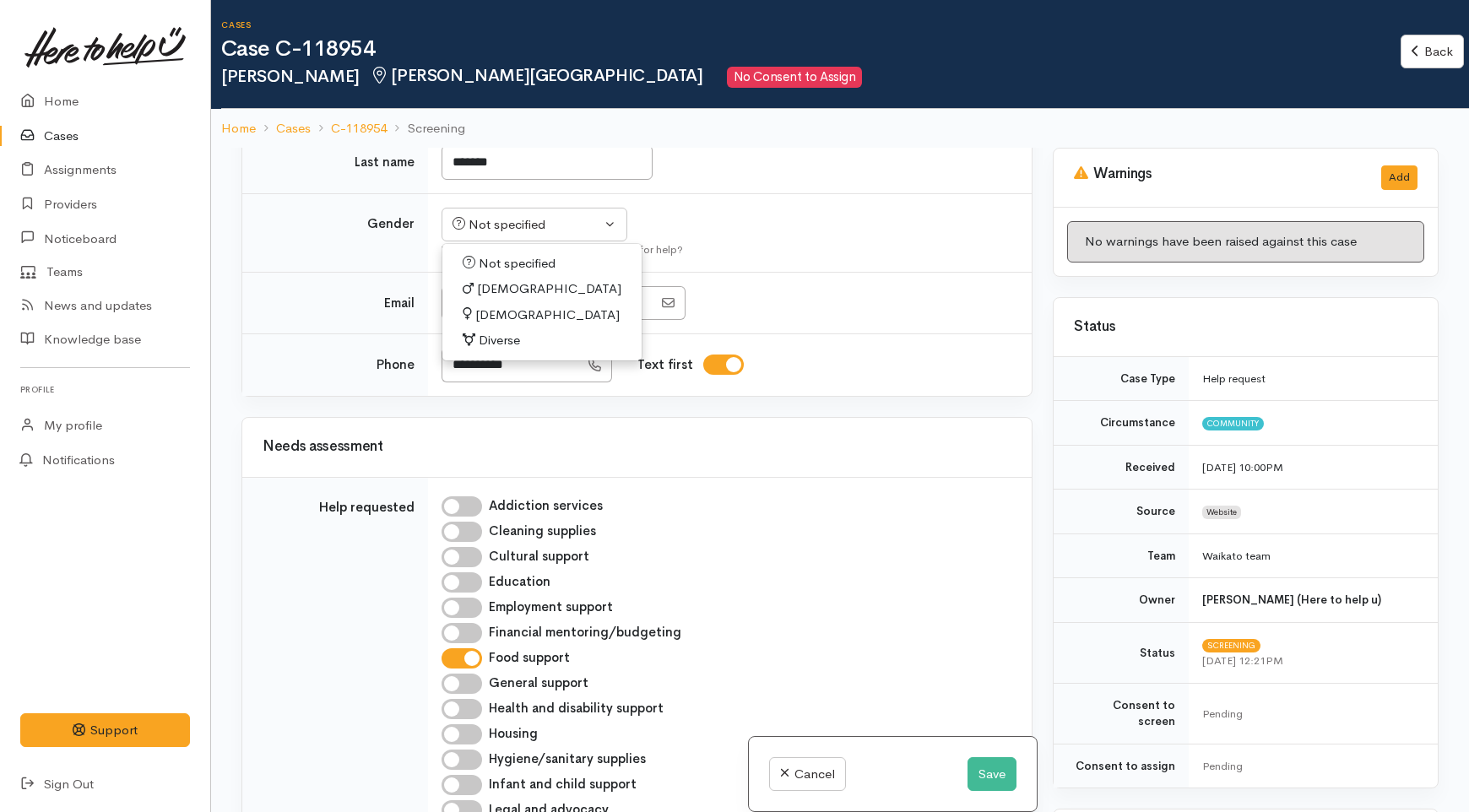
click at [753, 272] on td "Not specified Male Female Diverse Not specified Not specified Male Female Diver…" at bounding box center [729, 232] width 604 height 78
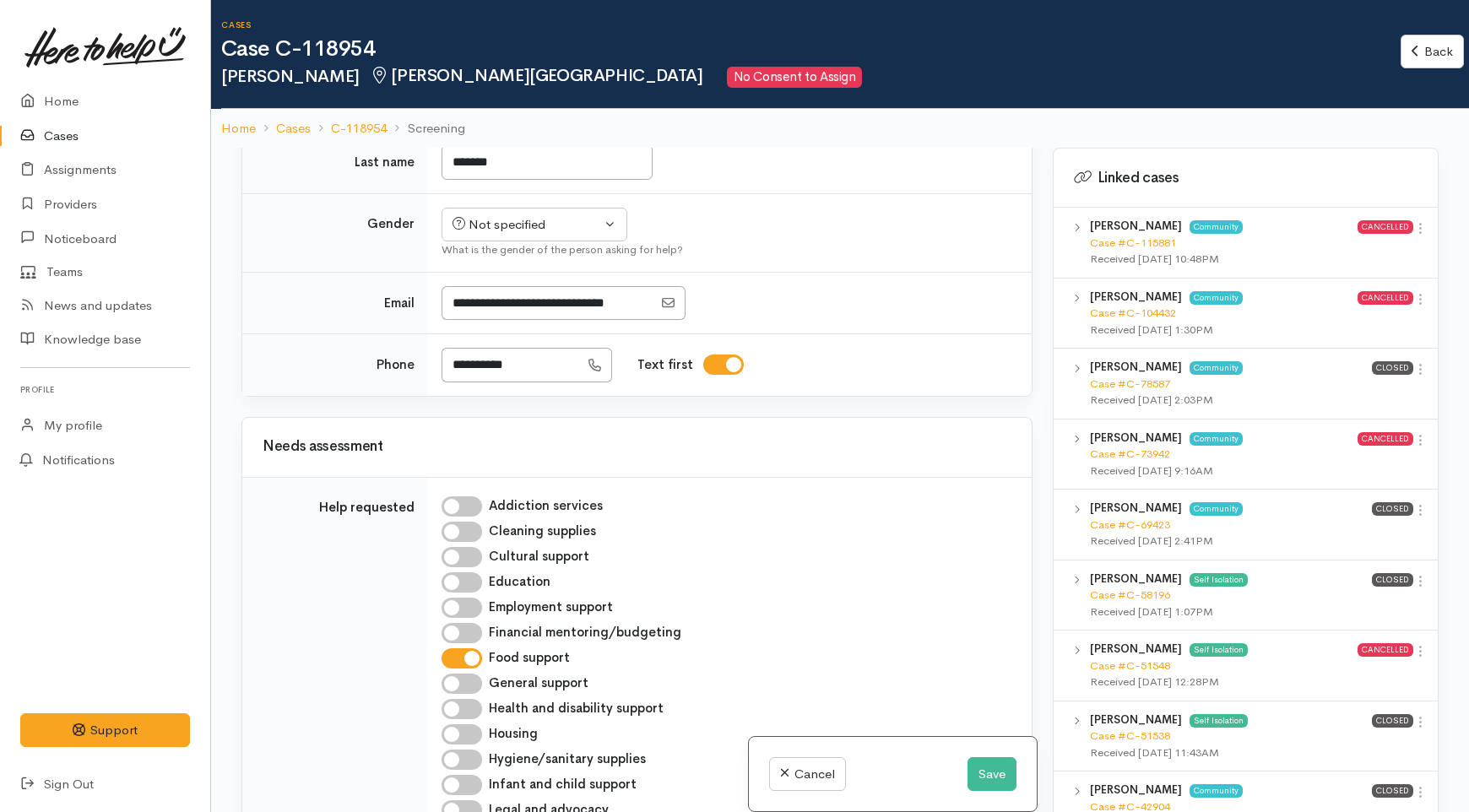
scroll to position [2814, 0]
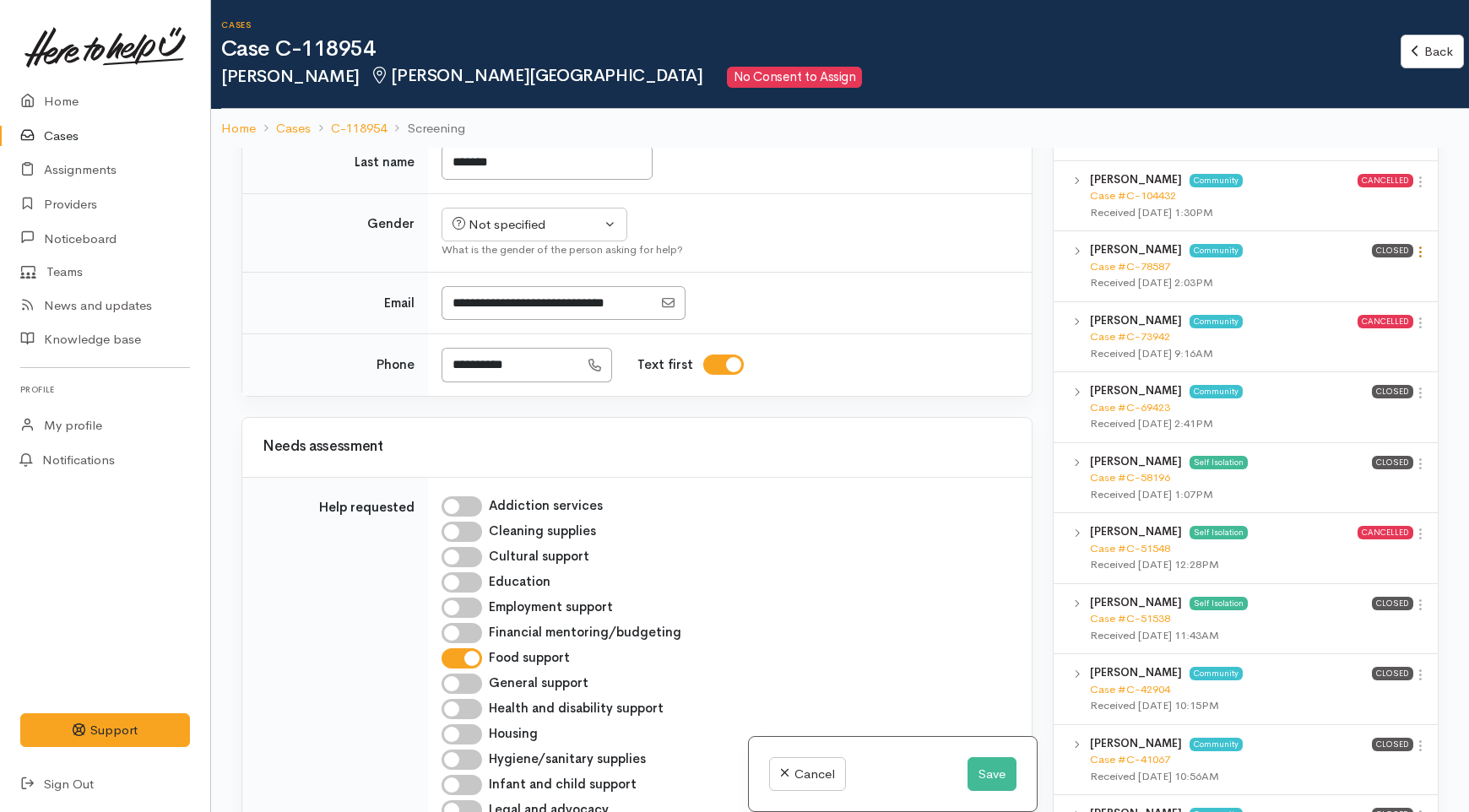
click at [1413, 245] on icon at bounding box center [1420, 251] width 15 height 15
click at [1360, 272] on link "View case" at bounding box center [1360, 285] width 133 height 26
click at [545, 235] on div "Not specified" at bounding box center [526, 225] width 149 height 20
click at [499, 325] on span "Female" at bounding box center [548, 315] width 145 height 20
click at [841, 194] on td "*******" at bounding box center [729, 163] width 604 height 63
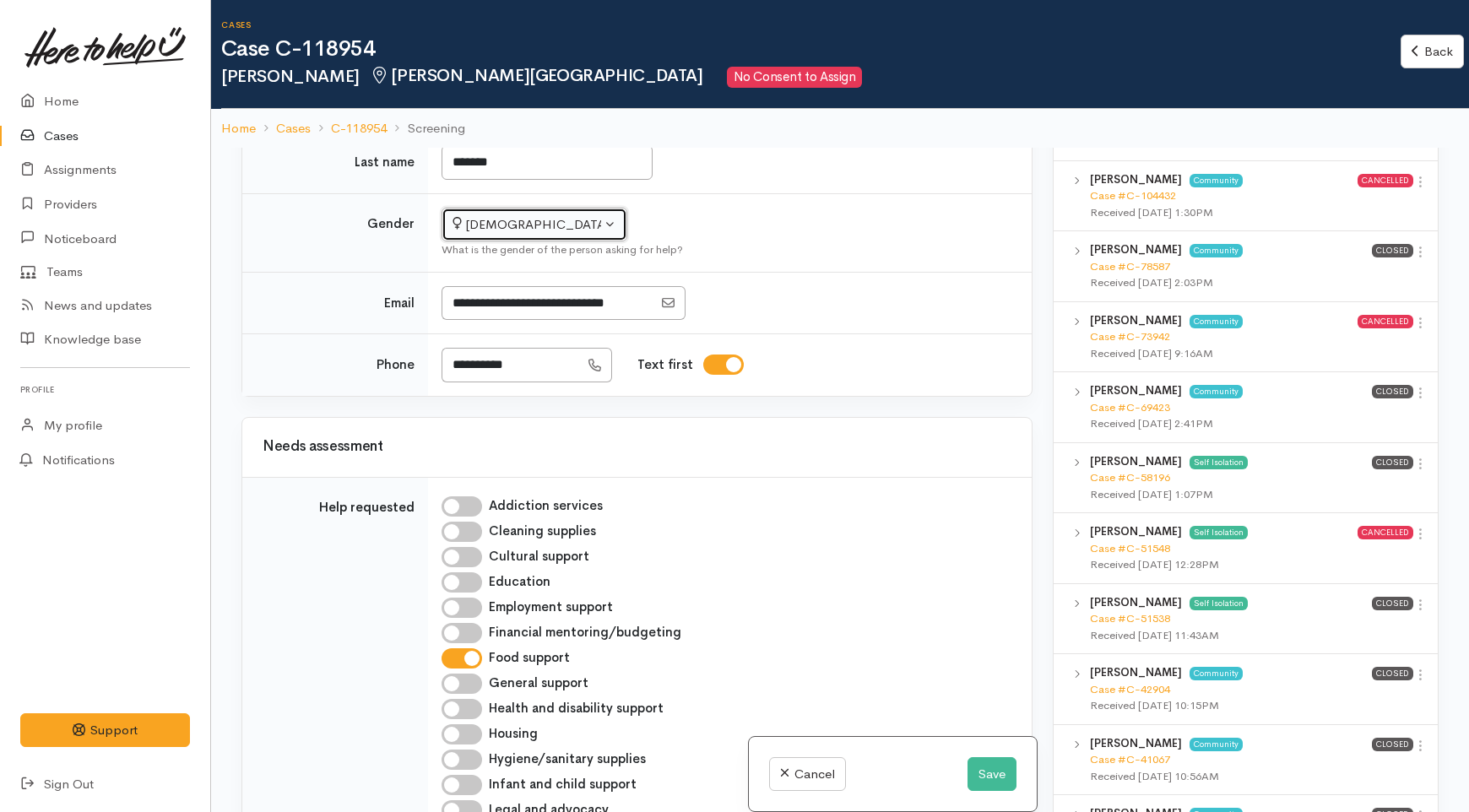
click at [570, 235] on div "Female" at bounding box center [526, 225] width 149 height 20
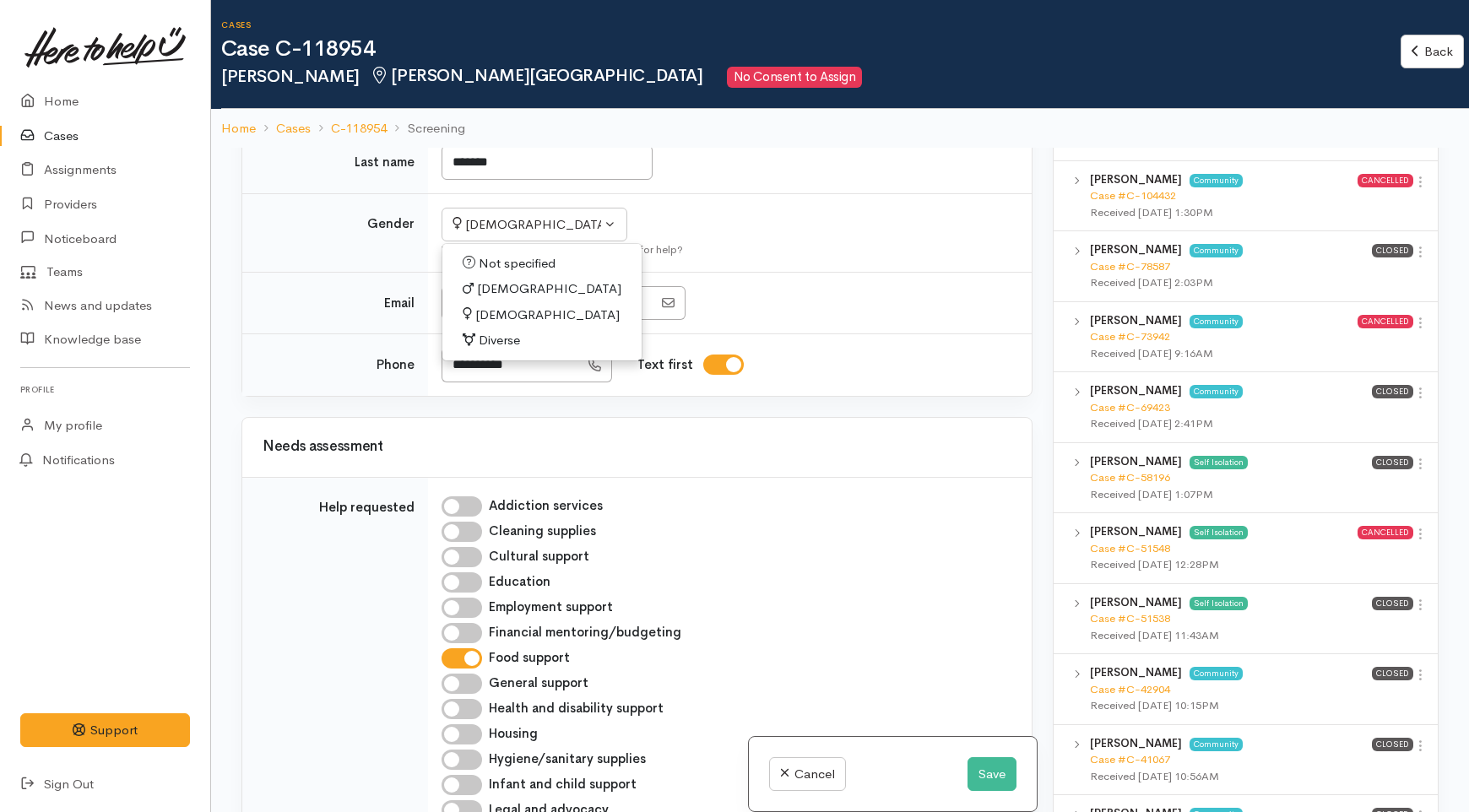
click at [522, 274] on span "Not specified" at bounding box center [517, 263] width 77 height 20
select select "NotSpecified"
click at [840, 194] on td "*******" at bounding box center [729, 163] width 604 height 63
click at [970, 788] on button "Save" at bounding box center [992, 774] width 49 height 34
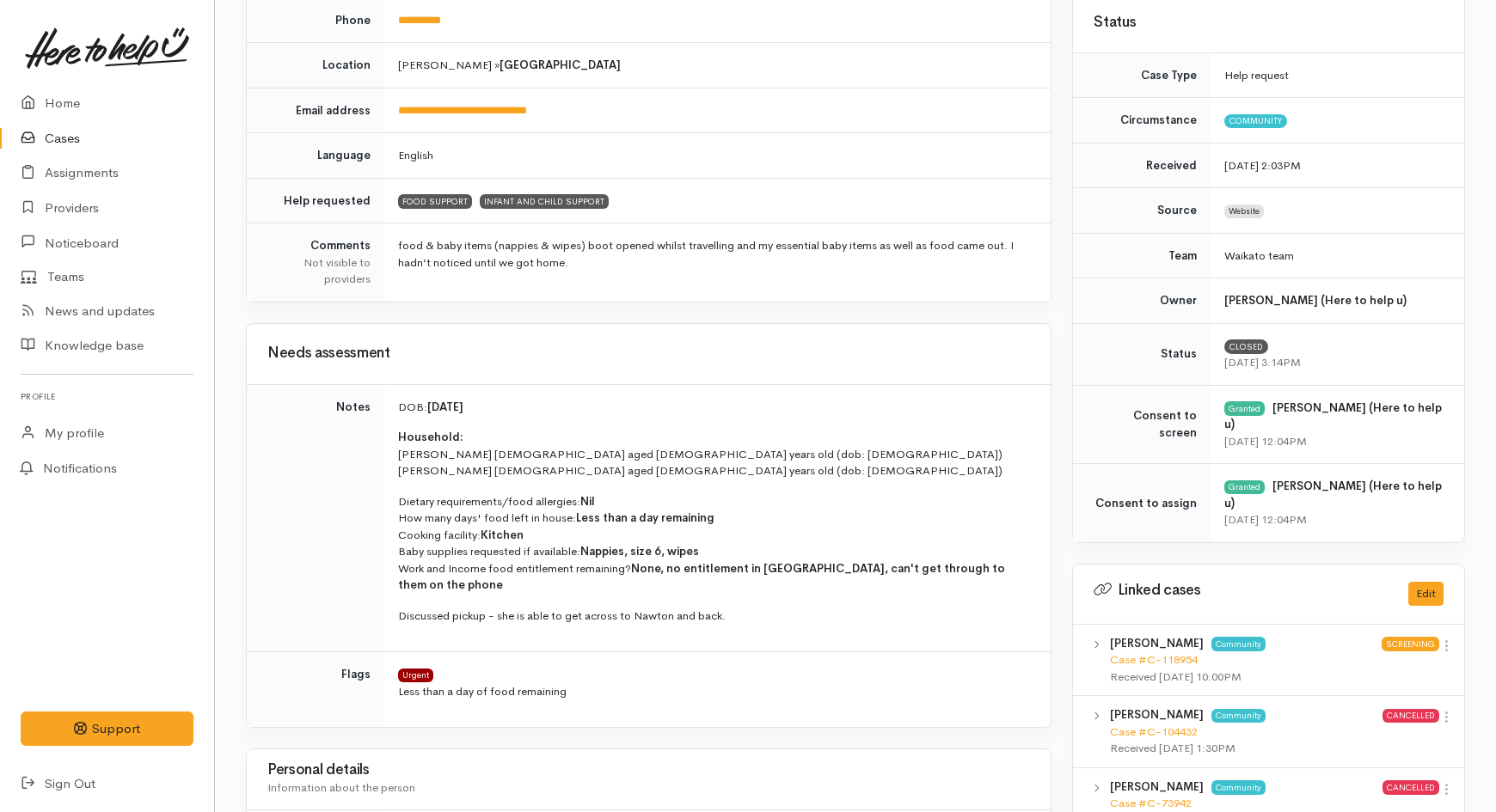
scroll to position [381, 0]
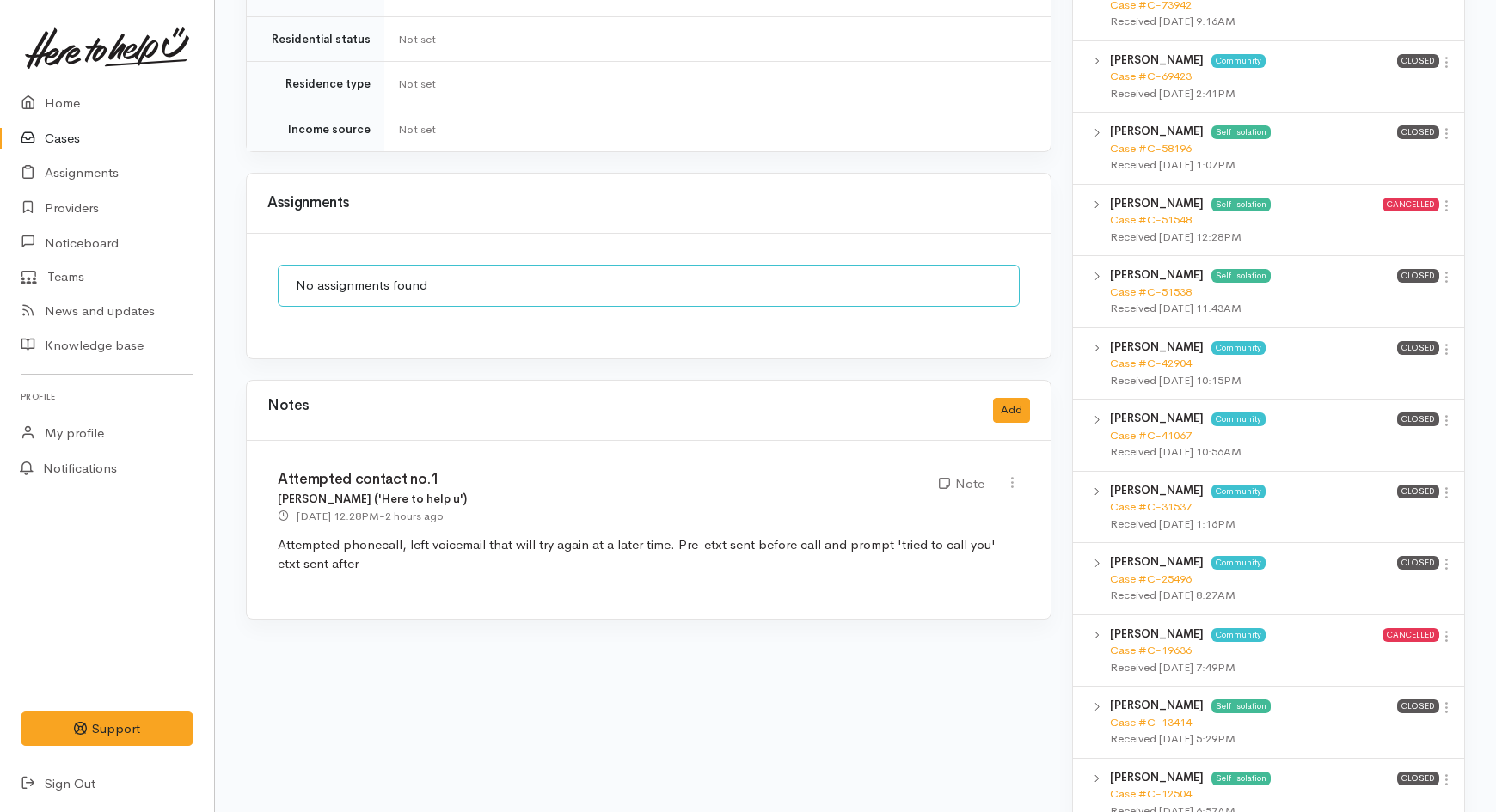
scroll to position [1337, 0]
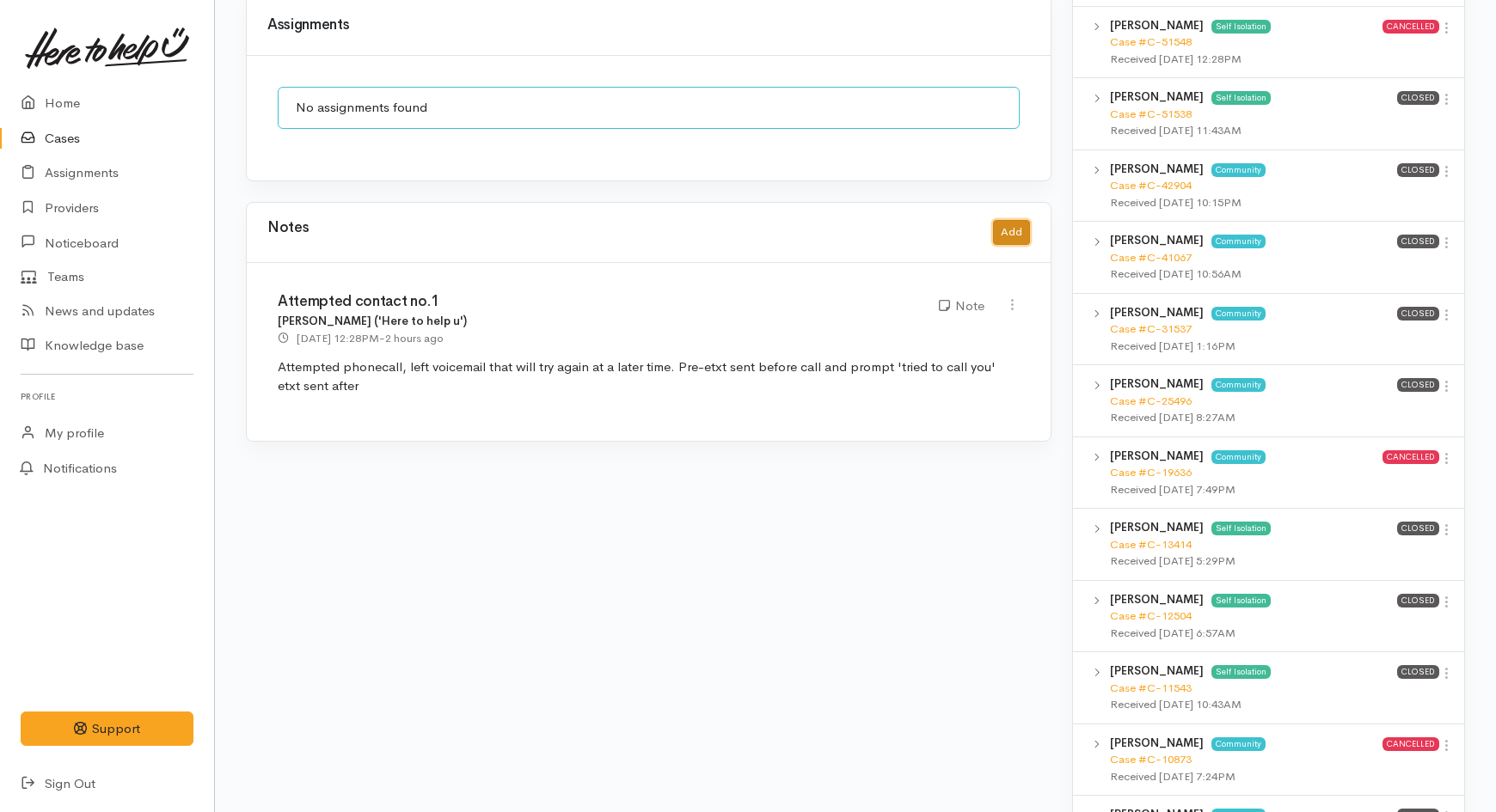
click at [1000, 224] on button "Add" at bounding box center [1011, 232] width 37 height 25
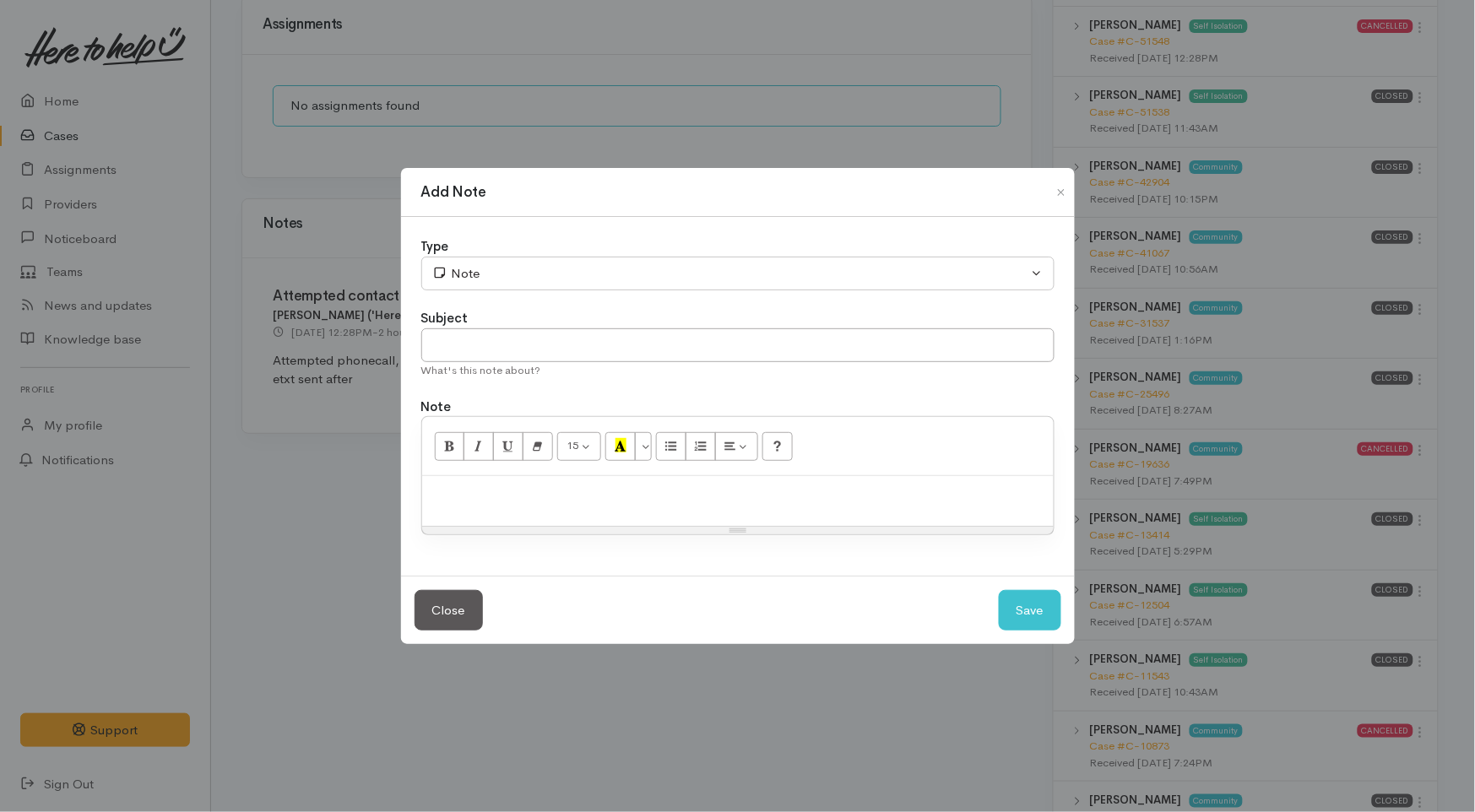
click at [499, 494] on p at bounding box center [738, 494] width 615 height 20
paste div
click at [443, 334] on input "text" at bounding box center [737, 345] width 633 height 34
type input "Attempted contact no.2"
click at [1036, 635] on div "Close Save" at bounding box center [738, 611] width 673 height 69
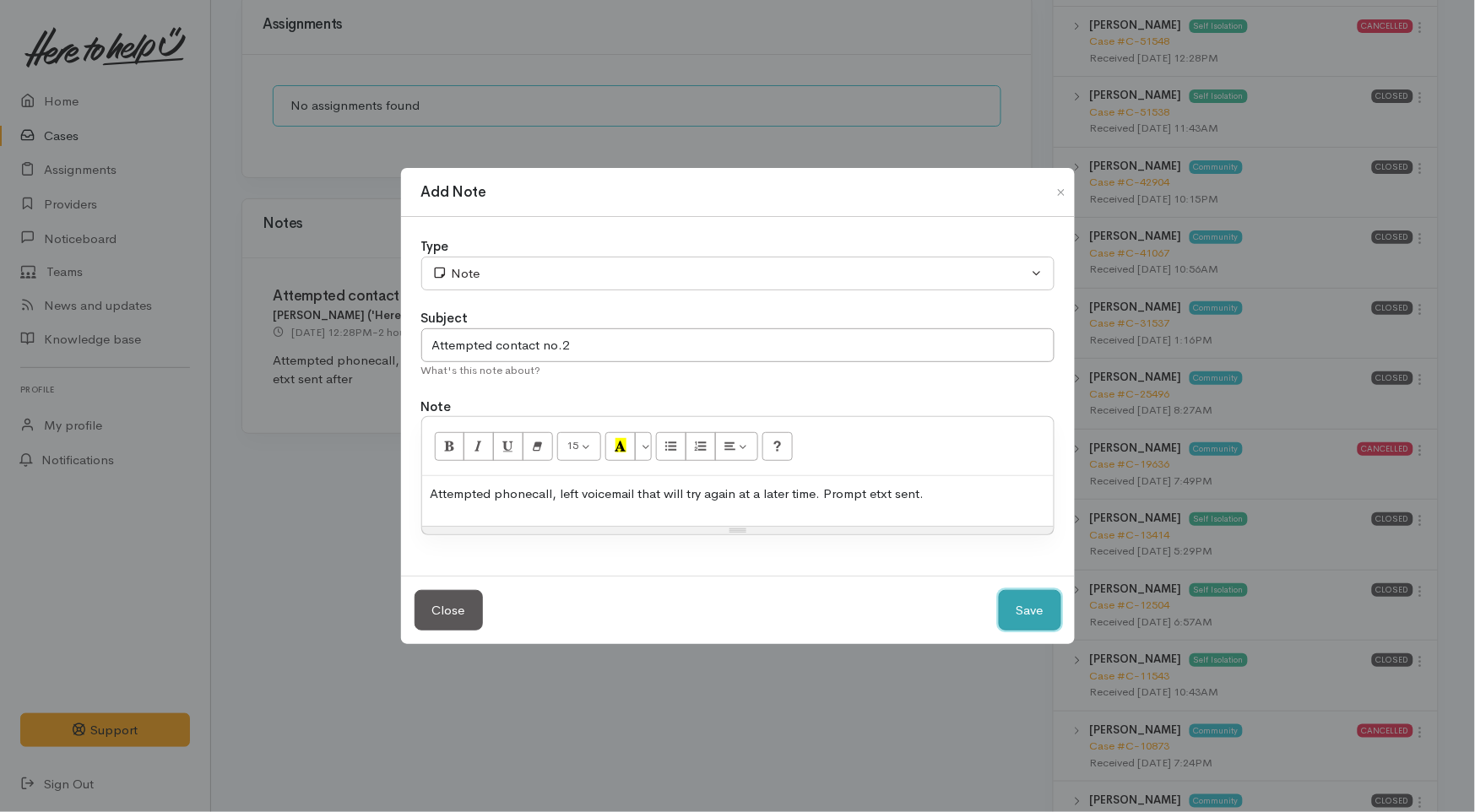
click at [1034, 611] on button "Save" at bounding box center [1030, 611] width 63 height 41
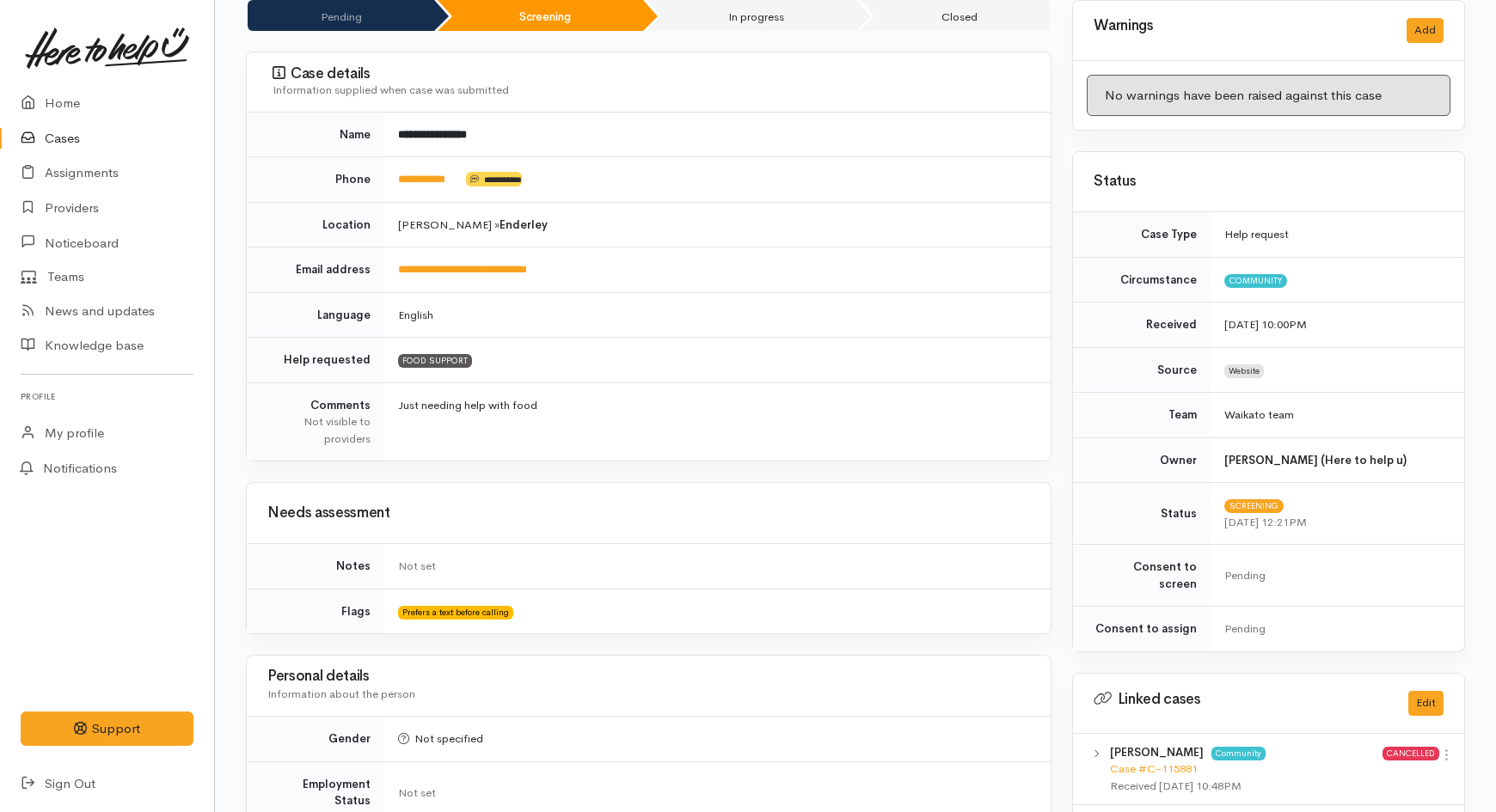
scroll to position [96, 0]
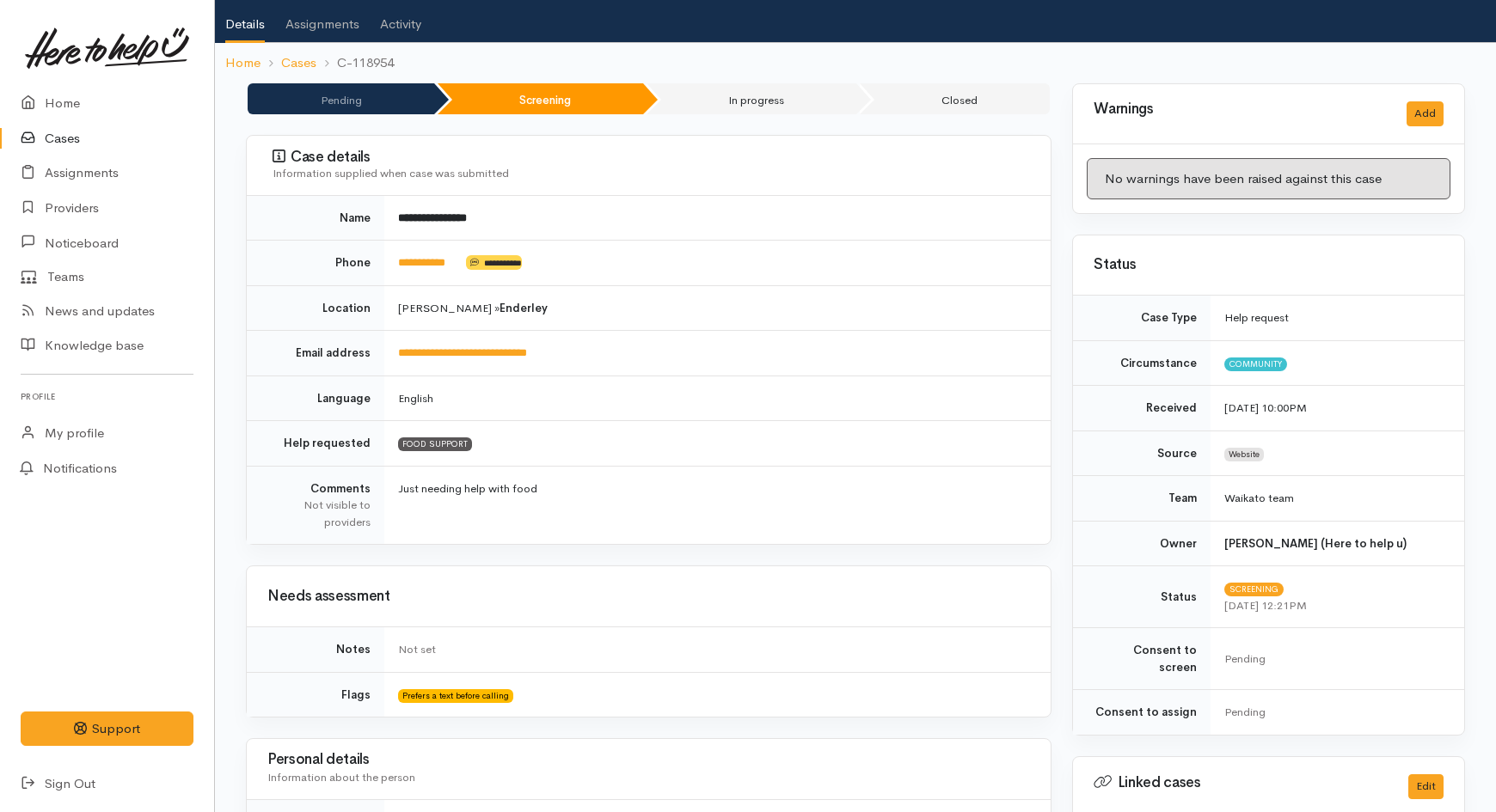
click at [81, 142] on link "Cases" at bounding box center [107, 139] width 214 height 35
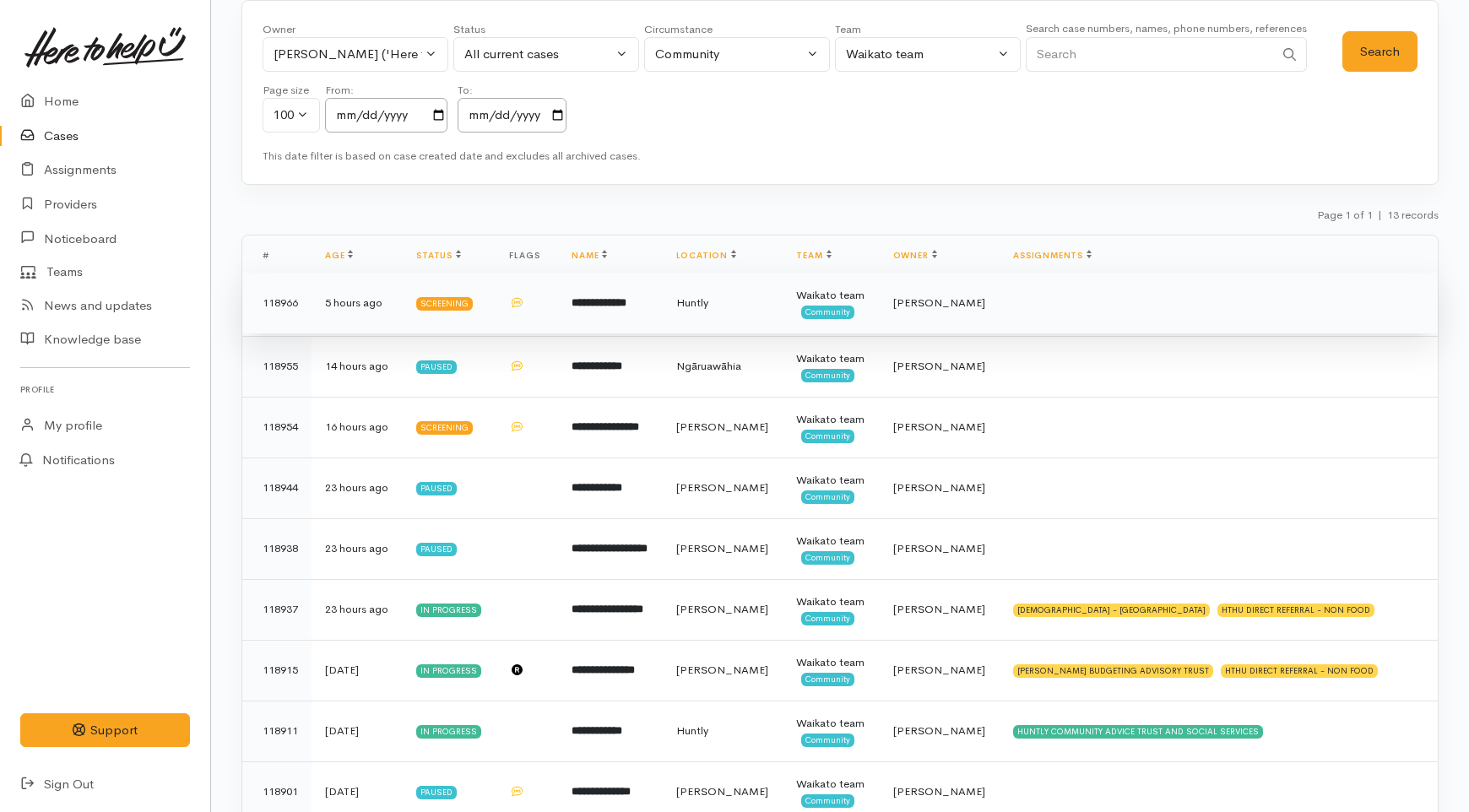
scroll to position [48, 0]
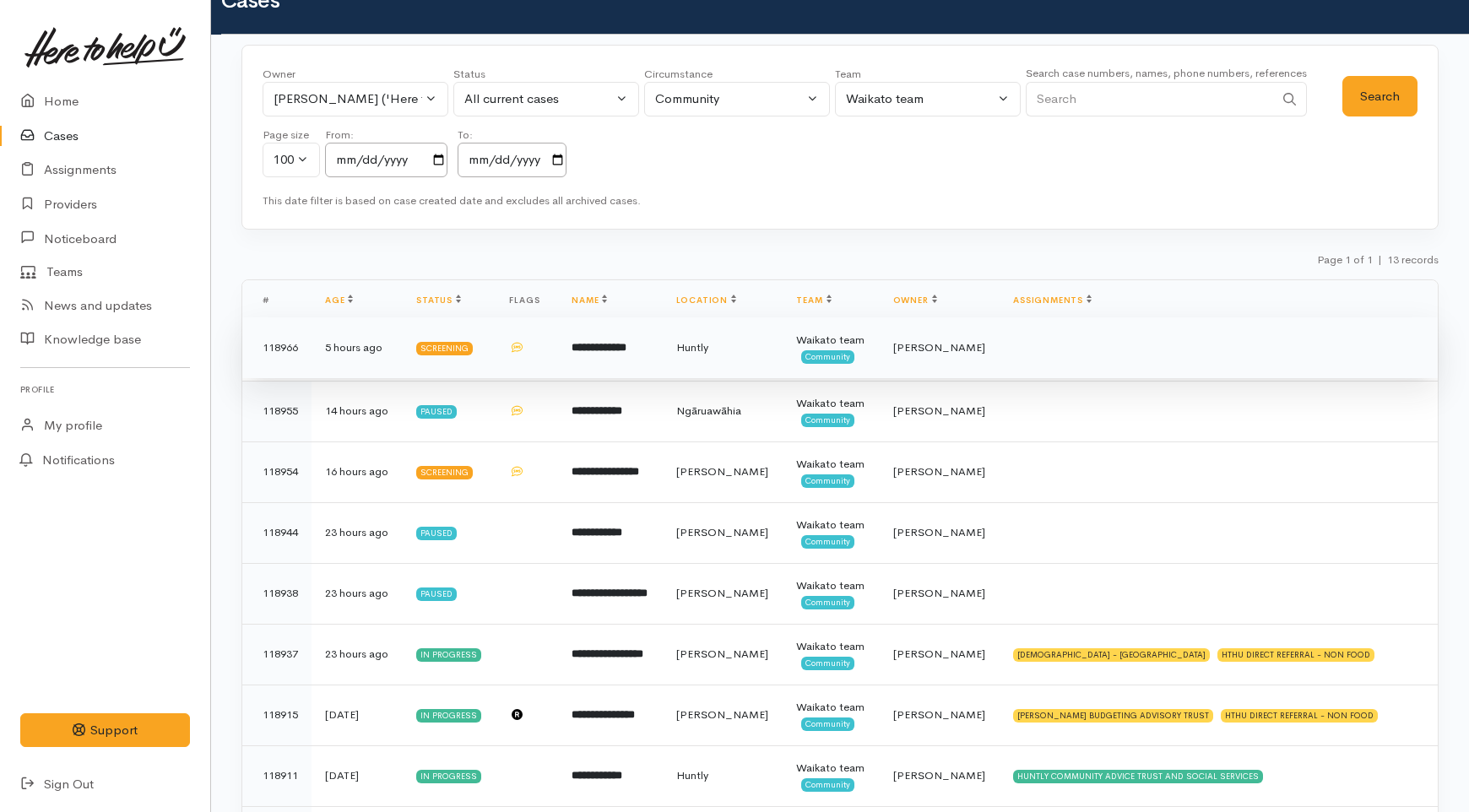
click at [550, 378] on td at bounding box center [526, 348] width 63 height 61
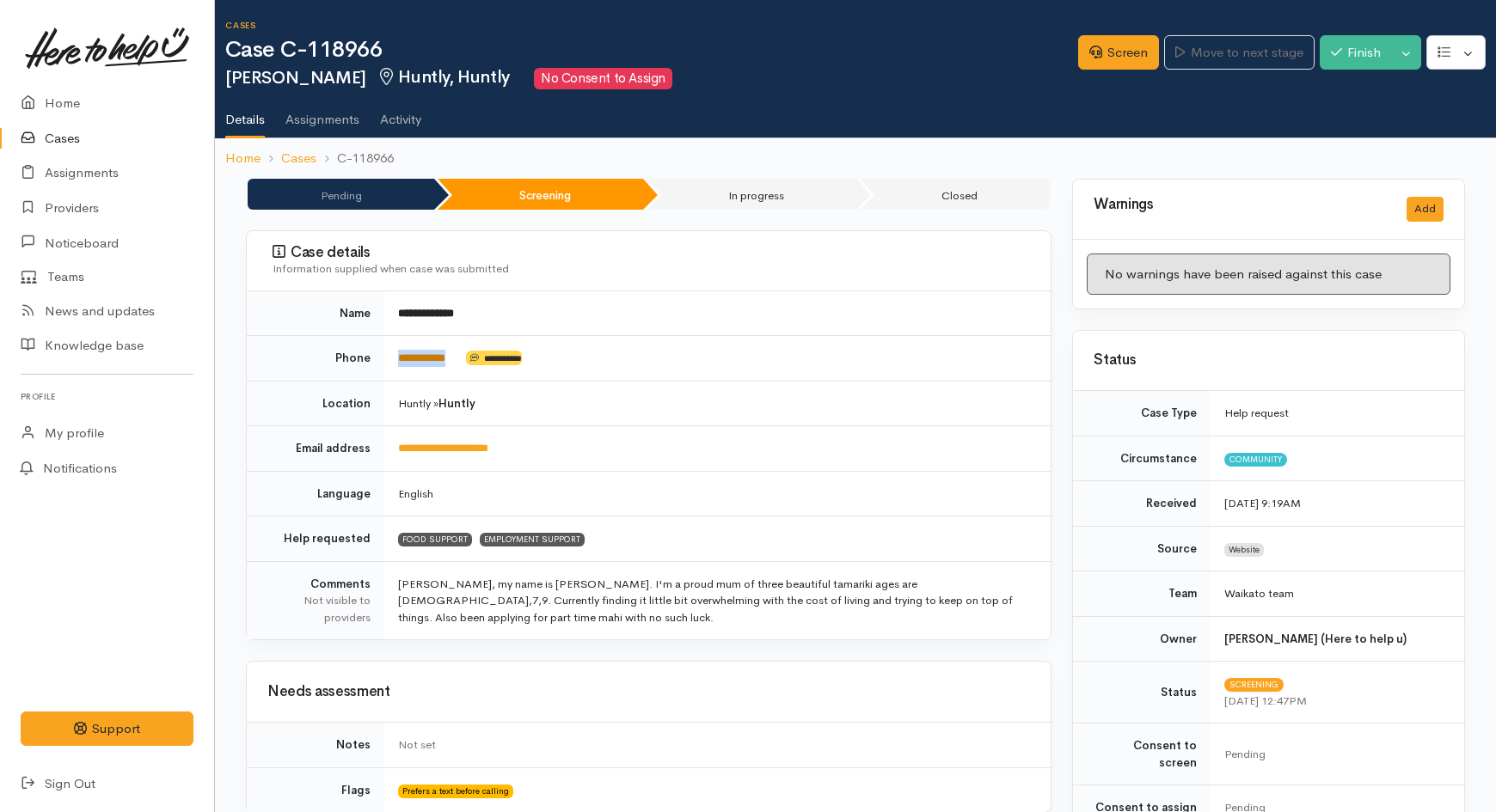
drag, startPoint x: 467, startPoint y: 367, endPoint x: 398, endPoint y: 365, distance: 69.0
click at [398, 365] on td "**********" at bounding box center [717, 359] width 666 height 46
copy td "**********"
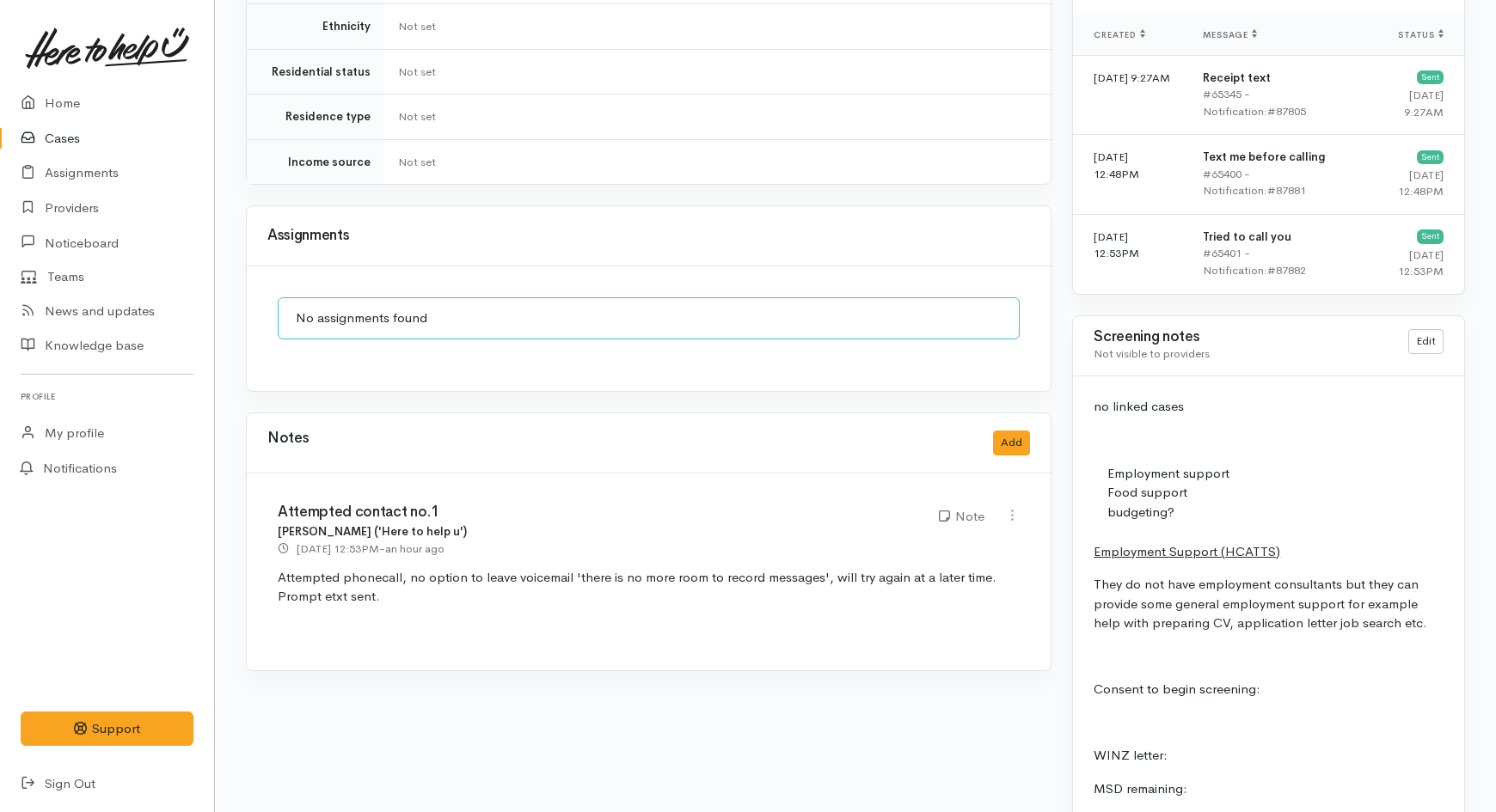
scroll to position [1242, 0]
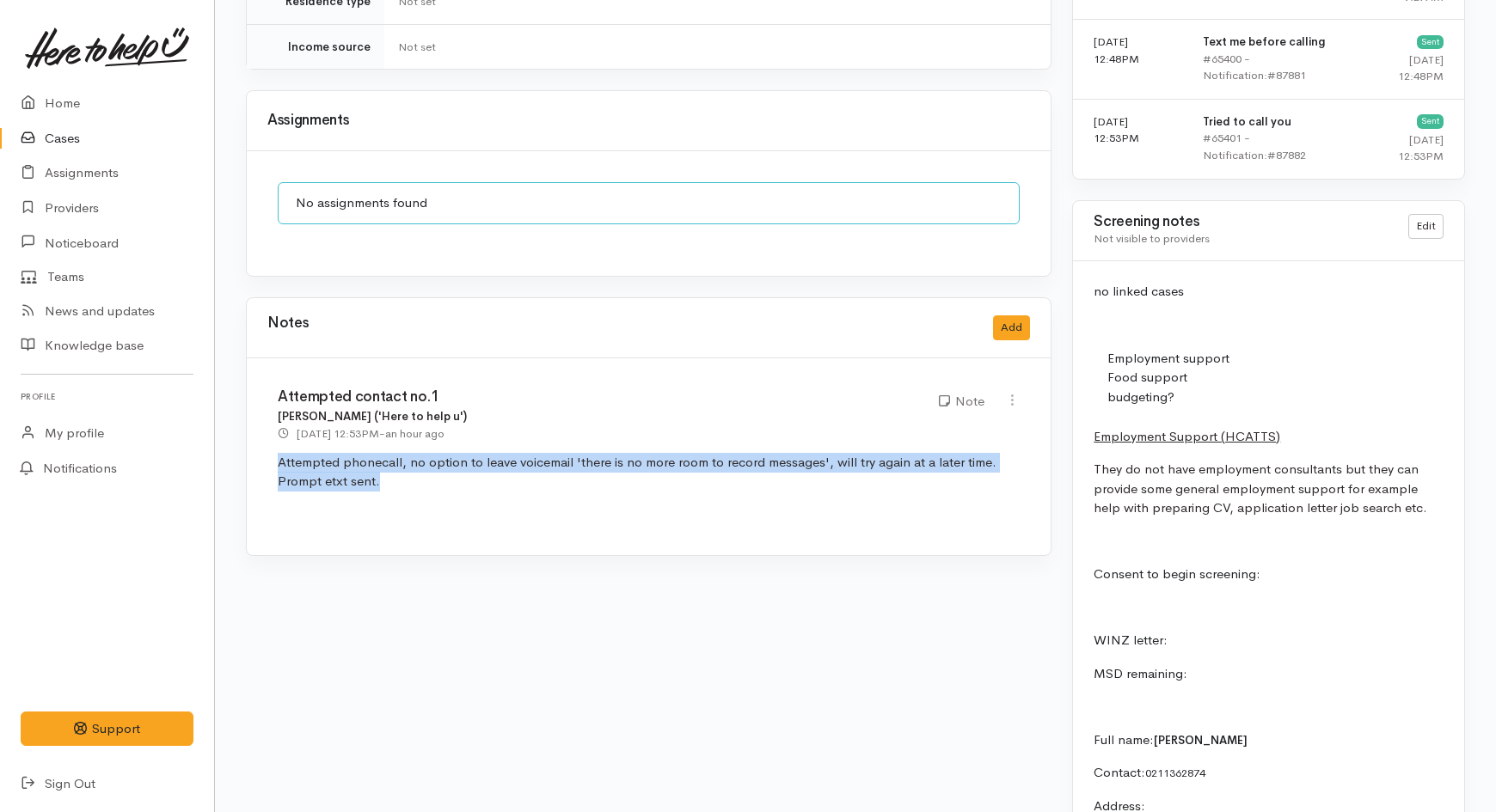
drag, startPoint x: 376, startPoint y: 473, endPoint x: 265, endPoint y: 449, distance: 113.6
click at [265, 449] on div "Attempted contact no.1 Eilidh Botha ('Here to help u') 14 Oct 2025 12:53PM - an…" at bounding box center [648, 457] width 804 height 197
copy p "Attempted phonecall, no option to leave voicemail 'there is no more room to rec…"
click at [1006, 316] on button "Add" at bounding box center [1011, 328] width 37 height 25
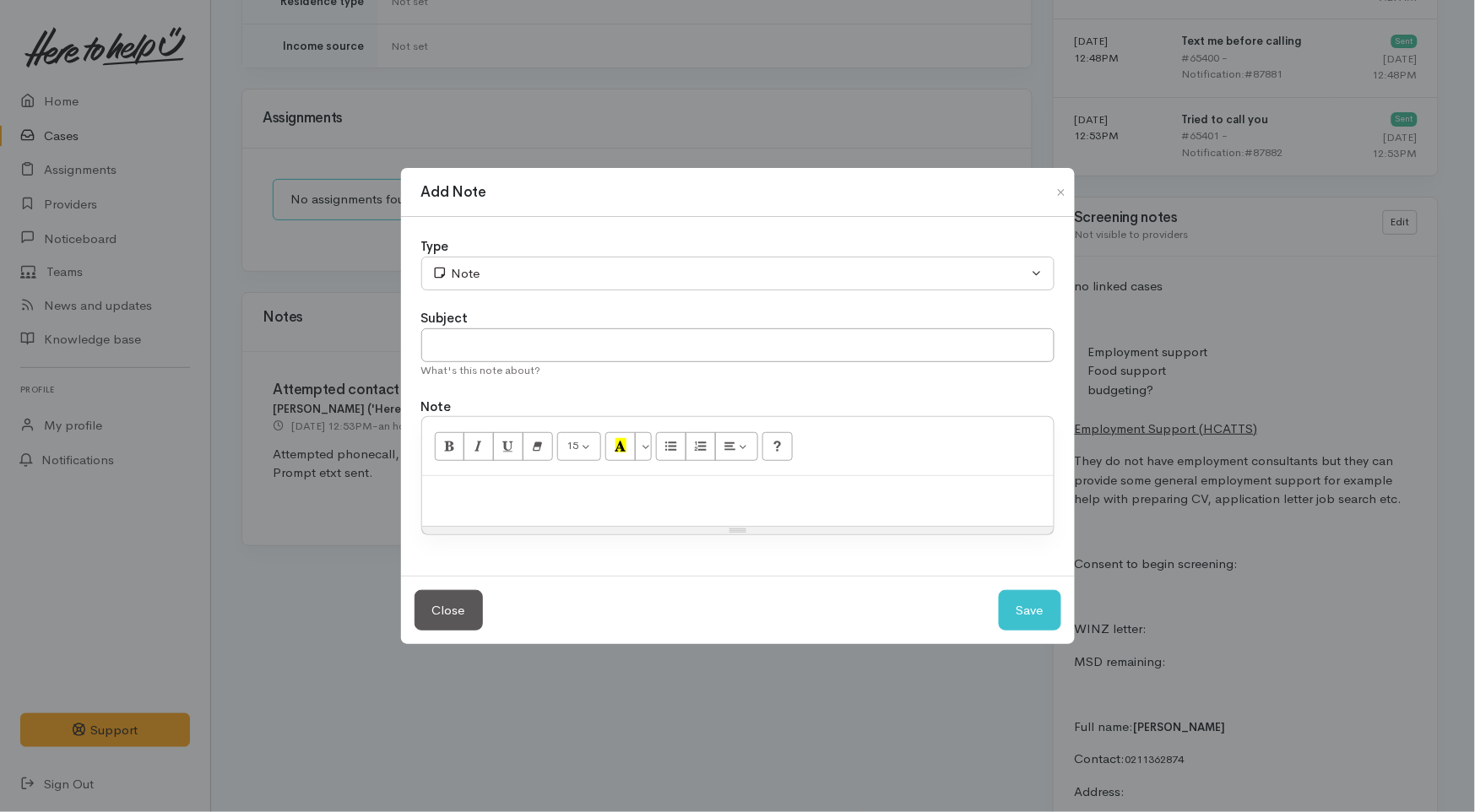
click at [552, 492] on p at bounding box center [738, 494] width 615 height 20
paste div
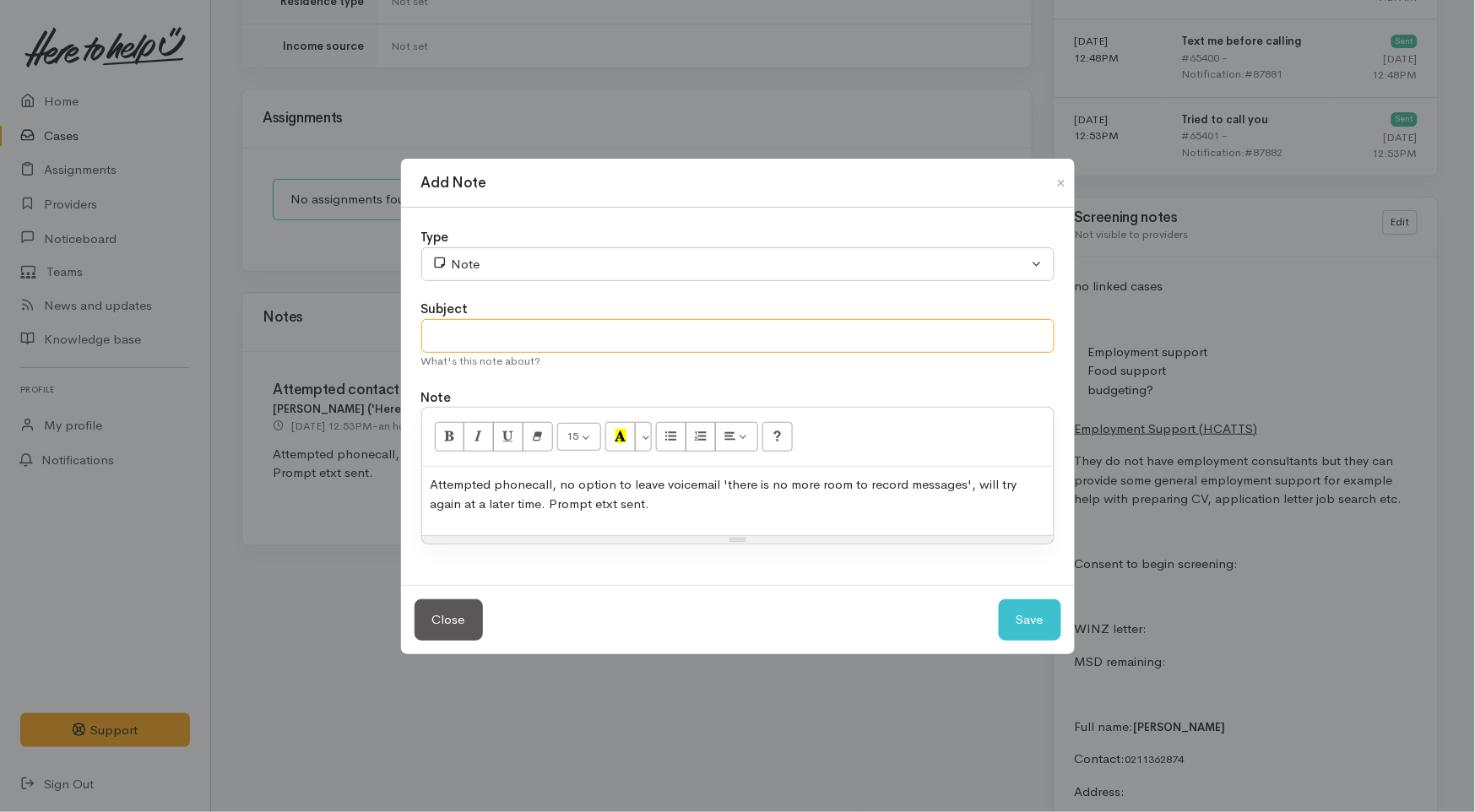
click at [499, 333] on input "text" at bounding box center [737, 337] width 633 height 34
type input "Attempted contact no.2"
click at [1025, 625] on button "Save" at bounding box center [1030, 620] width 63 height 41
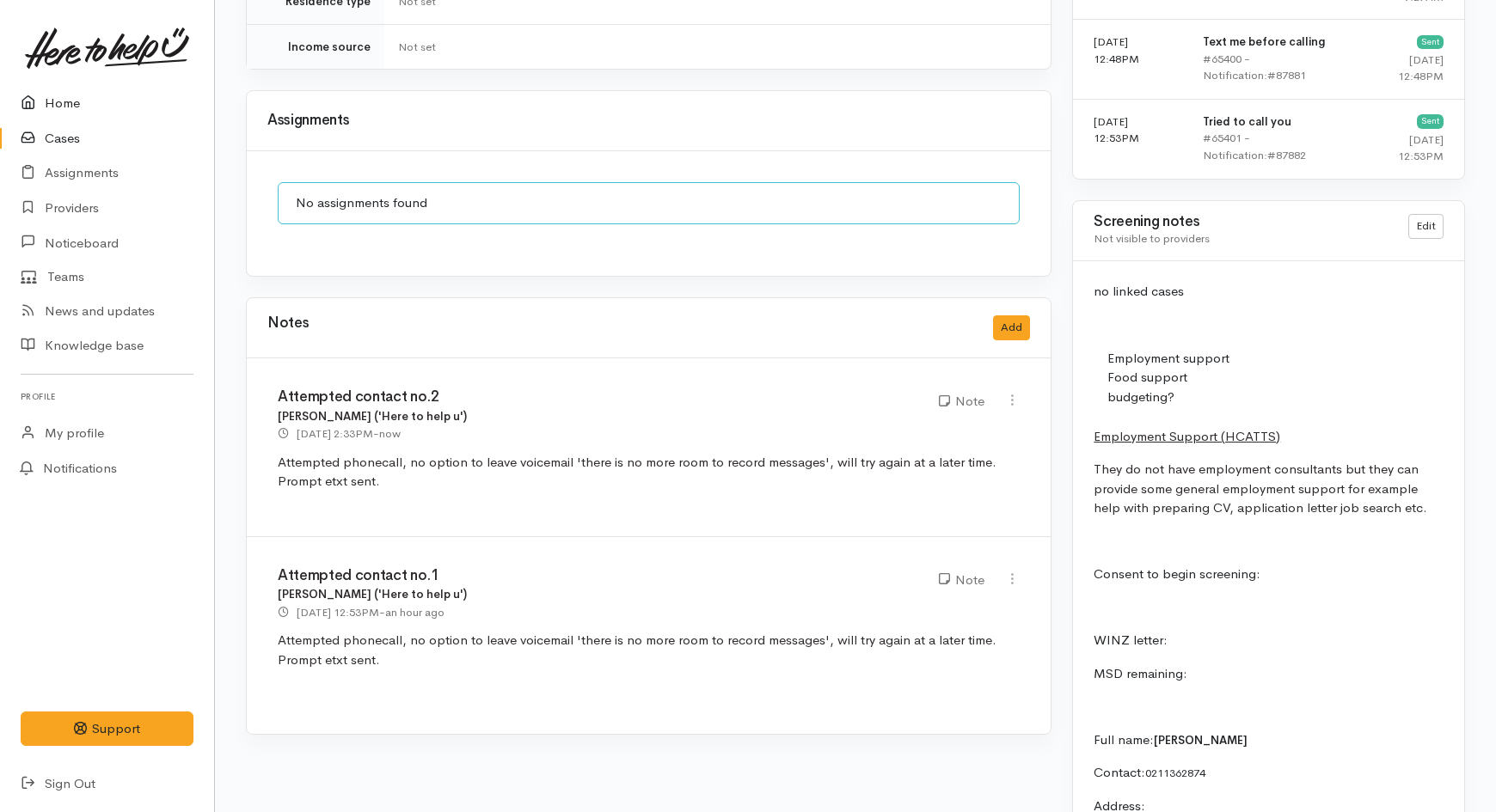
click at [68, 97] on link "Home" at bounding box center [107, 103] width 214 height 35
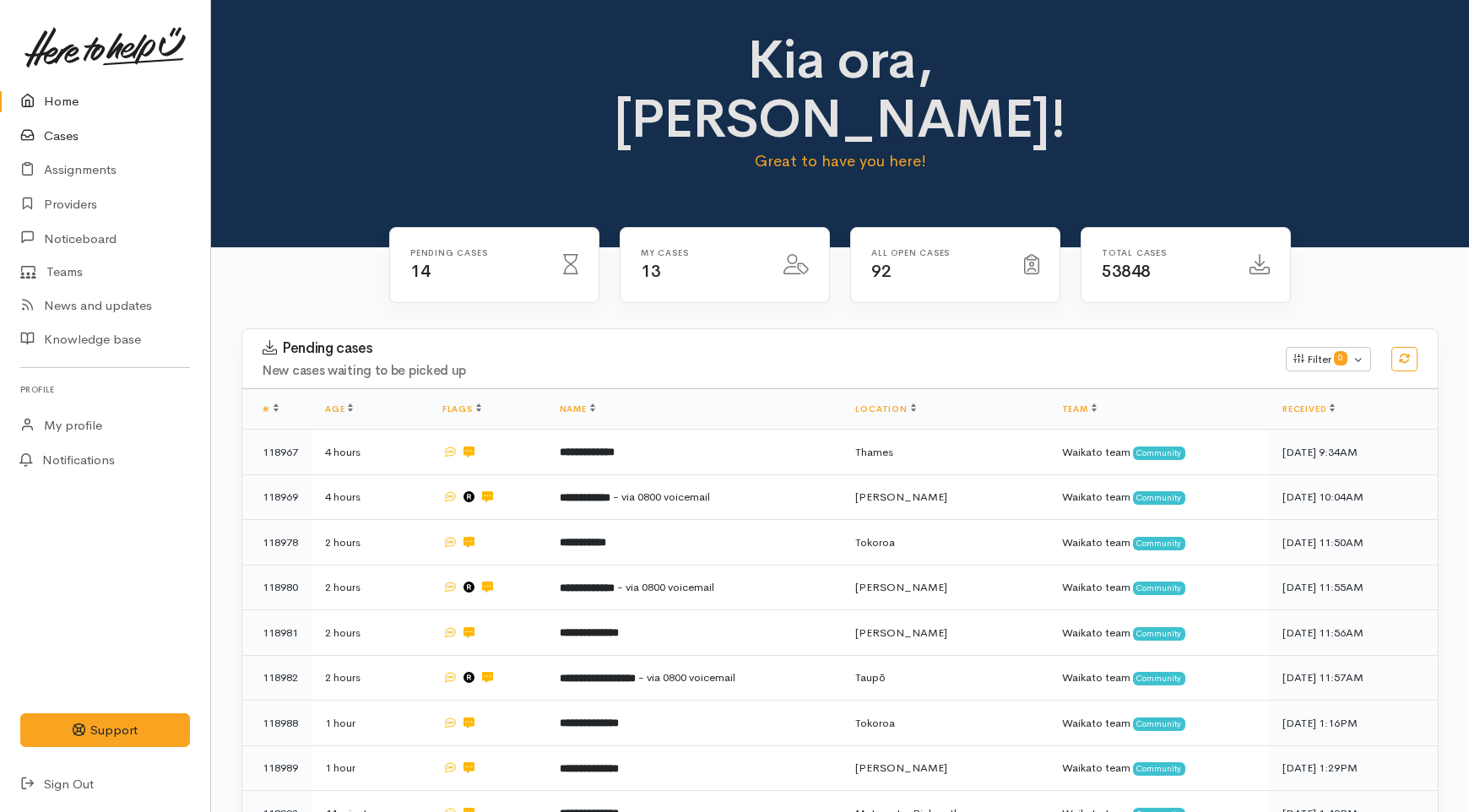
click at [90, 140] on link "Cases" at bounding box center [105, 136] width 210 height 34
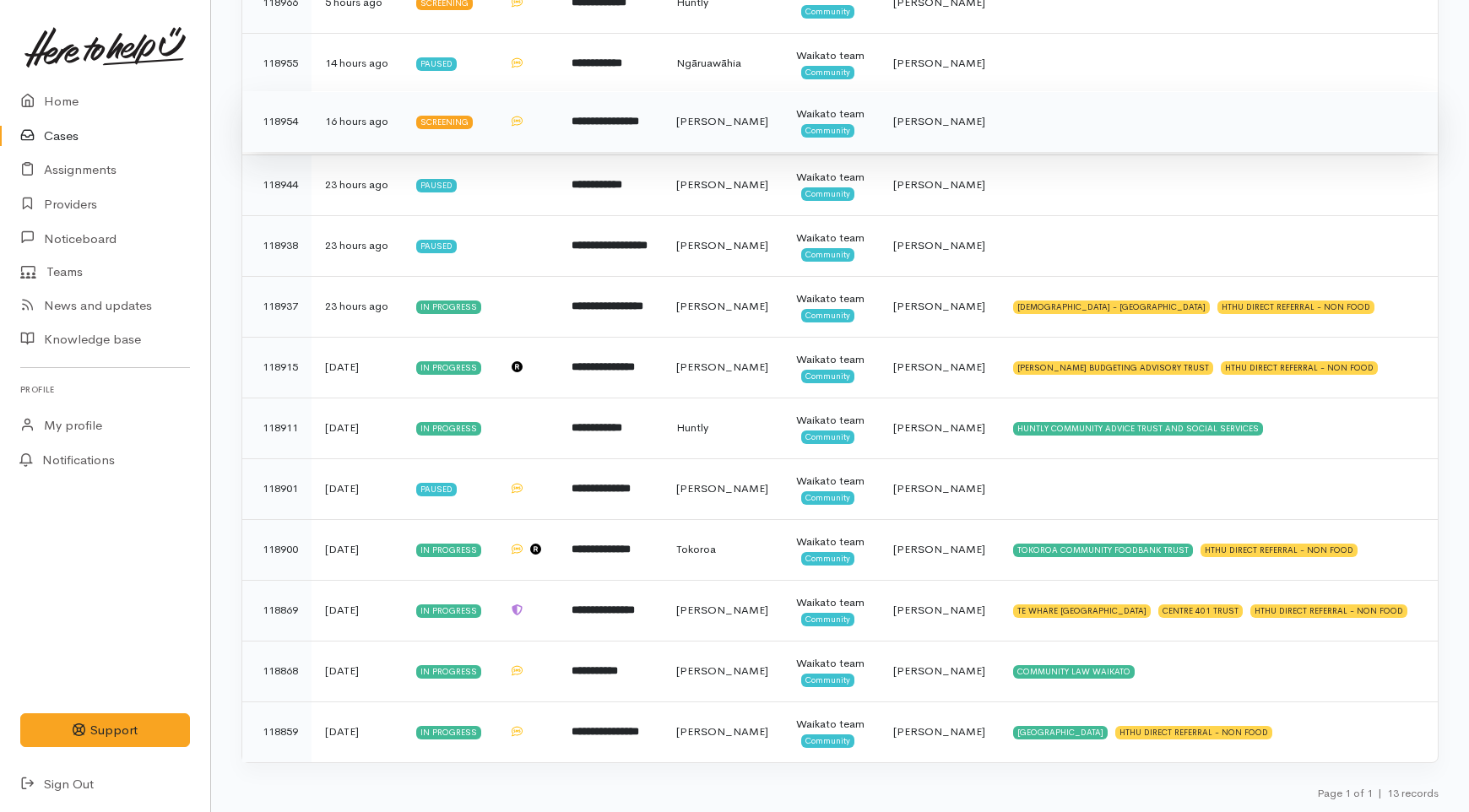
scroll to position [611, 0]
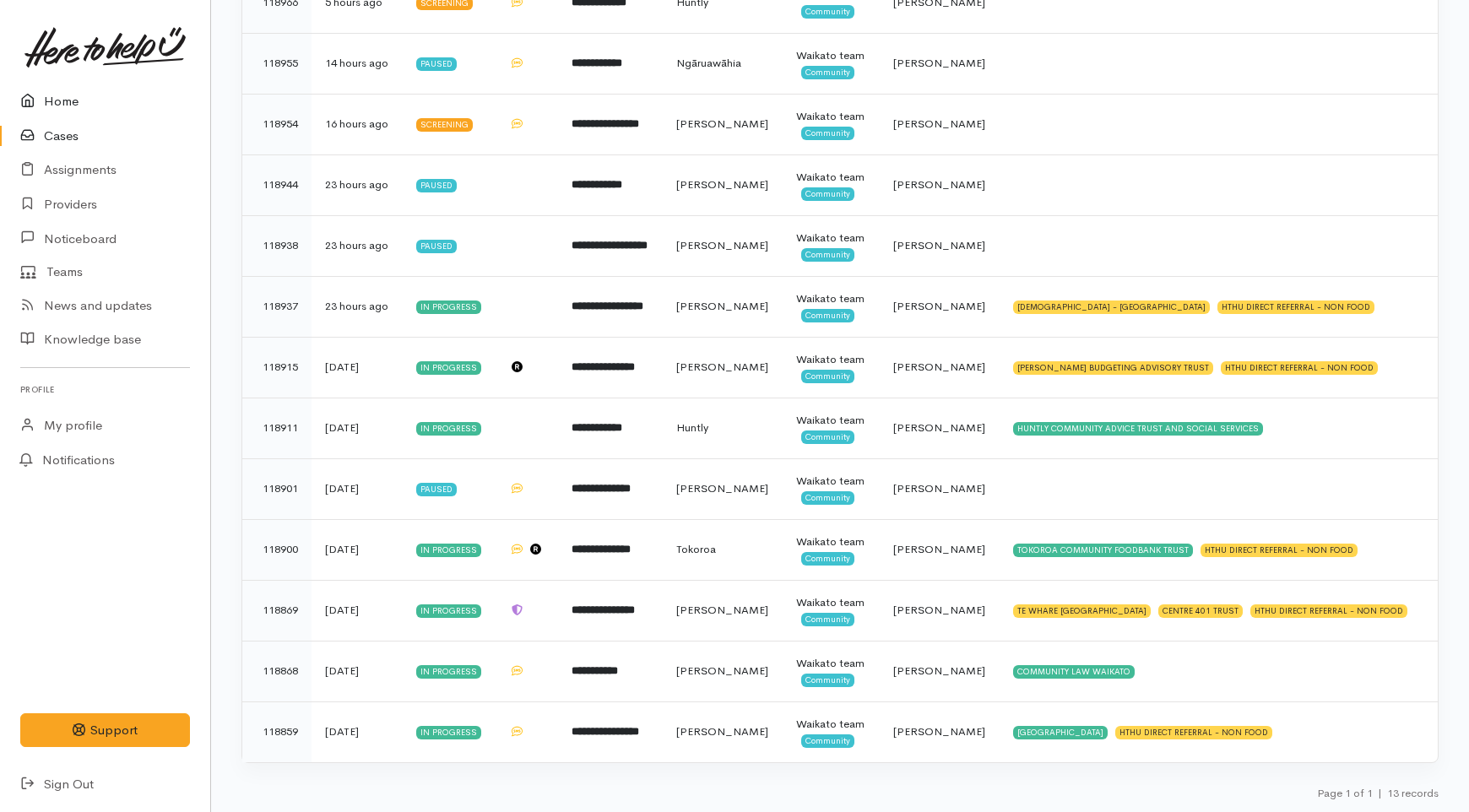
click at [99, 96] on link "Home" at bounding box center [105, 102] width 210 height 34
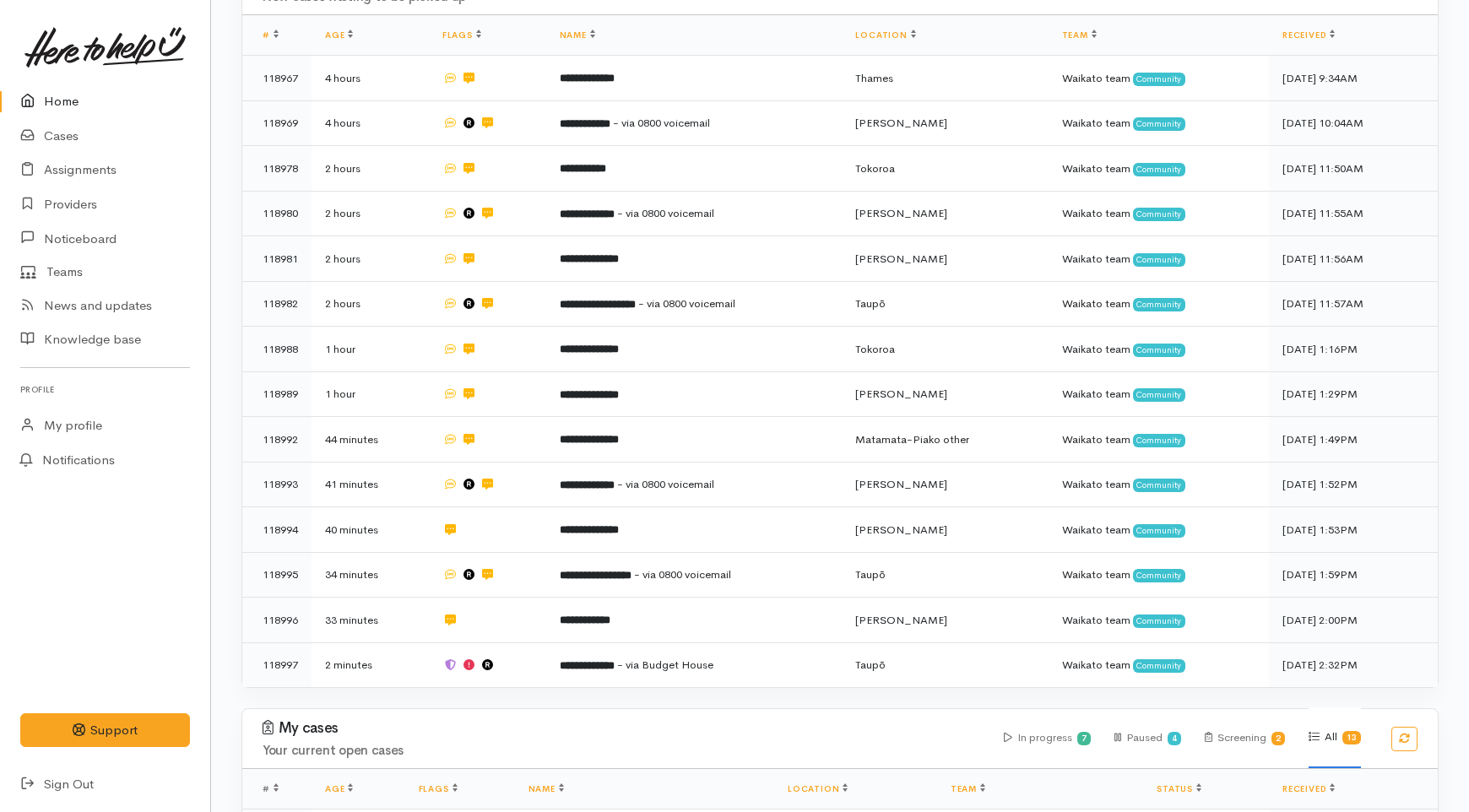
scroll to position [375, 0]
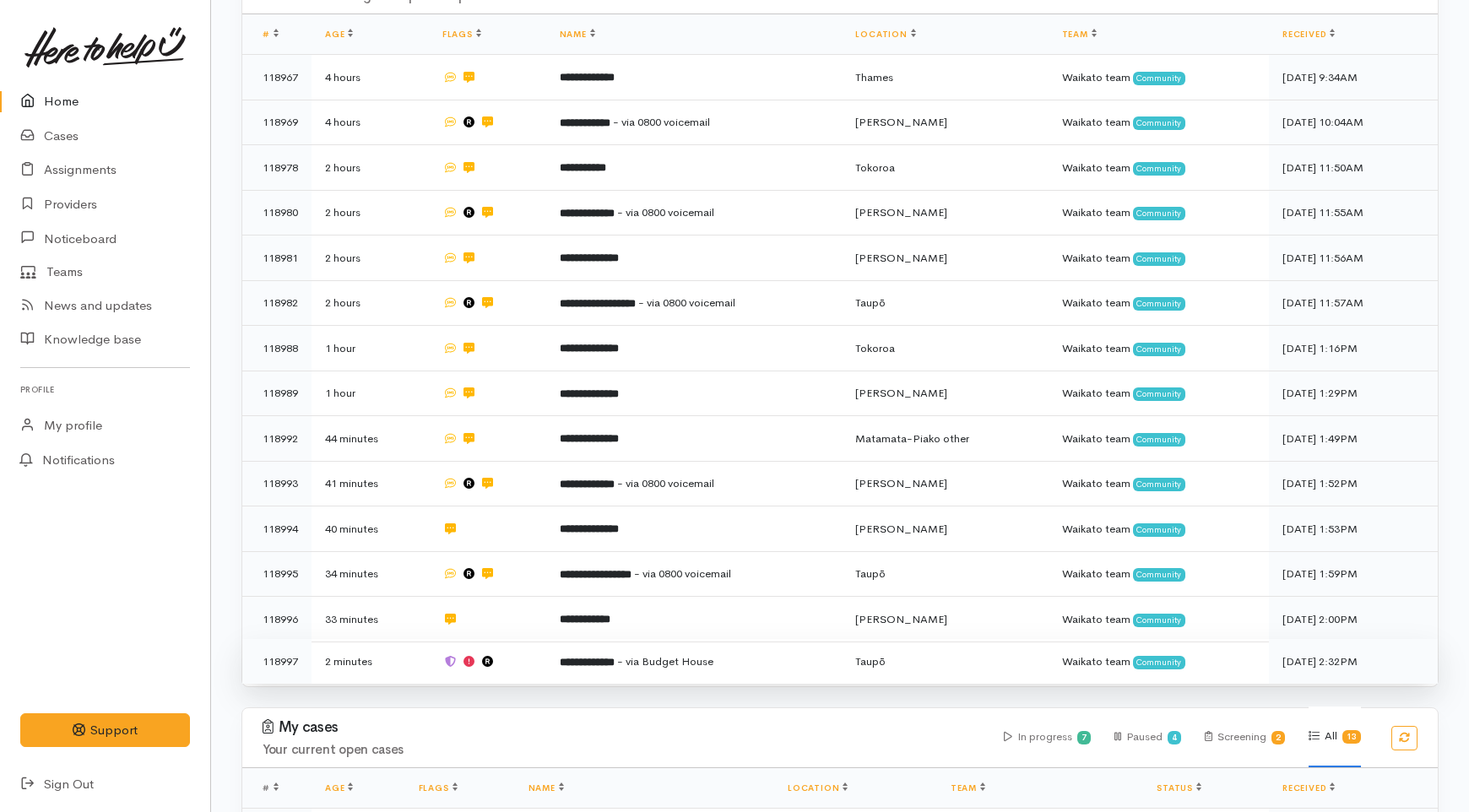
click at [410, 639] on td "2 minutes" at bounding box center [370, 661] width 117 height 45
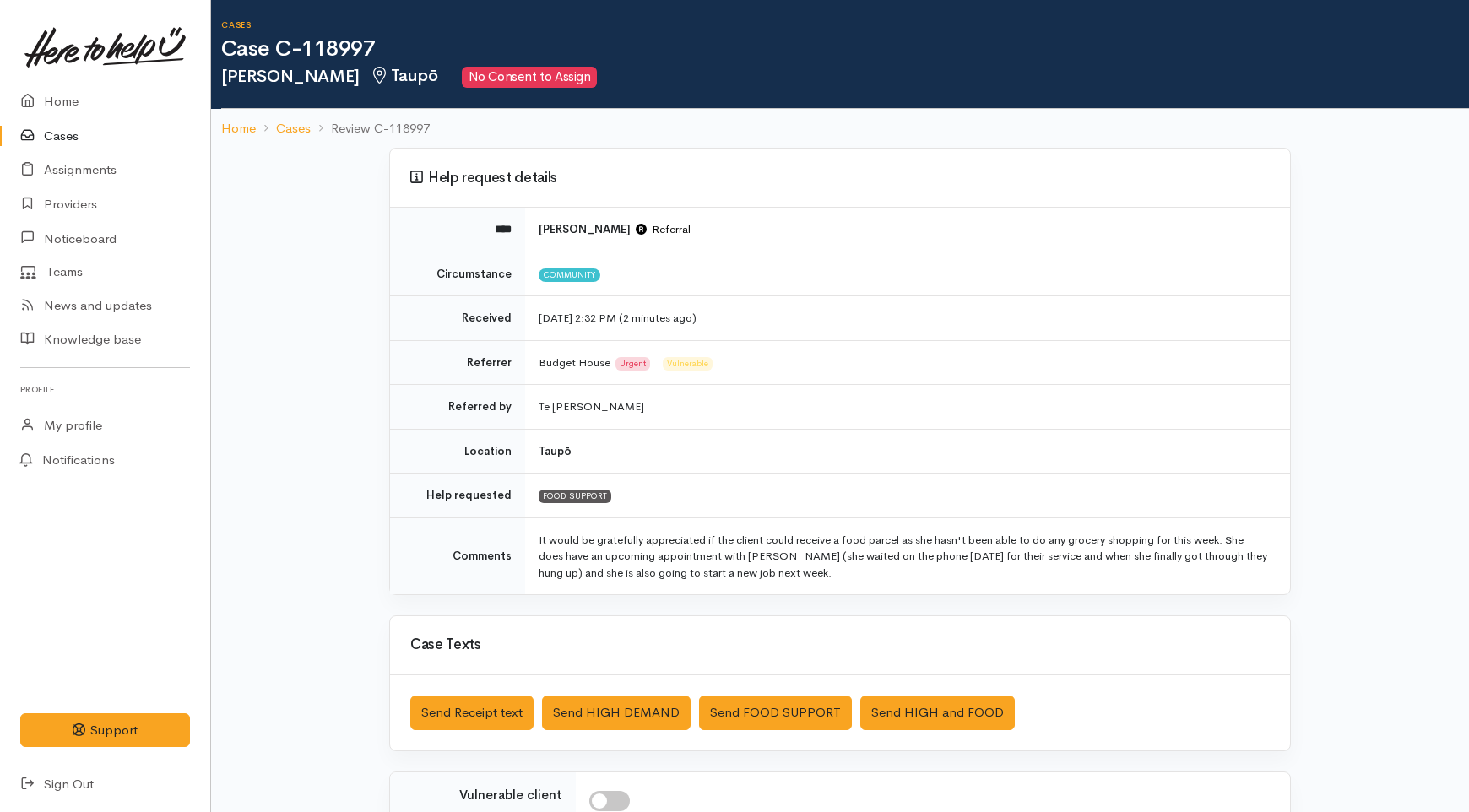
scroll to position [94, 0]
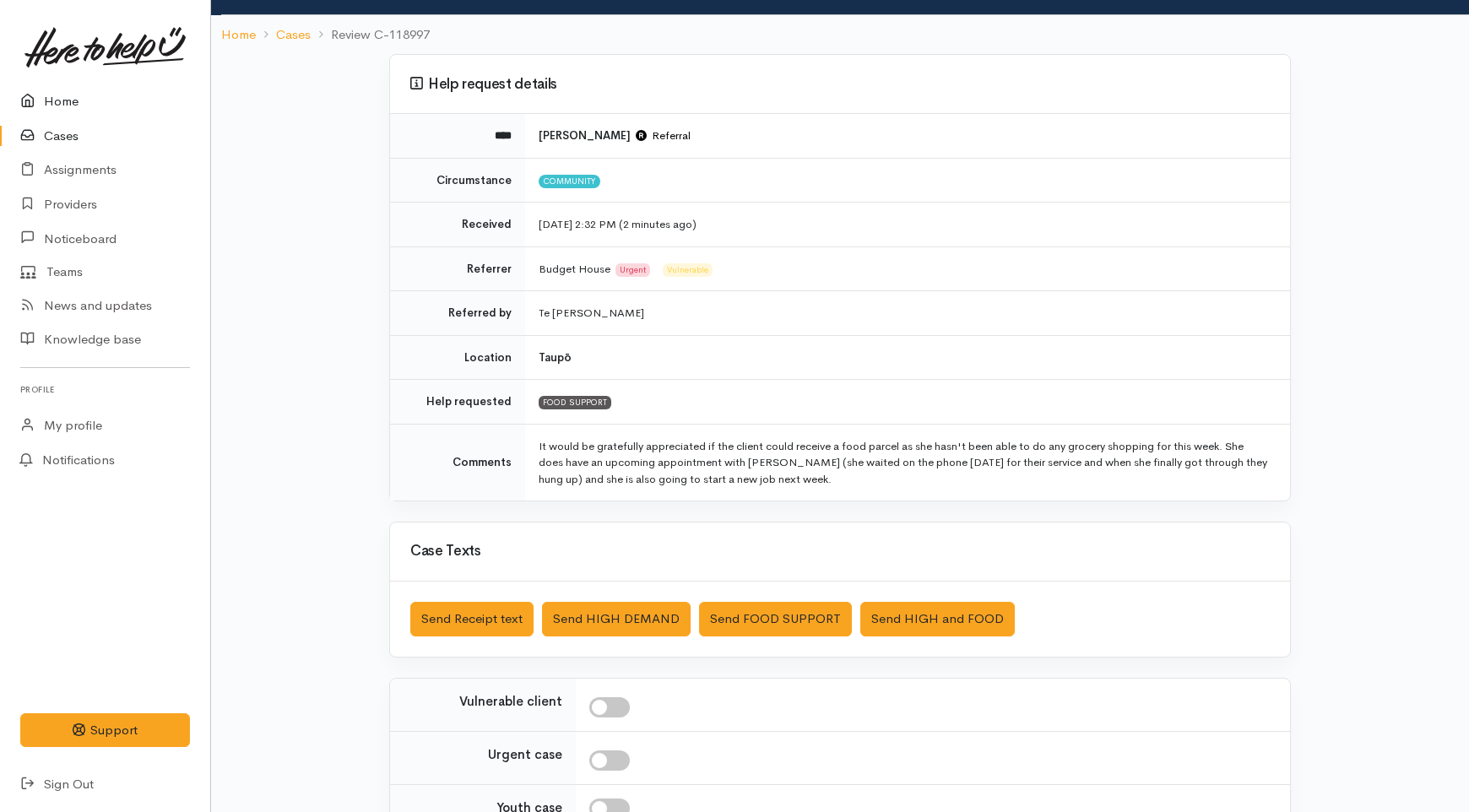
click at [81, 96] on link "Home" at bounding box center [105, 102] width 210 height 34
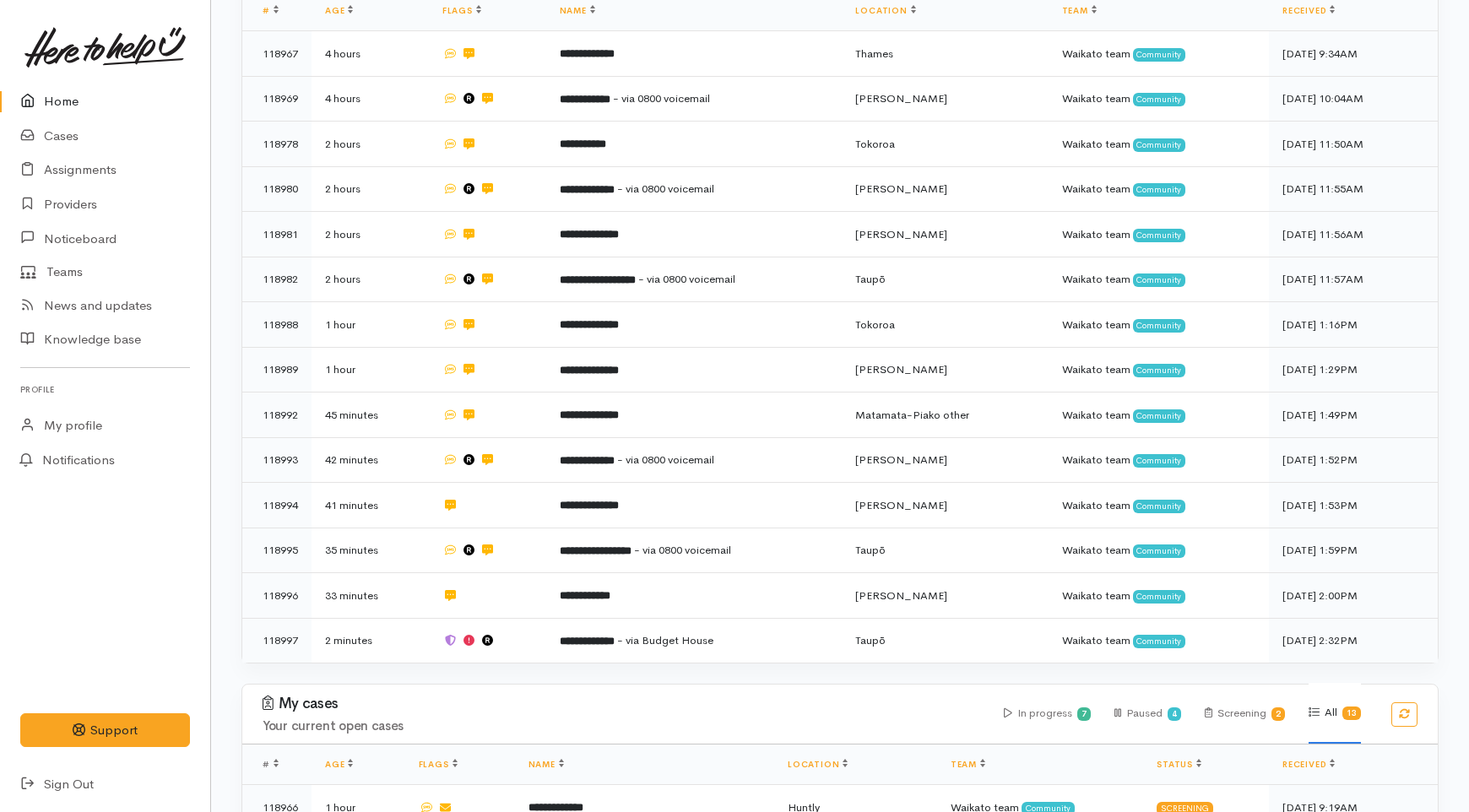
scroll to position [375, 0]
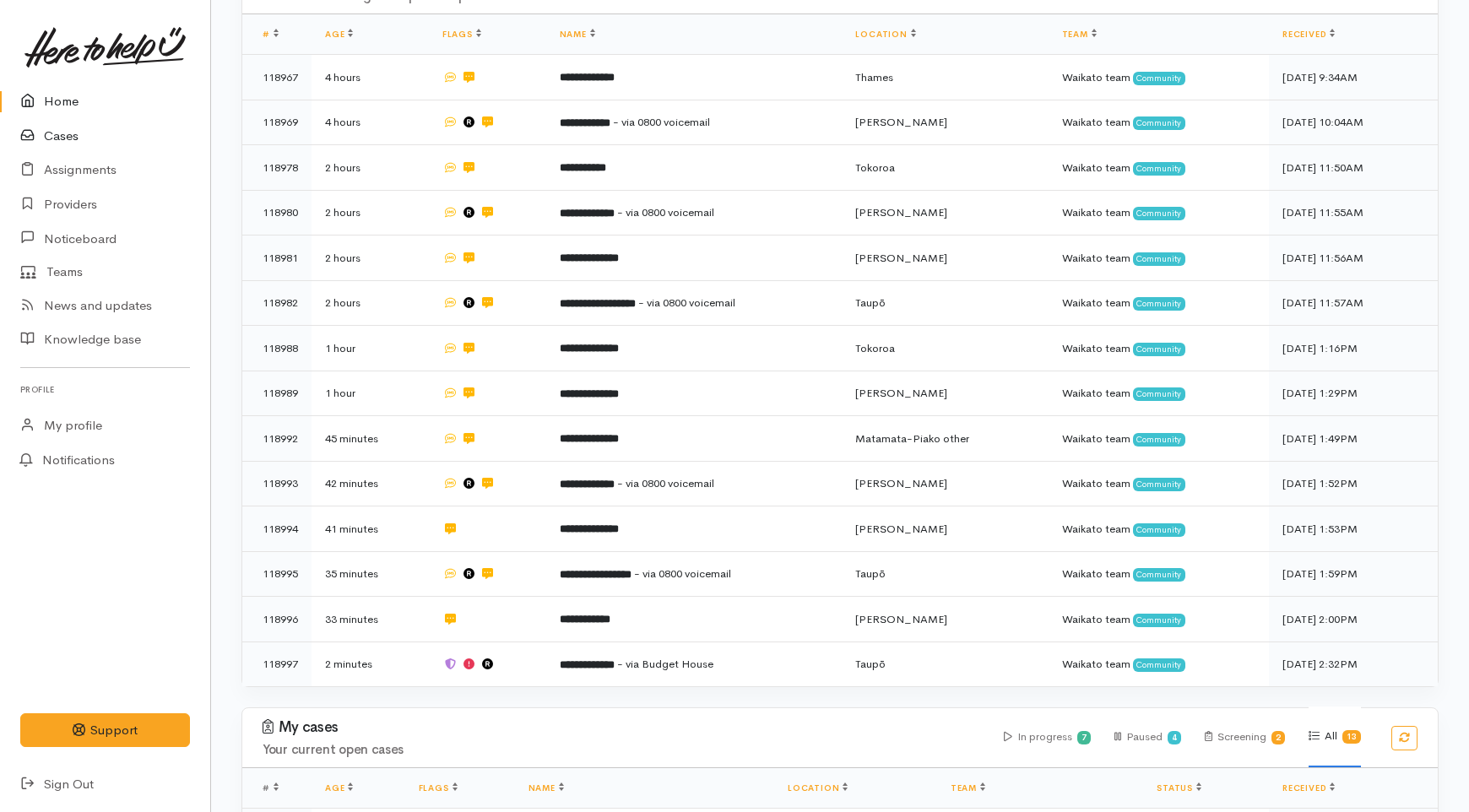
click at [67, 121] on link "Cases" at bounding box center [105, 136] width 210 height 34
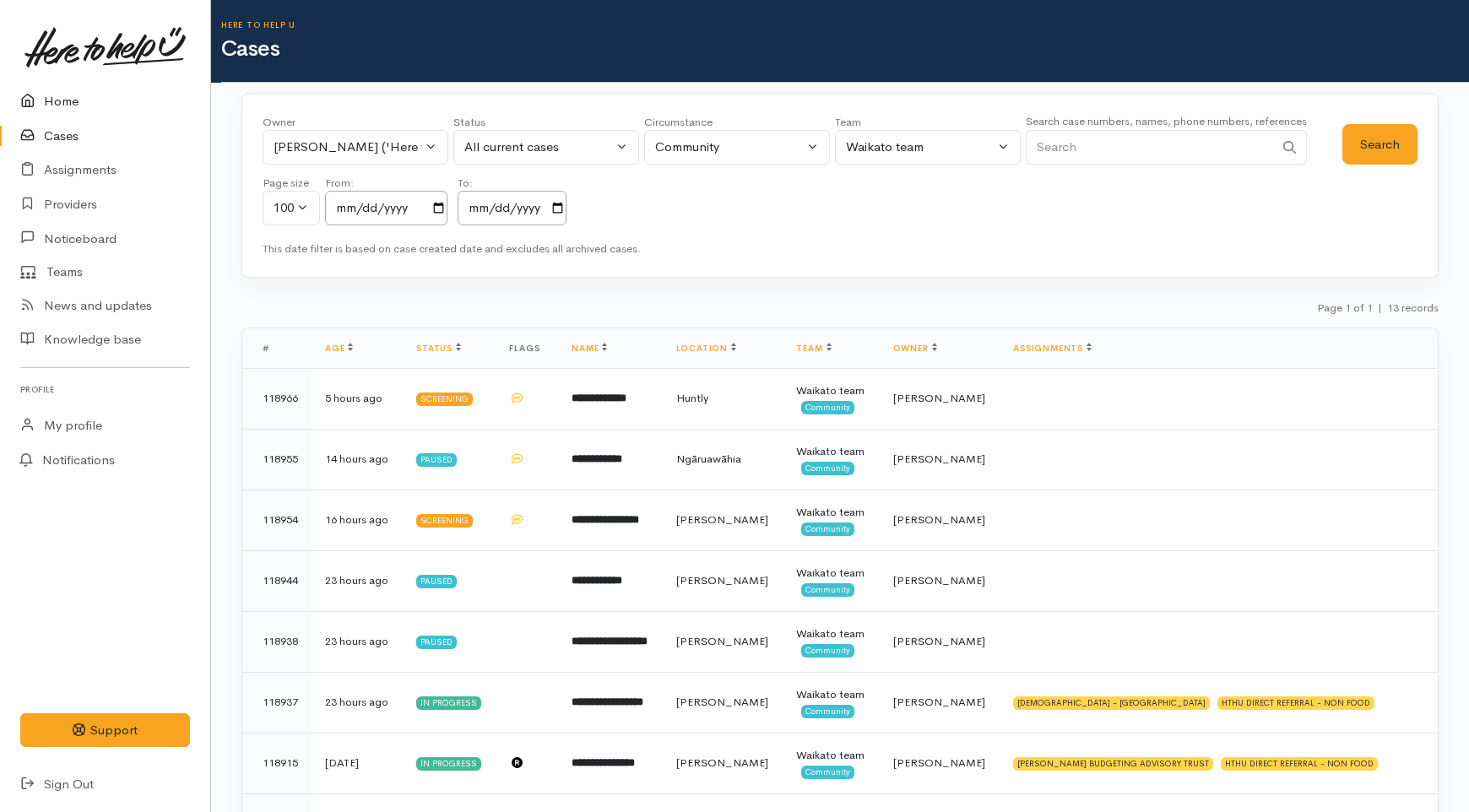
click at [65, 100] on link "Home" at bounding box center [105, 102] width 210 height 34
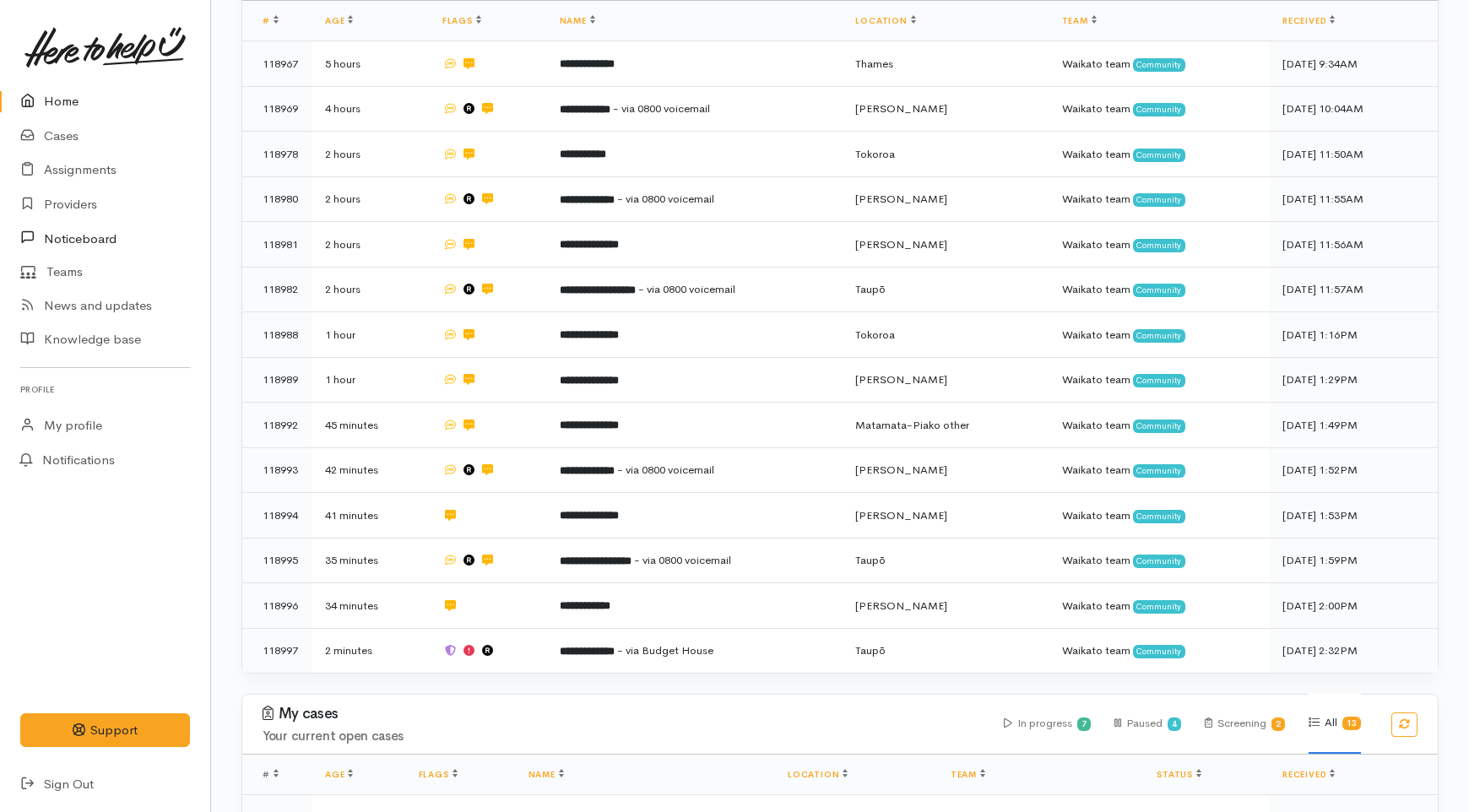
scroll to position [380, 0]
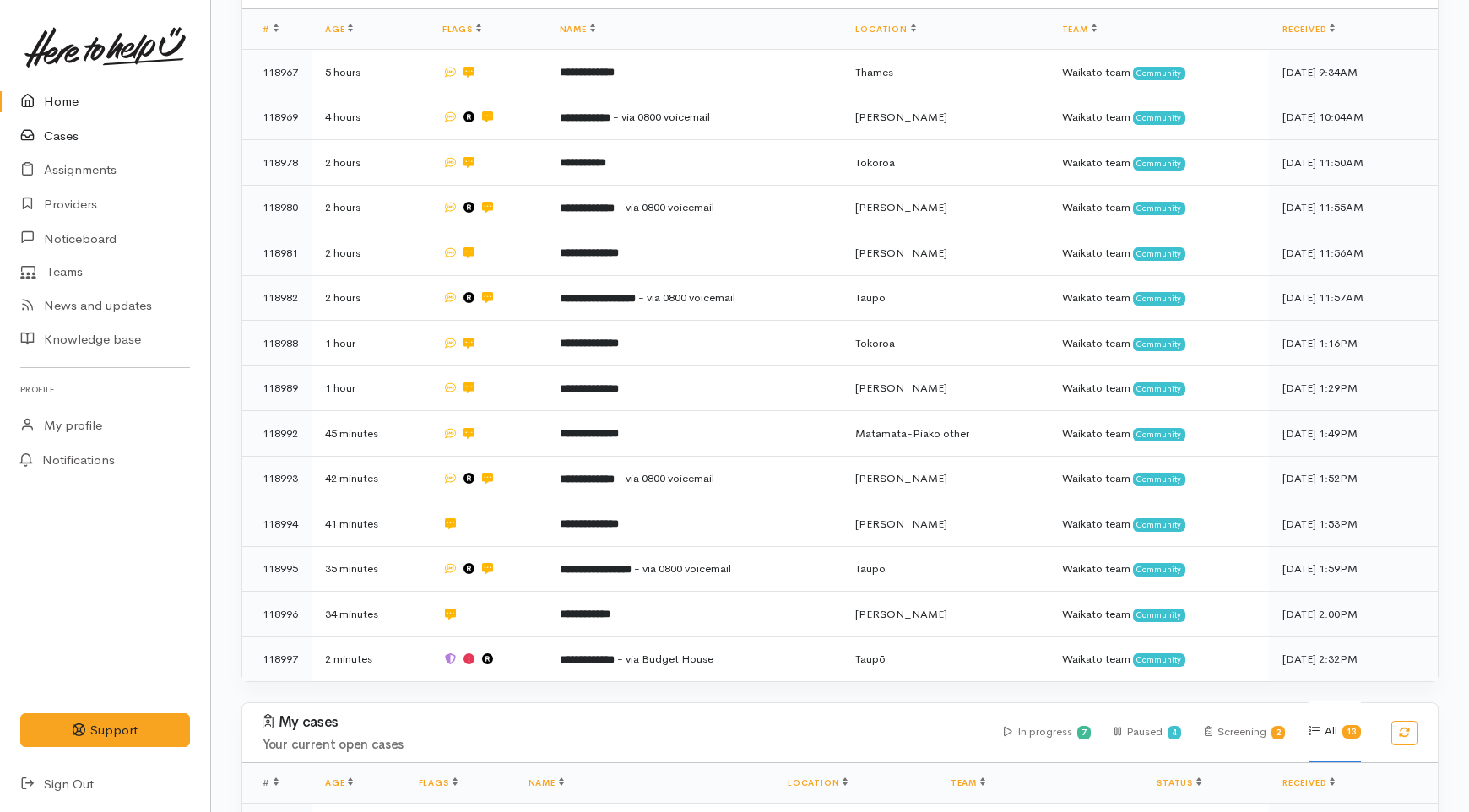
click at [65, 135] on link "Cases" at bounding box center [105, 136] width 210 height 34
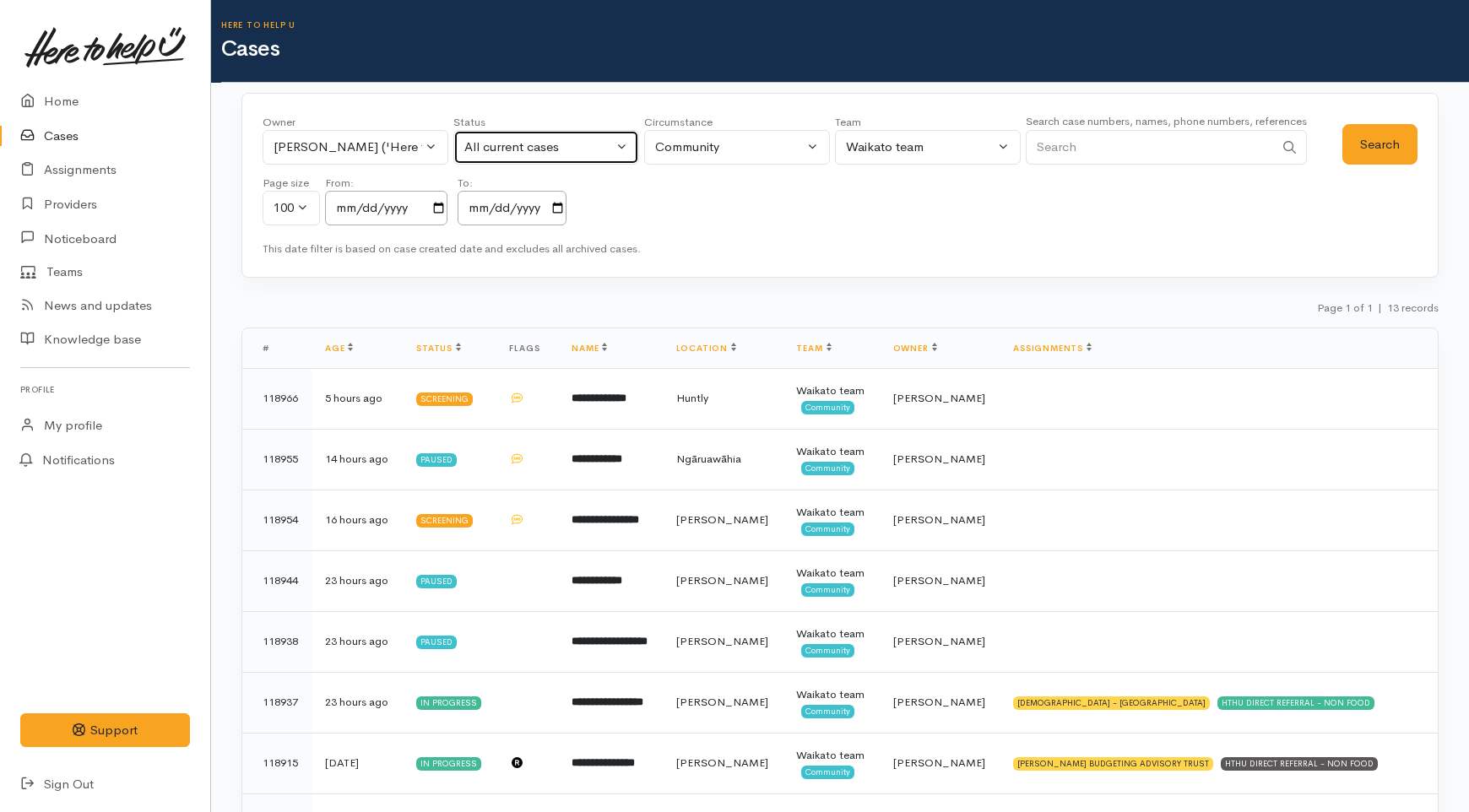
click at [484, 141] on div "All current cases" at bounding box center [538, 147] width 149 height 20
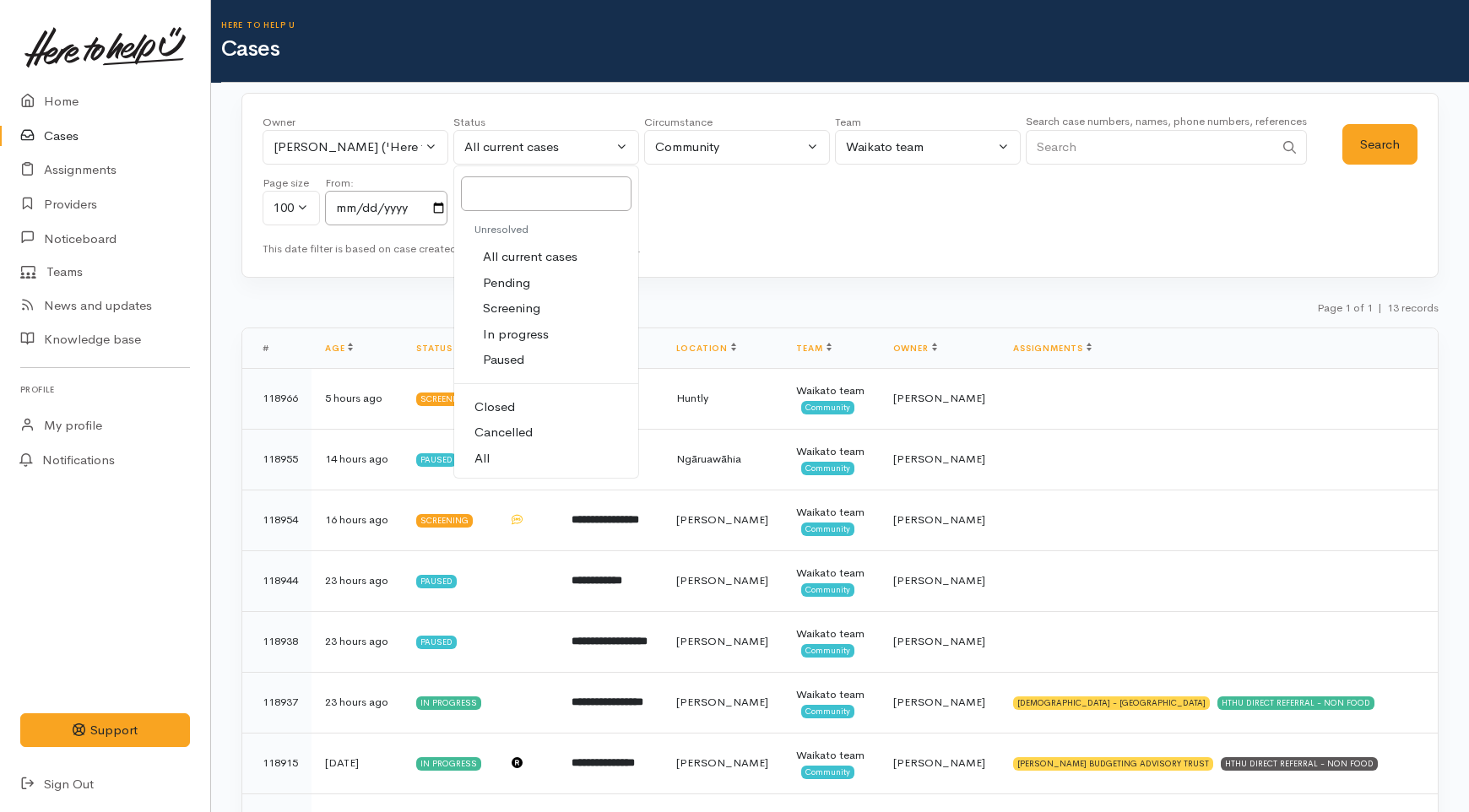
click at [505, 459] on link "All" at bounding box center [546, 459] width 184 height 26
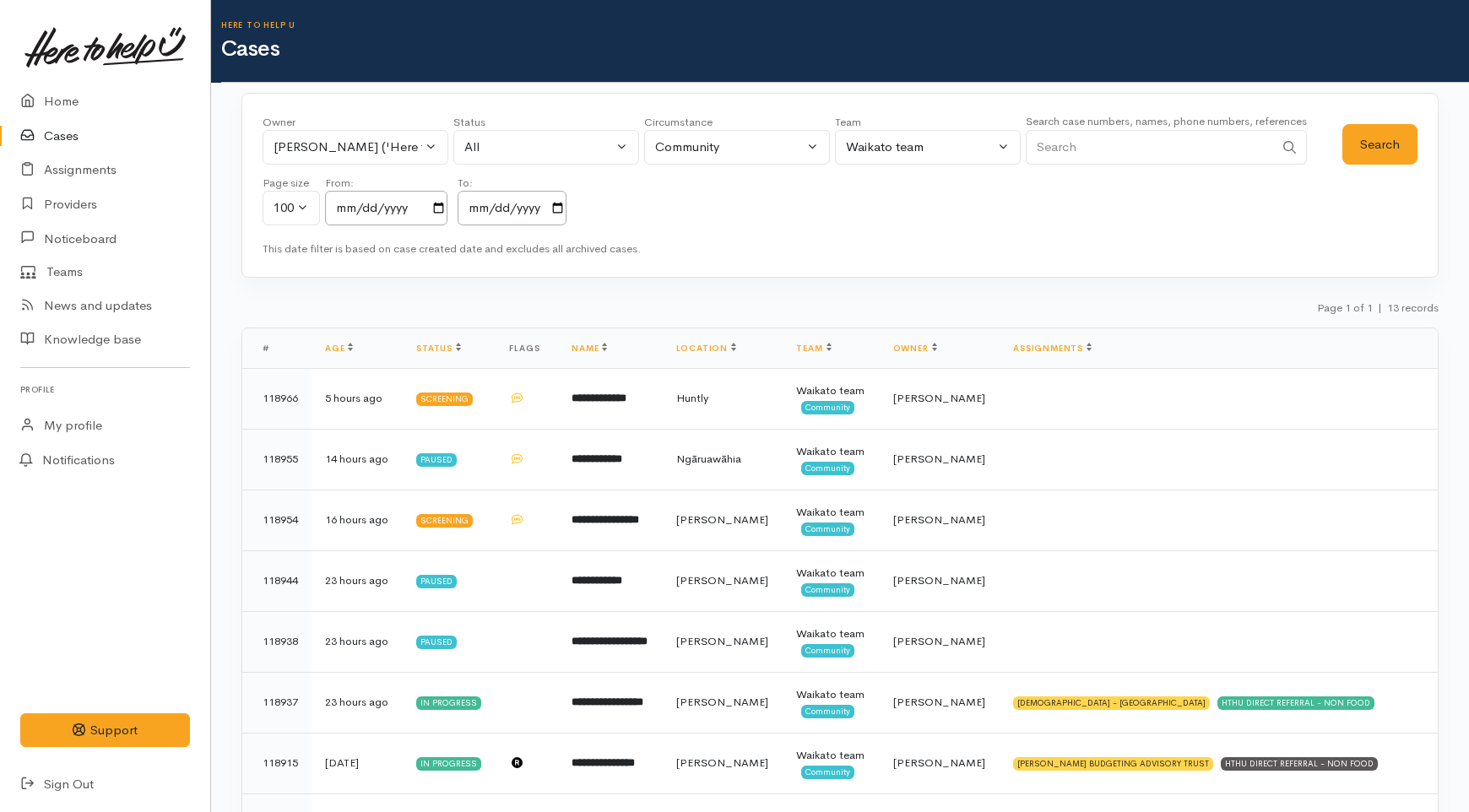
click at [1371, 164] on div "Search" at bounding box center [1379, 174] width 75 height 121
click at [1373, 144] on button "Search" at bounding box center [1379, 145] width 75 height 41
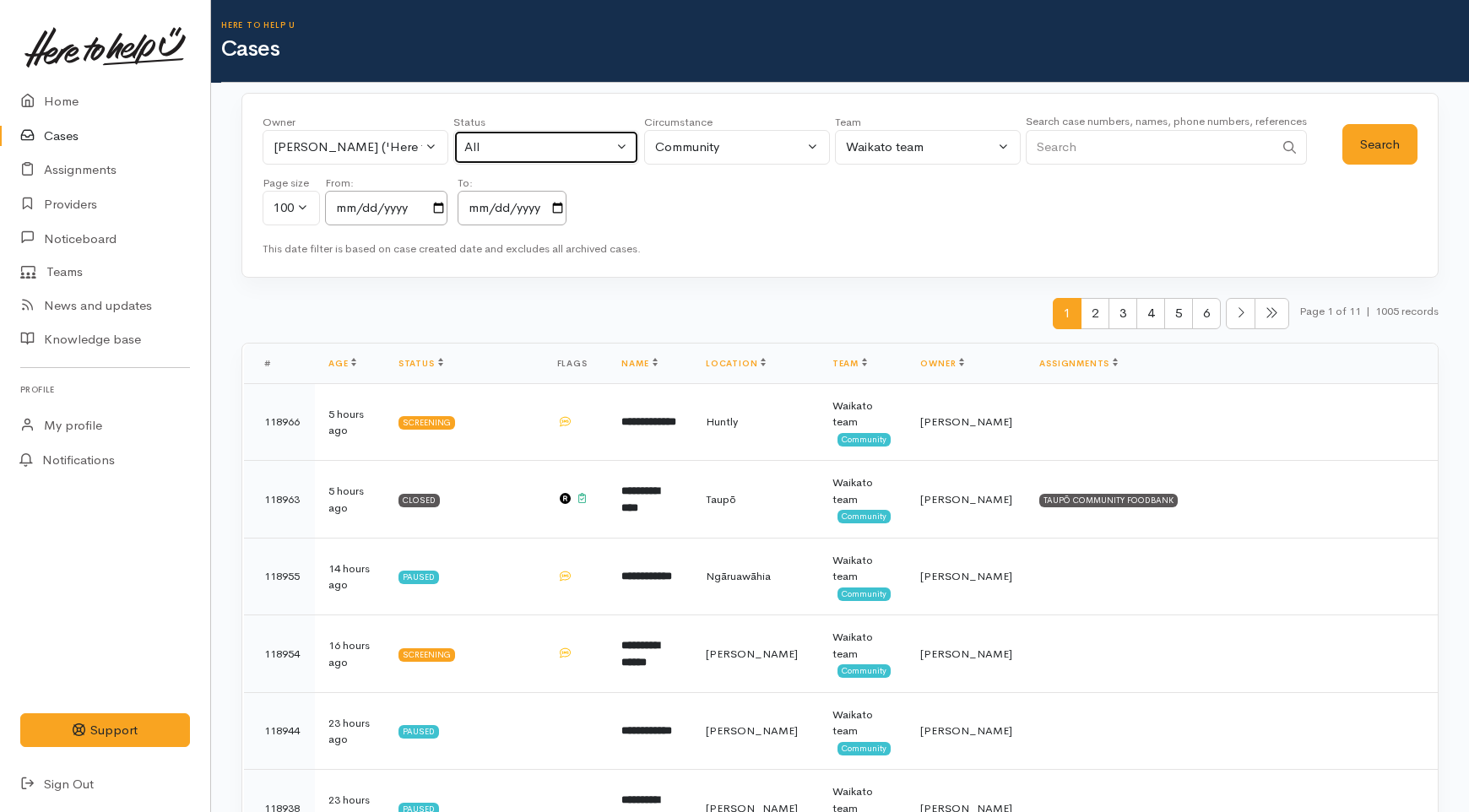
click at [594, 152] on div "All" at bounding box center [538, 147] width 149 height 20
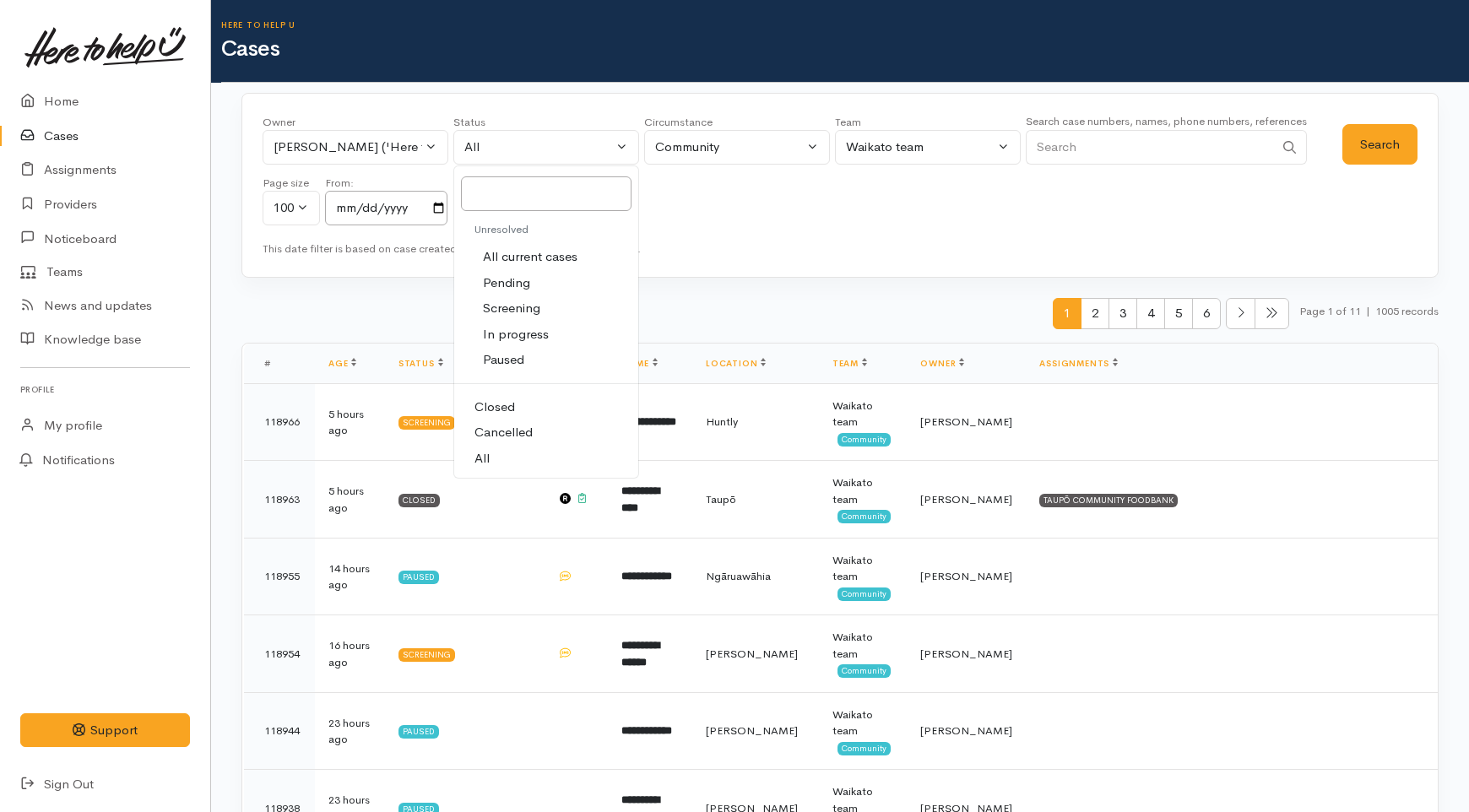
click at [510, 411] on span "Closed" at bounding box center [494, 407] width 40 height 20
click at [1379, 142] on button "Search" at bounding box center [1379, 145] width 75 height 41
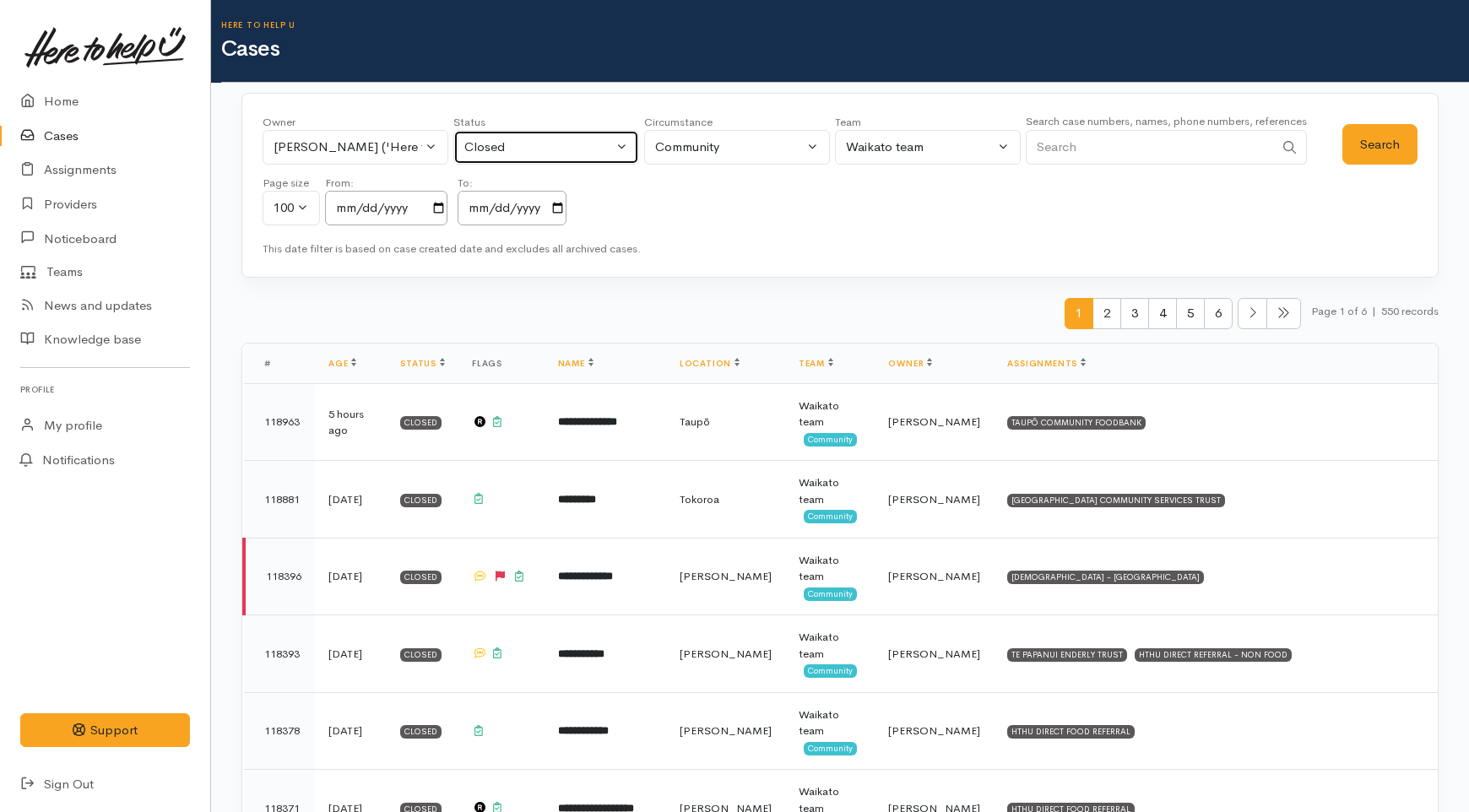
click at [582, 135] on button "Closed" at bounding box center [546, 147] width 186 height 34
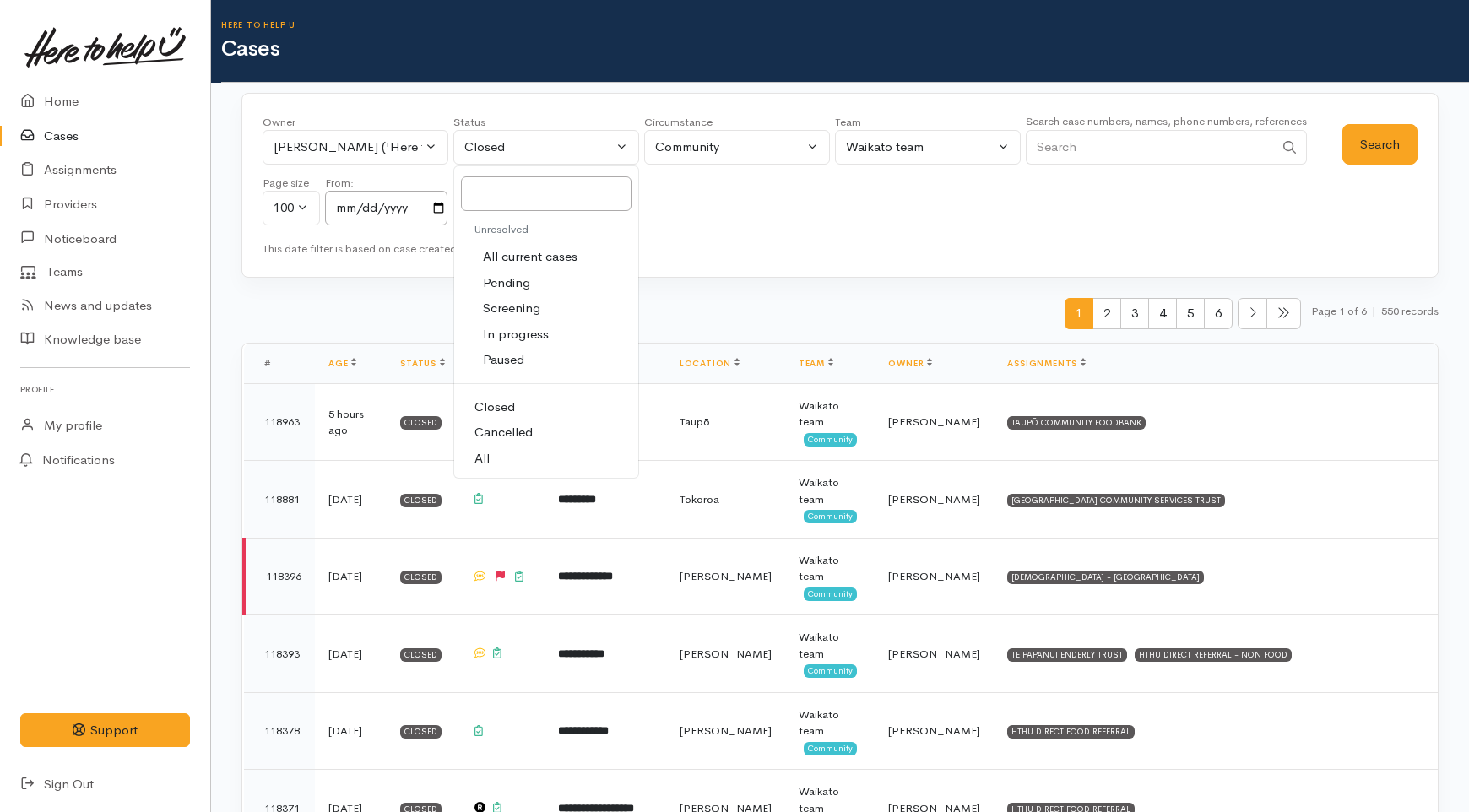
click at [493, 464] on link "All" at bounding box center [546, 459] width 184 height 26
select select "All"
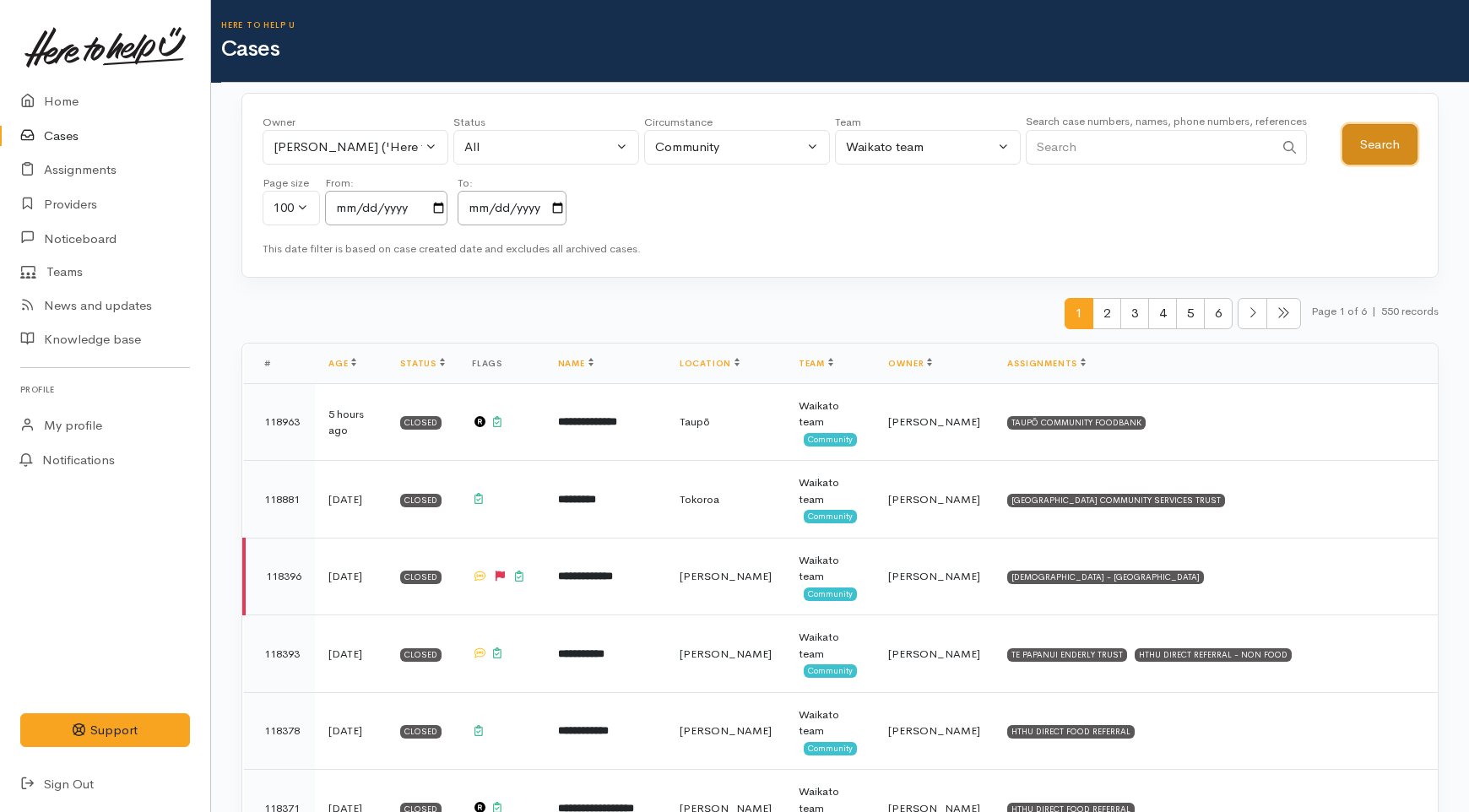
click at [1379, 149] on button "Search" at bounding box center [1379, 145] width 75 height 41
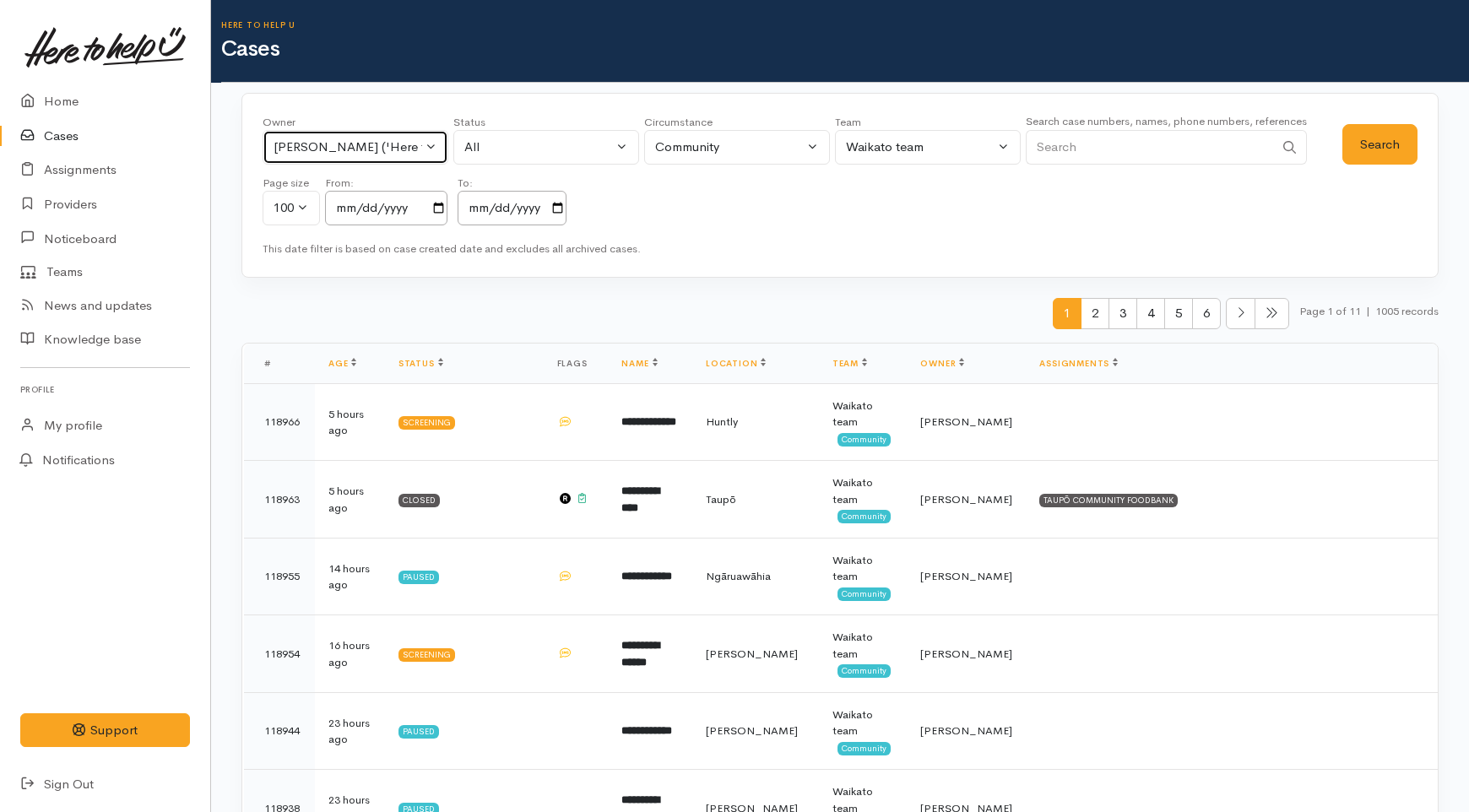
click at [355, 149] on div "[PERSON_NAME] ('Here to help u')" at bounding box center [348, 147] width 149 height 20
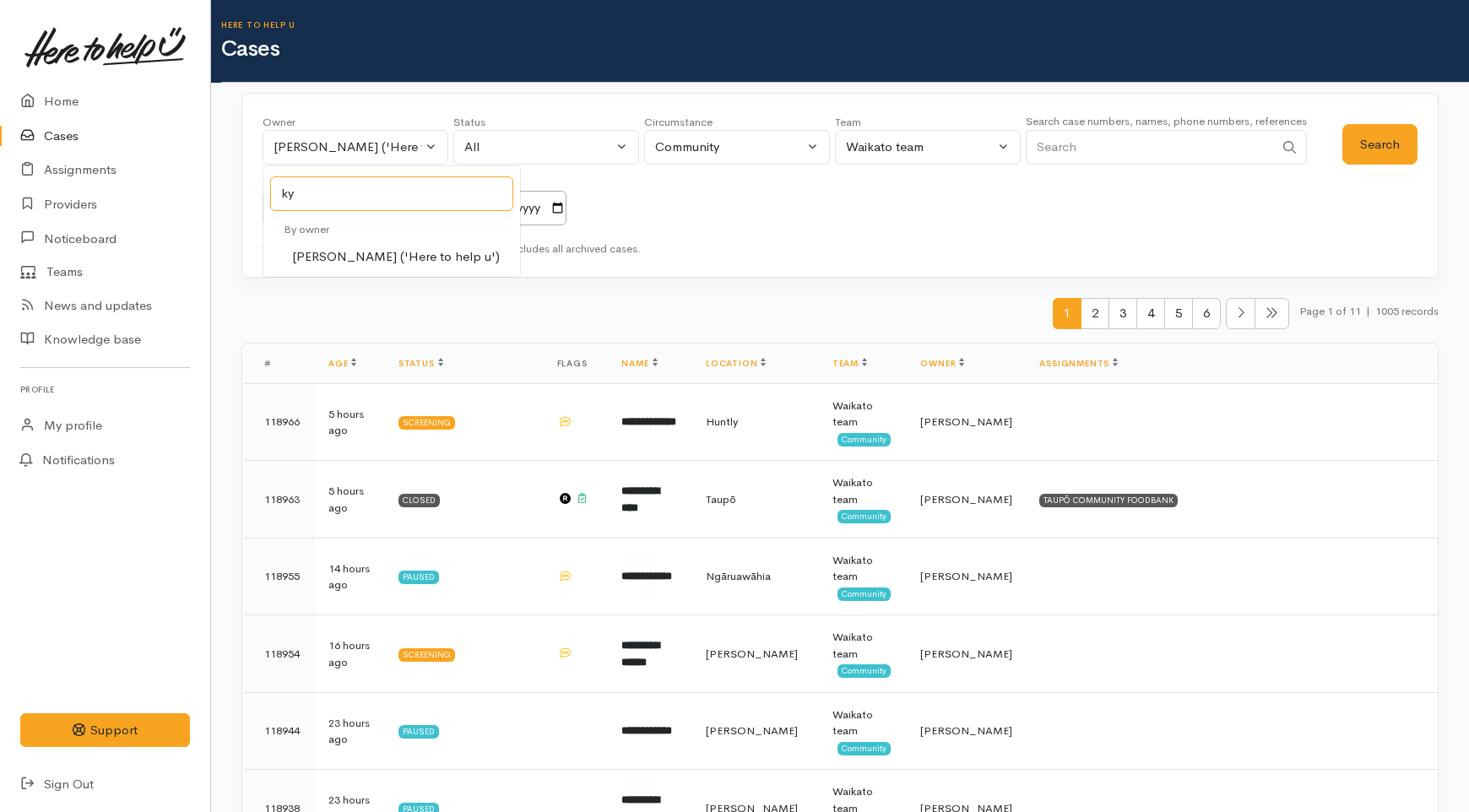
type input "ky"
click at [380, 257] on span "[PERSON_NAME] ('Here to help u')" at bounding box center [395, 257] width 208 height 20
select select "1759"
click at [1379, 152] on button "Search" at bounding box center [1379, 145] width 75 height 41
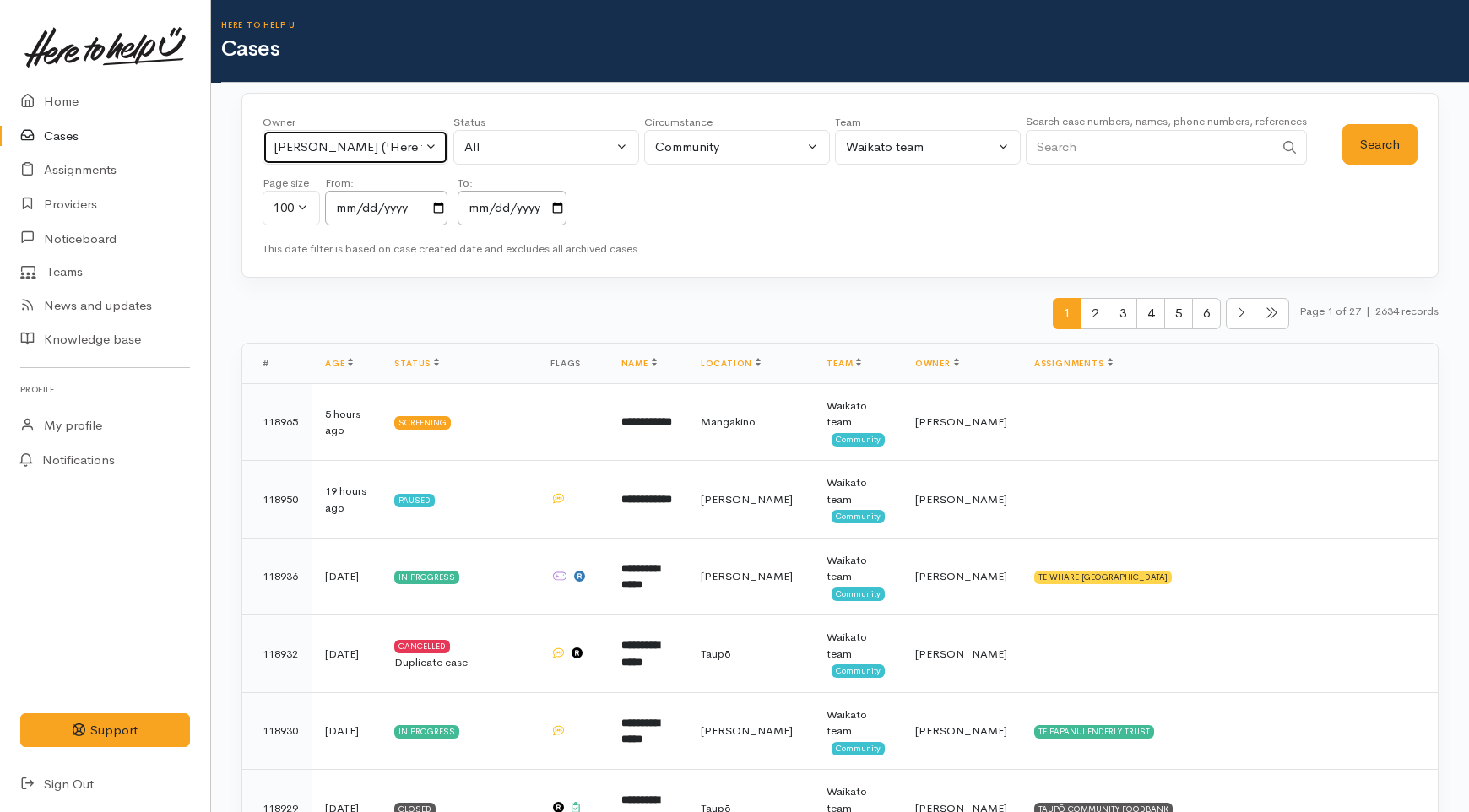
click at [322, 139] on div "Kyleigh Pike ('Here to help u')" at bounding box center [348, 147] width 149 height 20
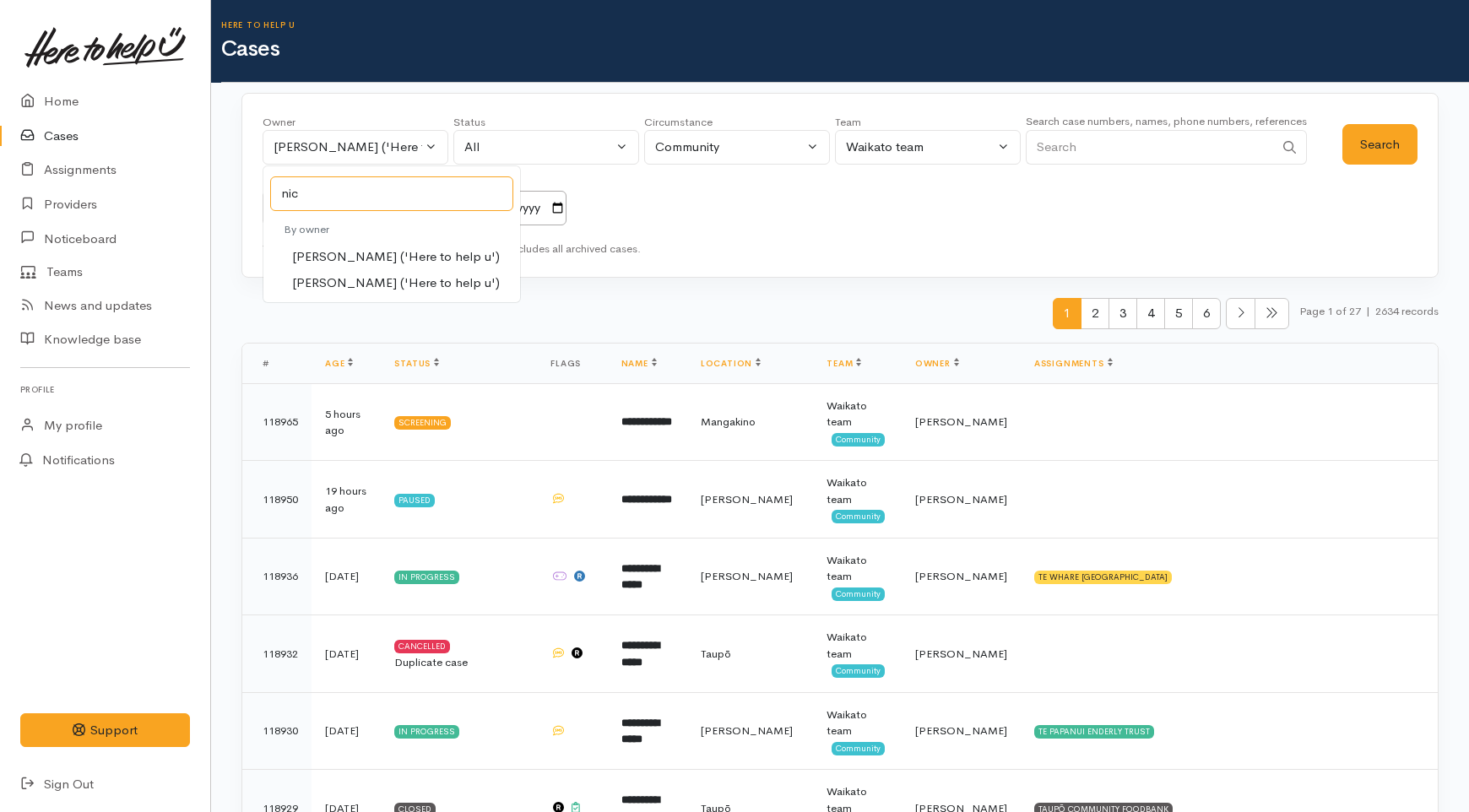
type input "nic"
drag, startPoint x: 399, startPoint y: 271, endPoint x: 409, endPoint y: 269, distance: 10.2
click at [399, 272] on link "[PERSON_NAME] ('Here to help u')" at bounding box center [392, 283] width 257 height 26
select select "2314"
click at [1428, 144] on div "Owner All My cases Aandrea Murray ('Here to help u') Akash Prakash ('Here to he…" at bounding box center [840, 186] width 1197 height 186
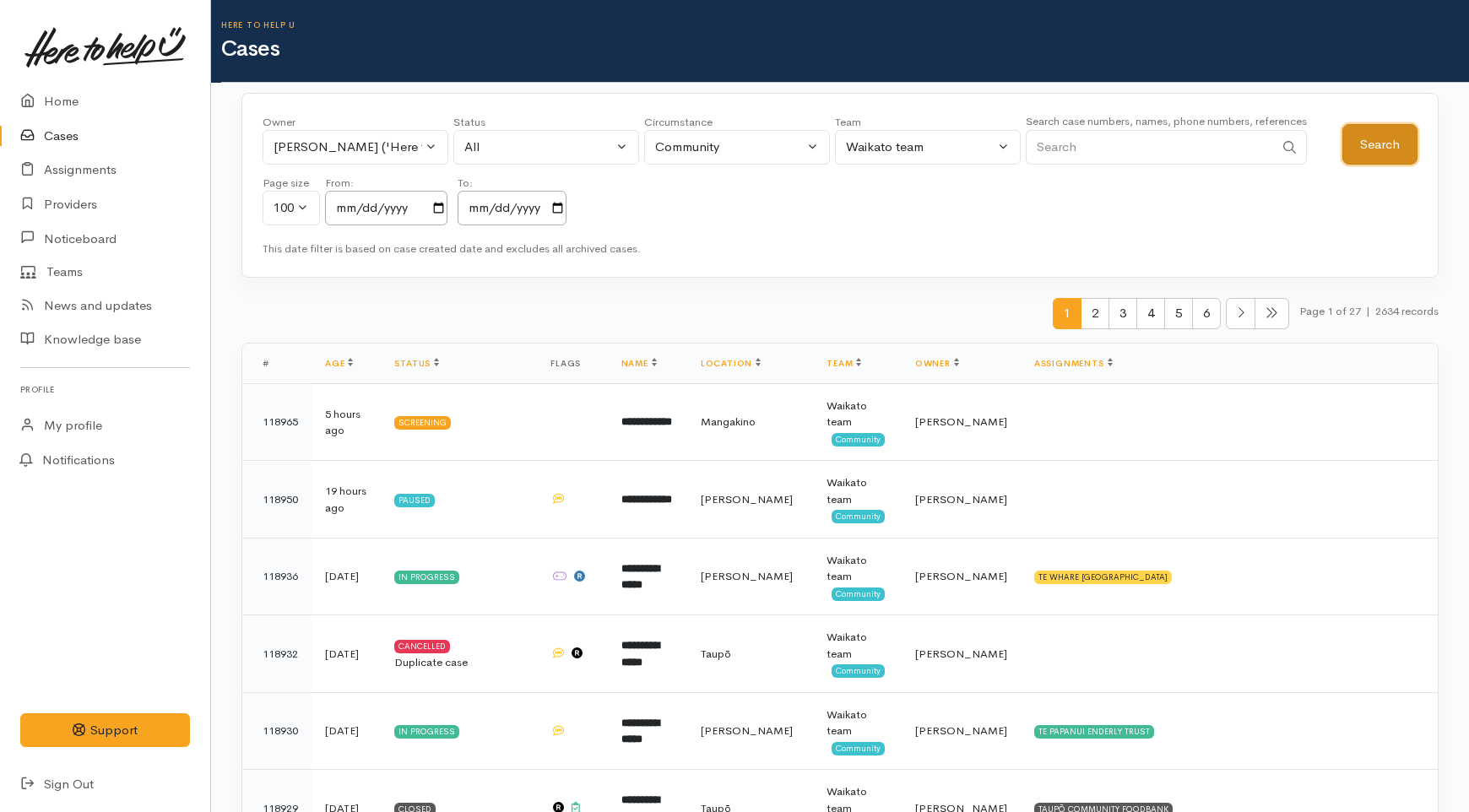
drag, startPoint x: 1408, startPoint y: 148, endPoint x: 1387, endPoint y: 150, distance: 21.1
click at [1407, 148] on button "Search" at bounding box center [1379, 145] width 75 height 41
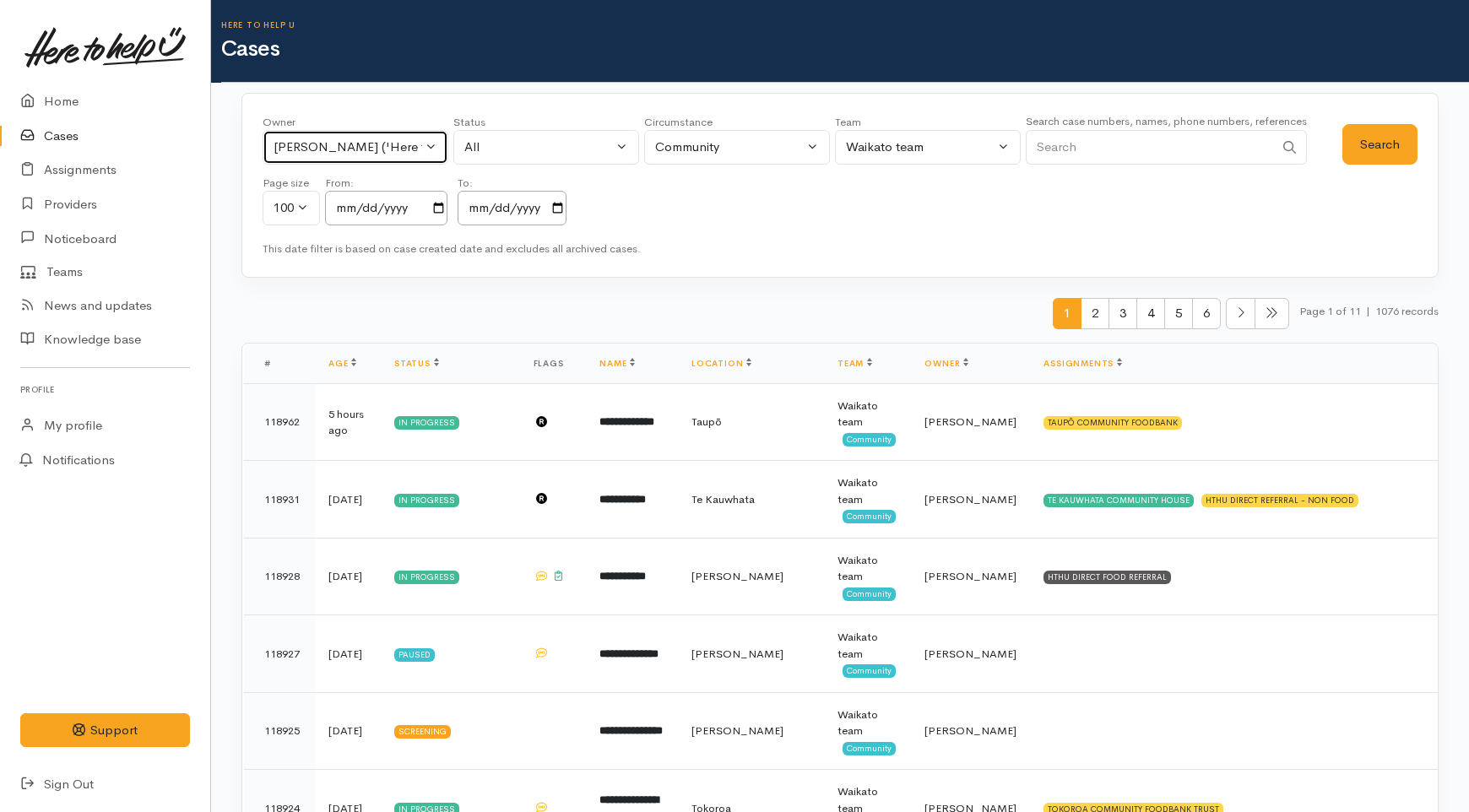
click at [402, 148] on div "Nicole Rusk ('Here to help u')" at bounding box center [348, 147] width 149 height 20
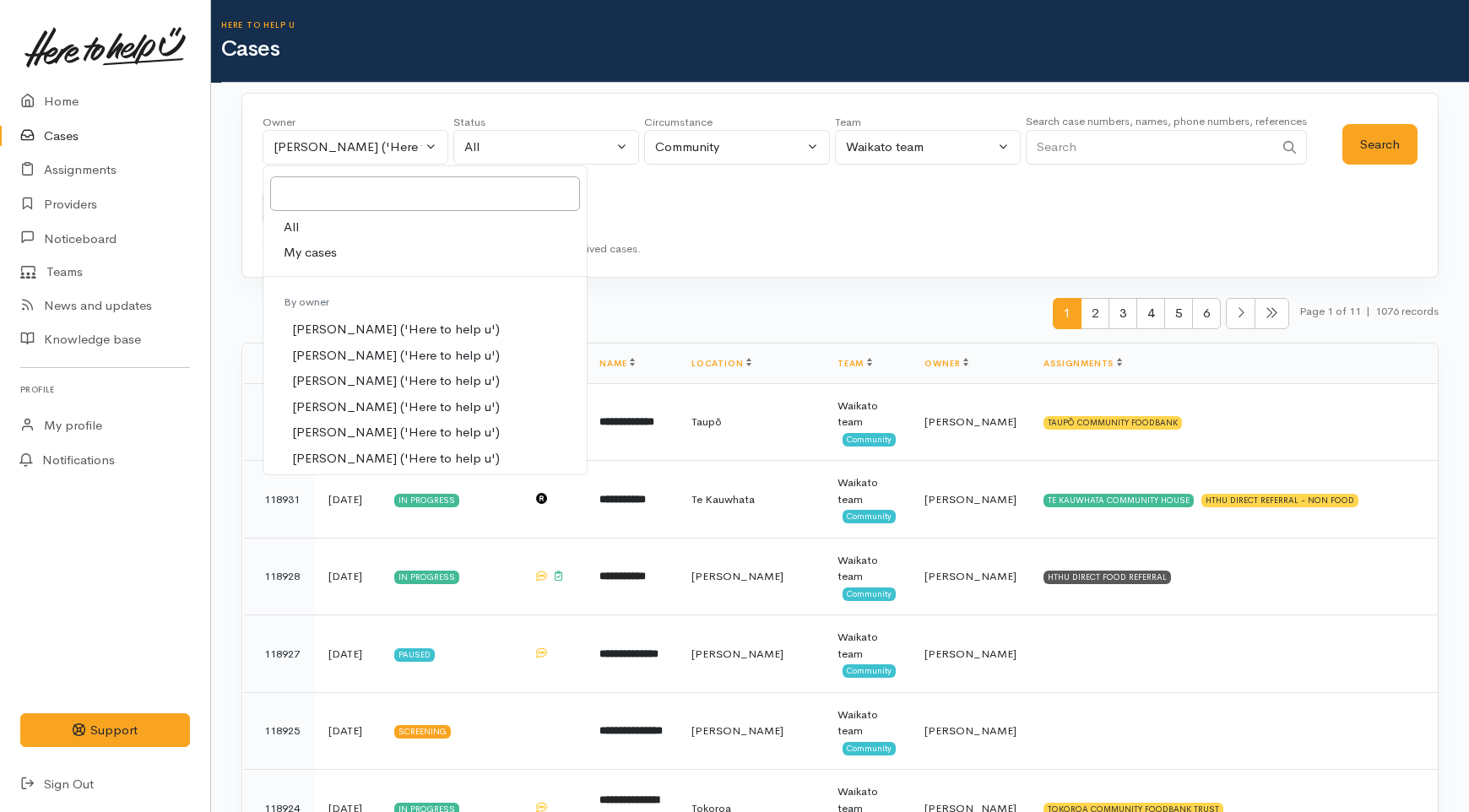
click at [368, 246] on link "My cases" at bounding box center [425, 252] width 323 height 26
select select "1648"
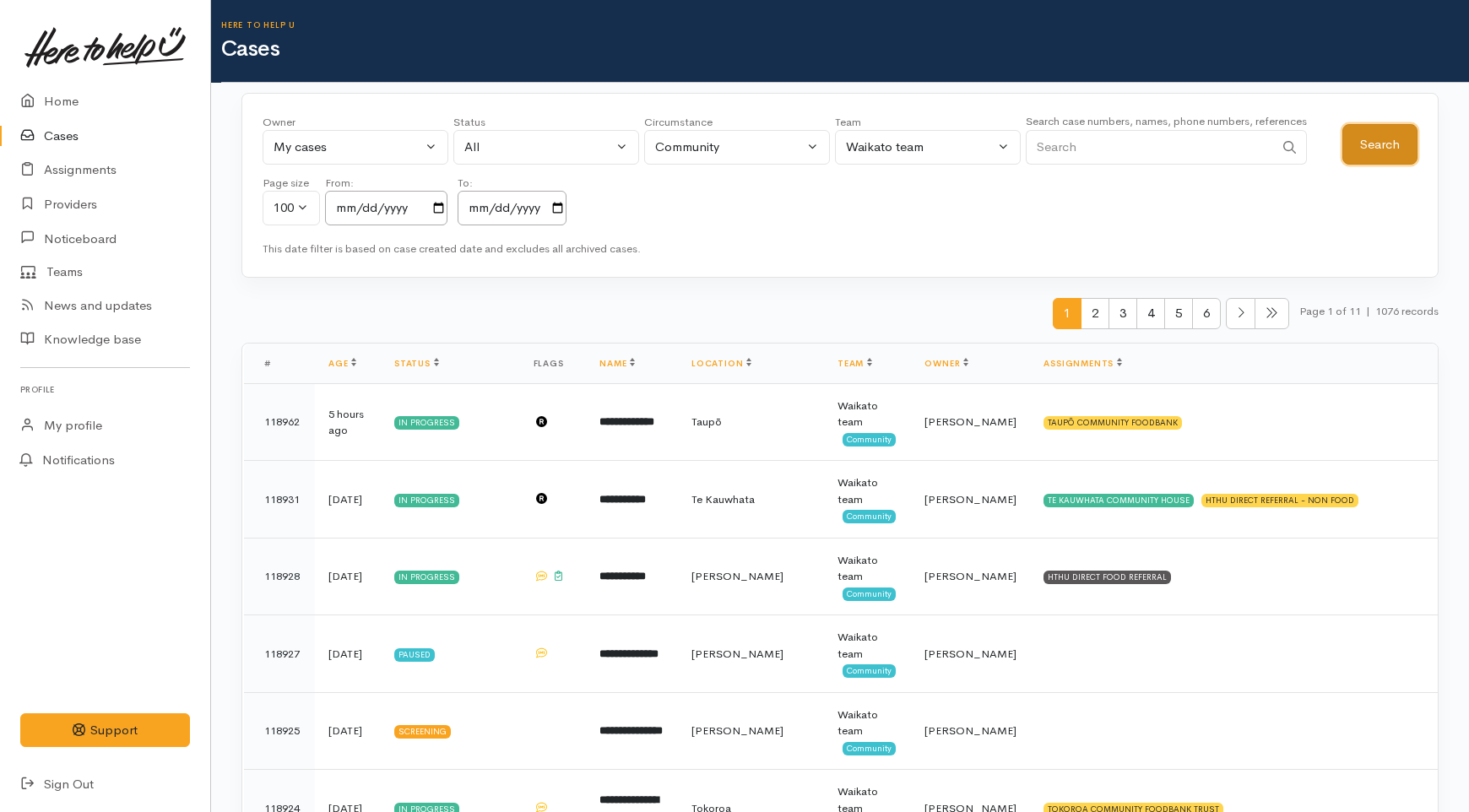
click at [1396, 156] on button "Search" at bounding box center [1379, 145] width 75 height 41
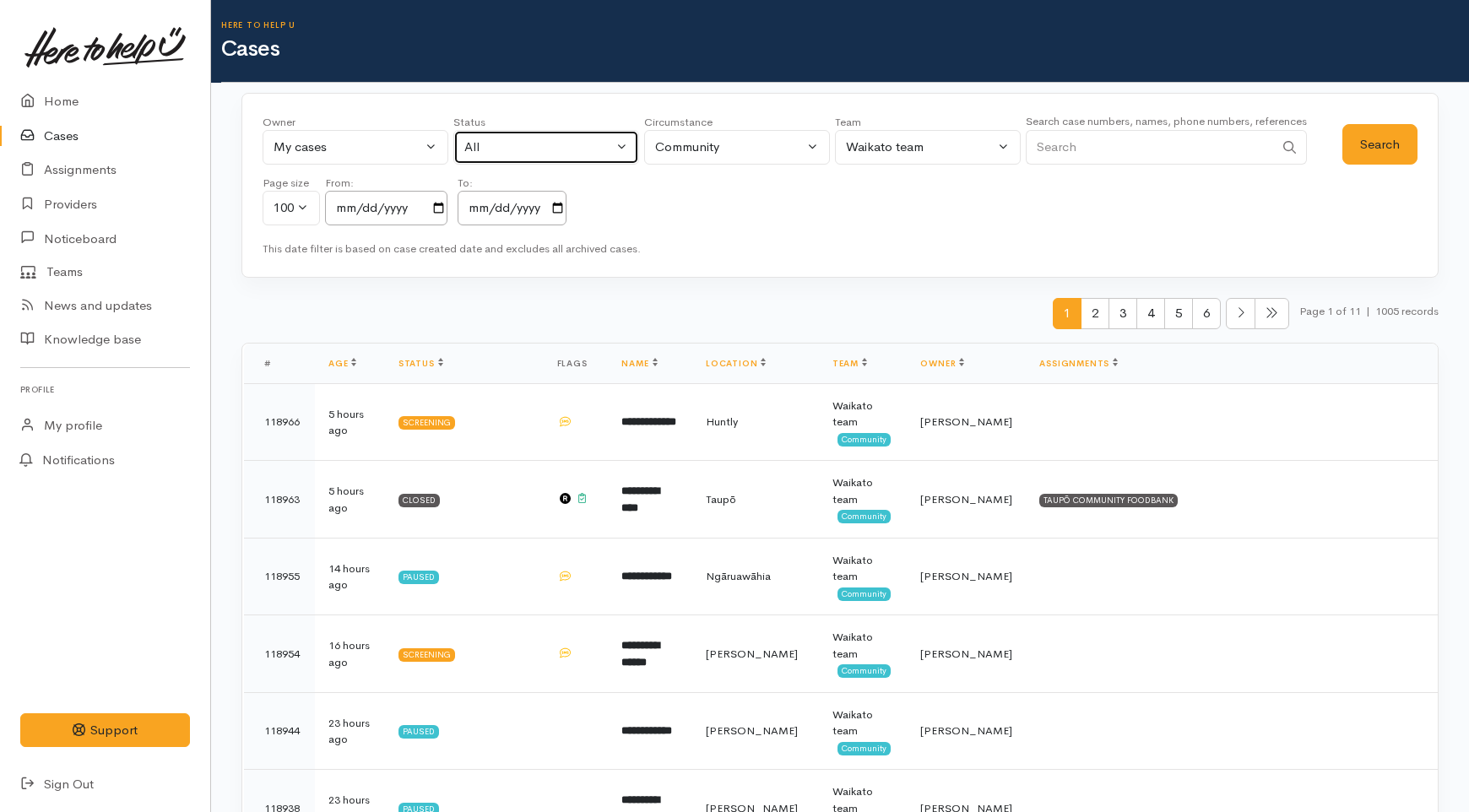
click at [496, 149] on div "All" at bounding box center [538, 147] width 149 height 20
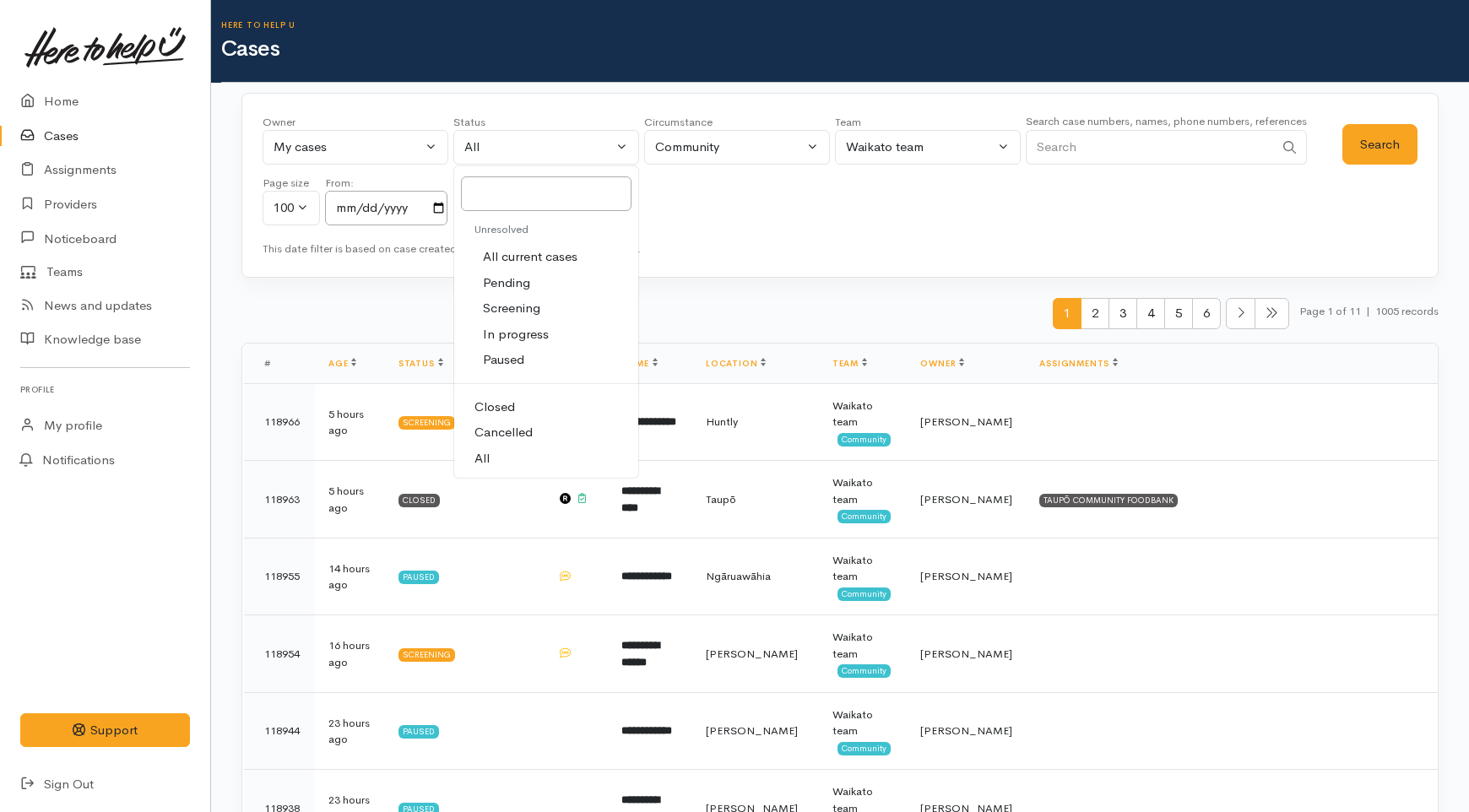
click at [521, 260] on span "All current cases" at bounding box center [530, 257] width 95 height 20
select select "Unresolved"
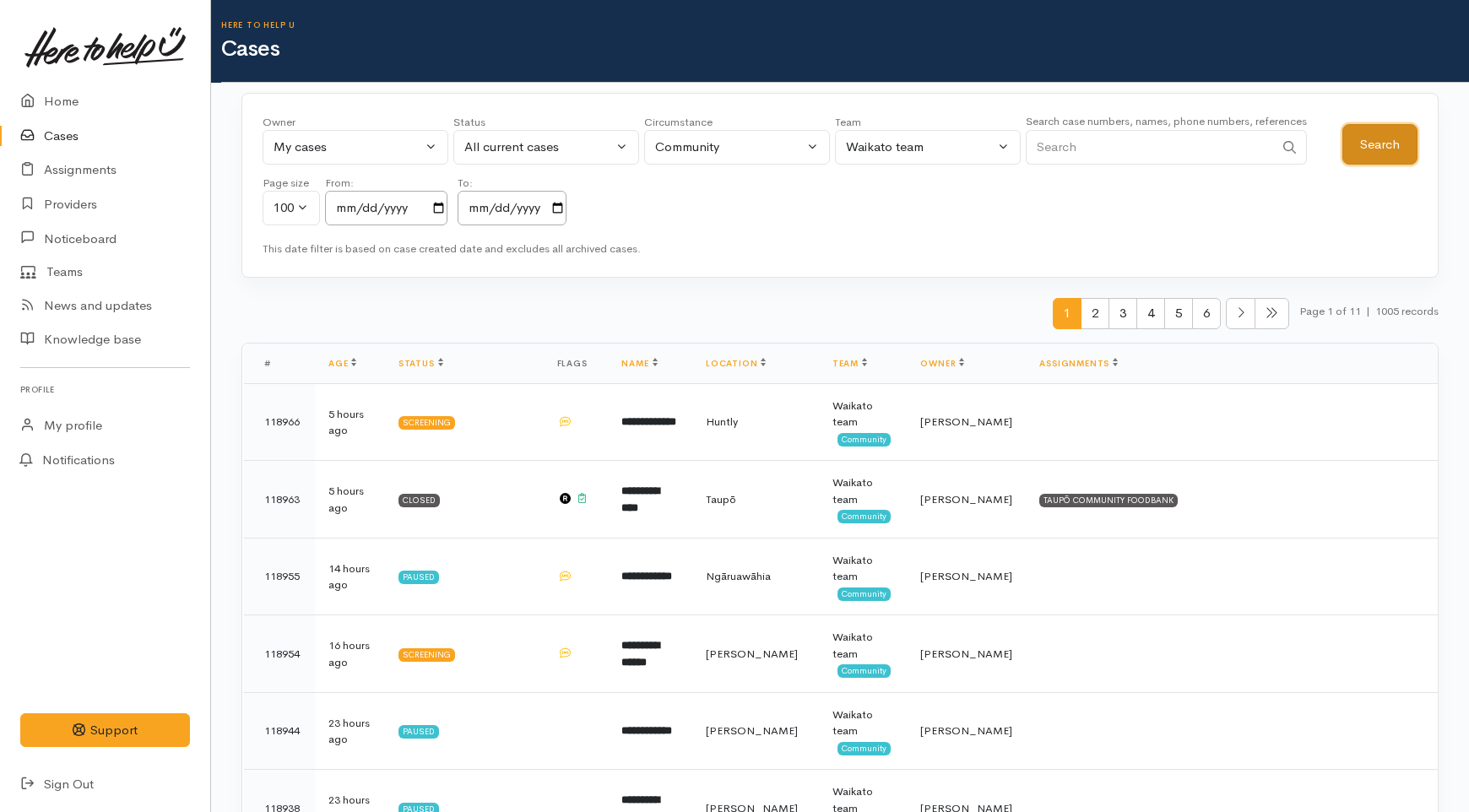
click at [1377, 139] on button "Search" at bounding box center [1379, 145] width 75 height 41
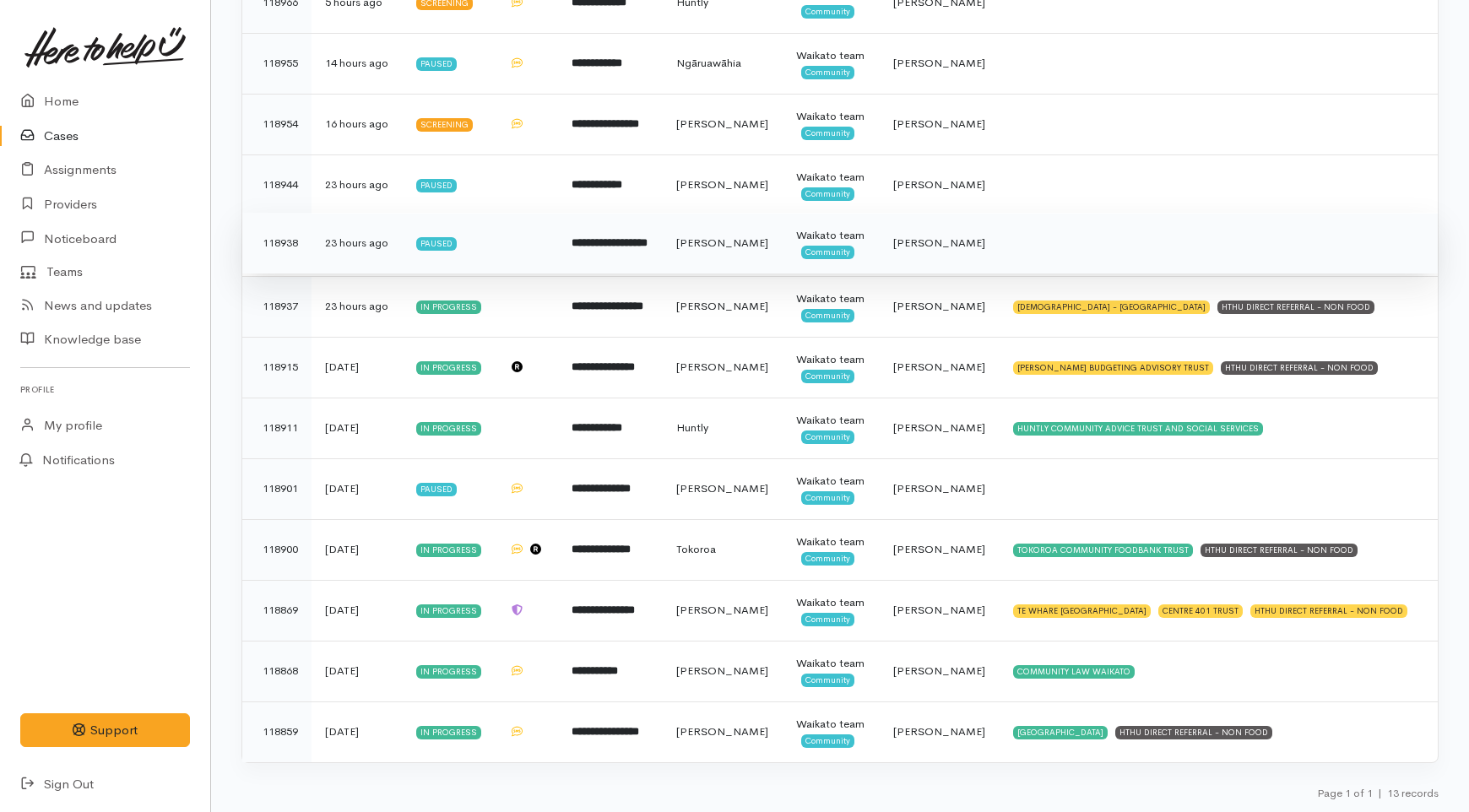
scroll to position [611, 0]
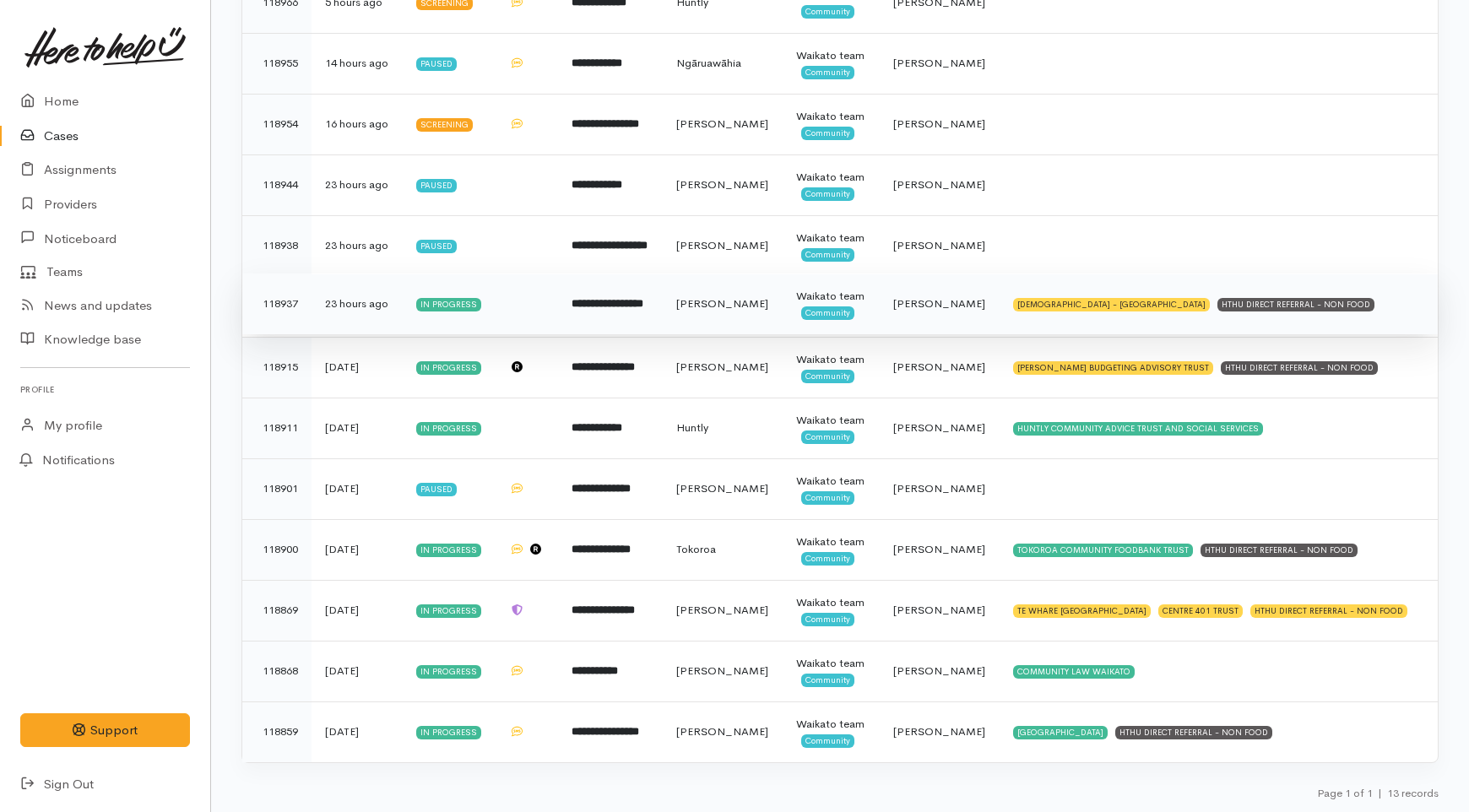
click at [741, 274] on td "Hamilton" at bounding box center [723, 304] width 121 height 61
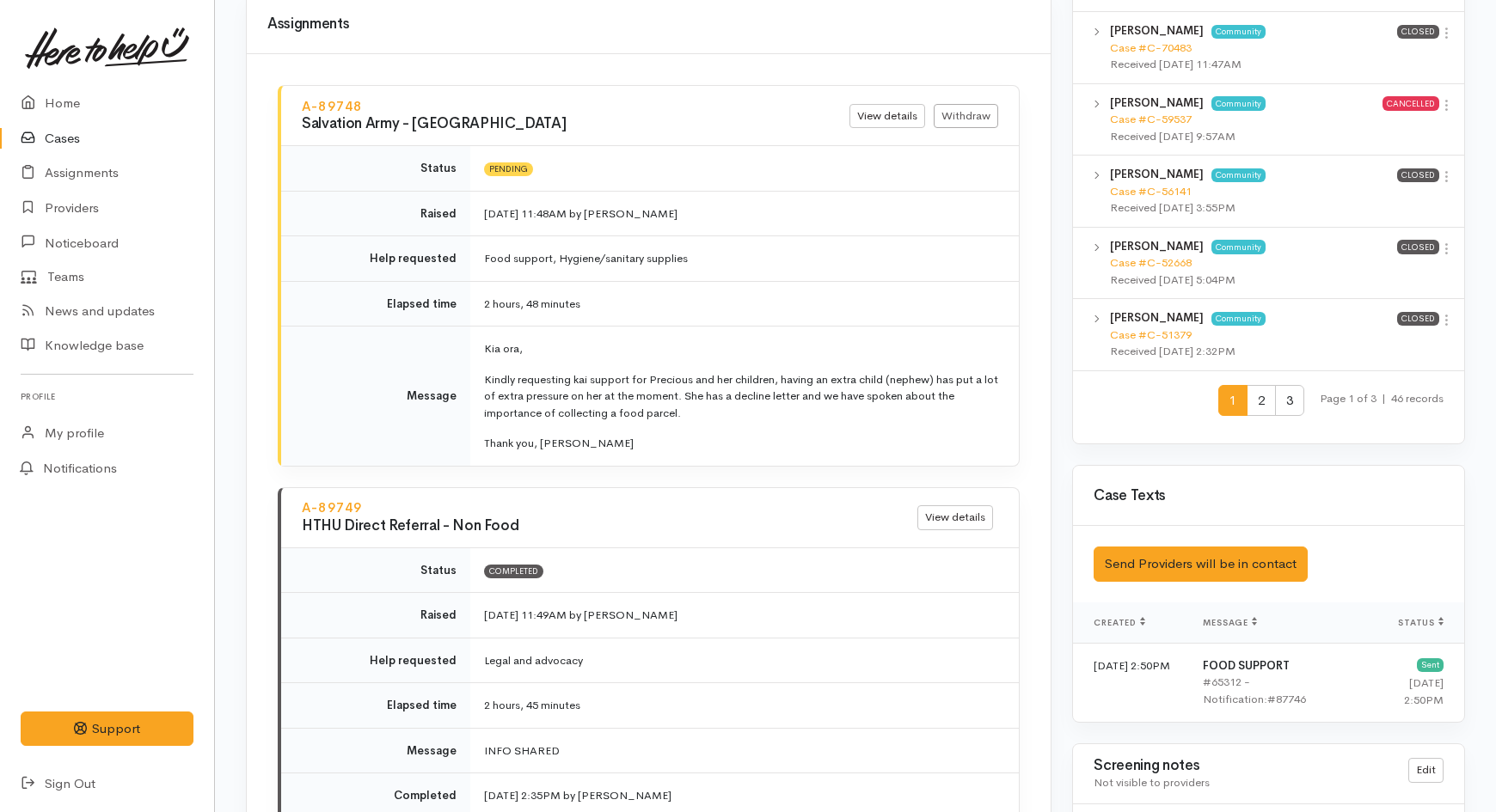
scroll to position [2005, 0]
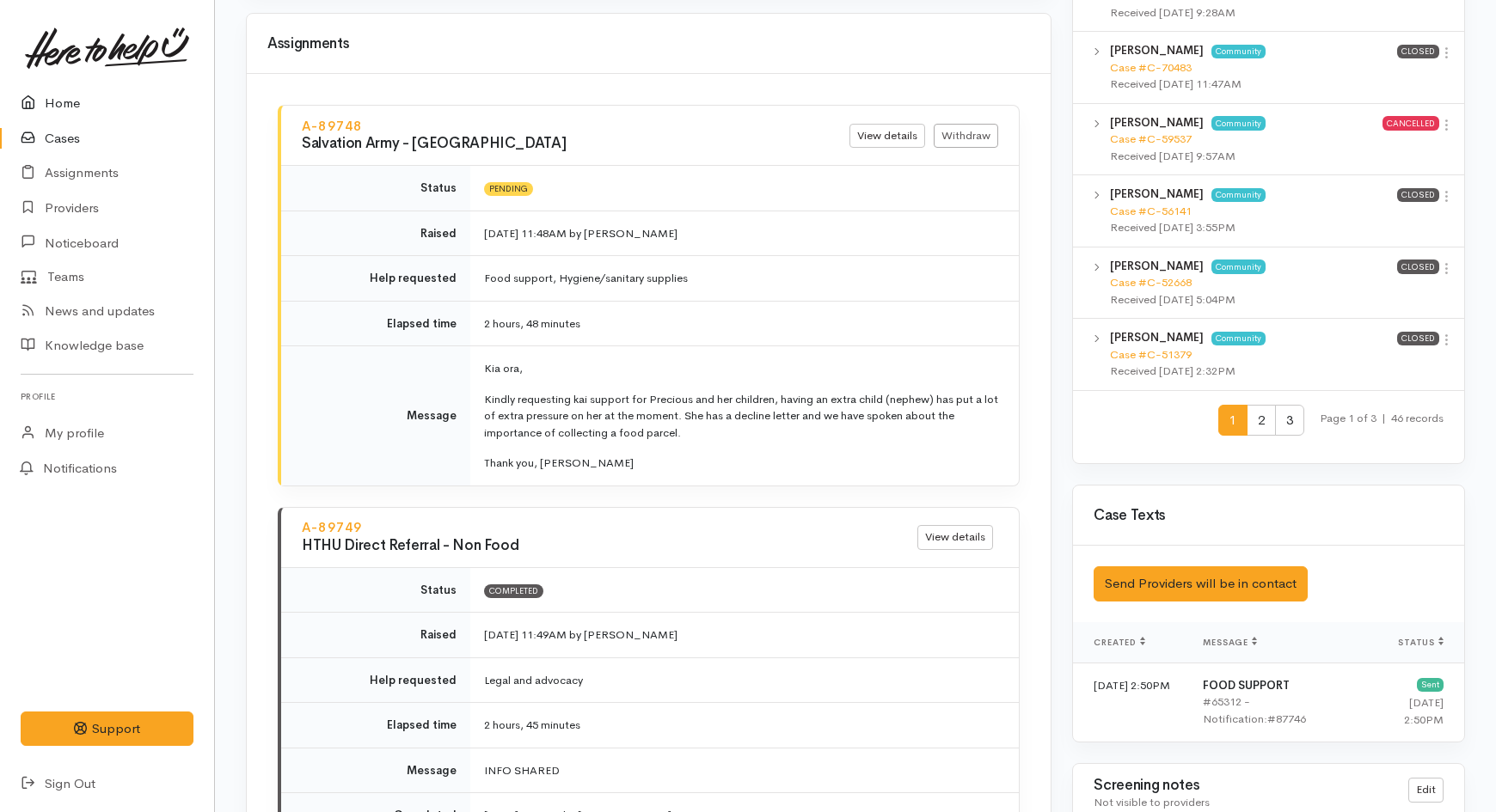
click at [40, 104] on icon at bounding box center [32, 103] width 24 height 22
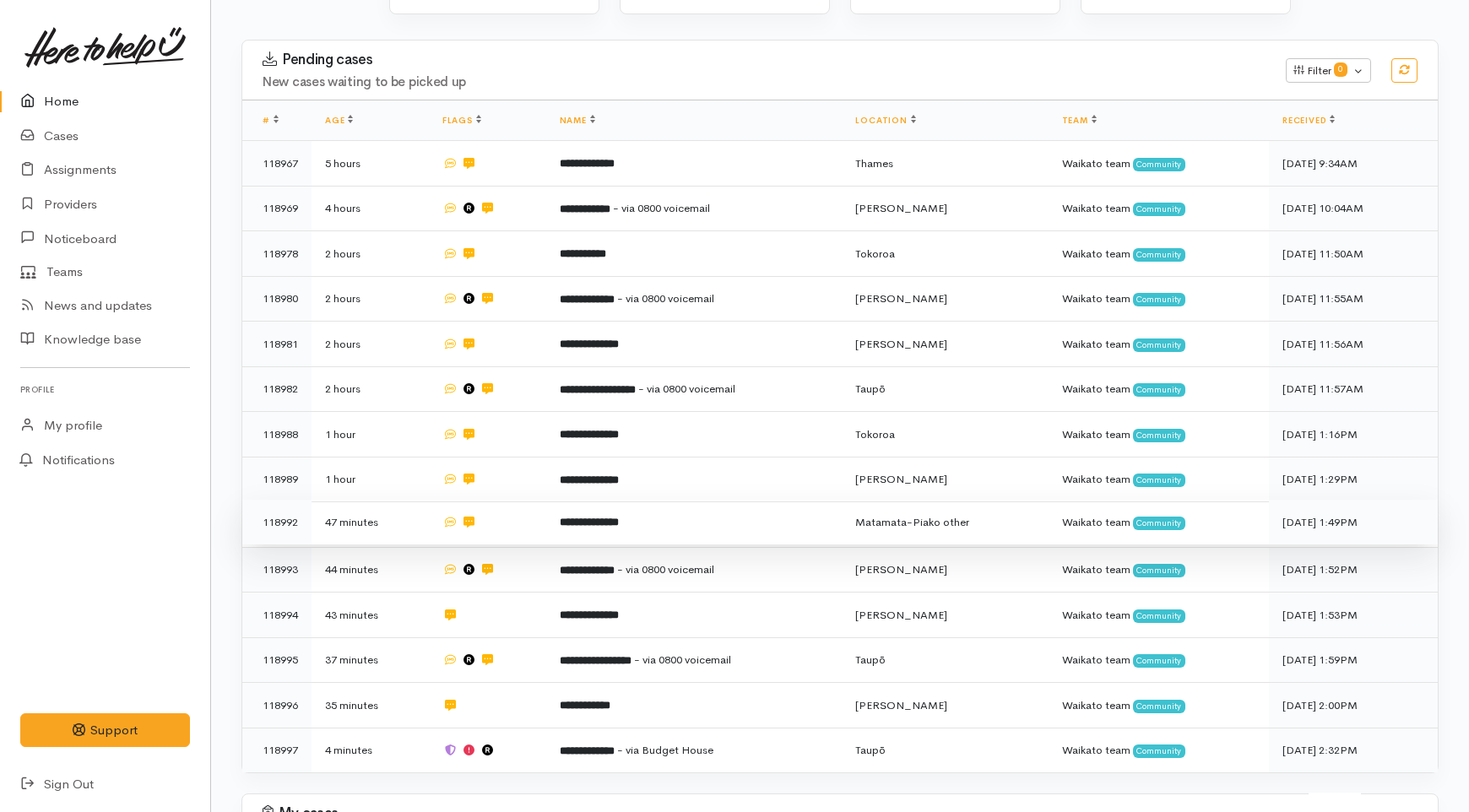
scroll to position [468, 0]
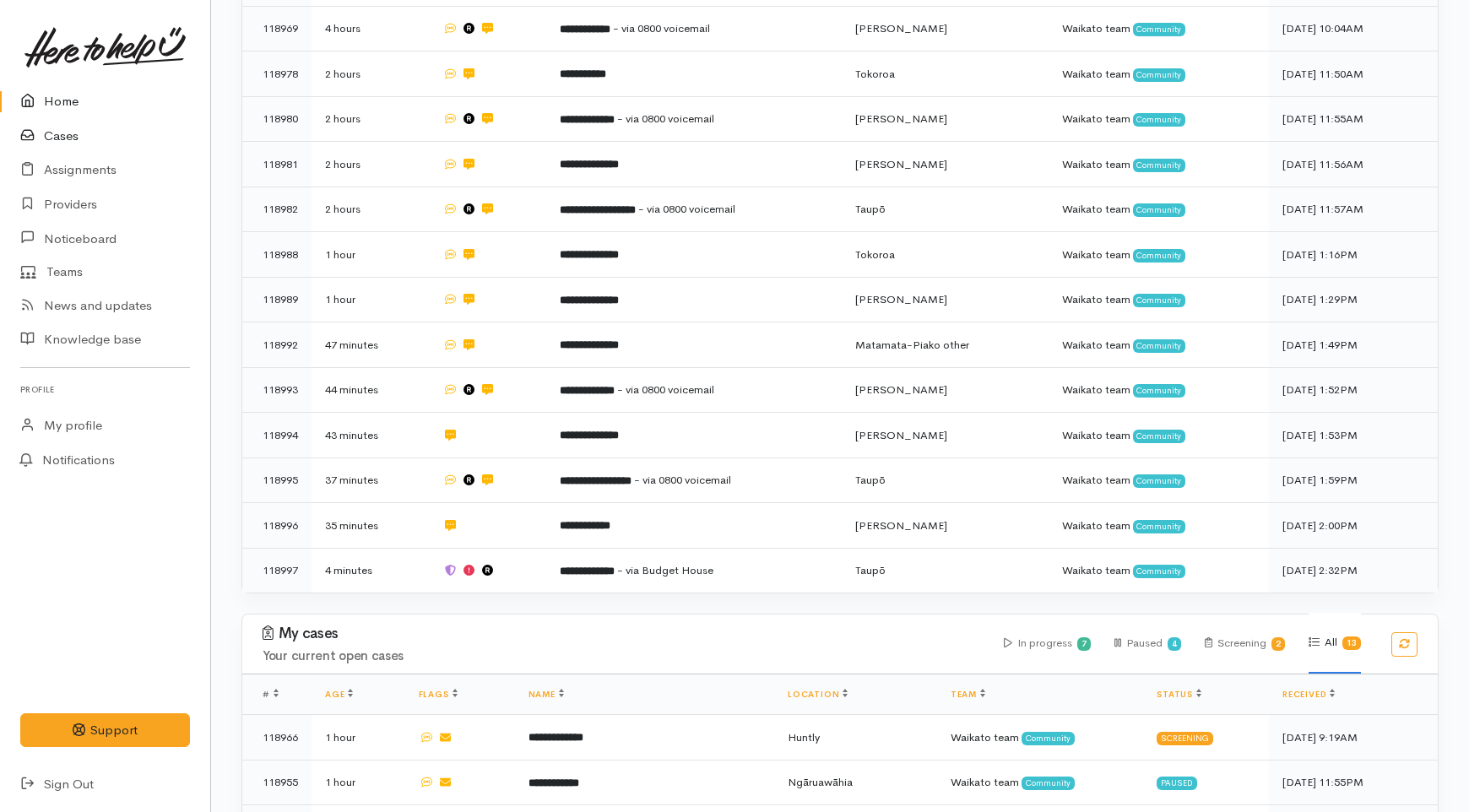
click at [84, 138] on link "Cases" at bounding box center [105, 136] width 210 height 34
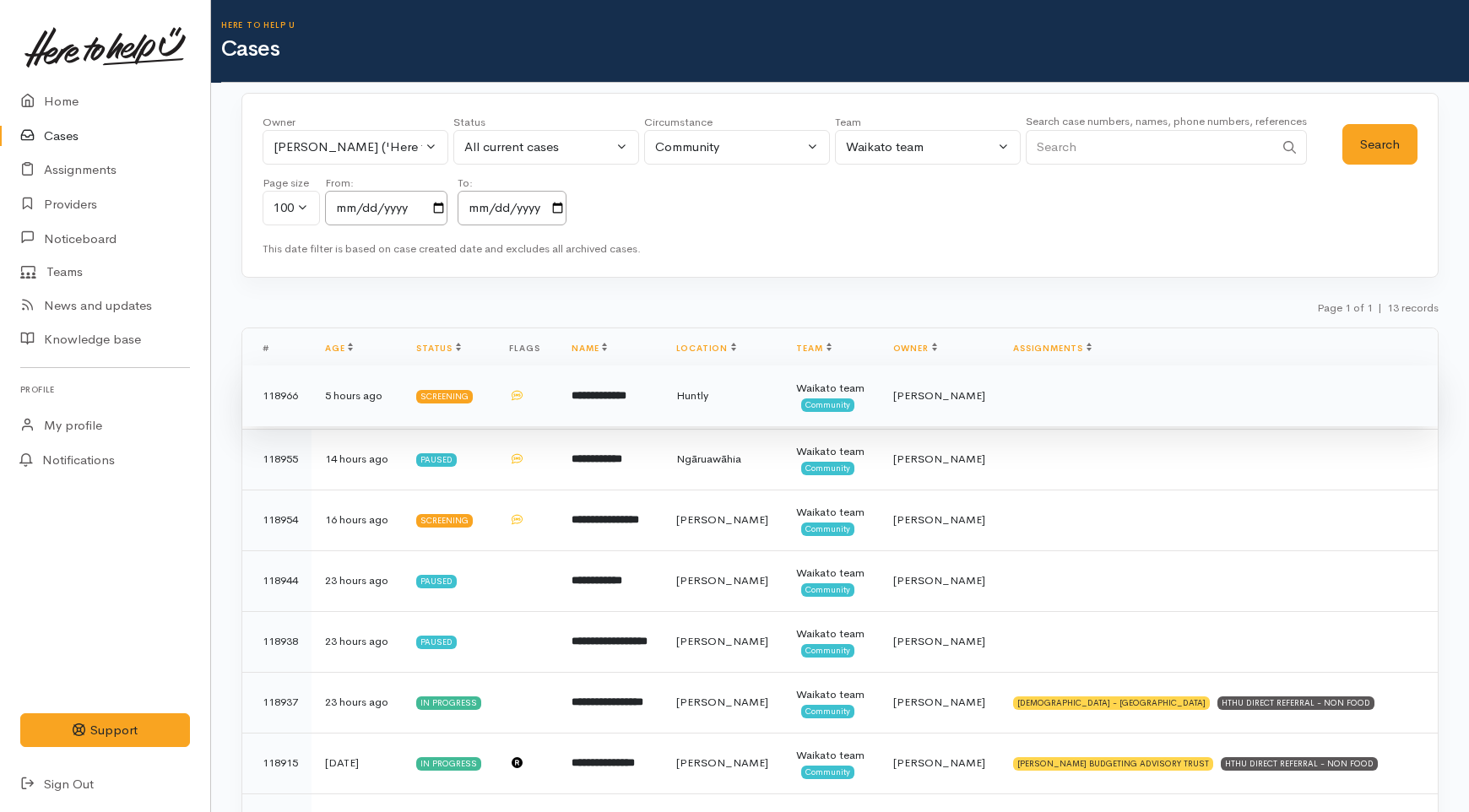
click at [593, 413] on td "**********" at bounding box center [610, 396] width 104 height 61
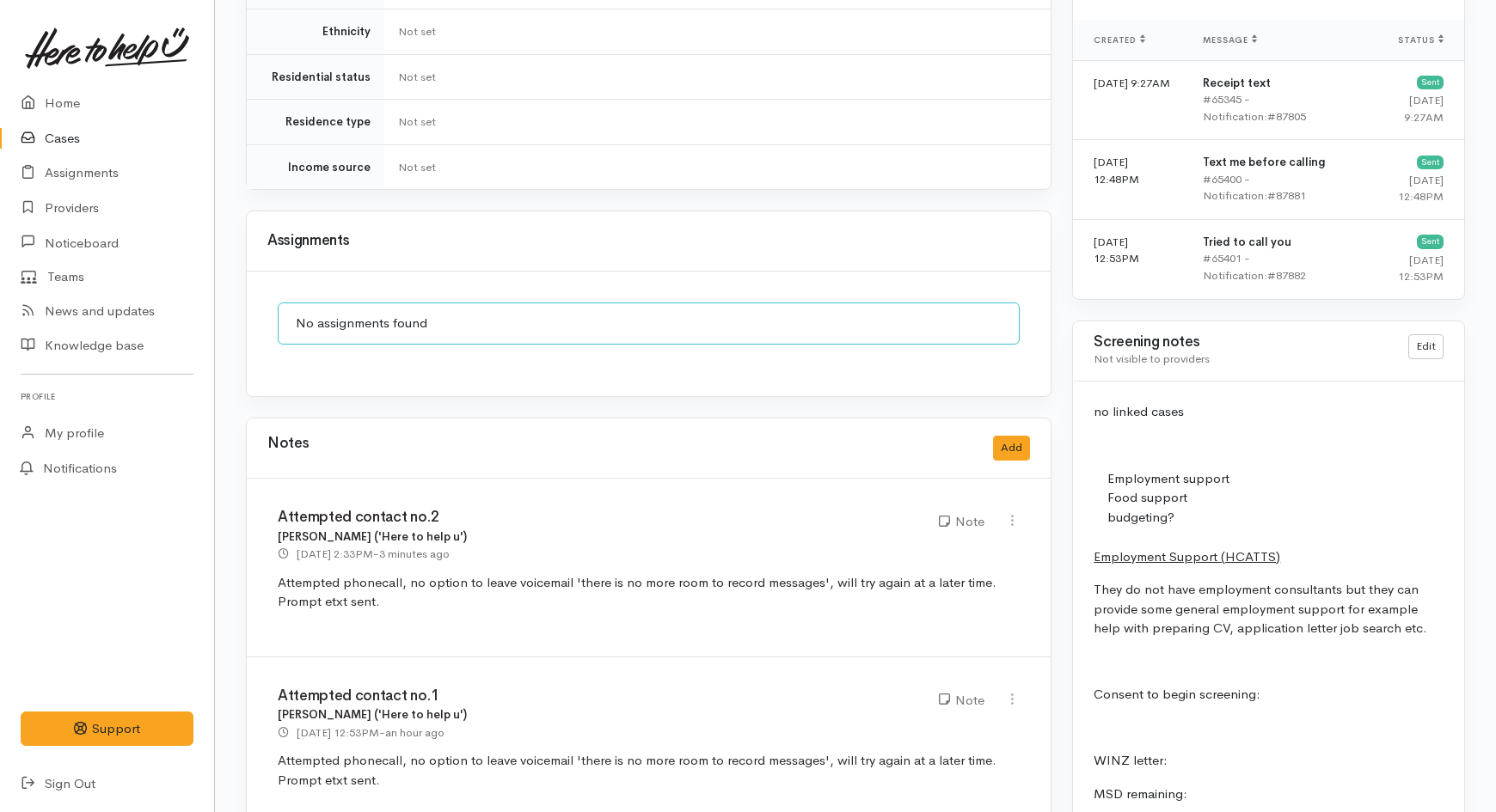
scroll to position [1337, 0]
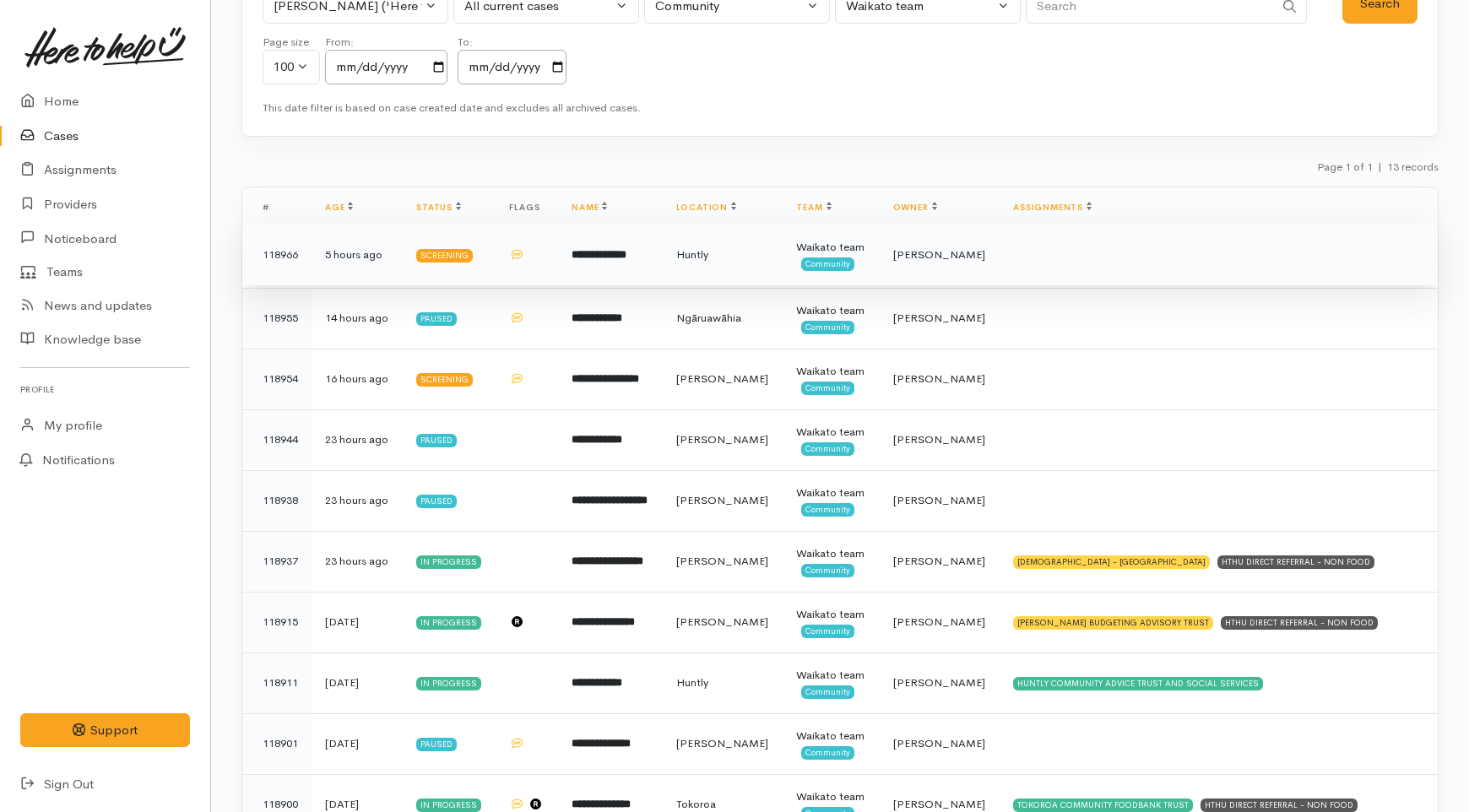
scroll to position [375, 0]
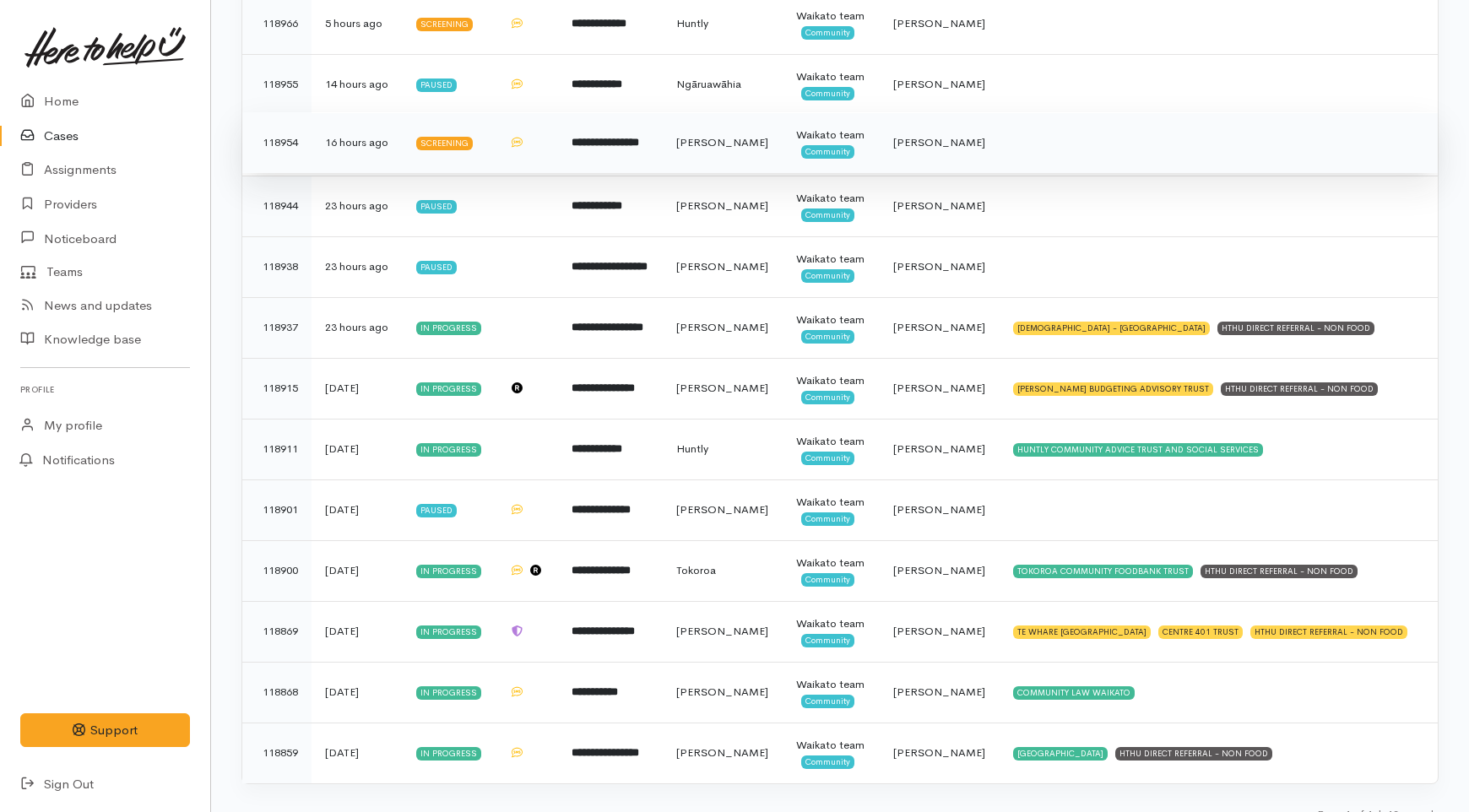
click at [588, 148] on b "**********" at bounding box center [605, 142] width 67 height 11
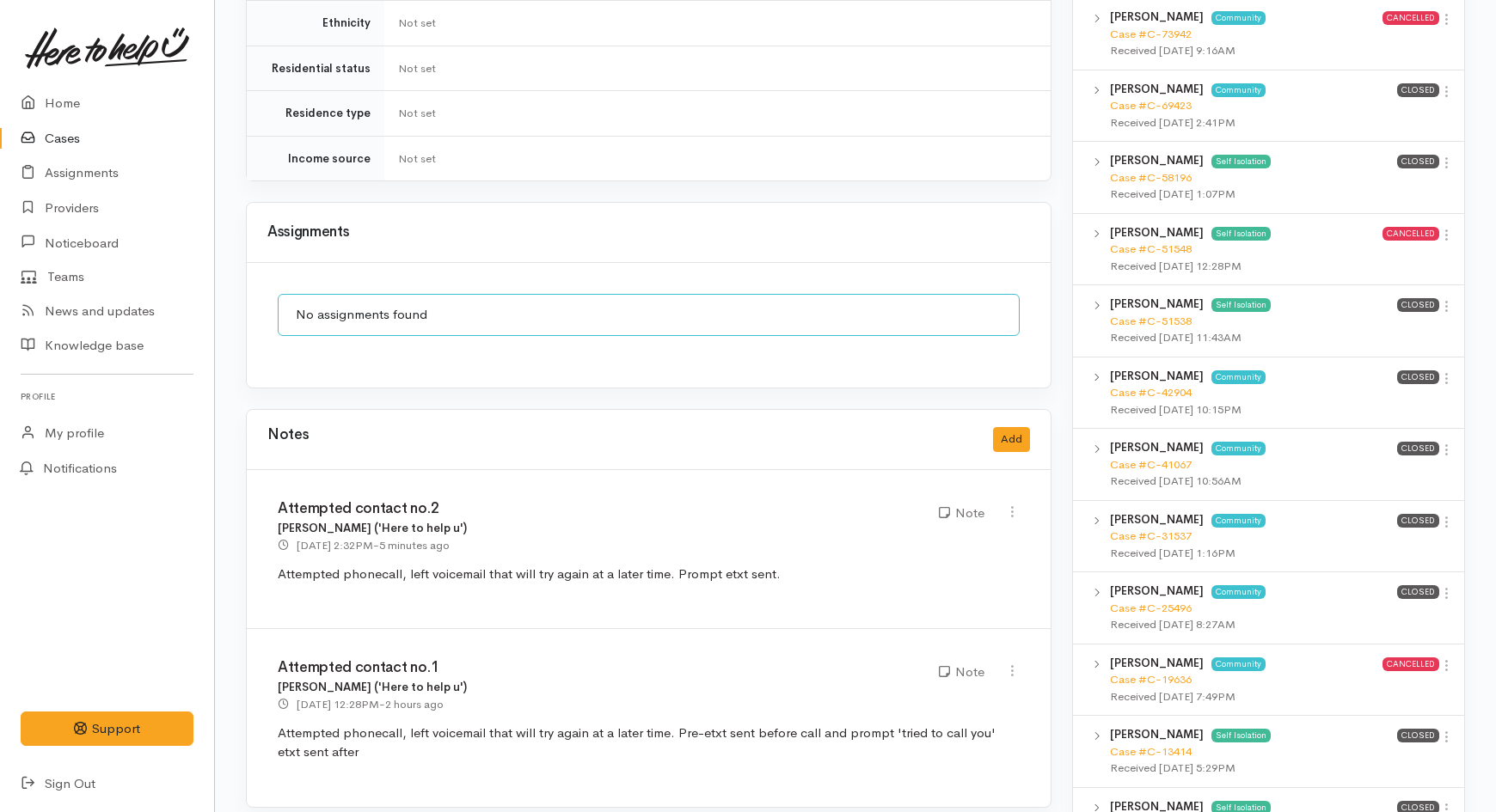
scroll to position [1146, 0]
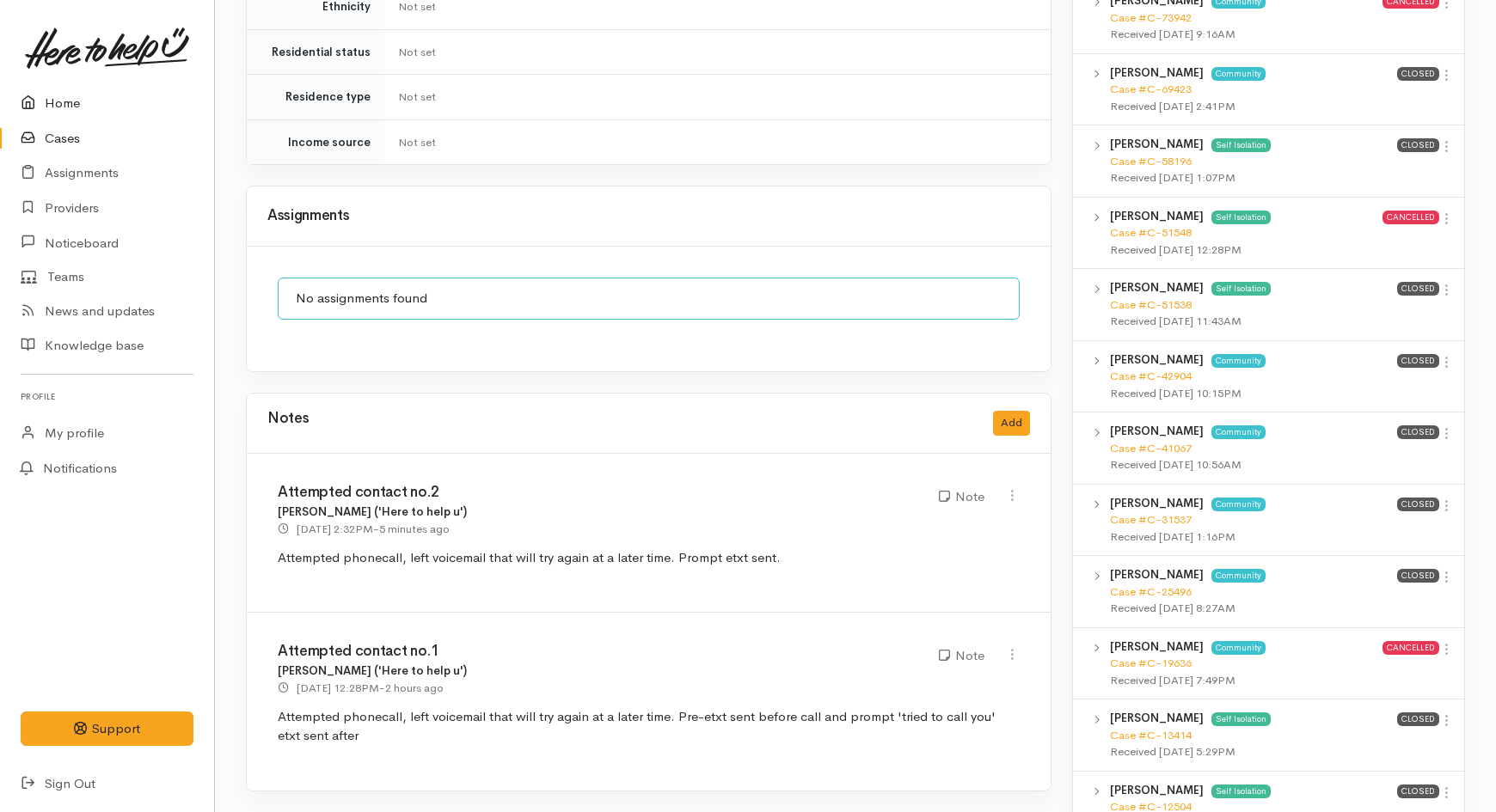
click at [66, 90] on link "Home" at bounding box center [107, 103] width 214 height 35
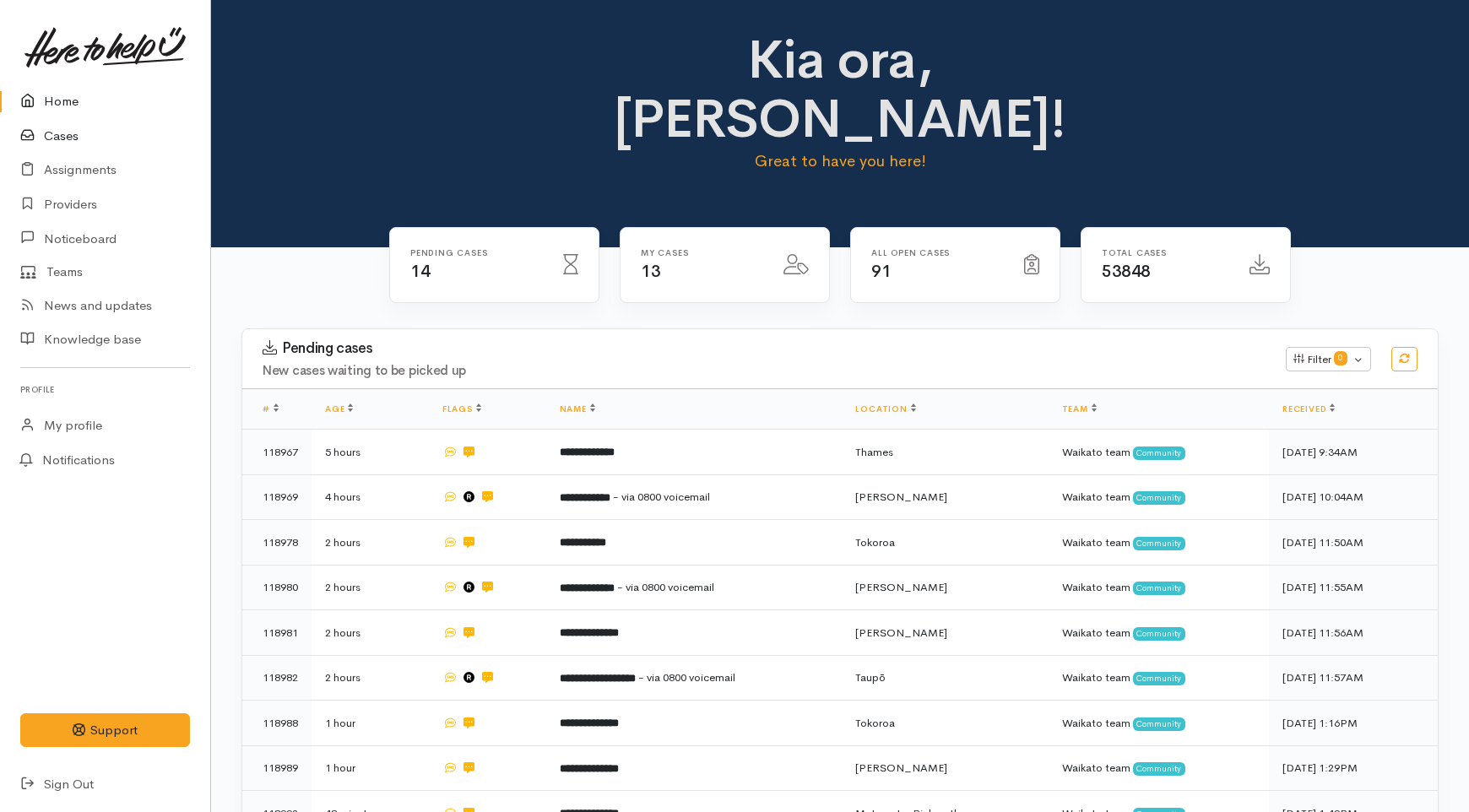
click at [73, 130] on link "Cases" at bounding box center [105, 136] width 210 height 34
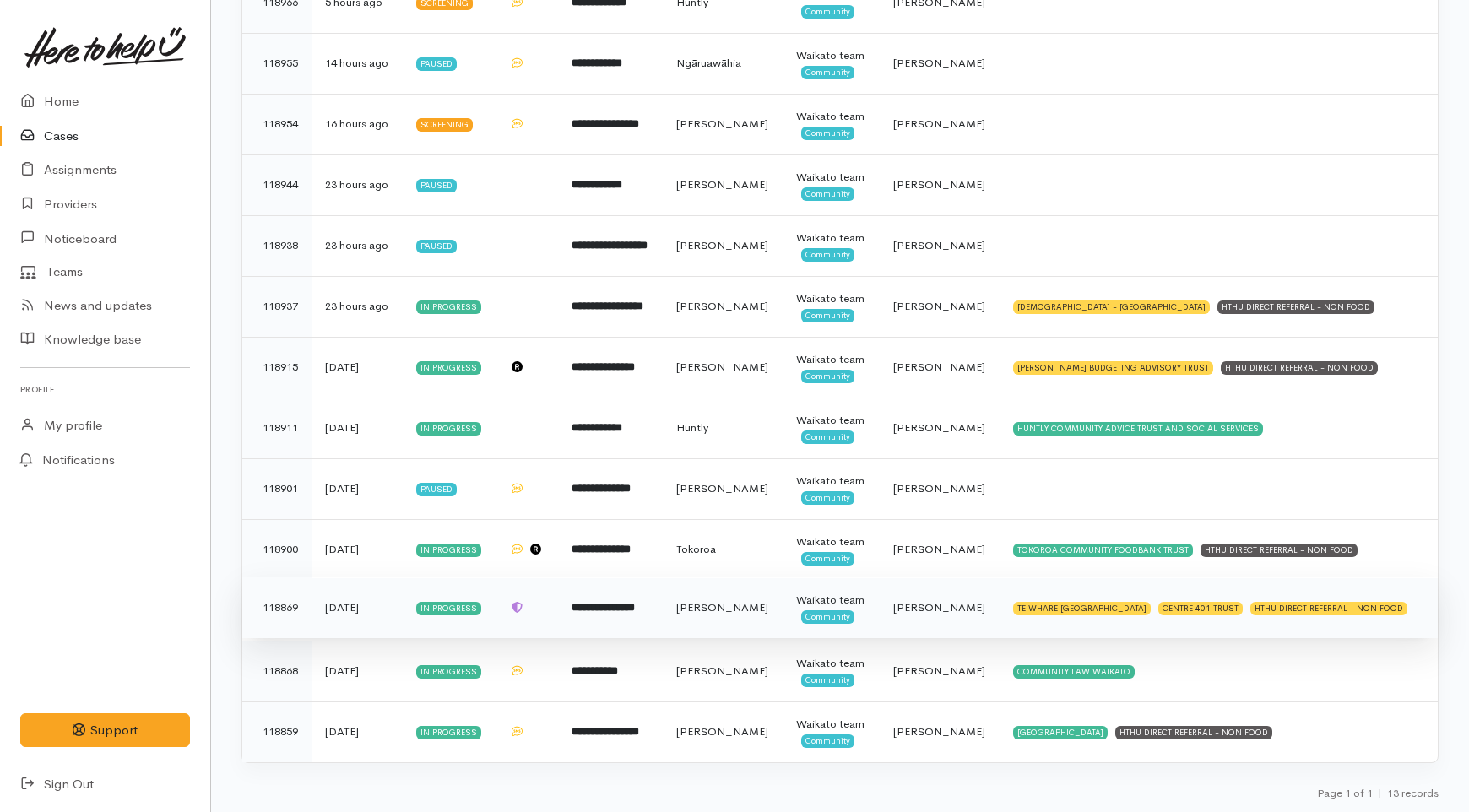
scroll to position [611, 0]
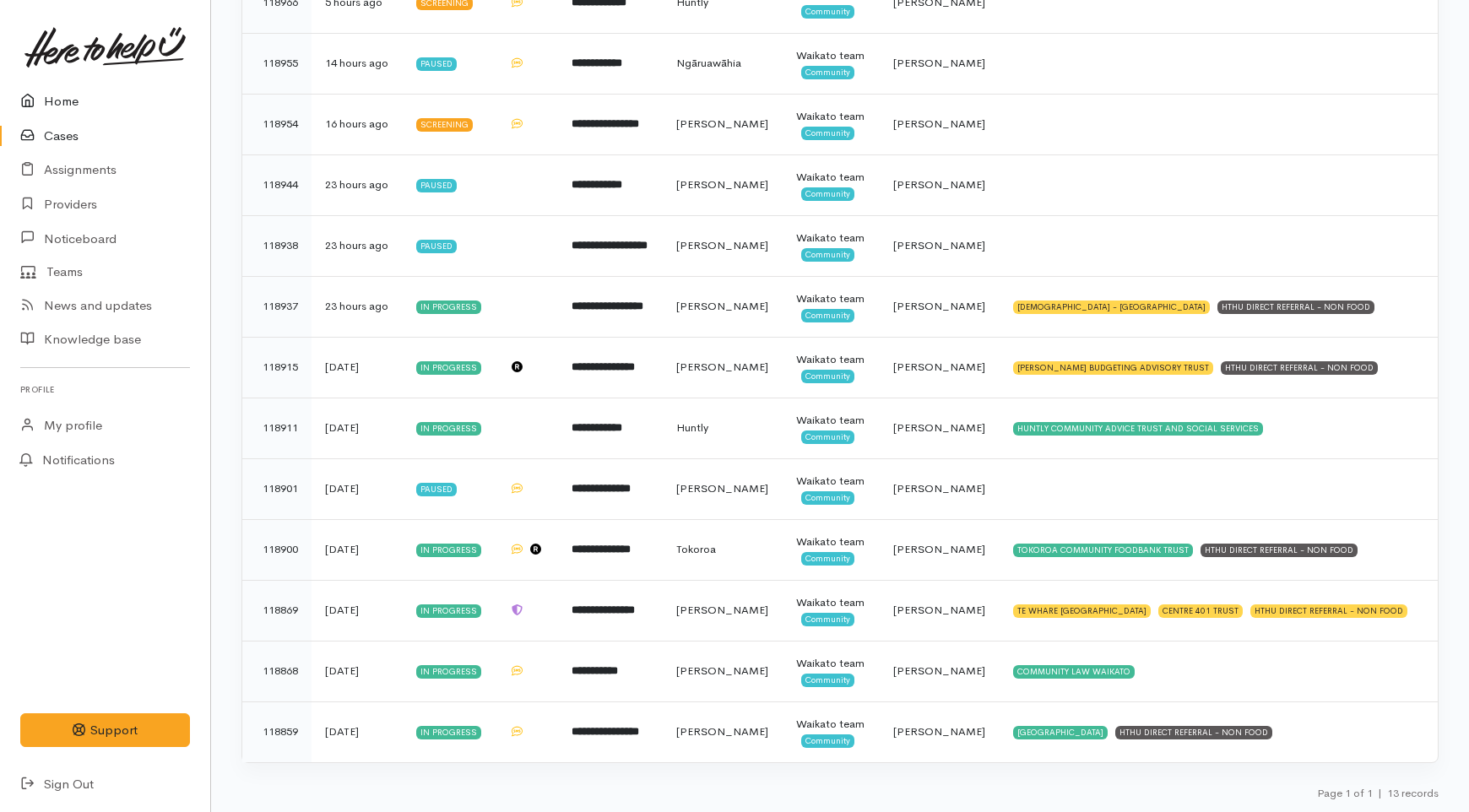
click at [65, 90] on link "Home" at bounding box center [105, 102] width 210 height 34
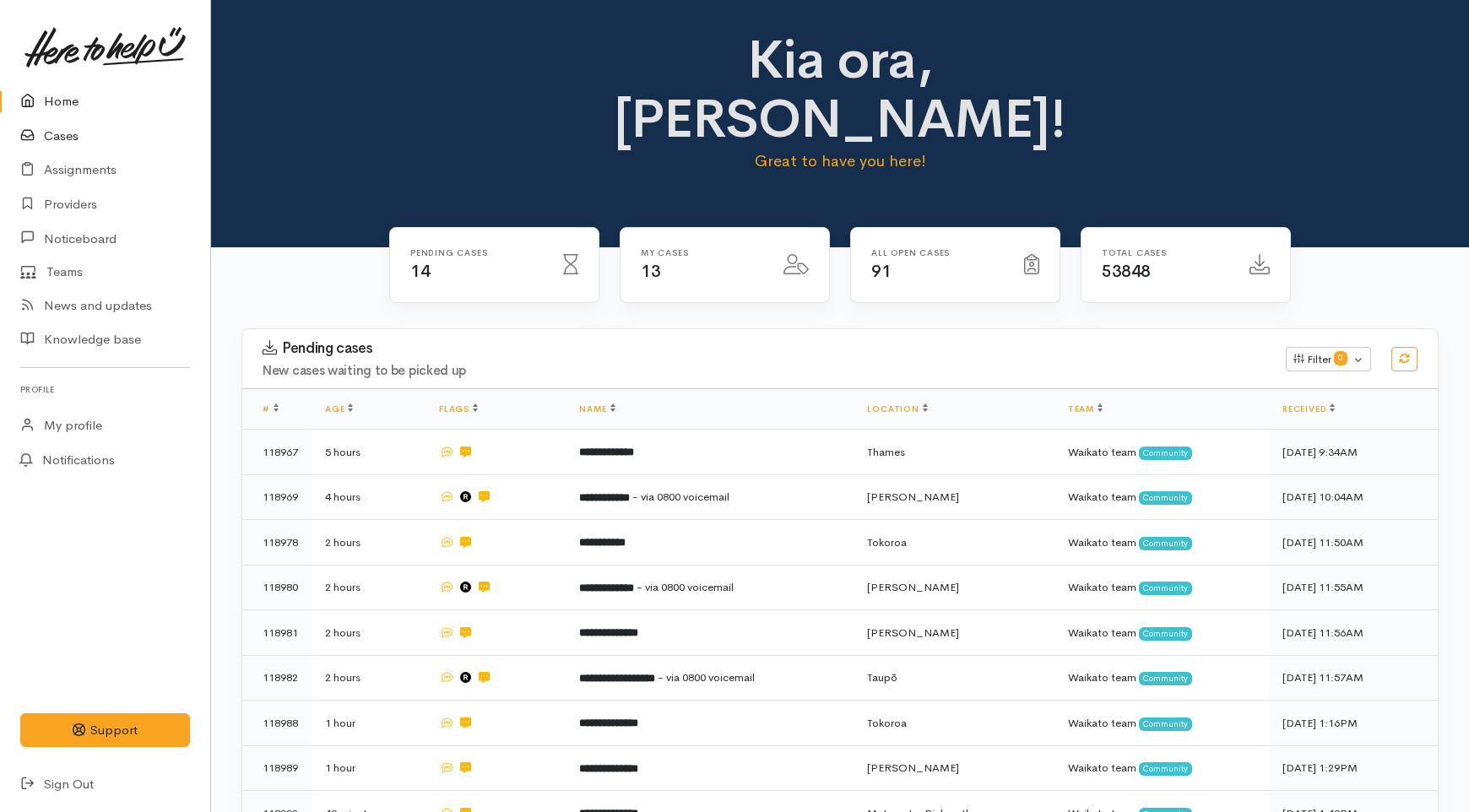
click at [65, 127] on link "Cases" at bounding box center [105, 136] width 210 height 34
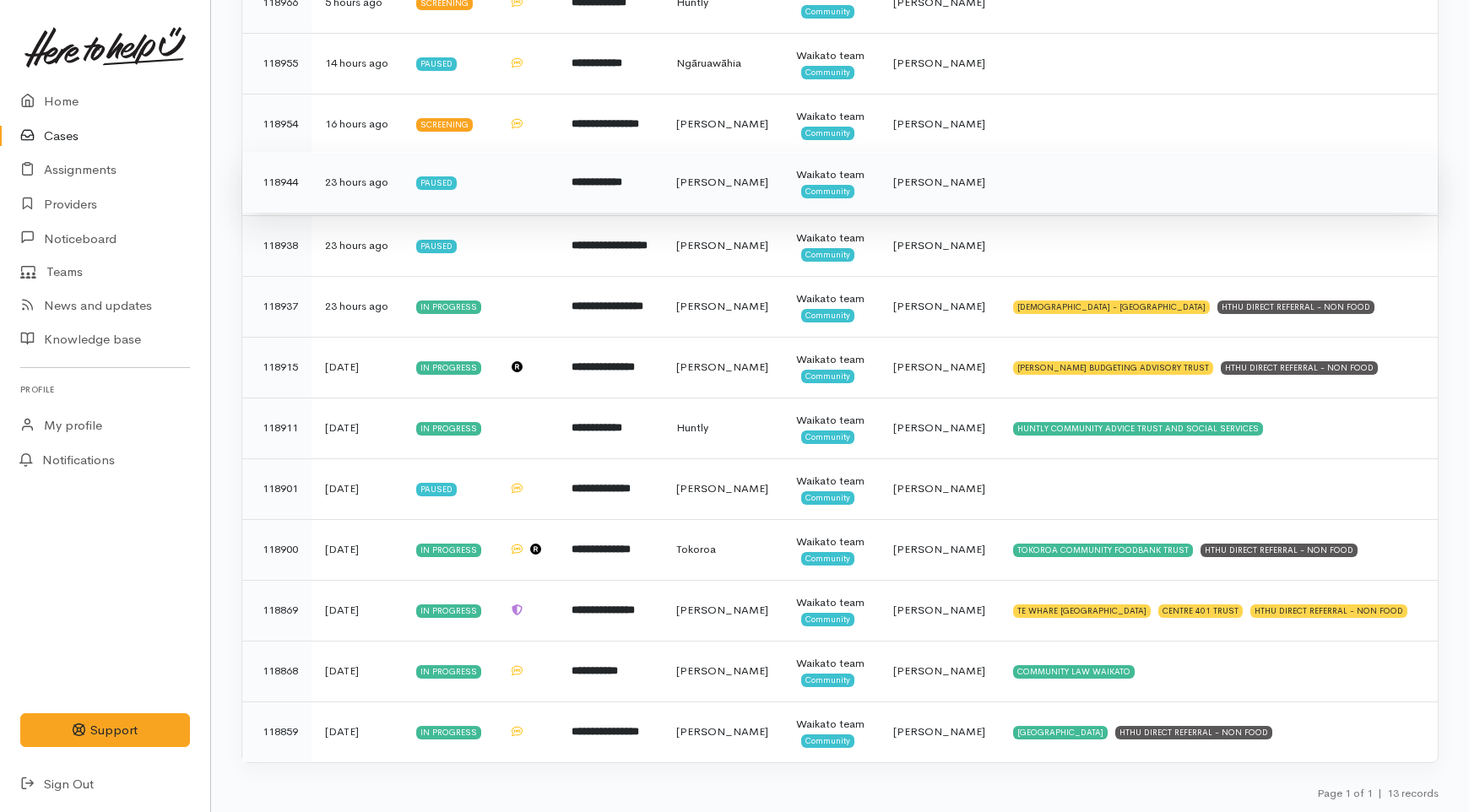
scroll to position [611, 0]
click at [630, 483] on b "**********" at bounding box center [601, 488] width 59 height 11
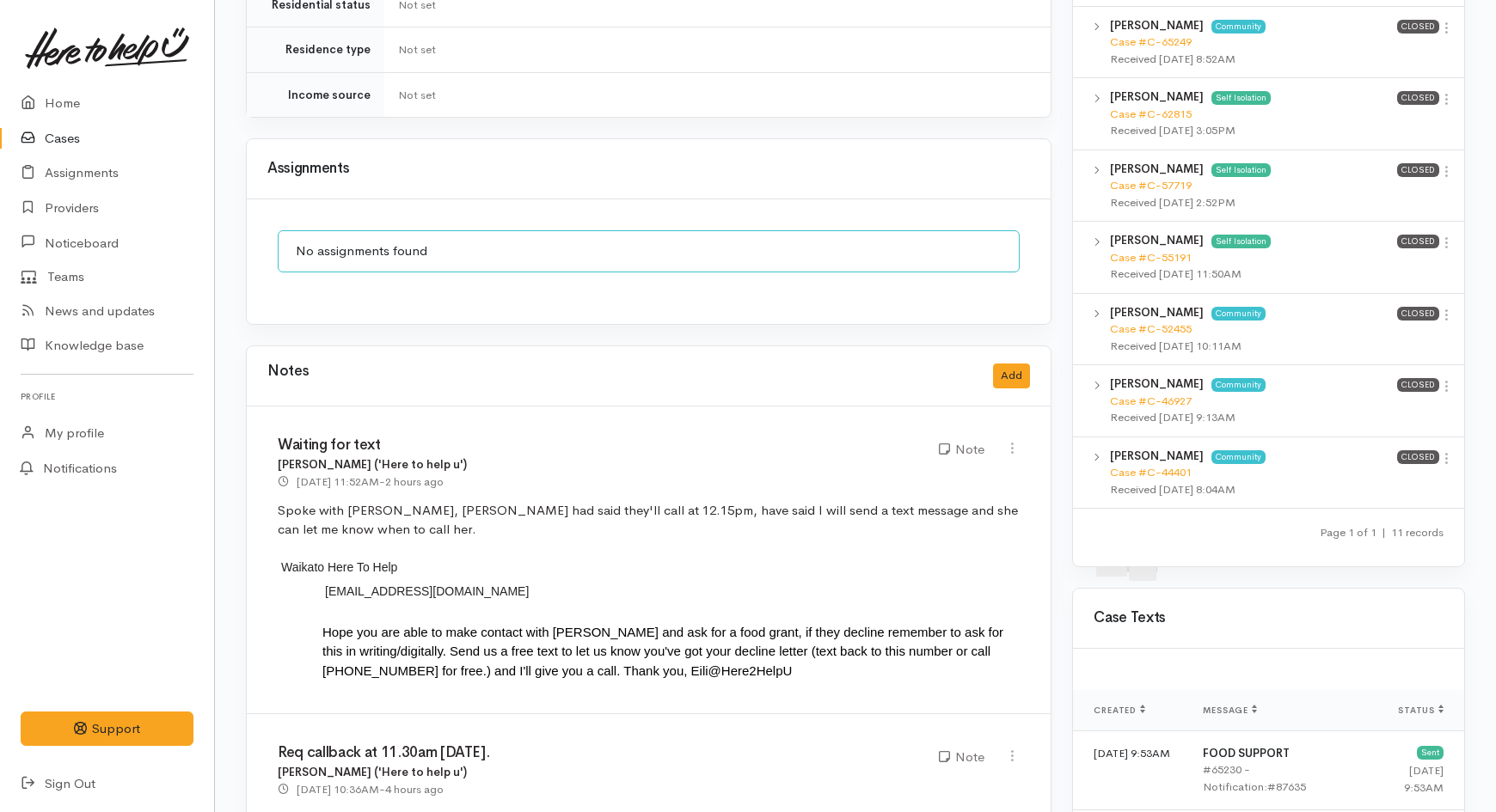
scroll to position [1242, 0]
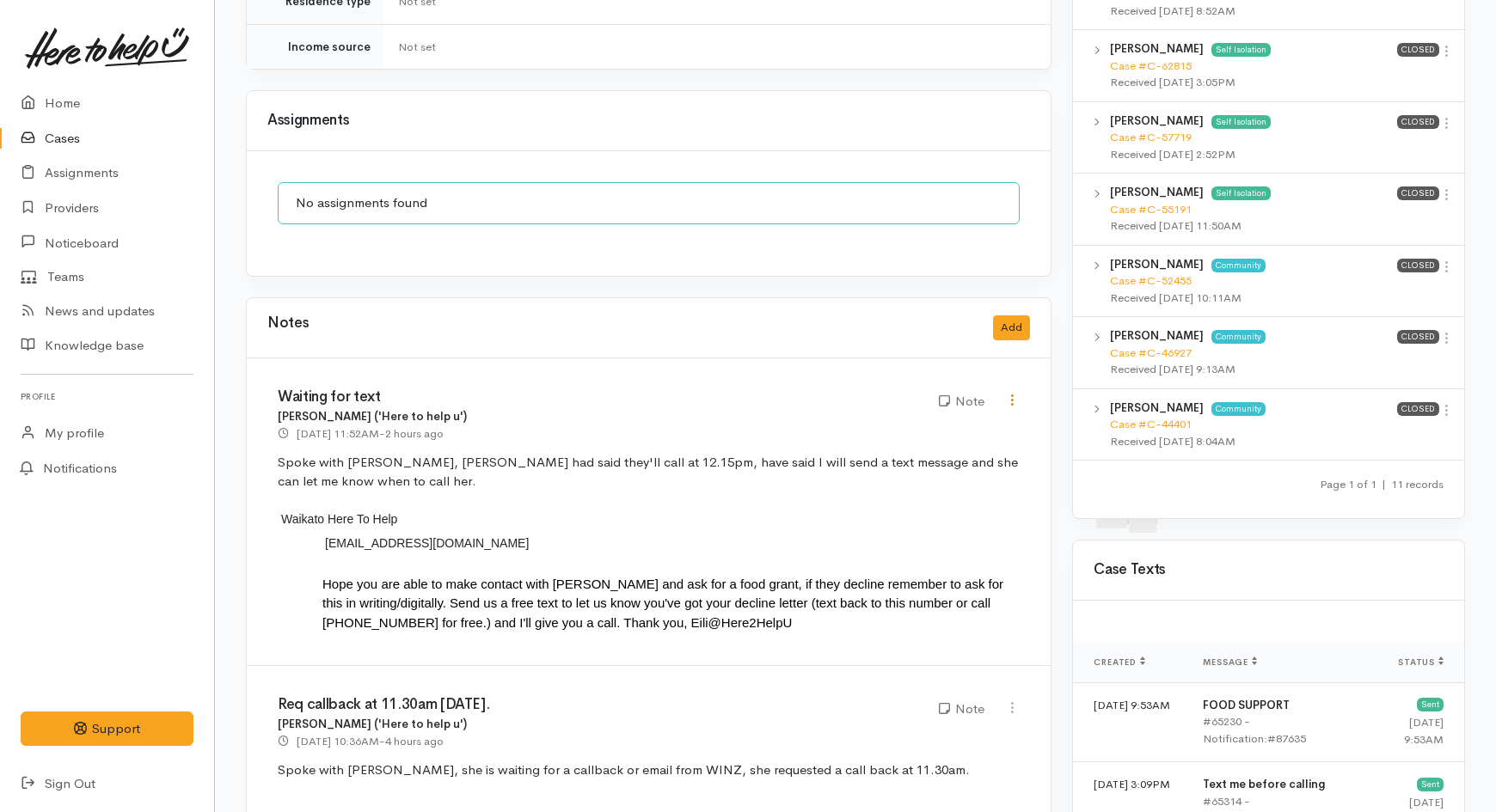
click at [1010, 393] on icon at bounding box center [1012, 400] width 15 height 15
click at [927, 420] on link "Edit" at bounding box center [951, 433] width 136 height 26
type input "Waiting for text"
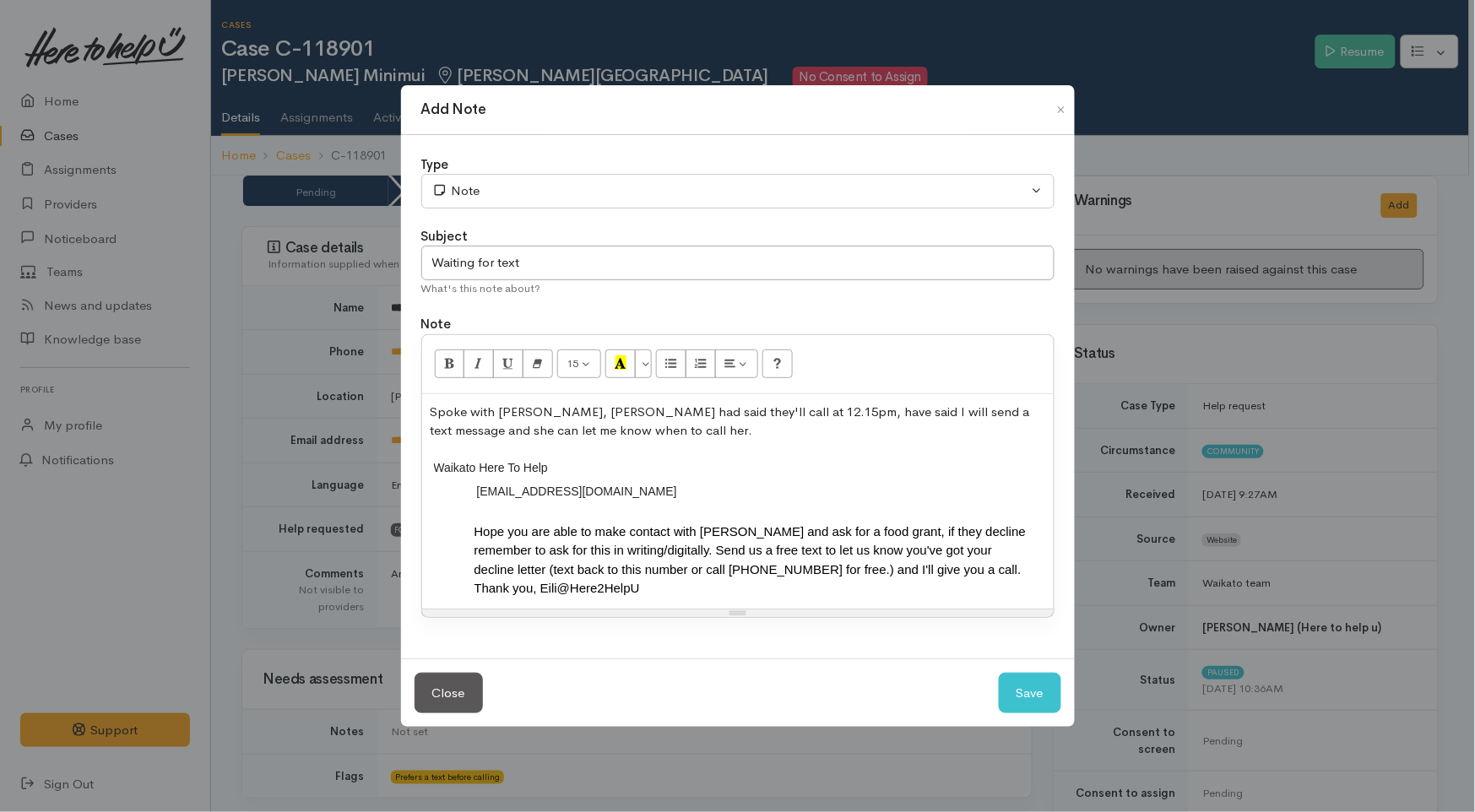
click at [591, 419] on p "Spoke with Ashlea, WINZ had said they'll call at 12.15pm, have said I will send…" at bounding box center [738, 422] width 615 height 38
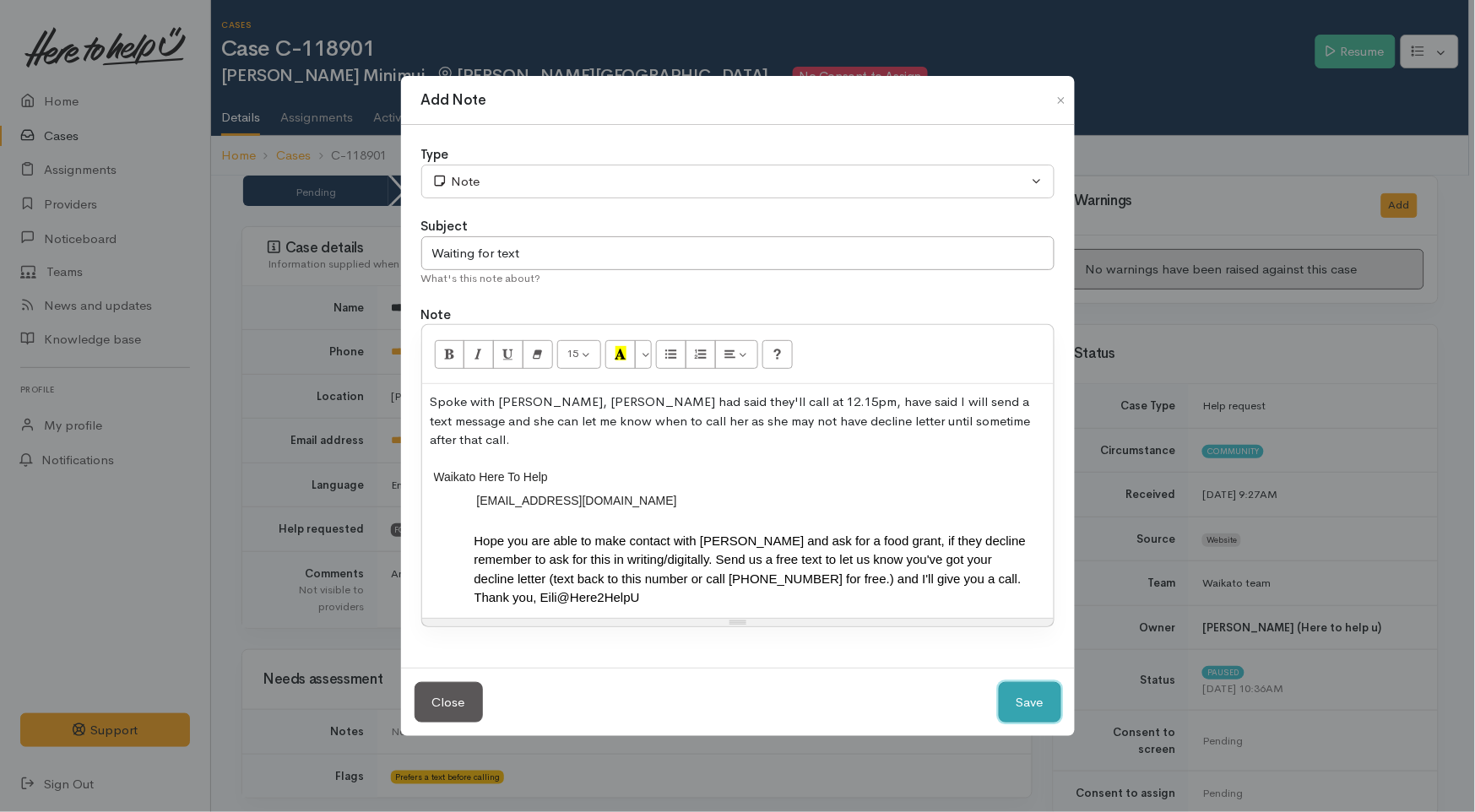
click at [1026, 690] on button "Save" at bounding box center [1030, 703] width 63 height 41
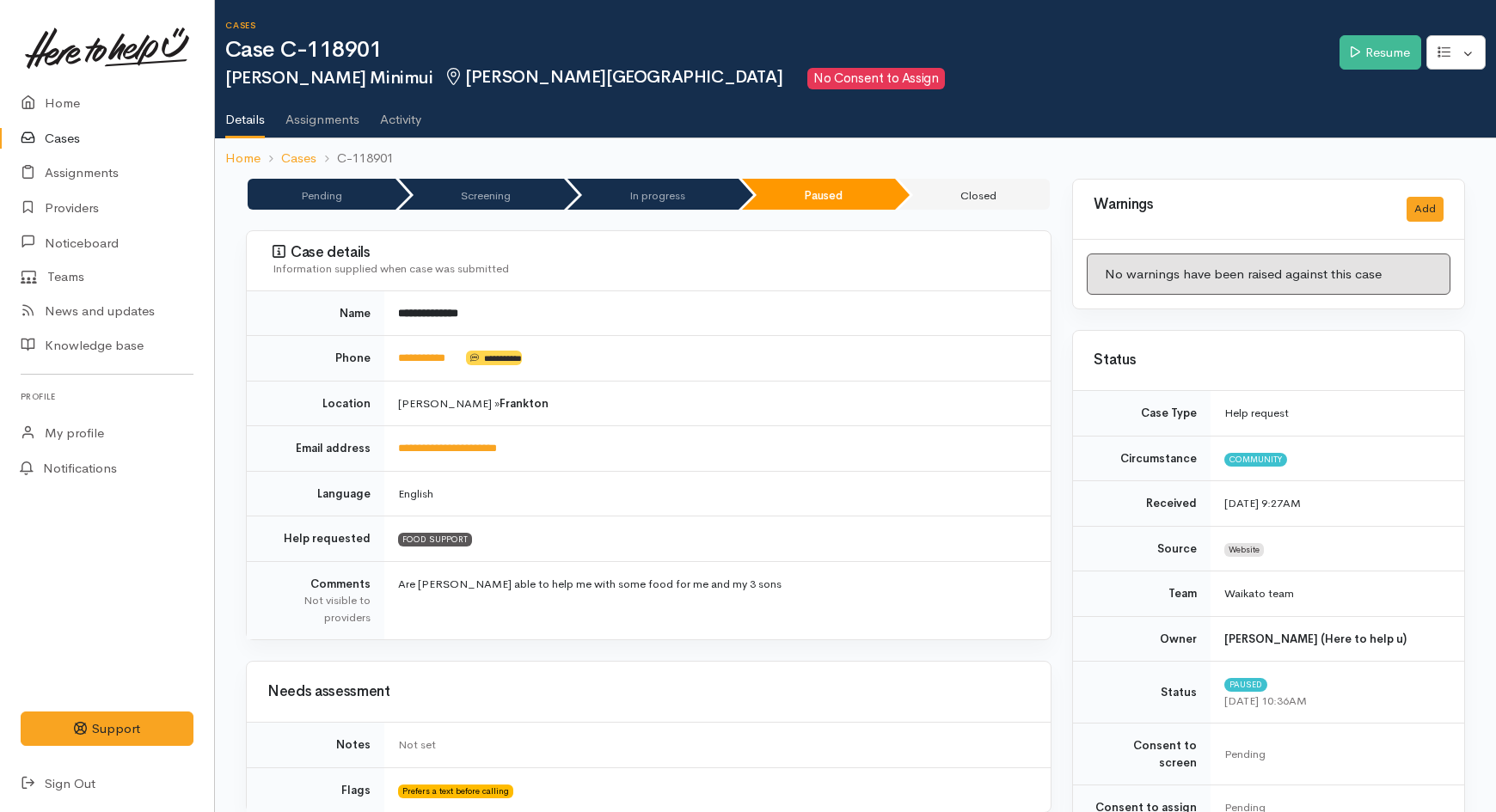
click at [59, 143] on link "Cases" at bounding box center [107, 139] width 214 height 35
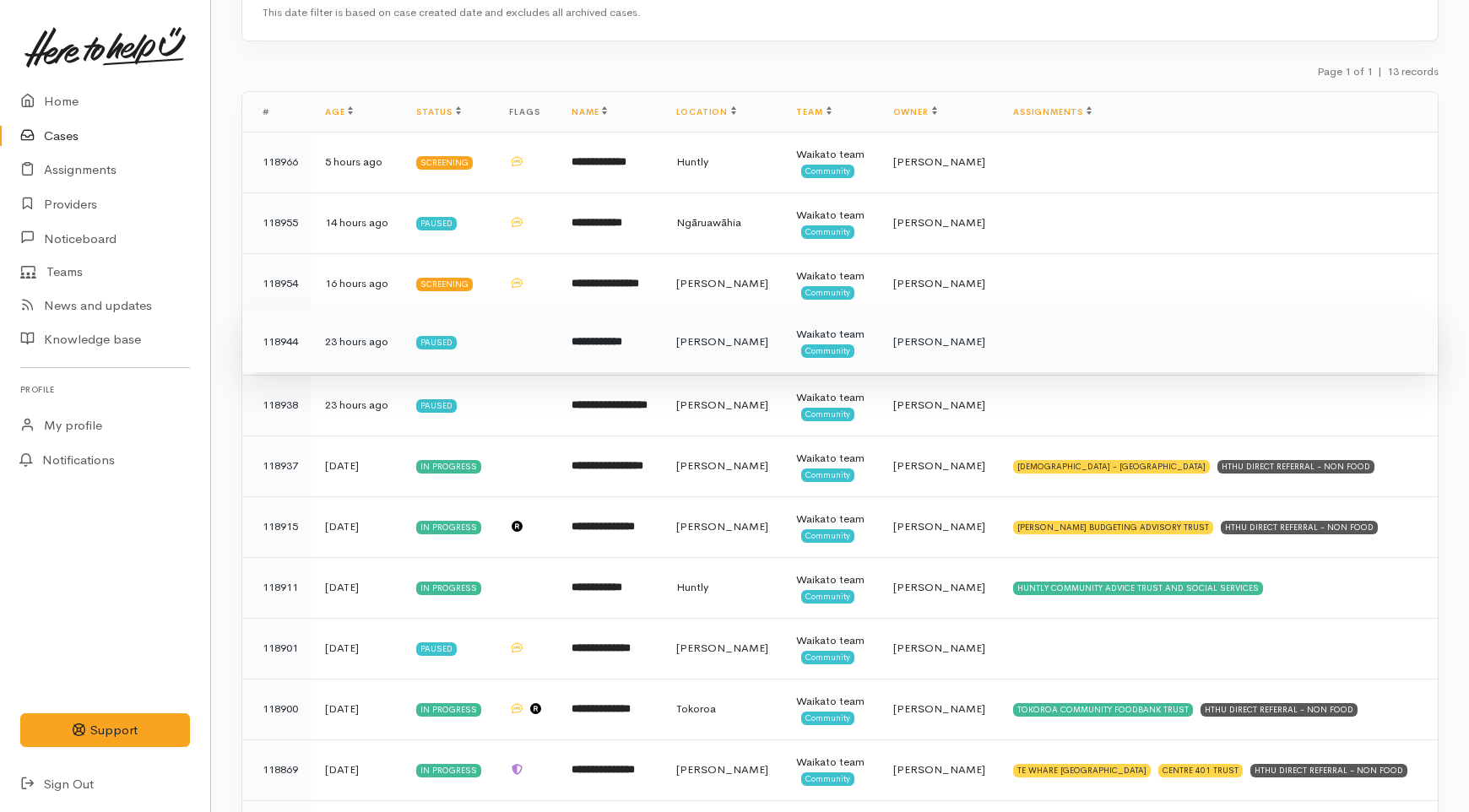
scroll to position [142, 0]
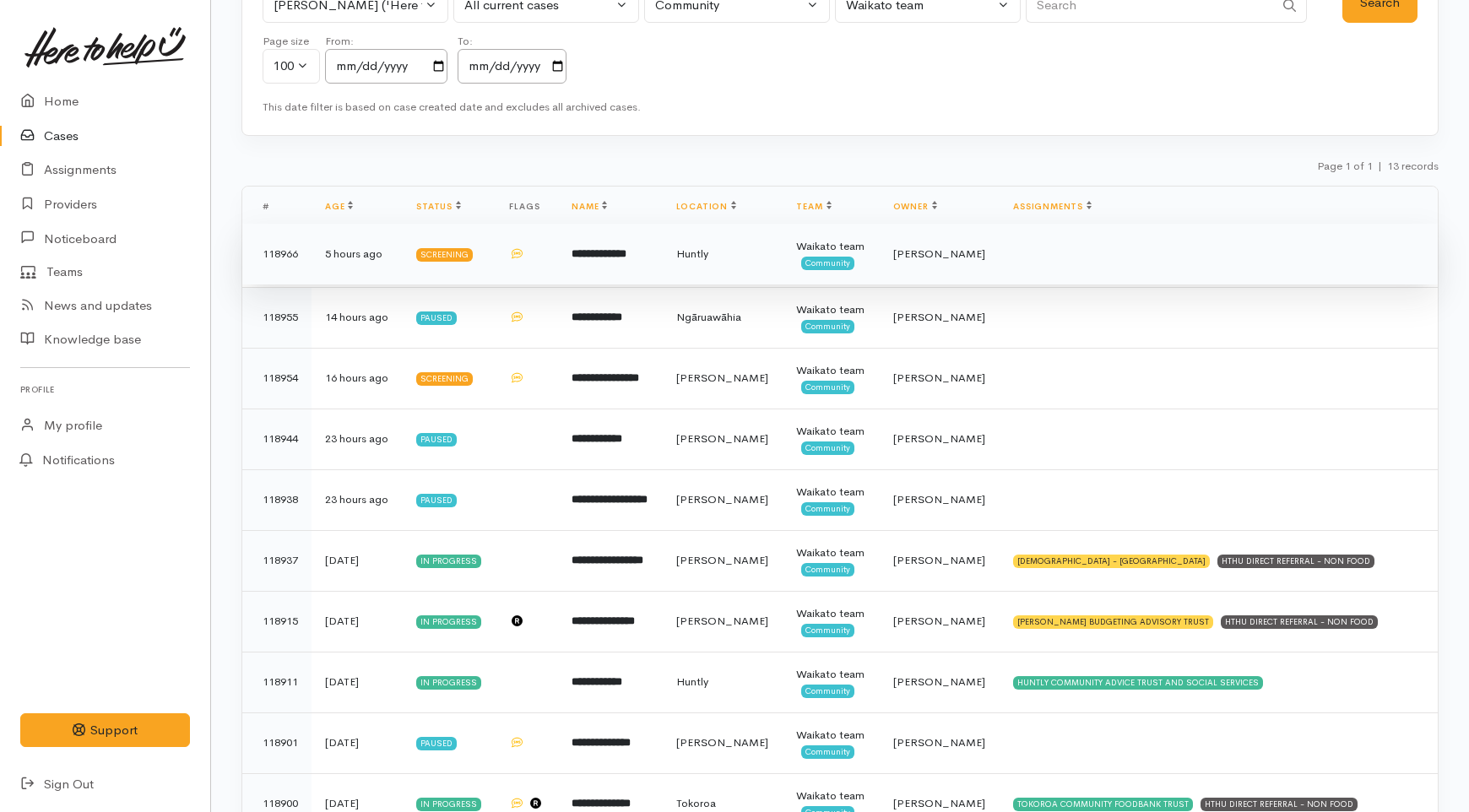
click at [662, 274] on td "**********" at bounding box center [610, 254] width 104 height 61
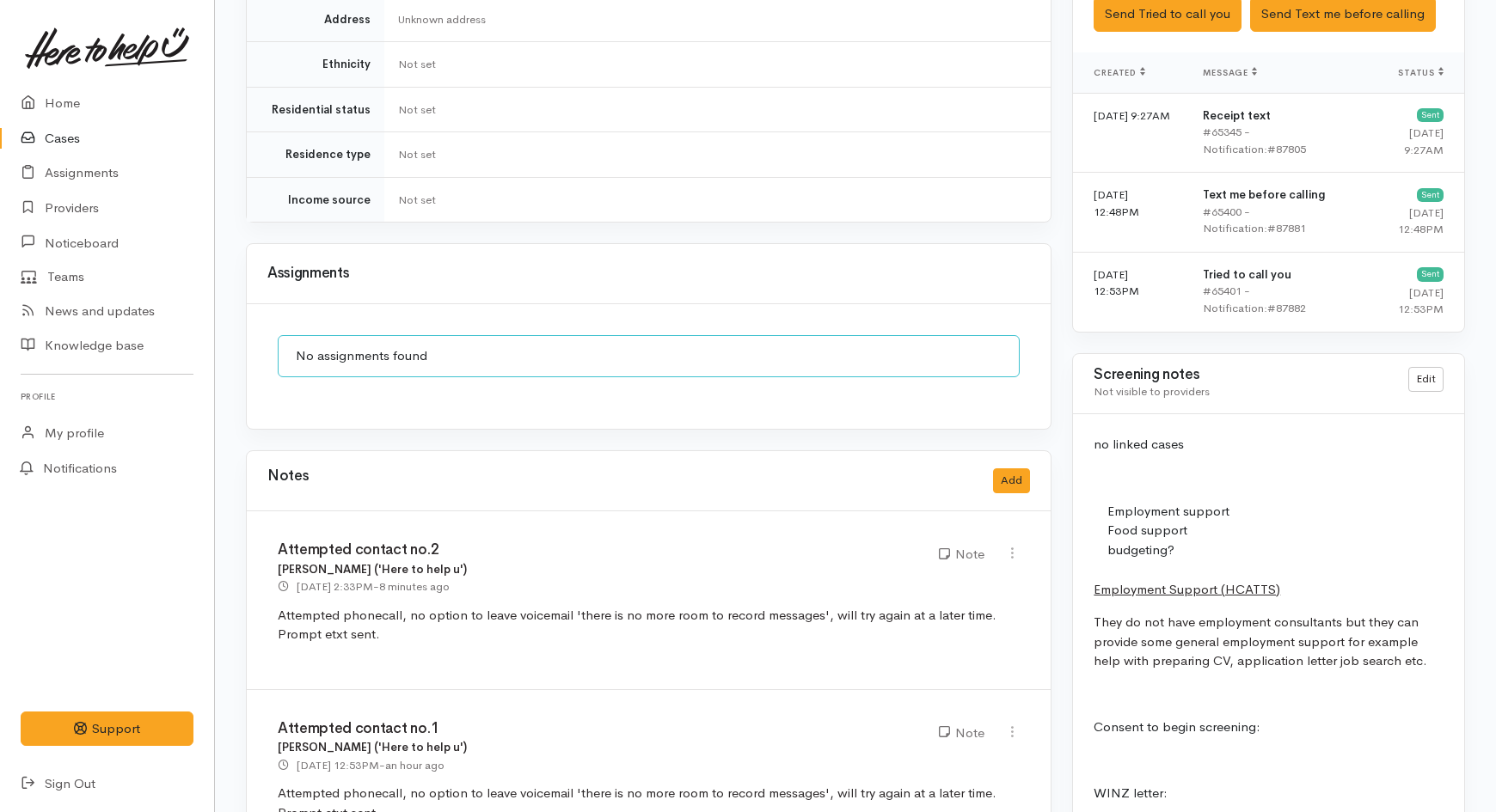
scroll to position [1337, 0]
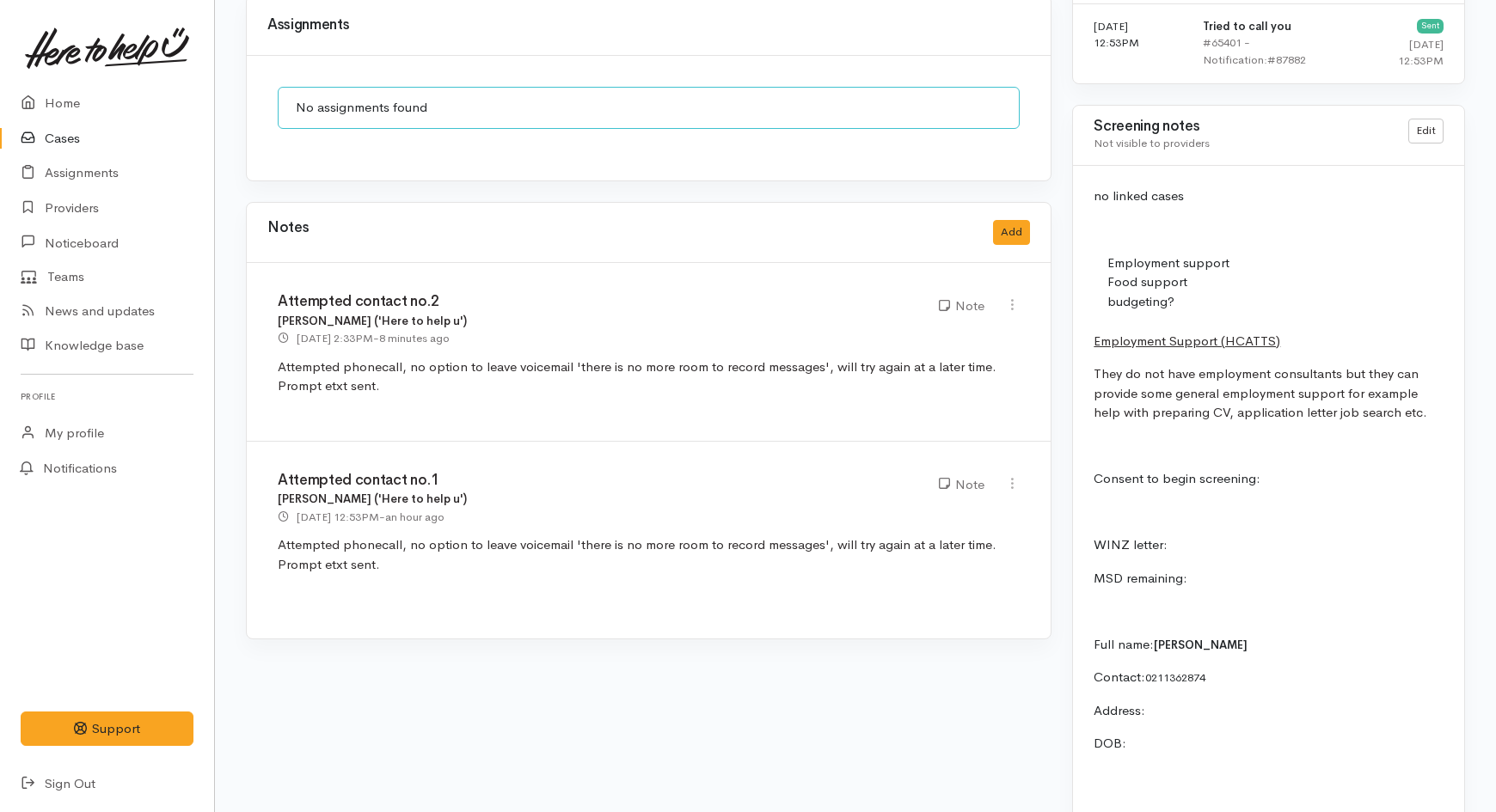
click at [72, 142] on link "Cases" at bounding box center [107, 139] width 214 height 35
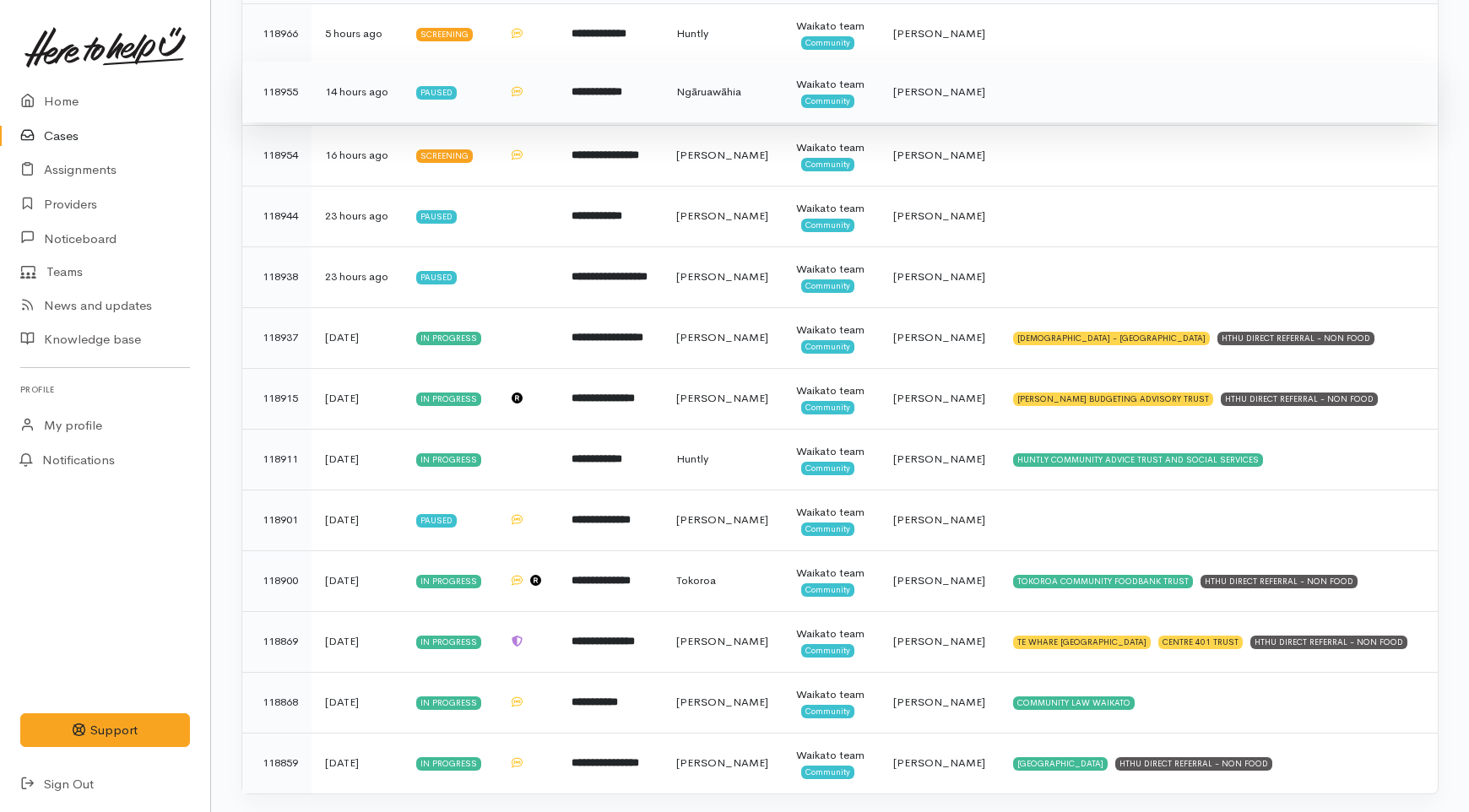
scroll to position [562, 0]
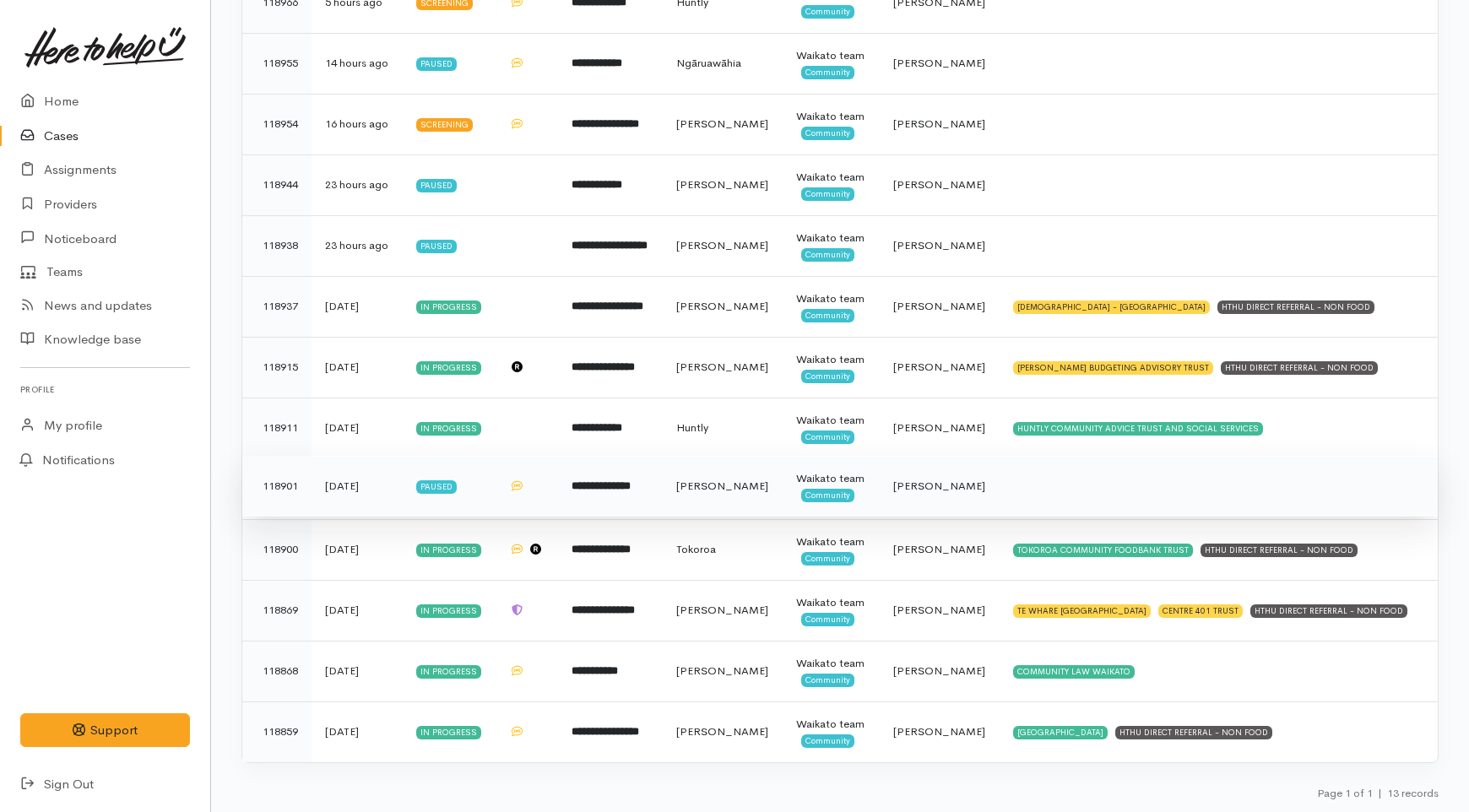
click at [592, 456] on td "**********" at bounding box center [610, 486] width 104 height 61
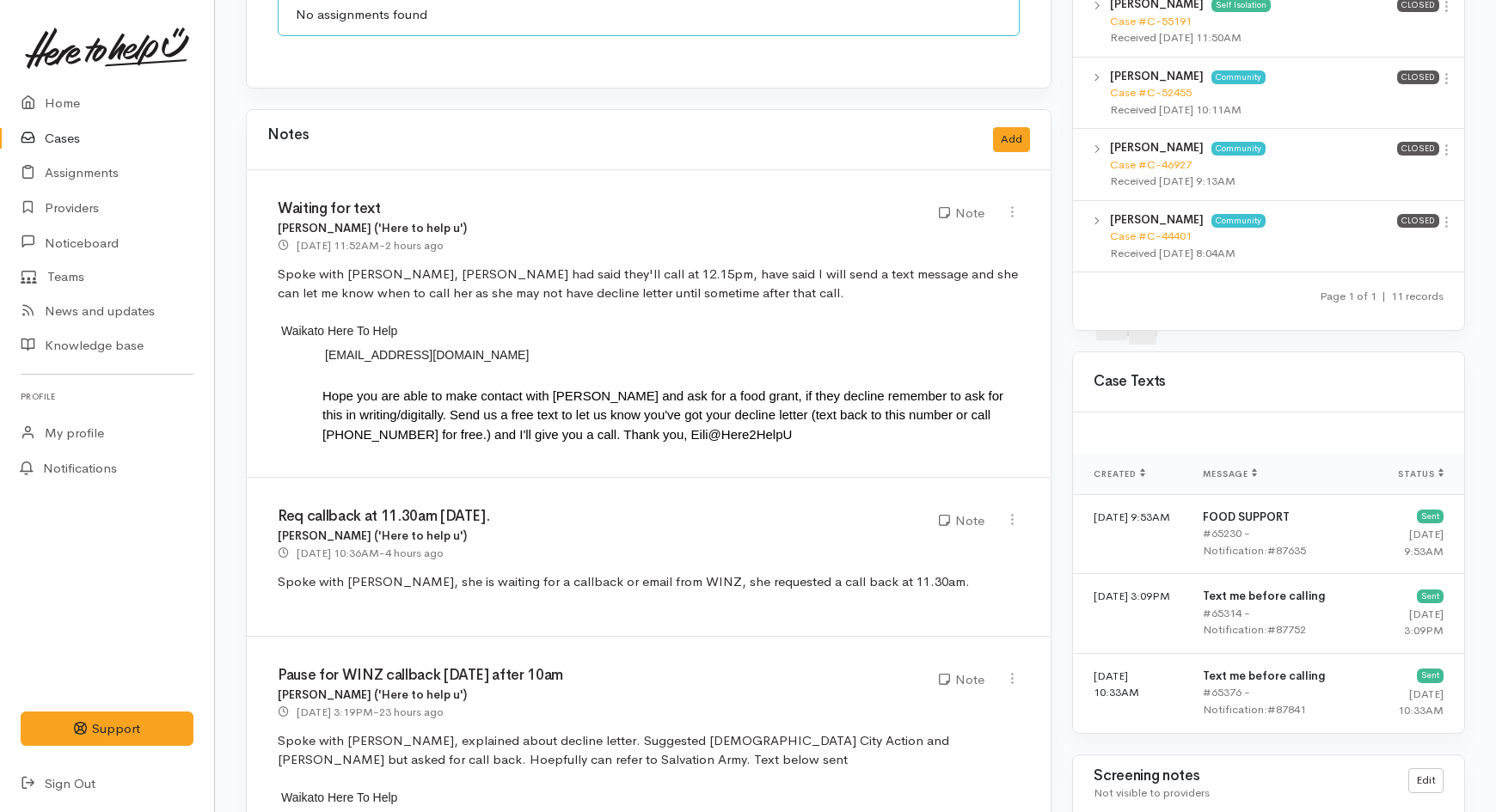
scroll to position [1337, 0]
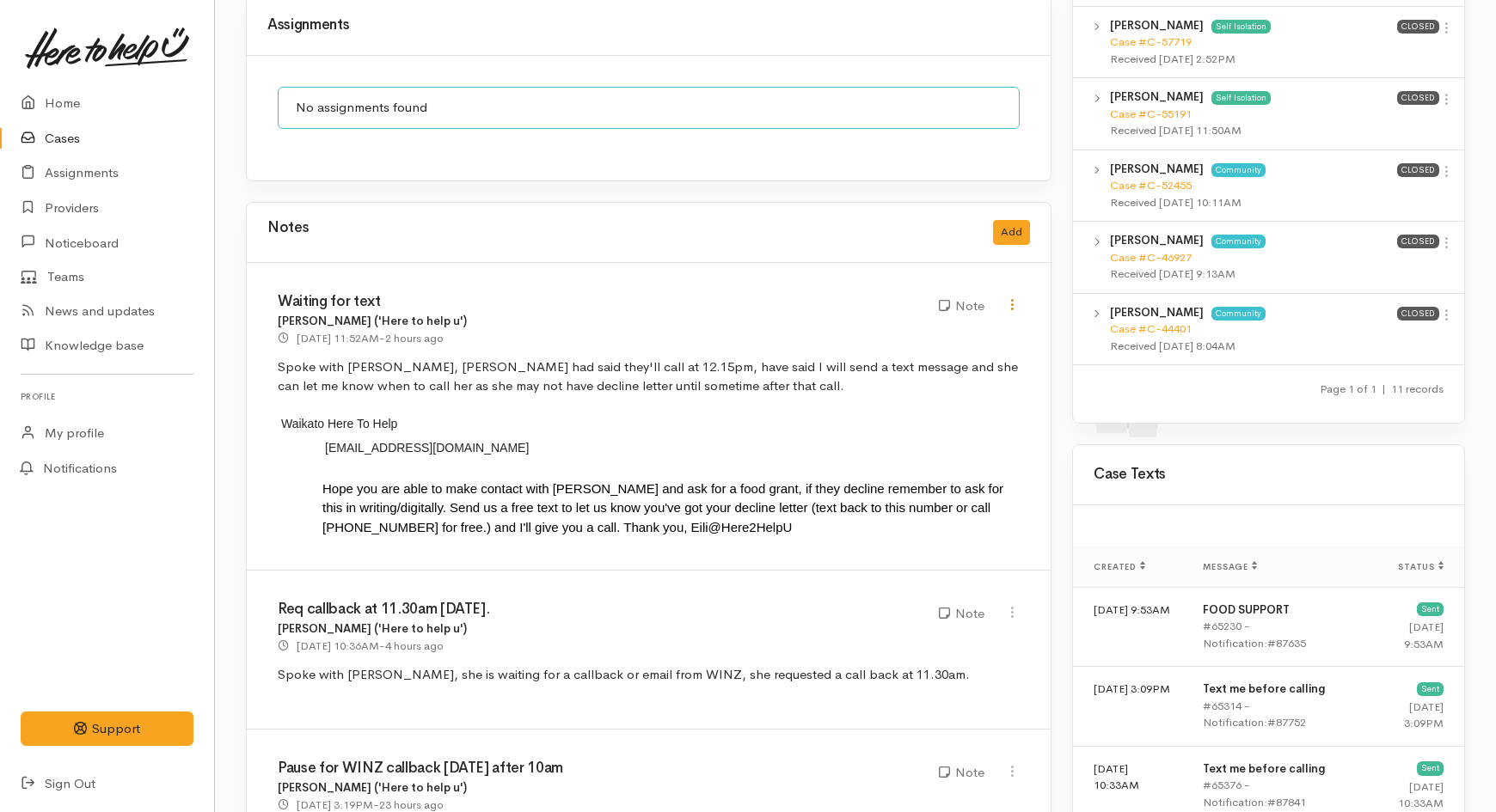
click at [1011, 297] on icon at bounding box center [1012, 304] width 15 height 15
click at [905, 325] on link "Edit" at bounding box center [951, 338] width 136 height 26
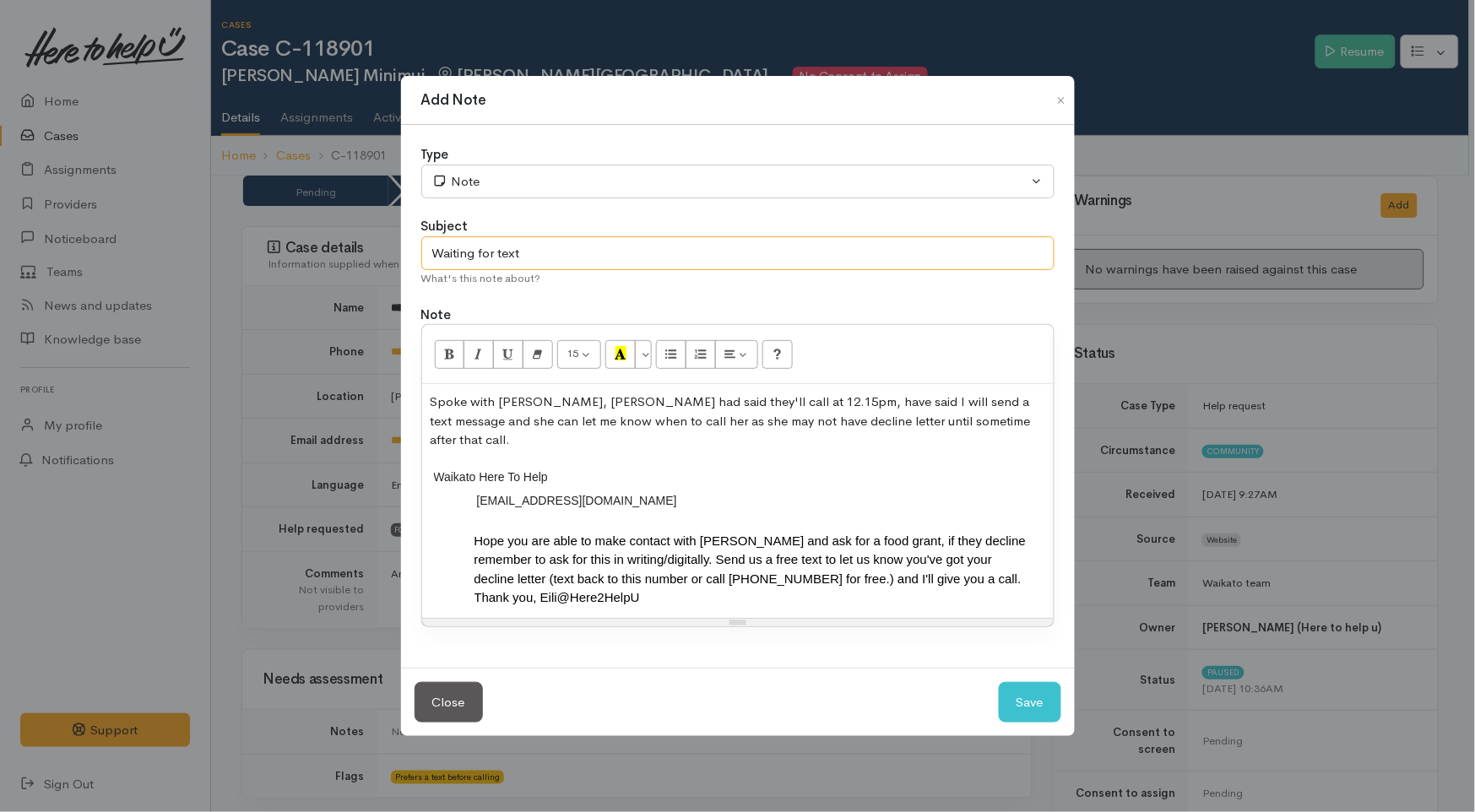
click at [591, 247] on input "Waiting for text" at bounding box center [737, 254] width 633 height 34
type input "Waiting for text/ or callback 15/10/2025"
click at [432, 425] on p "Spoke with Ashlea, WINZ had said they'll call at 12.15pm, have said I will send…" at bounding box center [738, 421] width 615 height 58
click at [1014, 692] on button "Save" at bounding box center [1030, 703] width 63 height 41
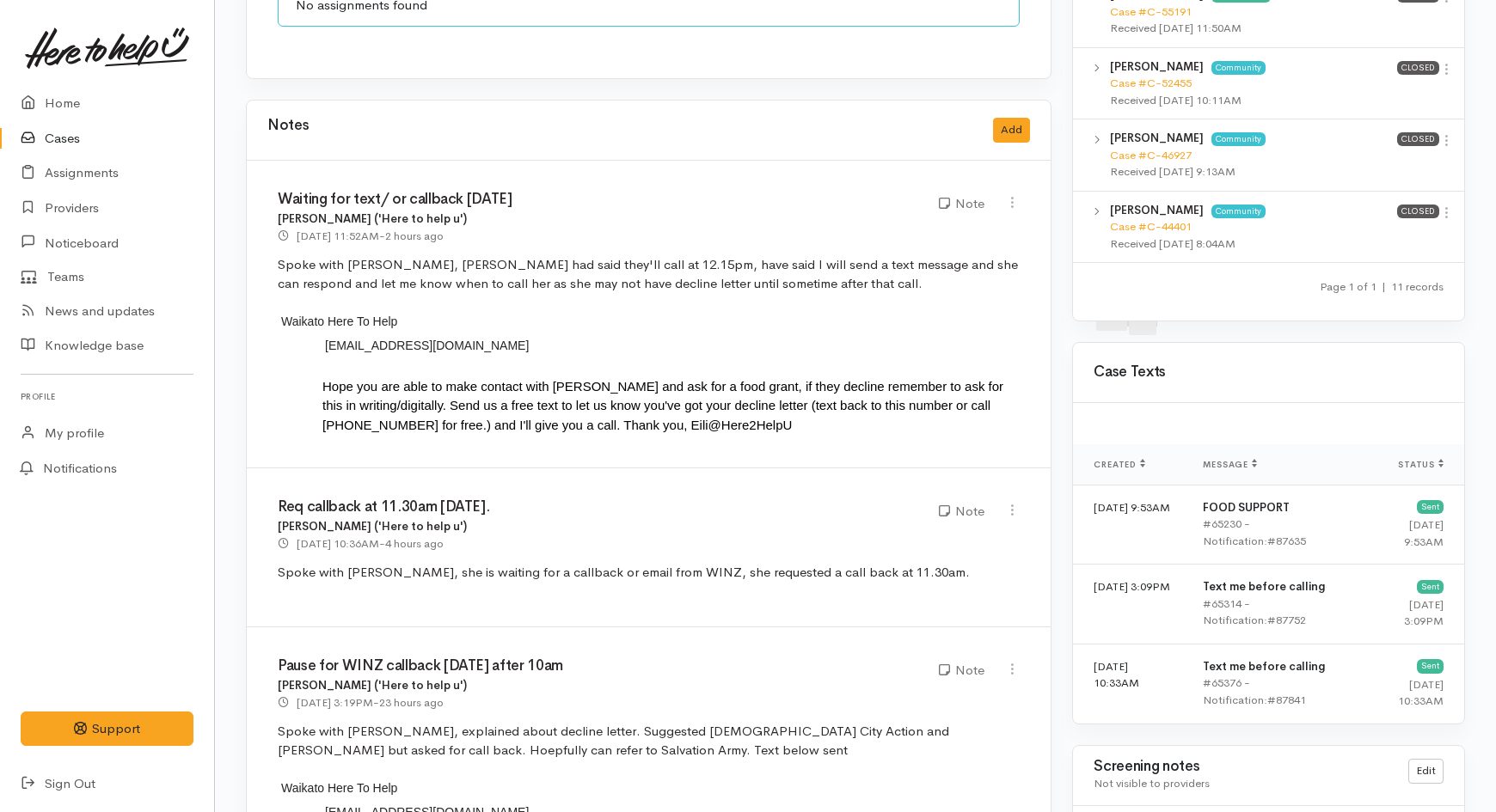
scroll to position [1432, 0]
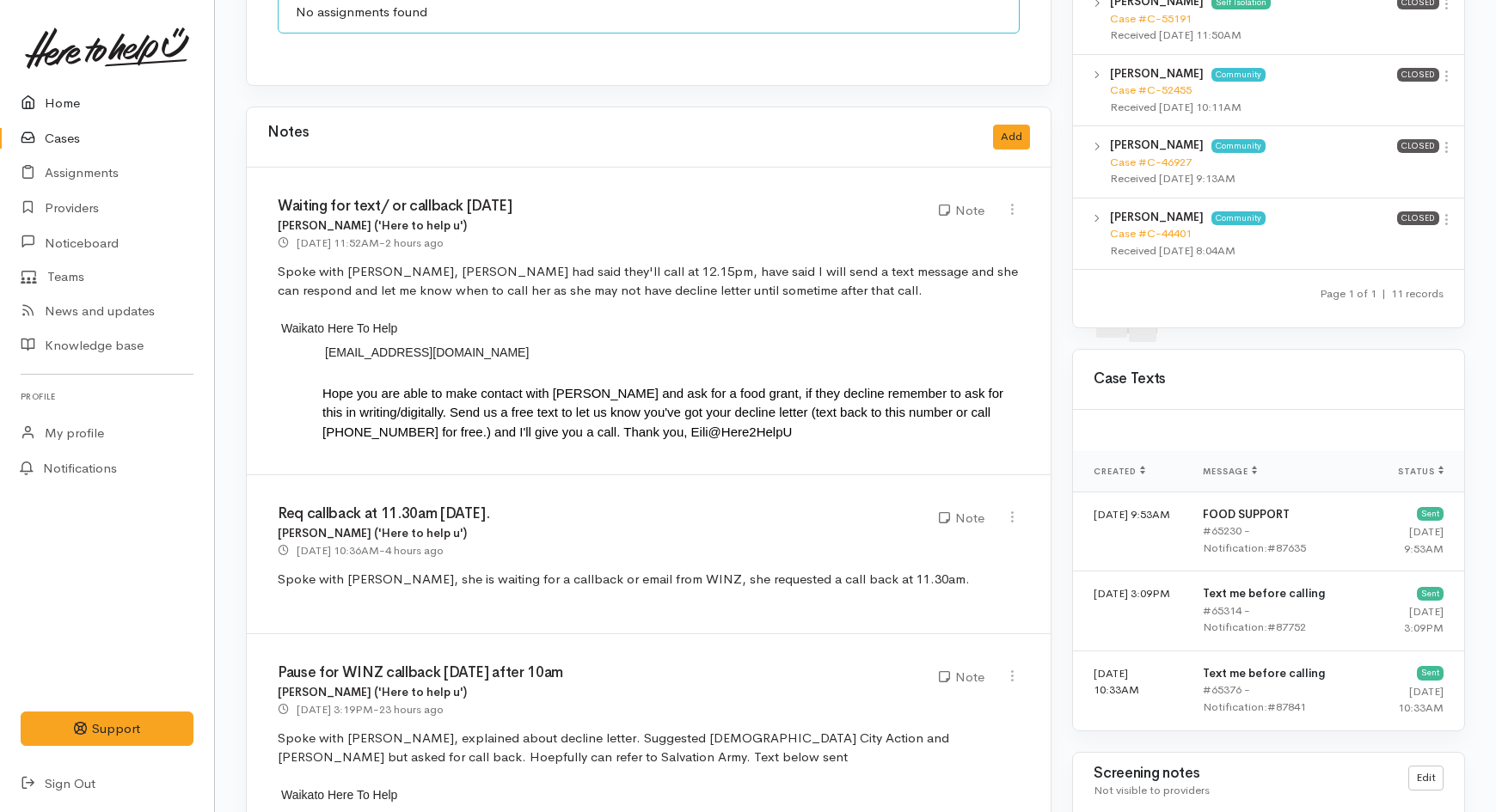
click at [96, 104] on link "Home" at bounding box center [107, 103] width 214 height 35
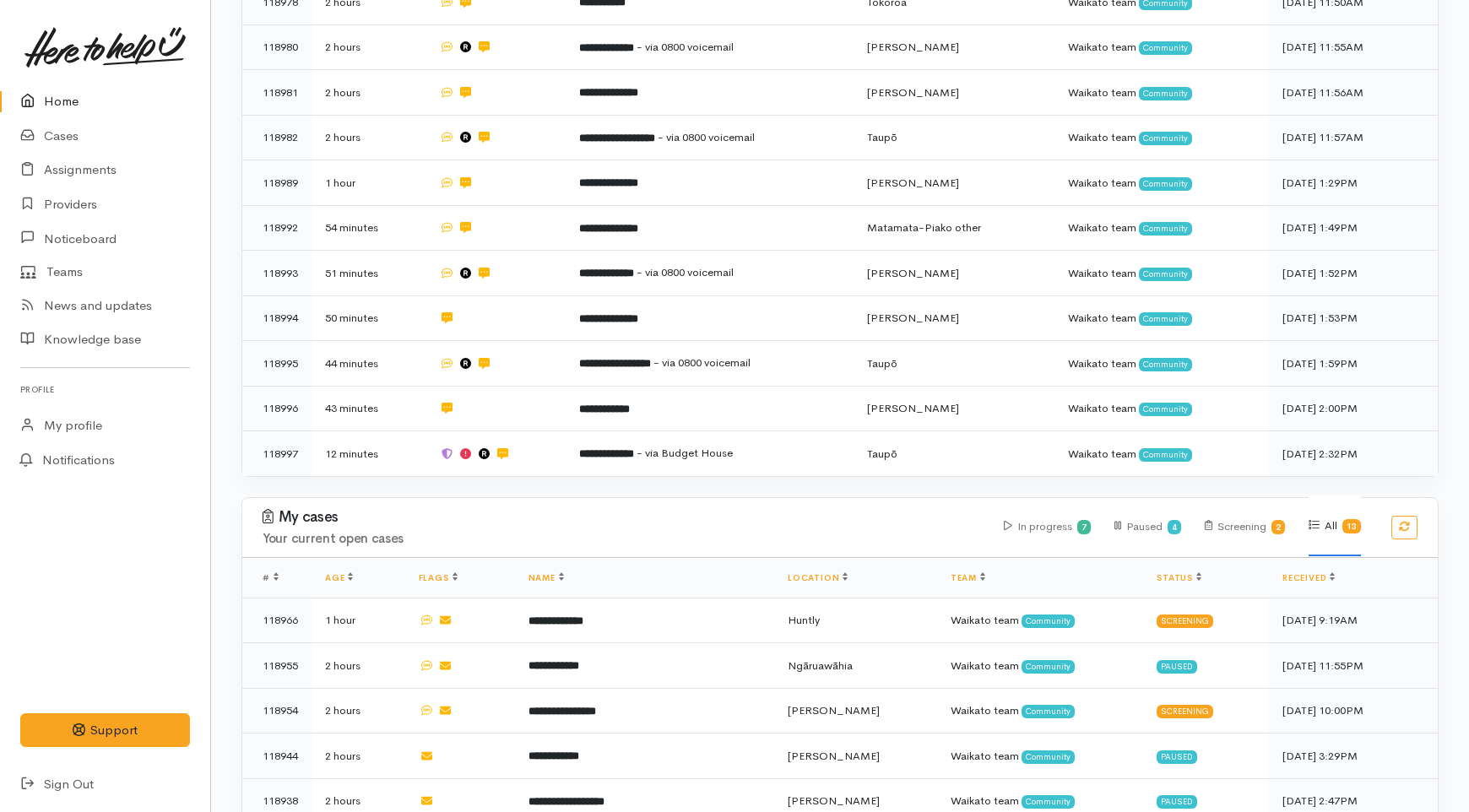
scroll to position [562, 0]
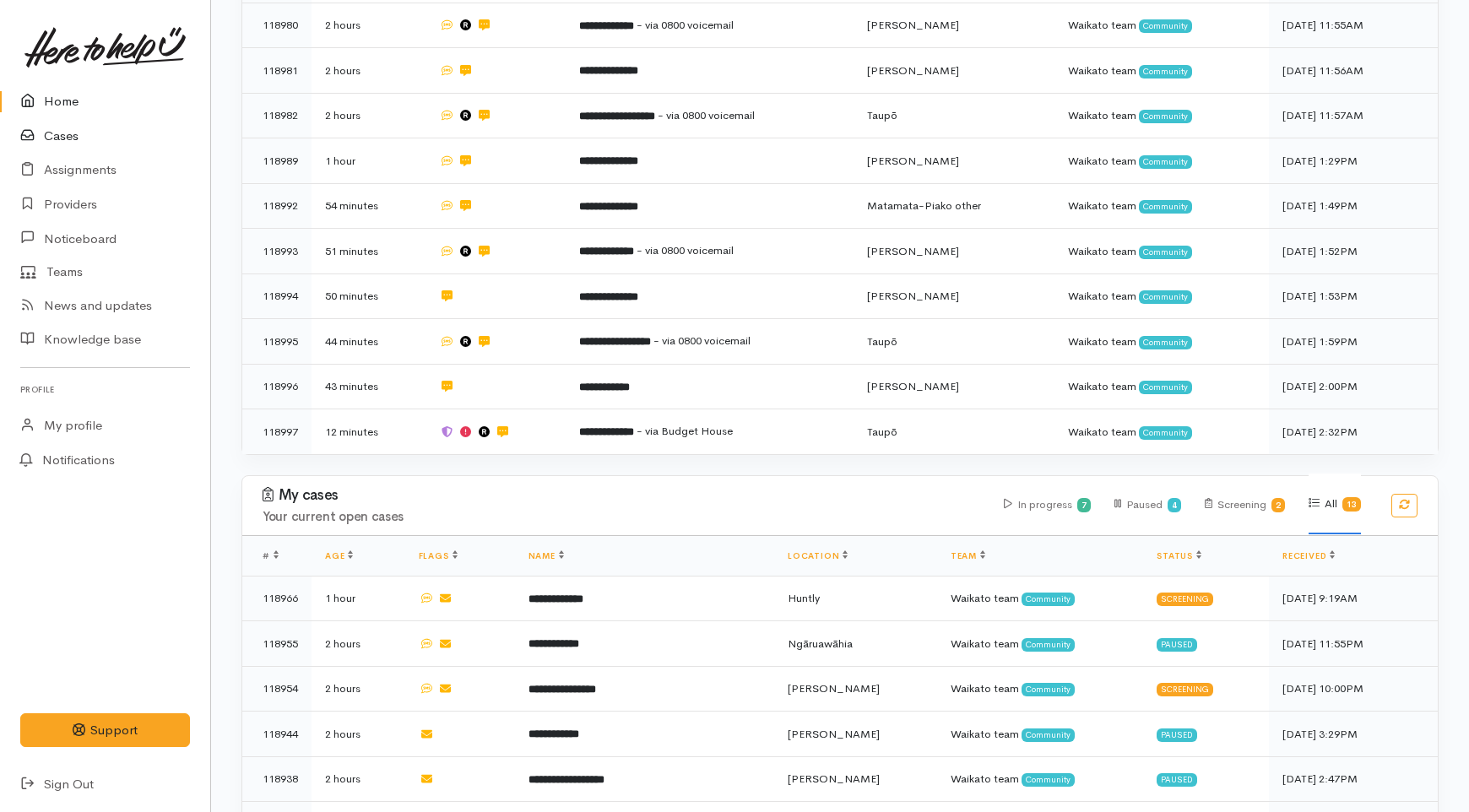
click at [90, 136] on link "Cases" at bounding box center [105, 136] width 210 height 34
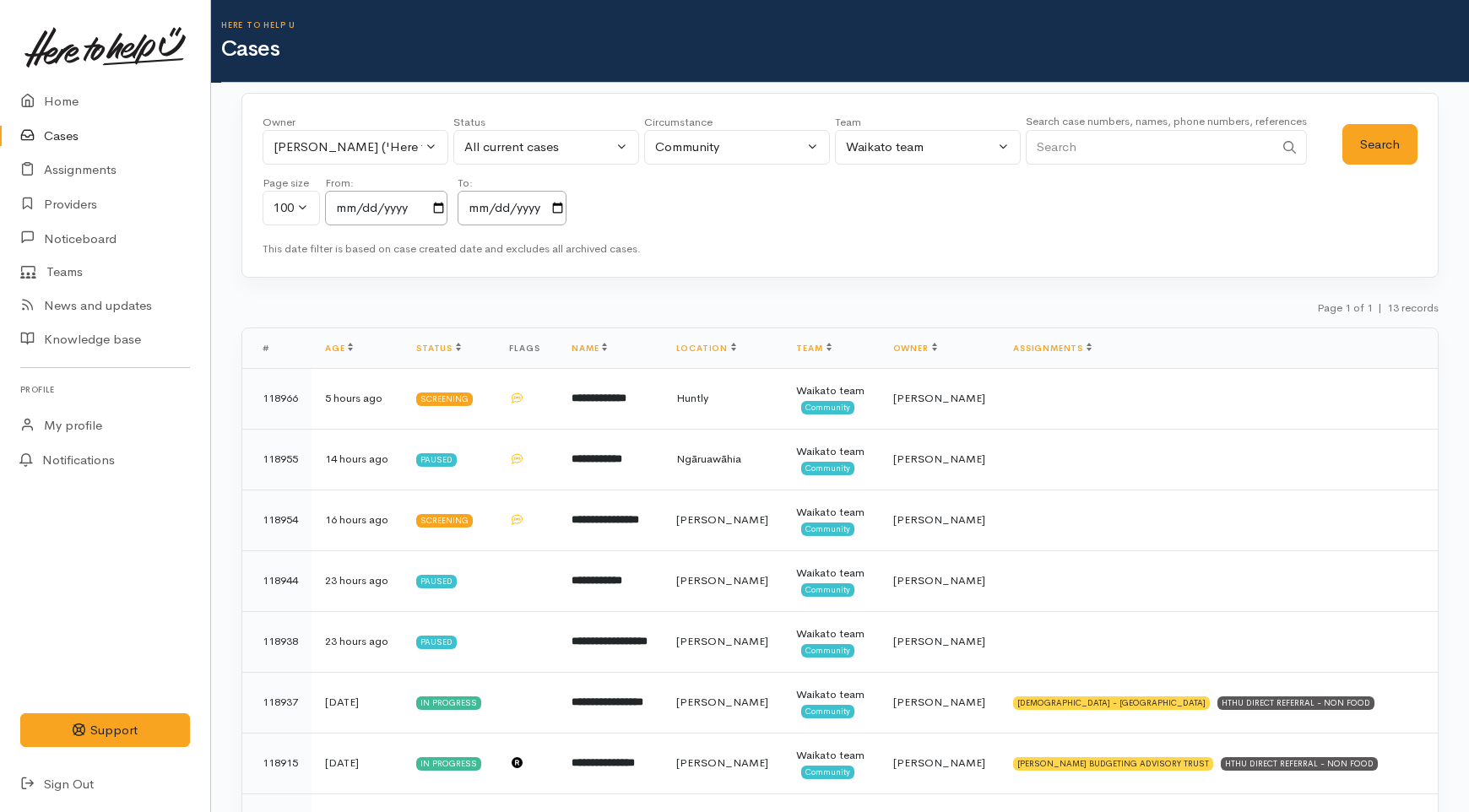
click at [1059, 147] on input "Search" at bounding box center [1150, 147] width 248 height 34
type input "[PERSON_NAME]"
click at [1388, 144] on button "Search" at bounding box center [1379, 145] width 75 height 41
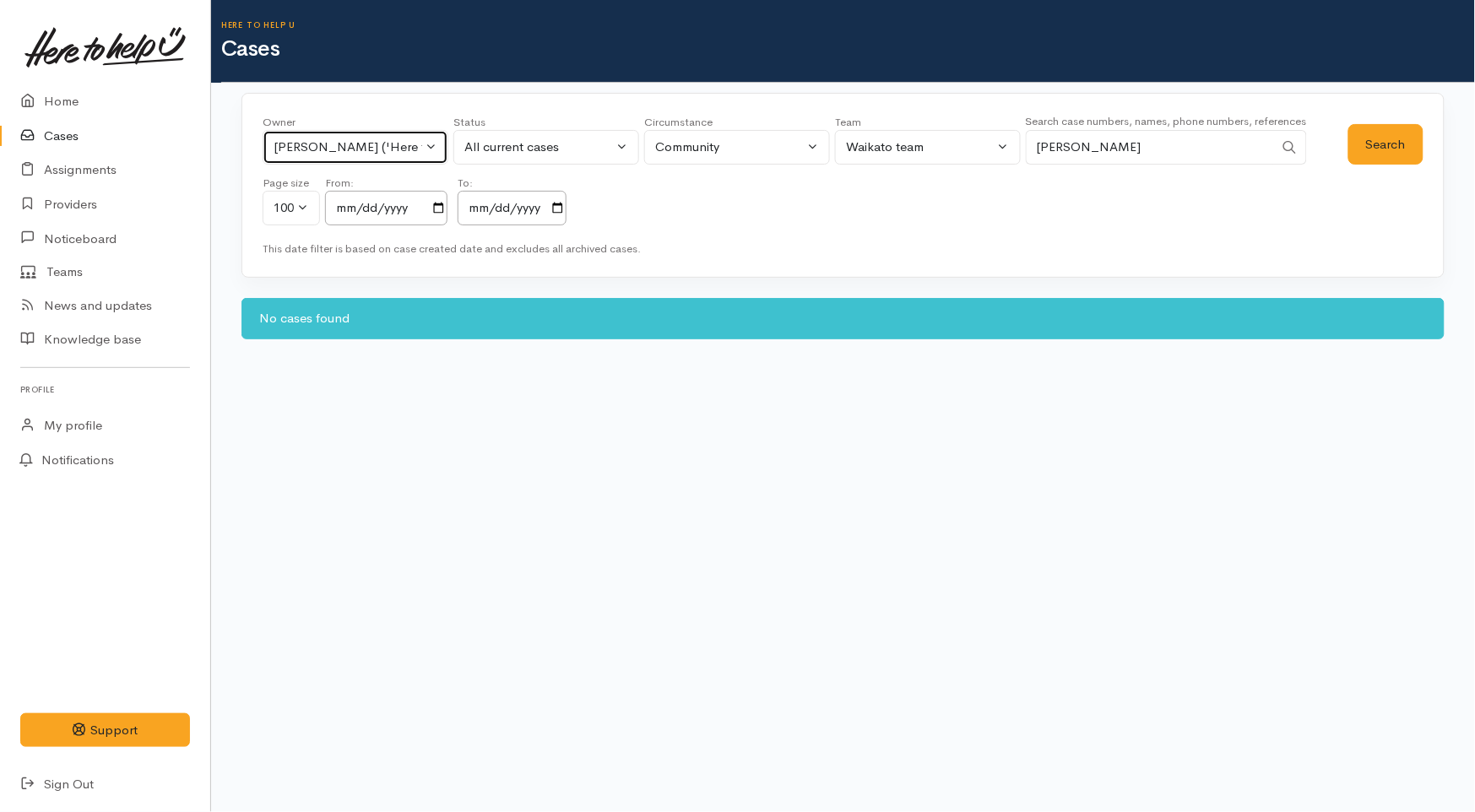
click at [393, 144] on div "Eilidh Botha ('Here to help u')" at bounding box center [348, 147] width 149 height 20
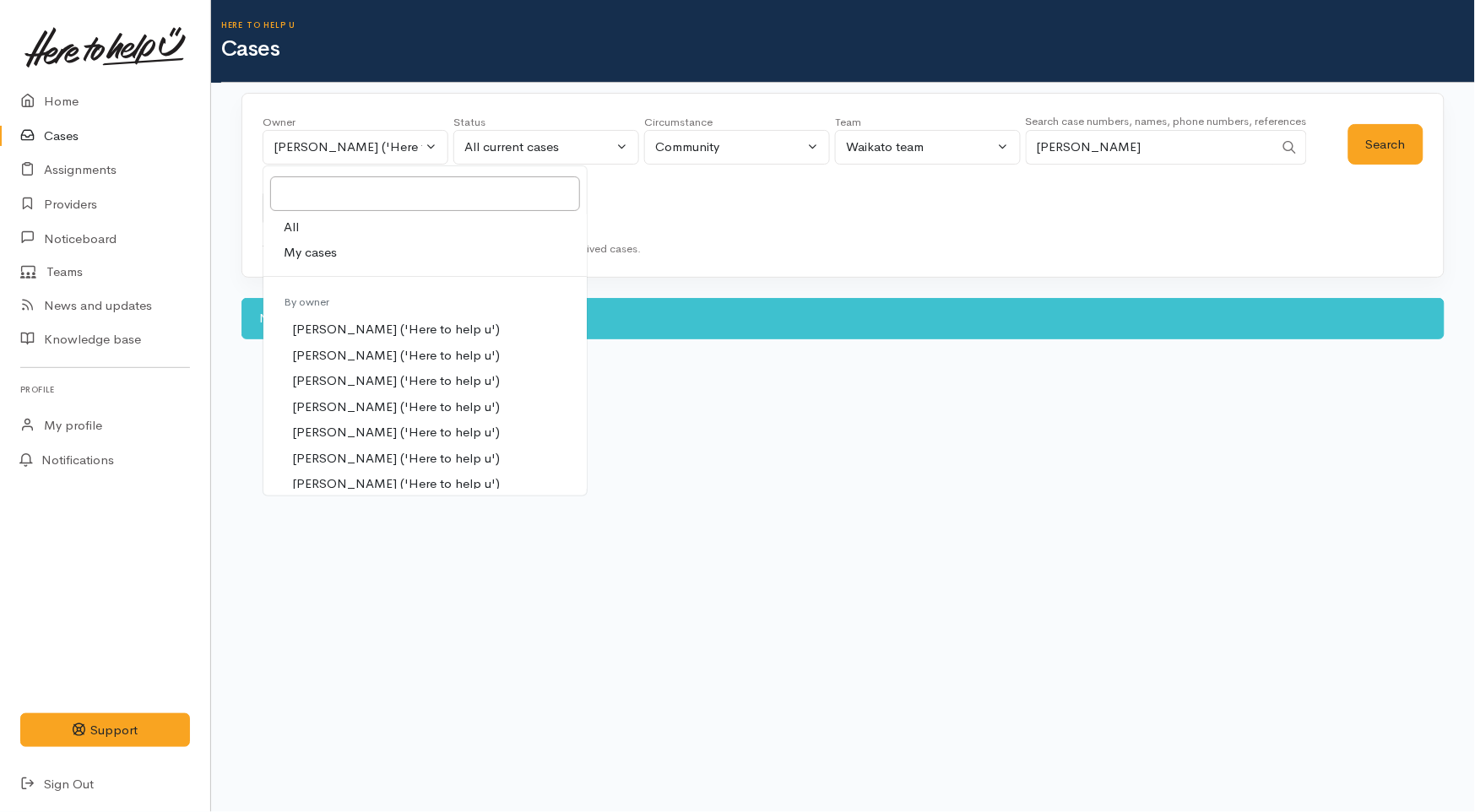
click at [357, 226] on link "All" at bounding box center [425, 227] width 323 height 26
select select "-1"
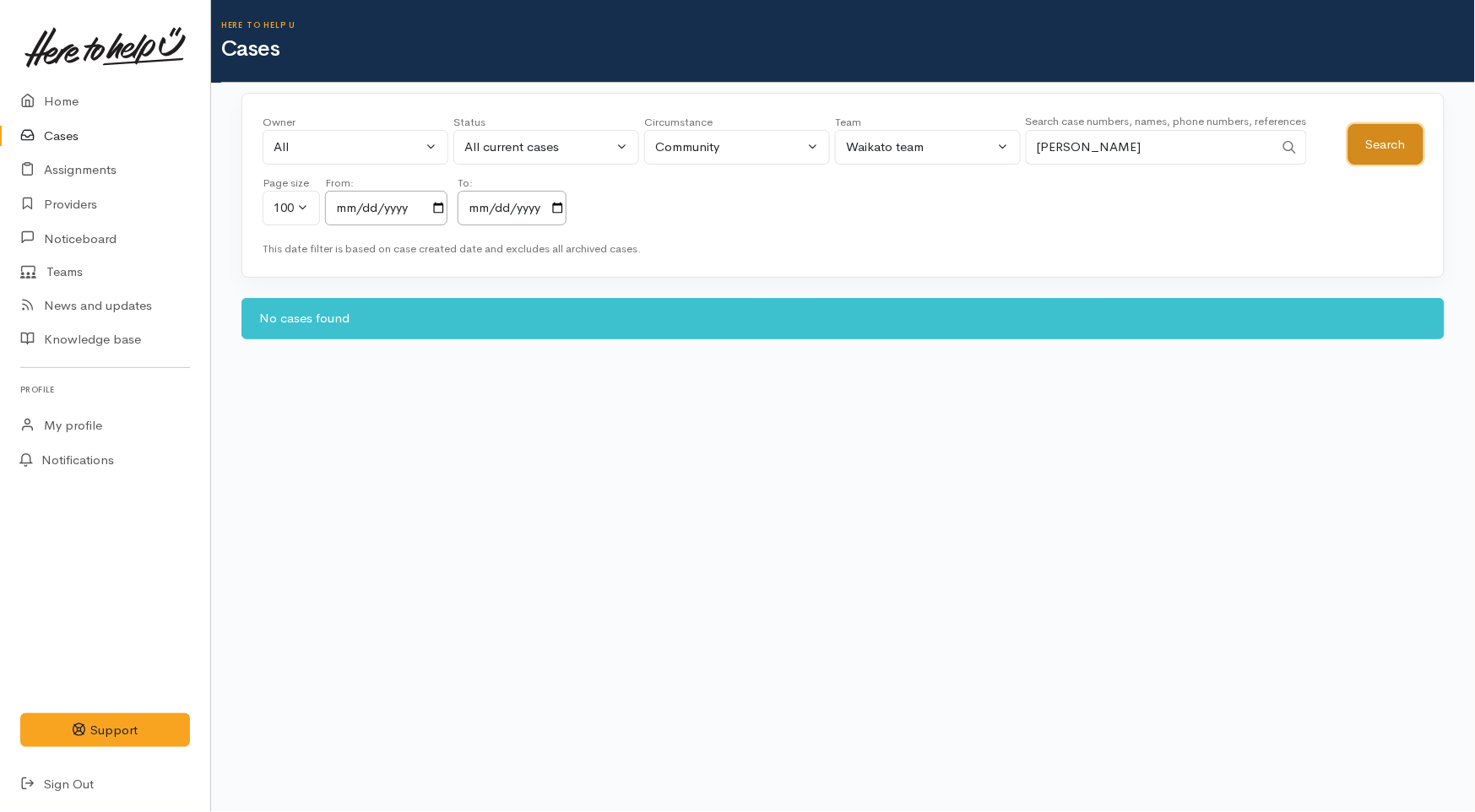
click at [1363, 149] on button "Search" at bounding box center [1385, 145] width 75 height 41
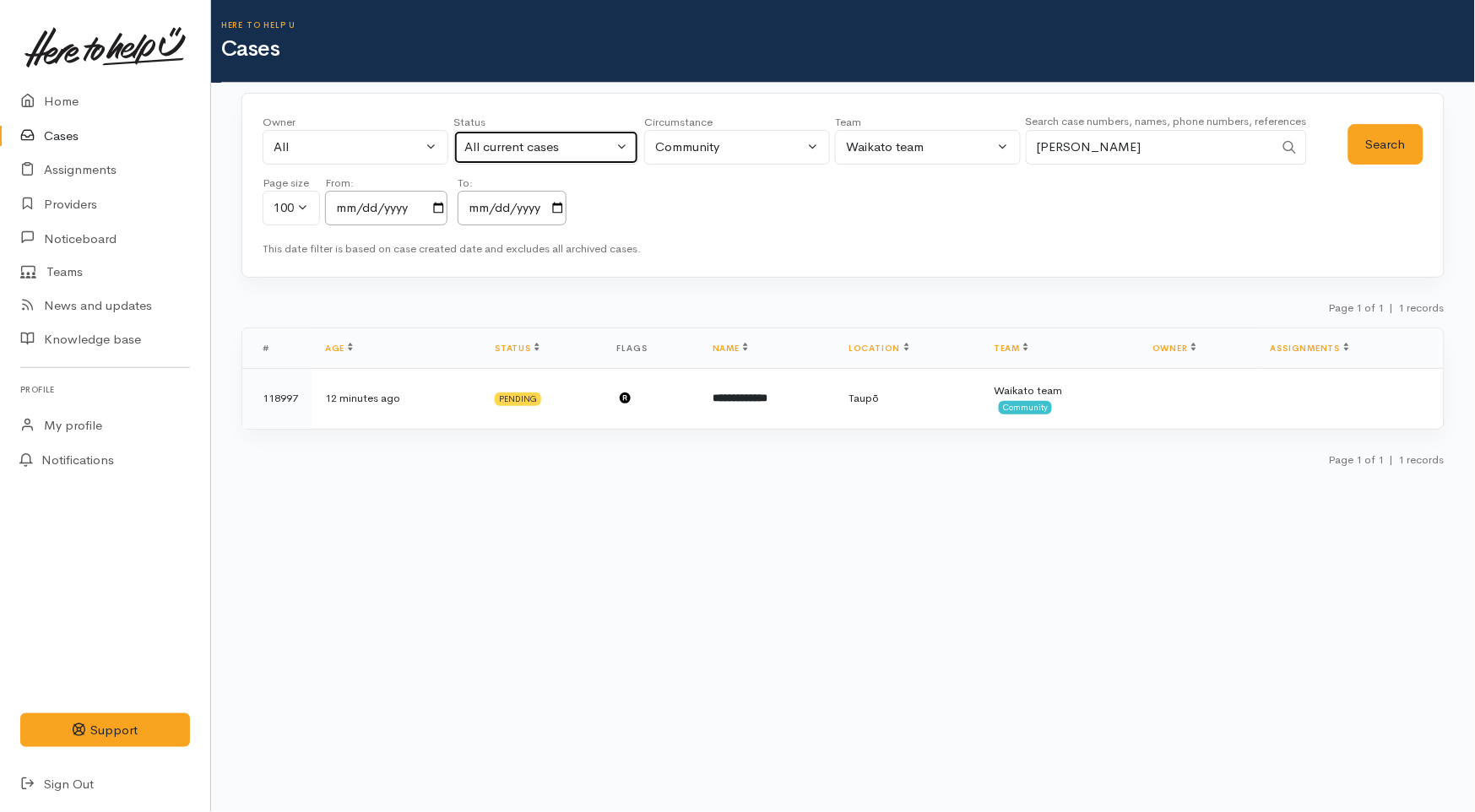
click at [543, 141] on div "All current cases" at bounding box center [538, 147] width 149 height 20
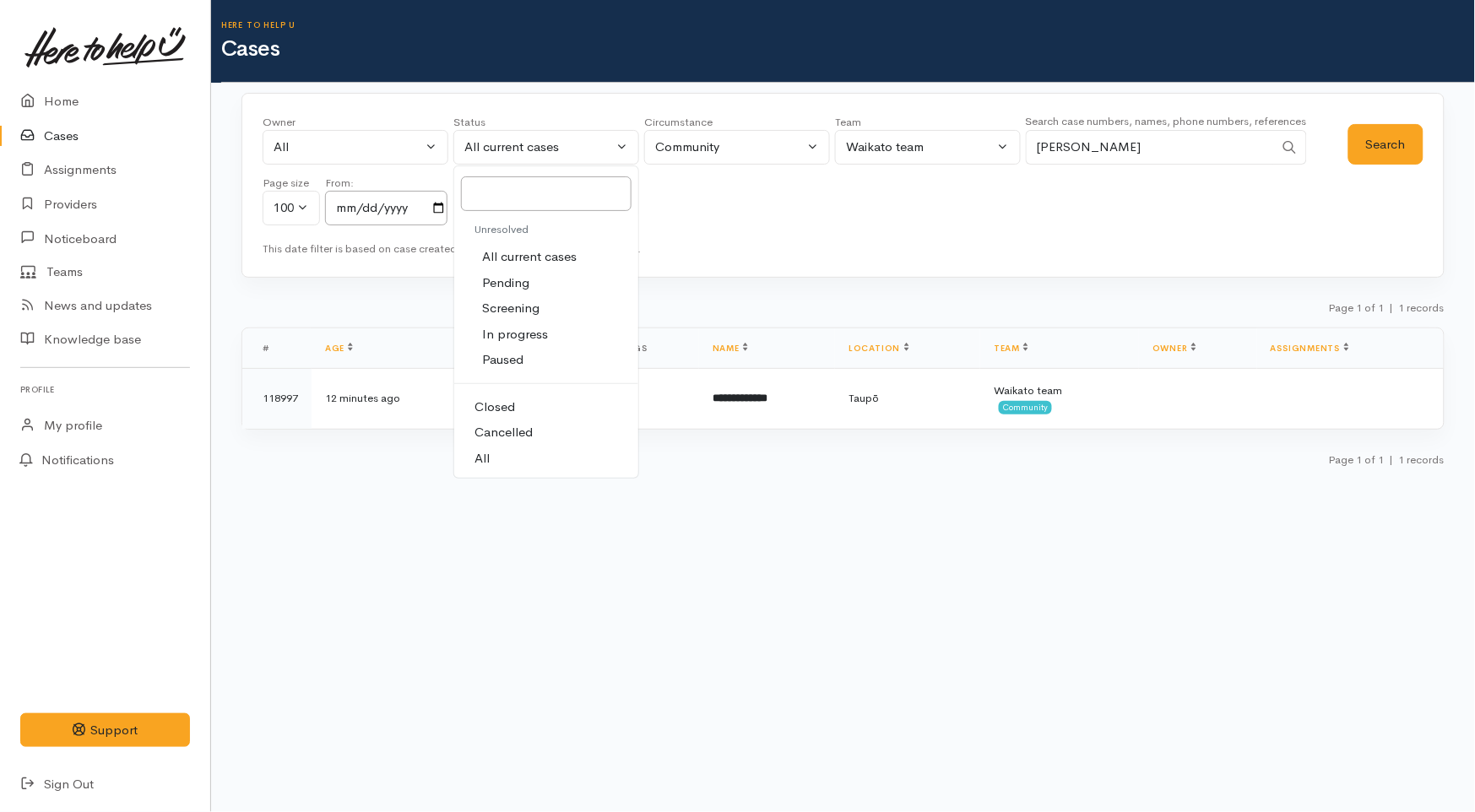
click at [503, 462] on link "All" at bounding box center [546, 459] width 184 height 26
select select "All"
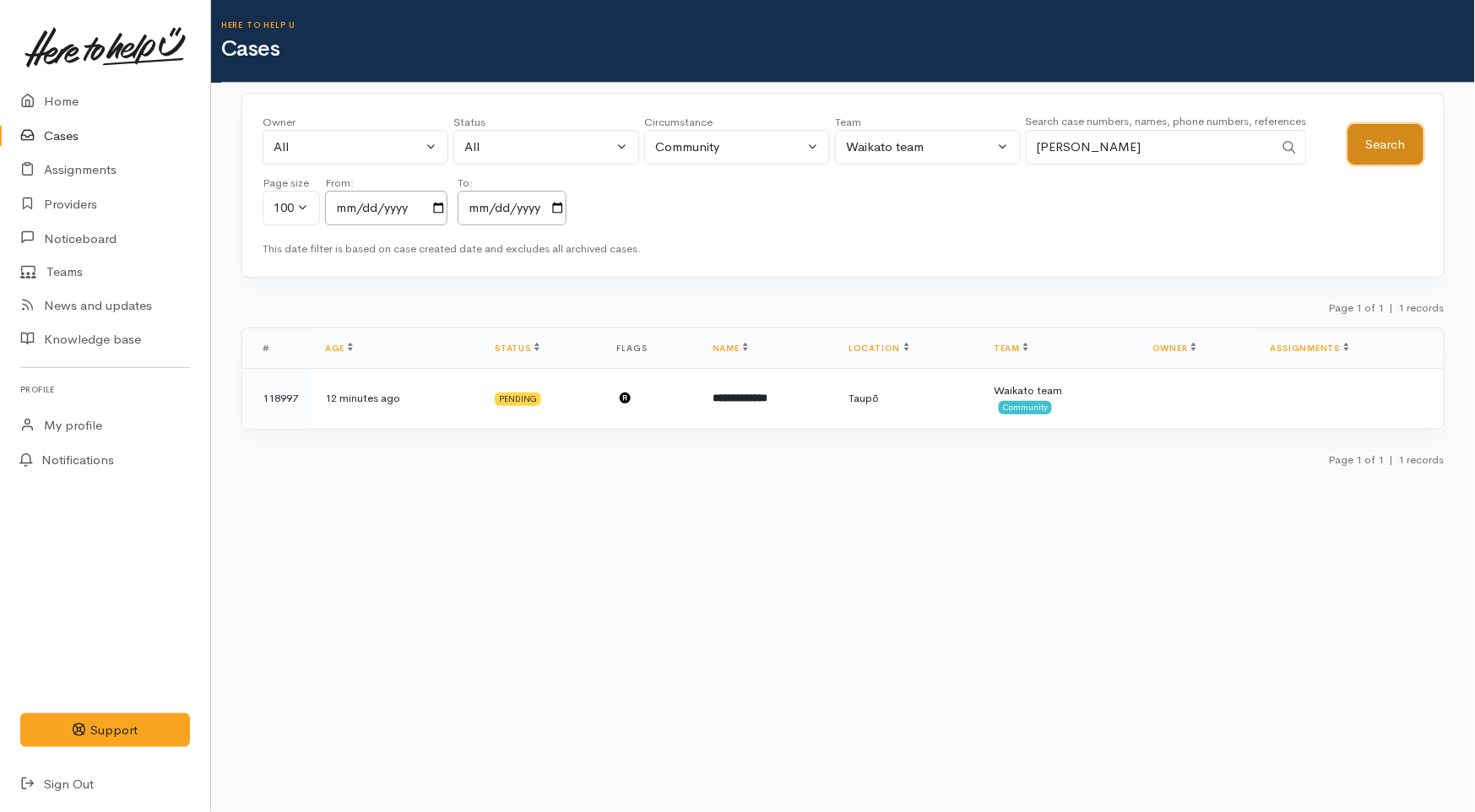
click at [1393, 137] on button "Search" at bounding box center [1385, 145] width 75 height 41
click at [381, 142] on div "All" at bounding box center [348, 147] width 149 height 20
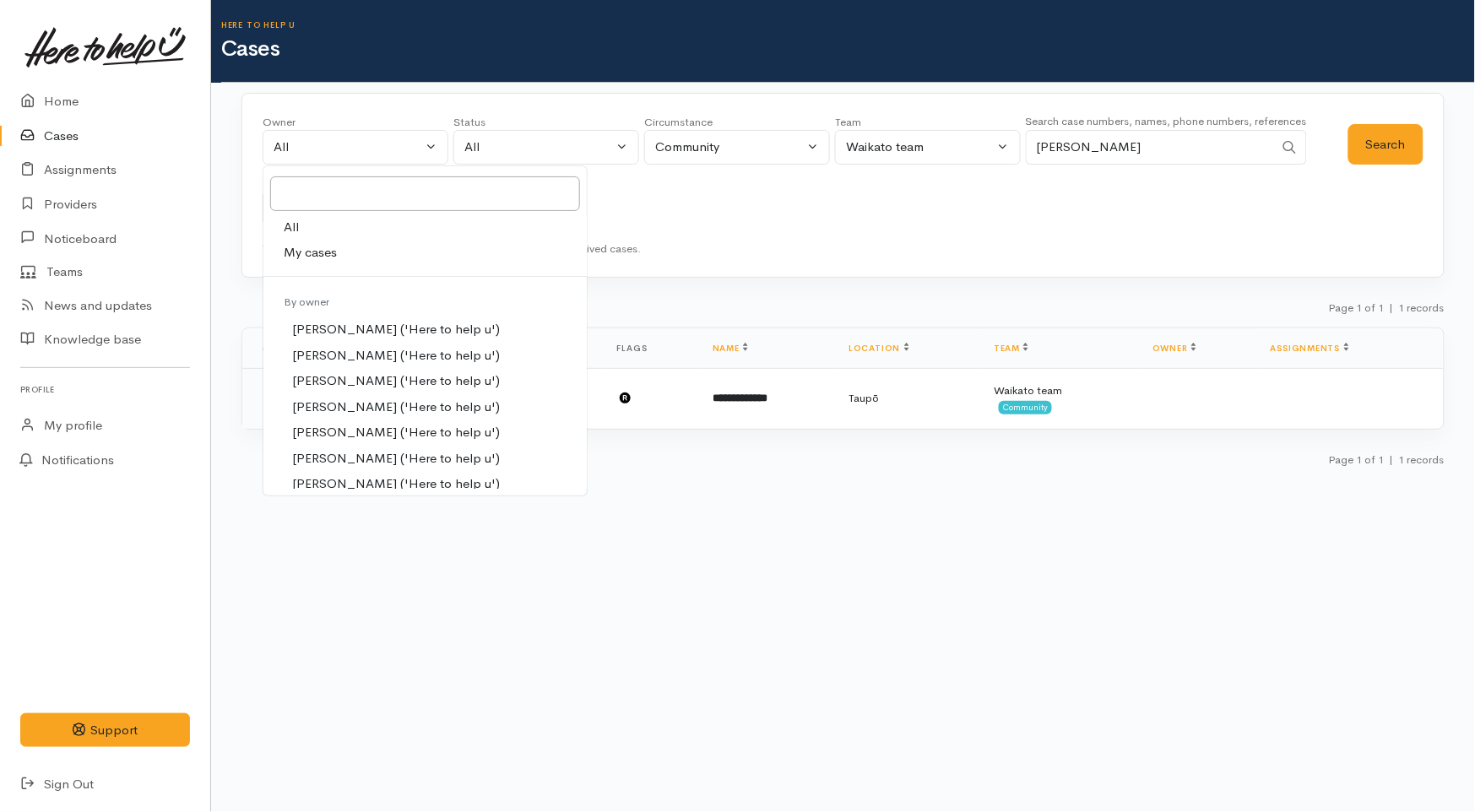
click at [353, 257] on link "My cases" at bounding box center [425, 252] width 323 height 26
select select "1648"
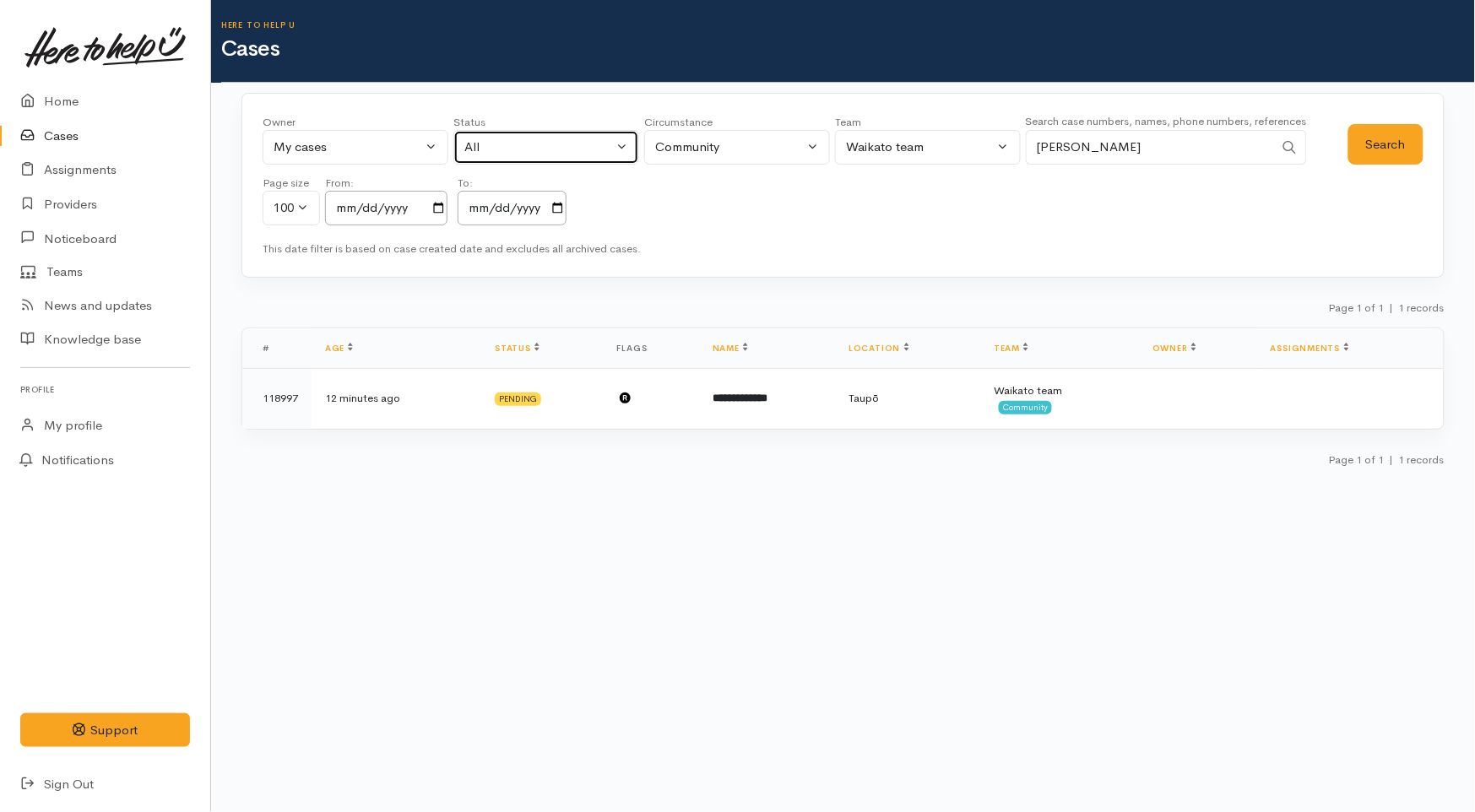
click at [536, 144] on div "All" at bounding box center [538, 147] width 149 height 20
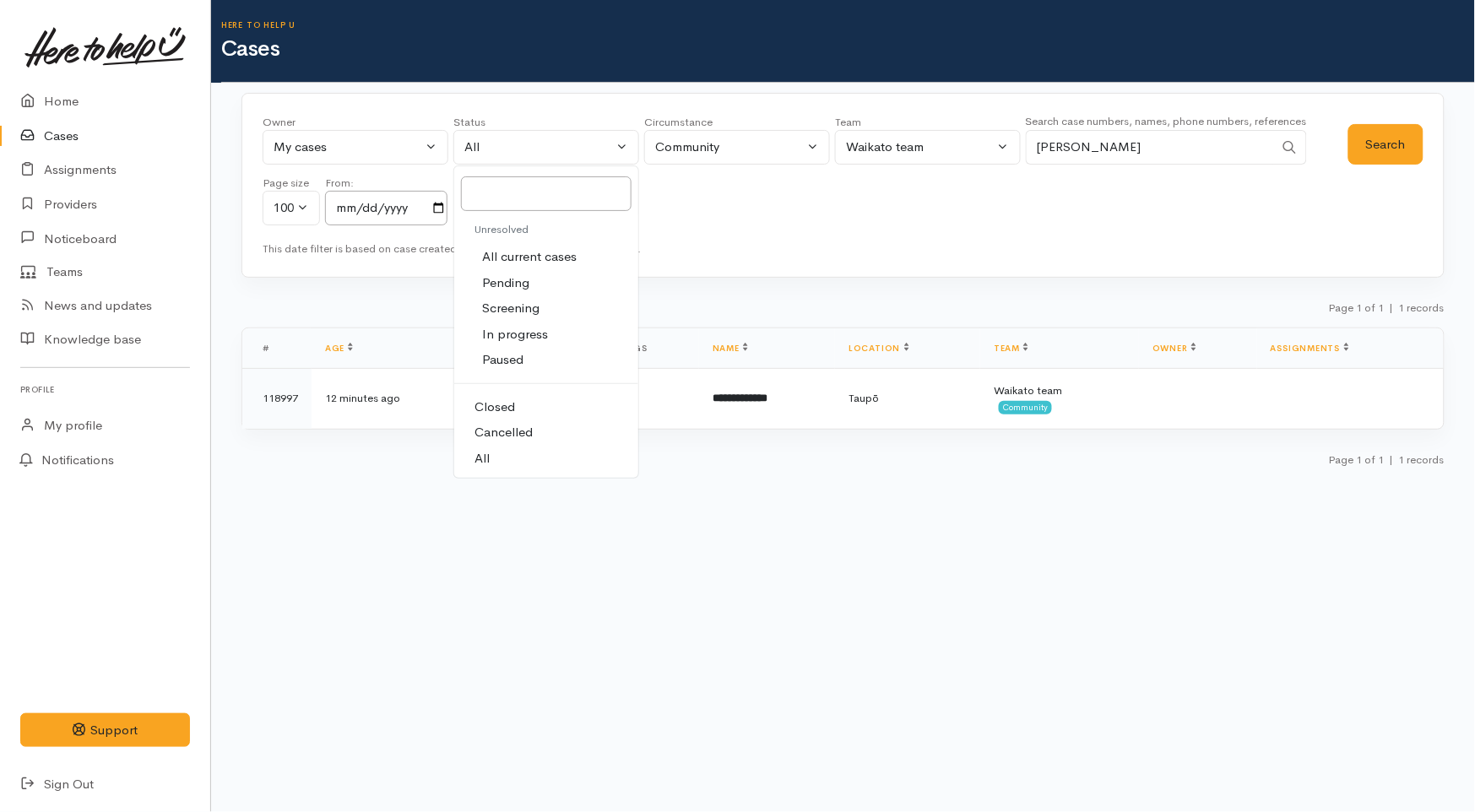
click at [524, 257] on span "All current cases" at bounding box center [530, 257] width 95 height 20
select select "Unresolved"
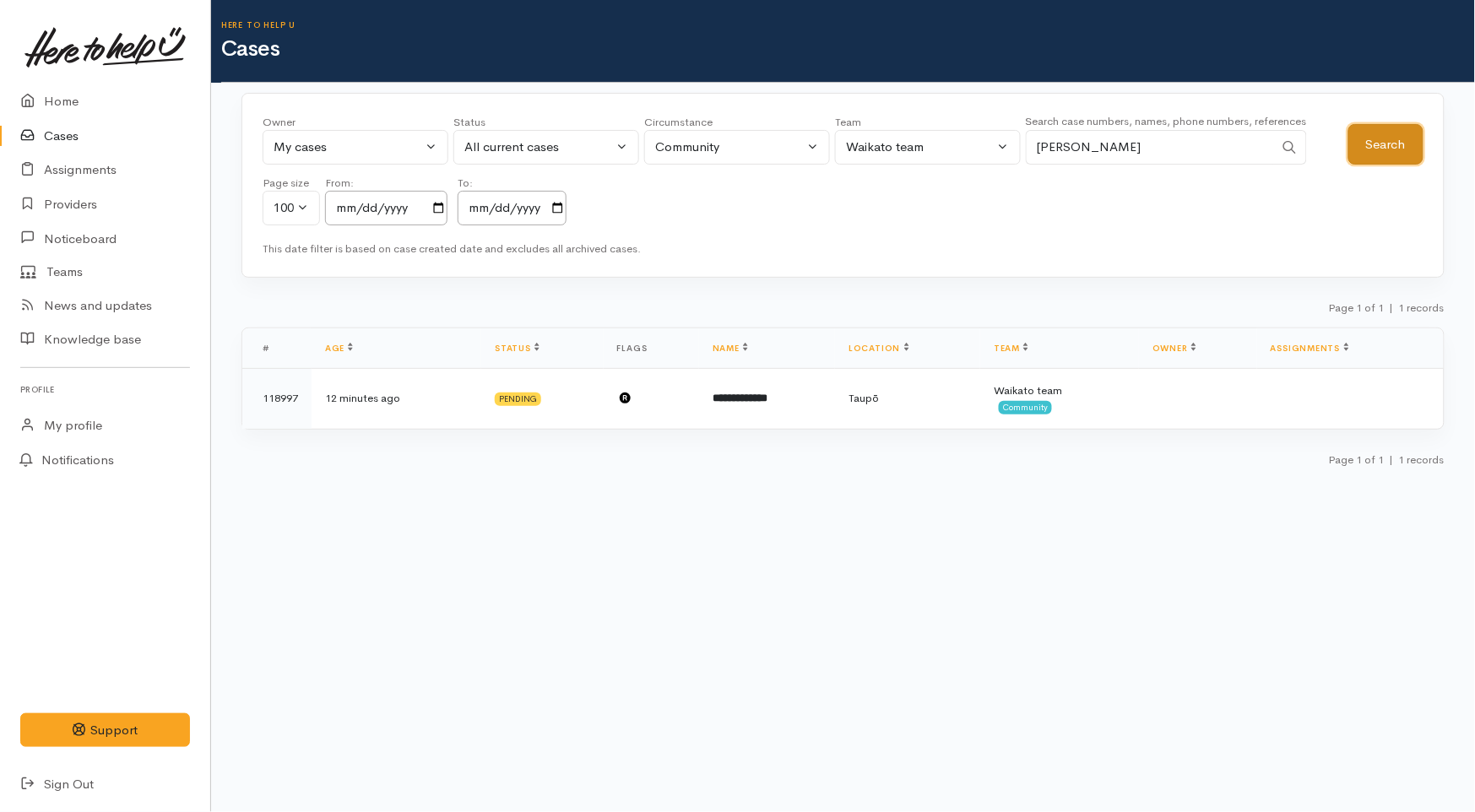
click at [1348, 140] on button "Search" at bounding box center [1385, 145] width 75 height 41
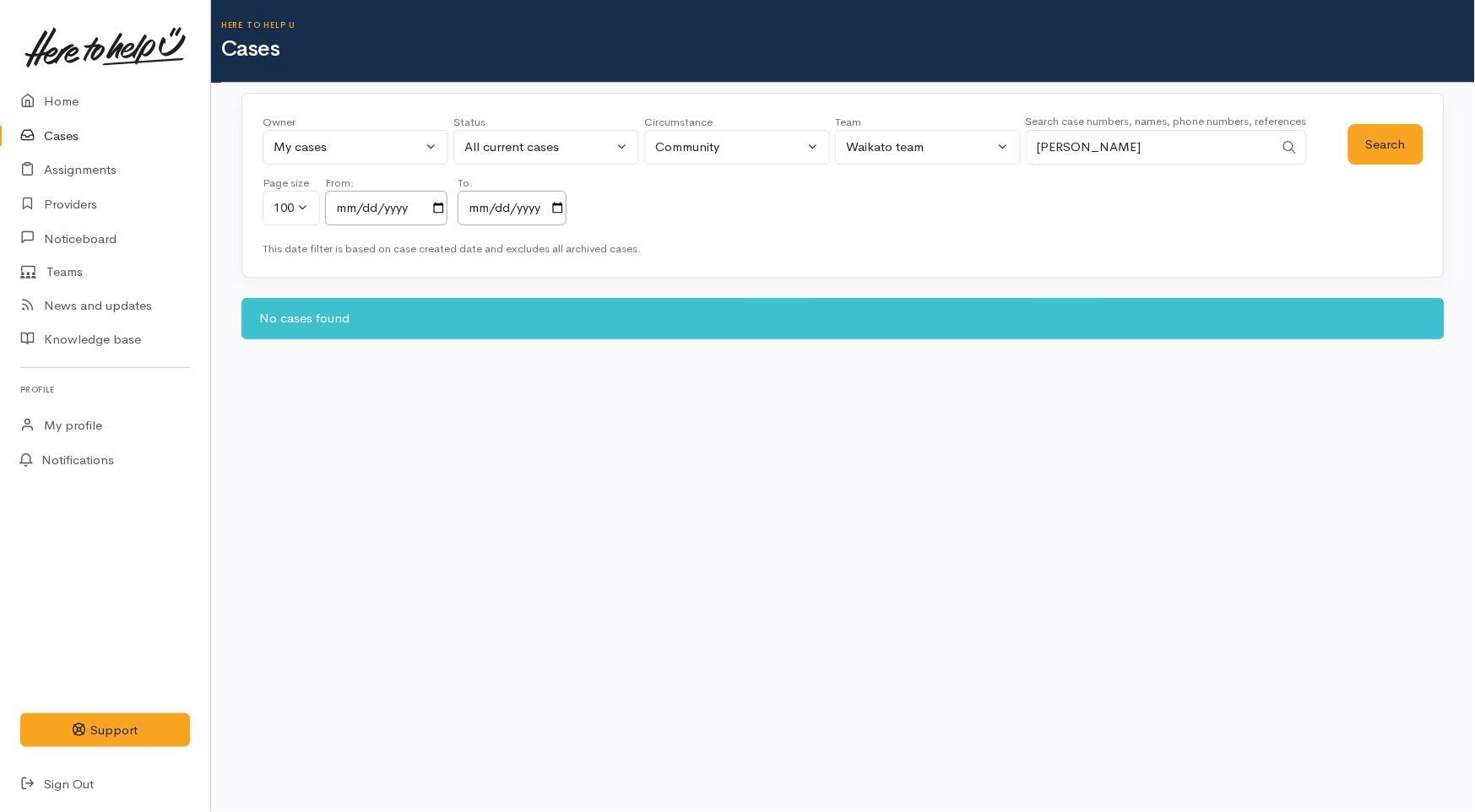
drag, startPoint x: 1177, startPoint y: 156, endPoint x: 1016, endPoint y: 156, distance: 161.0
click at [1016, 156] on div "Owner All My cases Aandrea Murray ('Here to help u') Akash Prakash ('Here to he…" at bounding box center [805, 174] width 1086 height 121
click at [1388, 133] on button "Search" at bounding box center [1385, 145] width 75 height 41
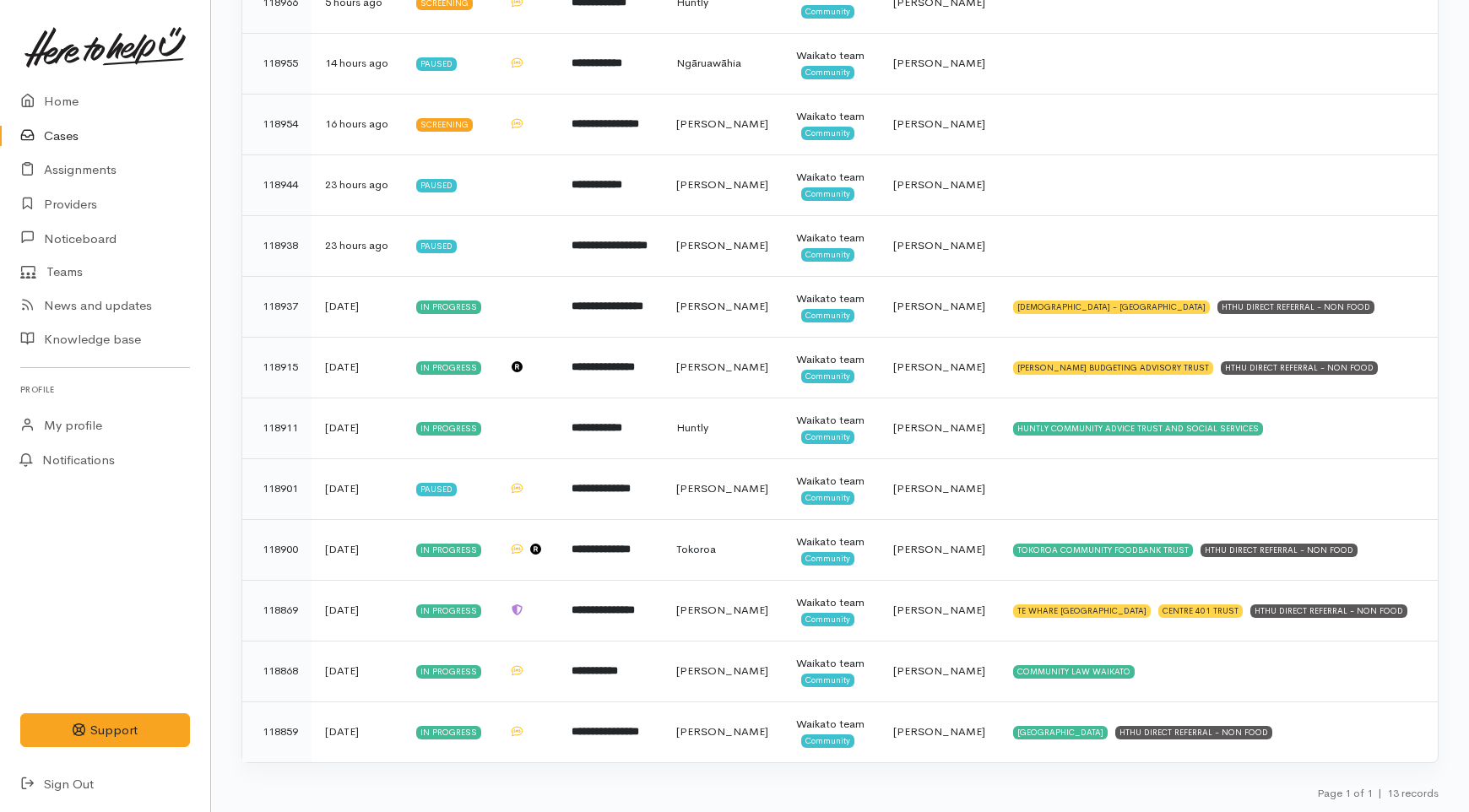
scroll to position [611, 0]
click at [67, 95] on link "Home" at bounding box center [105, 102] width 210 height 34
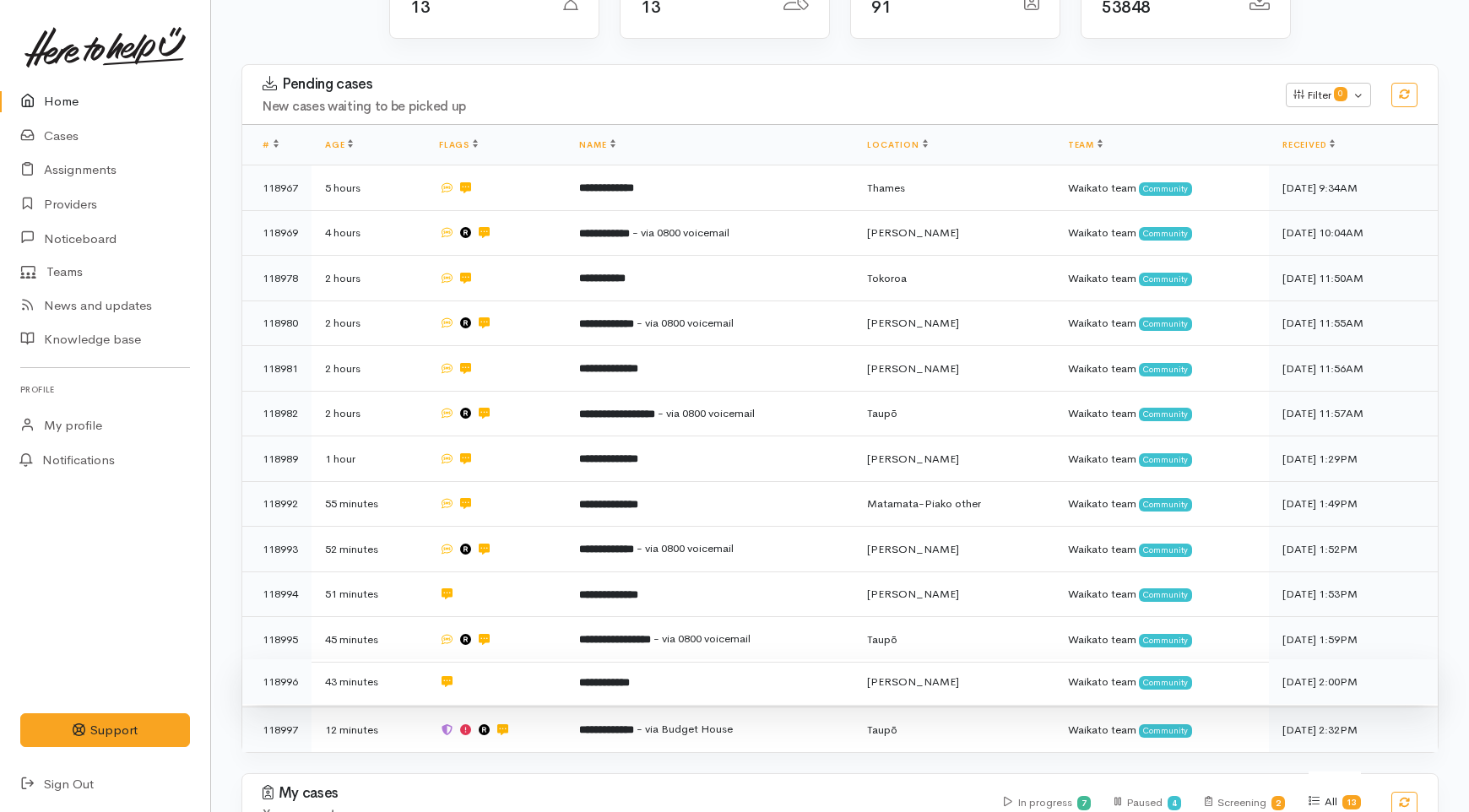
scroll to position [562, 0]
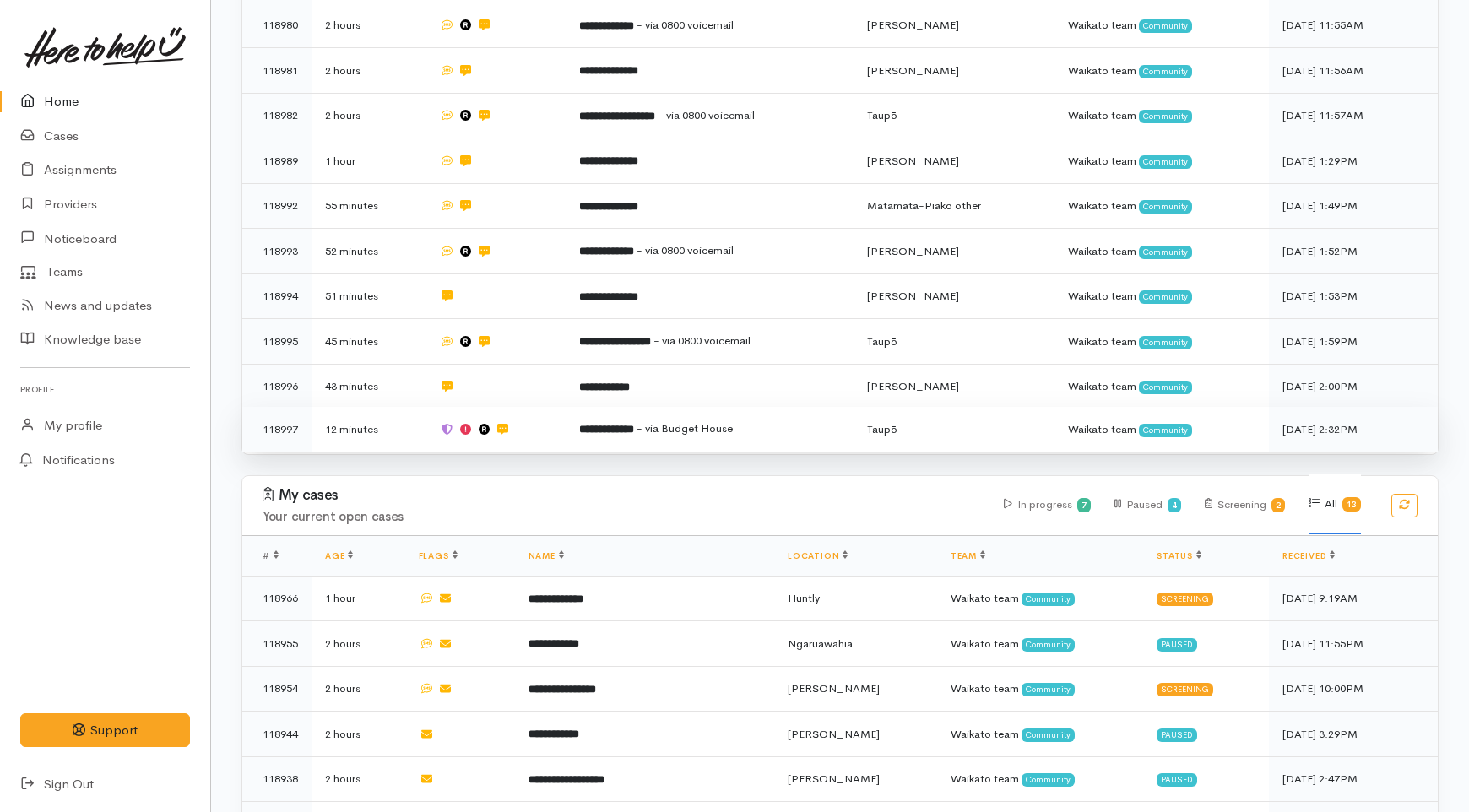
click at [753, 407] on td "**********" at bounding box center [710, 430] width 288 height 45
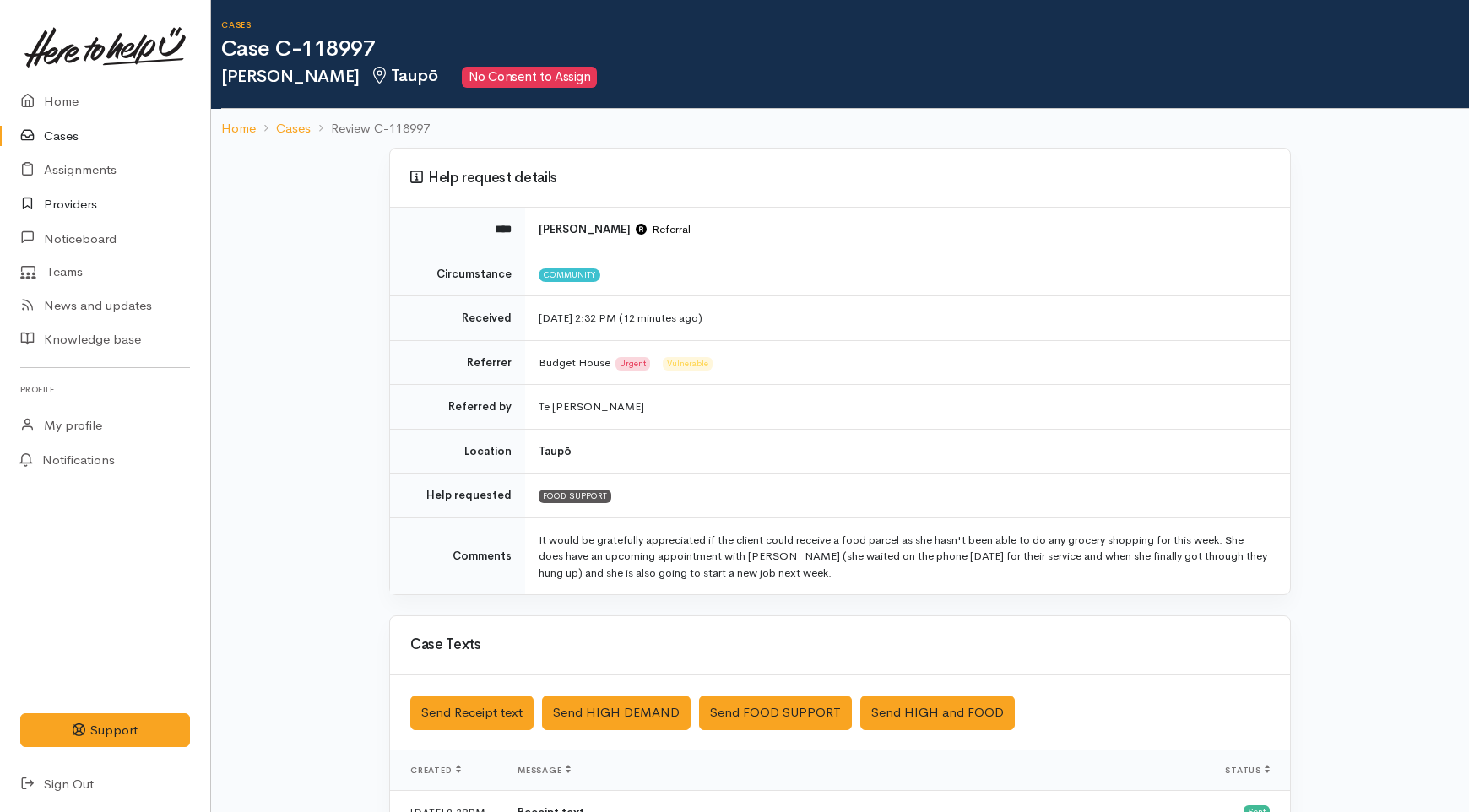
click at [65, 204] on link "Providers" at bounding box center [105, 205] width 210 height 34
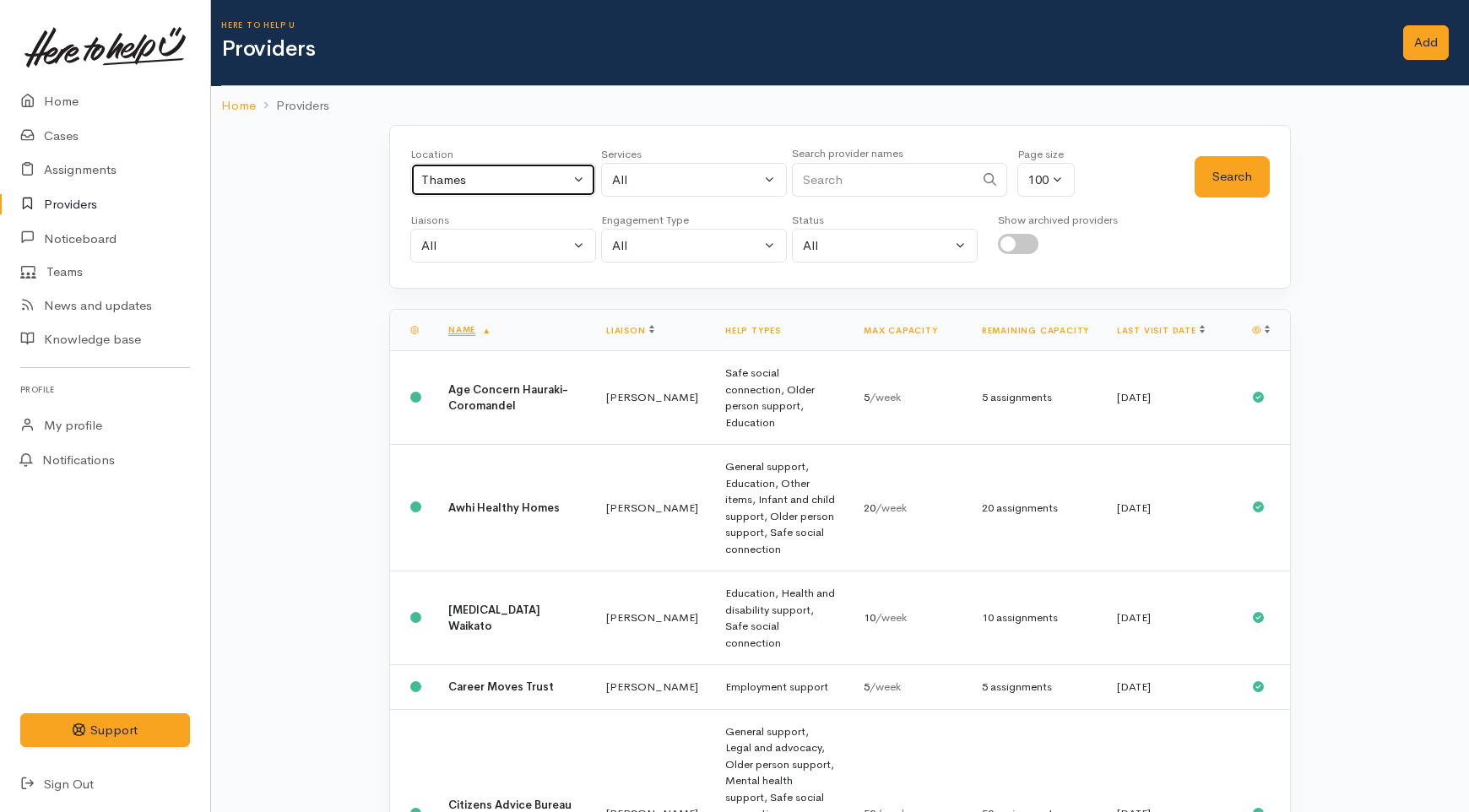
click at [496, 181] on div "Thames" at bounding box center [495, 180] width 149 height 20
drag, startPoint x: 458, startPoint y: 232, endPoint x: 435, endPoint y: 229, distance: 23.2
click at [435, 229] on input "taupo" at bounding box center [503, 226] width 170 height 34
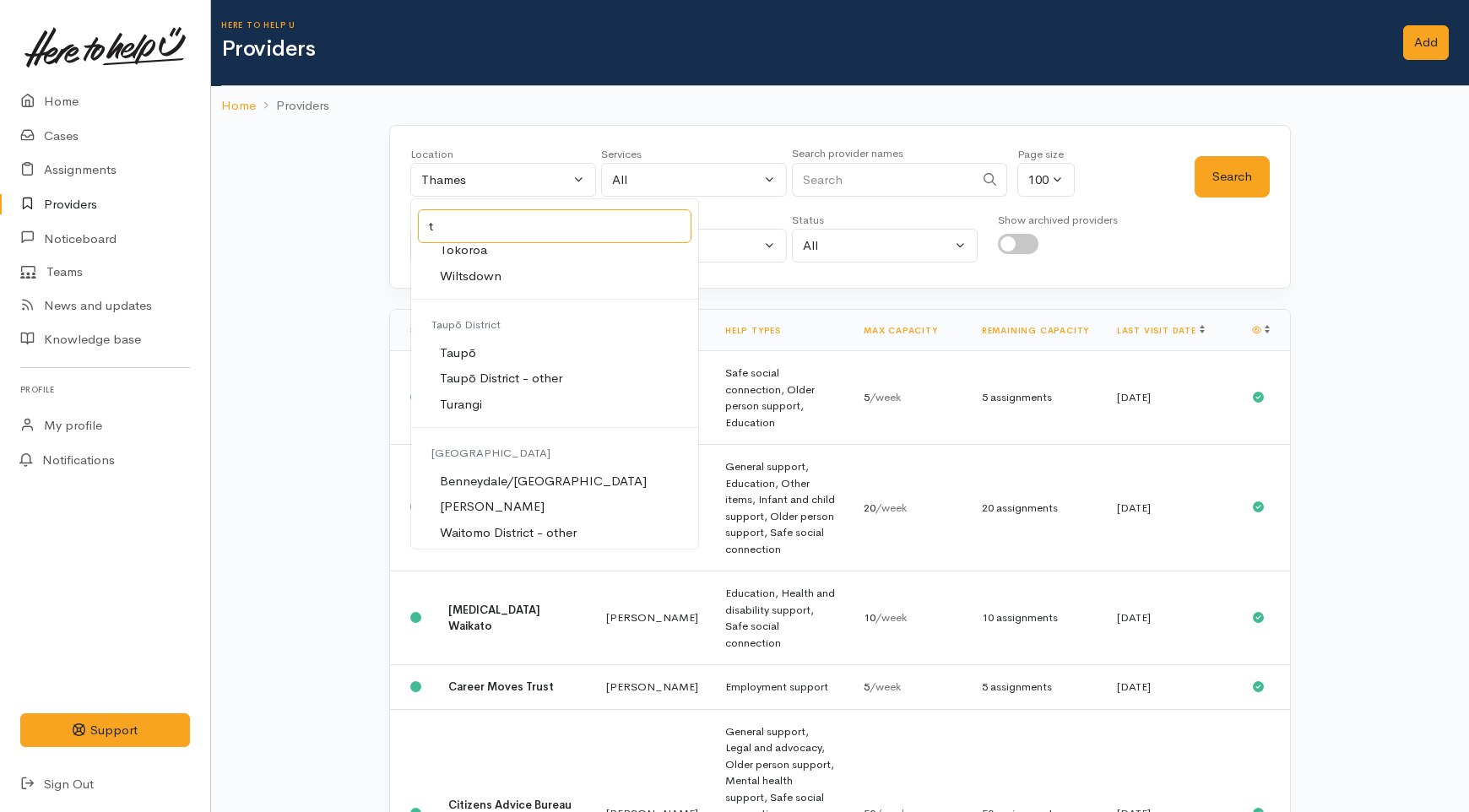
scroll to position [3050, 0]
type input "t"
click at [483, 346] on link "Taupō" at bounding box center [554, 350] width 287 height 26
select select "183"
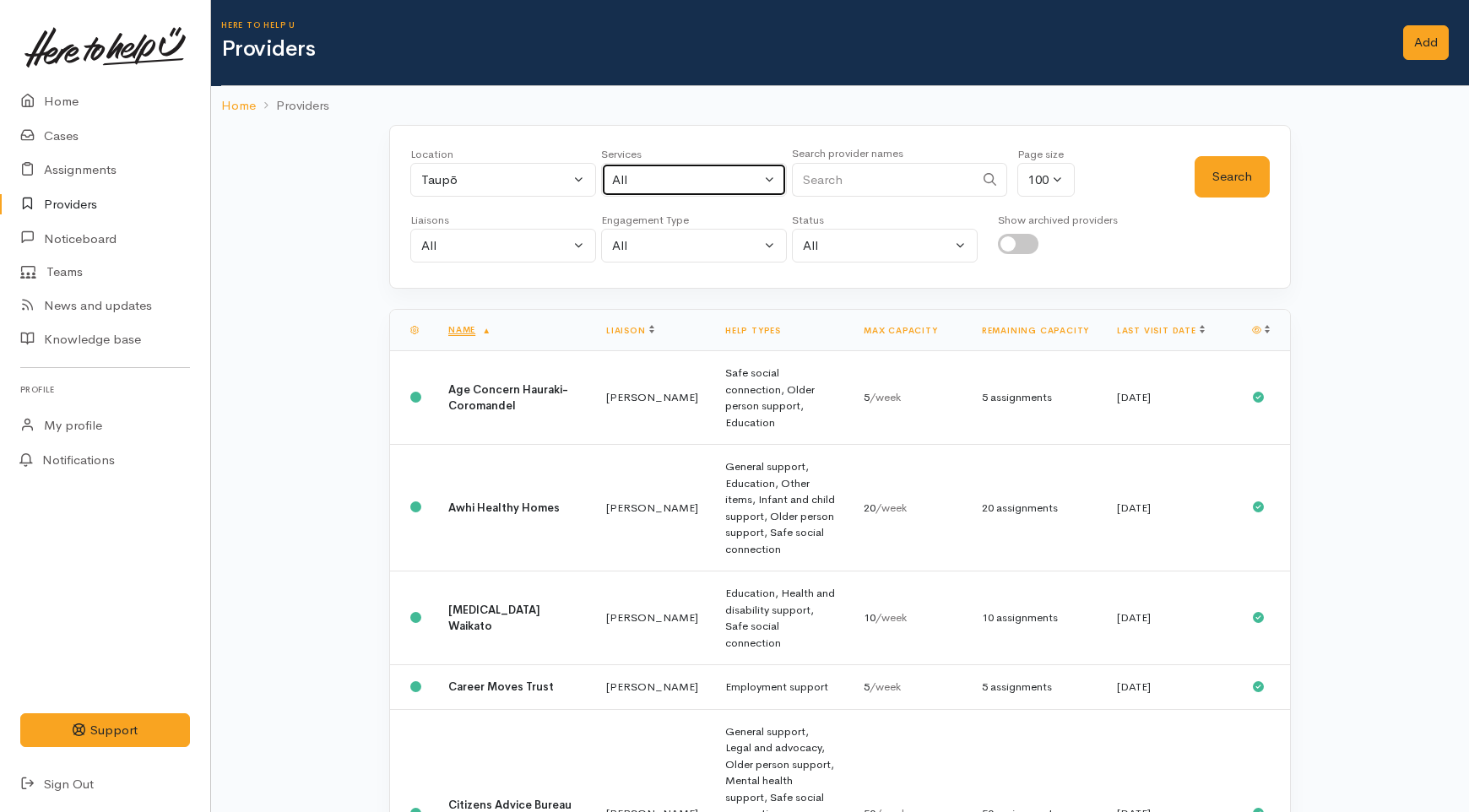
click at [728, 193] on button "All" at bounding box center [694, 180] width 186 height 34
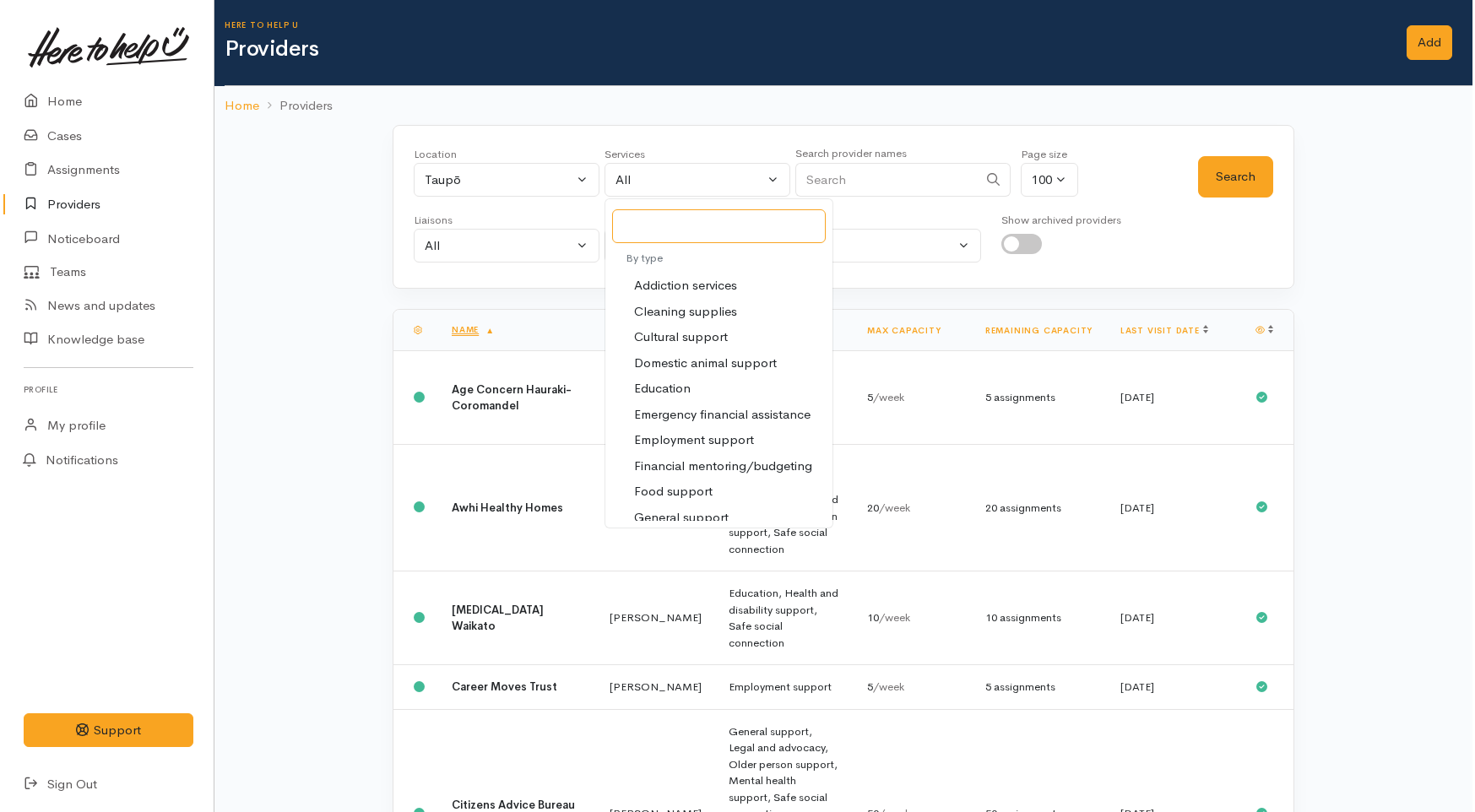
scroll to position [188, 0]
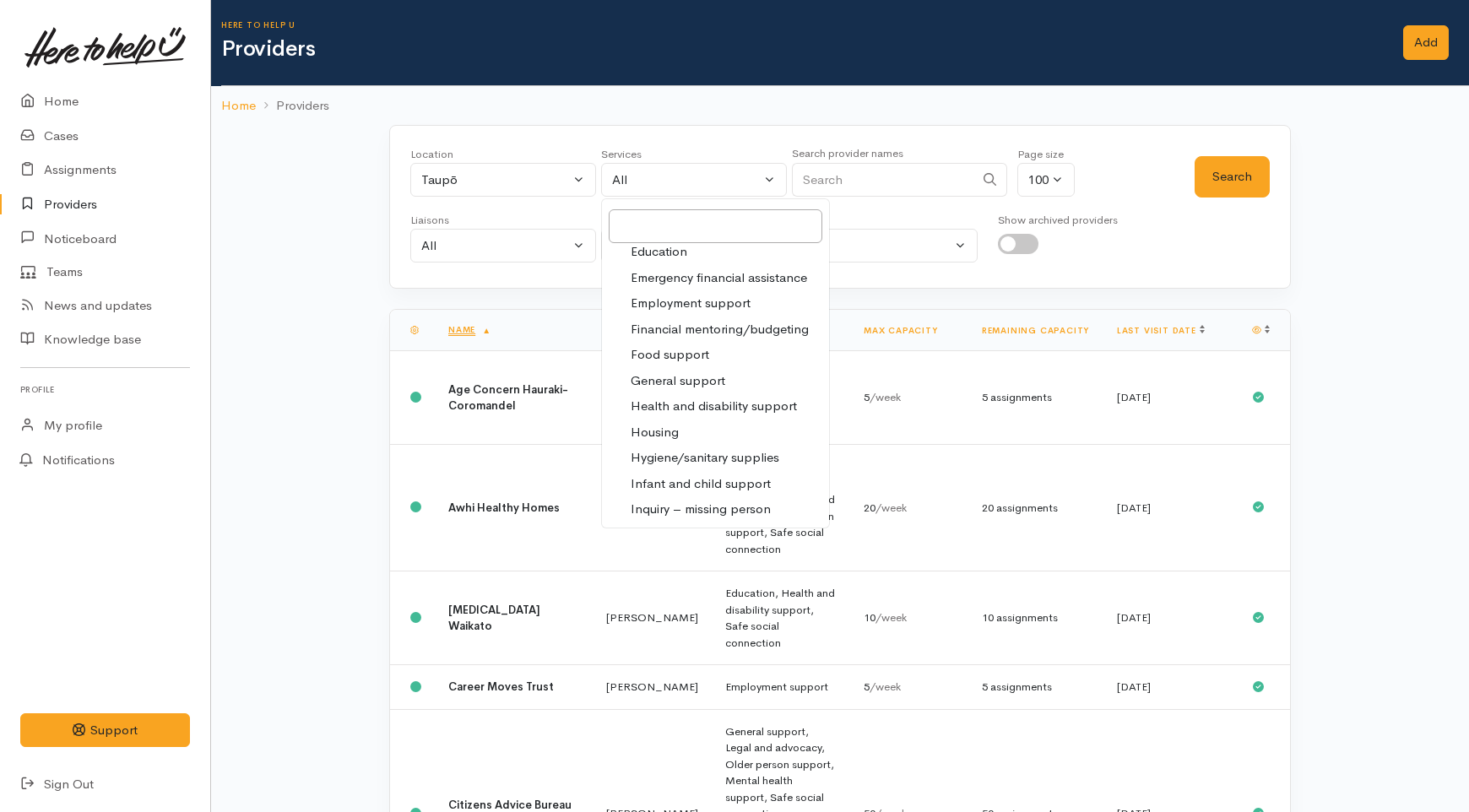
click at [672, 351] on span "Food support" at bounding box center [669, 355] width 78 height 20
select select "3"
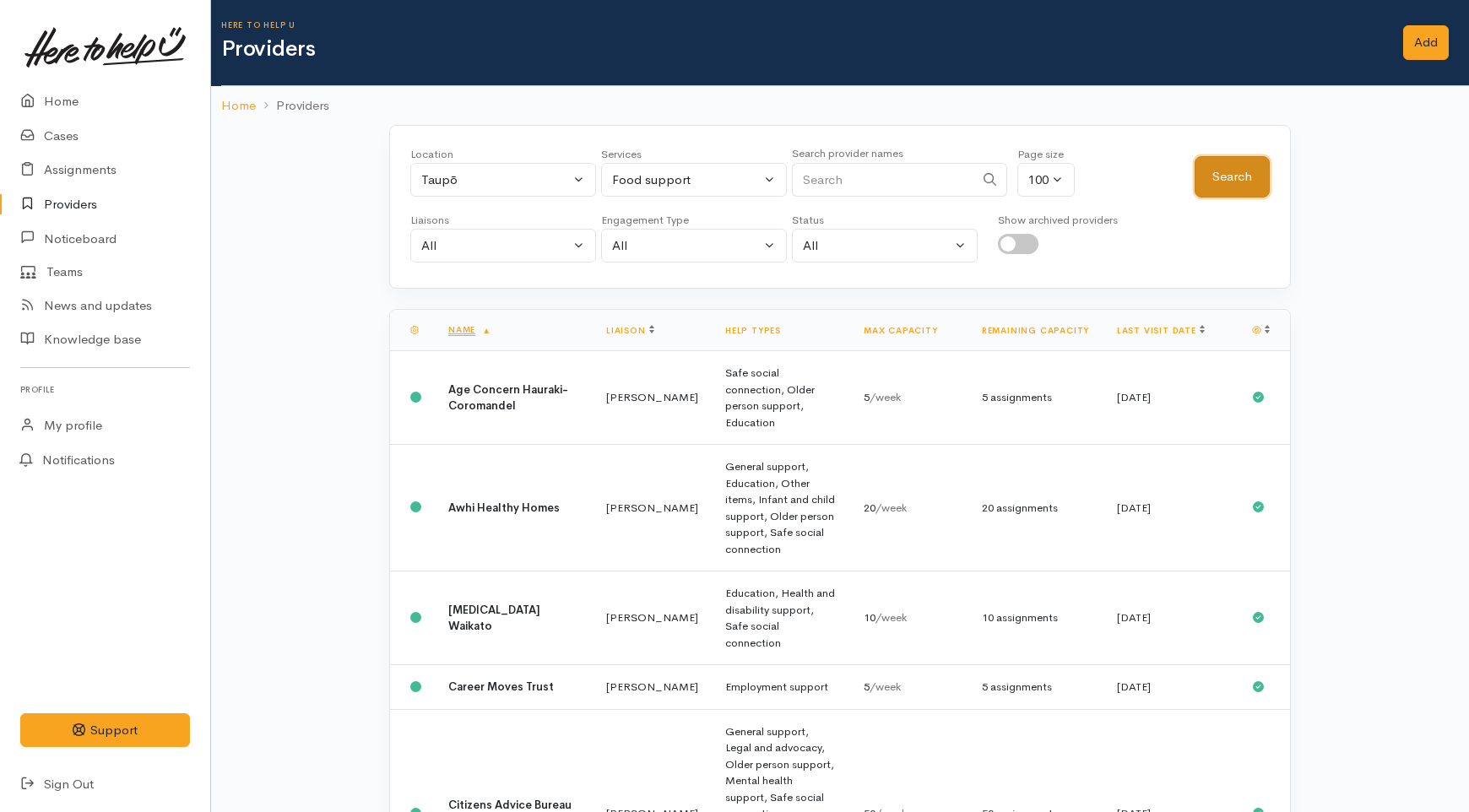
click at [1199, 173] on button "Search" at bounding box center [1231, 177] width 75 height 41
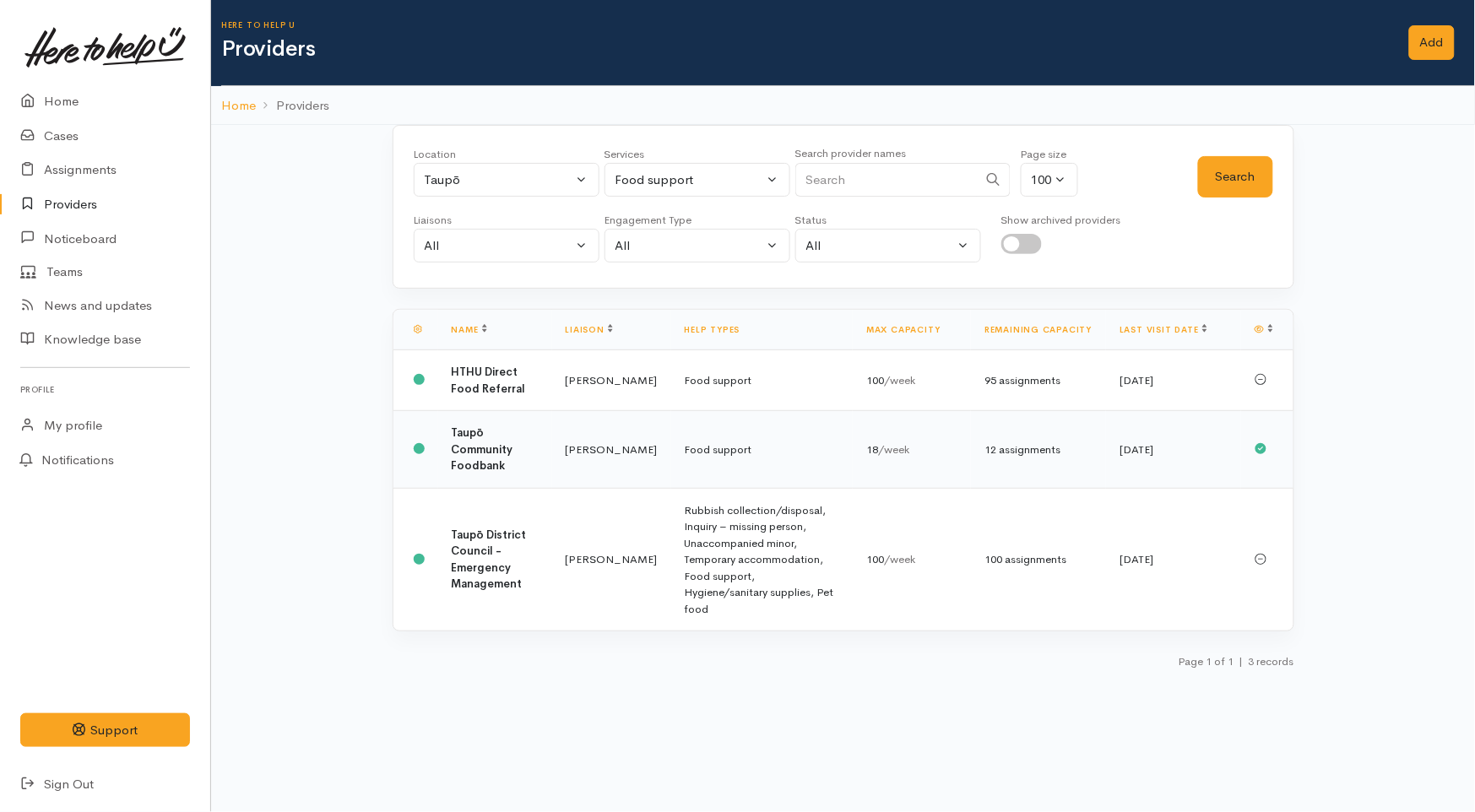
click at [576, 470] on td "Leinati Lima" at bounding box center [611, 449] width 119 height 77
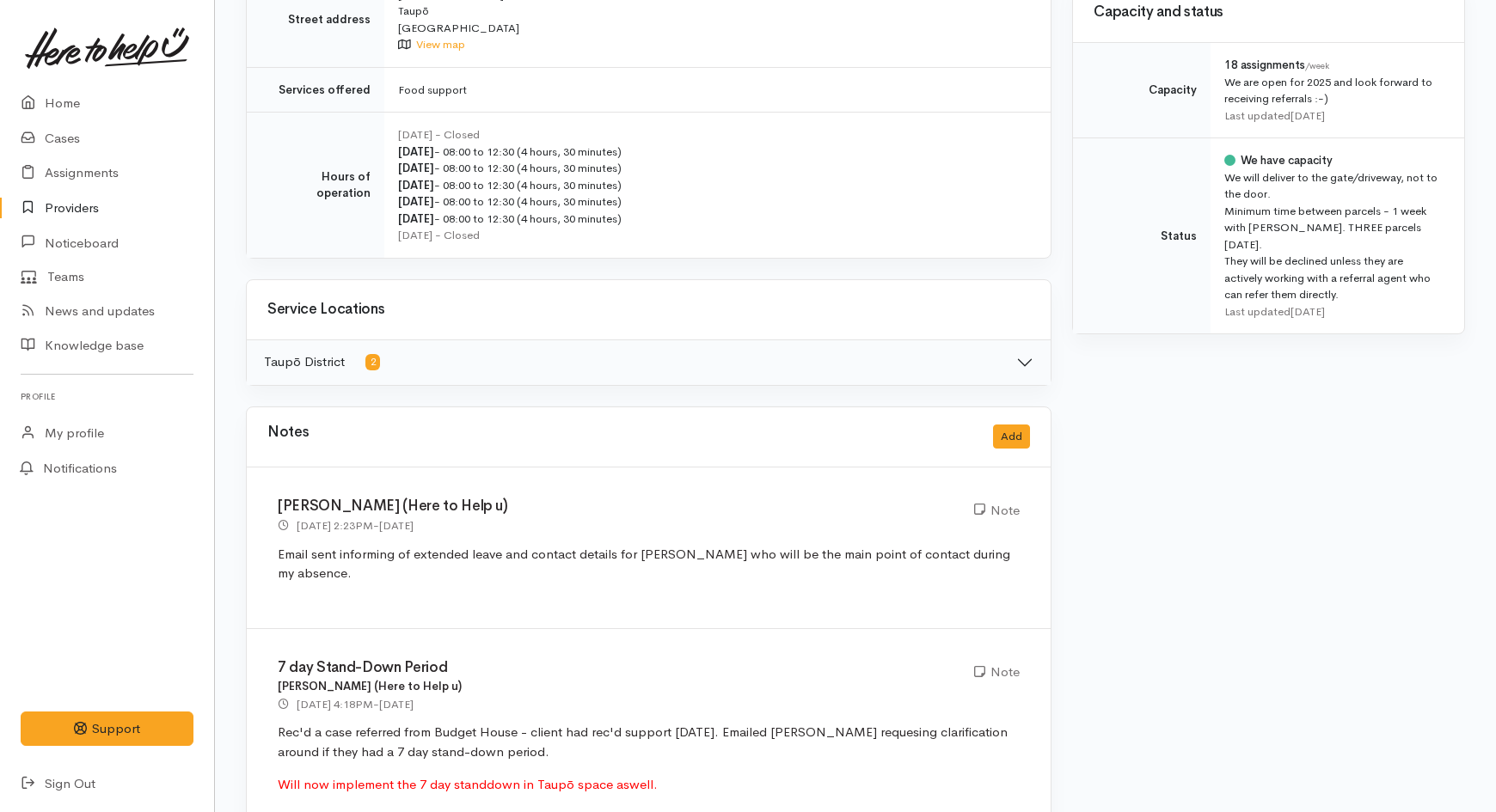
scroll to position [764, 0]
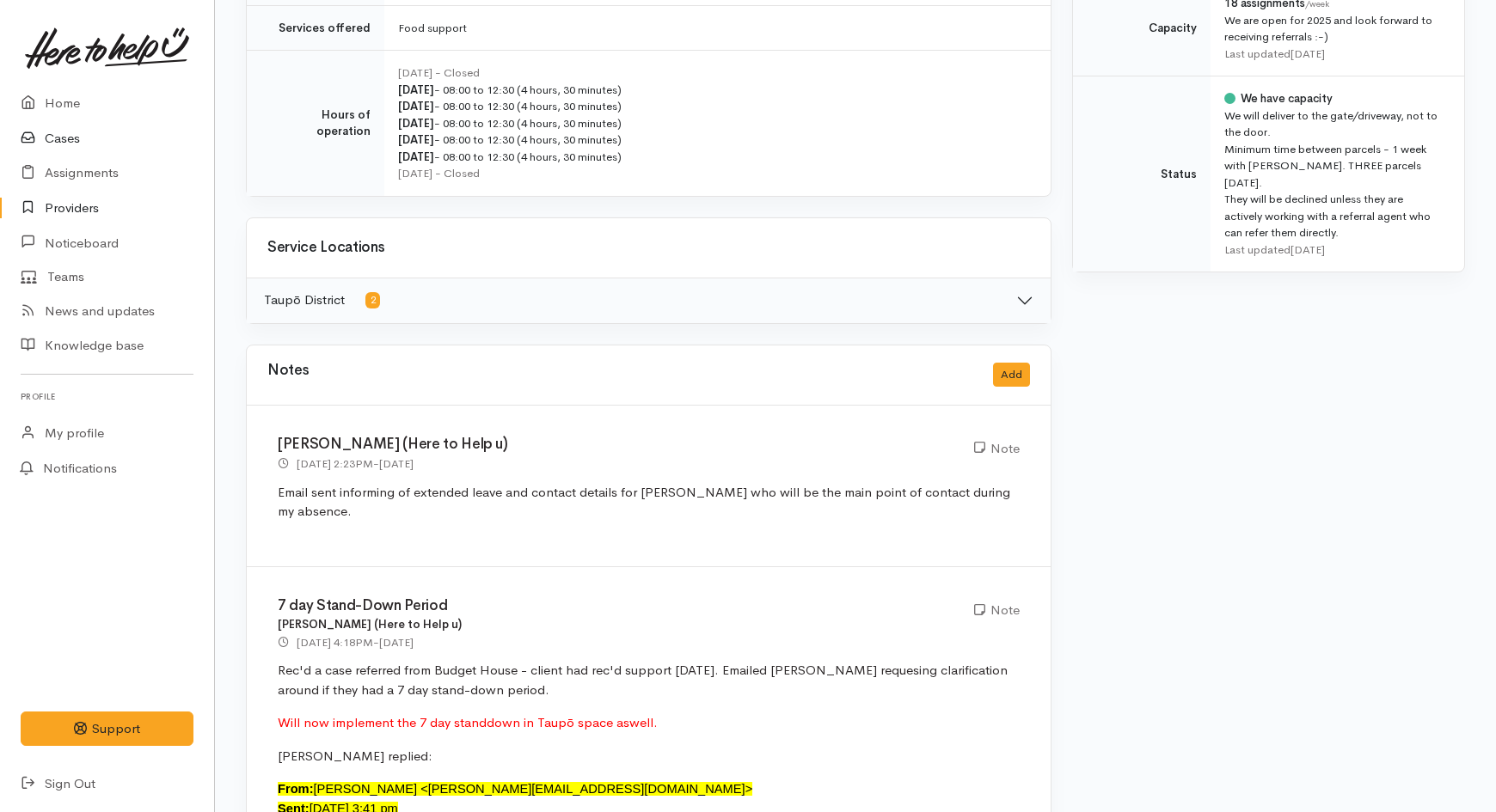
click at [53, 125] on link "Cases" at bounding box center [107, 139] width 214 height 35
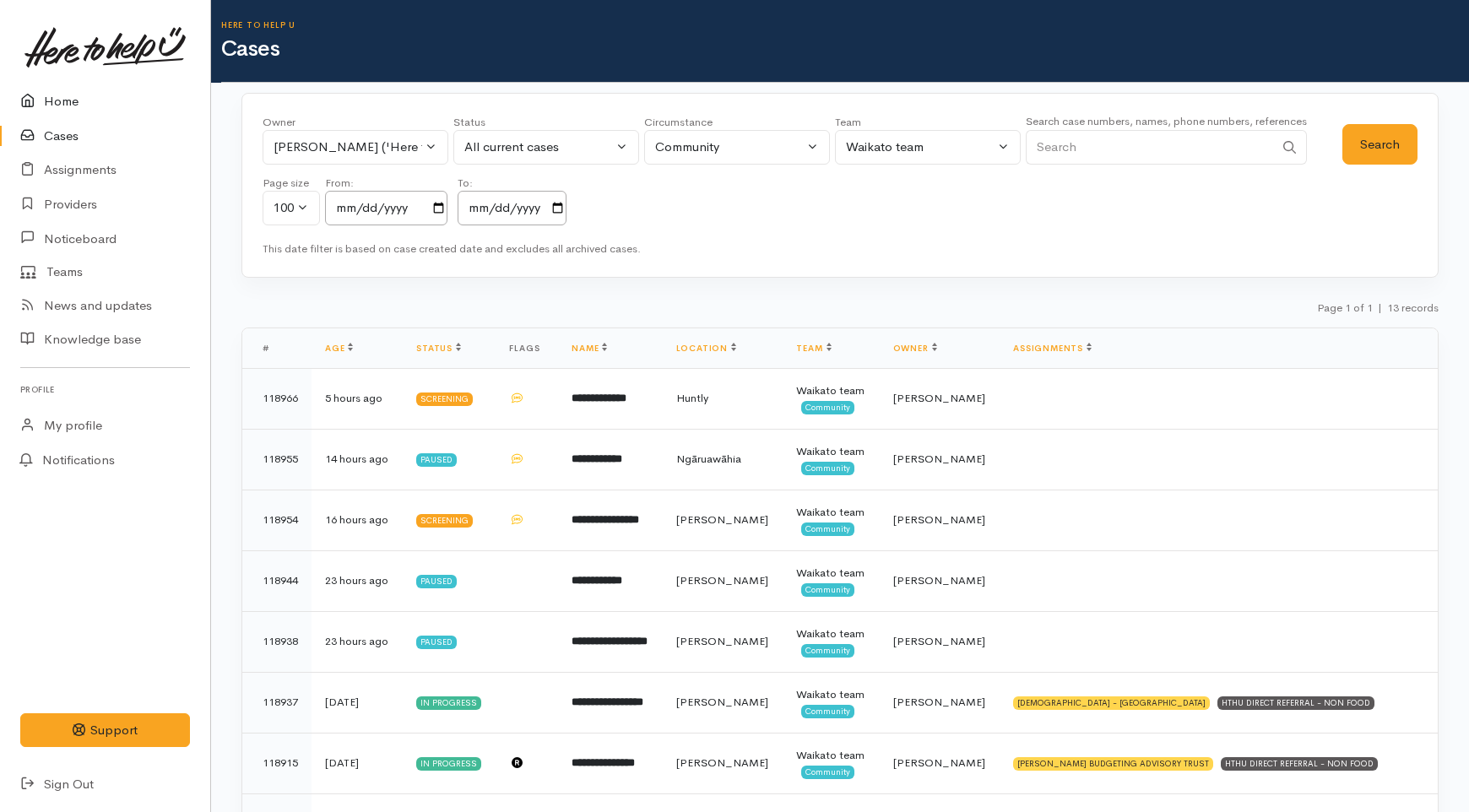
click at [52, 103] on link "Home" at bounding box center [105, 102] width 210 height 34
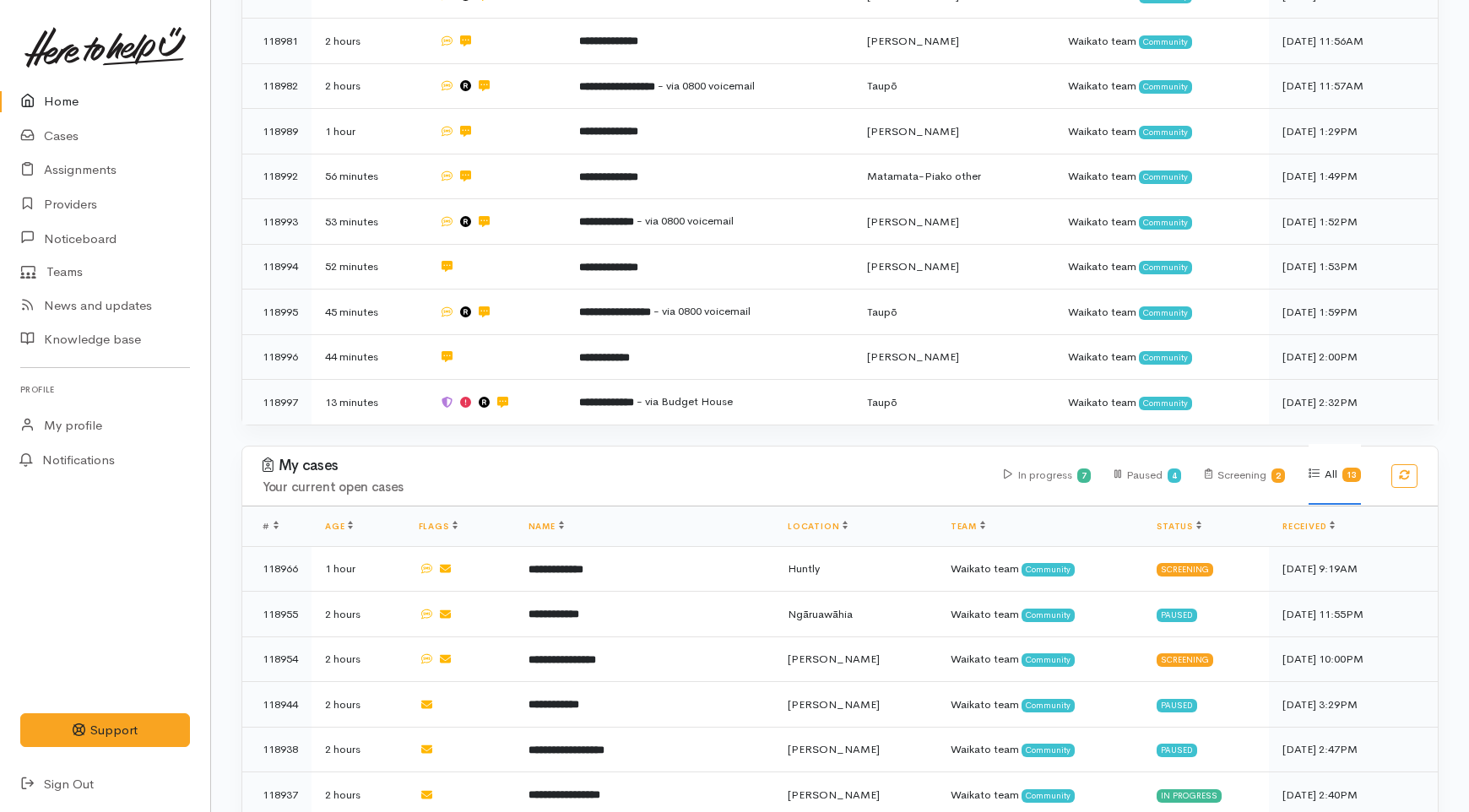
scroll to position [750, 0]
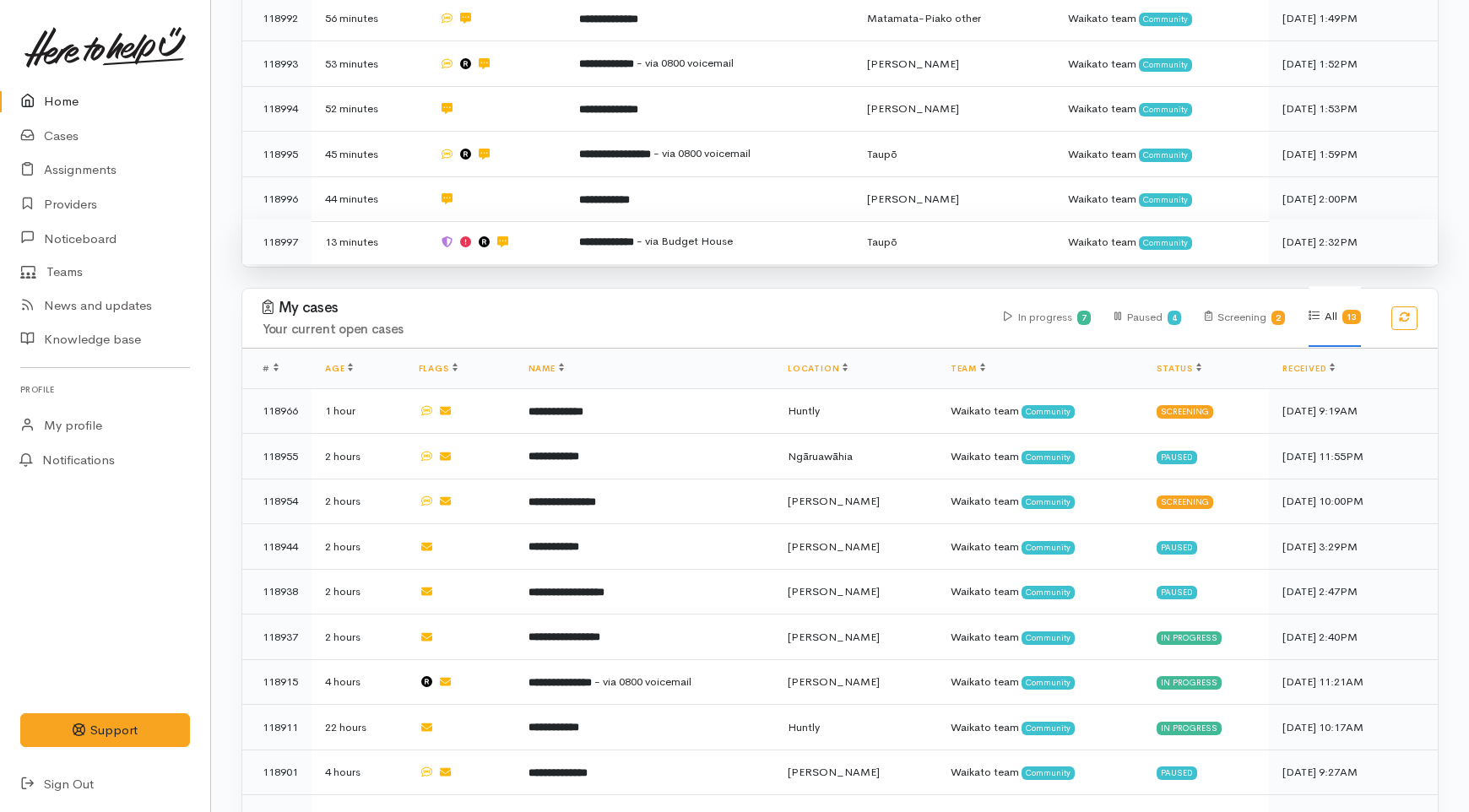
click at [543, 220] on td at bounding box center [495, 242] width 140 height 45
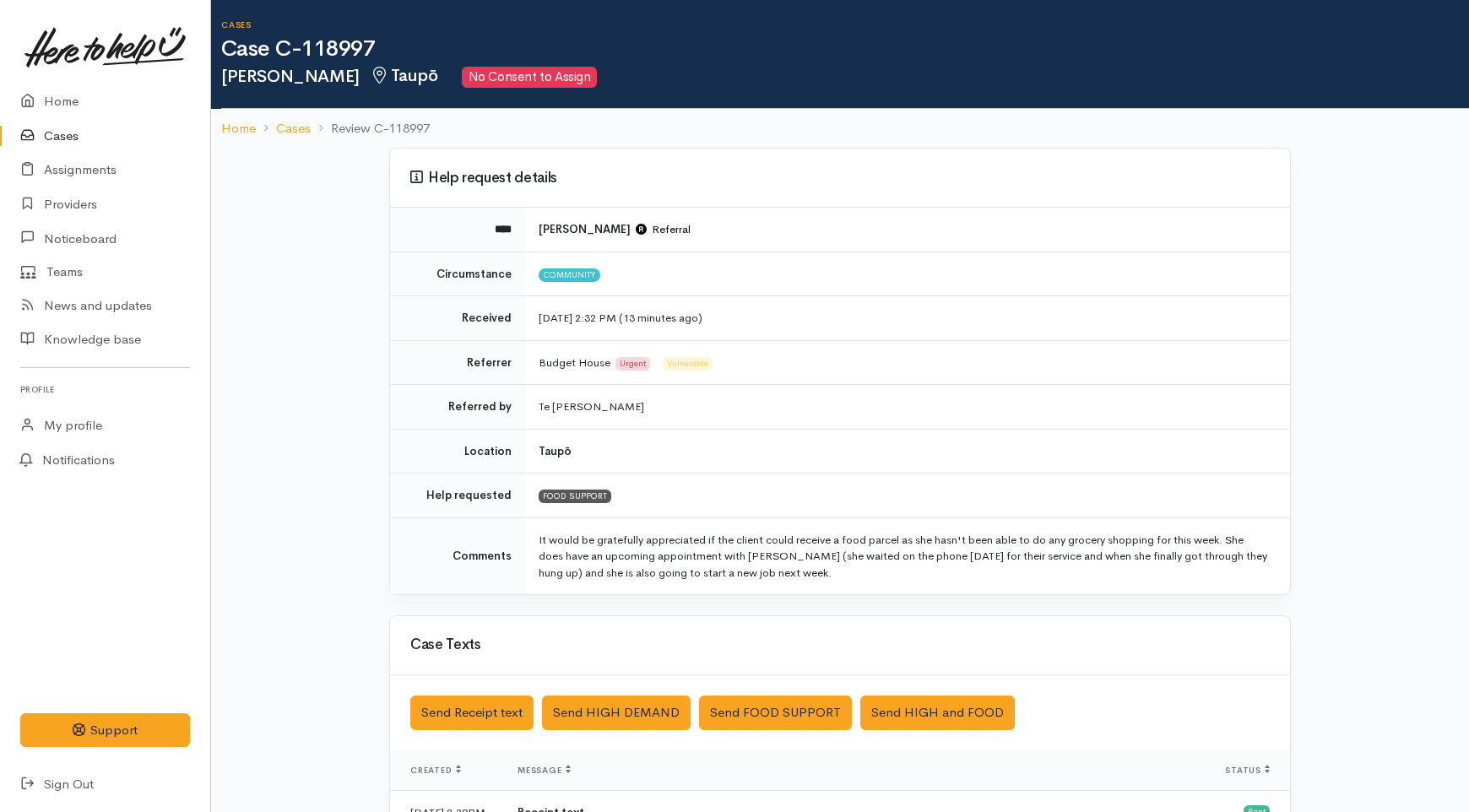
scroll to position [94, 0]
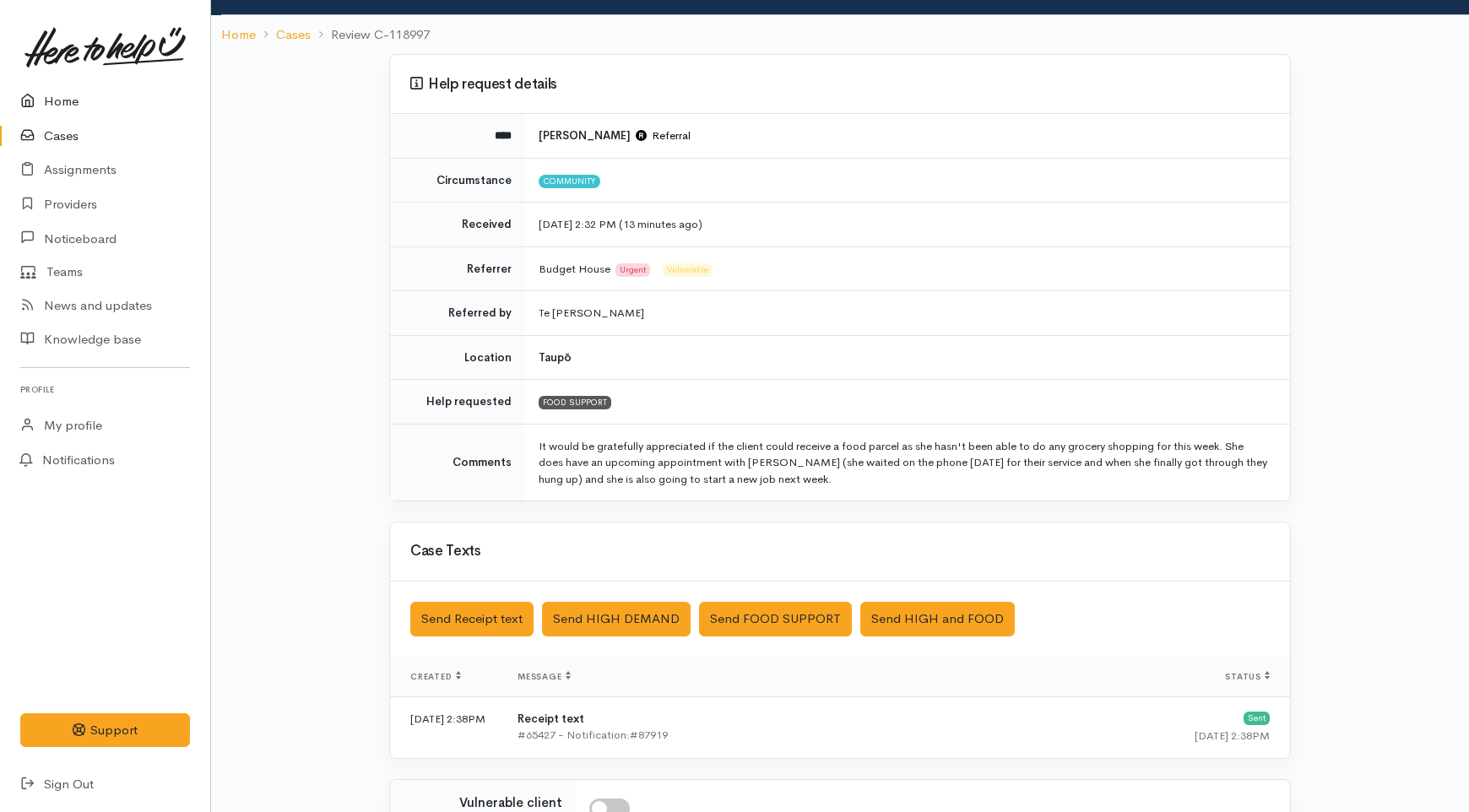
click at [55, 97] on link "Home" at bounding box center [105, 102] width 210 height 34
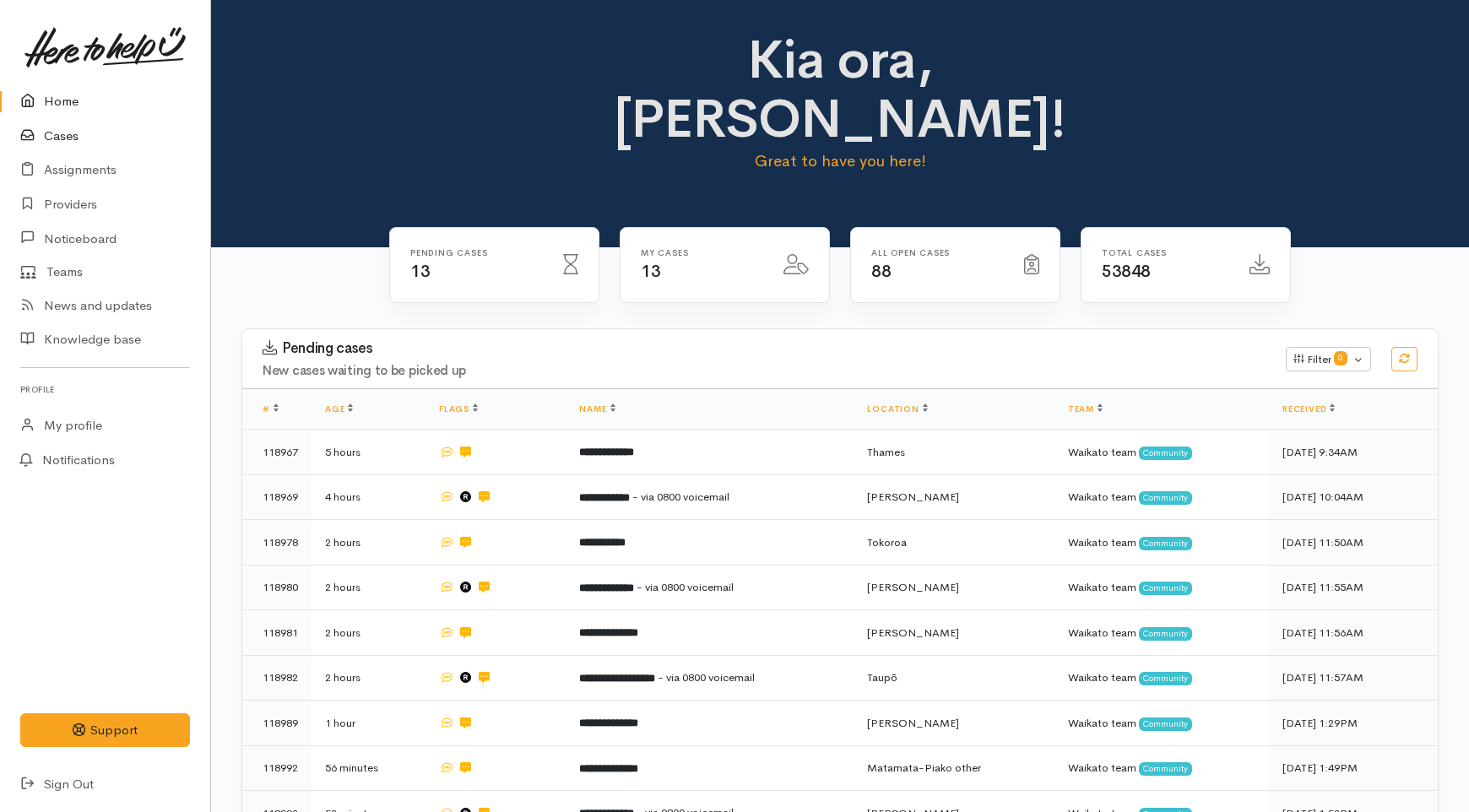
click at [68, 135] on link "Cases" at bounding box center [105, 136] width 210 height 34
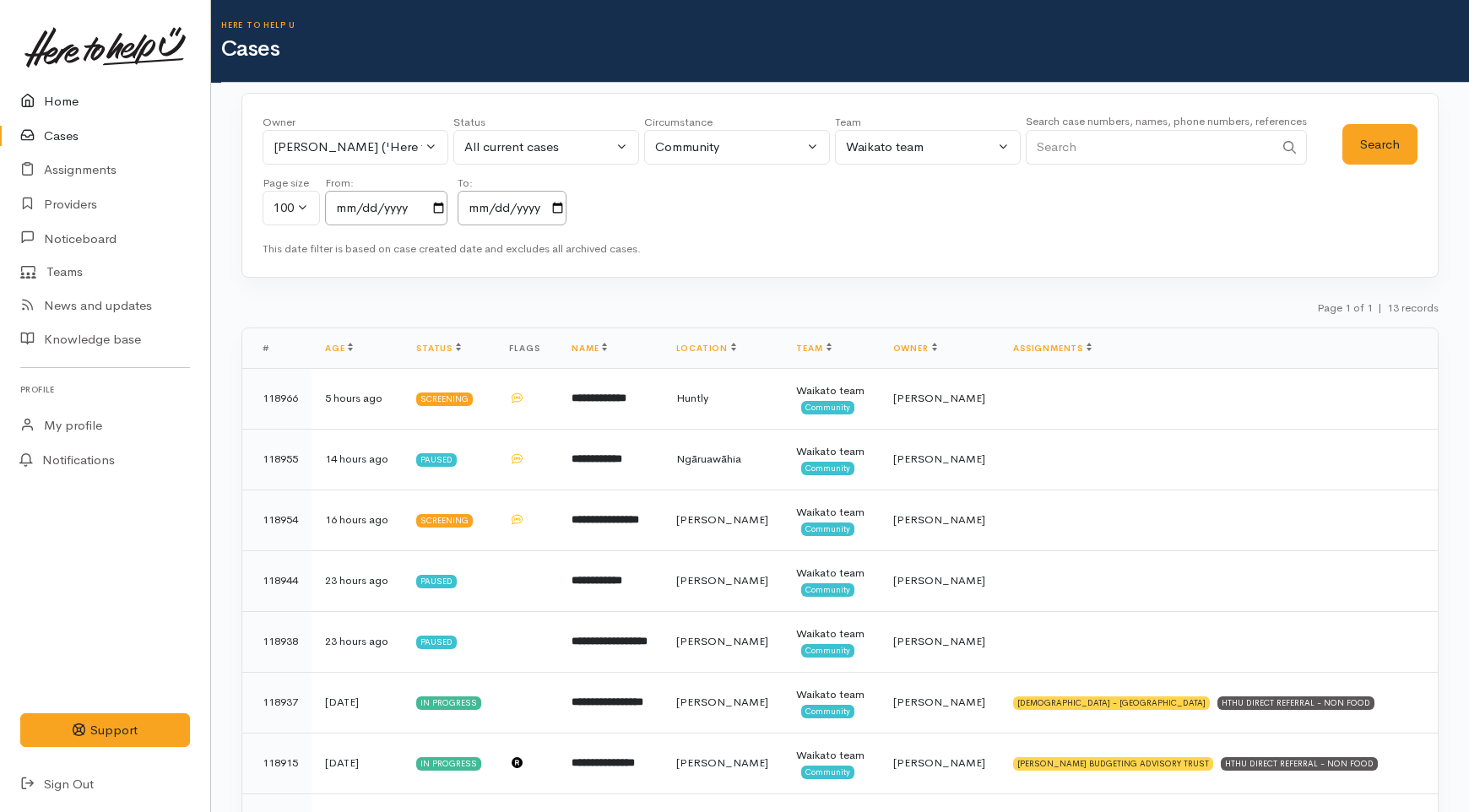
click at [65, 99] on link "Home" at bounding box center [105, 102] width 210 height 34
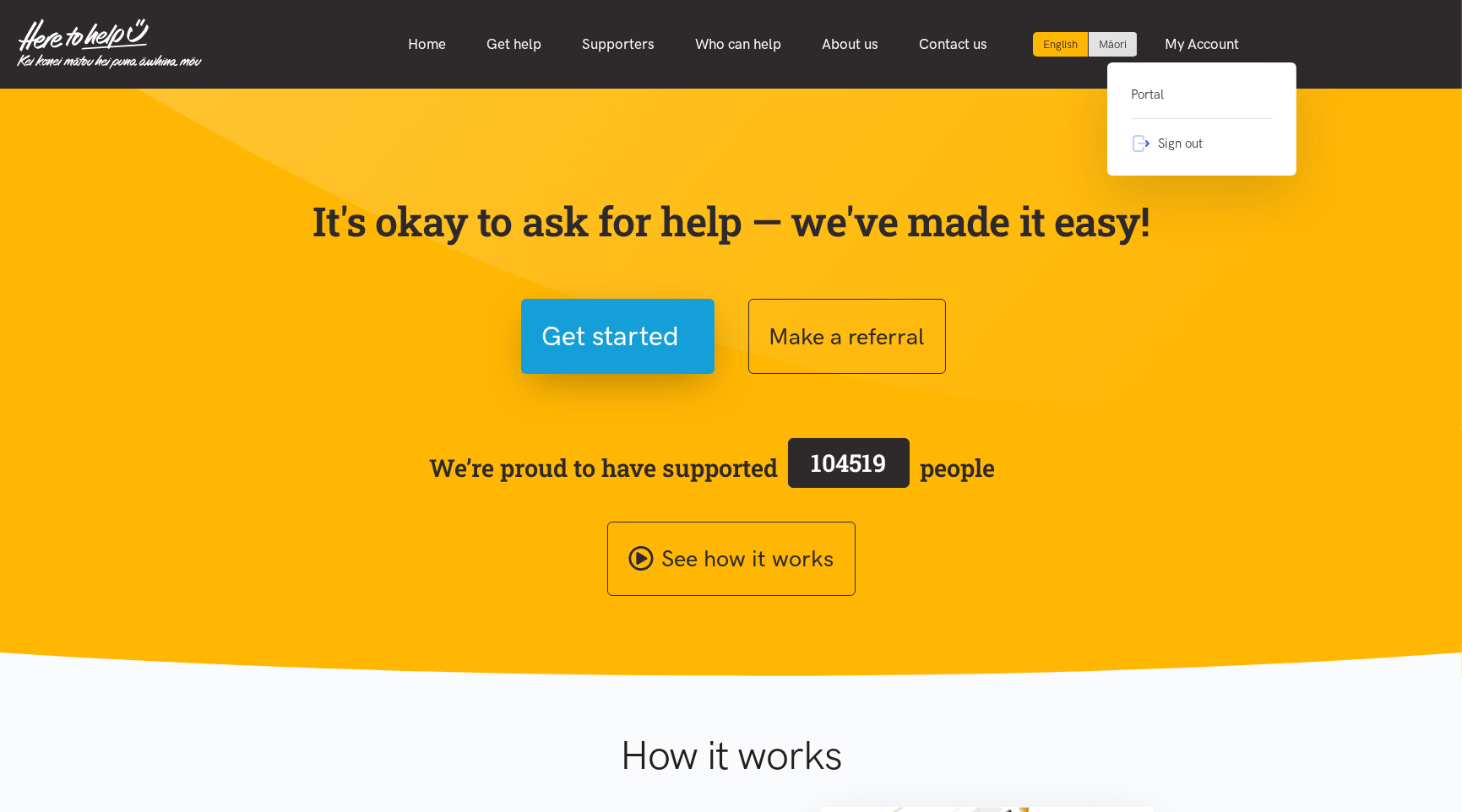
click at [1128, 89] on div "Portal Sign out" at bounding box center [1202, 119] width 190 height 113
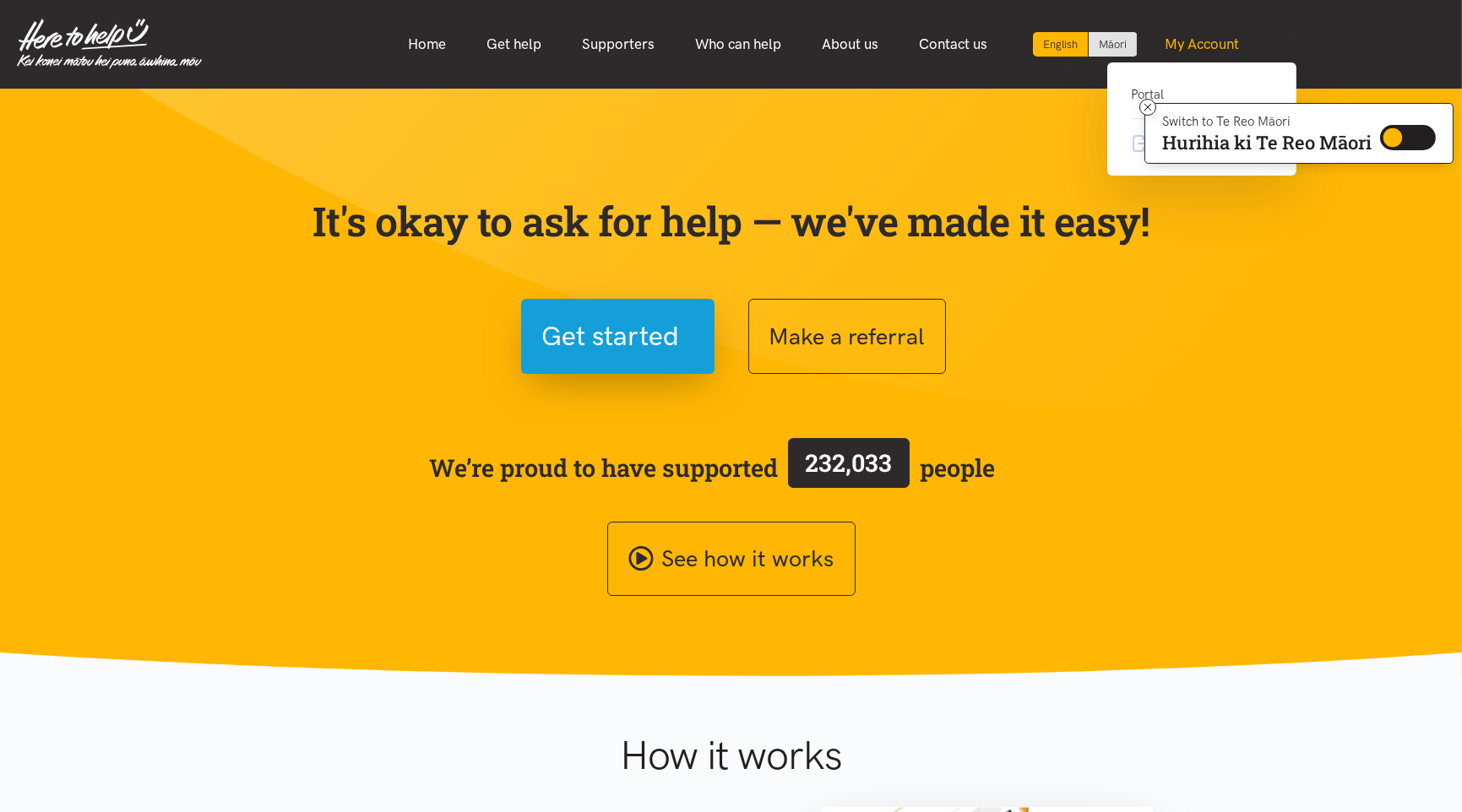
click at [1173, 49] on link "My Account" at bounding box center [1201, 44] width 115 height 36
click at [1119, 94] on div "Portal Sign out" at bounding box center [1202, 119] width 190 height 113
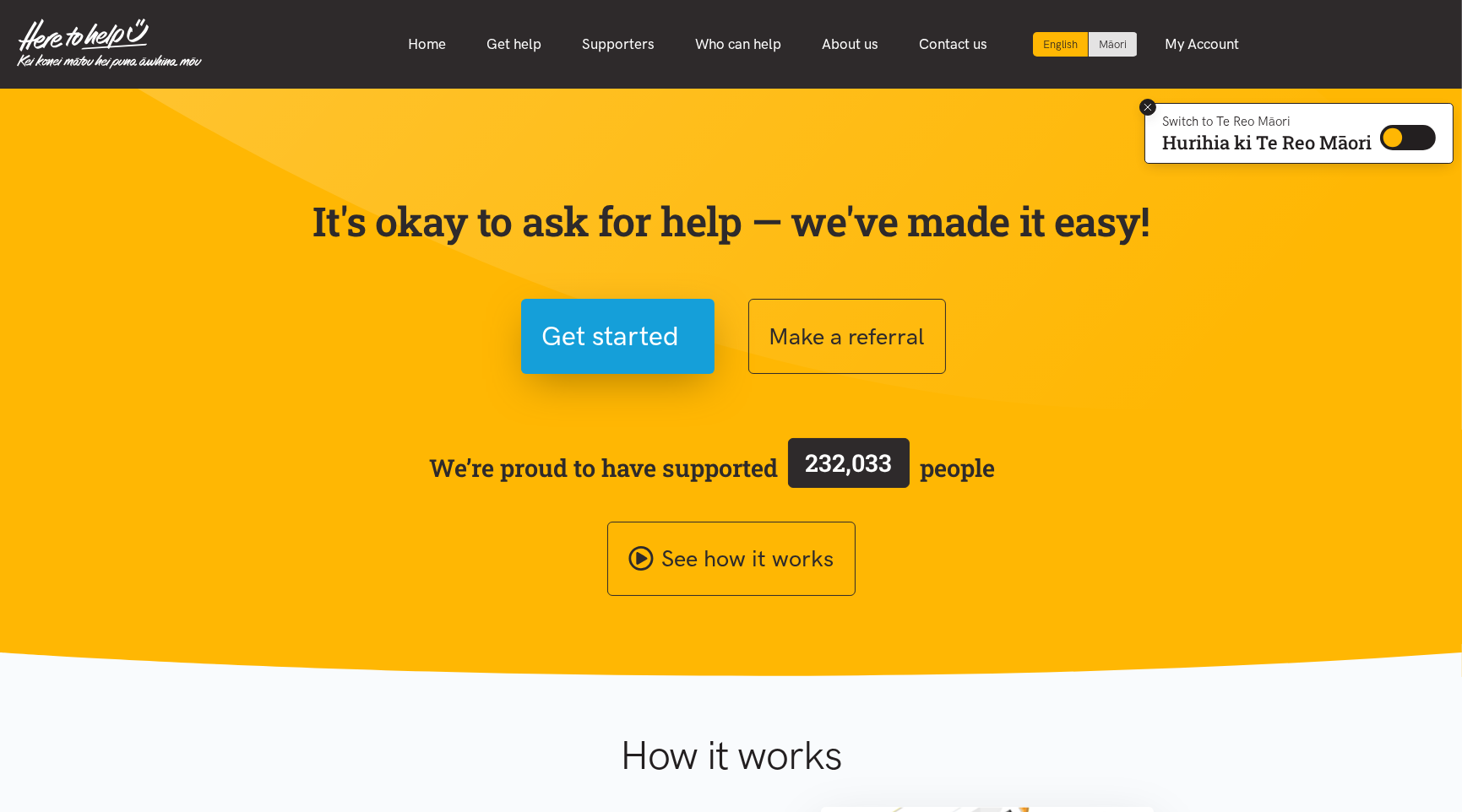
click at [1147, 108] on icon at bounding box center [1148, 108] width 13 height 13
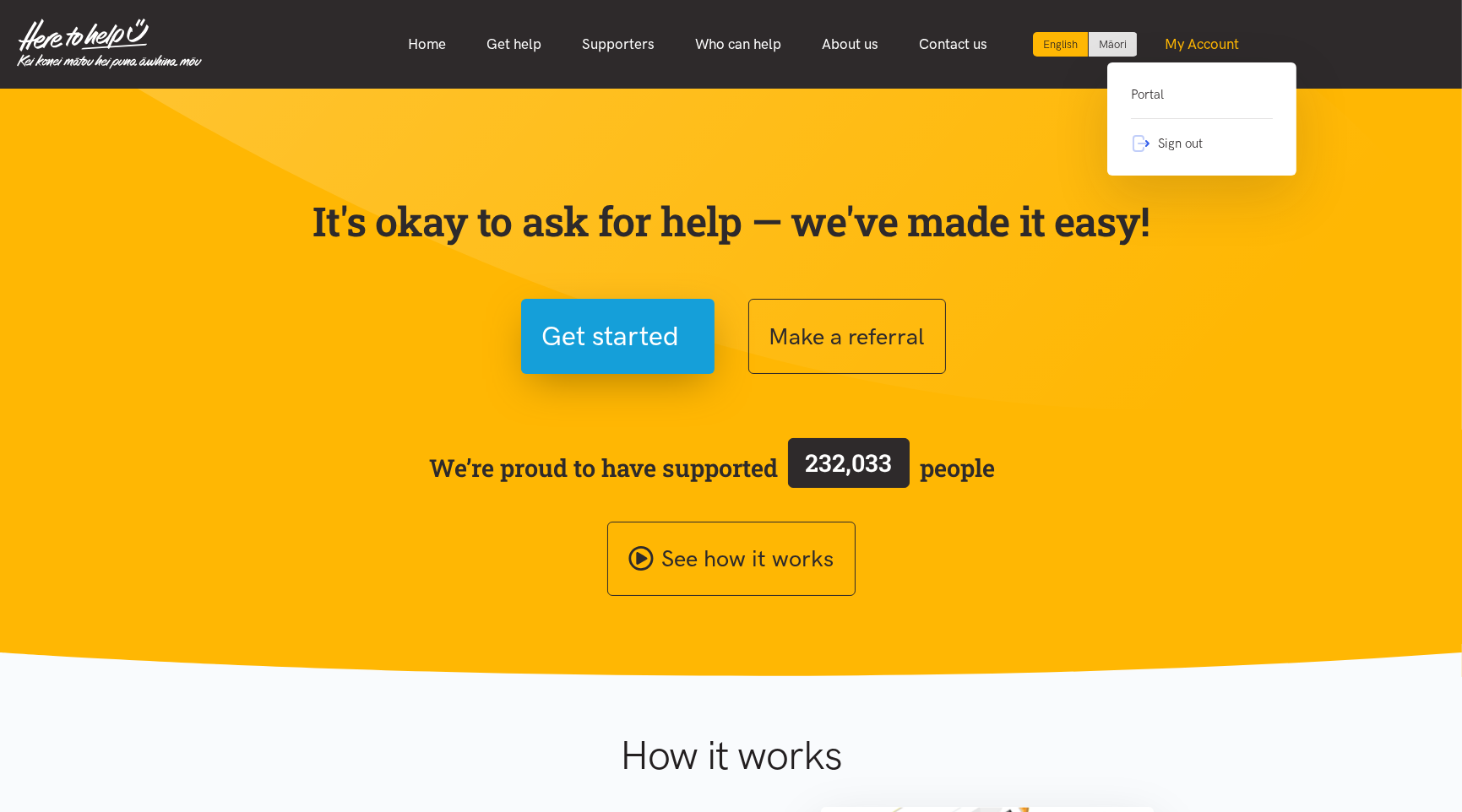
click at [1181, 39] on link "My Account" at bounding box center [1201, 44] width 115 height 36
click at [1166, 95] on link "Portal" at bounding box center [1202, 102] width 142 height 34
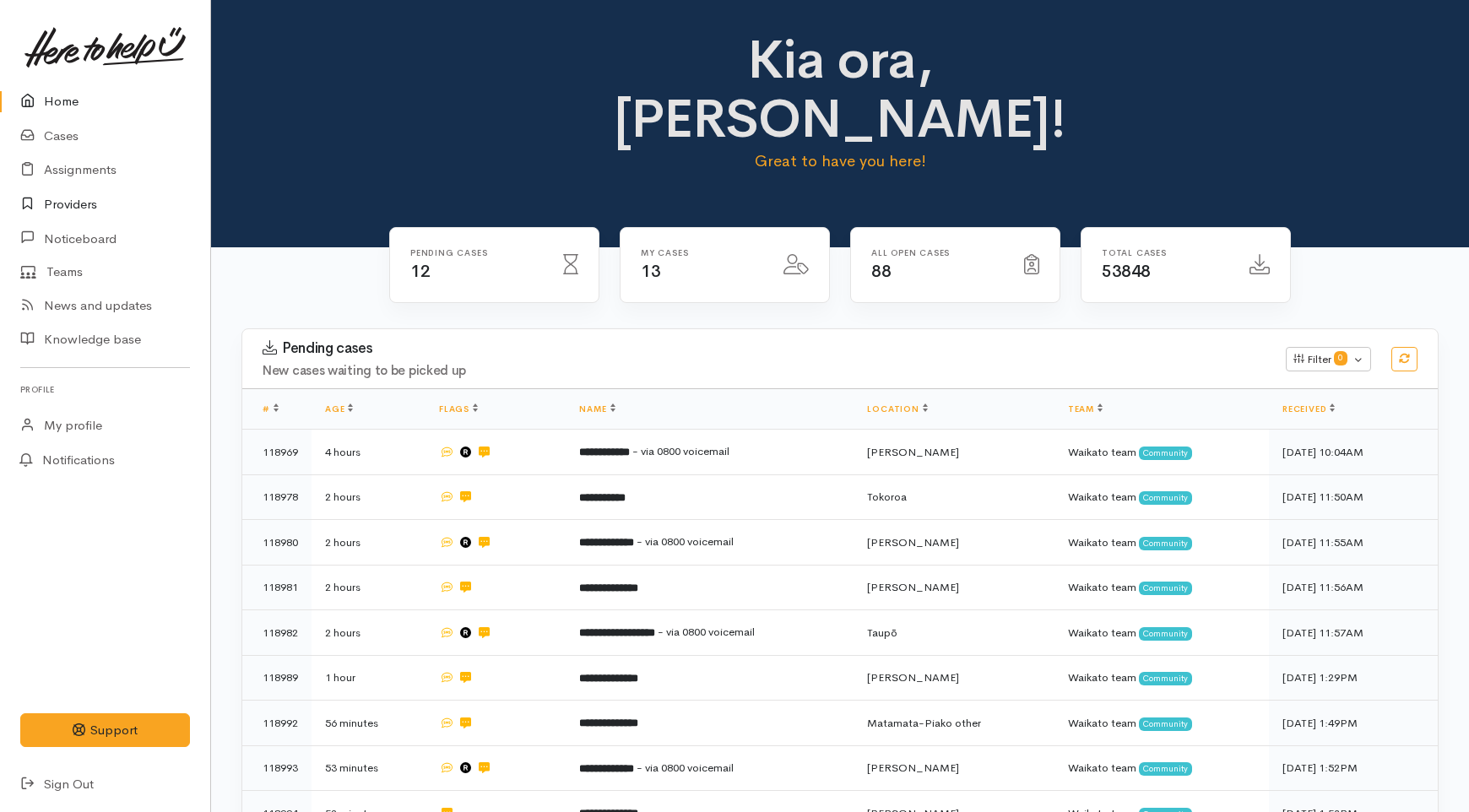
click at [90, 217] on link "Providers" at bounding box center [105, 205] width 210 height 34
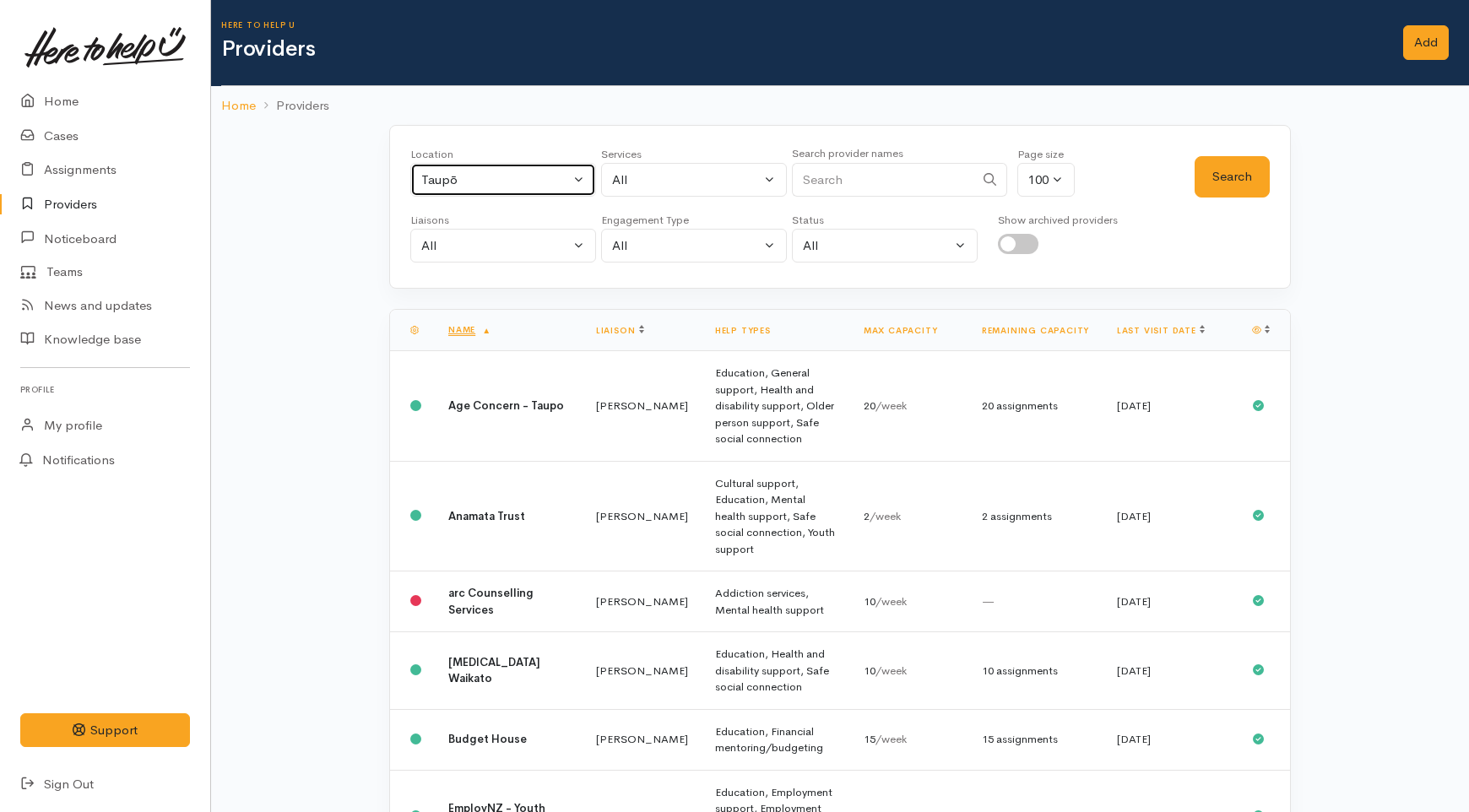
click at [519, 172] on div "Taupō" at bounding box center [495, 180] width 149 height 20
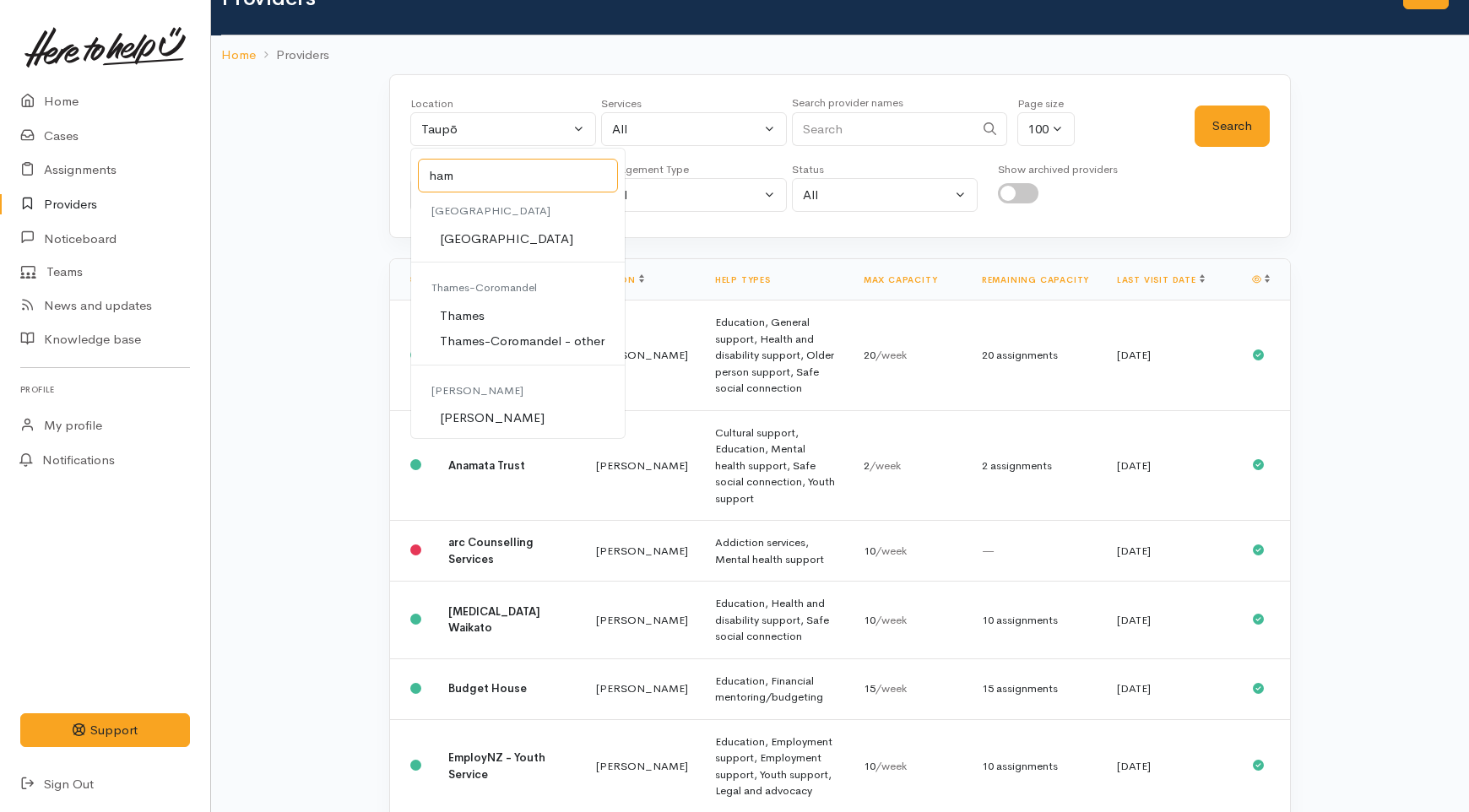
scroll to position [94, 0]
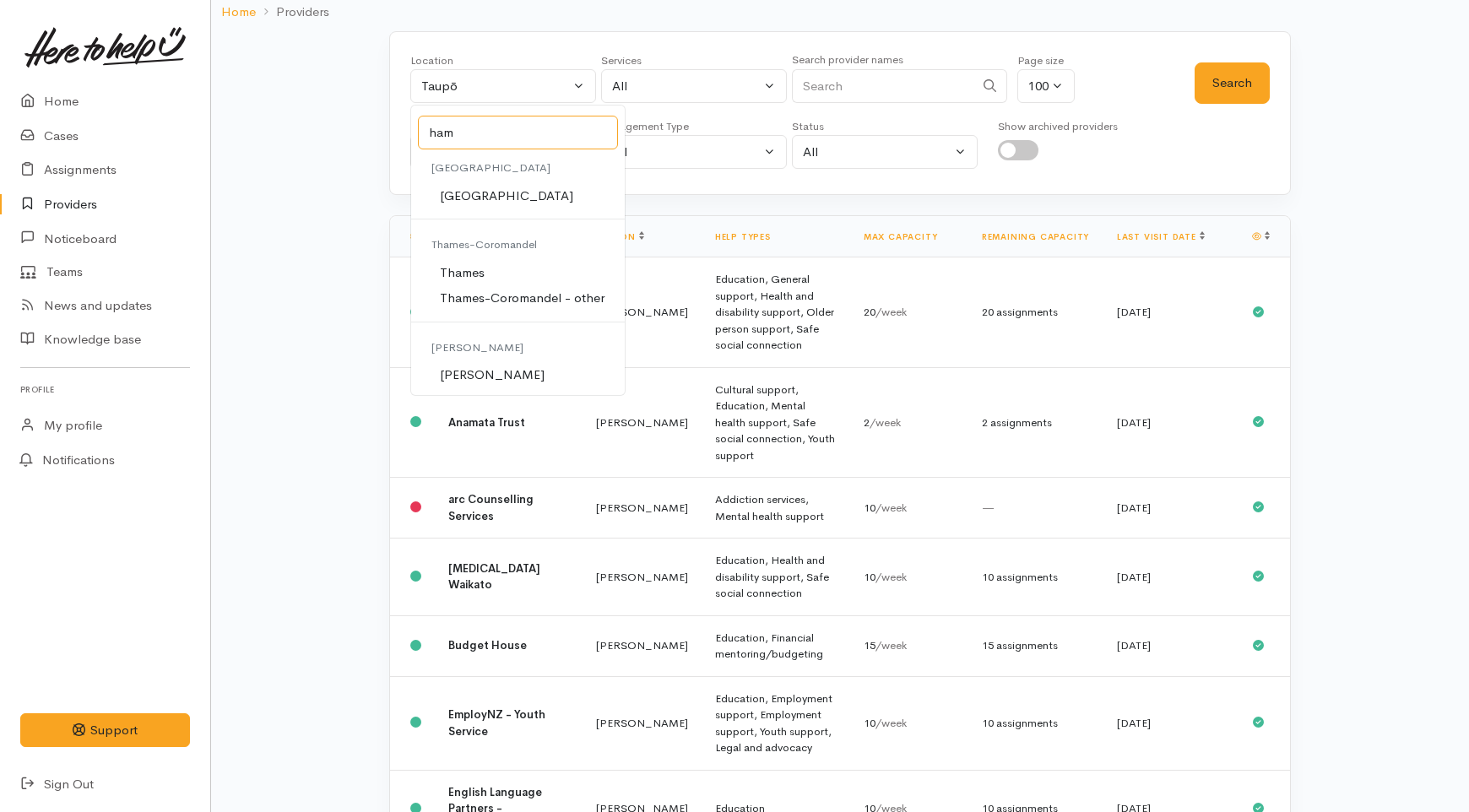
type input "ham"
click at [526, 375] on link "Hamilton" at bounding box center [518, 375] width 214 height 26
select select "1"
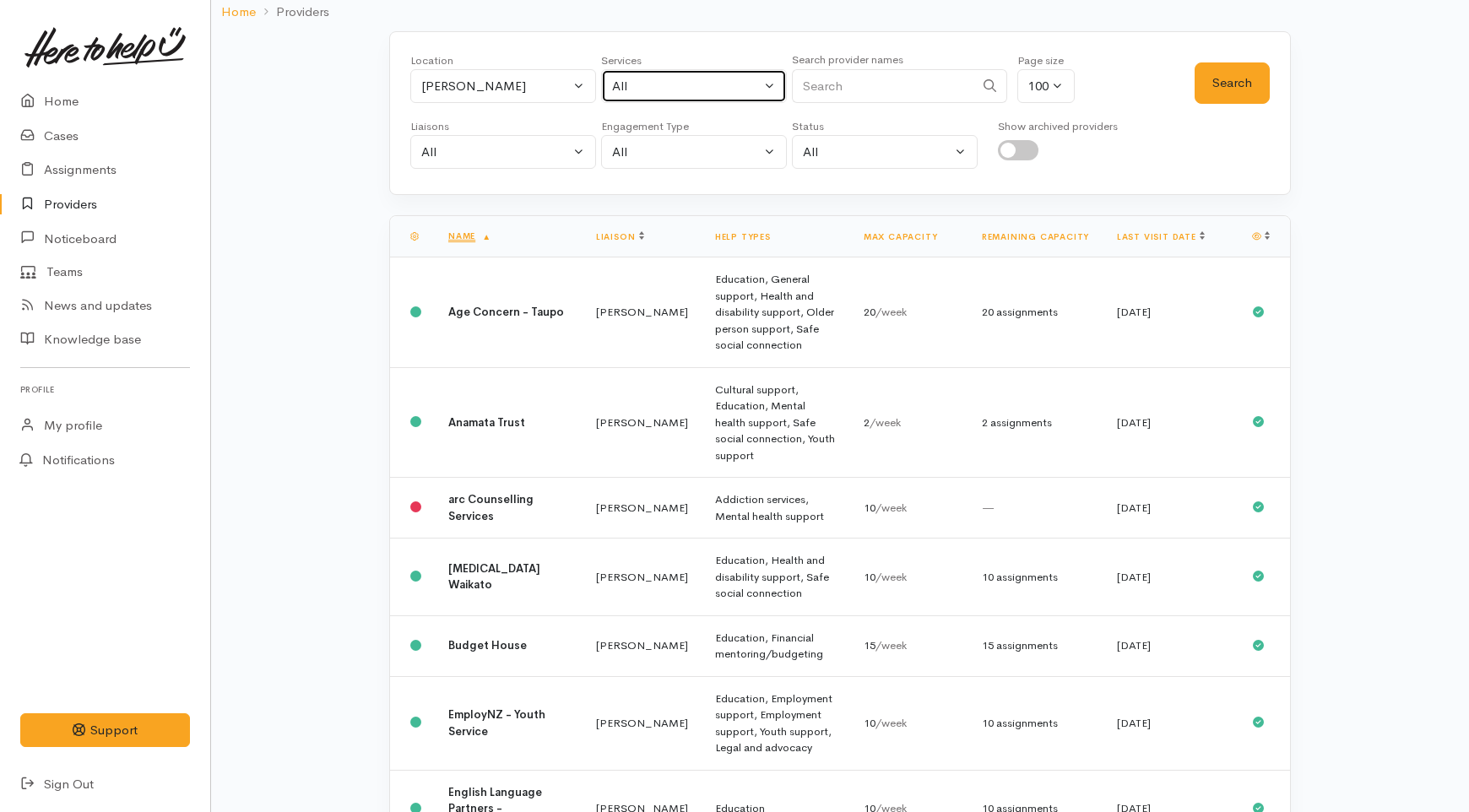
click at [693, 81] on div "All" at bounding box center [686, 86] width 149 height 20
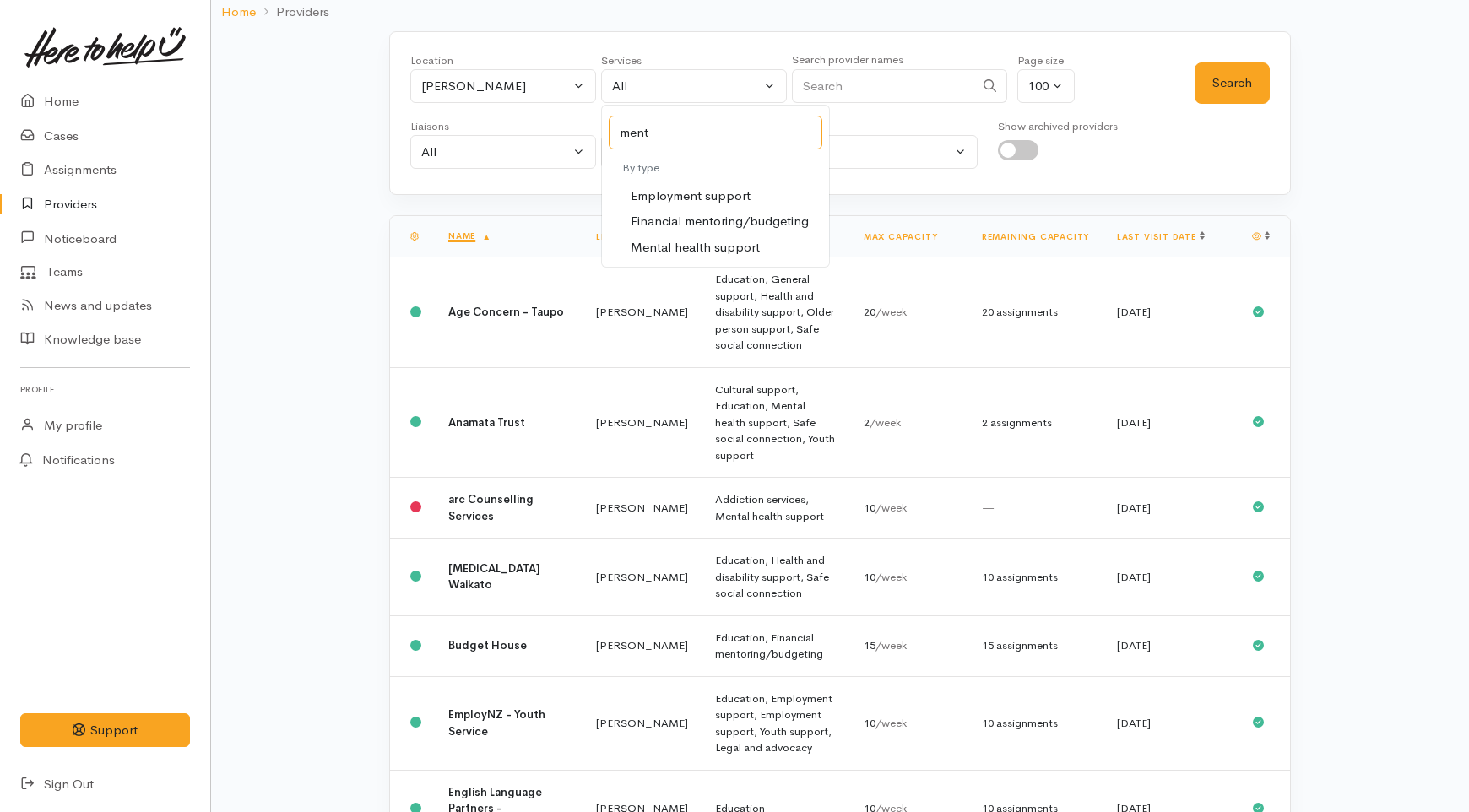
type input "ment"
click at [698, 246] on span "Mental health support" at bounding box center [695, 247] width 129 height 20
select select "5"
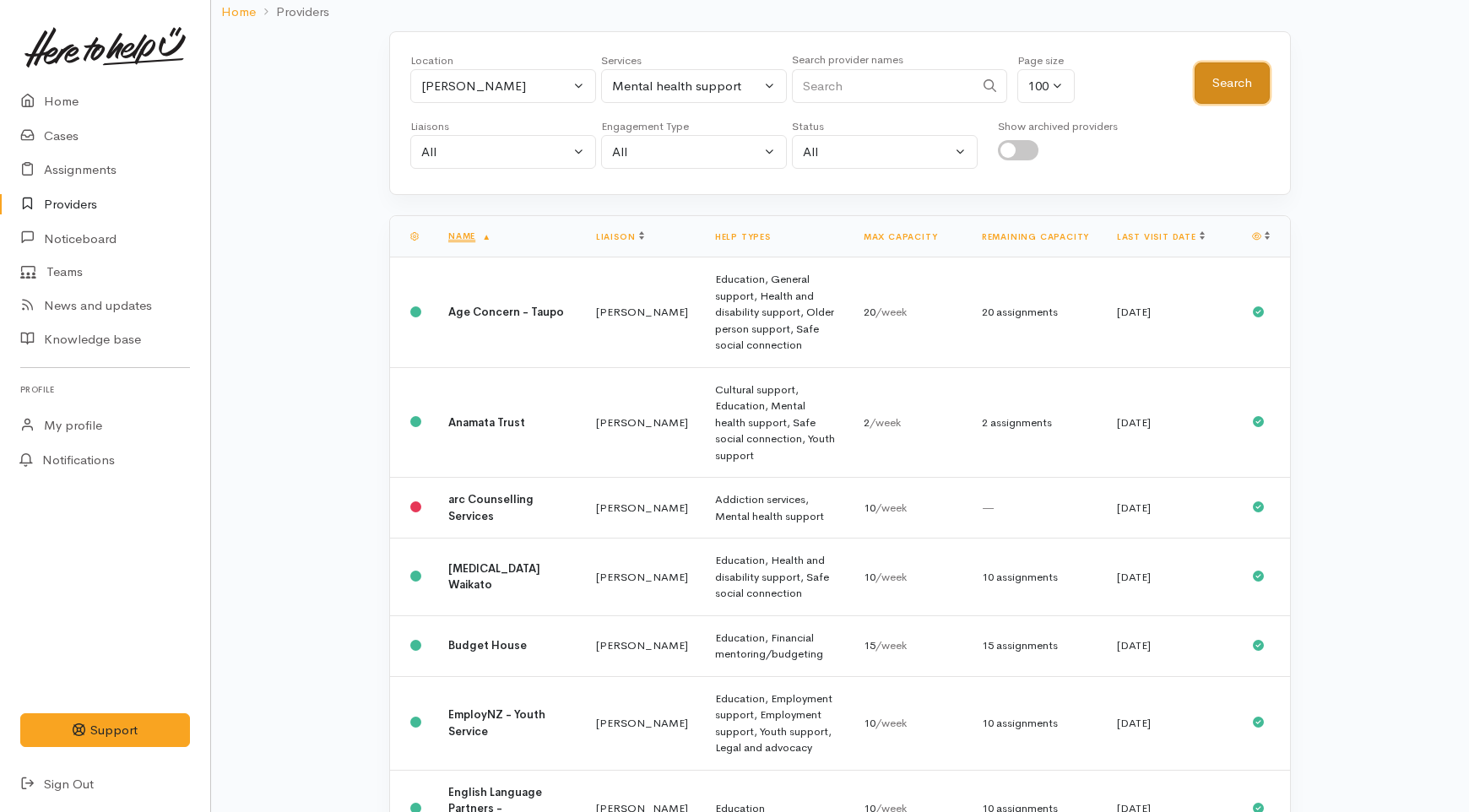
click at [1233, 84] on button "Search" at bounding box center [1231, 84] width 75 height 41
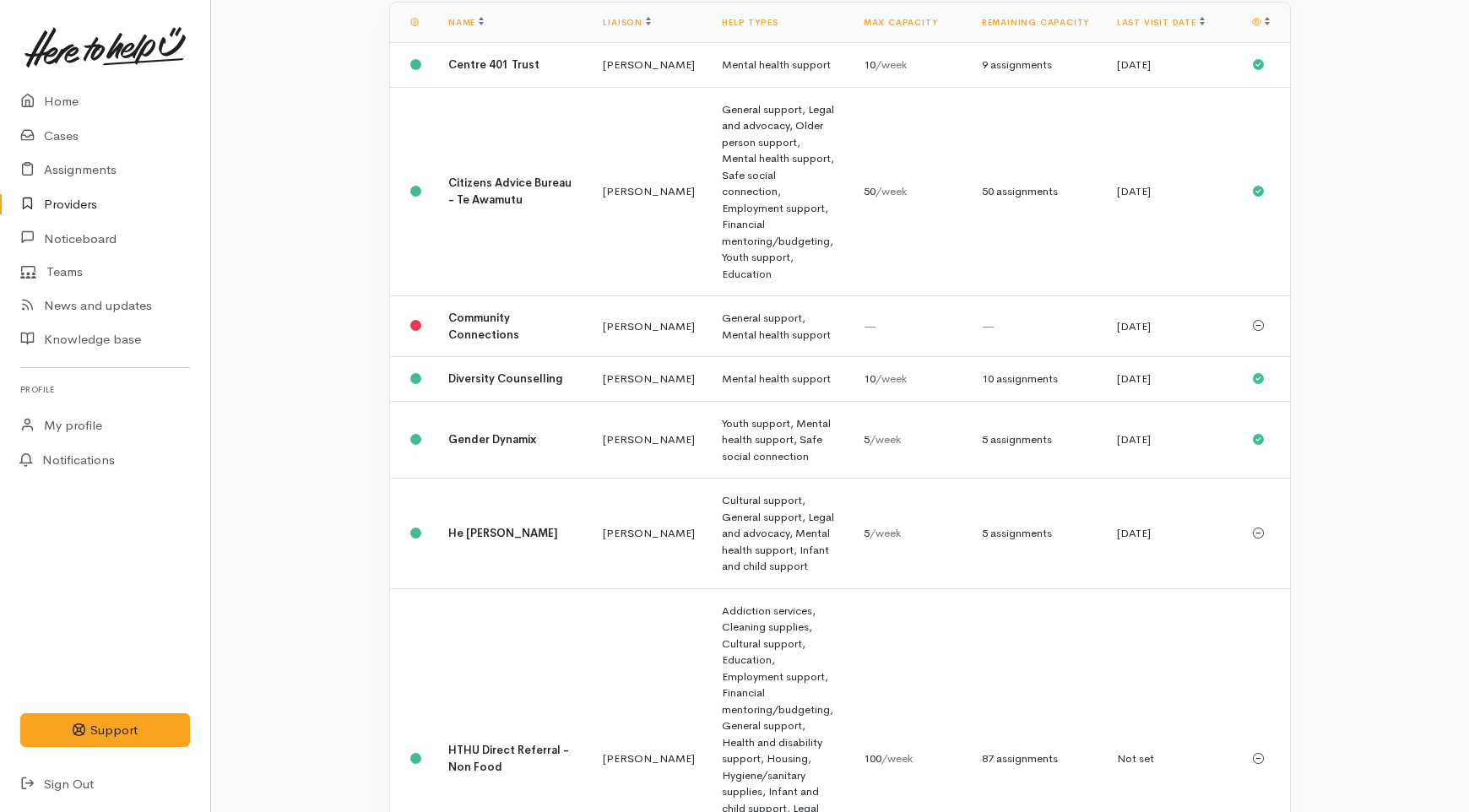
scroll to position [0, 0]
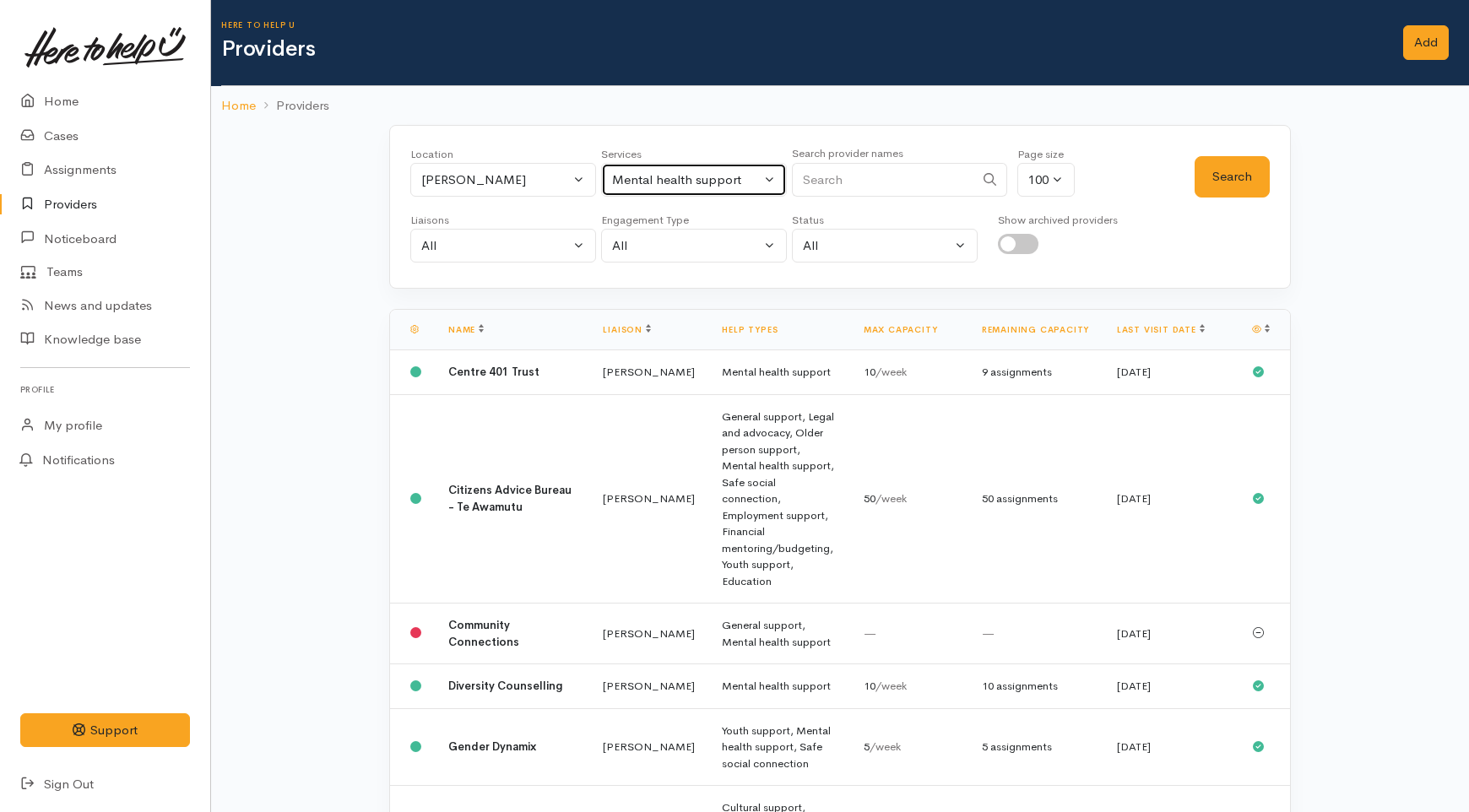
click at [686, 171] on div "Mental health support" at bounding box center [686, 180] width 149 height 20
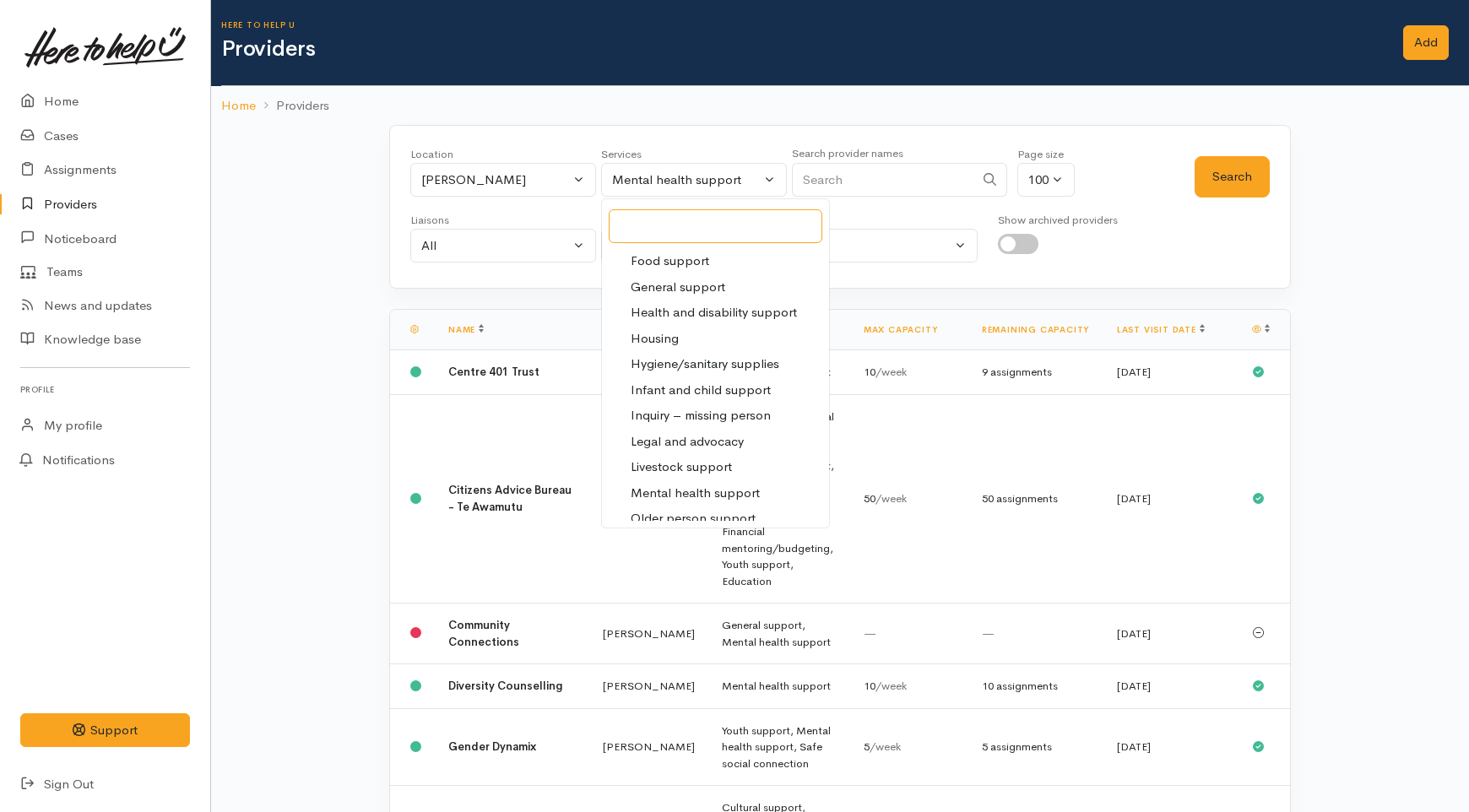
scroll to position [188, 0]
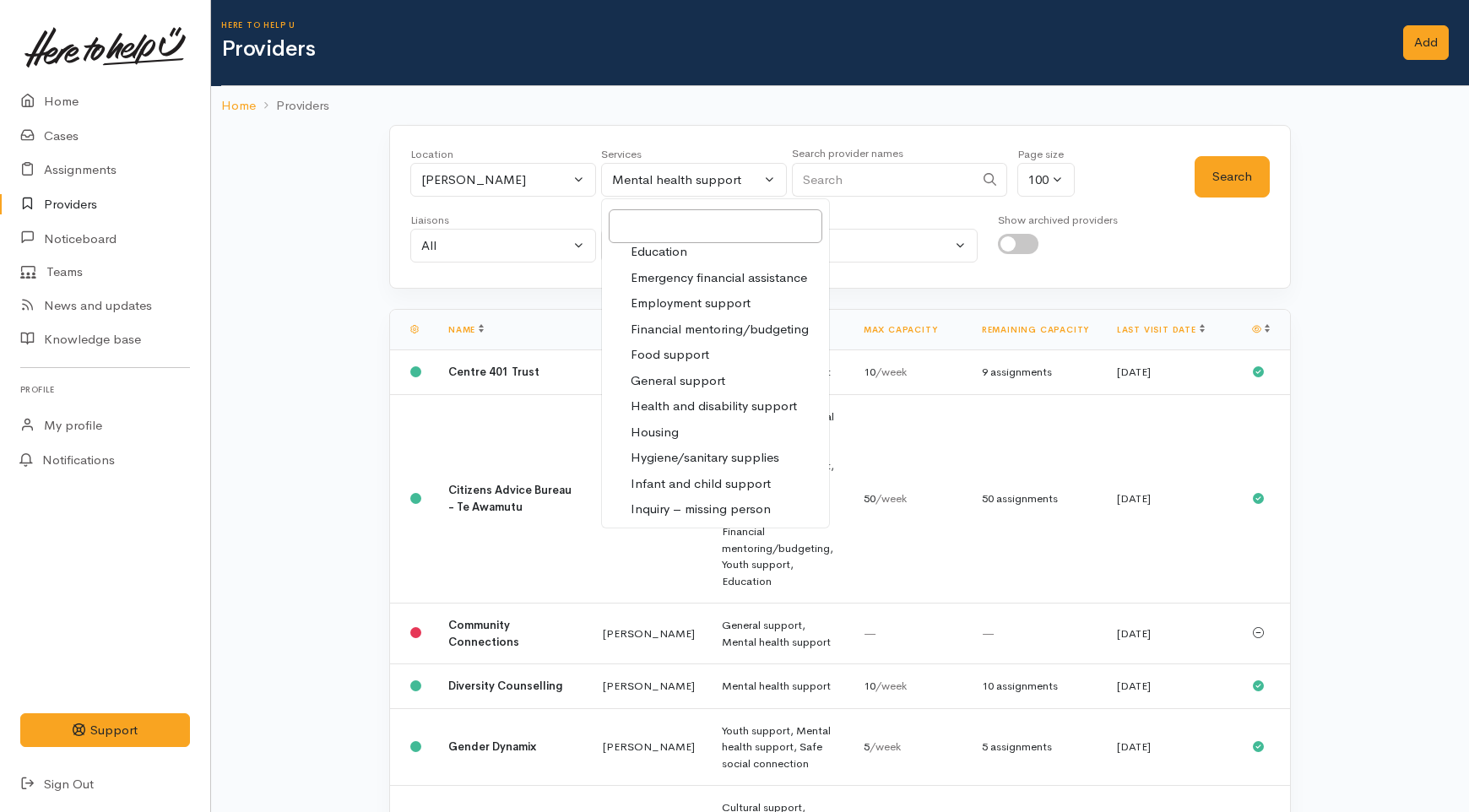
click at [688, 357] on span "Food support" at bounding box center [669, 355] width 78 height 20
select select "3"
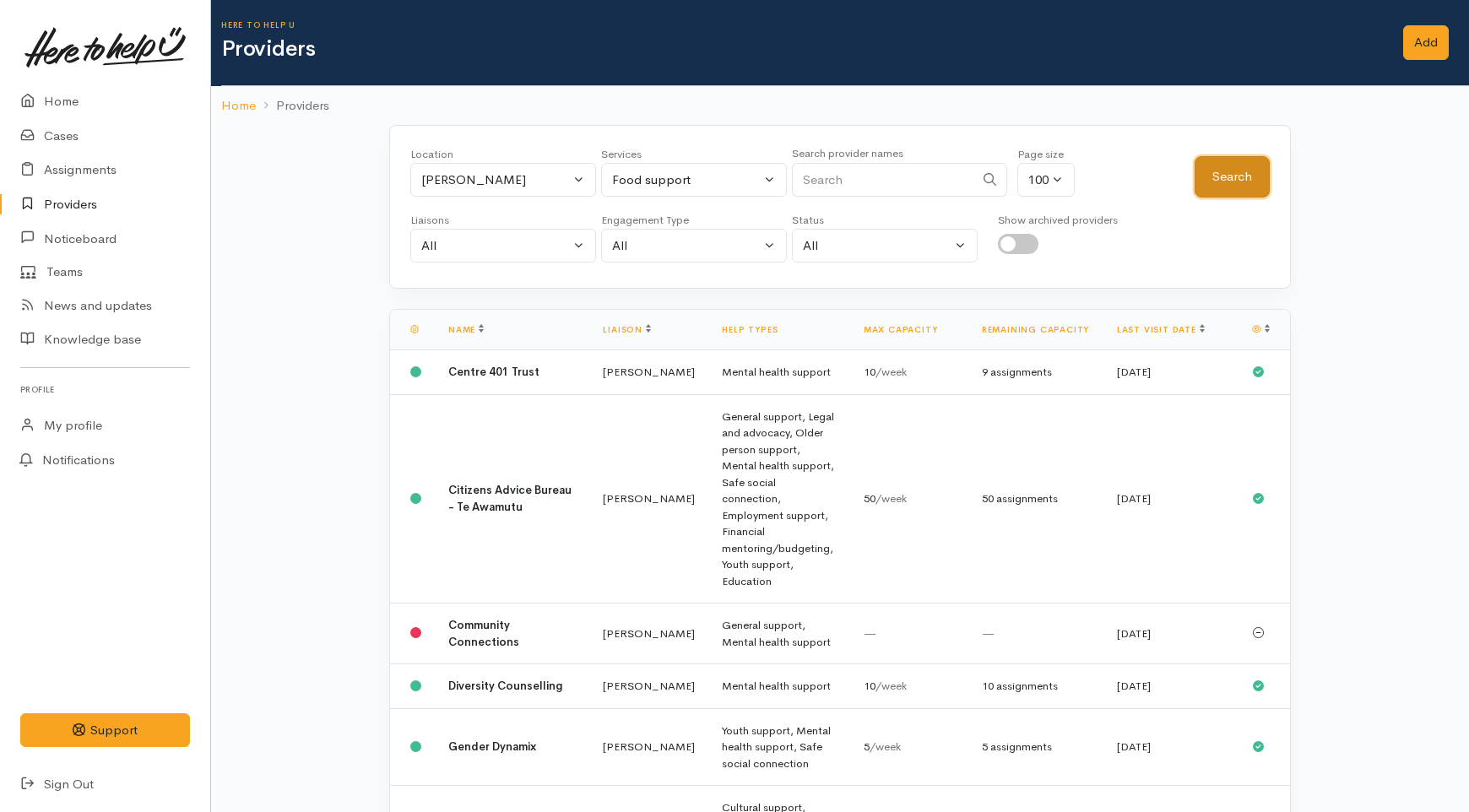
click at [1242, 178] on button "Search" at bounding box center [1231, 177] width 75 height 41
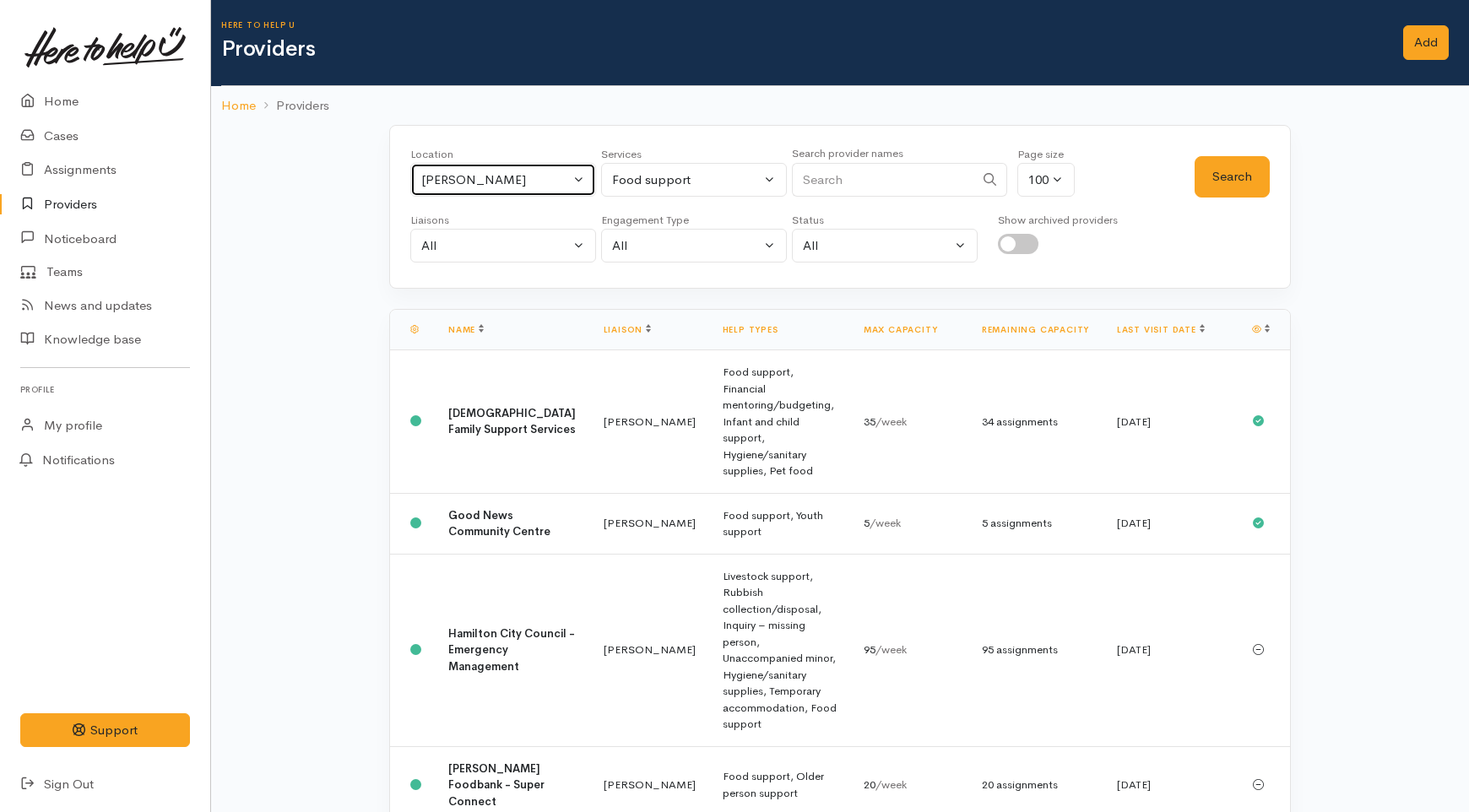
click at [456, 183] on div "Hamilton" at bounding box center [495, 180] width 149 height 20
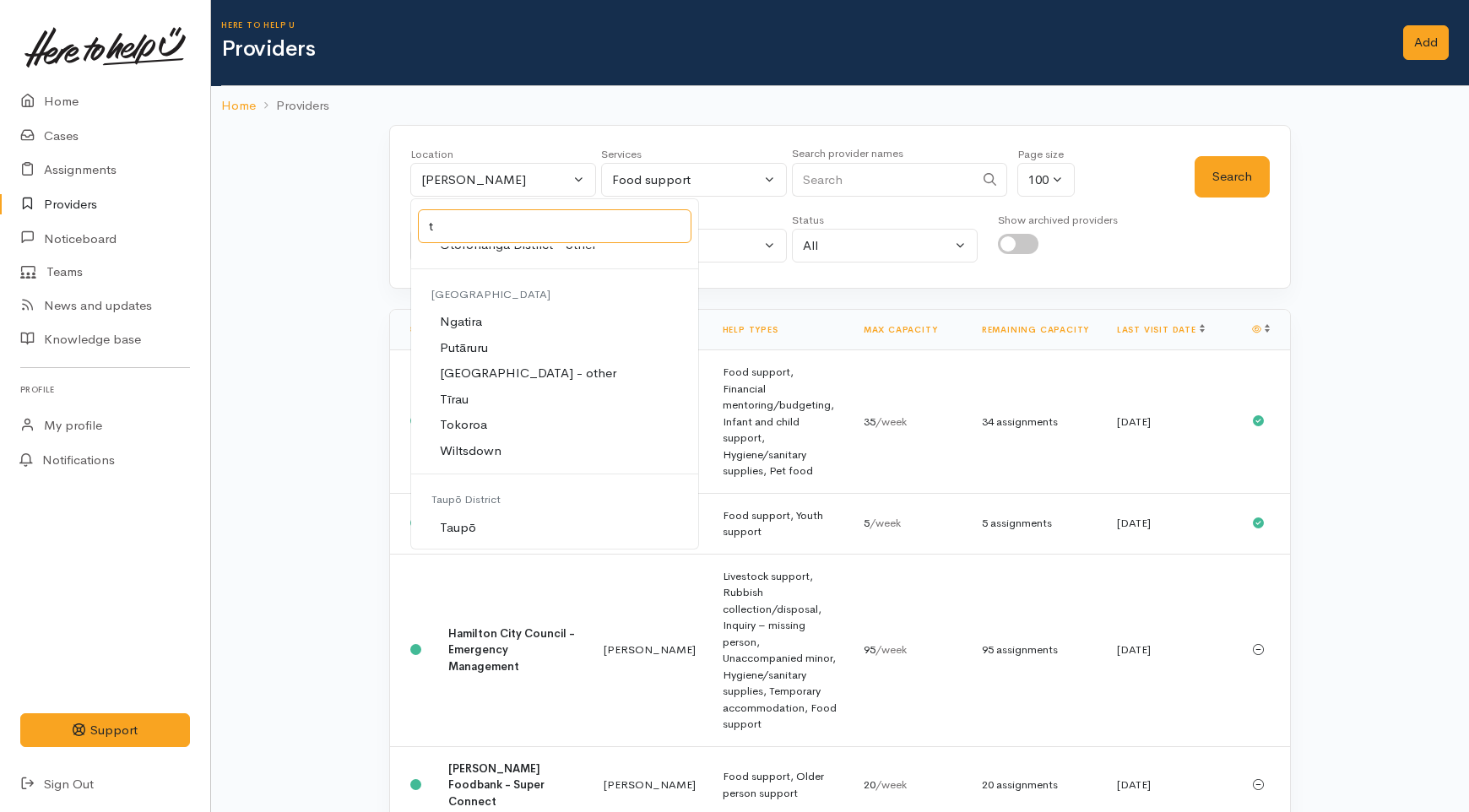
scroll to position [3050, 0]
type input "t"
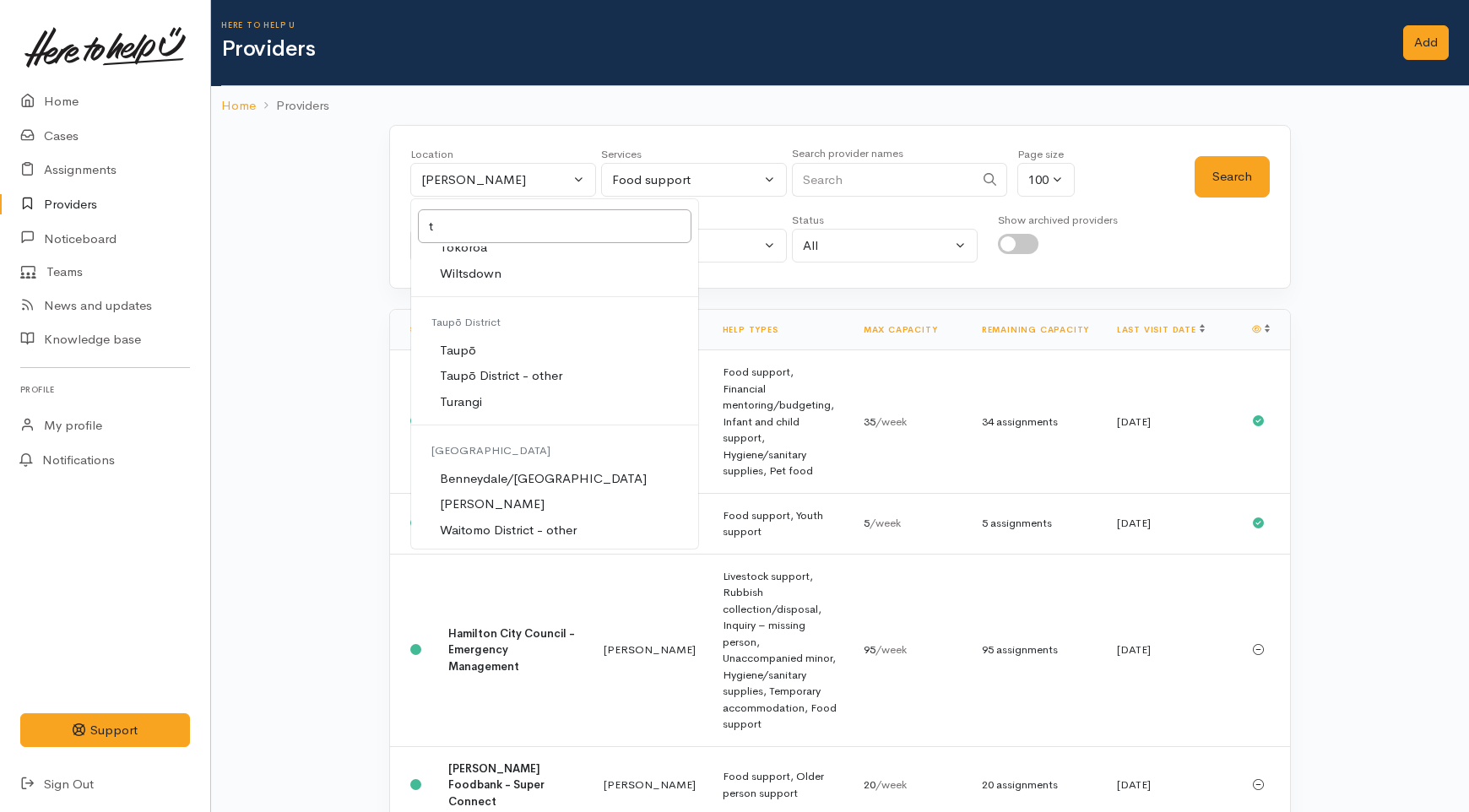
click at [480, 355] on link "Taupō" at bounding box center [554, 350] width 287 height 26
select select "183"
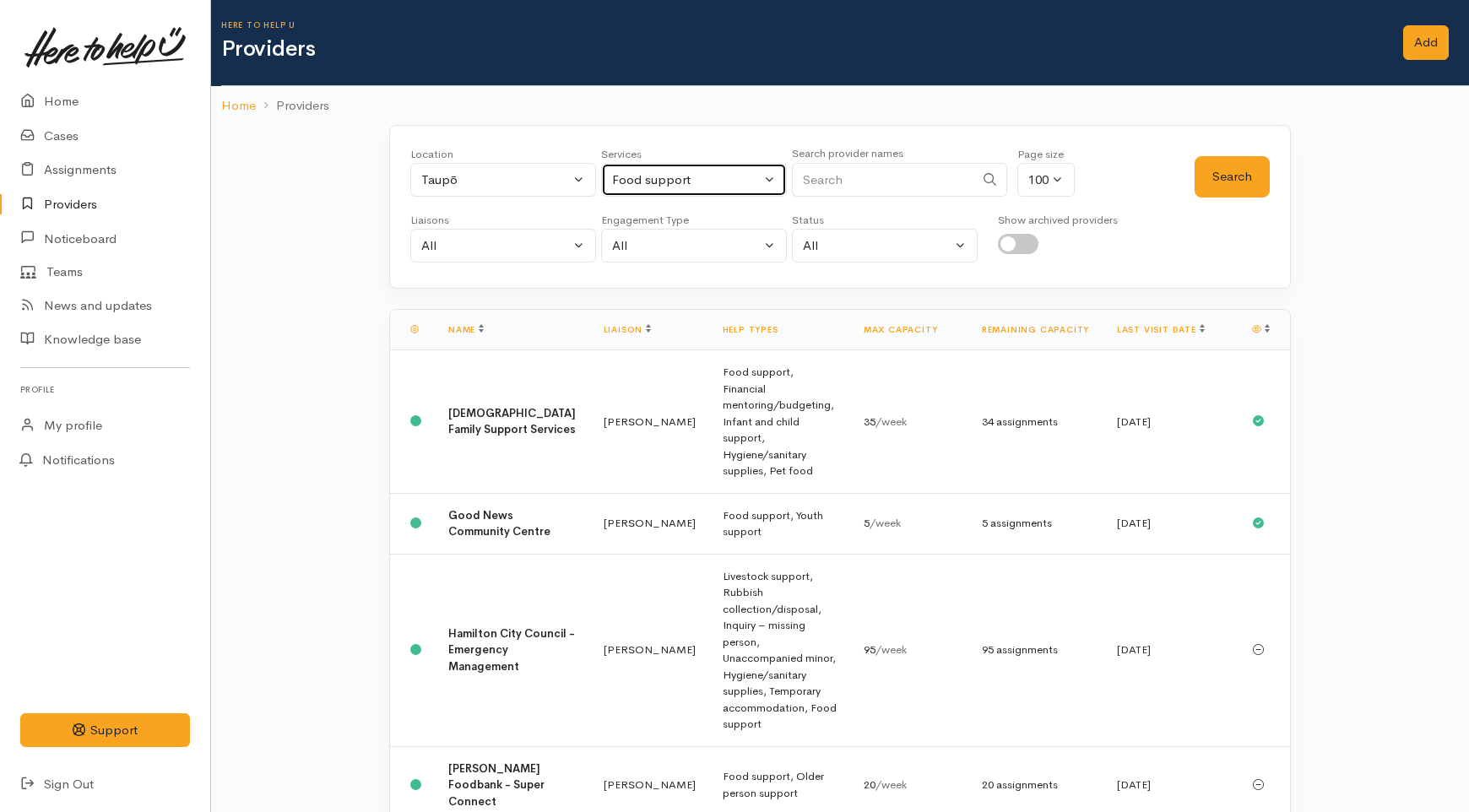
click at [752, 175] on div "Food support" at bounding box center [686, 180] width 149 height 20
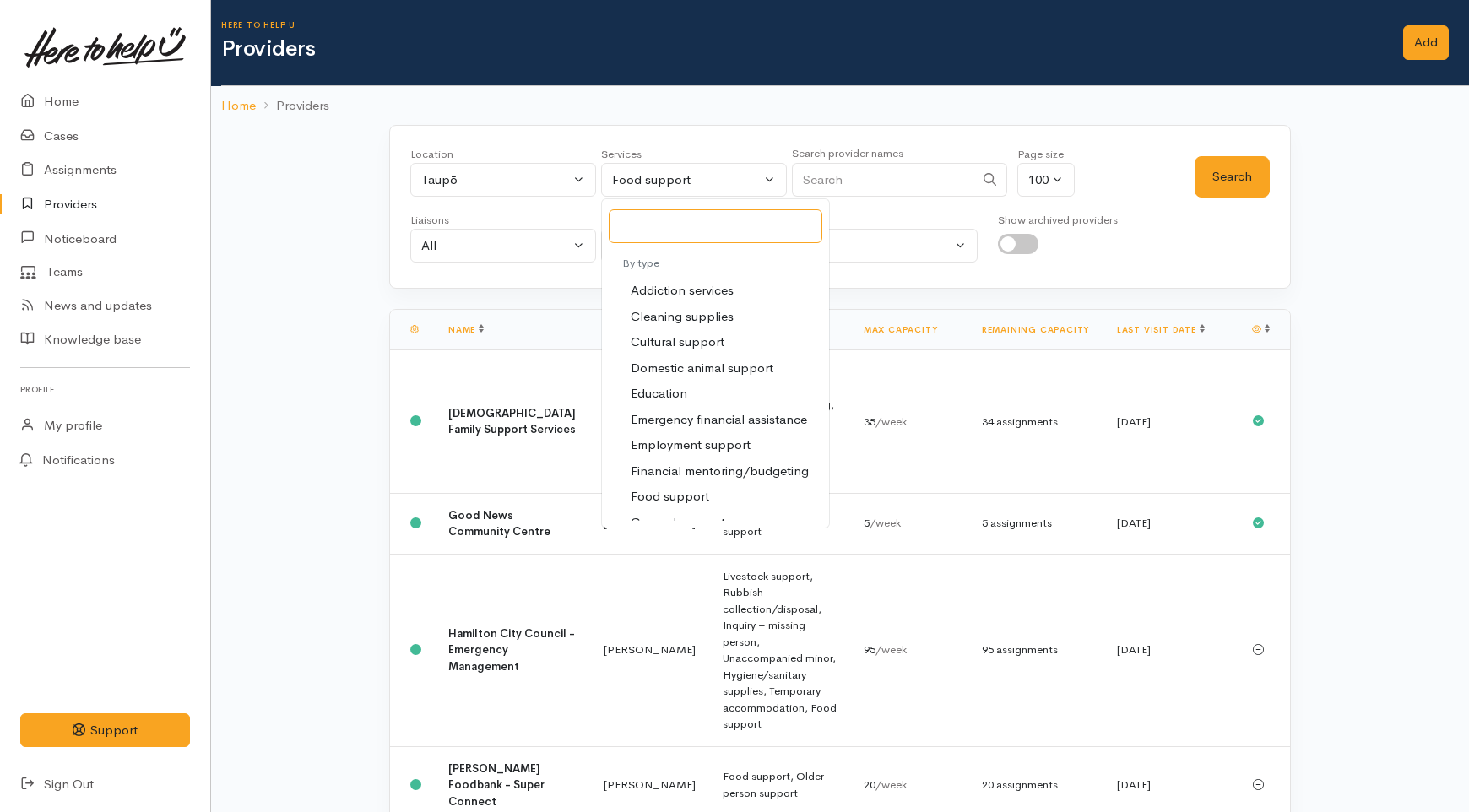
scroll to position [0, 0]
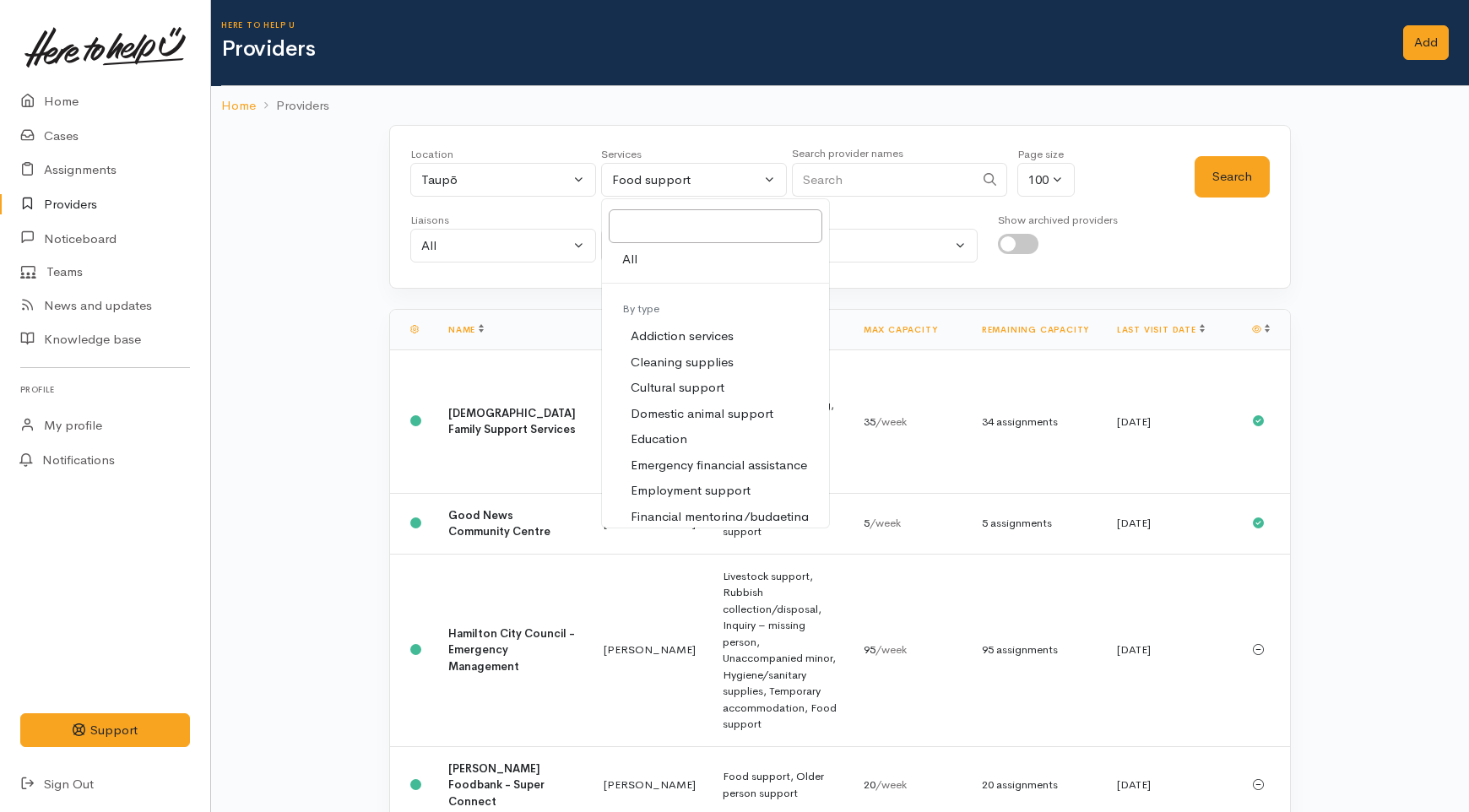
click at [685, 253] on link "All" at bounding box center [716, 259] width 227 height 26
select select "-1"
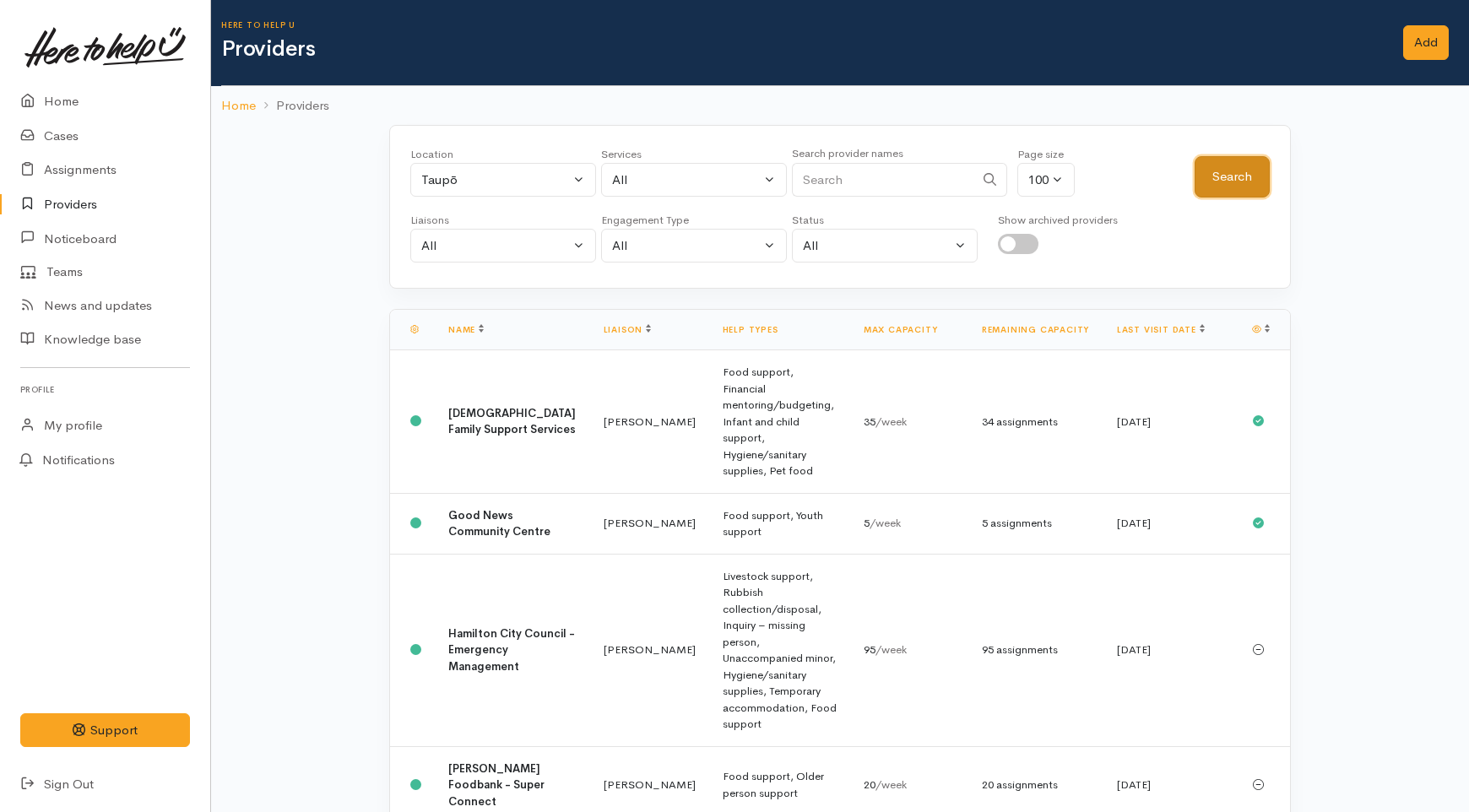
click at [1204, 187] on button "Search" at bounding box center [1231, 177] width 75 height 41
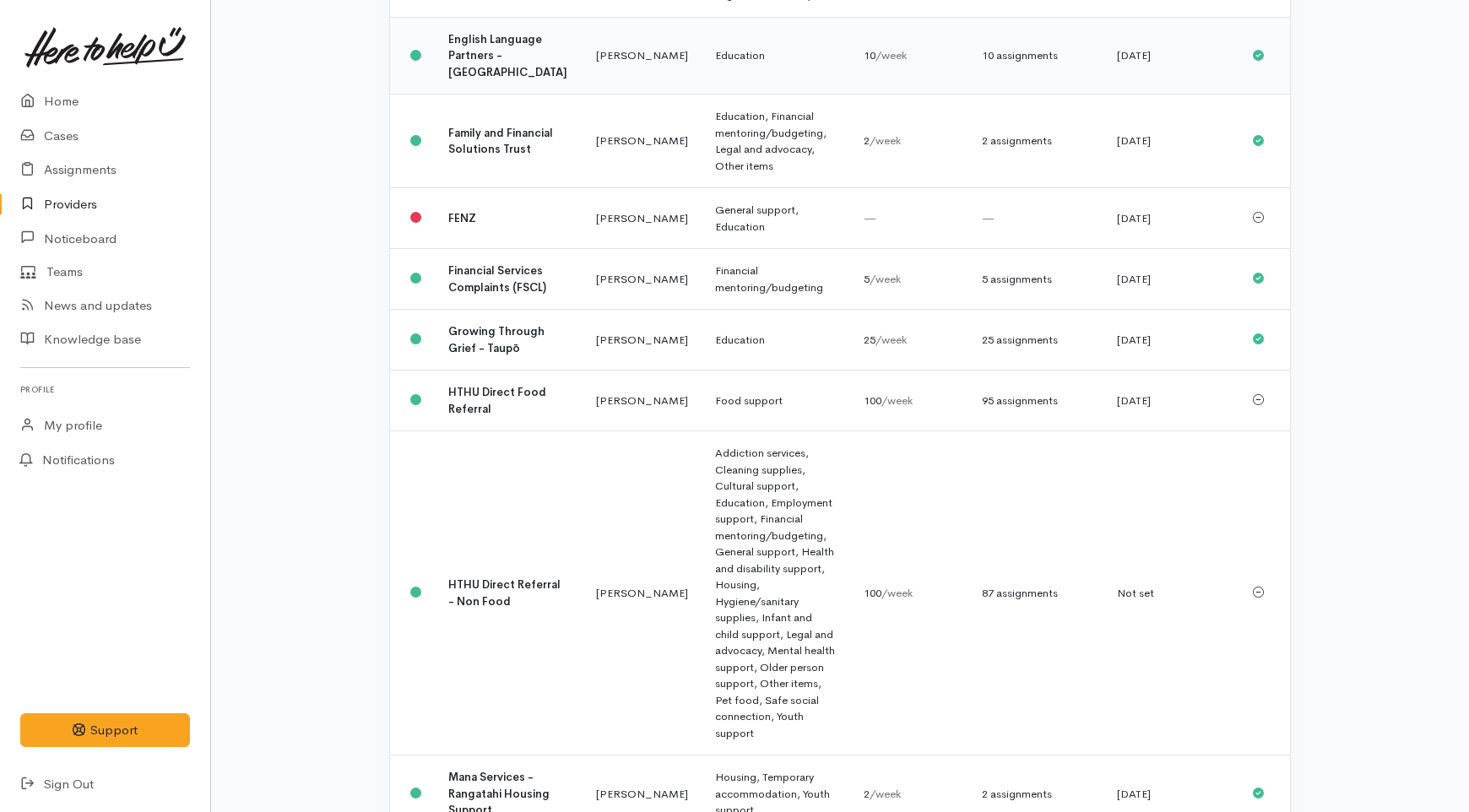
scroll to position [938, 0]
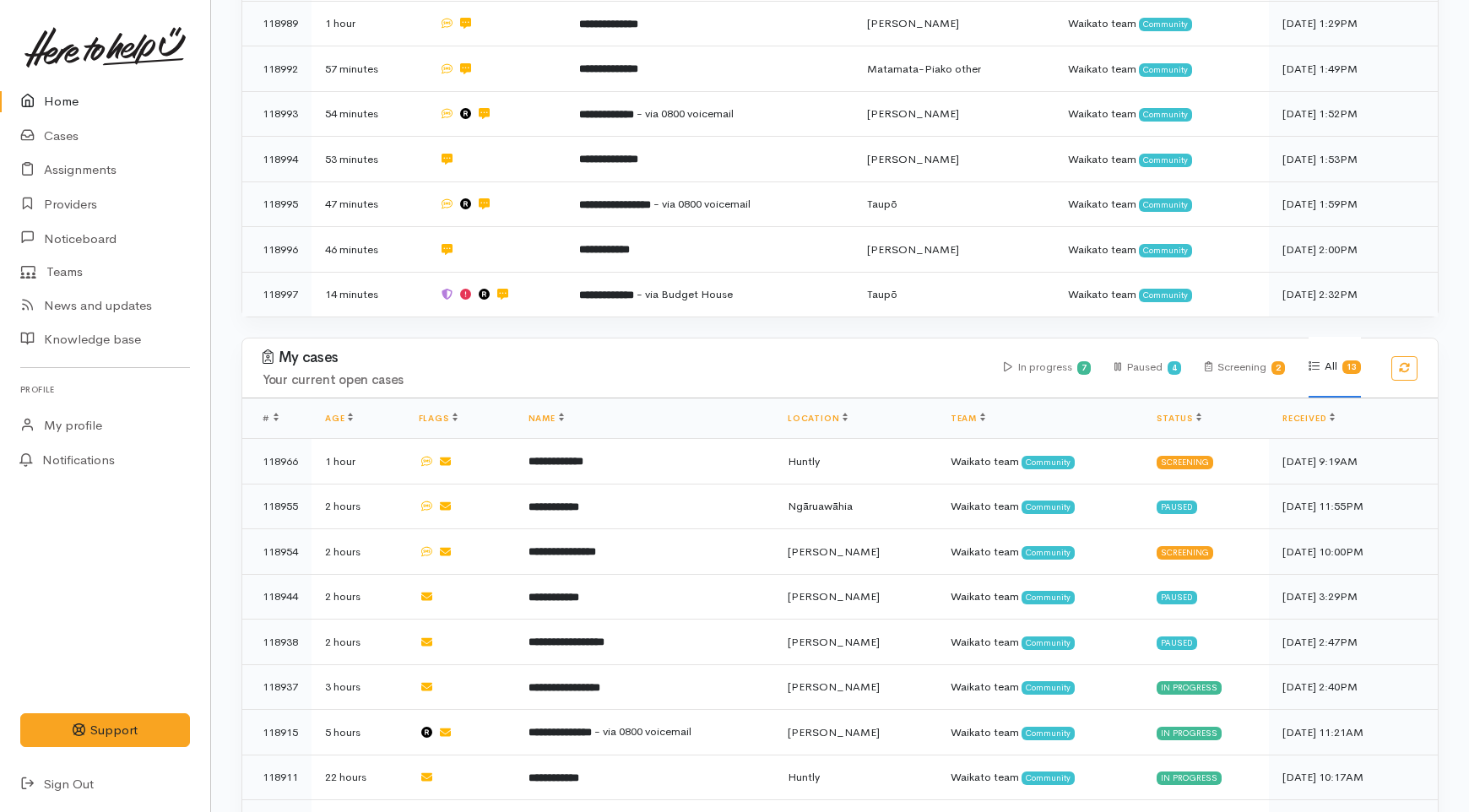
scroll to position [656, 0]
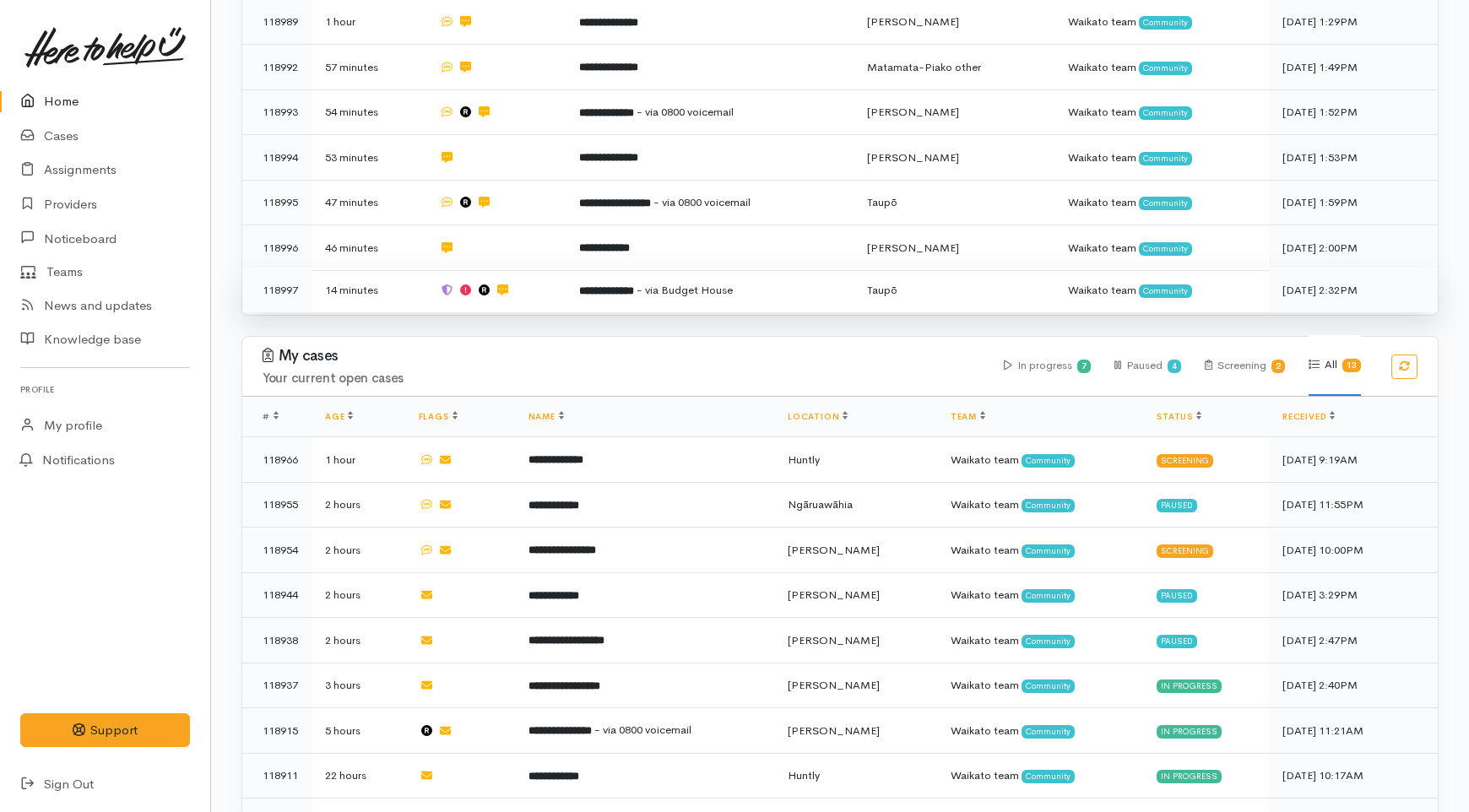
click at [570, 268] on td "**********" at bounding box center [710, 290] width 288 height 45
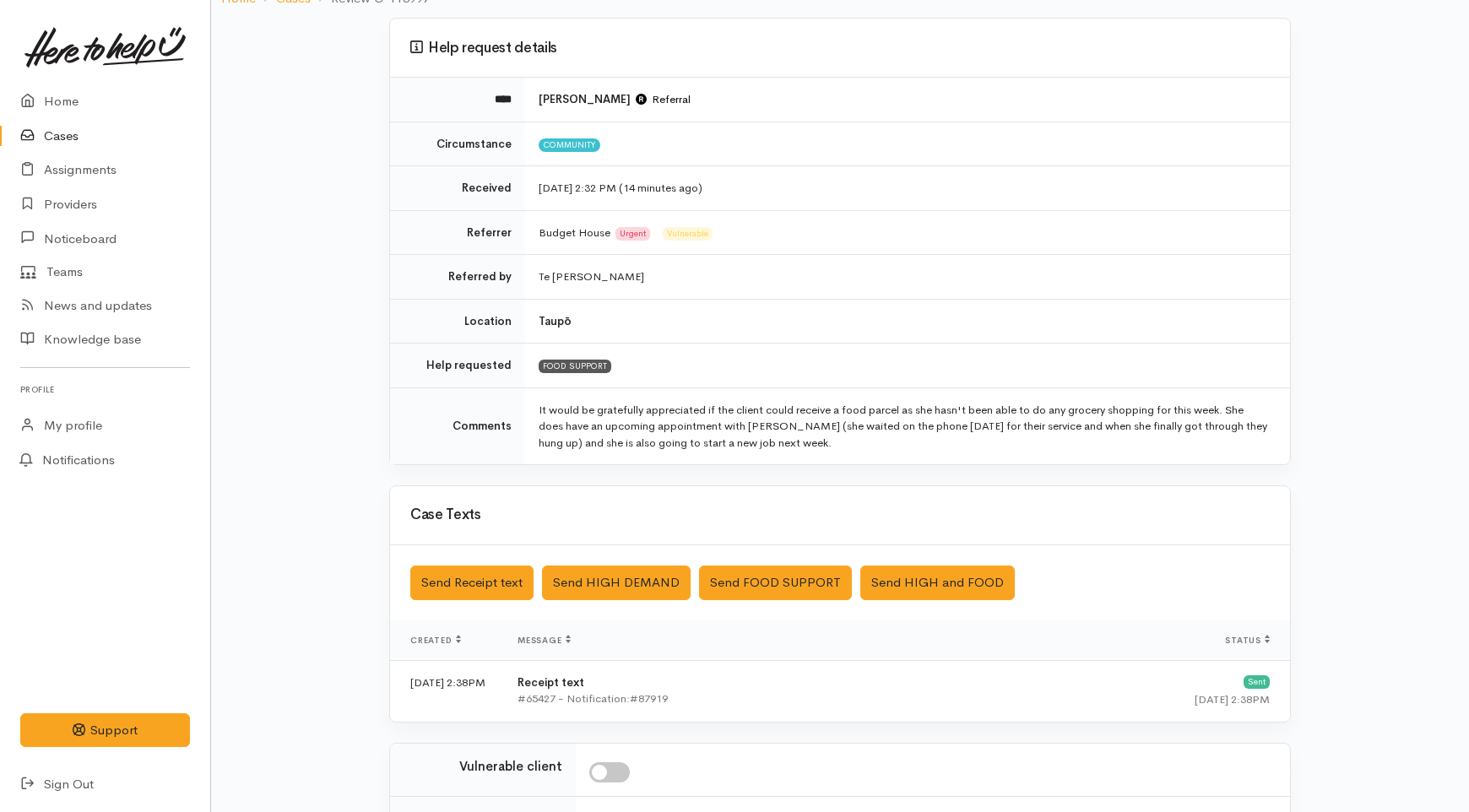
scroll to position [371, 0]
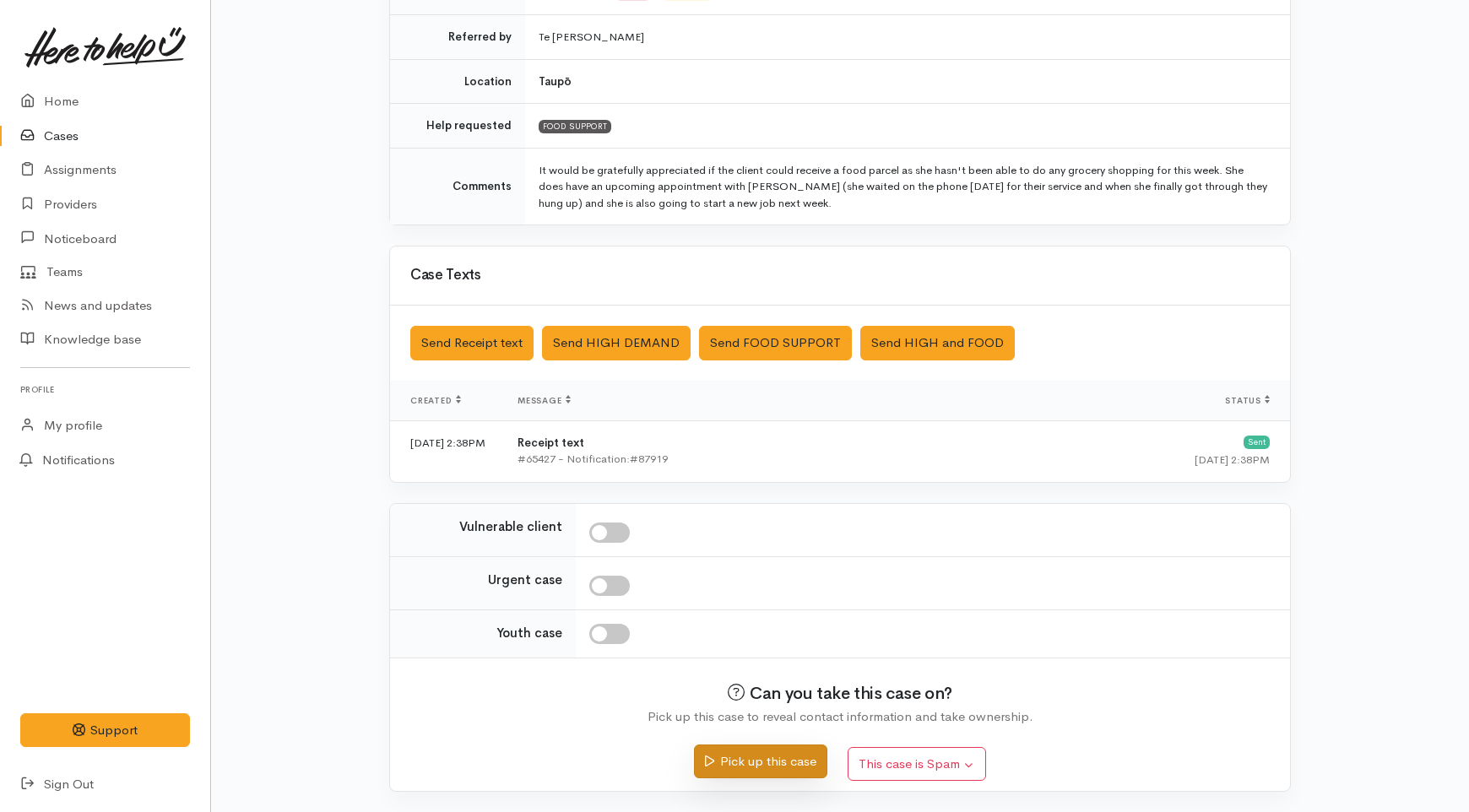
click at [720, 766] on button "Pick up this case" at bounding box center [760, 762] width 133 height 34
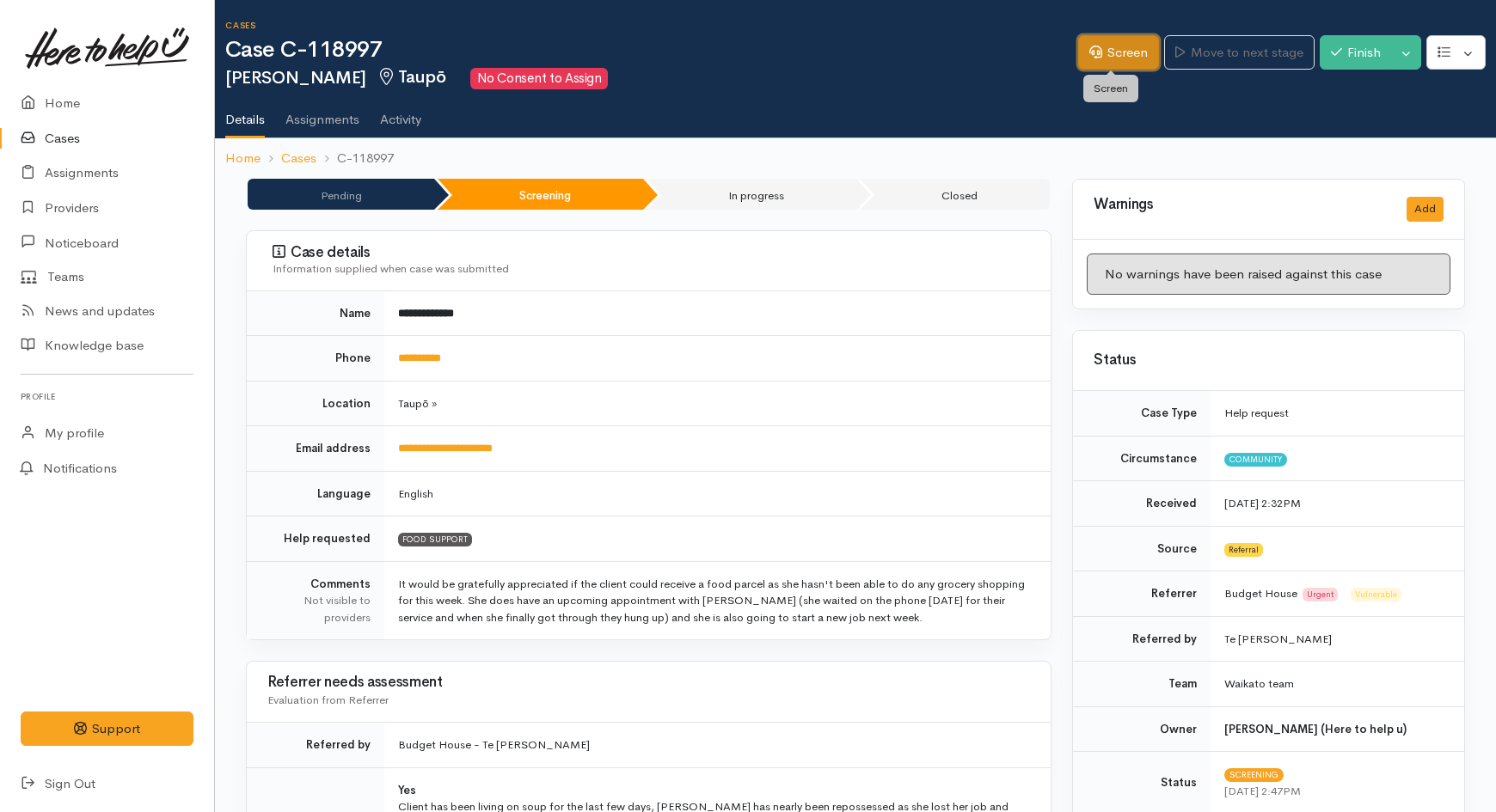
click at [1101, 55] on link "Screen" at bounding box center [1118, 53] width 81 height 35
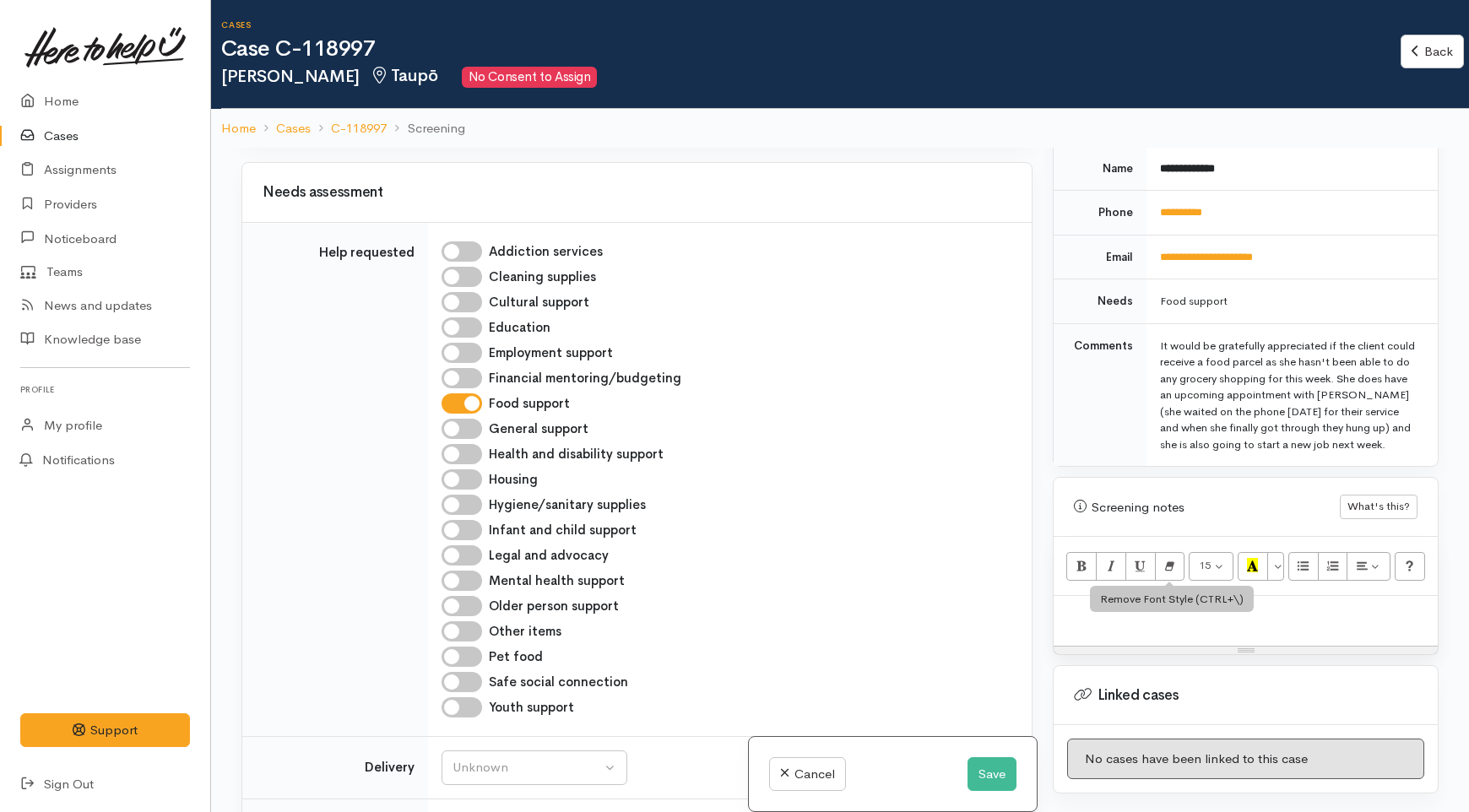
scroll to position [1009, 0]
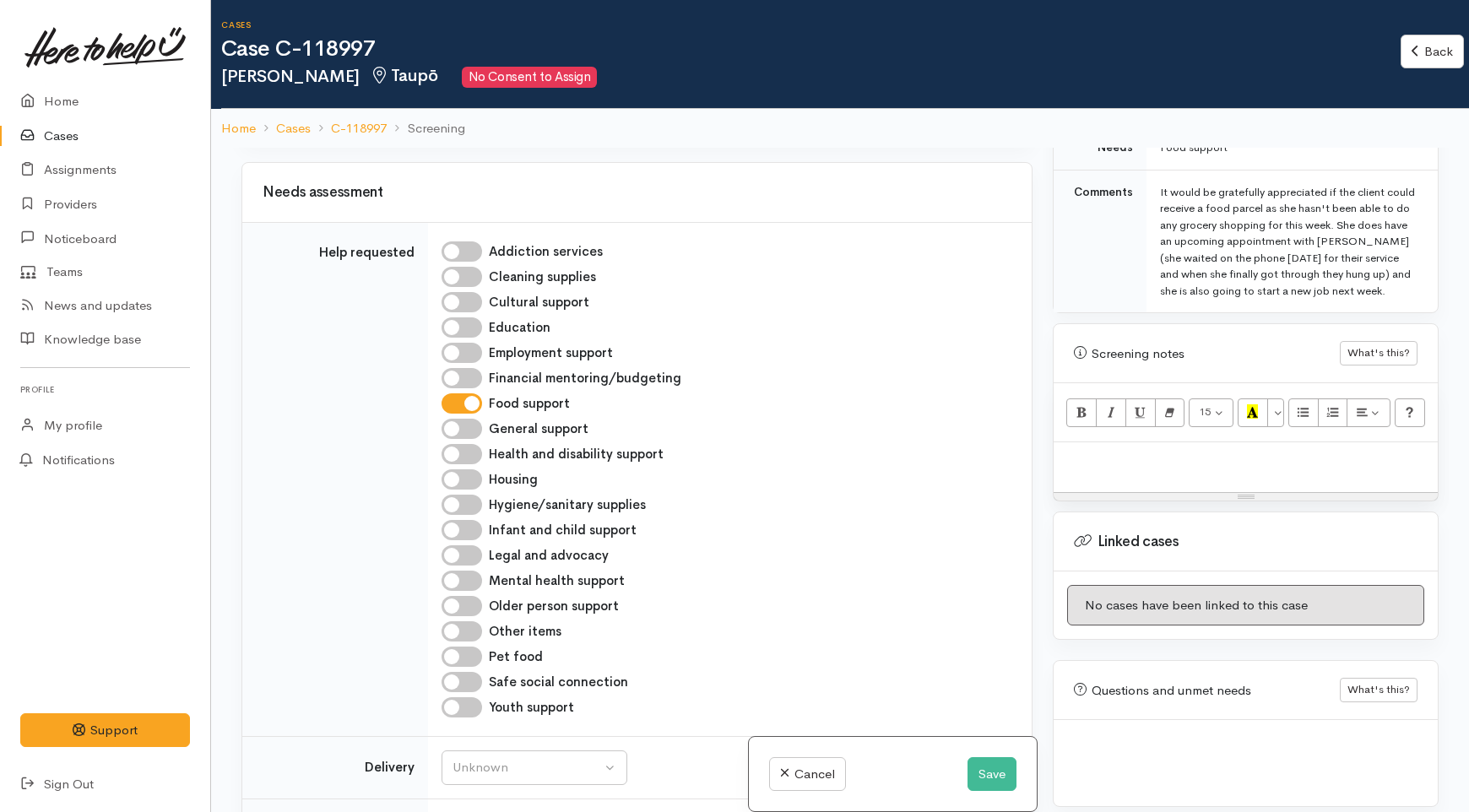
click at [1157, 451] on p at bounding box center [1245, 461] width 367 height 20
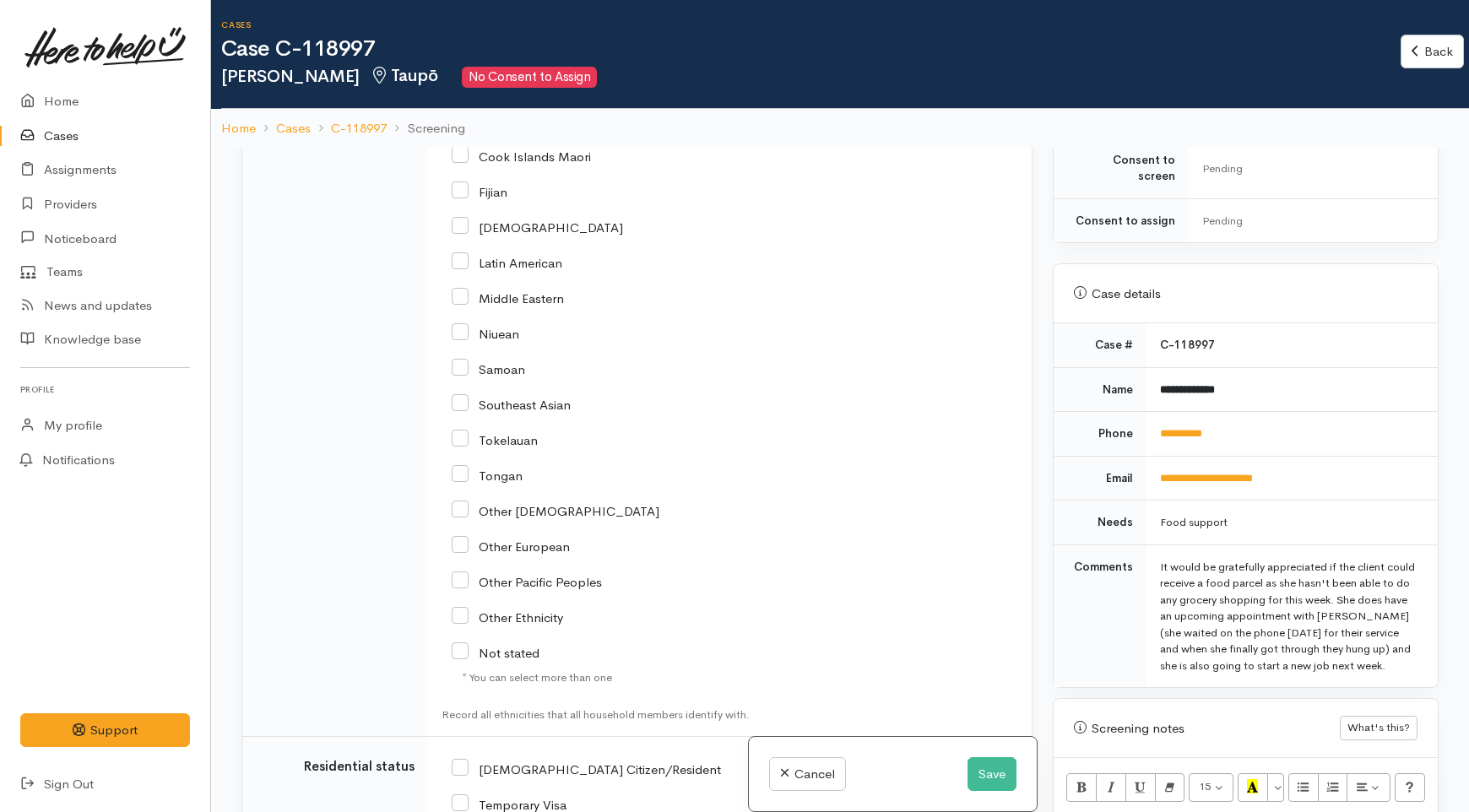
scroll to position [2532, 0]
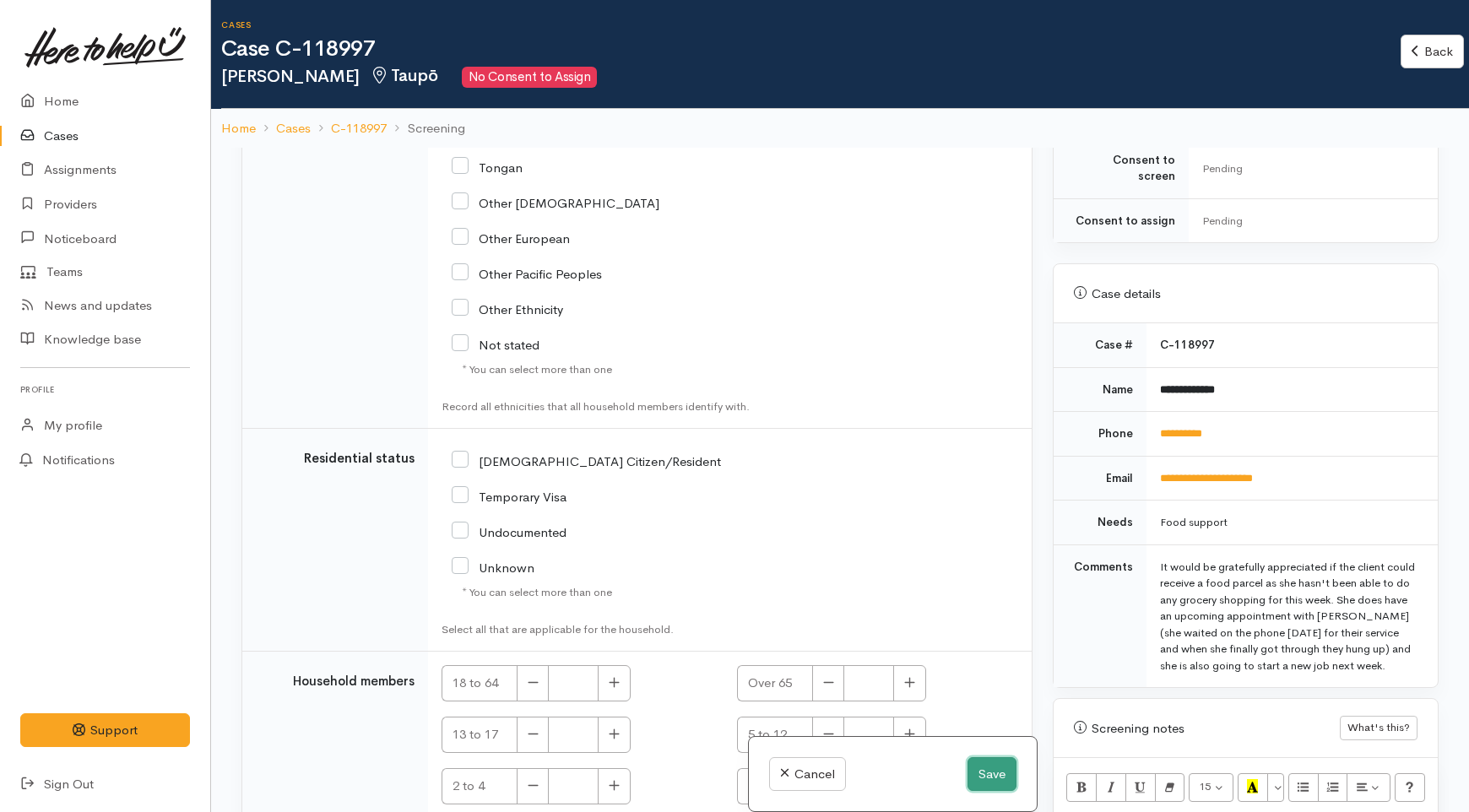
click at [975, 785] on button "Save" at bounding box center [992, 774] width 49 height 34
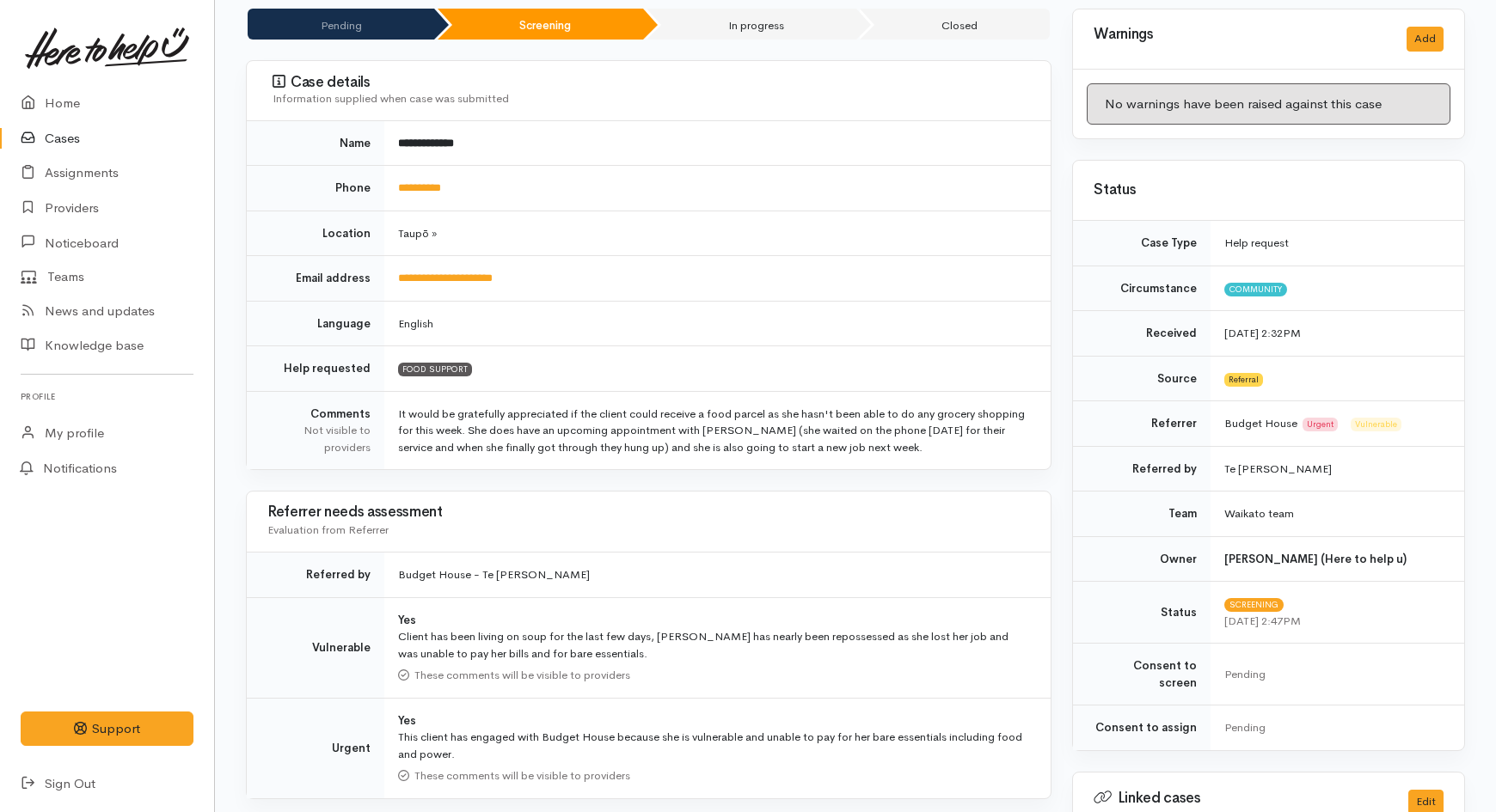
scroll to position [573, 0]
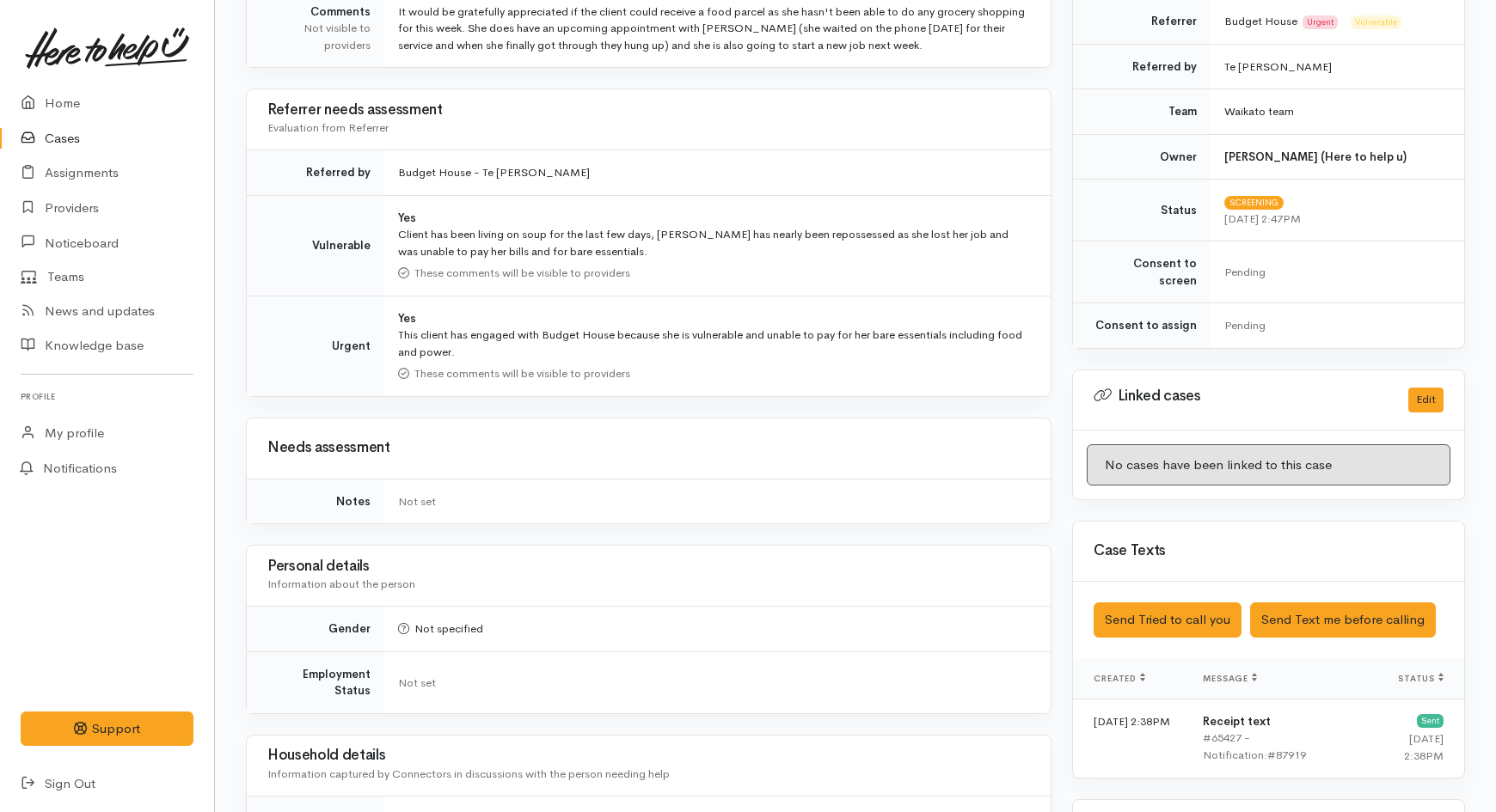
drag, startPoint x: 406, startPoint y: 175, endPoint x: 596, endPoint y: 176, distance: 190.0
click at [596, 176] on td "Budget House - Te Whetu Dewes" at bounding box center [717, 174] width 666 height 46
copy td "udget House - Te Whetu Dewes"
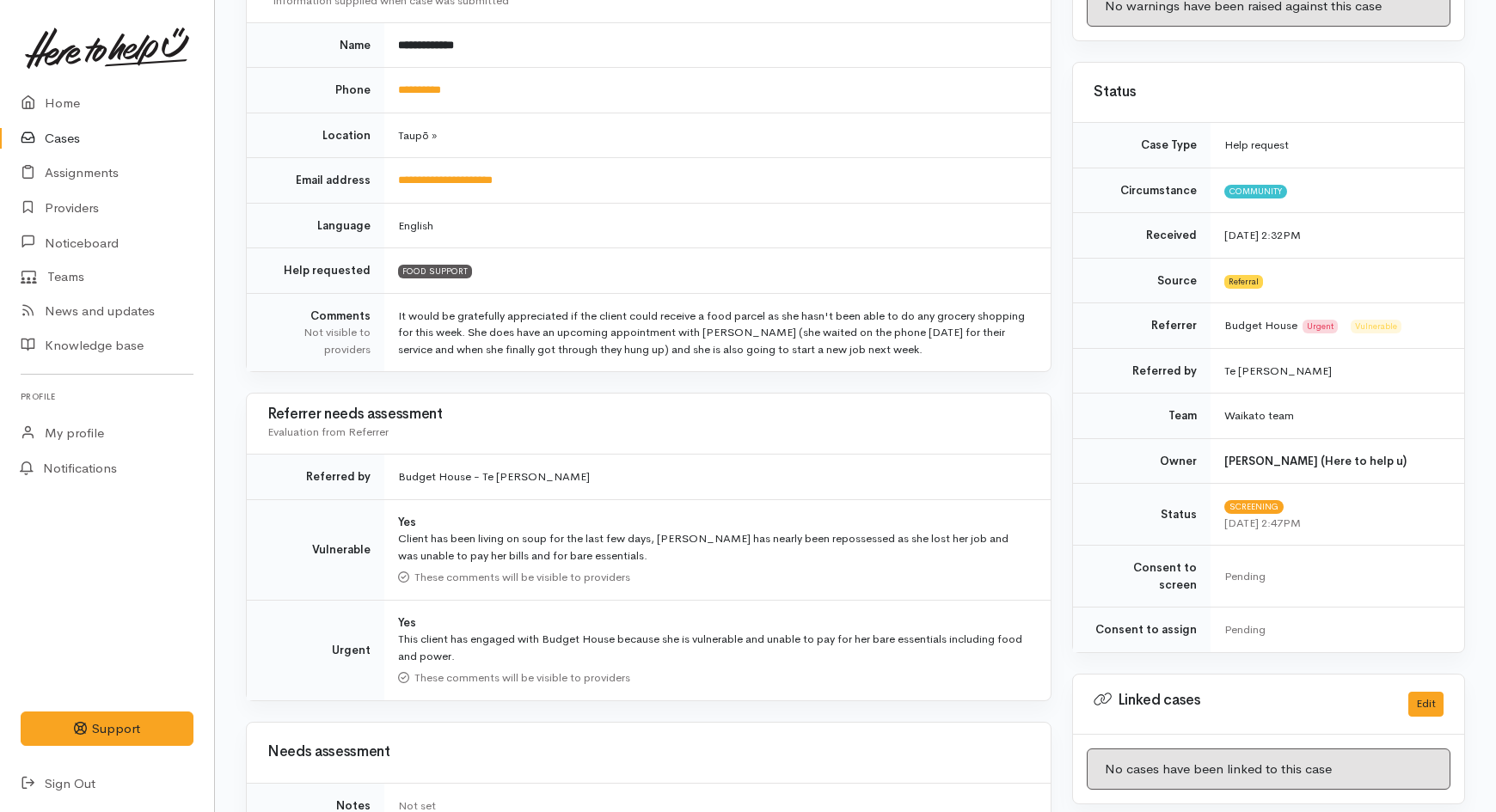
scroll to position [0, 0]
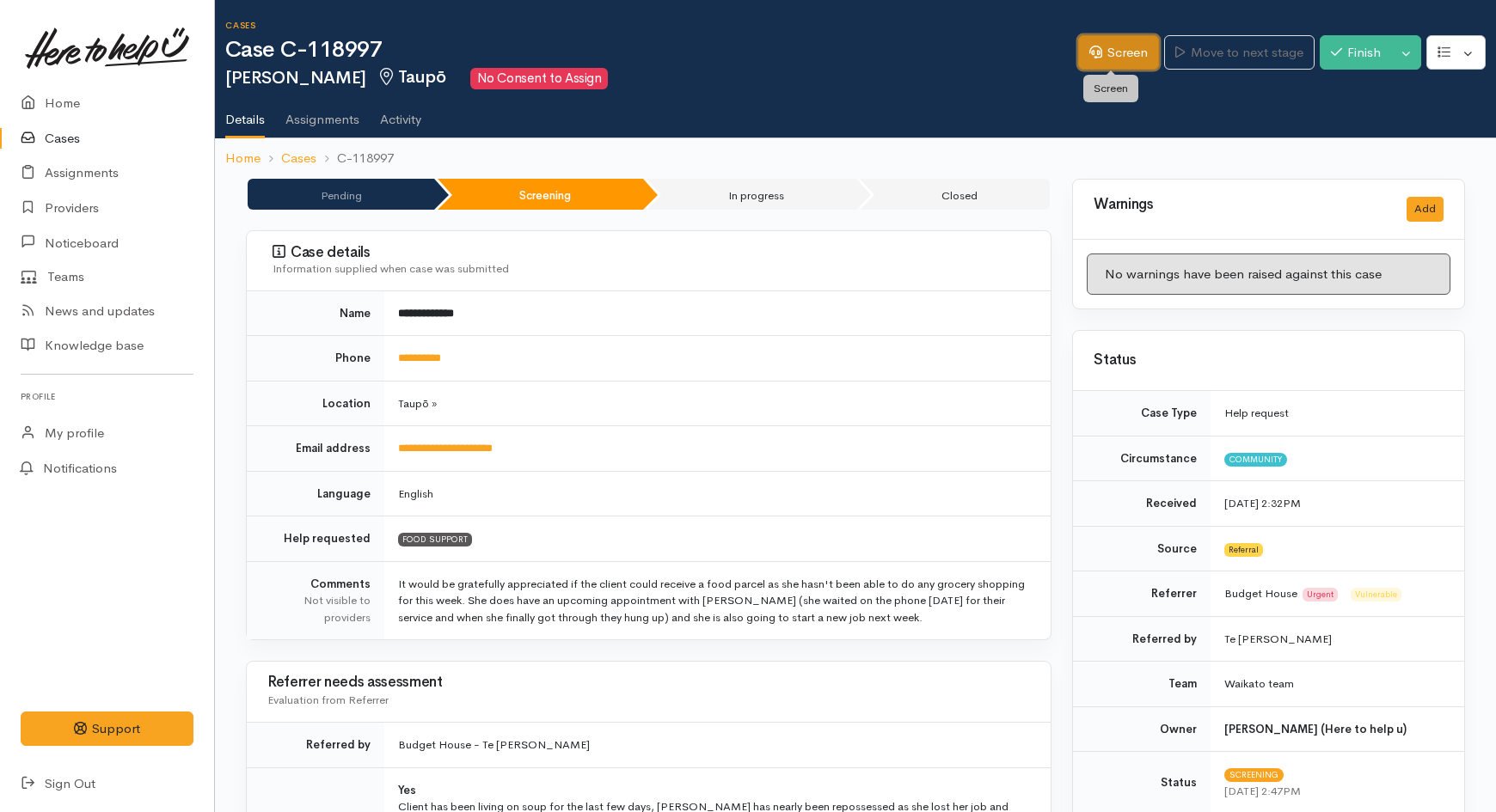
click at [1114, 44] on link "Screen" at bounding box center [1118, 53] width 81 height 35
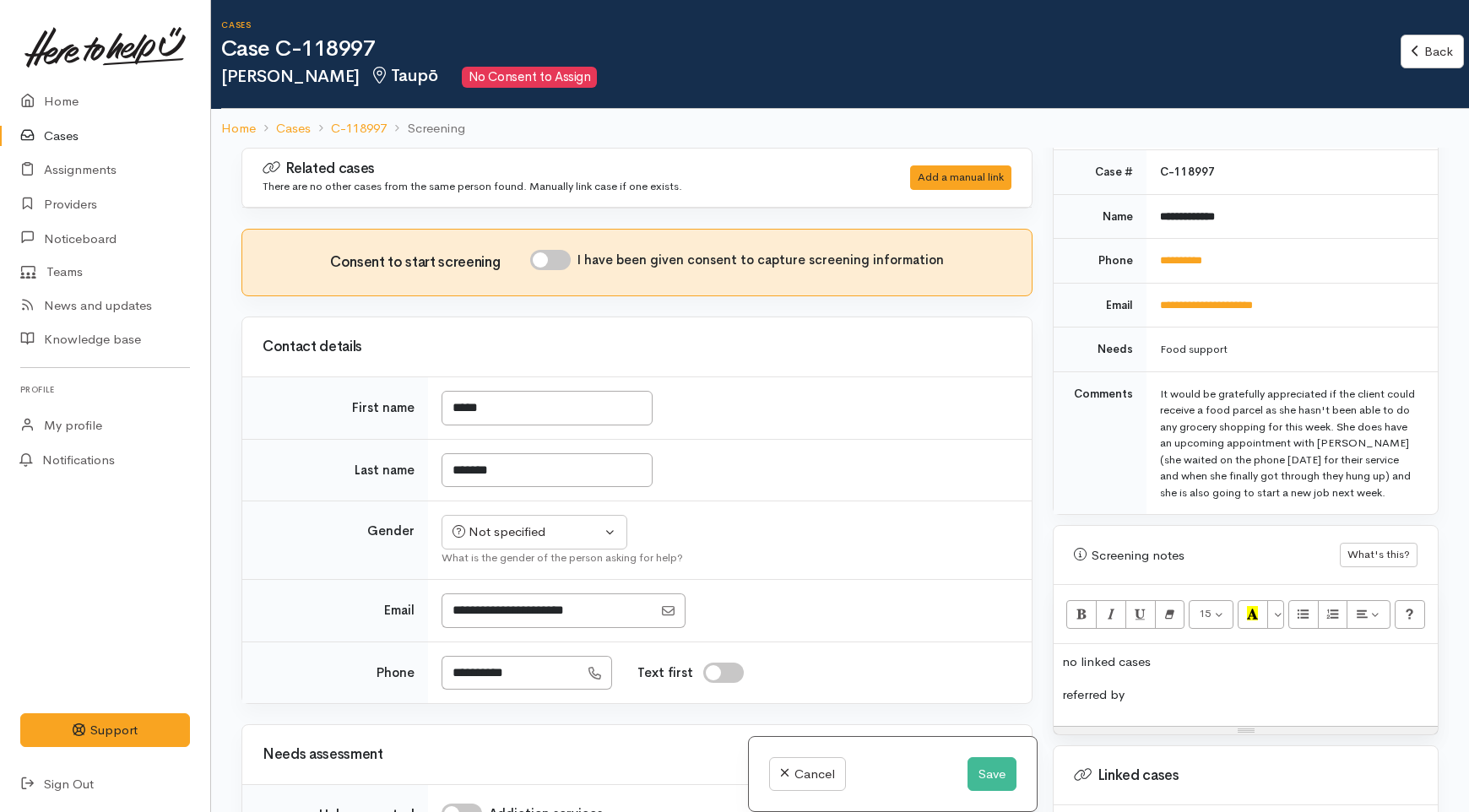
scroll to position [1042, 0]
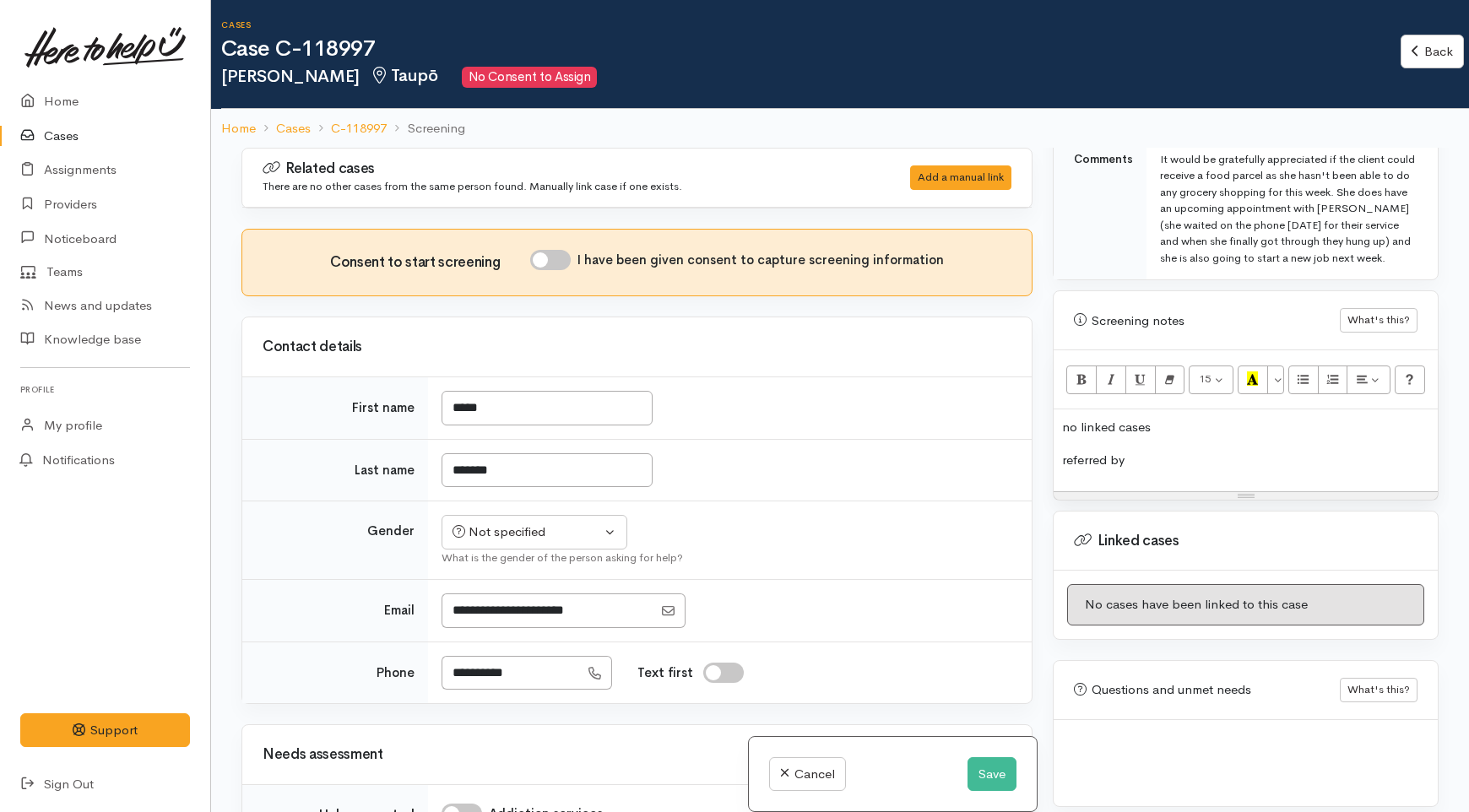
click at [1168, 451] on p "referred by" at bounding box center [1245, 461] width 367 height 20
drag, startPoint x: 1162, startPoint y: 443, endPoint x: 1053, endPoint y: 448, distance: 109.1
click at [1054, 448] on div "no linked cases referred by" at bounding box center [1246, 449] width 384 height 82
paste div
click at [1064, 453] on span "udget House - Te Whetu Dewes" at bounding box center [1152, 460] width 181 height 15
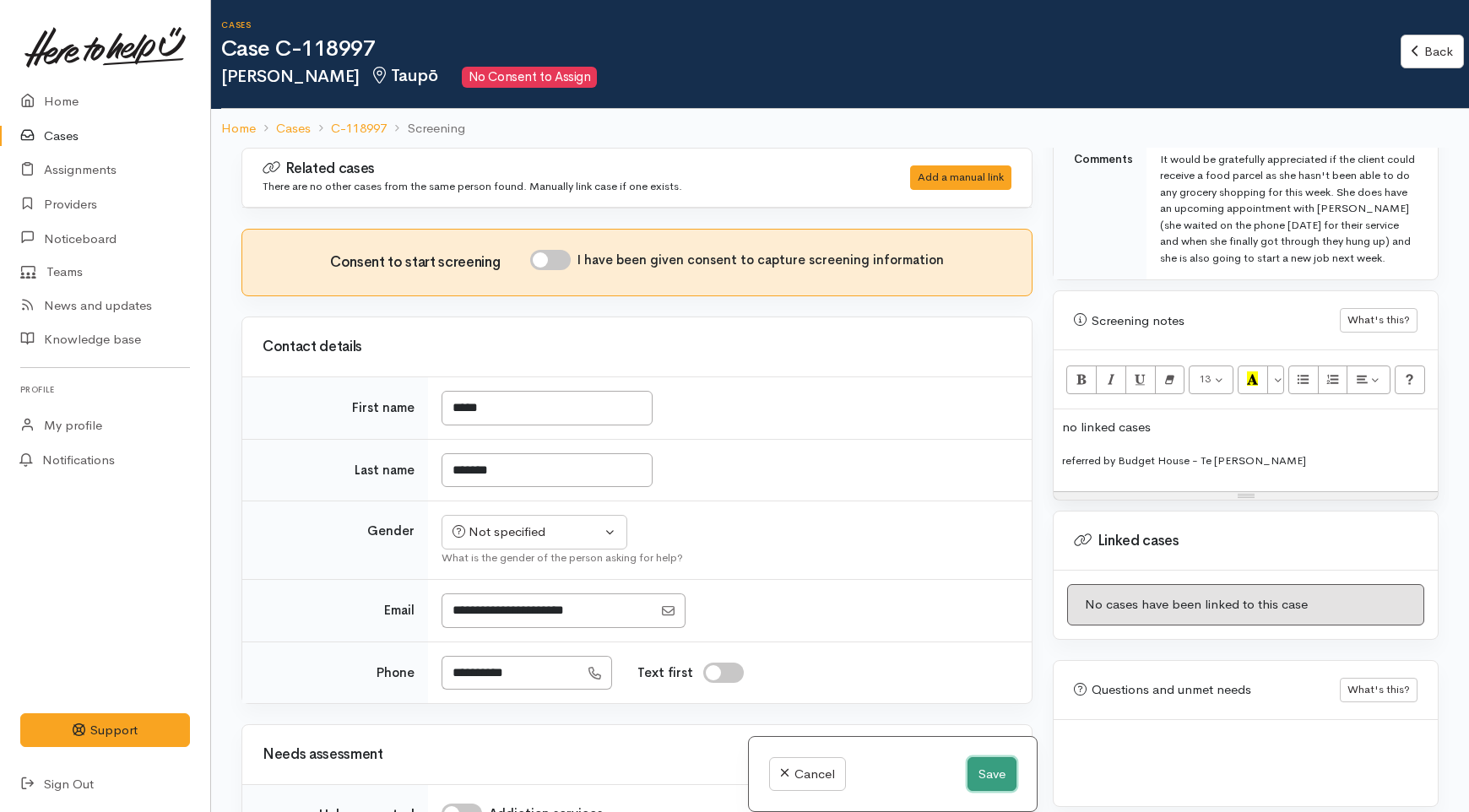
click at [990, 760] on button "Save" at bounding box center [992, 774] width 49 height 34
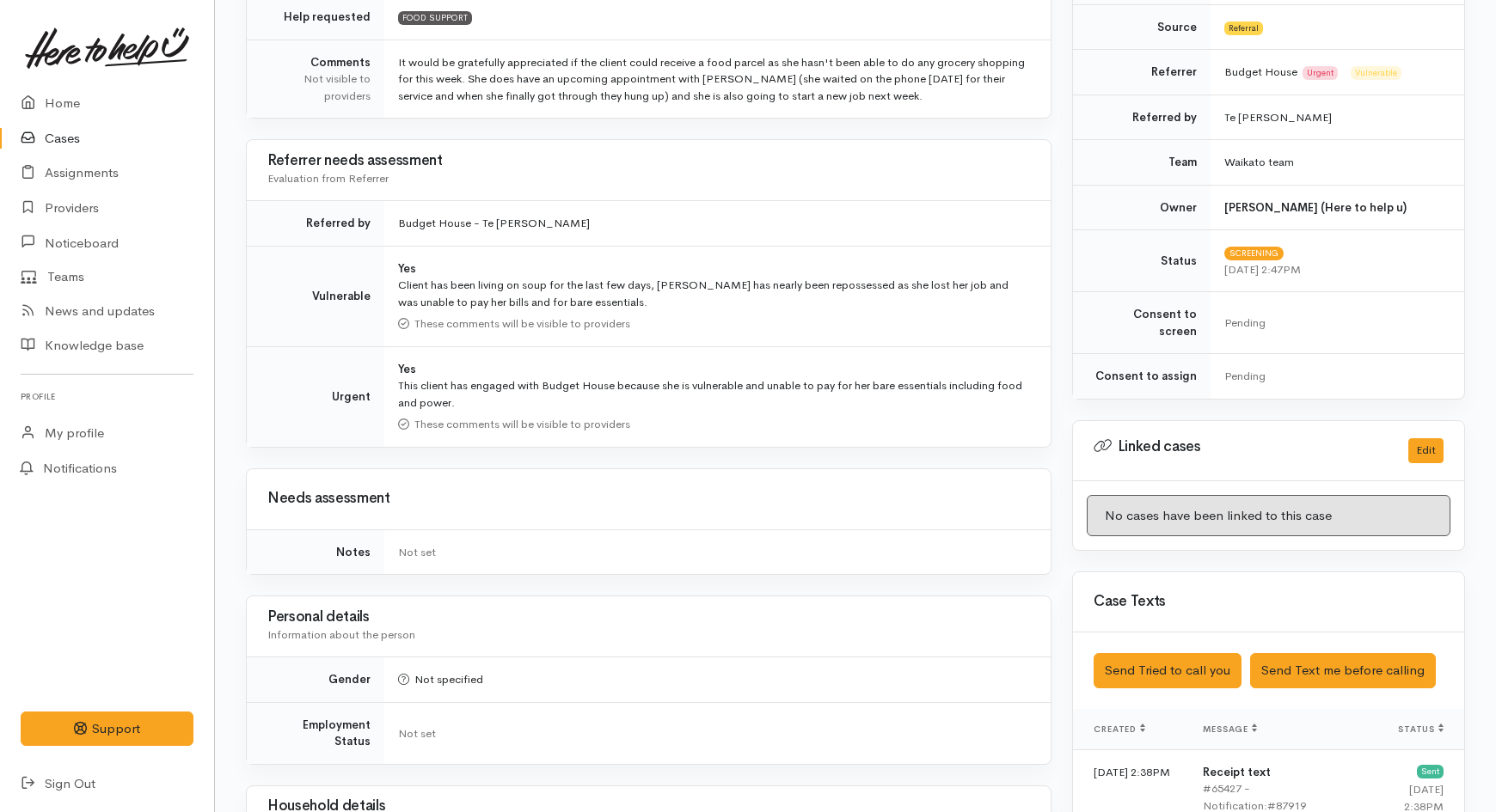
scroll to position [477, 0]
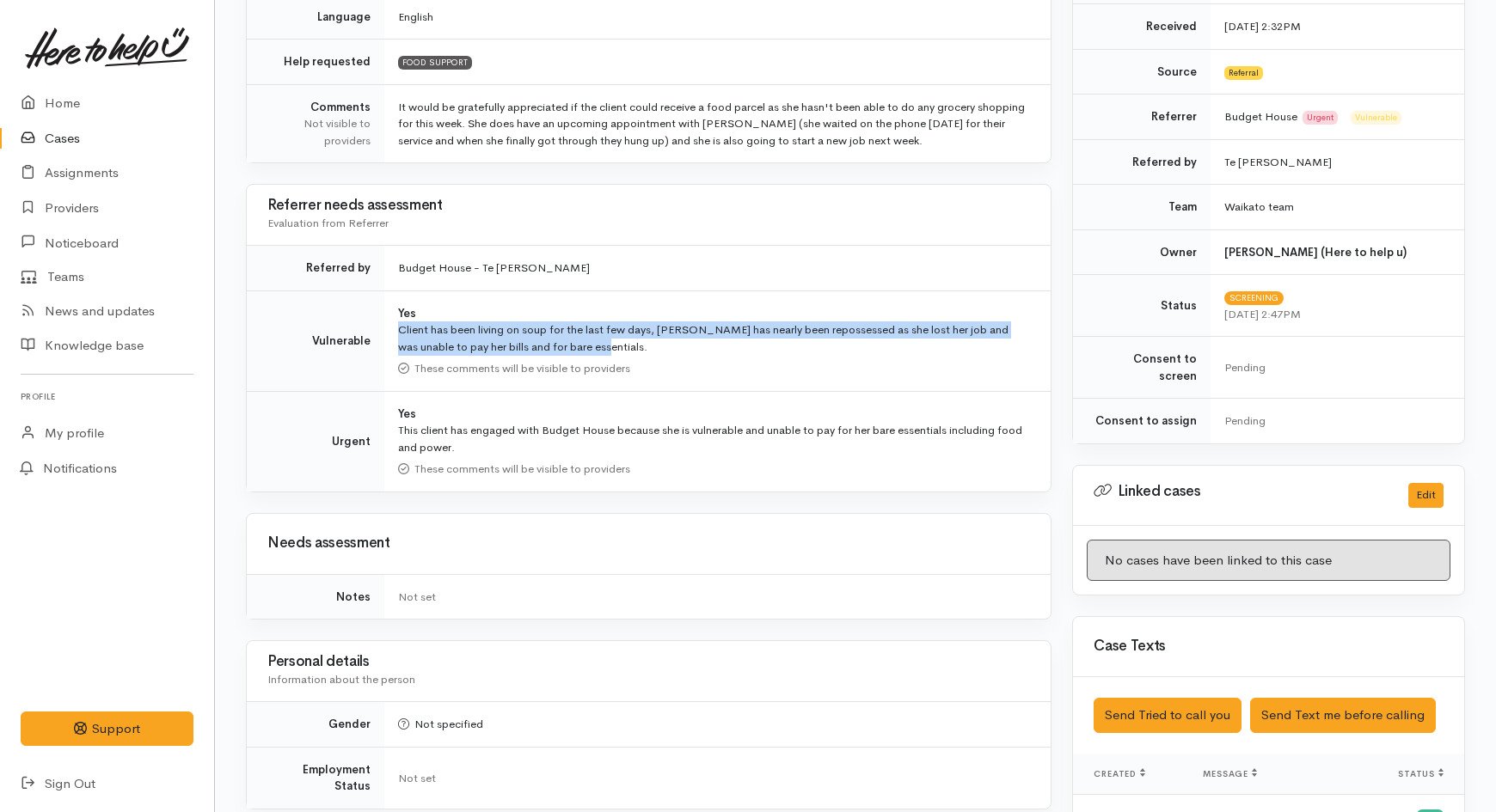
drag, startPoint x: 396, startPoint y: 329, endPoint x: 587, endPoint y: 345, distance: 191.7
click at [587, 345] on td "Yes Client has been living on soup for the last few days, [PERSON_NAME] has nea…" at bounding box center [717, 340] width 666 height 101
copy div "Client has been living on soup for the last few days, [PERSON_NAME] has nearly …"
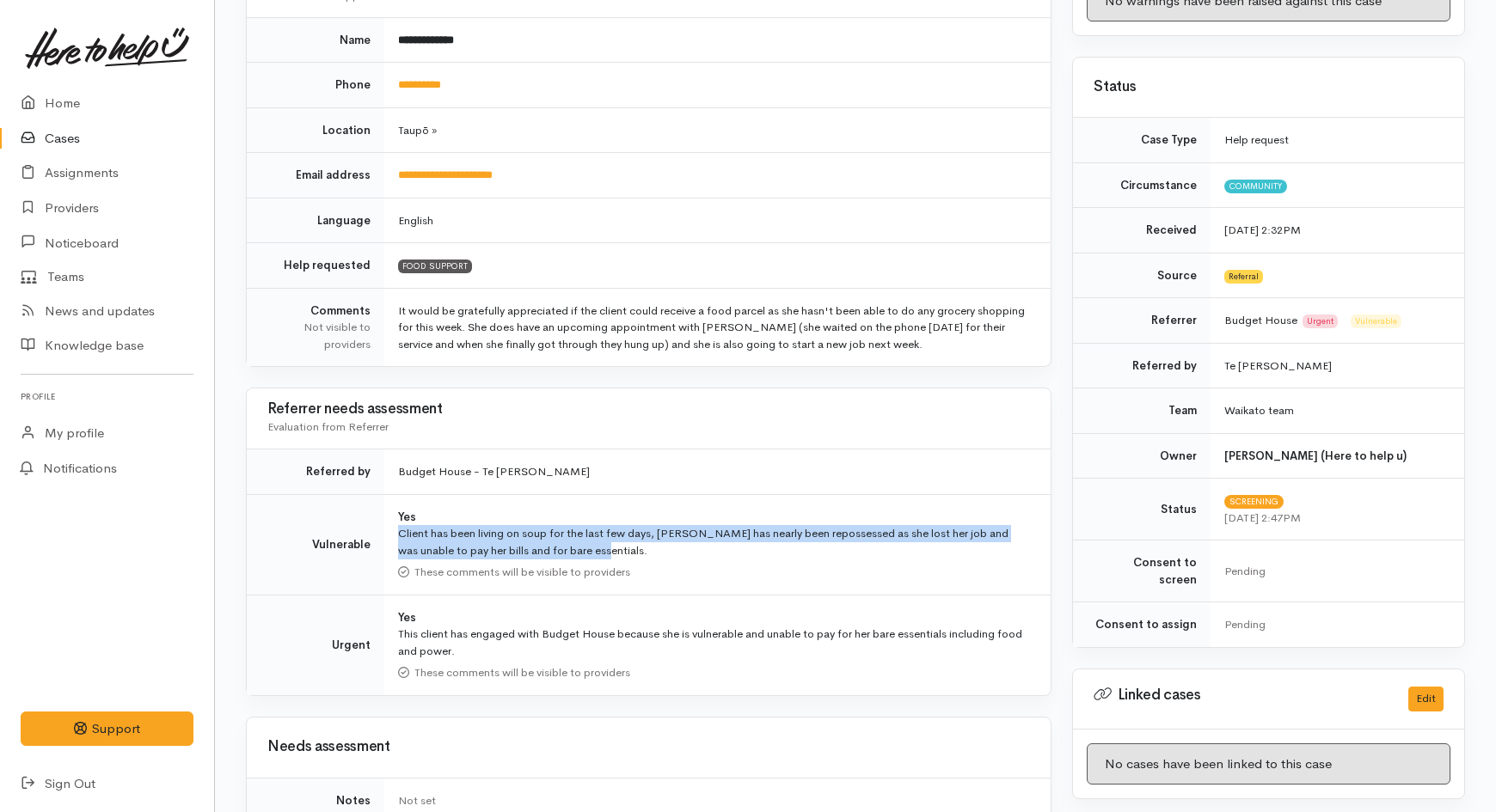
scroll to position [0, 0]
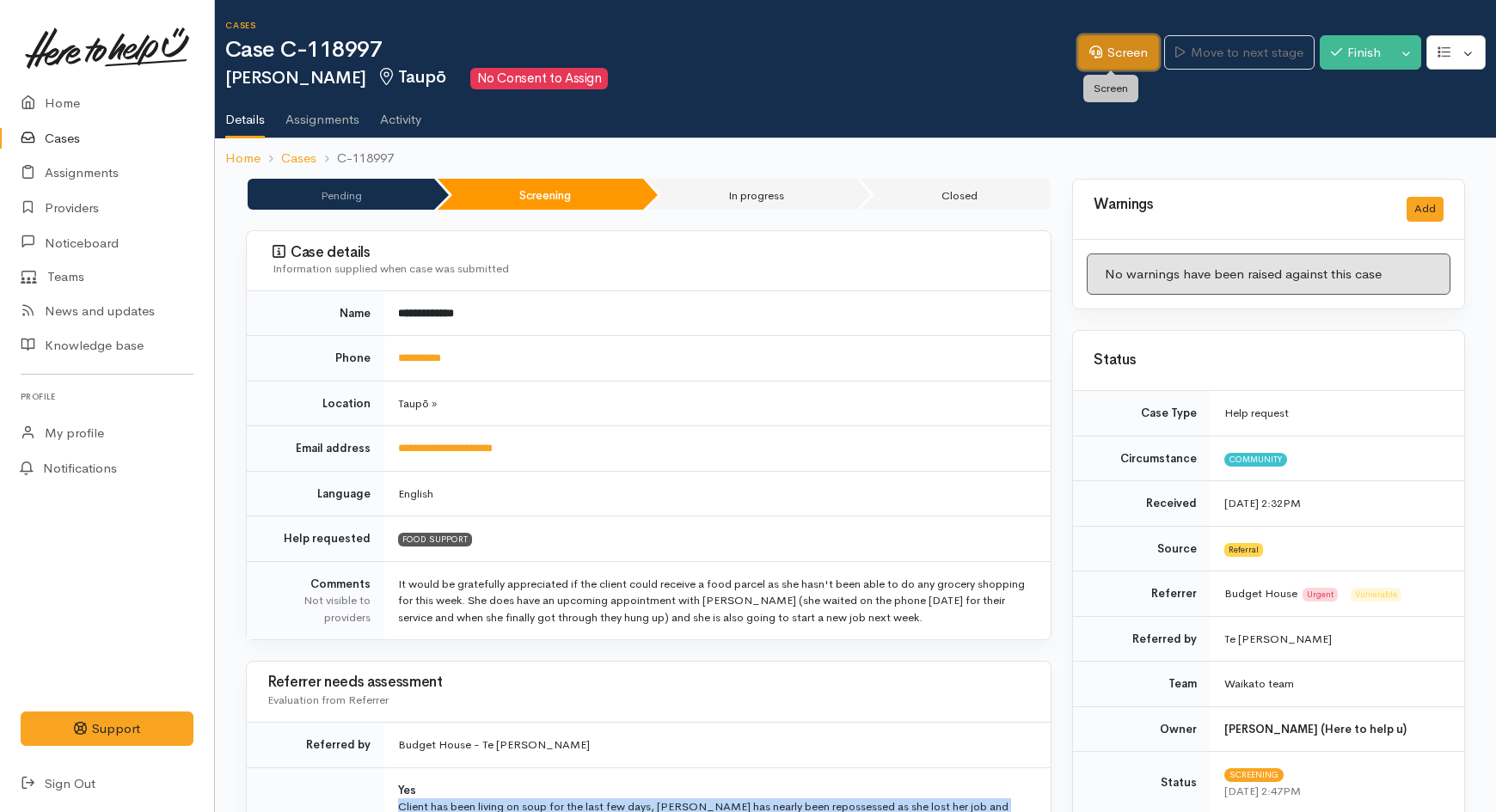
click at [1116, 39] on link "Screen" at bounding box center [1118, 53] width 81 height 35
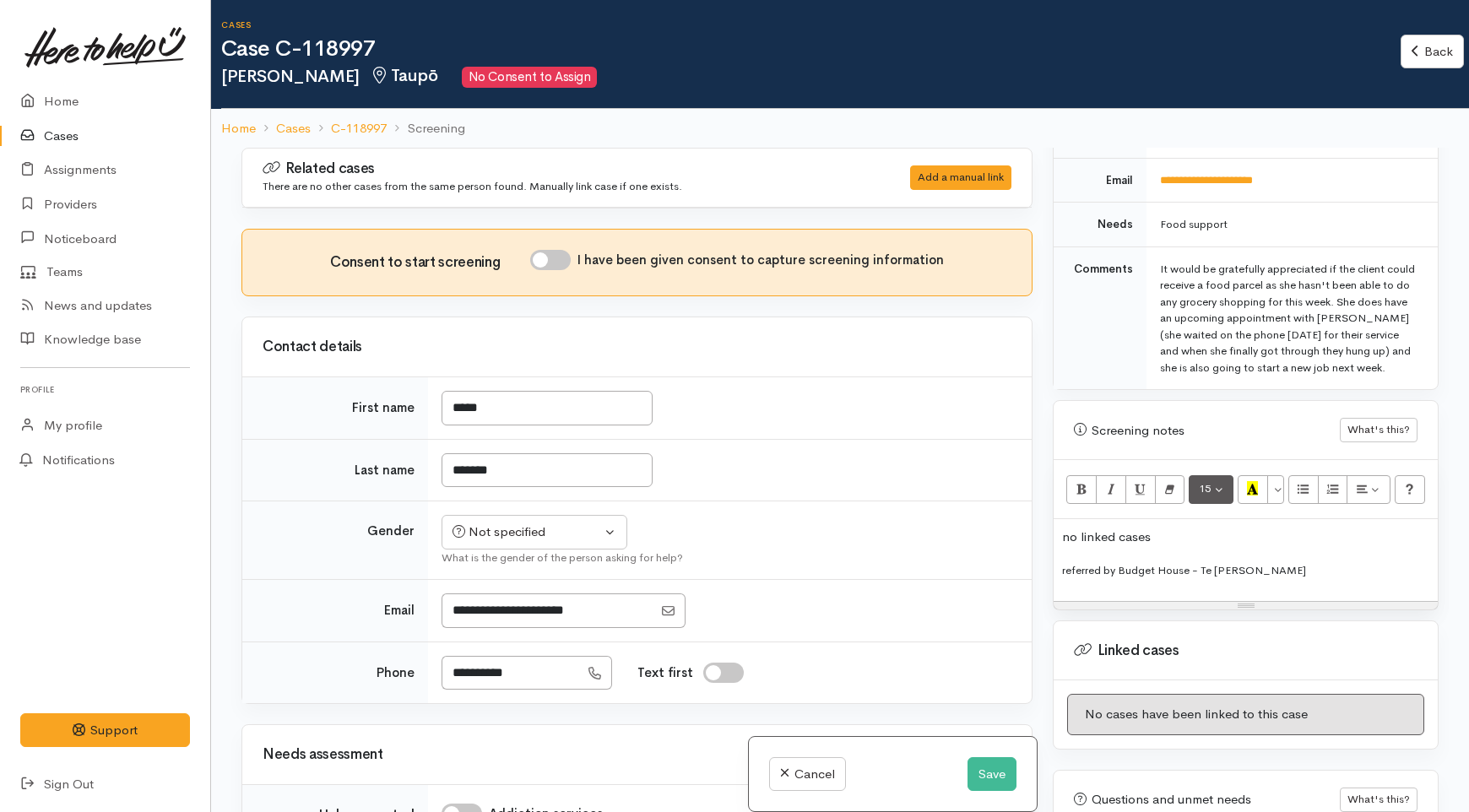
scroll to position [938, 0]
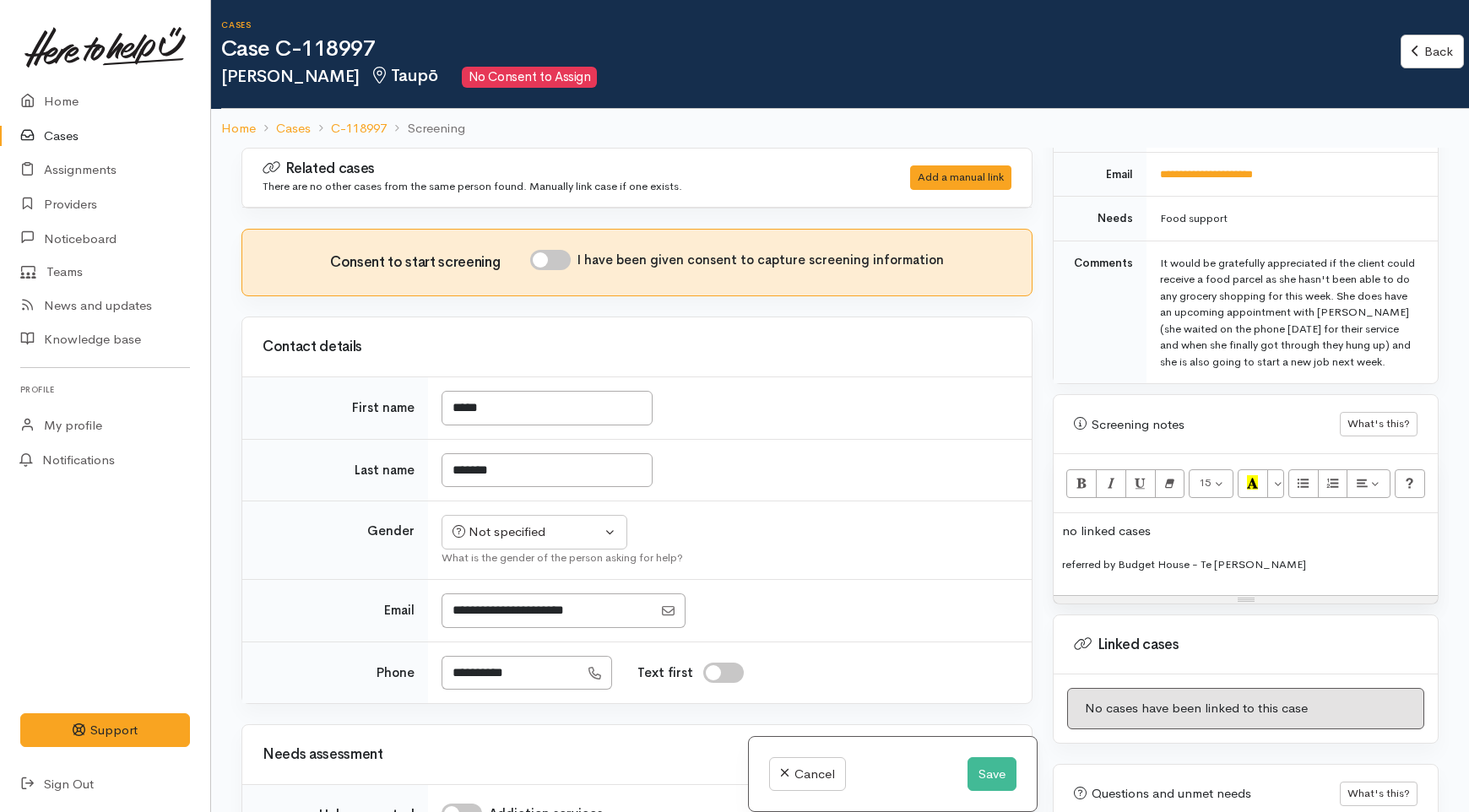
click at [1294, 555] on p "referred by Budget House - Te [PERSON_NAME]" at bounding box center [1245, 564] width 367 height 20
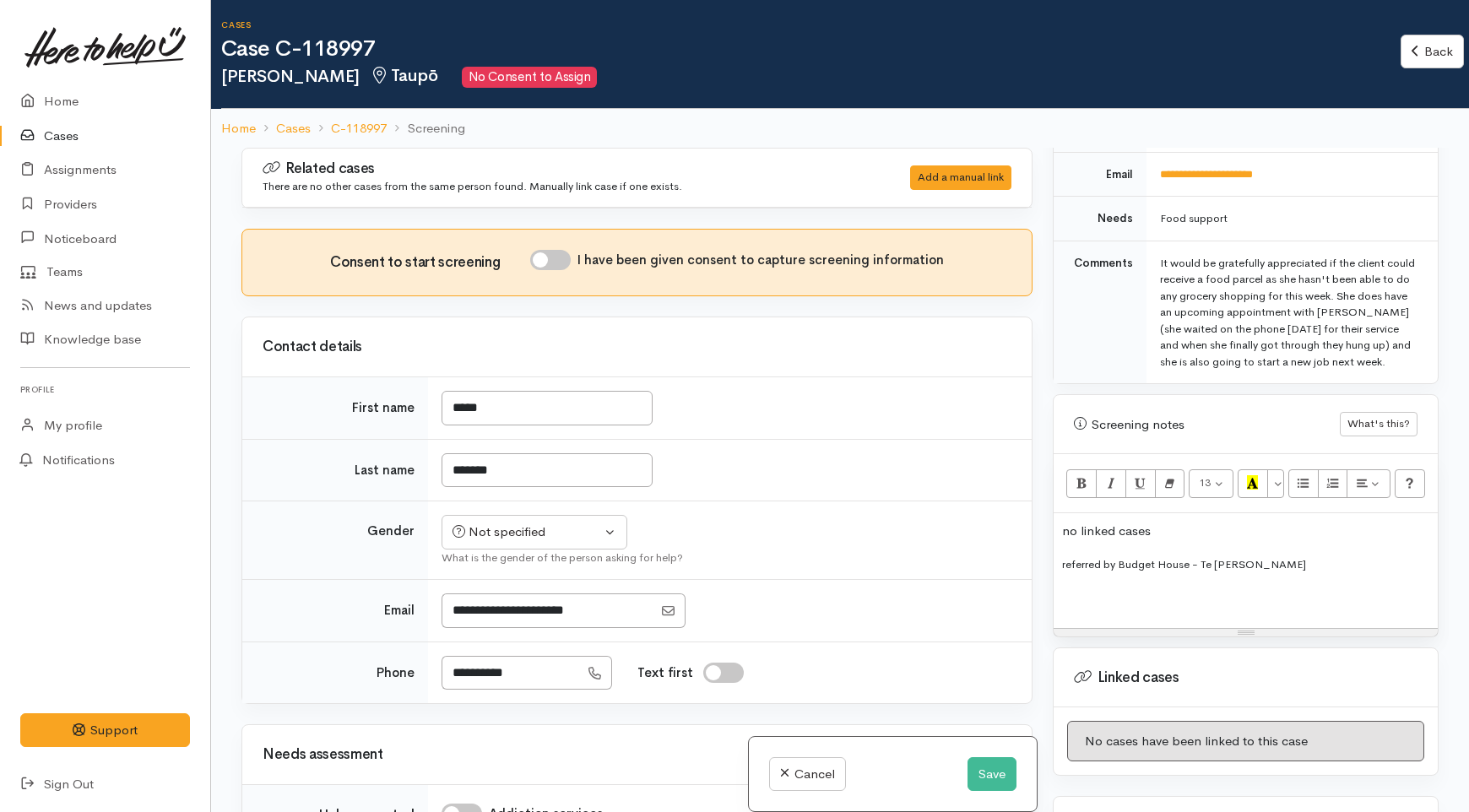
paste div
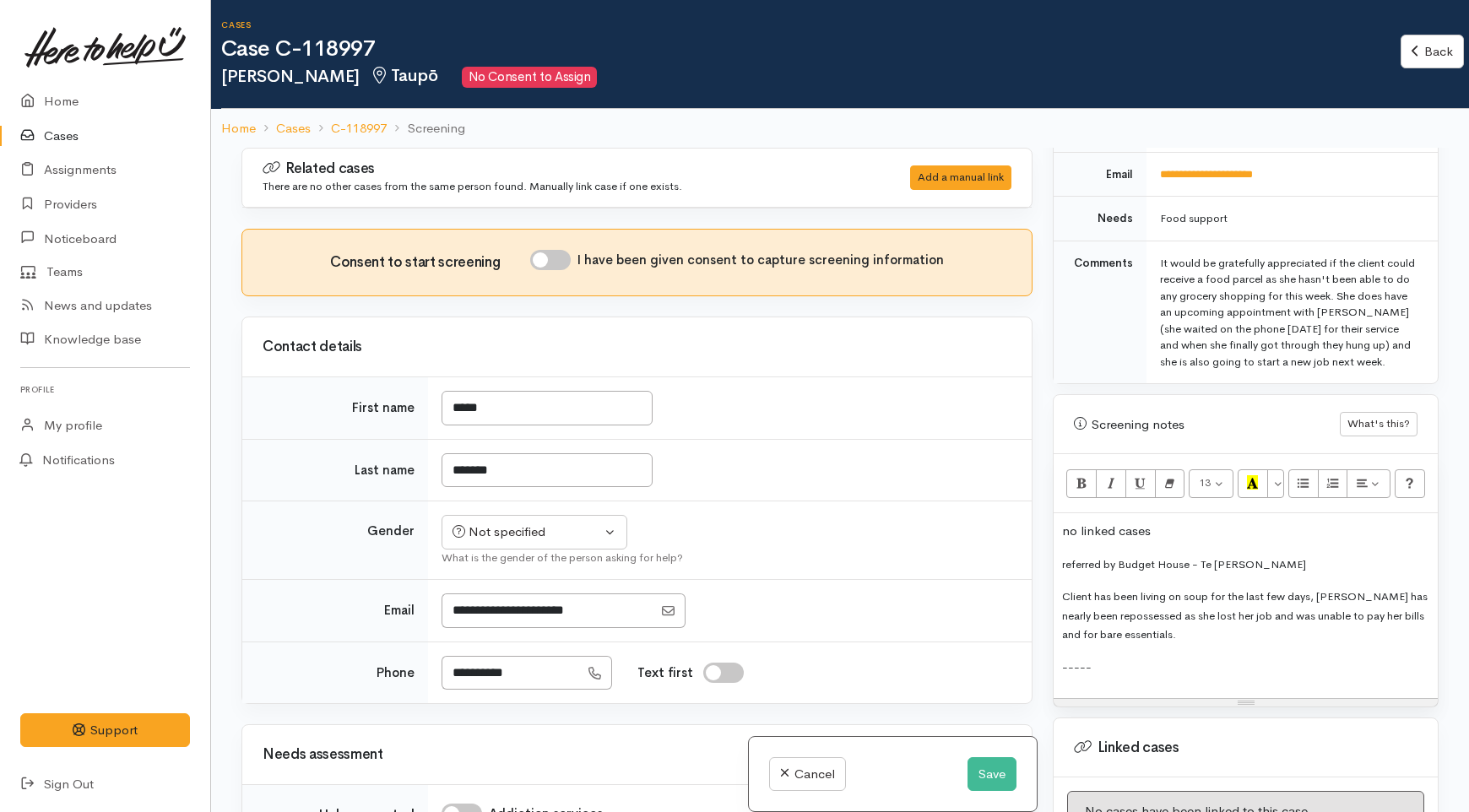
click at [1095, 662] on div "no linked cases referred by Budget House - Te Whetu Dewes Client has been livin…" at bounding box center [1246, 605] width 384 height 185
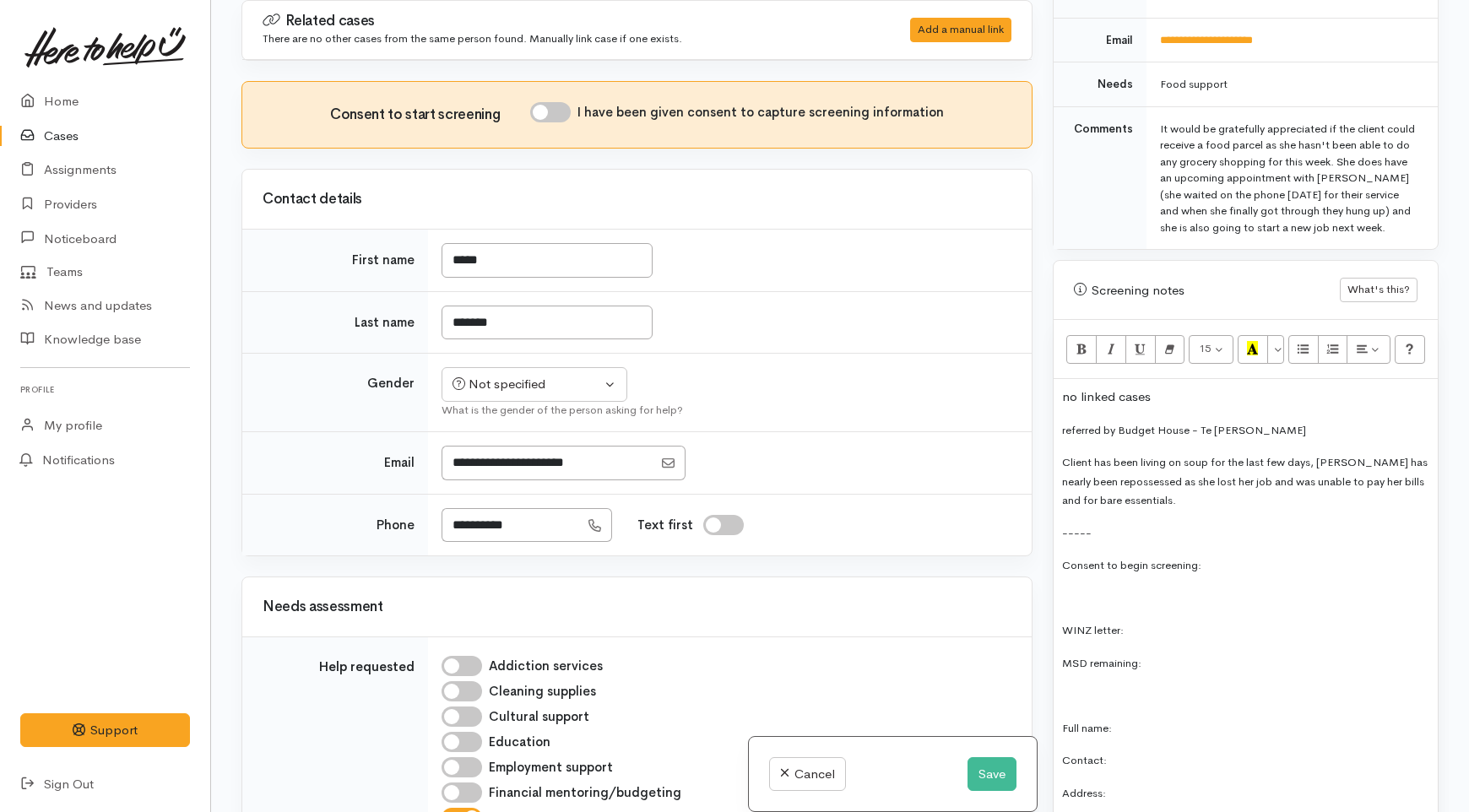
scroll to position [831, 0]
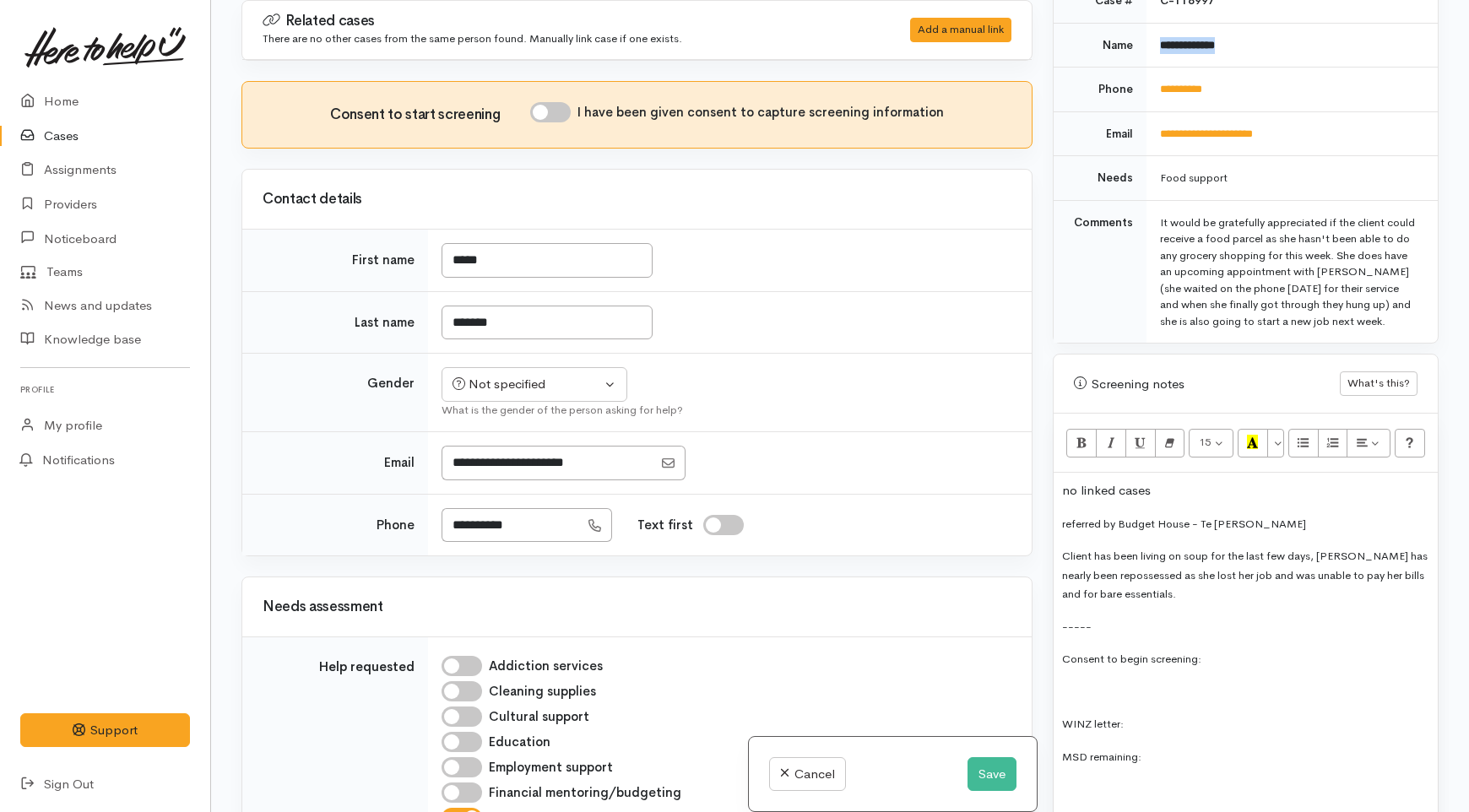
drag, startPoint x: 1242, startPoint y: 28, endPoint x: 1145, endPoint y: 28, distance: 97.0
click at [1146, 28] on td "**********" at bounding box center [1292, 45] width 291 height 45
copy b "**********"
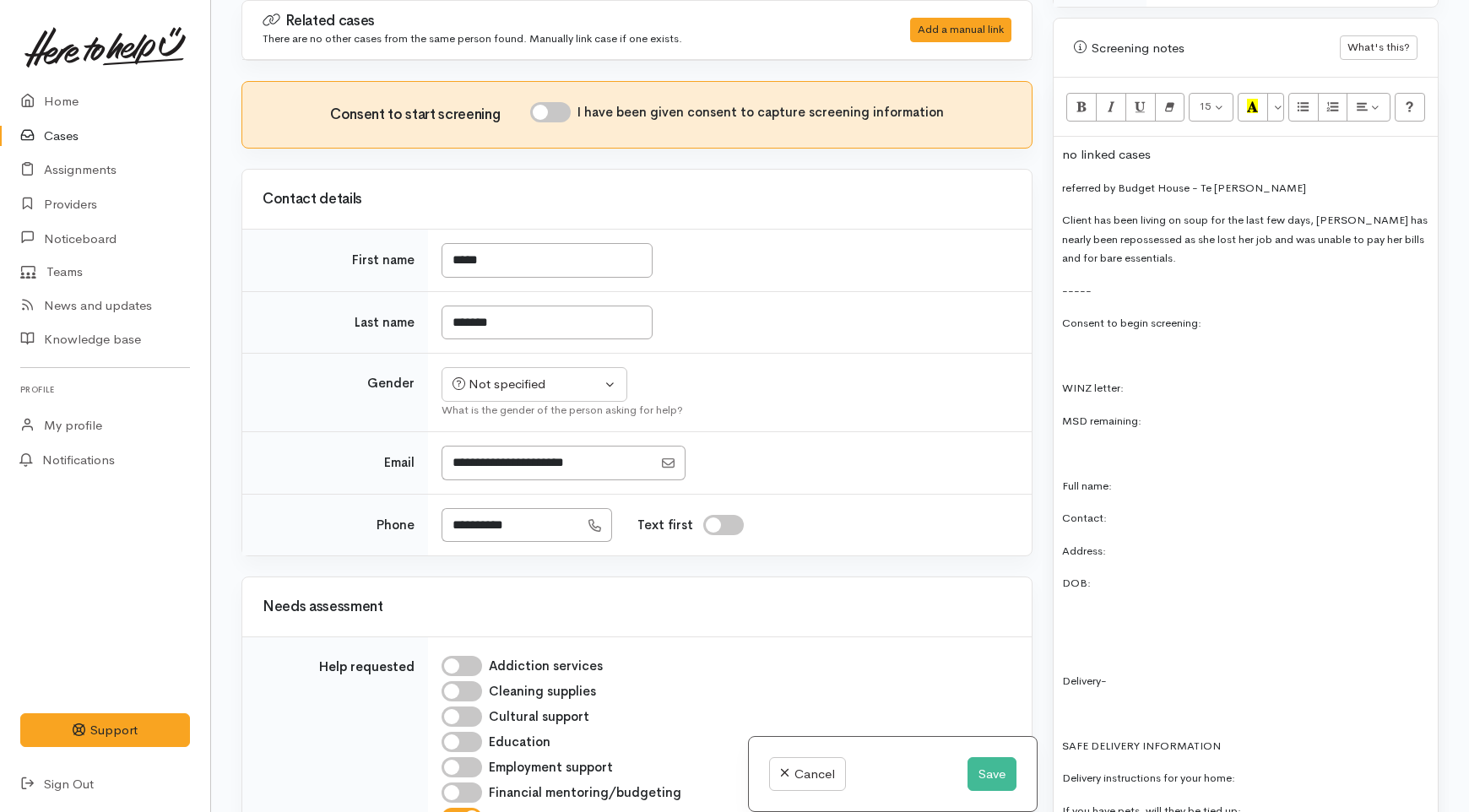
scroll to position [1112, 0]
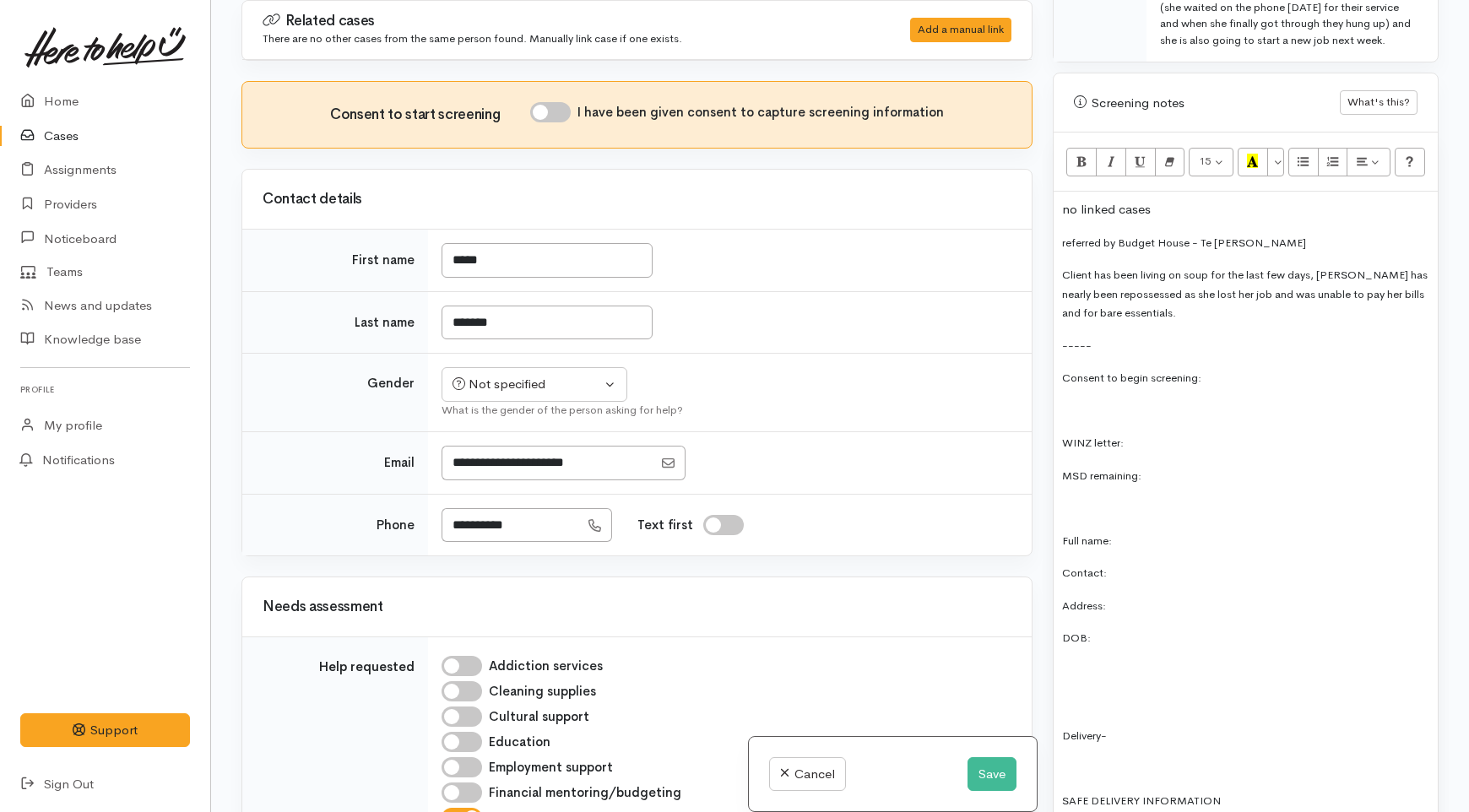
click at [1155, 433] on p "WINZ letter:" at bounding box center [1245, 443] width 367 height 20
click at [1137, 531] on p "Full name:" at bounding box center [1245, 541] width 367 height 20
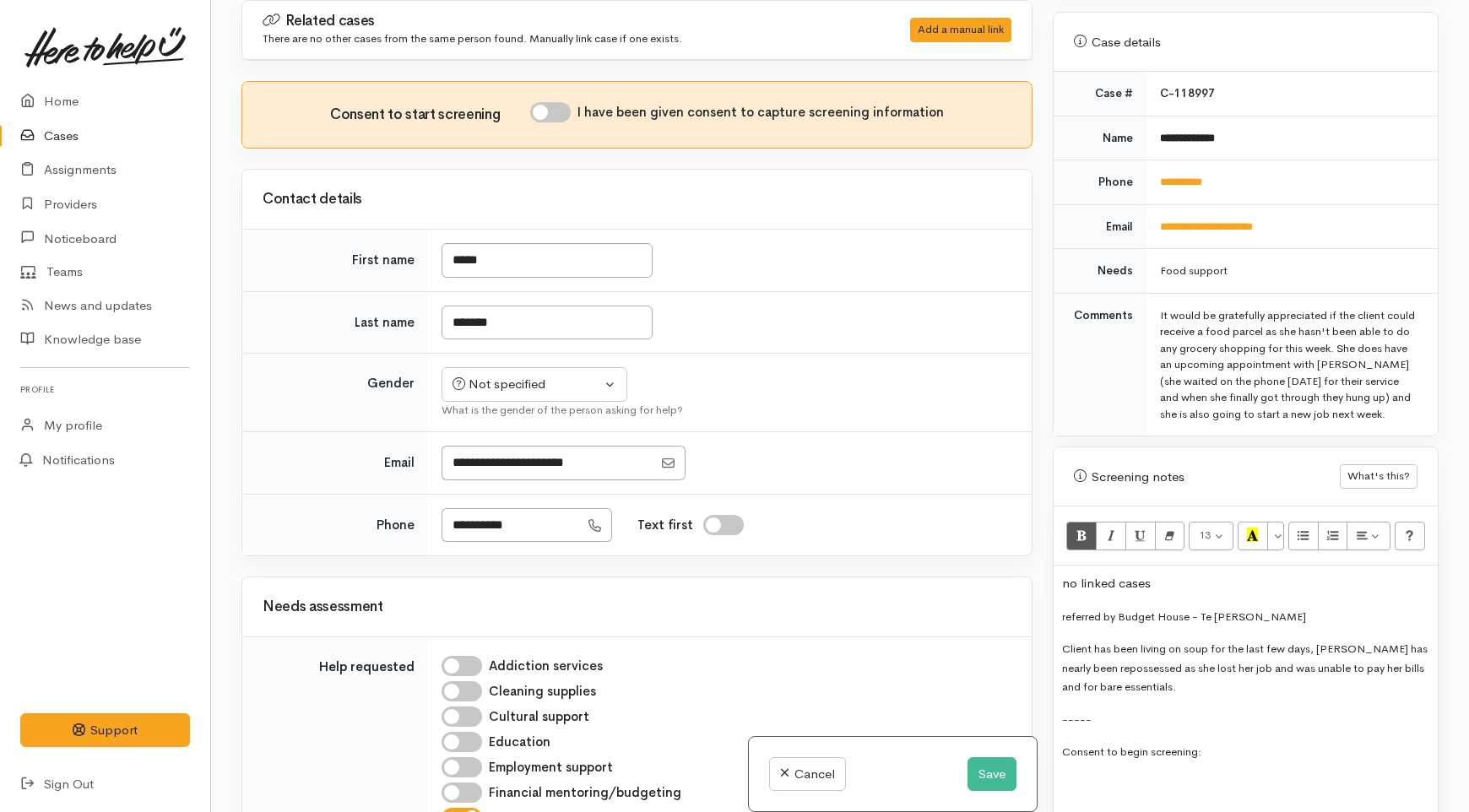
scroll to position [737, 0]
drag, startPoint x: 1225, startPoint y: 171, endPoint x: 1150, endPoint y: 171, distance: 75.0
click at [1150, 171] on td "**********" at bounding box center [1292, 183] width 291 height 45
copy link "**********"
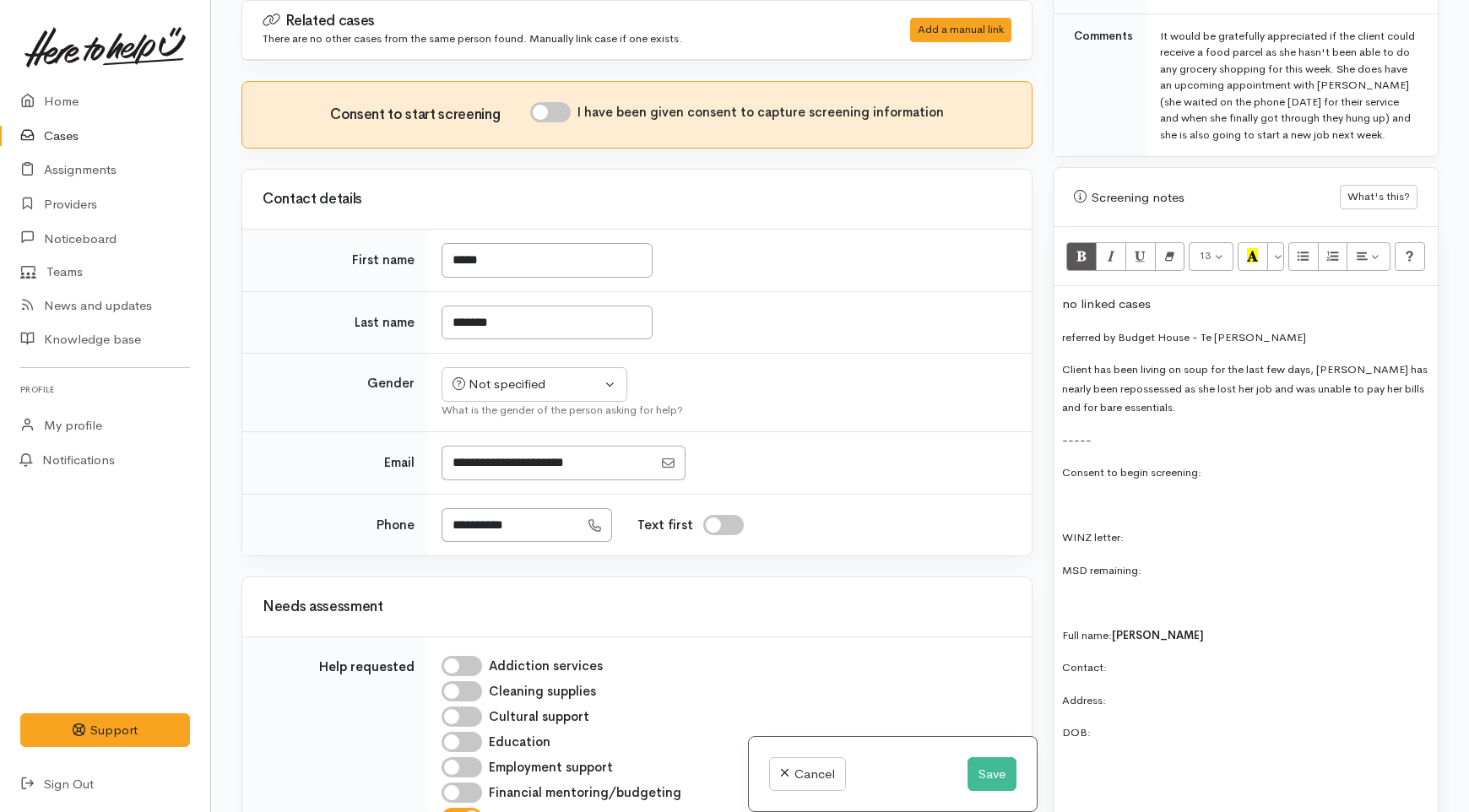
scroll to position [1018, 0]
click at [1123, 657] on p "Contact:" at bounding box center [1245, 666] width 367 height 20
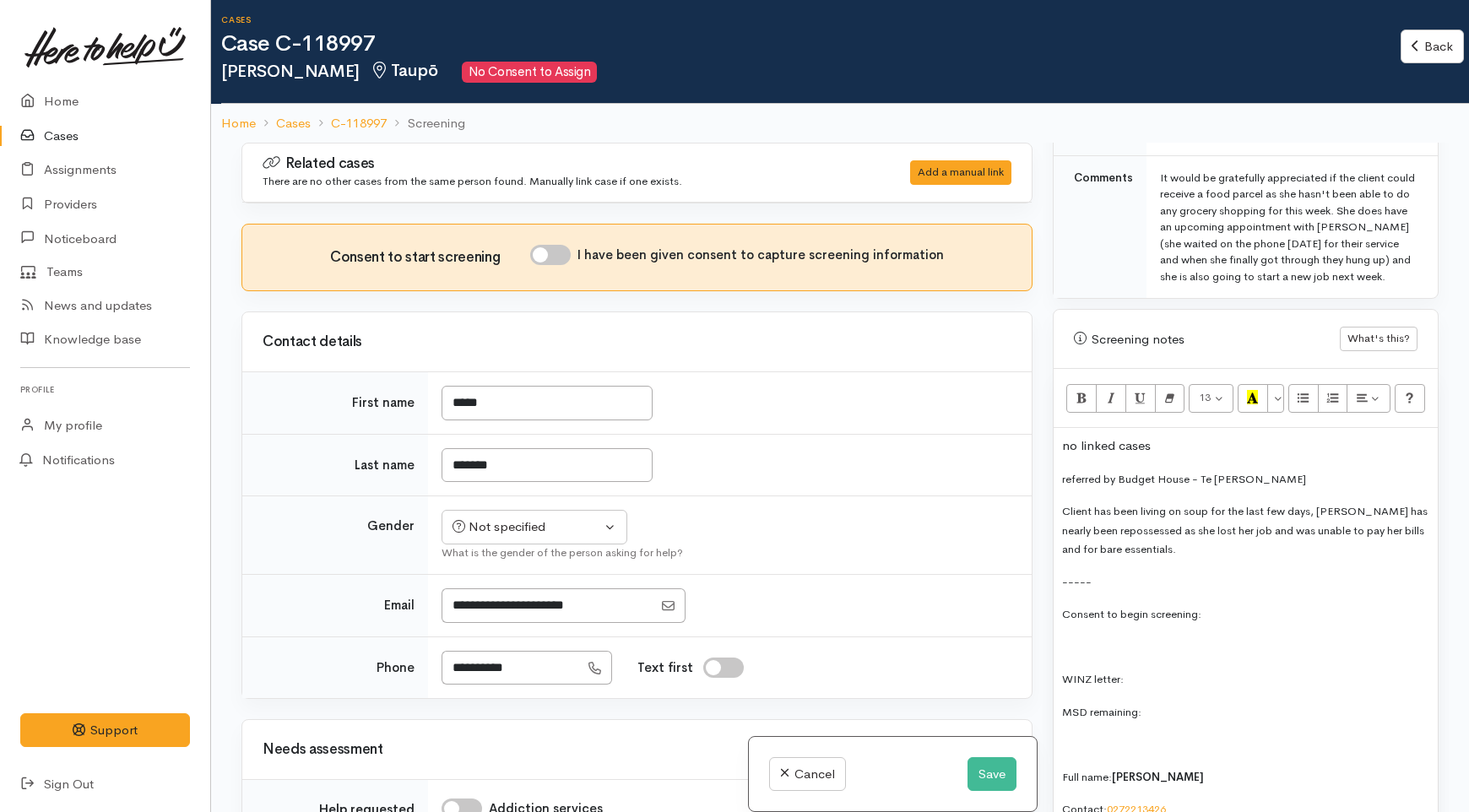
scroll to position [0, 0]
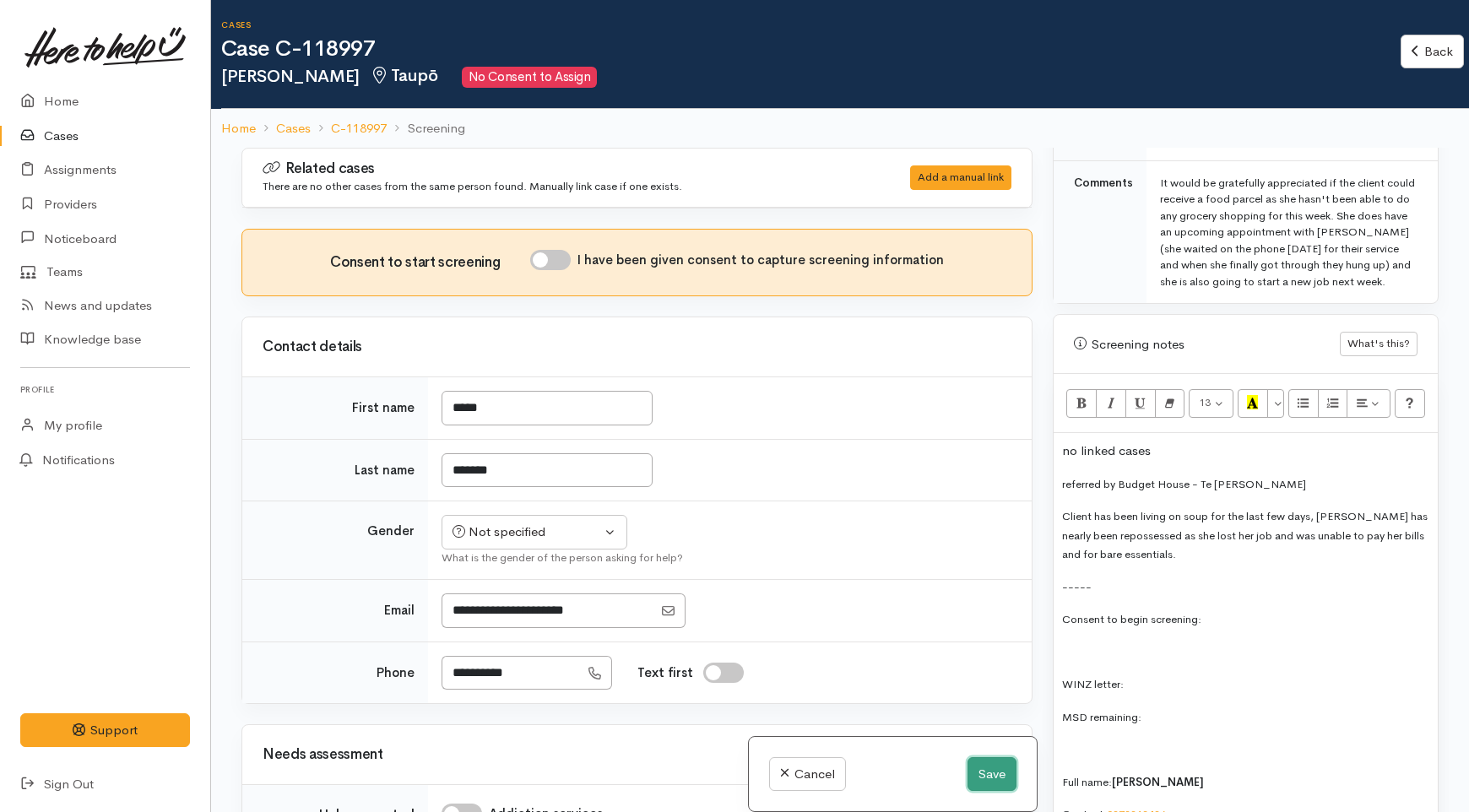
click at [992, 763] on button "Save" at bounding box center [992, 774] width 49 height 34
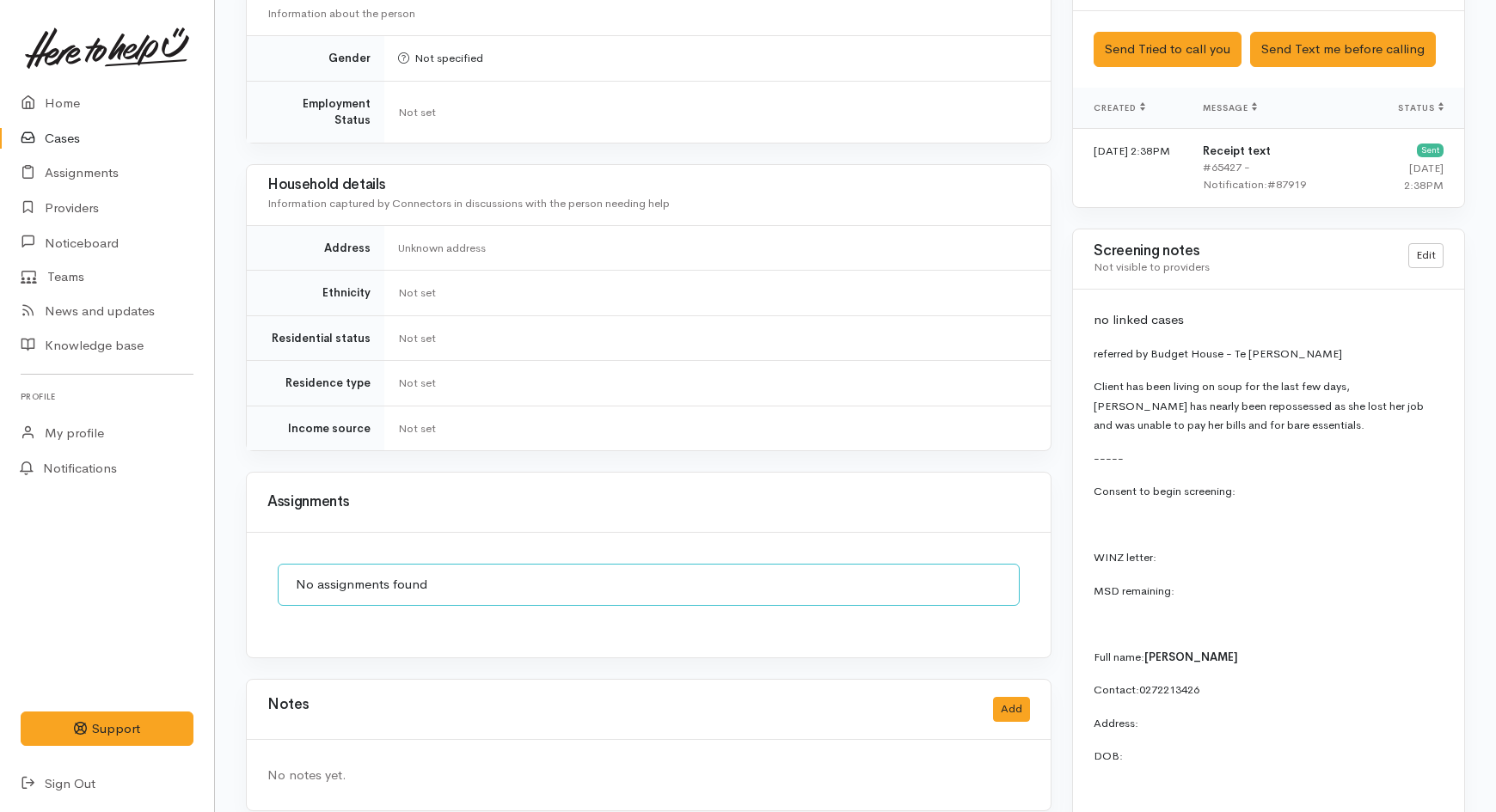
scroll to position [1146, 0]
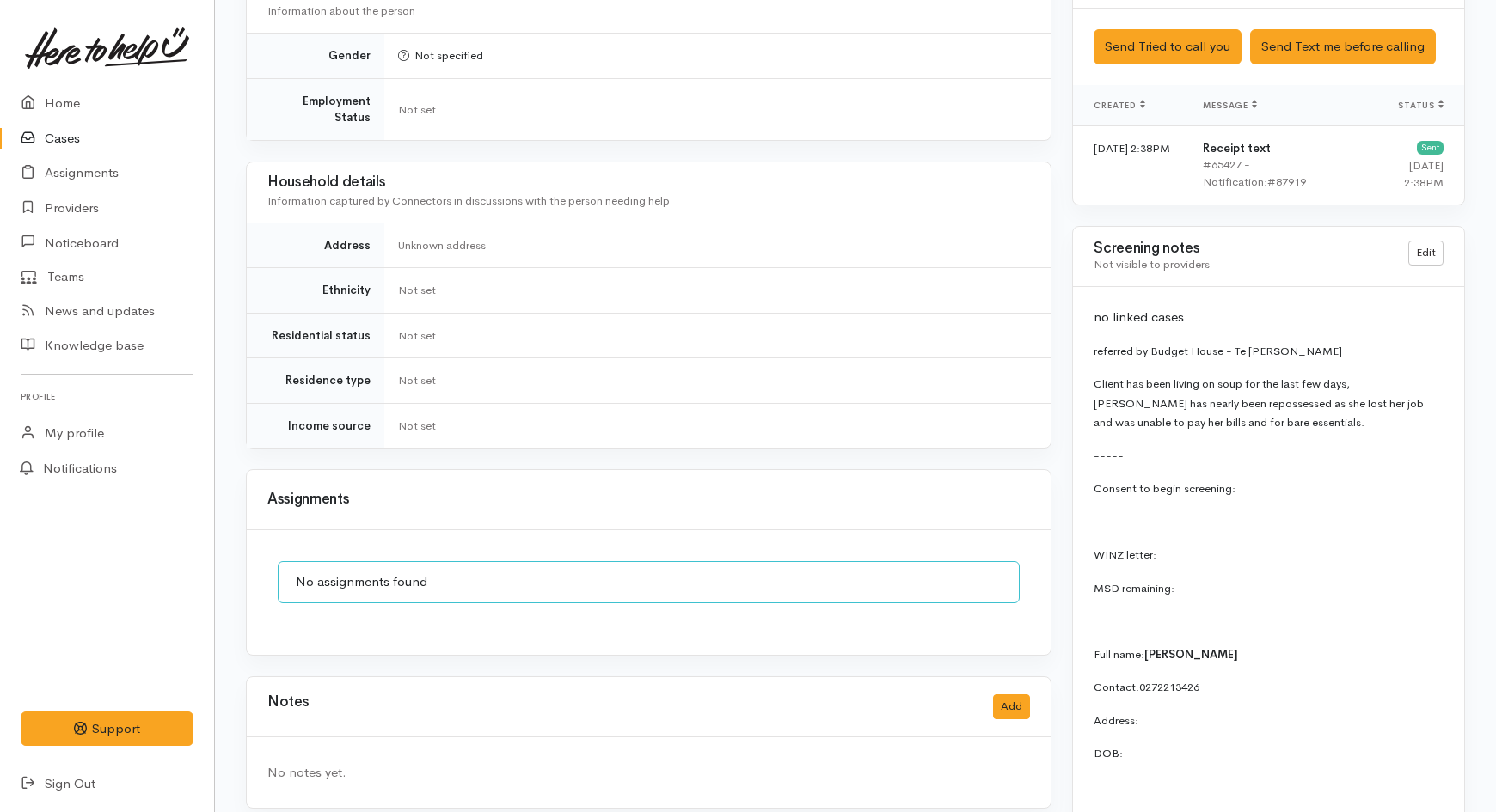
click at [831, 403] on td "Not set" at bounding box center [717, 425] width 666 height 45
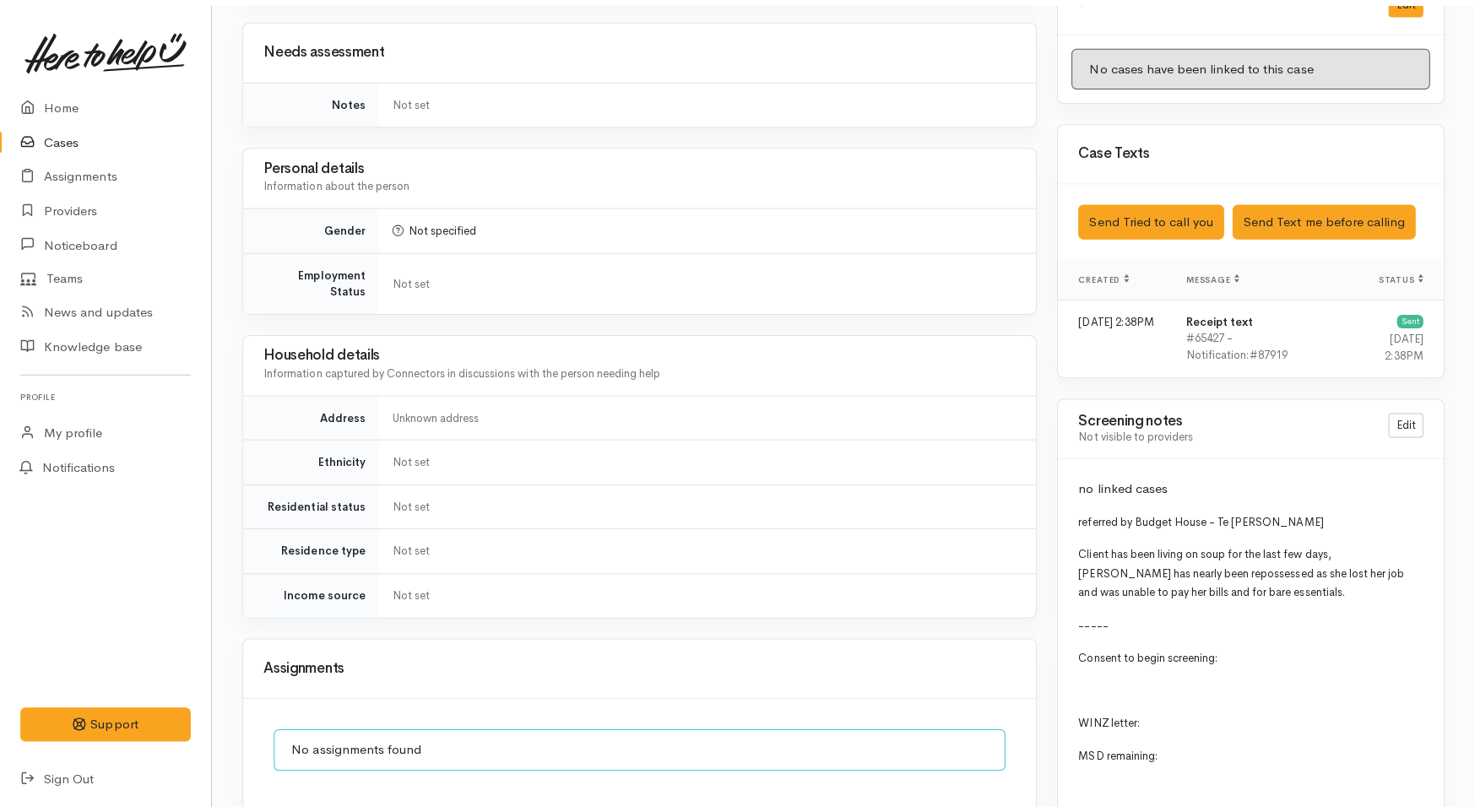
scroll to position [938, 0]
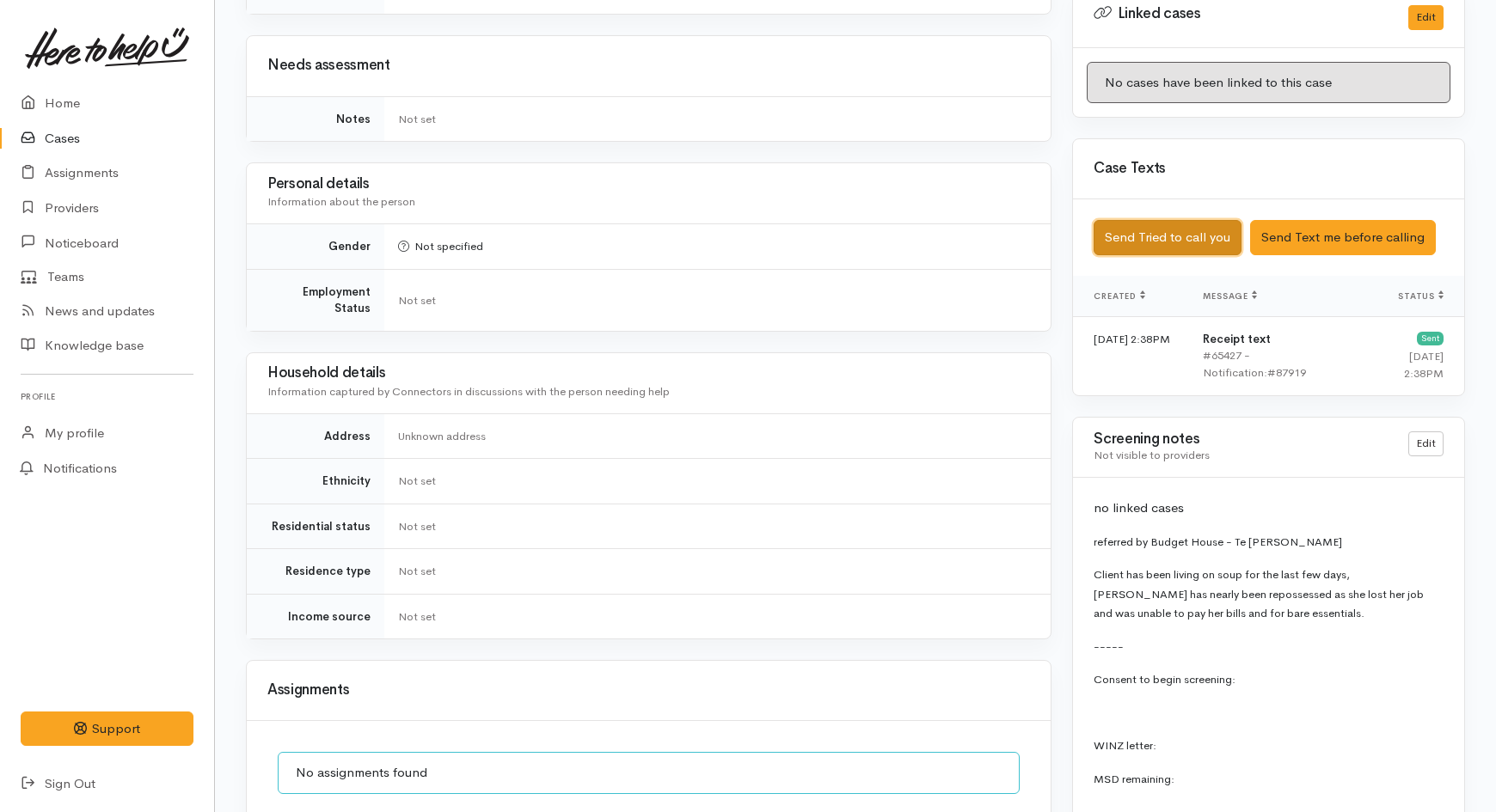
click at [1118, 222] on button "Send Tried to call you" at bounding box center [1167, 238] width 148 height 35
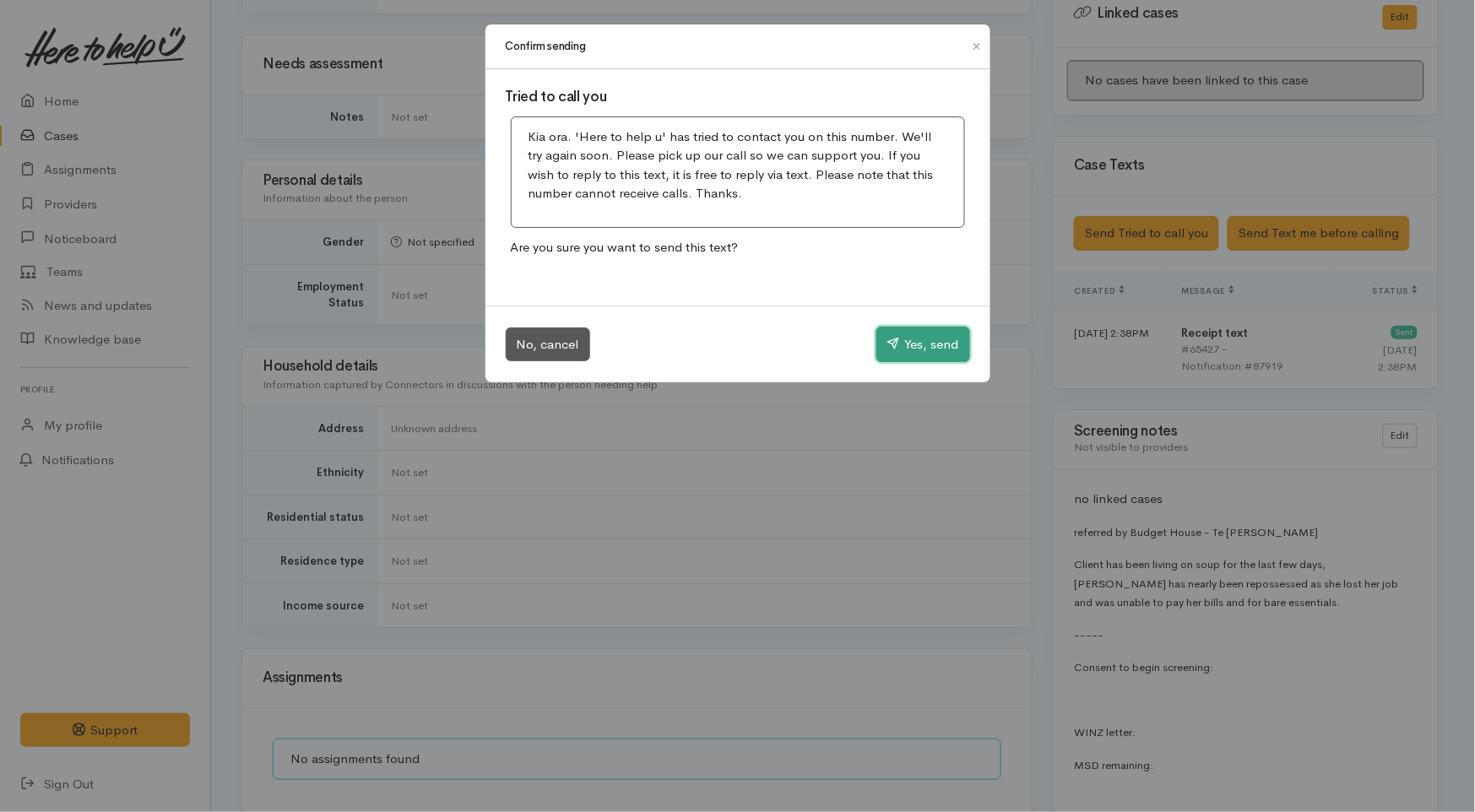
click at [939, 339] on button "Yes, send" at bounding box center [923, 344] width 94 height 35
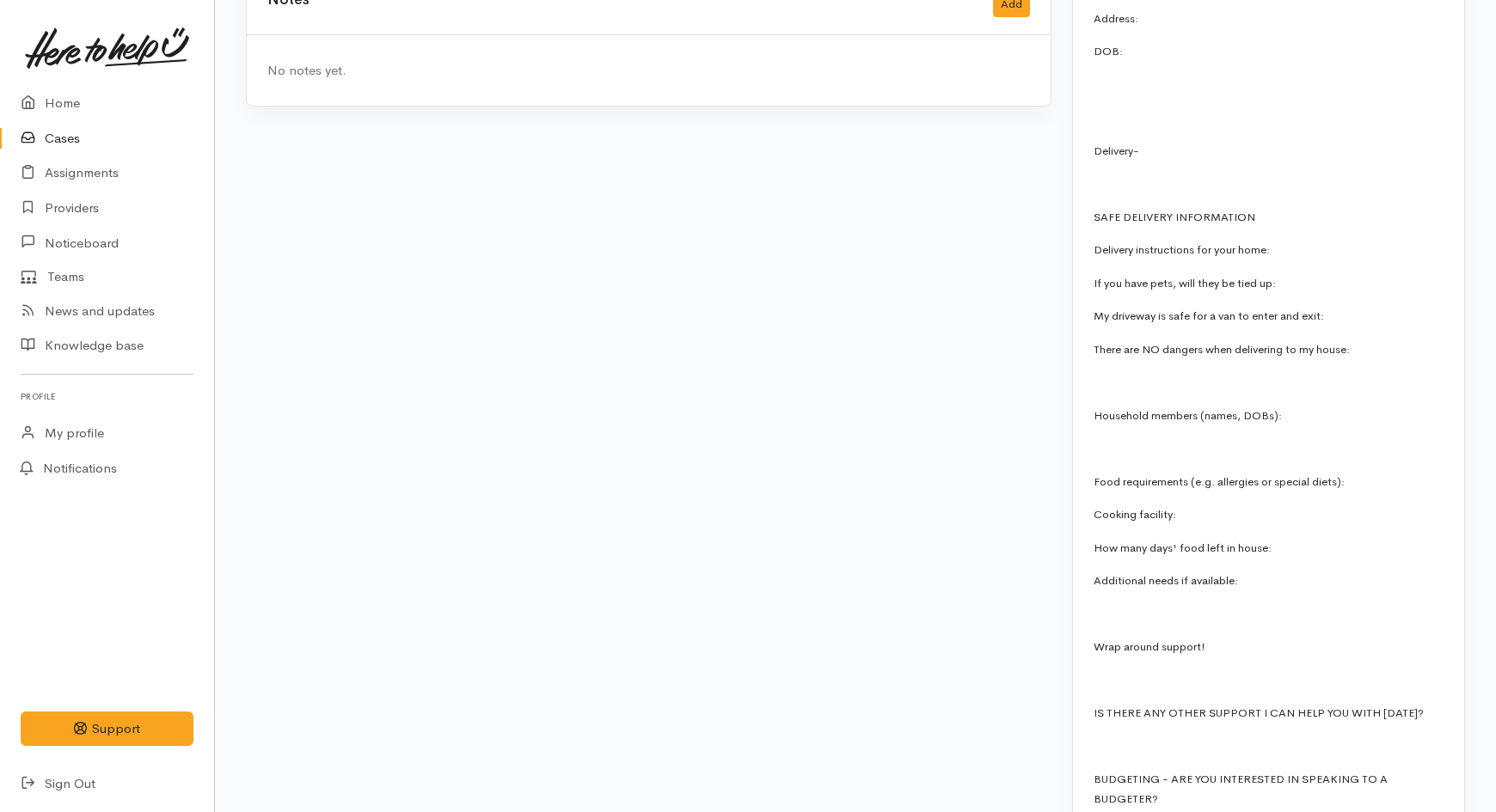
scroll to position [1720, 0]
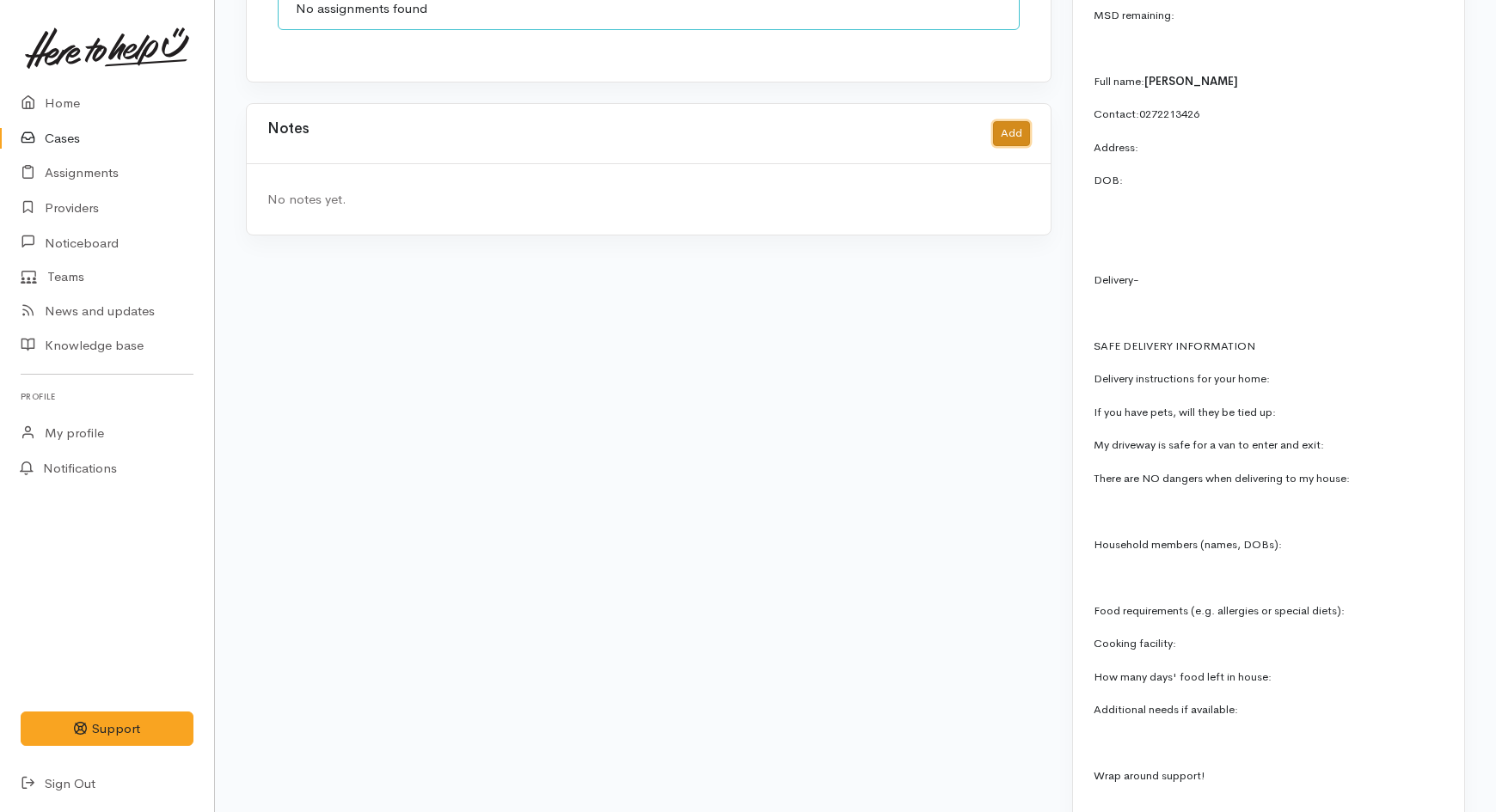
click at [1022, 127] on button "Add" at bounding box center [1011, 133] width 37 height 25
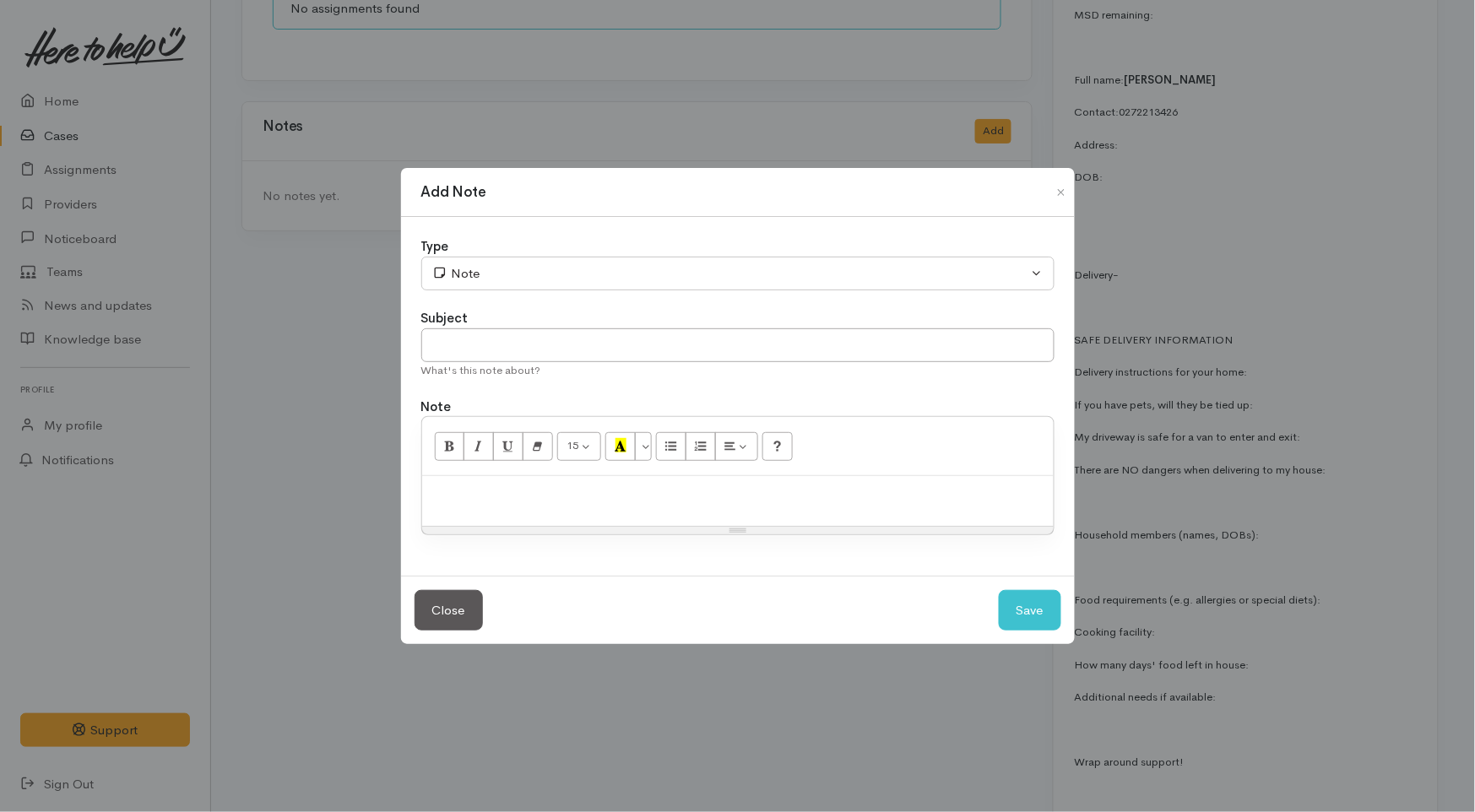
click at [591, 492] on p at bounding box center [738, 494] width 615 height 20
paste div
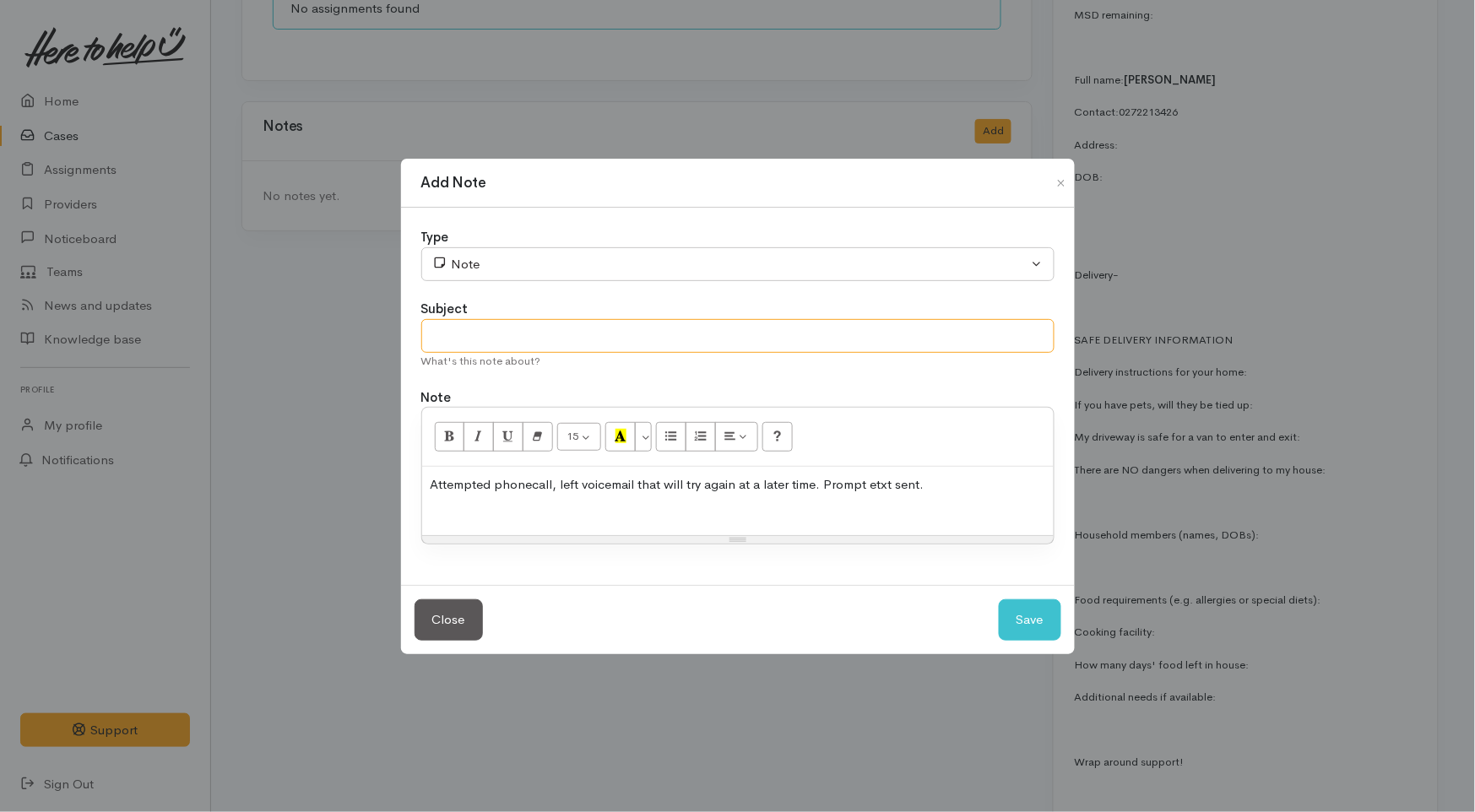
click at [452, 344] on input "text" at bounding box center [737, 337] width 633 height 34
drag, startPoint x: 923, startPoint y: 483, endPoint x: 560, endPoint y: 484, distance: 363.0
click at [560, 484] on p "Attempted phonecall, left voicemail that will try again at a later time. Prompt…" at bounding box center [738, 485] width 615 height 20
click at [585, 332] on input "Attempted contact" at bounding box center [737, 337] width 633 height 34
type input "Attempted contact no.1"
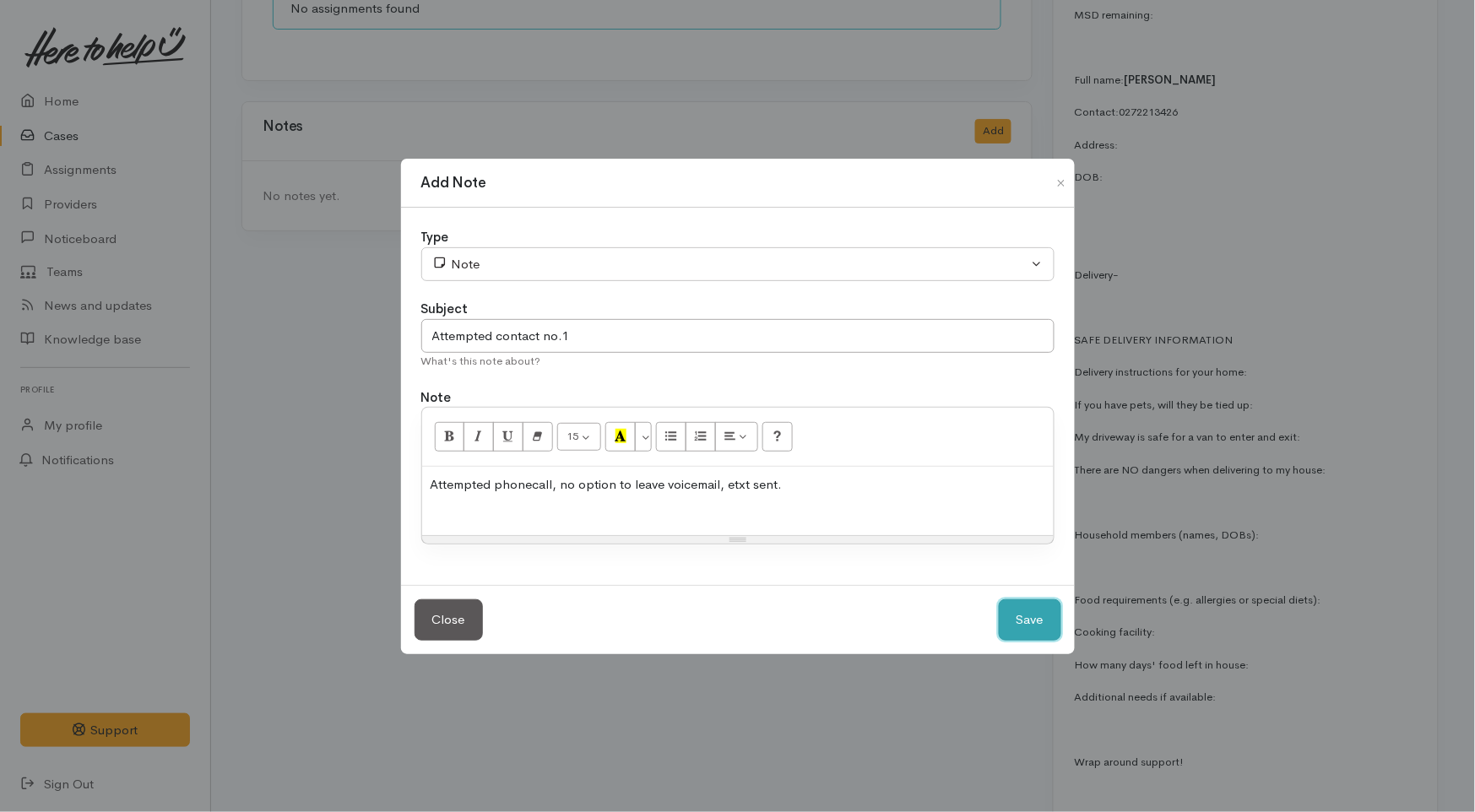
click at [1019, 618] on button "Save" at bounding box center [1030, 620] width 63 height 41
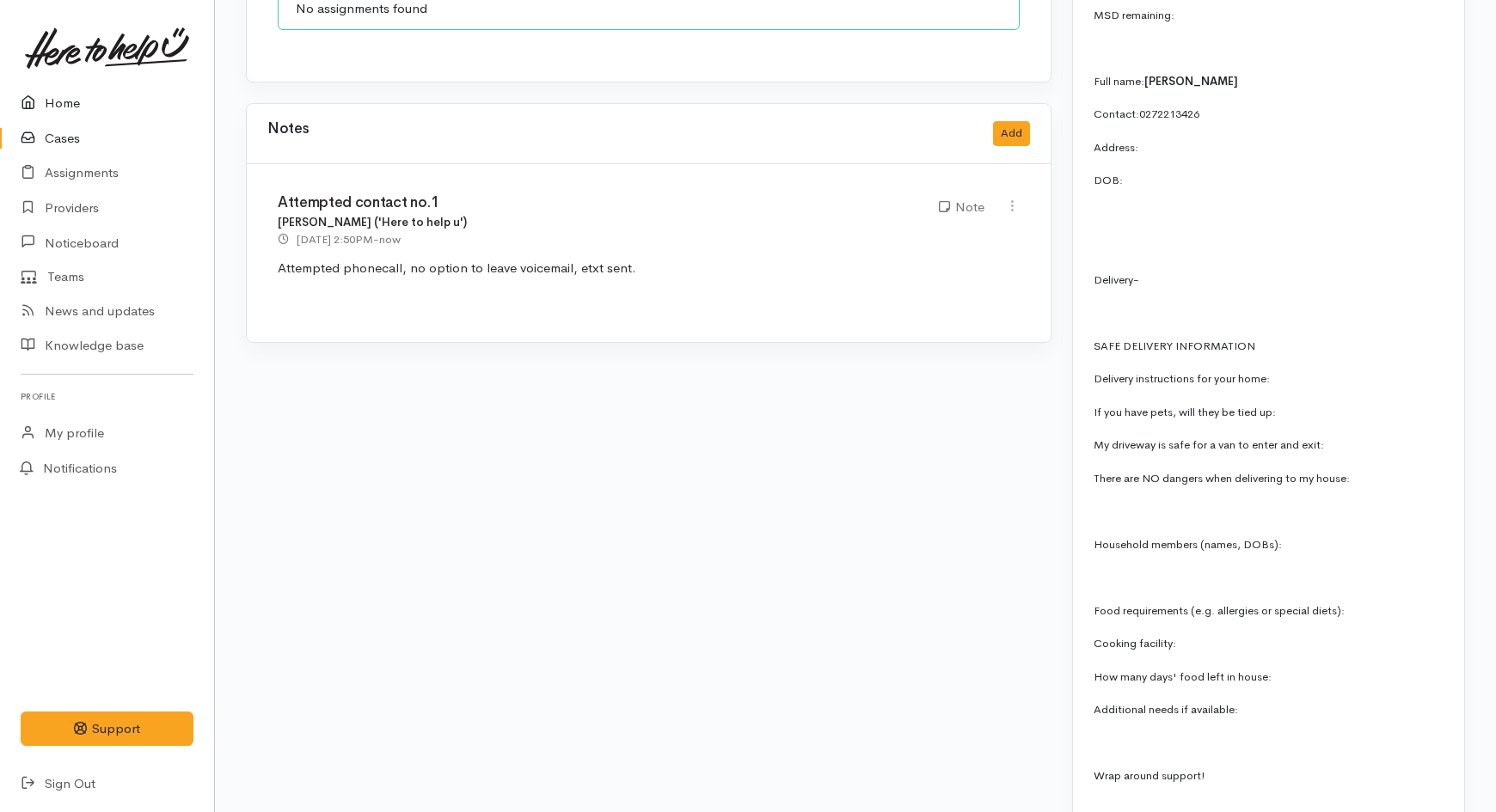
click at [75, 110] on link "Home" at bounding box center [107, 103] width 214 height 35
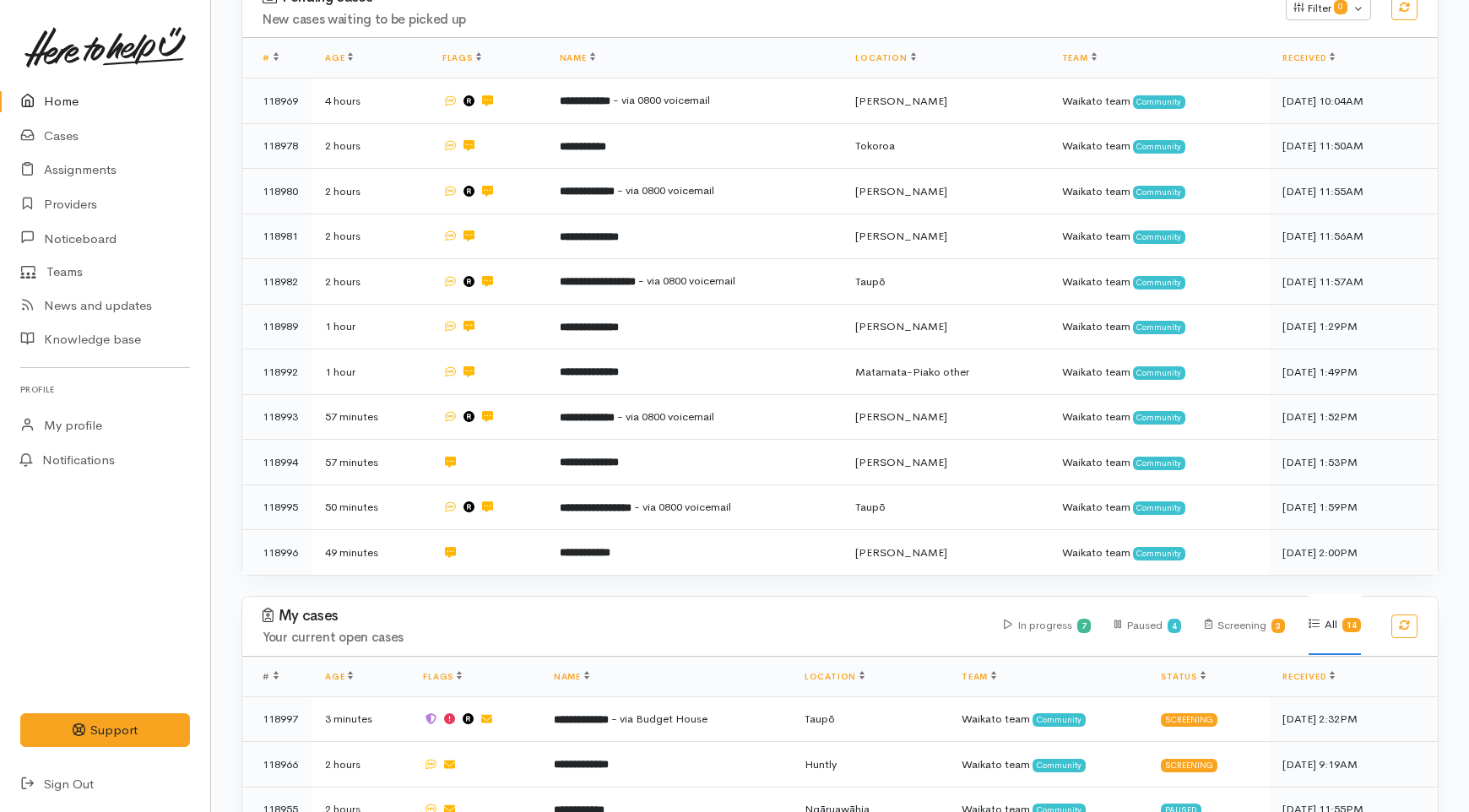
scroll to position [468, 0]
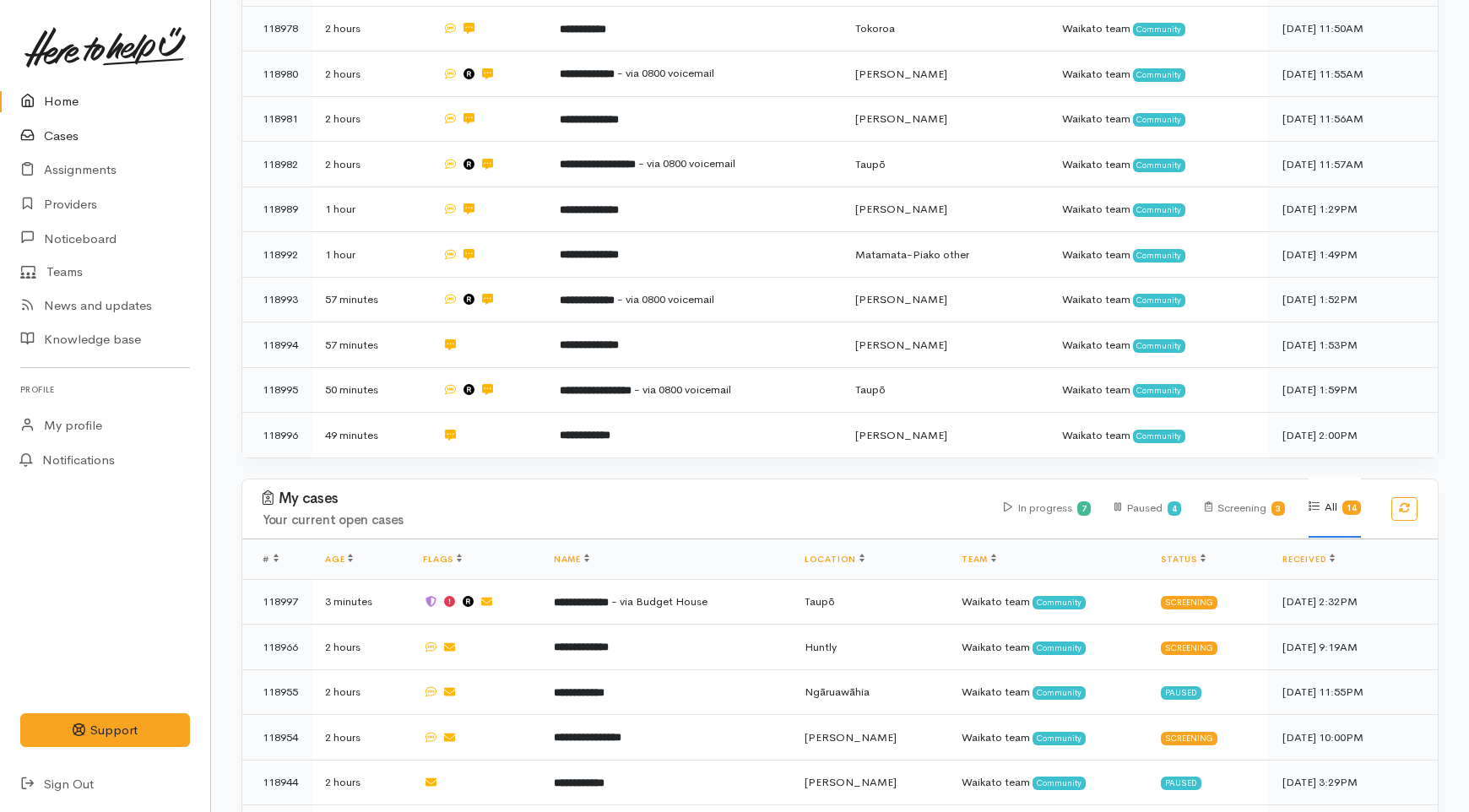
click at [83, 122] on link "Cases" at bounding box center [105, 136] width 210 height 34
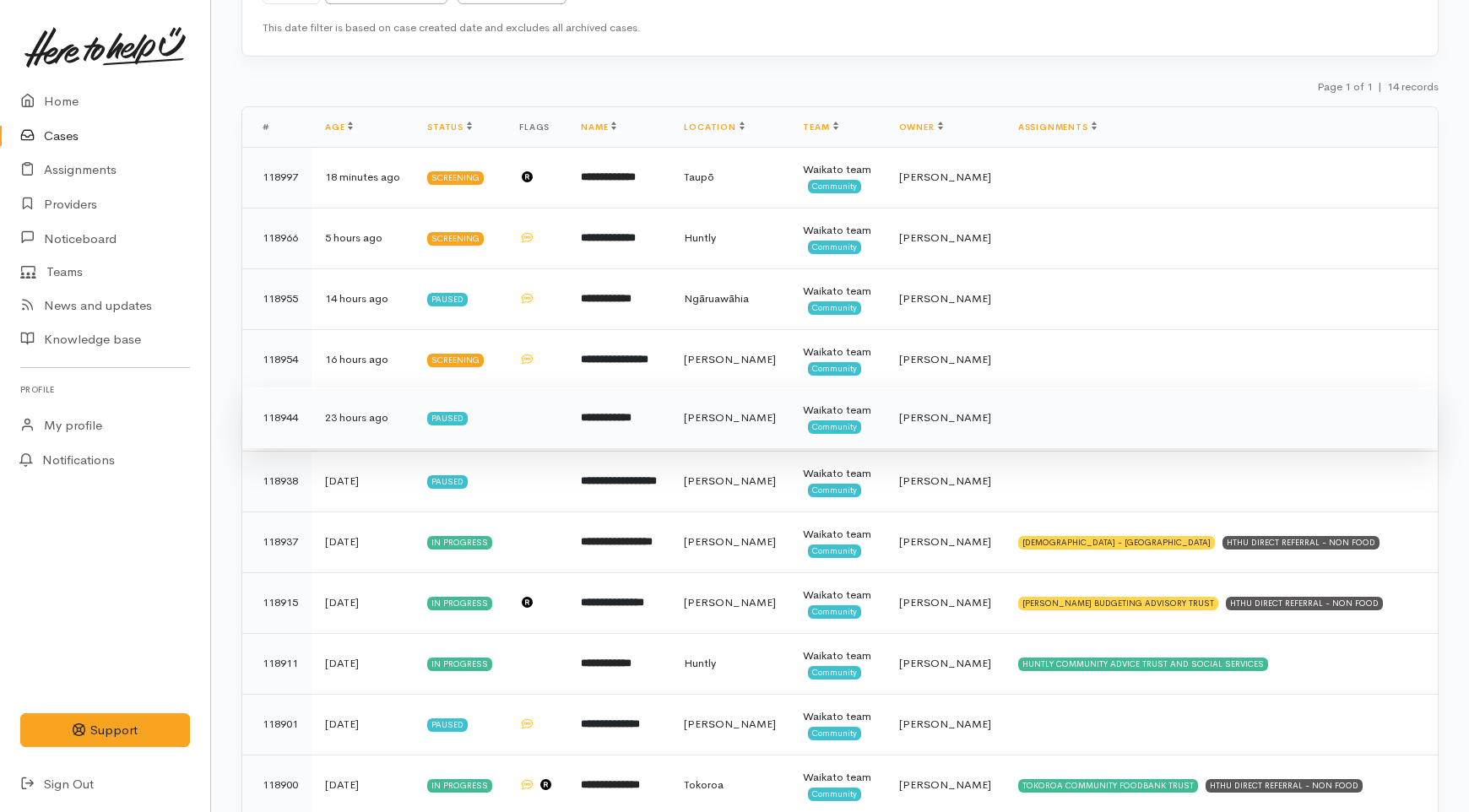
scroll to position [220, 0]
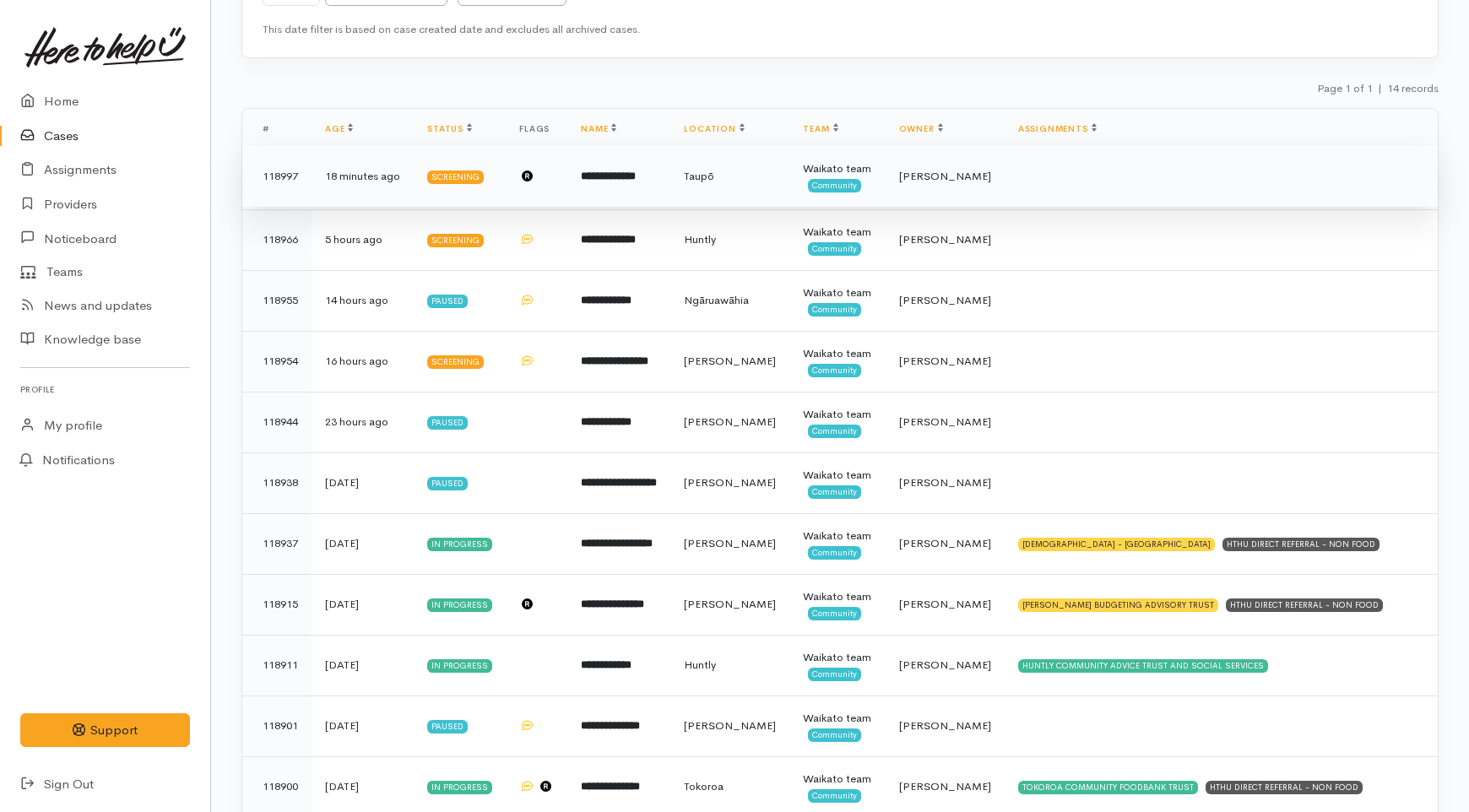
click at [623, 201] on td "**********" at bounding box center [619, 177] width 103 height 61
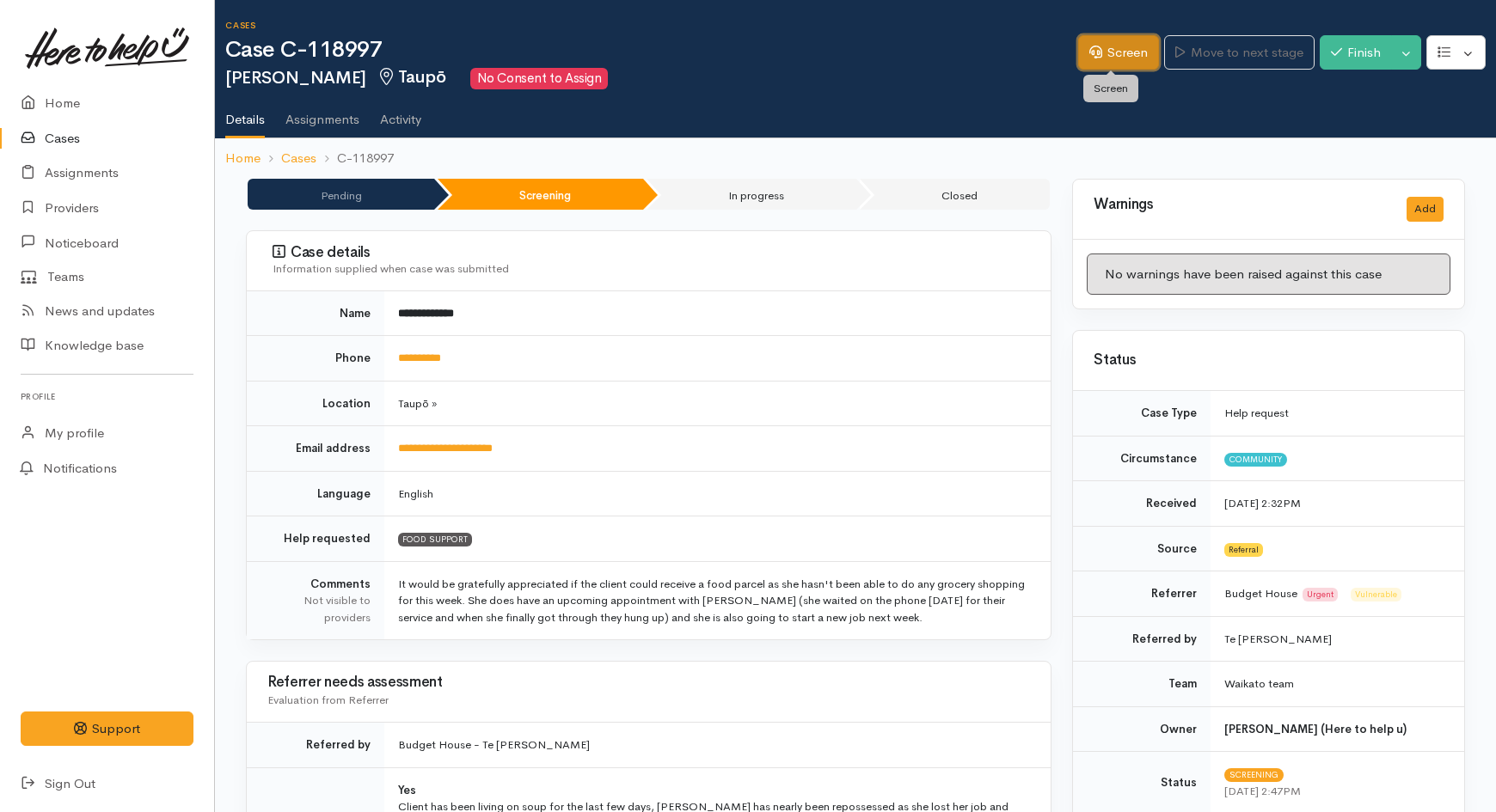
click at [1121, 65] on link "Screen" at bounding box center [1118, 53] width 81 height 35
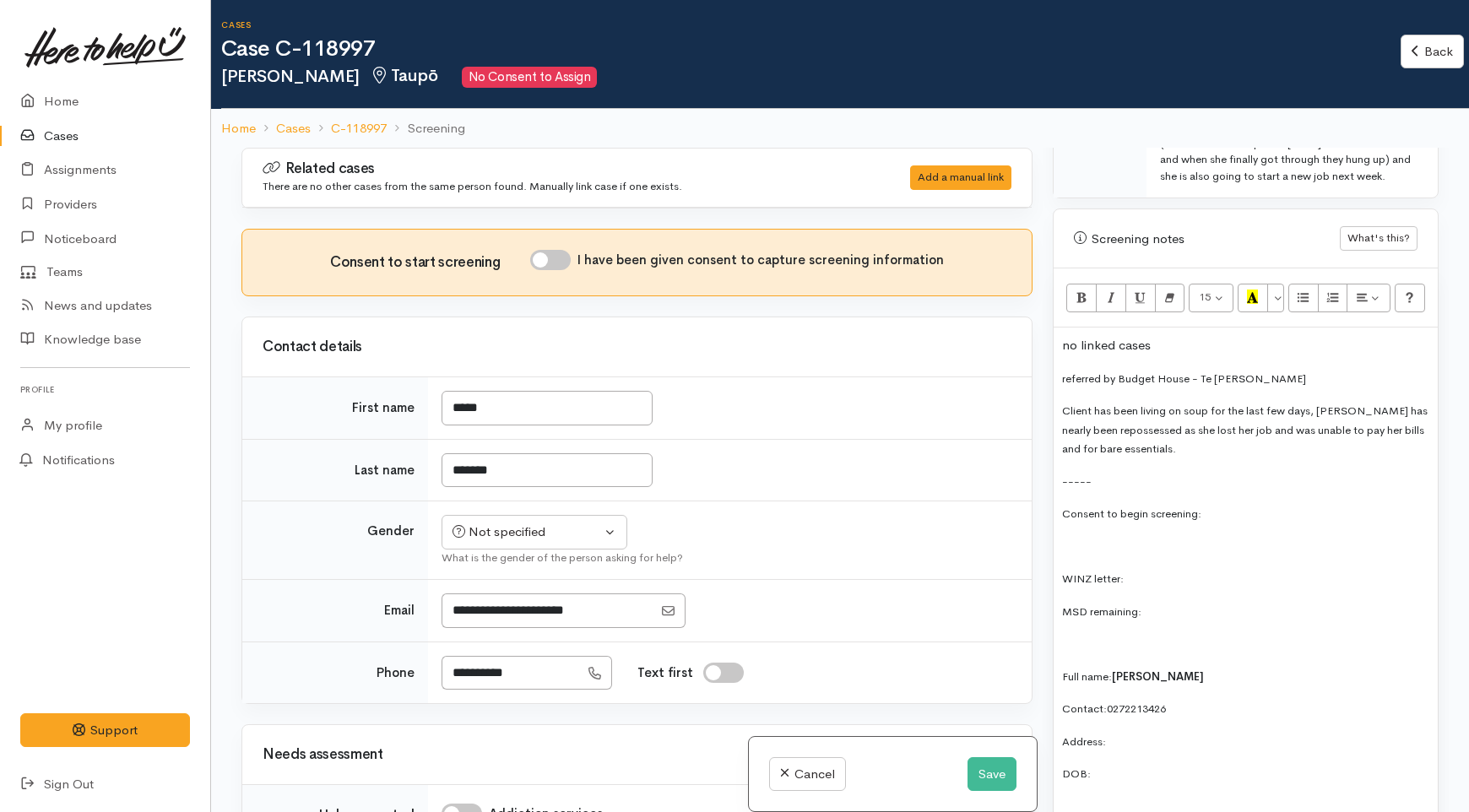
scroll to position [1125, 0]
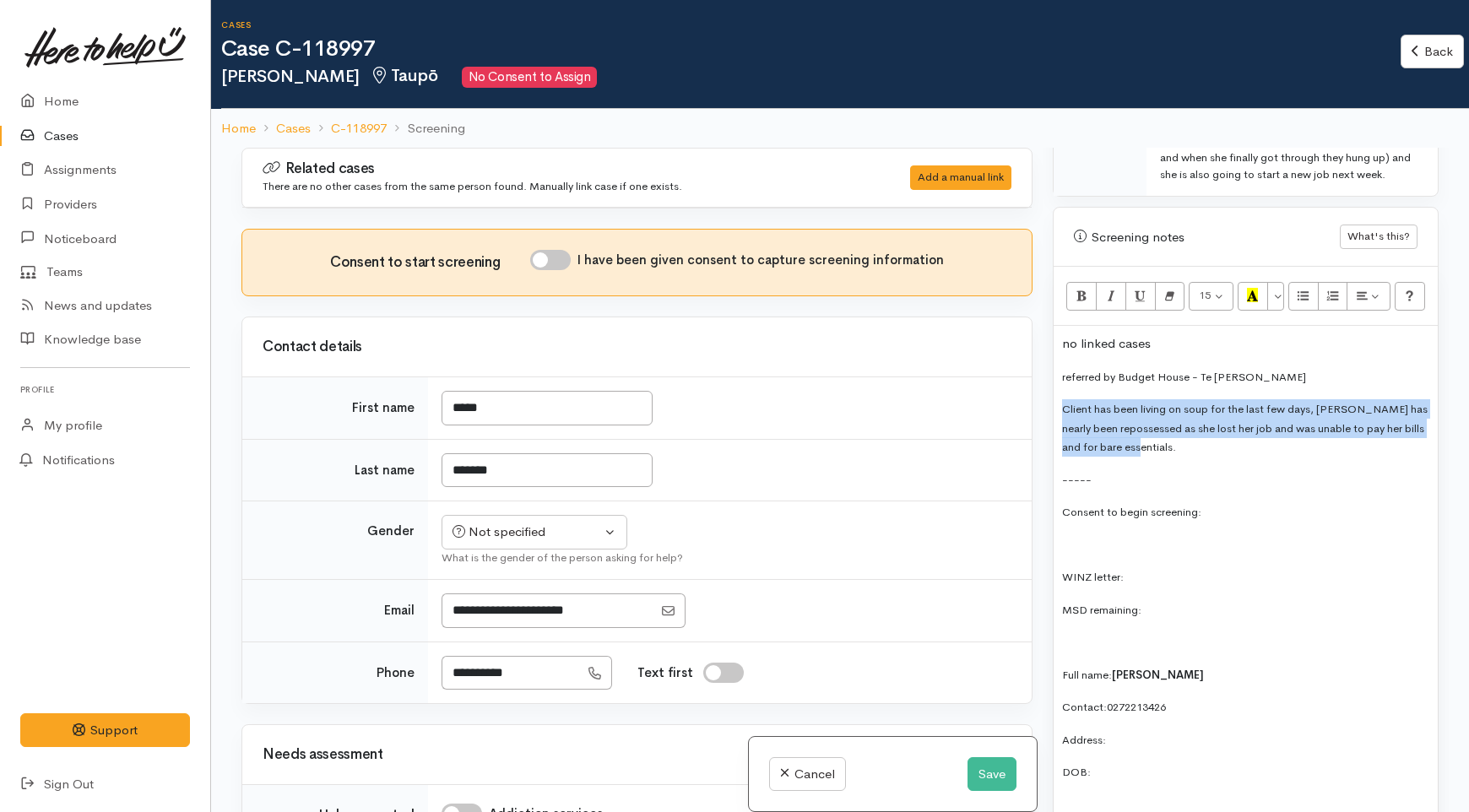
drag, startPoint x: 1170, startPoint y: 435, endPoint x: 1054, endPoint y: 391, distance: 124.1
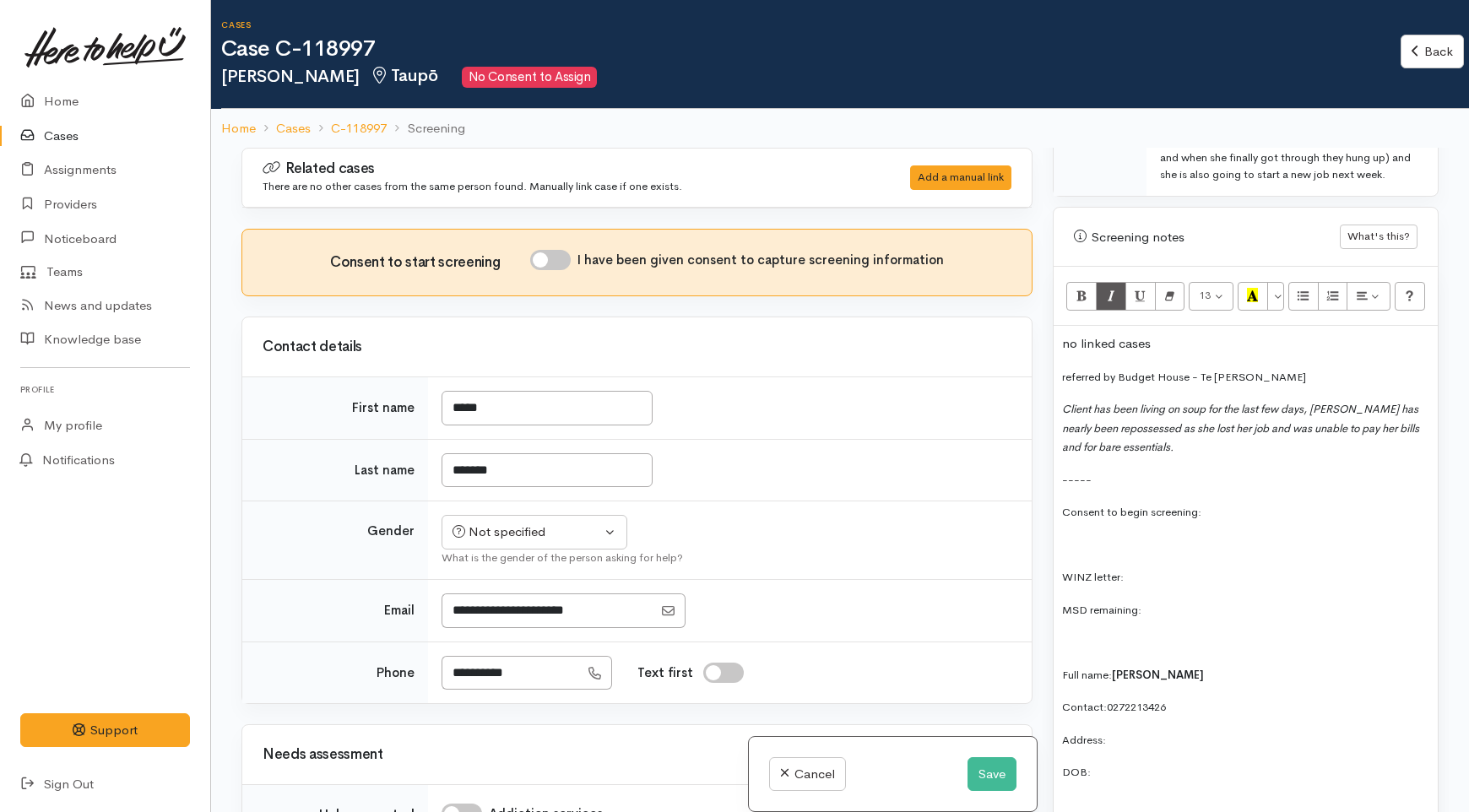
click at [1203, 422] on p "Client has been living on soup for the last few days, [PERSON_NAME] has nearly …" at bounding box center [1245, 428] width 367 height 58
click at [1144, 470] on p "-----" at bounding box center [1245, 480] width 367 height 20
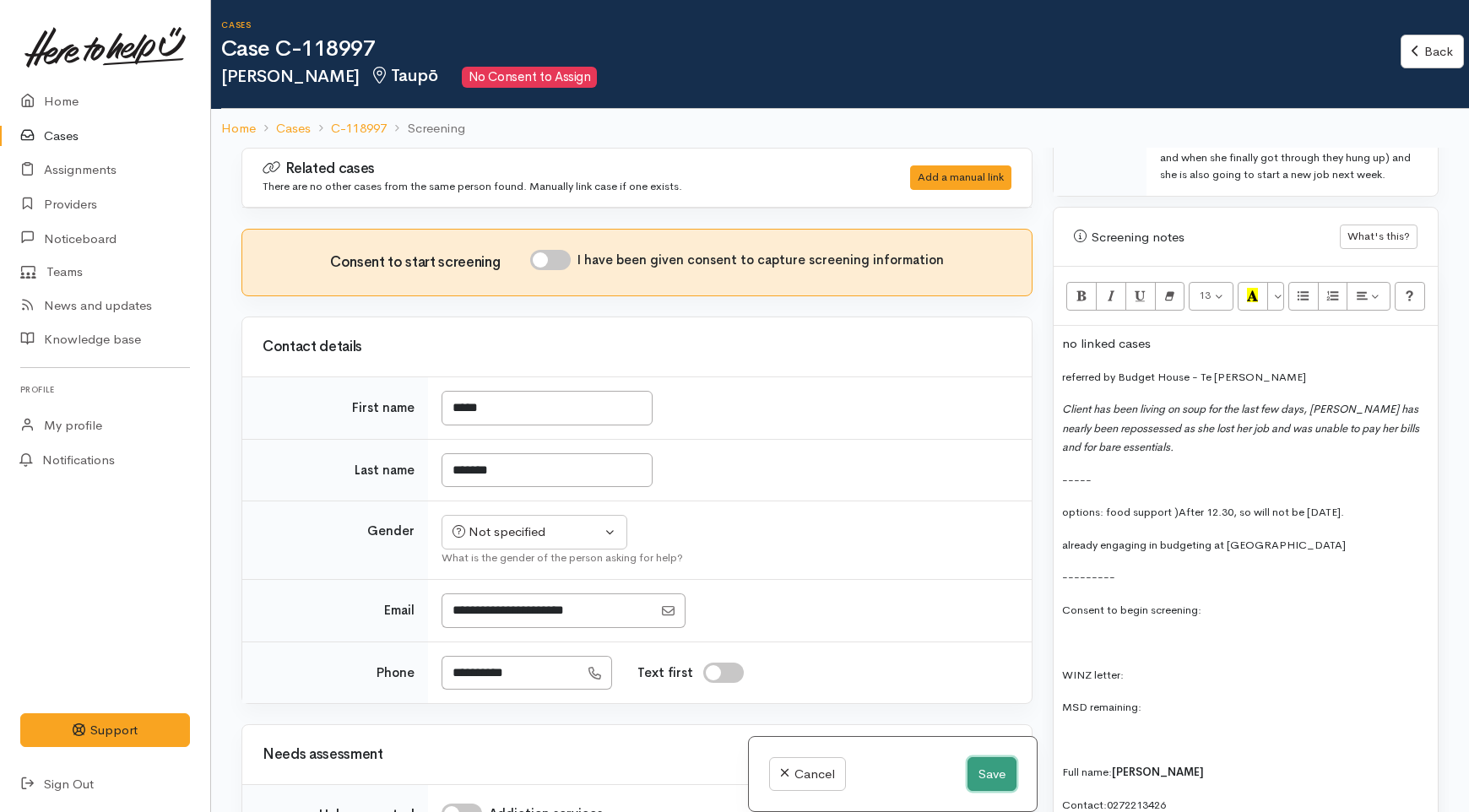
click at [976, 778] on button "Save" at bounding box center [992, 774] width 49 height 34
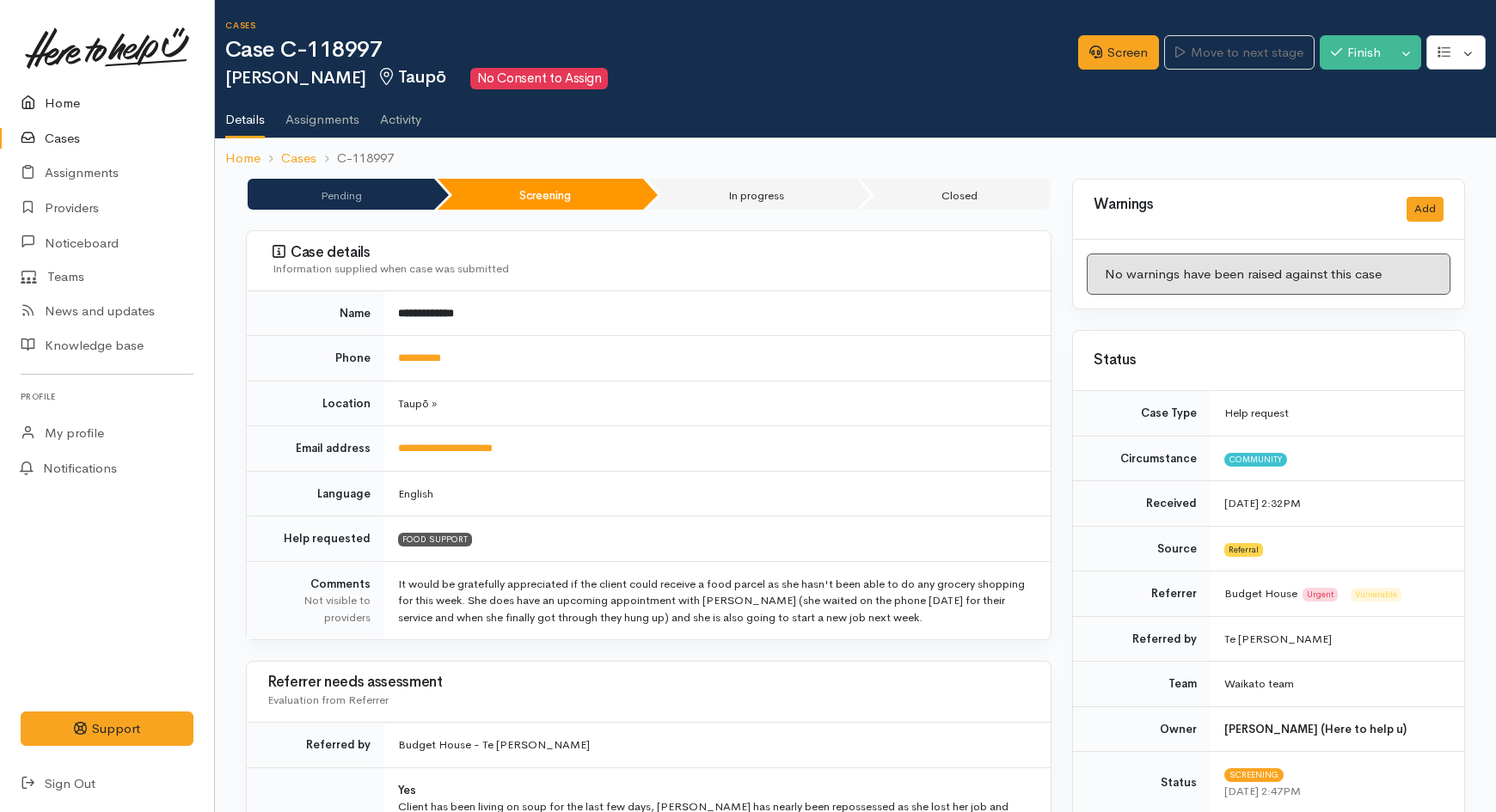
click at [80, 96] on link "Home" at bounding box center [107, 103] width 214 height 35
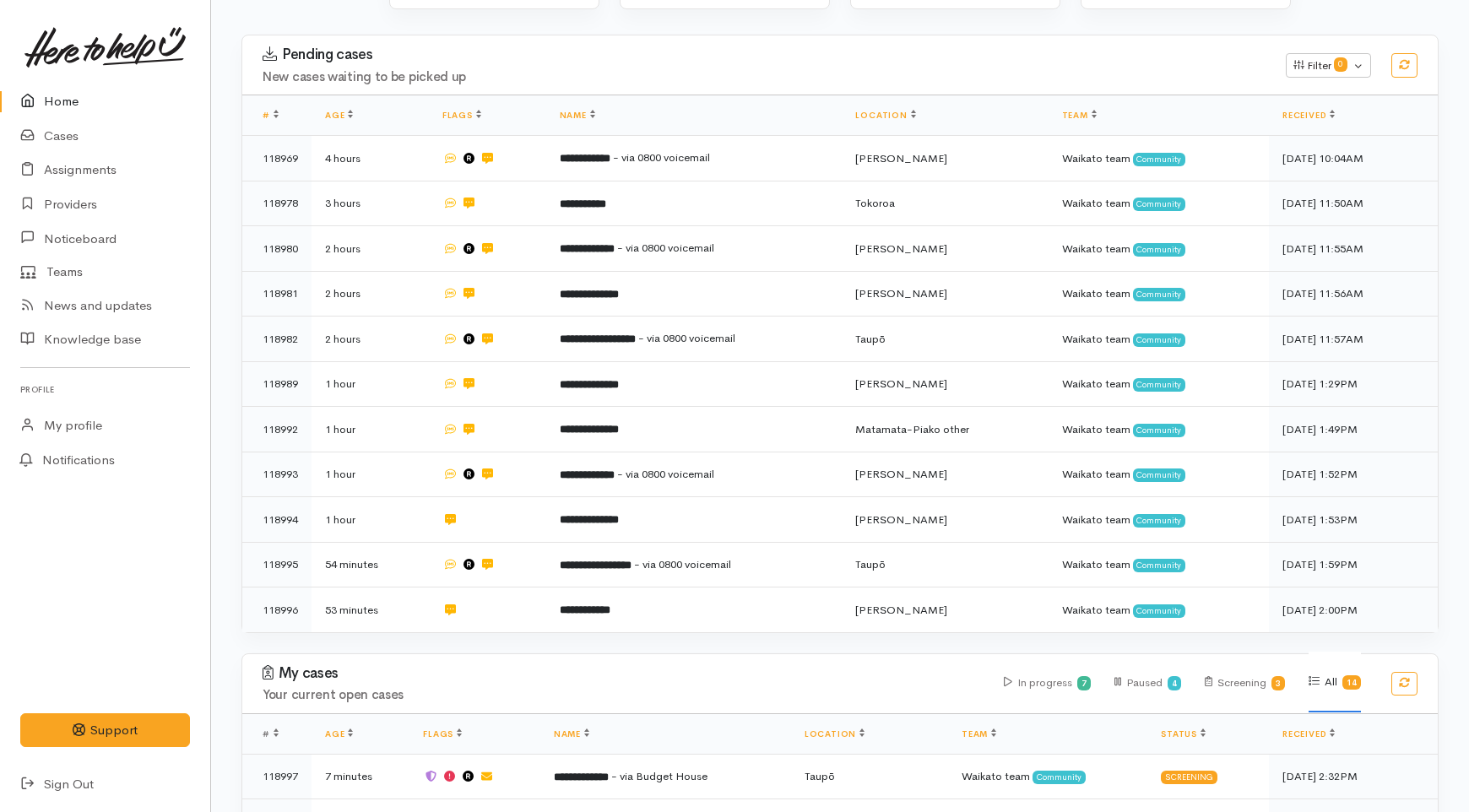
scroll to position [188, 0]
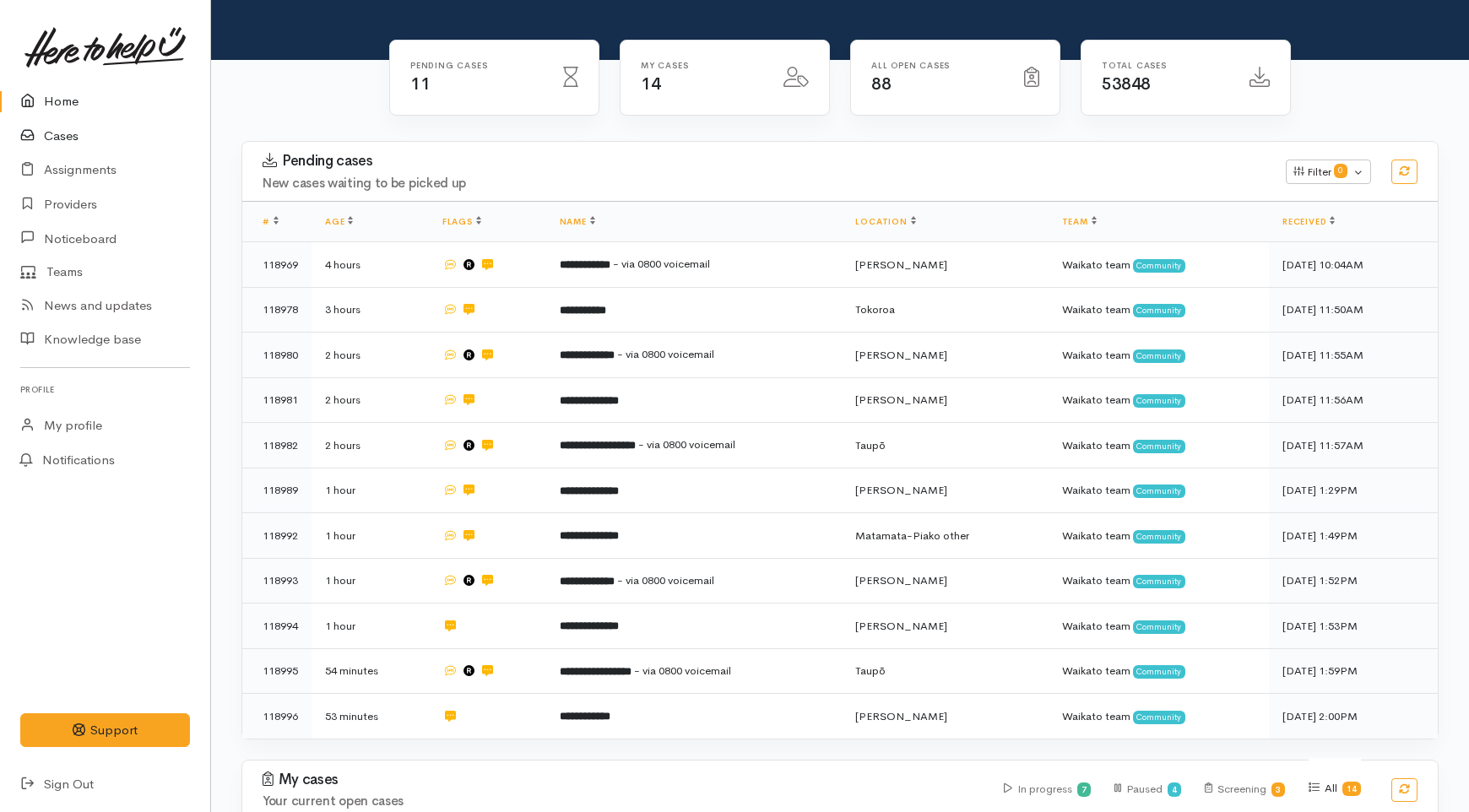
click at [65, 127] on link "Cases" at bounding box center [105, 136] width 210 height 34
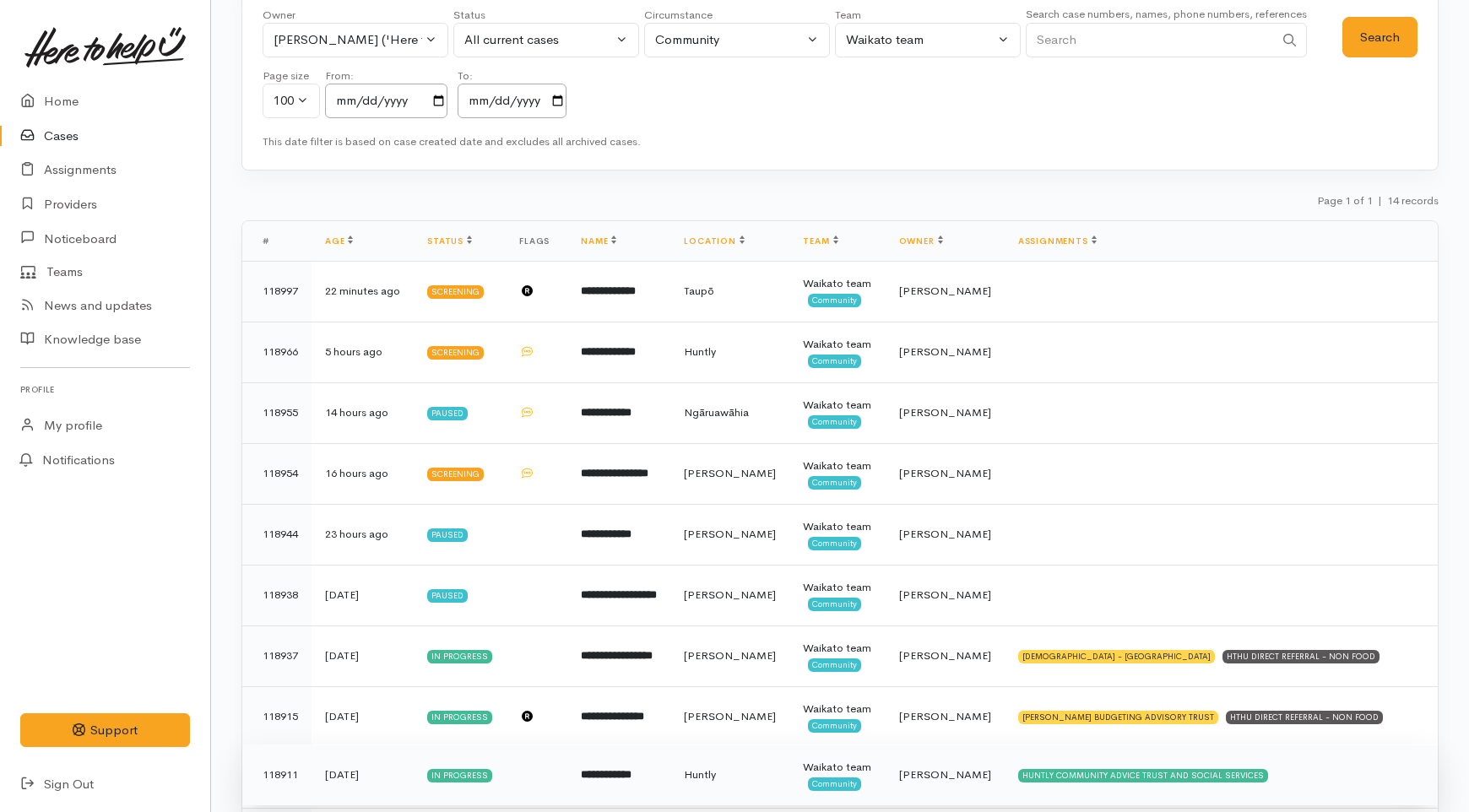
scroll to position [31, 0]
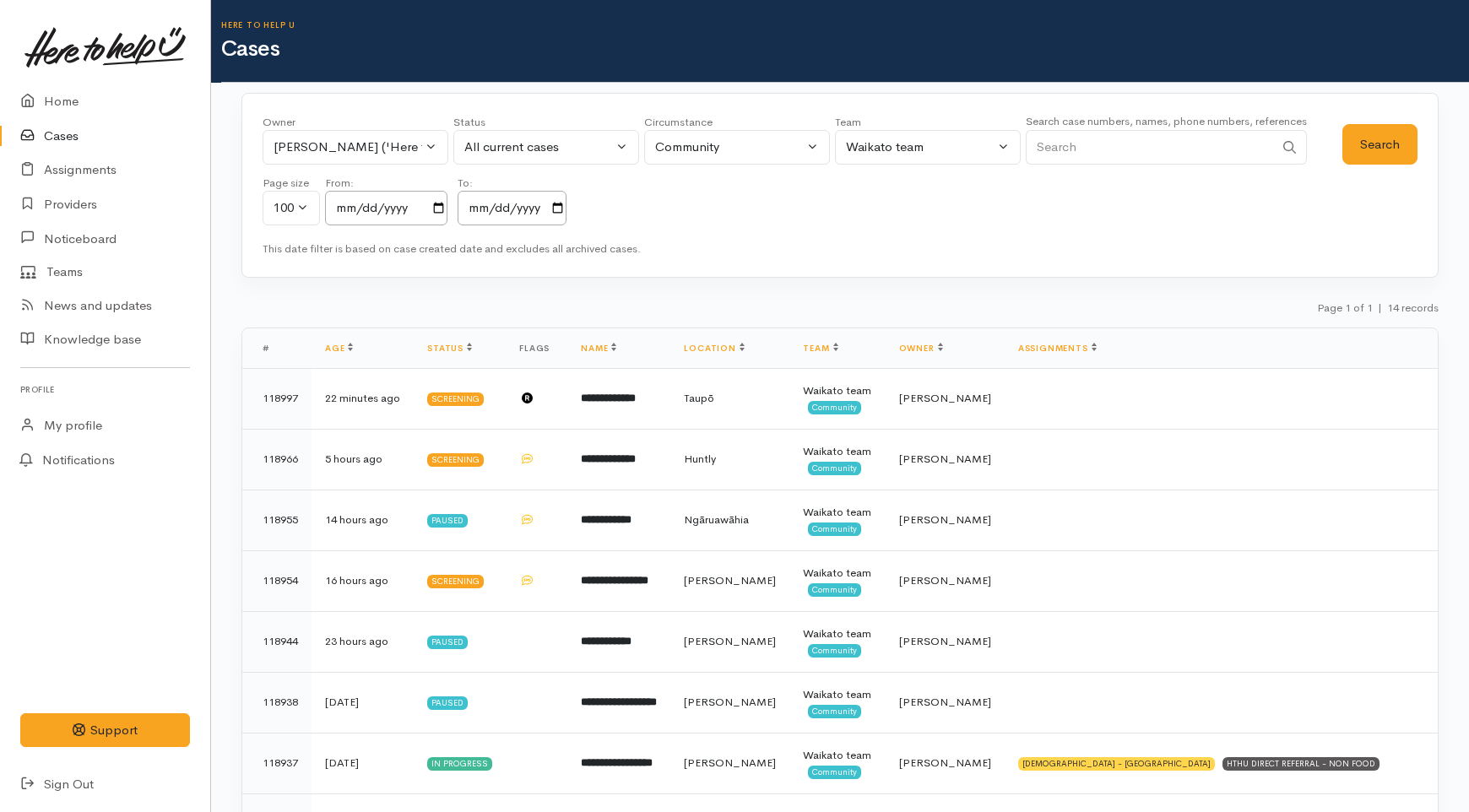
scroll to position [31, 0]
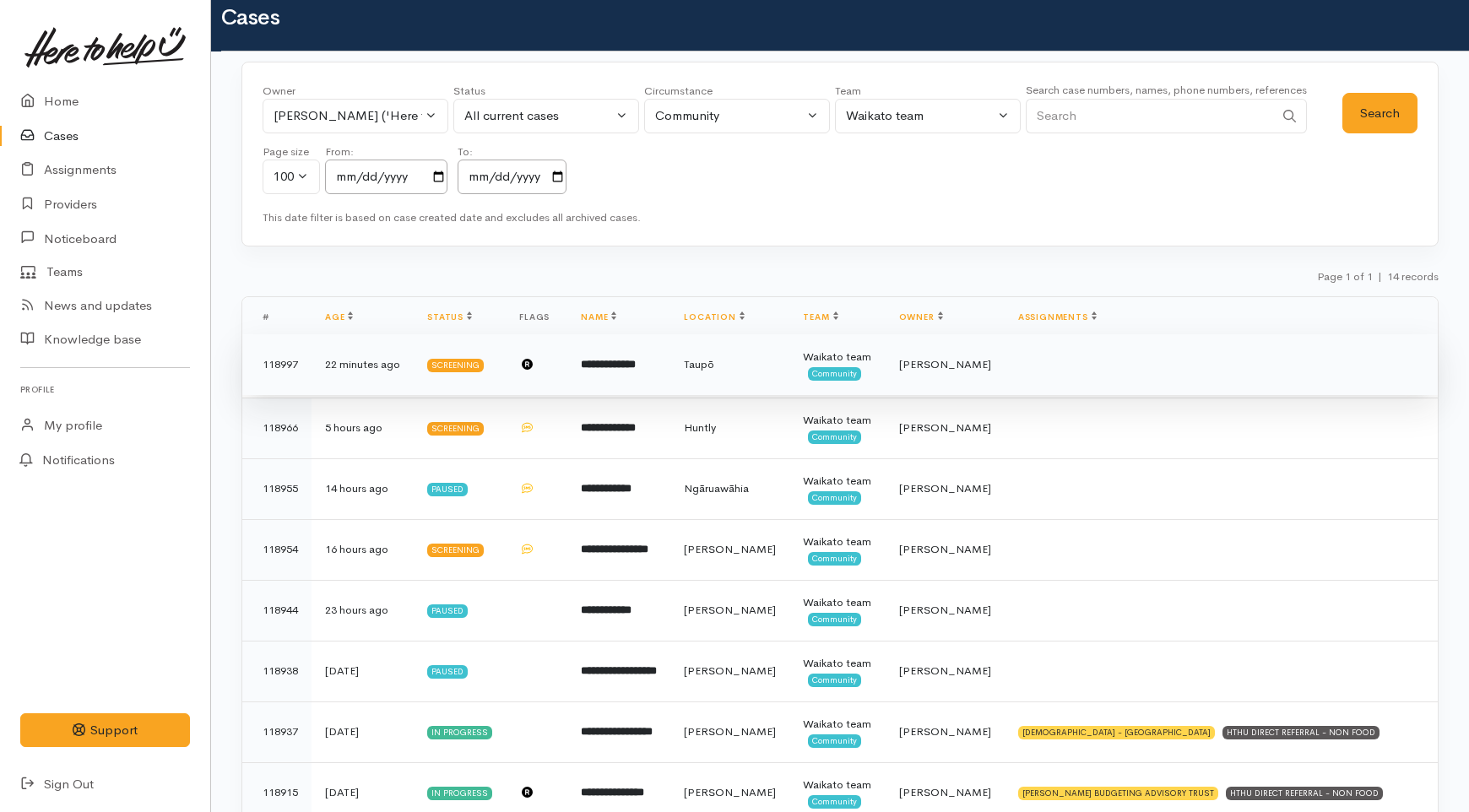
click at [657, 375] on td "**********" at bounding box center [619, 364] width 103 height 61
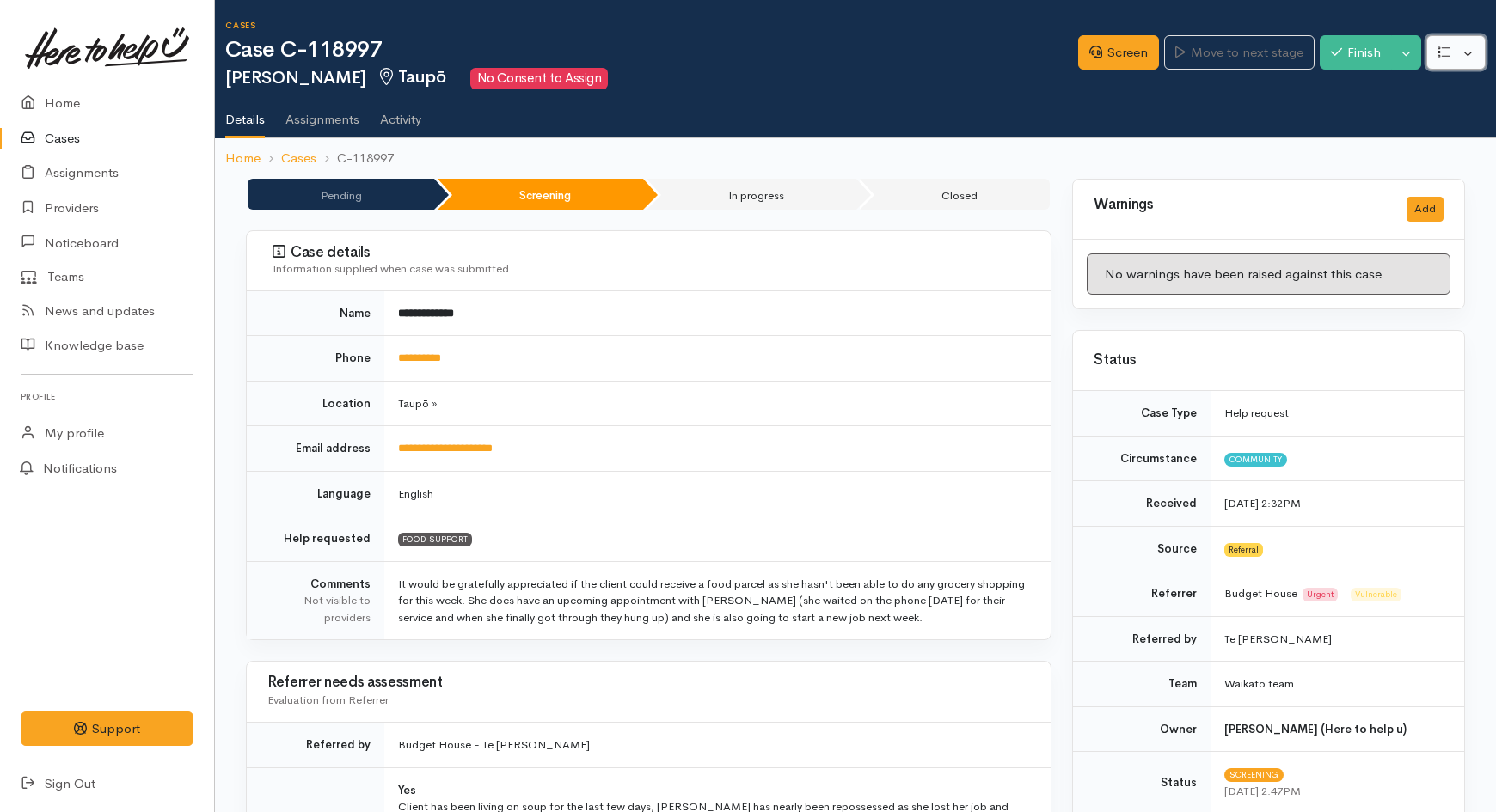
click at [1473, 62] on button "button" at bounding box center [1456, 53] width 60 height 35
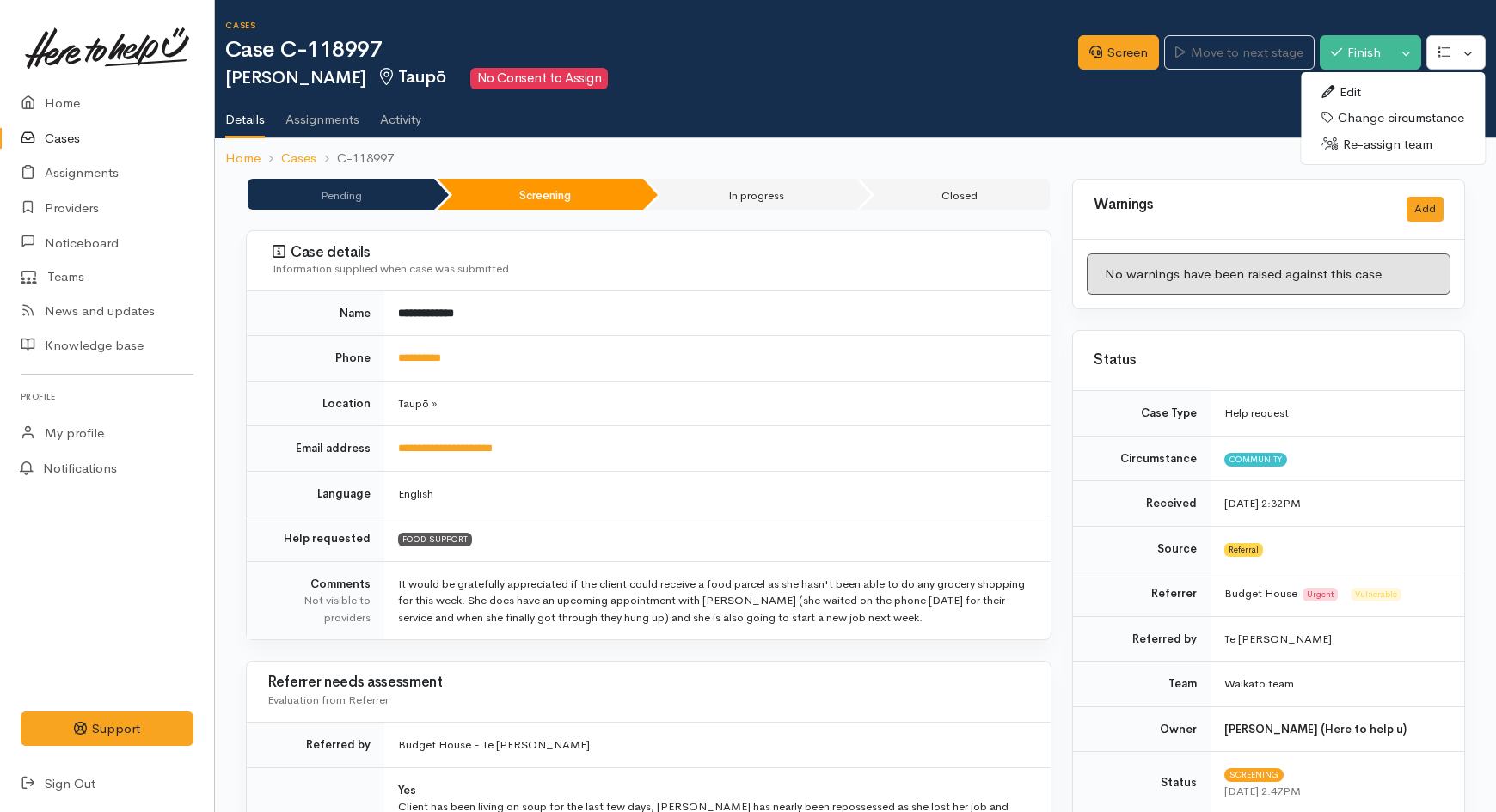
click at [1376, 143] on link "Re-assign team" at bounding box center [1393, 145] width 184 height 26
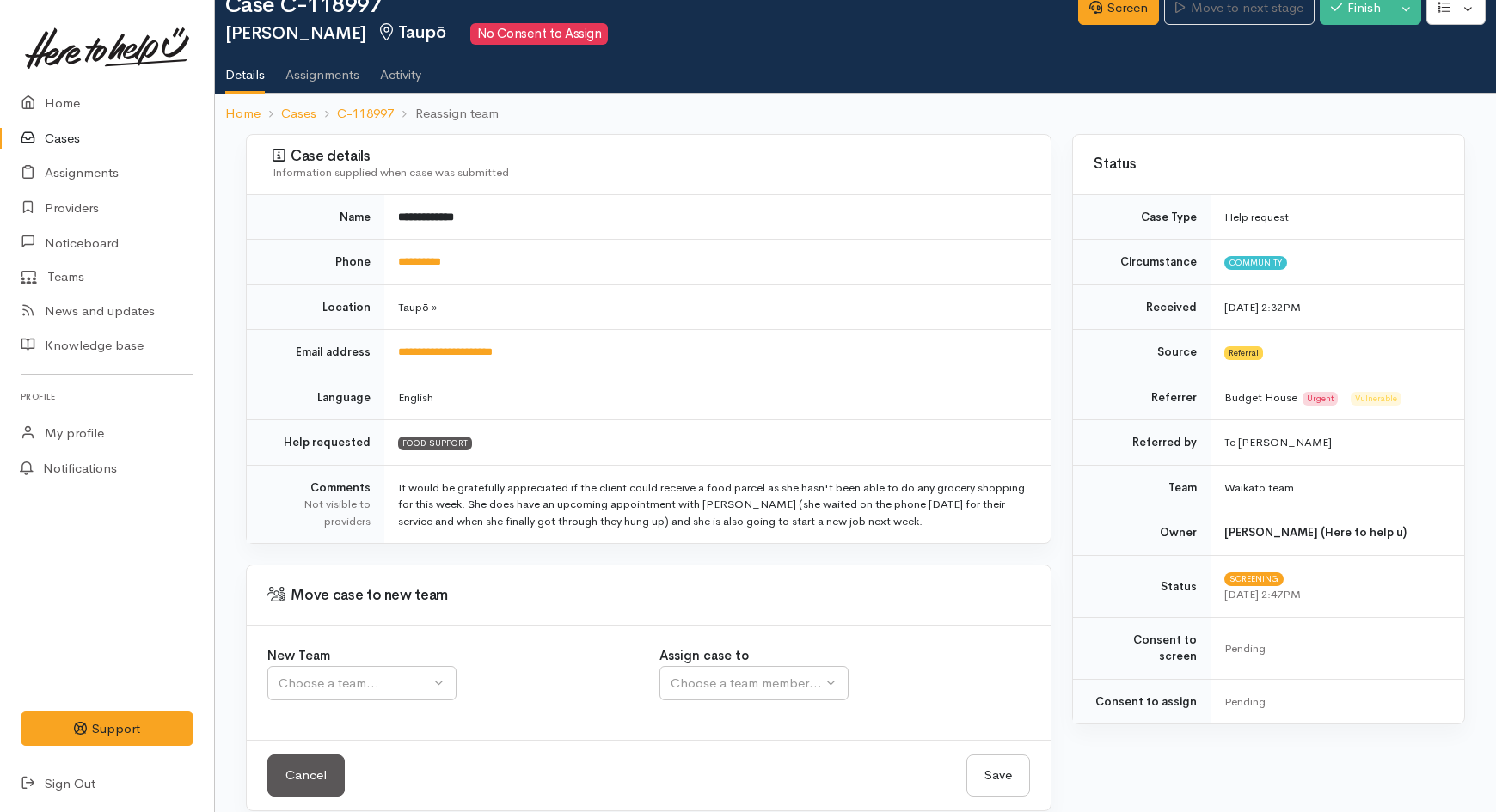
scroll to position [64, 0]
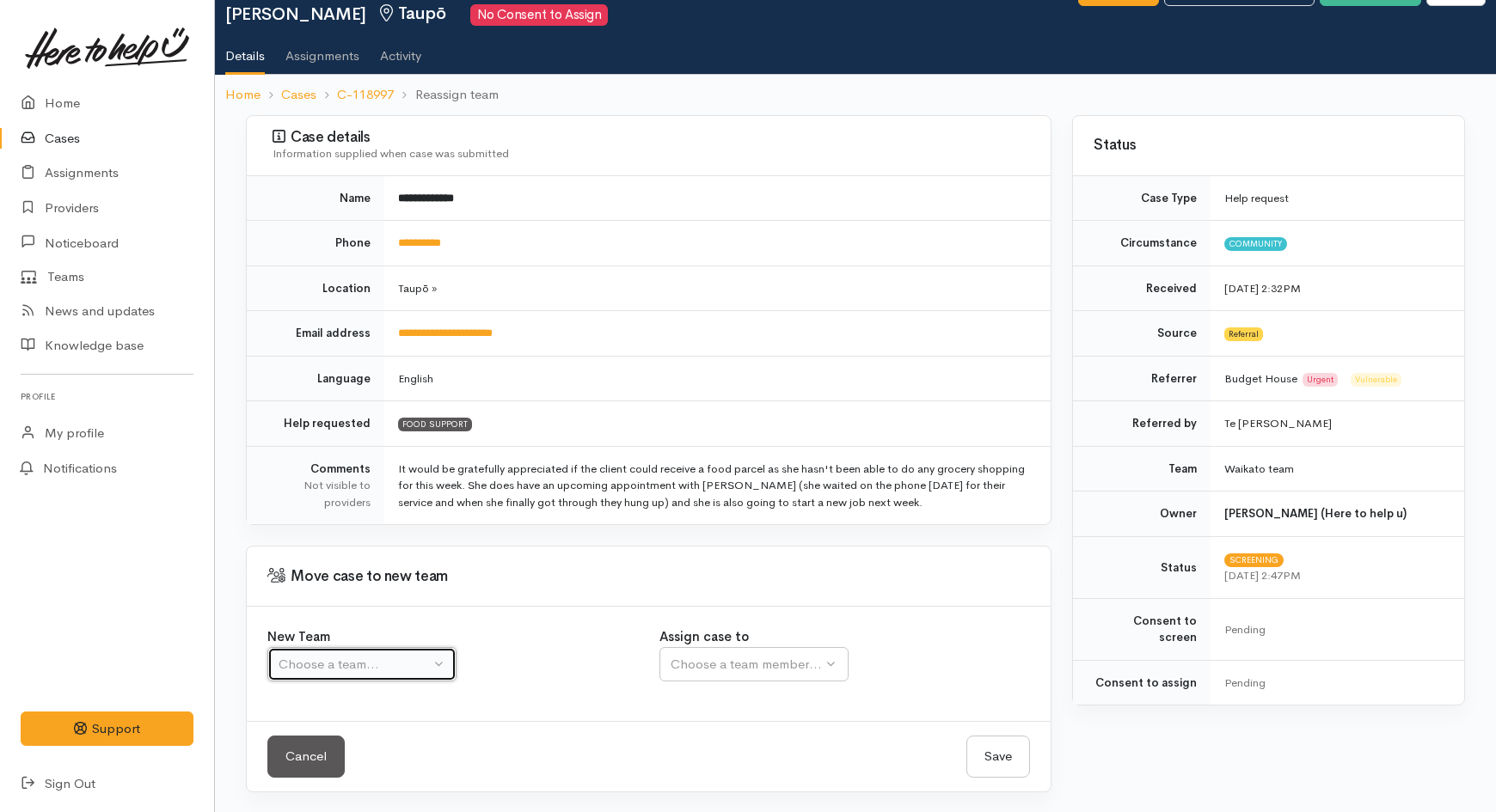
click at [362, 666] on div "Choose a team..." at bounding box center [354, 665] width 152 height 20
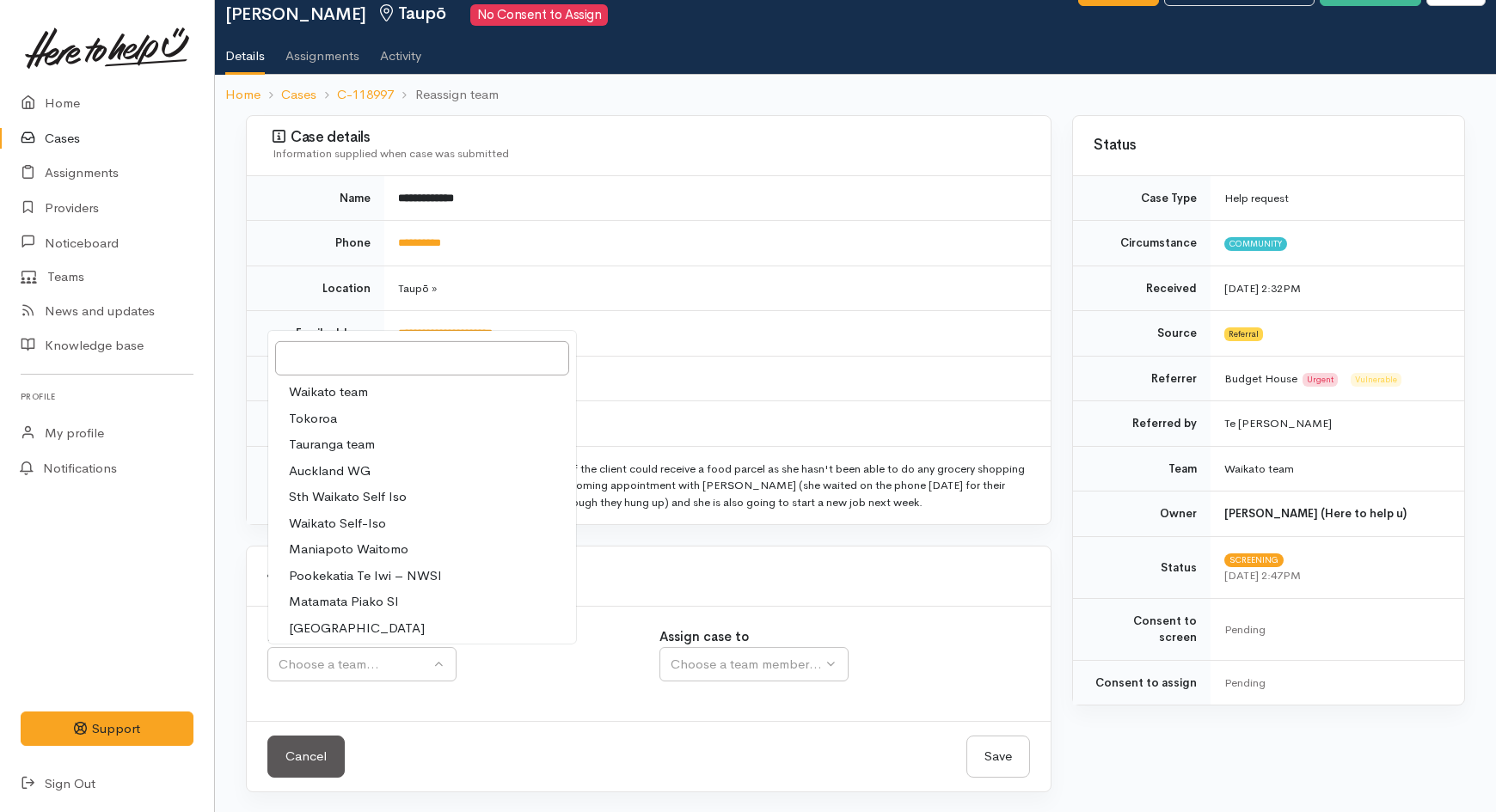
click at [351, 397] on span "Waikato team" at bounding box center [328, 392] width 79 height 20
select select "1"
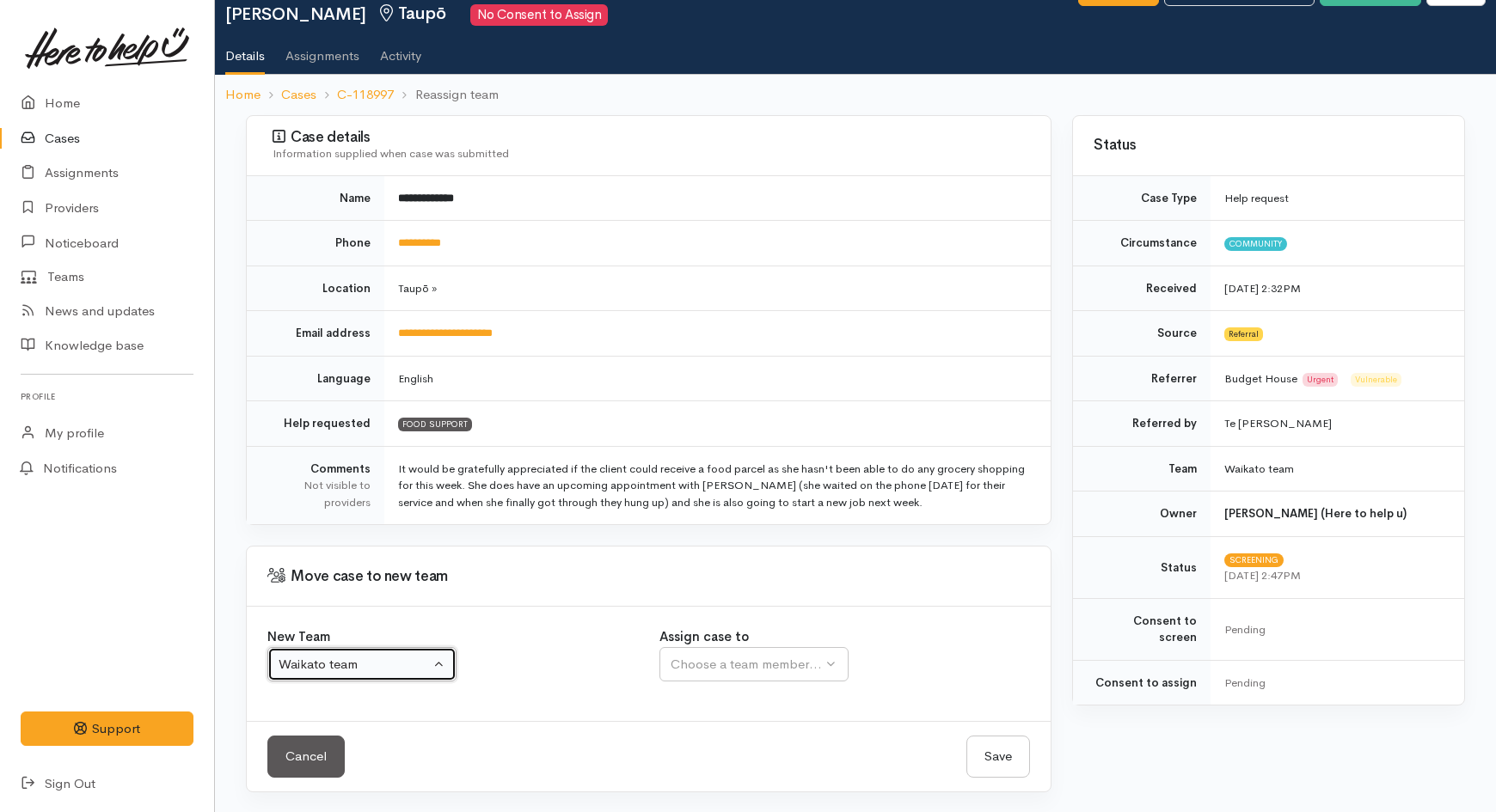
select select
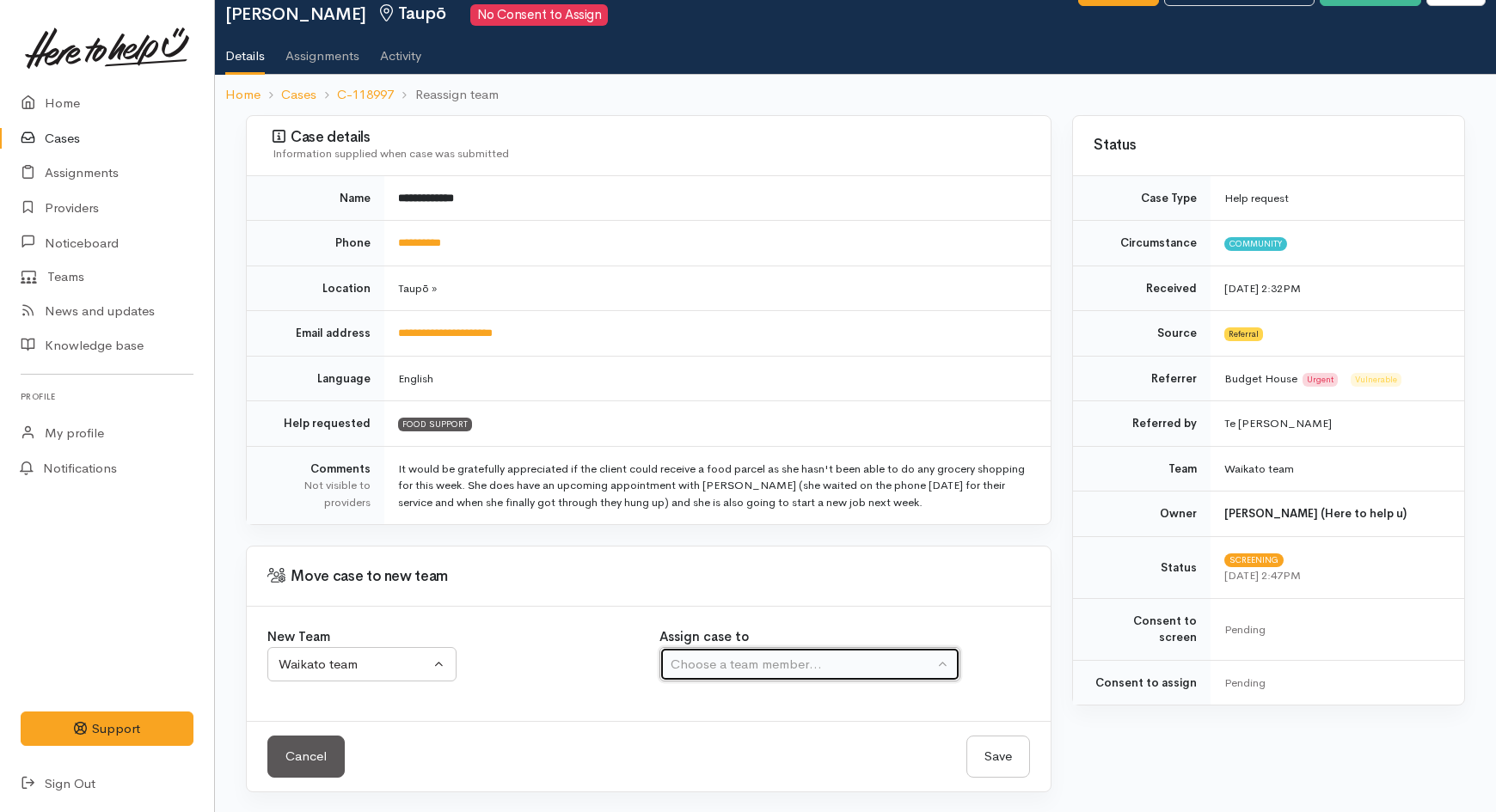
click at [705, 663] on div "Choose a team member..." at bounding box center [802, 665] width 263 height 20
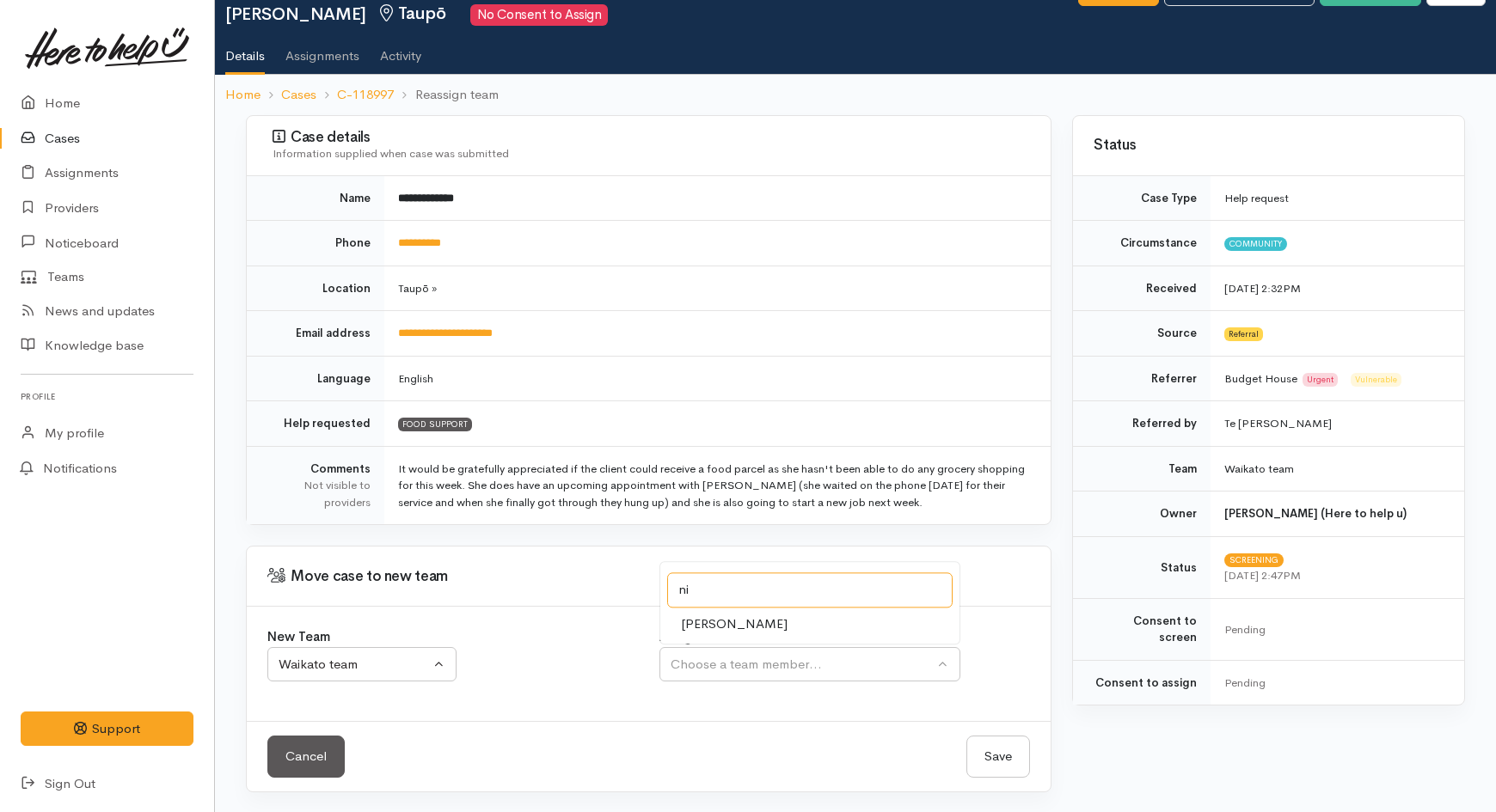
type input "ni"
click at [728, 623] on span "Nicole Rusk" at bounding box center [734, 624] width 107 height 20
select select "2314"
click at [986, 742] on button "Save" at bounding box center [998, 757] width 64 height 42
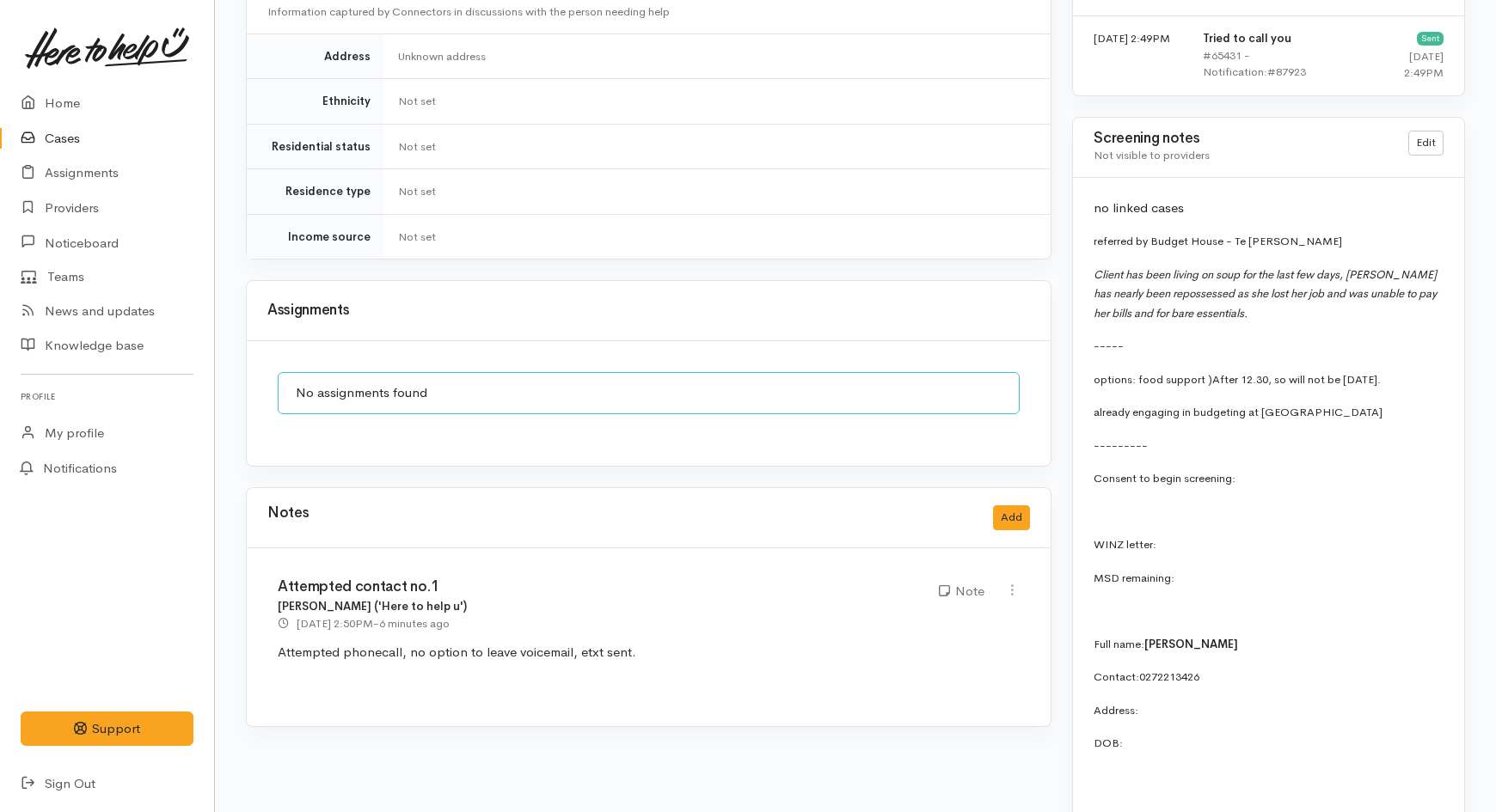
scroll to position [1337, 0]
click at [1021, 504] on button "Add" at bounding box center [1011, 516] width 37 height 25
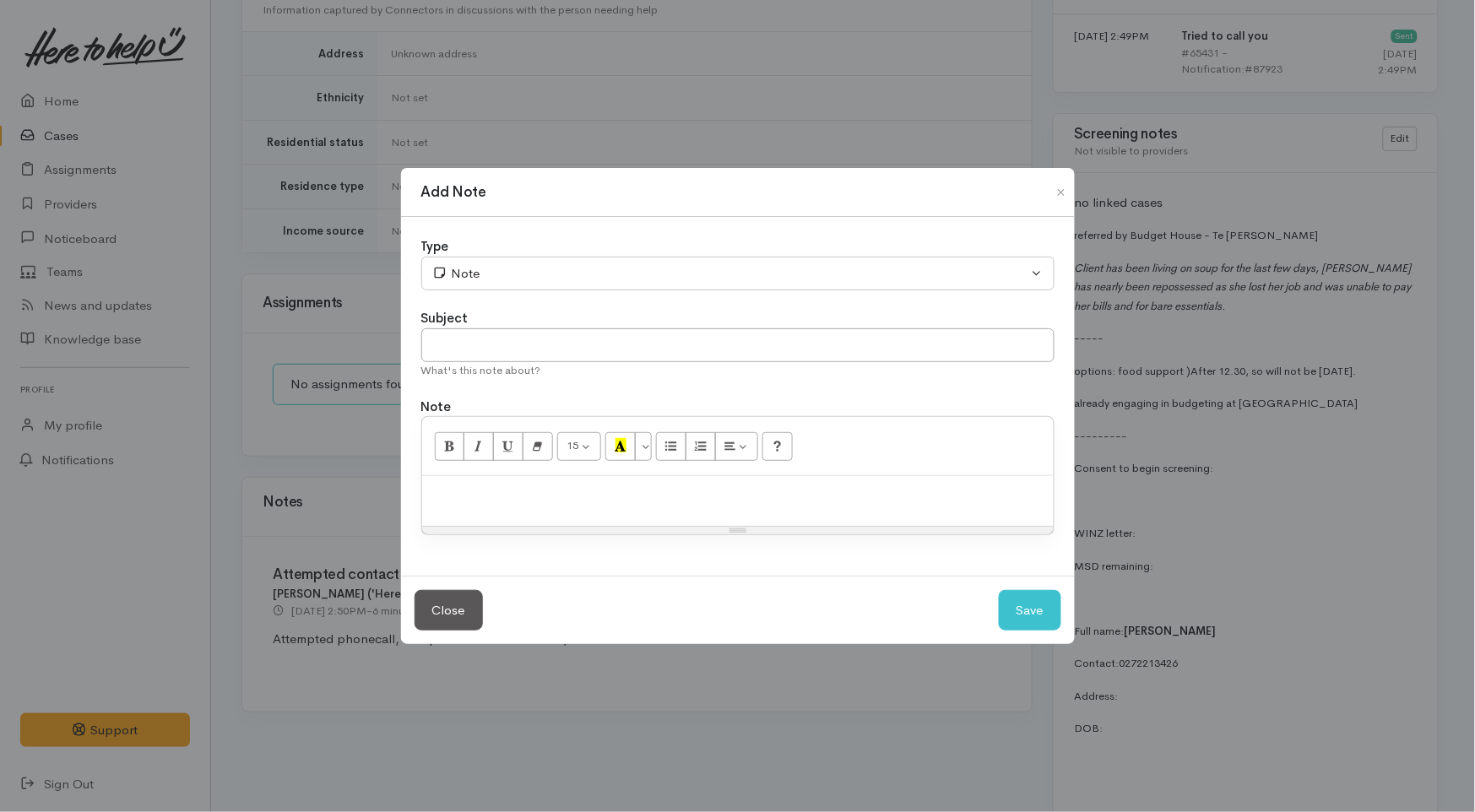
click at [517, 491] on p at bounding box center [738, 494] width 615 height 20
click at [610, 333] on input "text" at bounding box center [737, 345] width 633 height 34
type input "Reassigned"
click at [1019, 614] on button "Save" at bounding box center [1030, 611] width 63 height 41
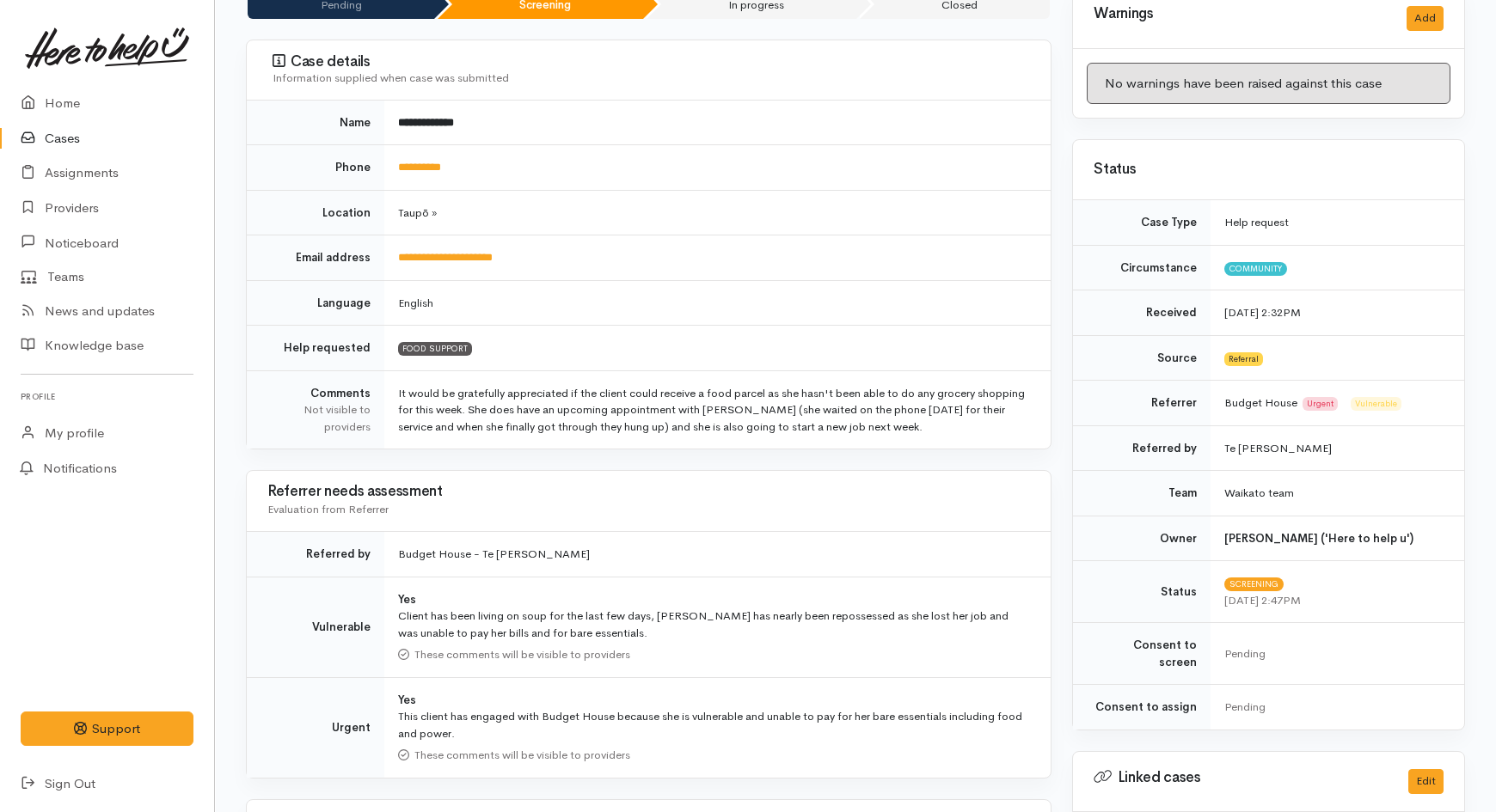
scroll to position [0, 0]
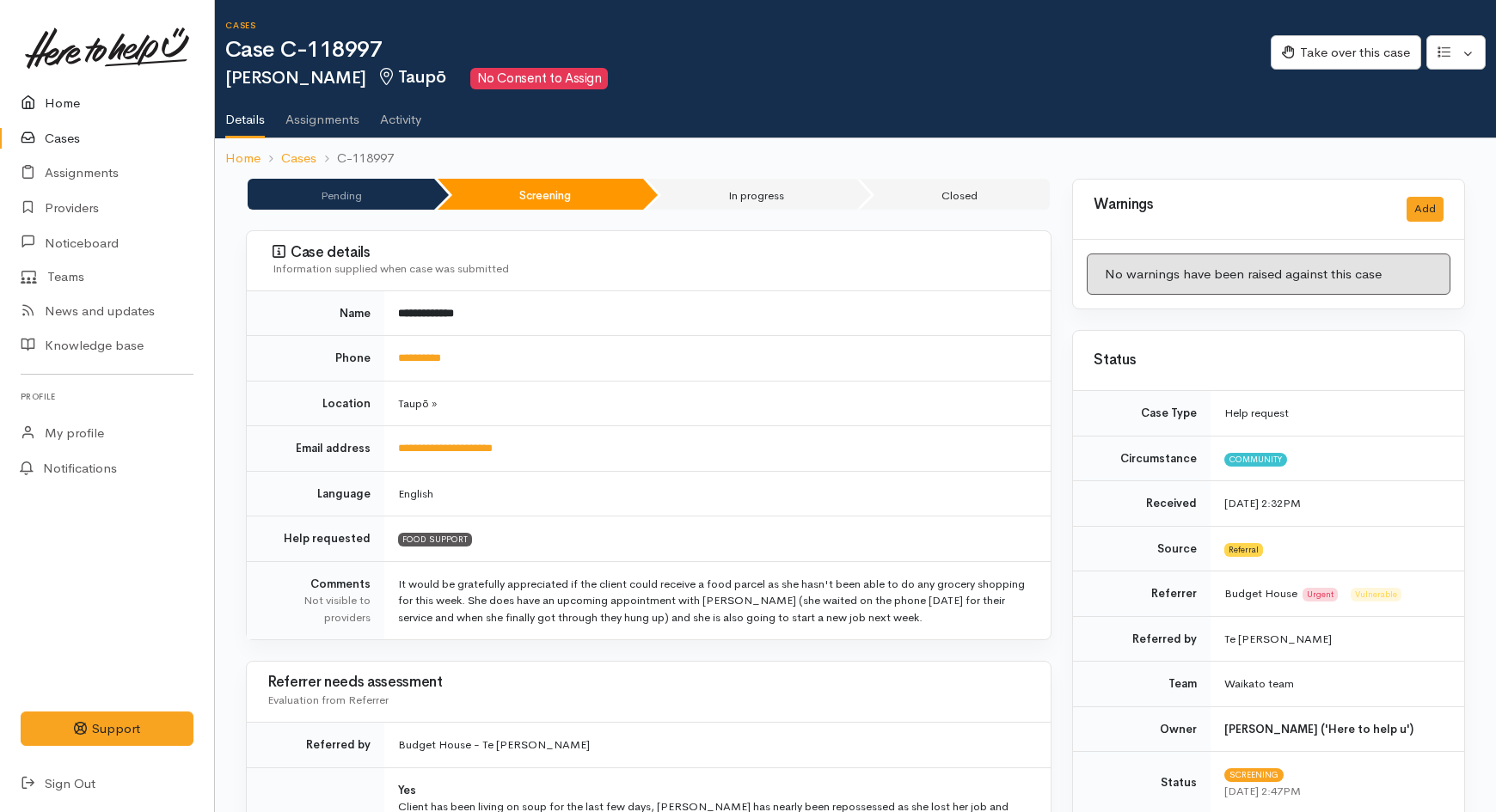
click at [52, 102] on link "Home" at bounding box center [107, 103] width 214 height 35
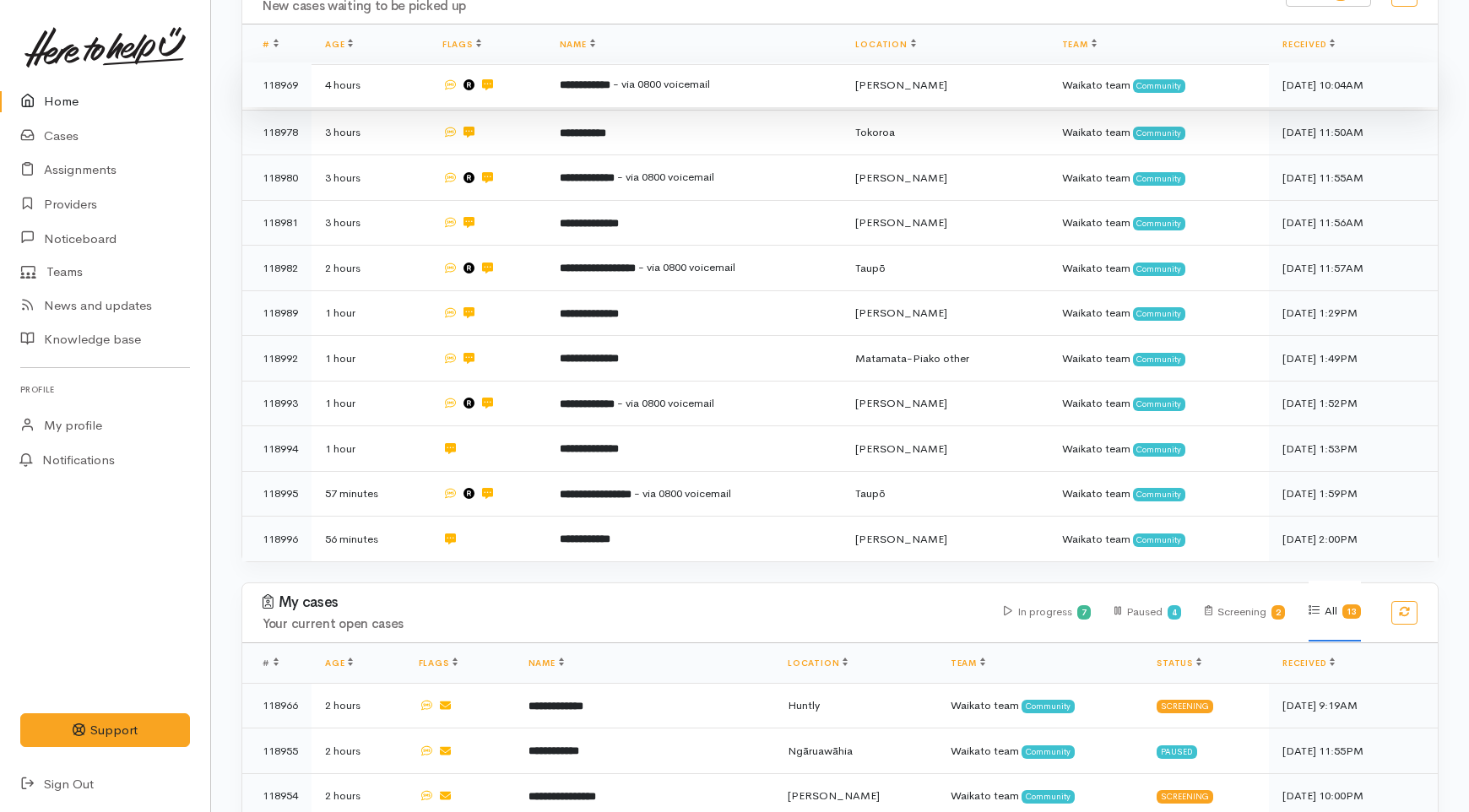
scroll to position [468, 0]
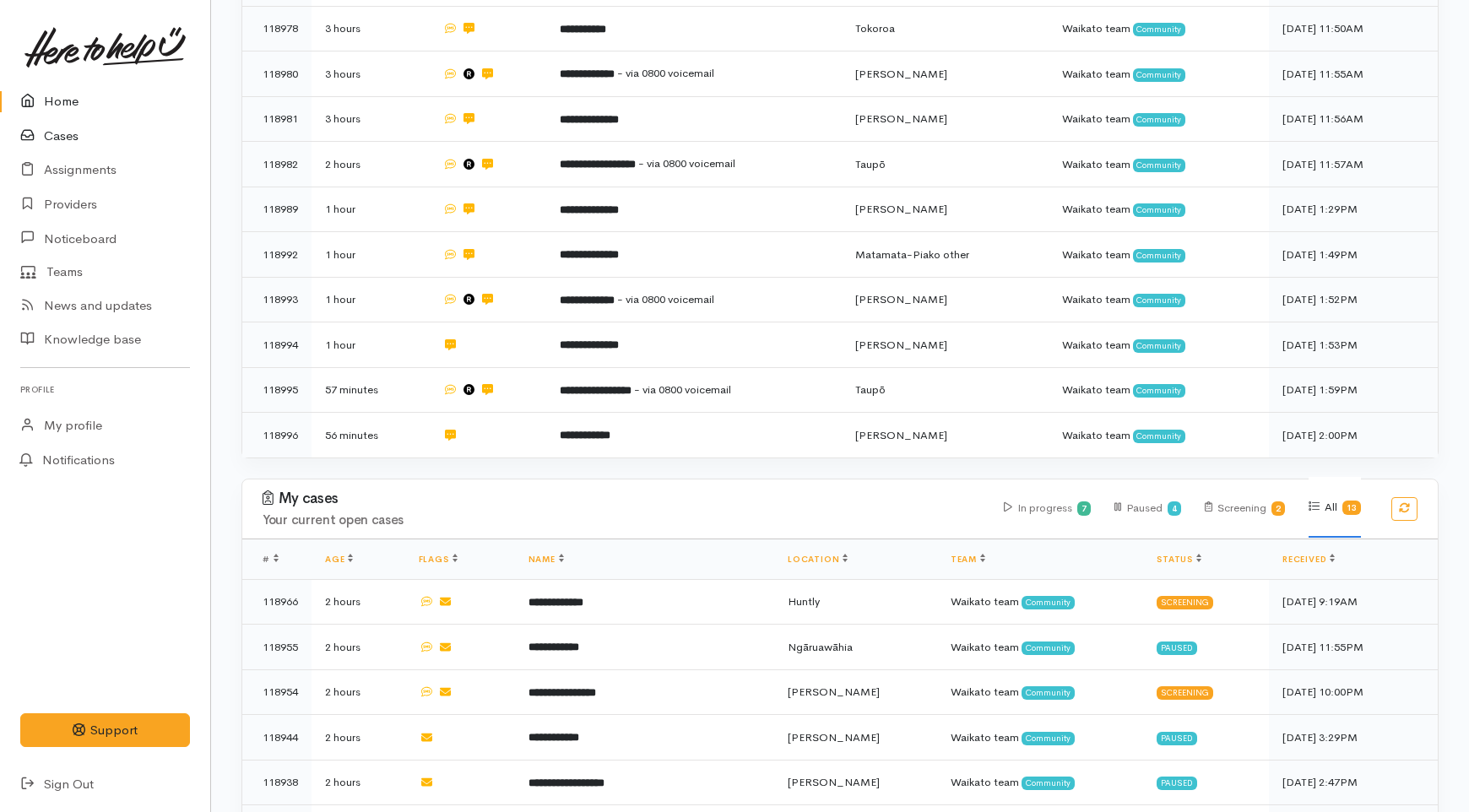
click at [69, 131] on link "Cases" at bounding box center [105, 136] width 210 height 34
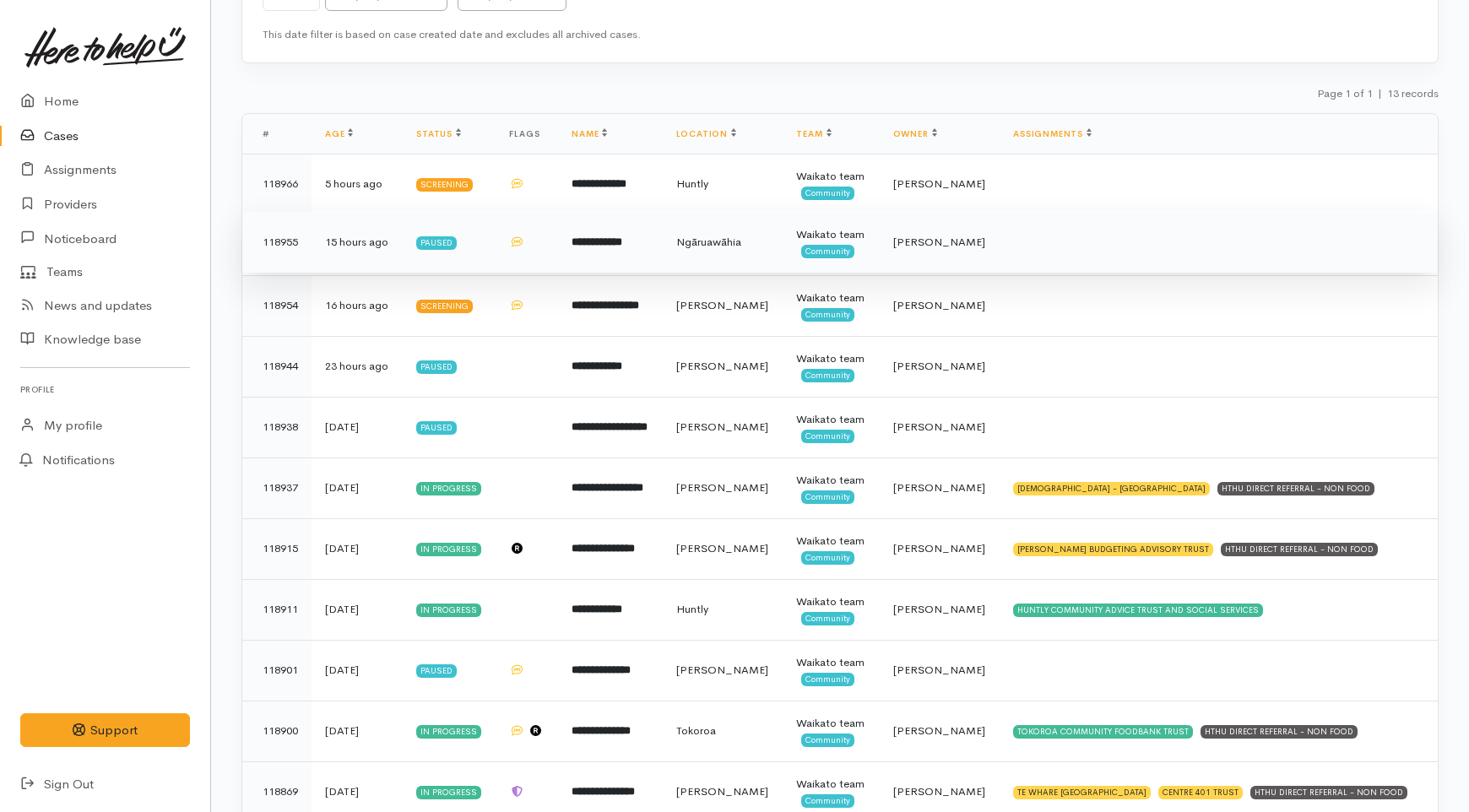
scroll to position [237, 0]
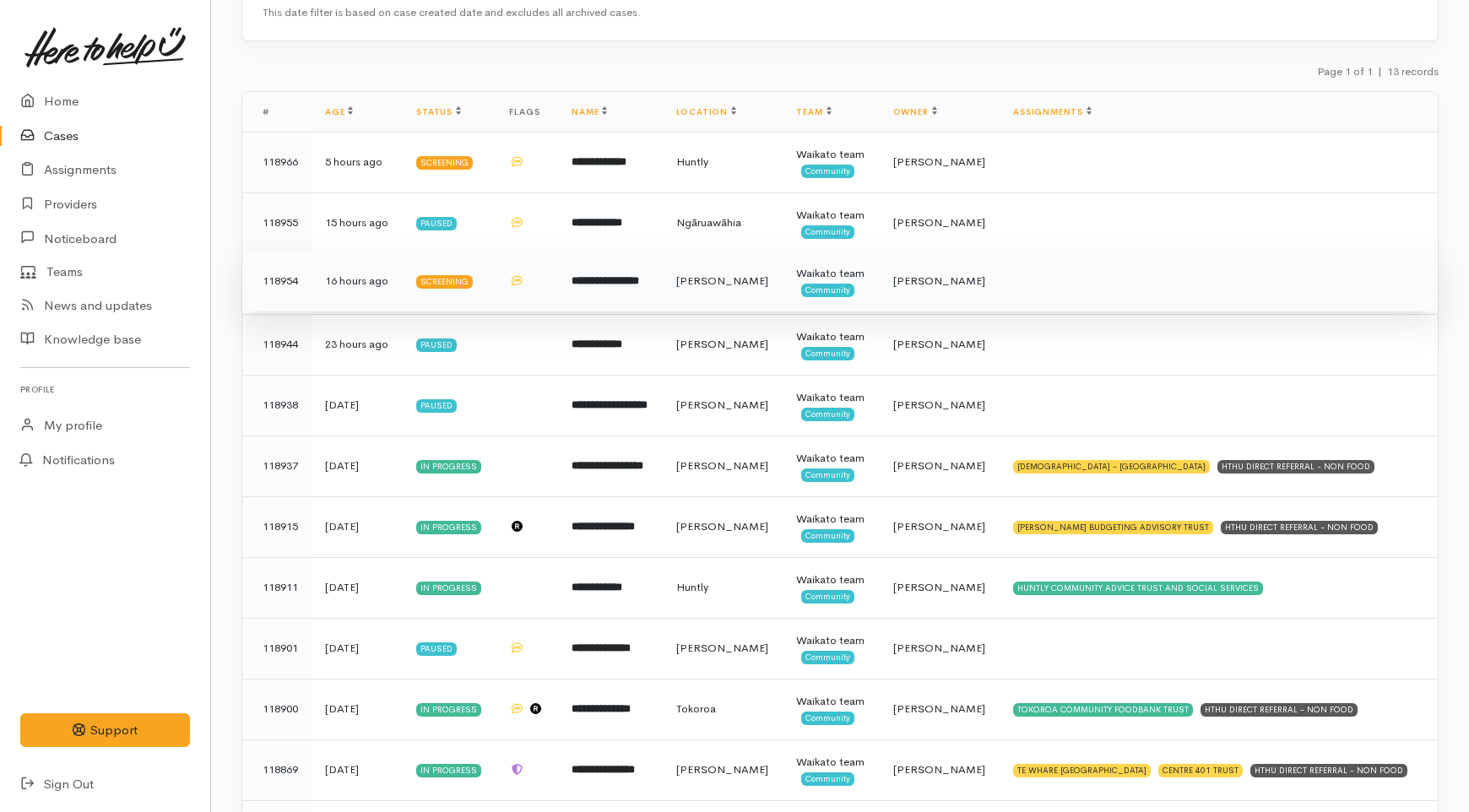
click at [713, 312] on td "[PERSON_NAME]" at bounding box center [723, 281] width 121 height 61
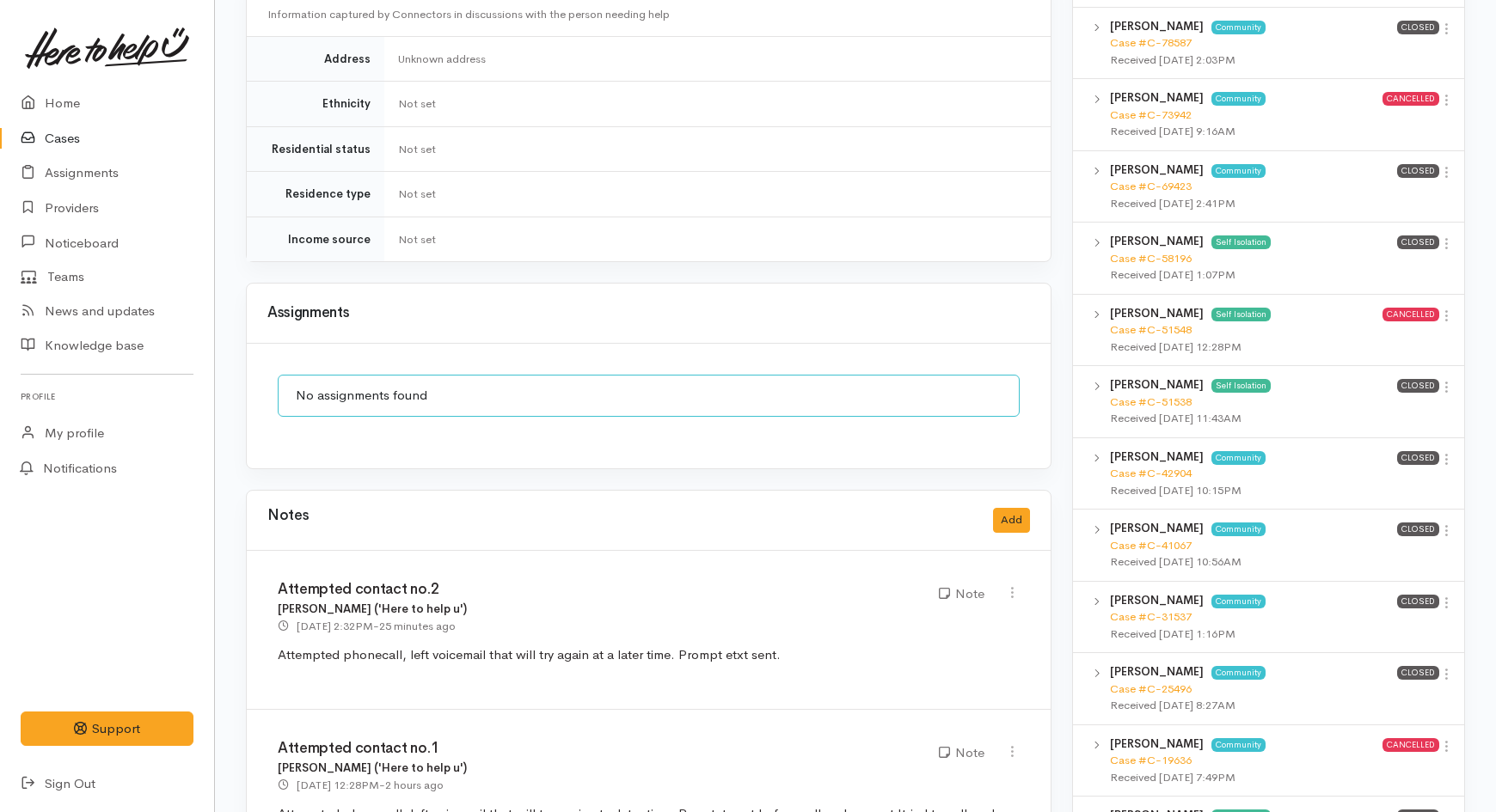
scroll to position [1337, 0]
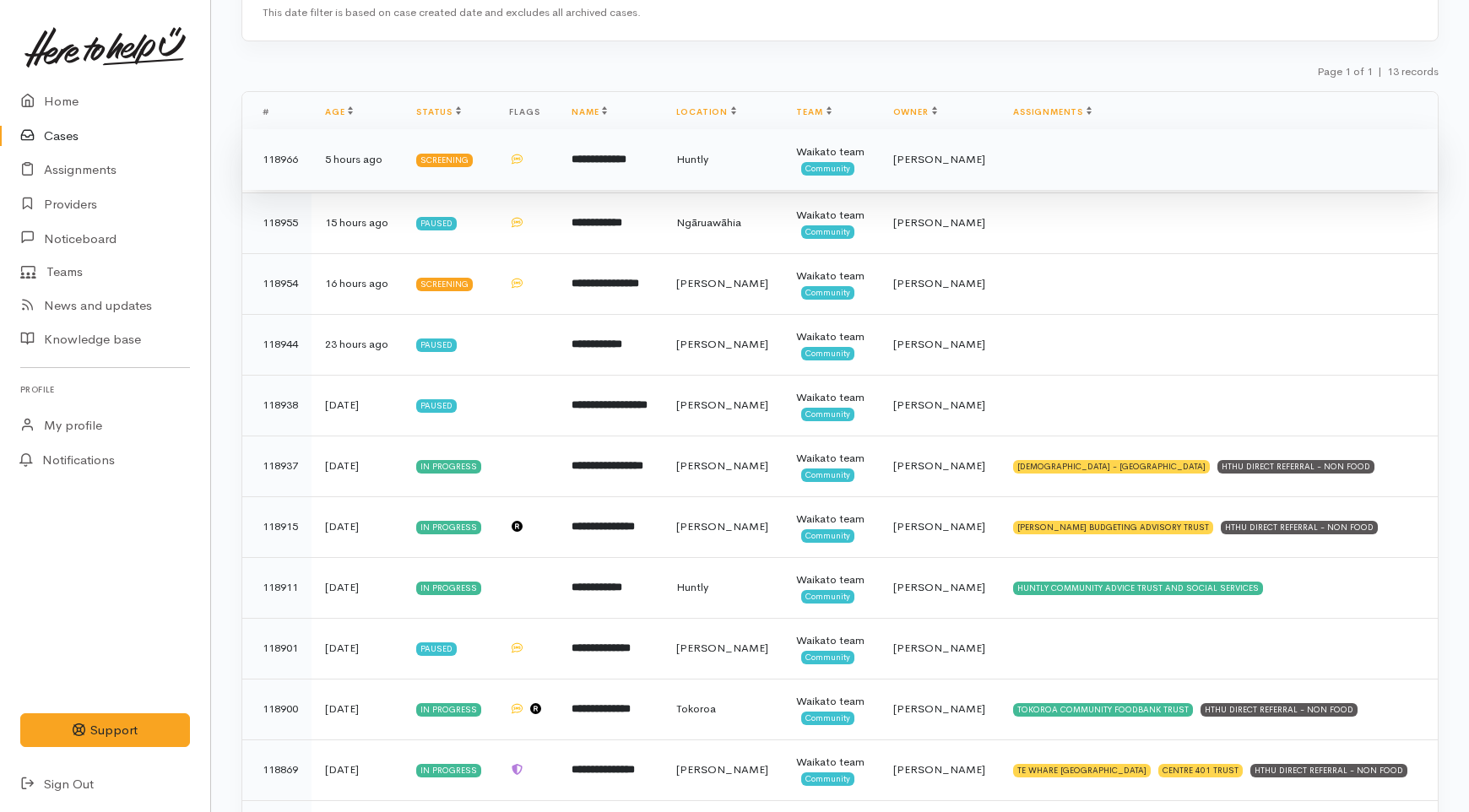
scroll to position [142, 0]
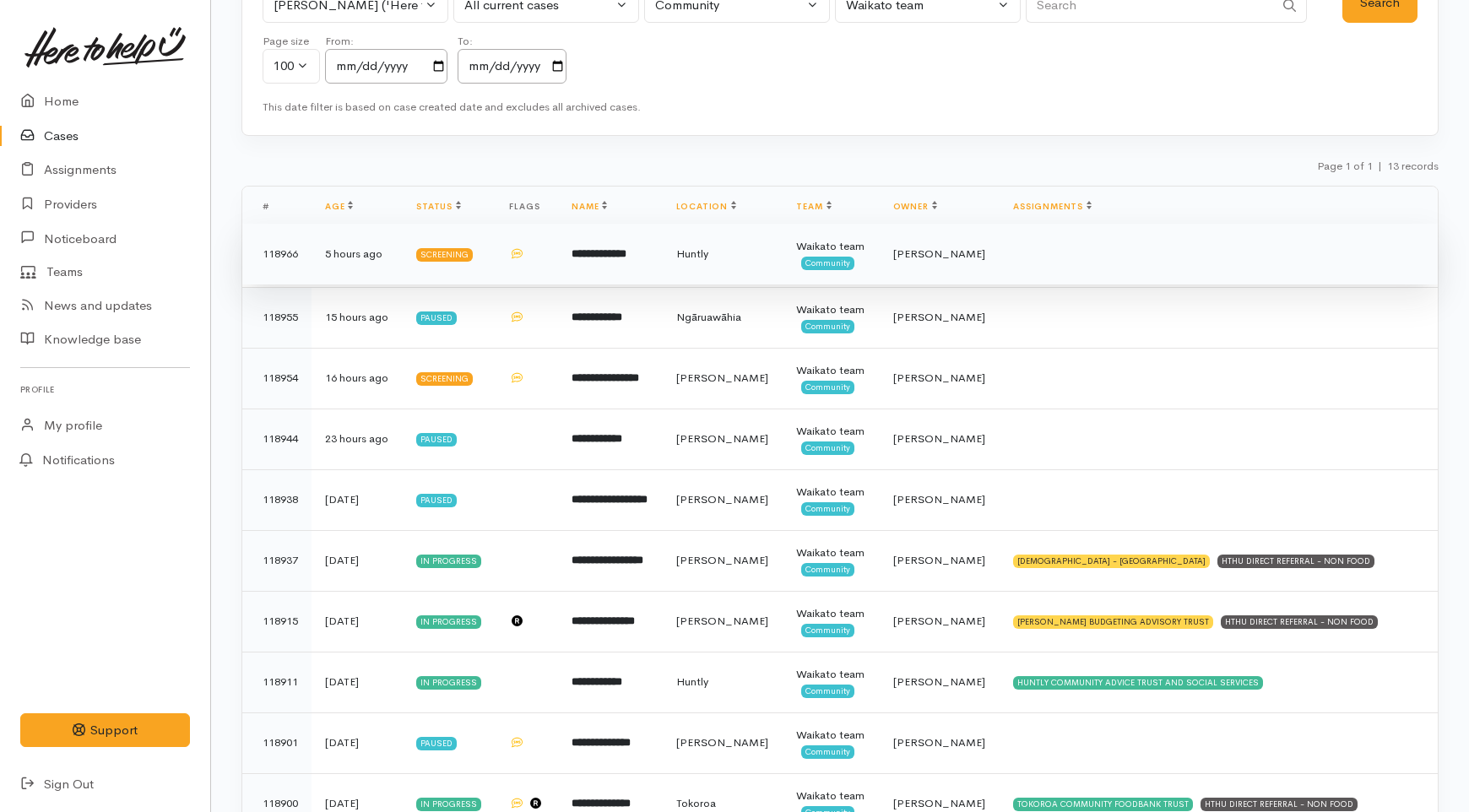
click at [617, 271] on td "**********" at bounding box center [610, 254] width 104 height 61
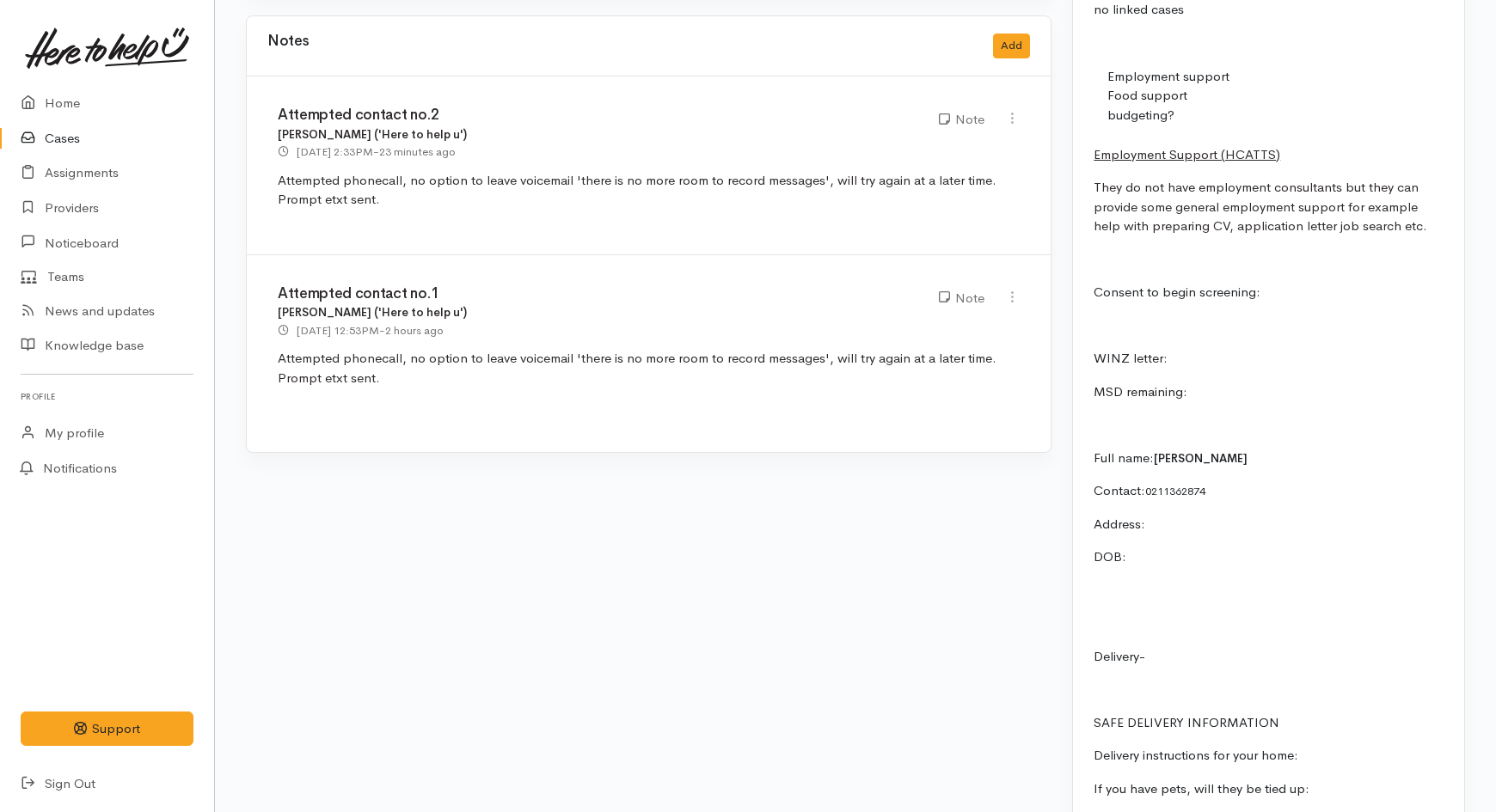
scroll to position [1528, 0]
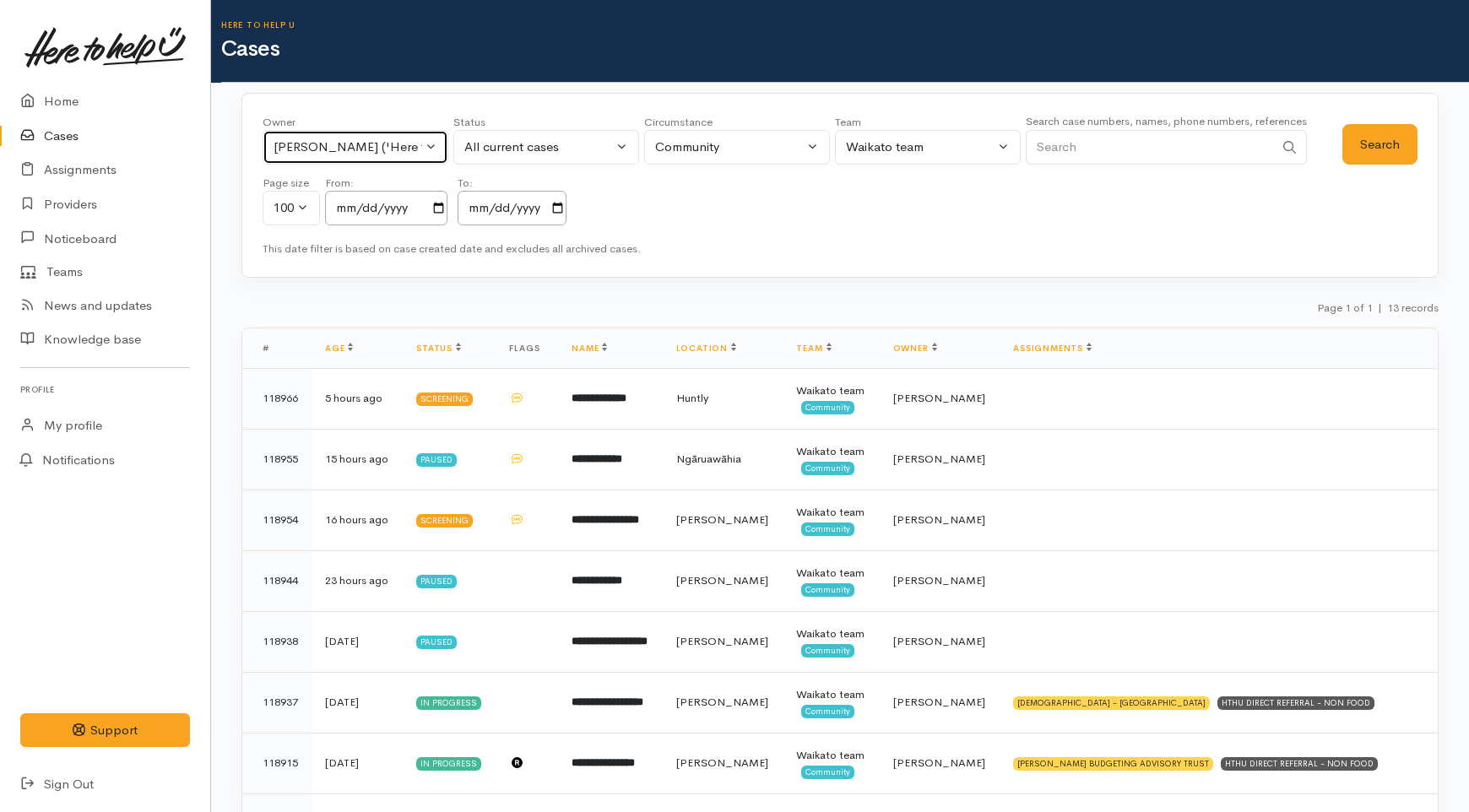
click at [326, 133] on button "[PERSON_NAME] ('Here to help u')" at bounding box center [356, 147] width 186 height 34
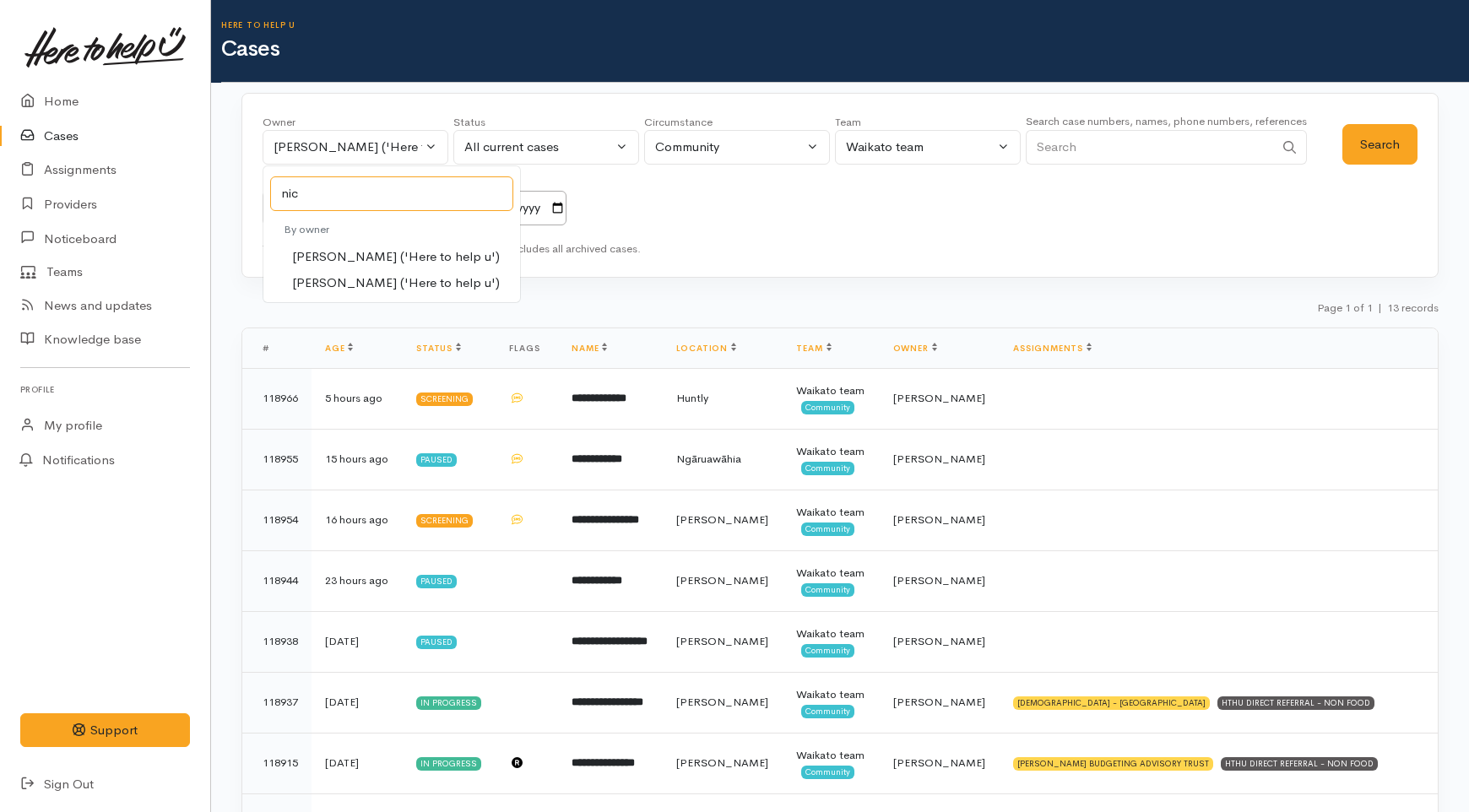
type input "nic"
click at [352, 279] on span "Nicole Rusk ('Here to help u')" at bounding box center [395, 283] width 208 height 20
select select "2314"
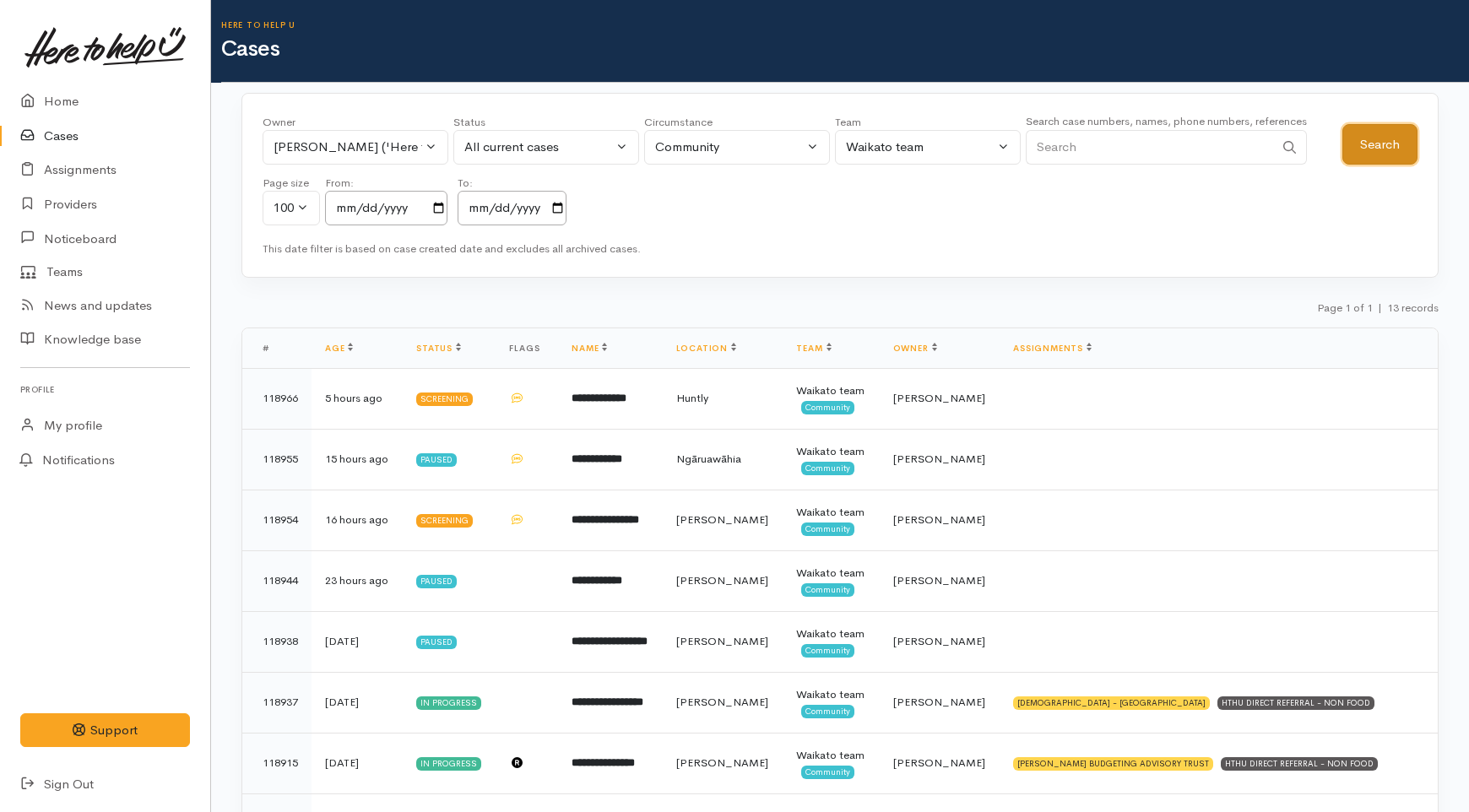
click at [1381, 144] on button "Search" at bounding box center [1379, 145] width 75 height 41
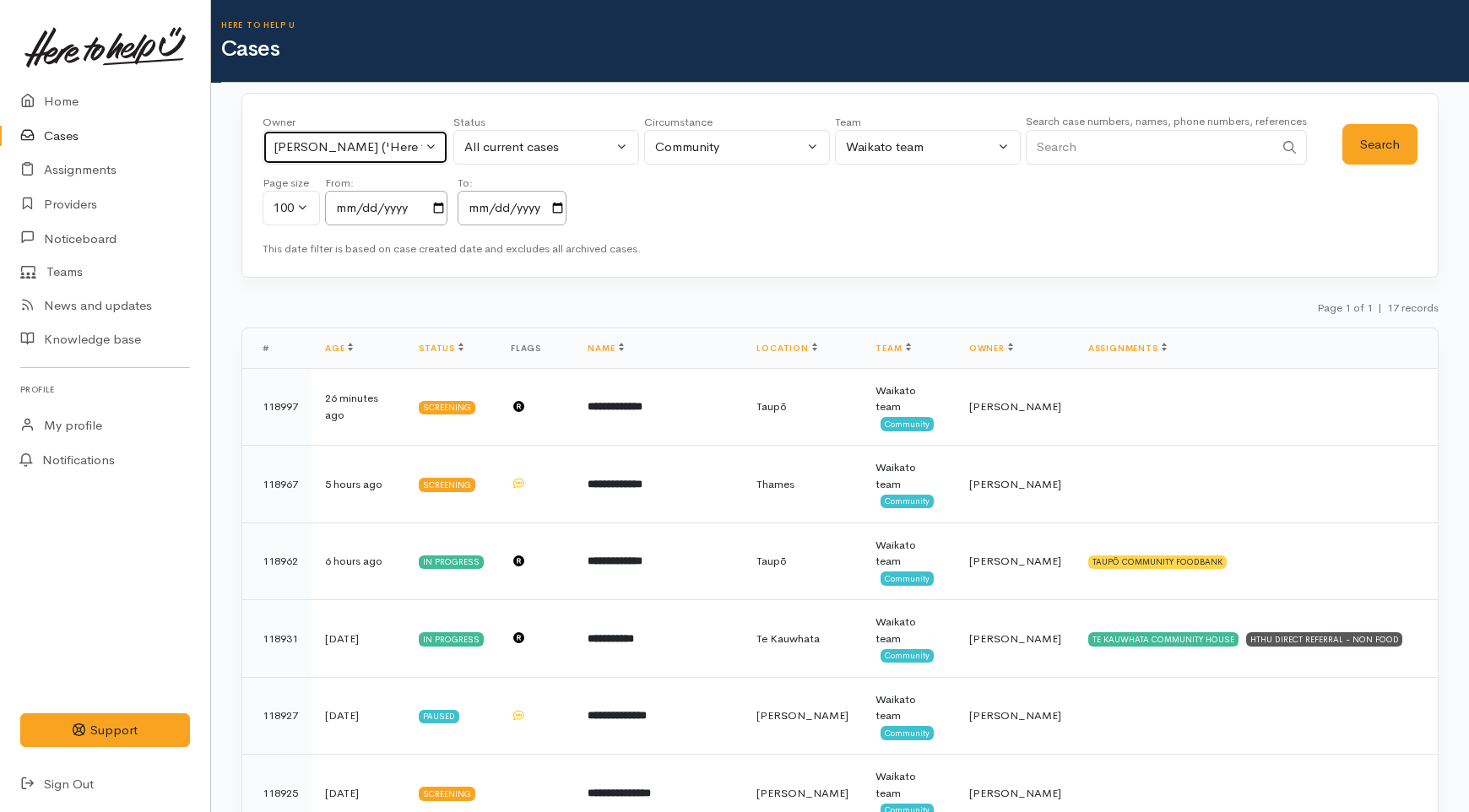
click at [357, 151] on div "[PERSON_NAME] ('Here to help u')" at bounding box center [348, 147] width 149 height 20
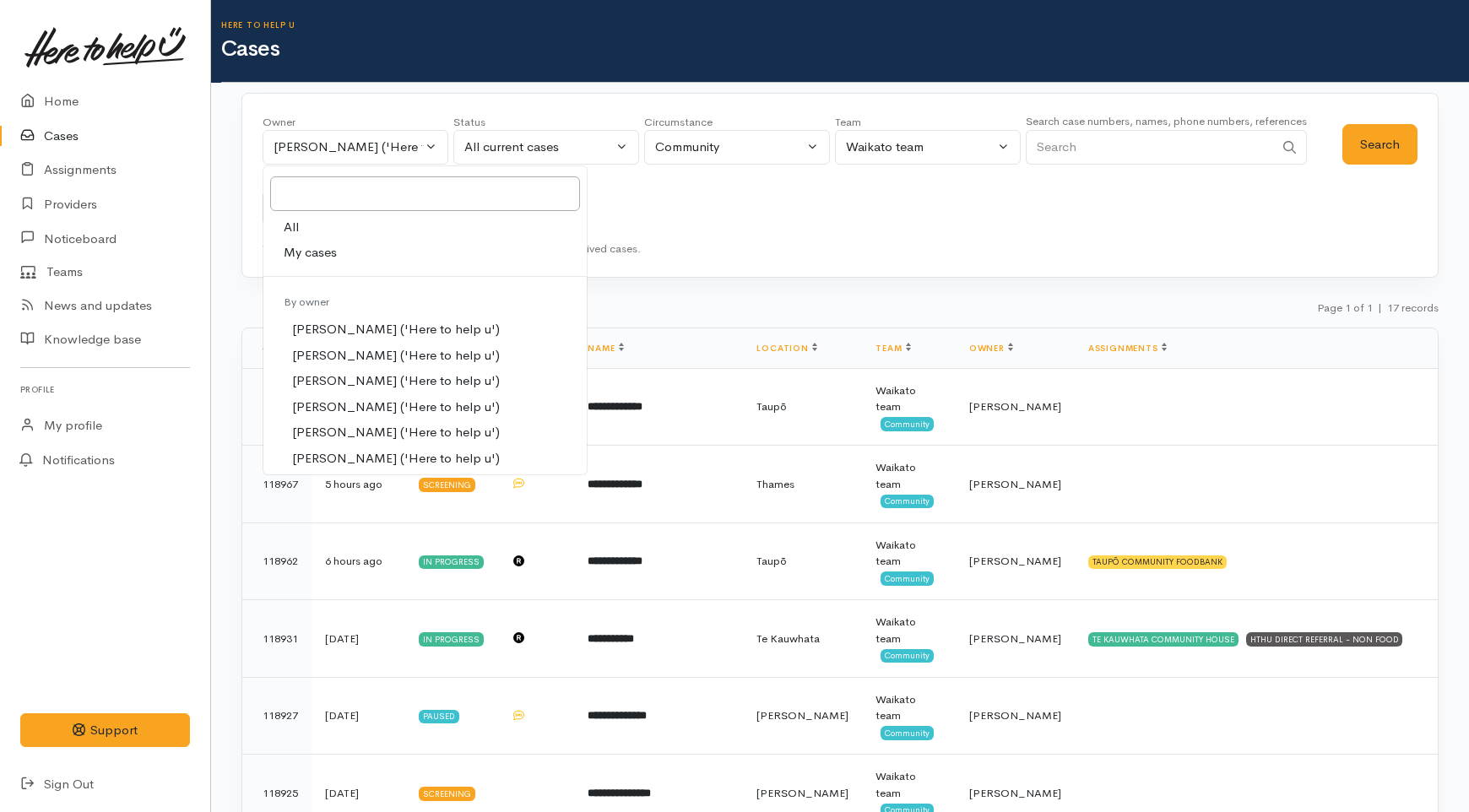
click at [323, 249] on span "My cases" at bounding box center [310, 252] width 53 height 20
select select "1648"
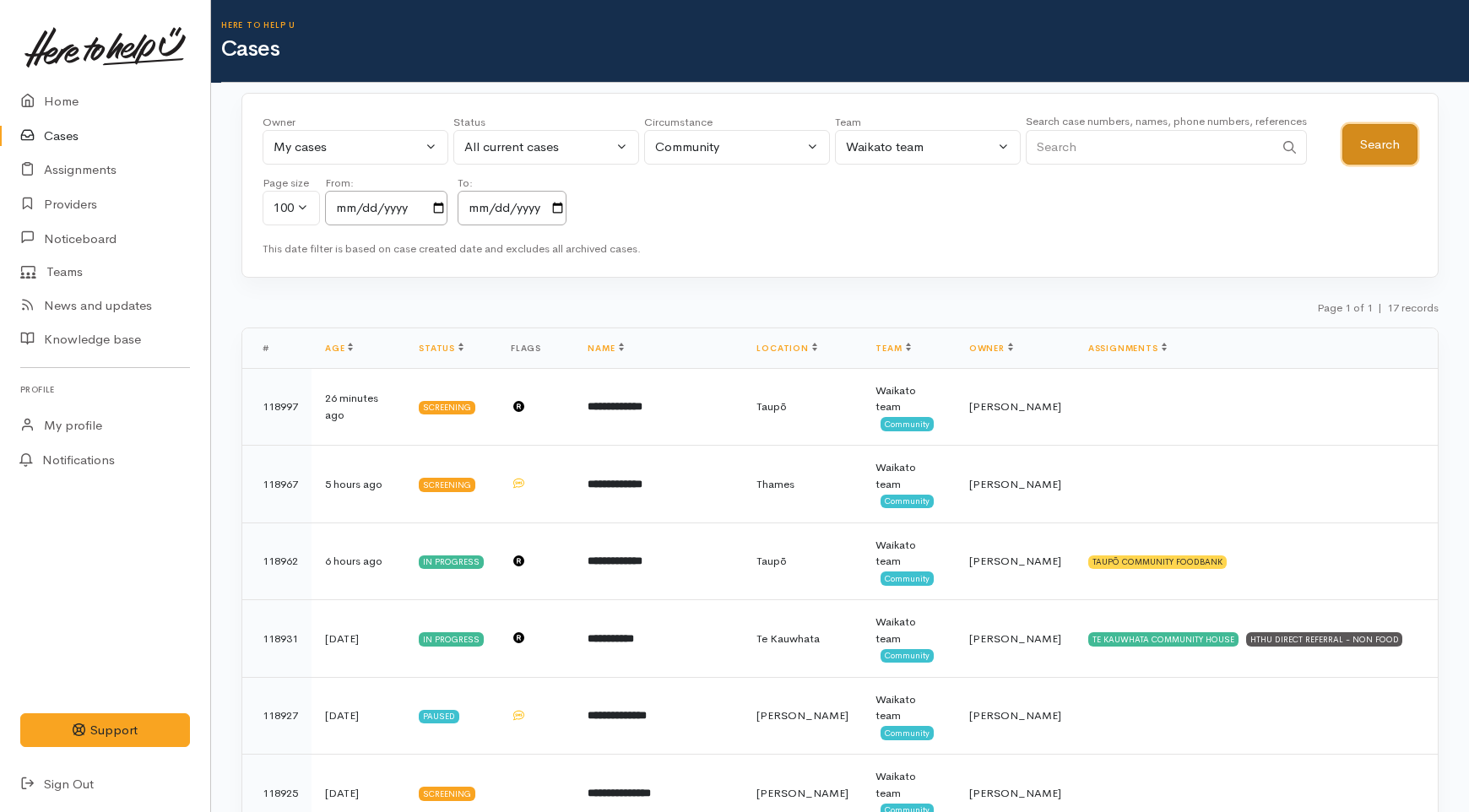
click at [1413, 152] on button "Search" at bounding box center [1379, 145] width 75 height 41
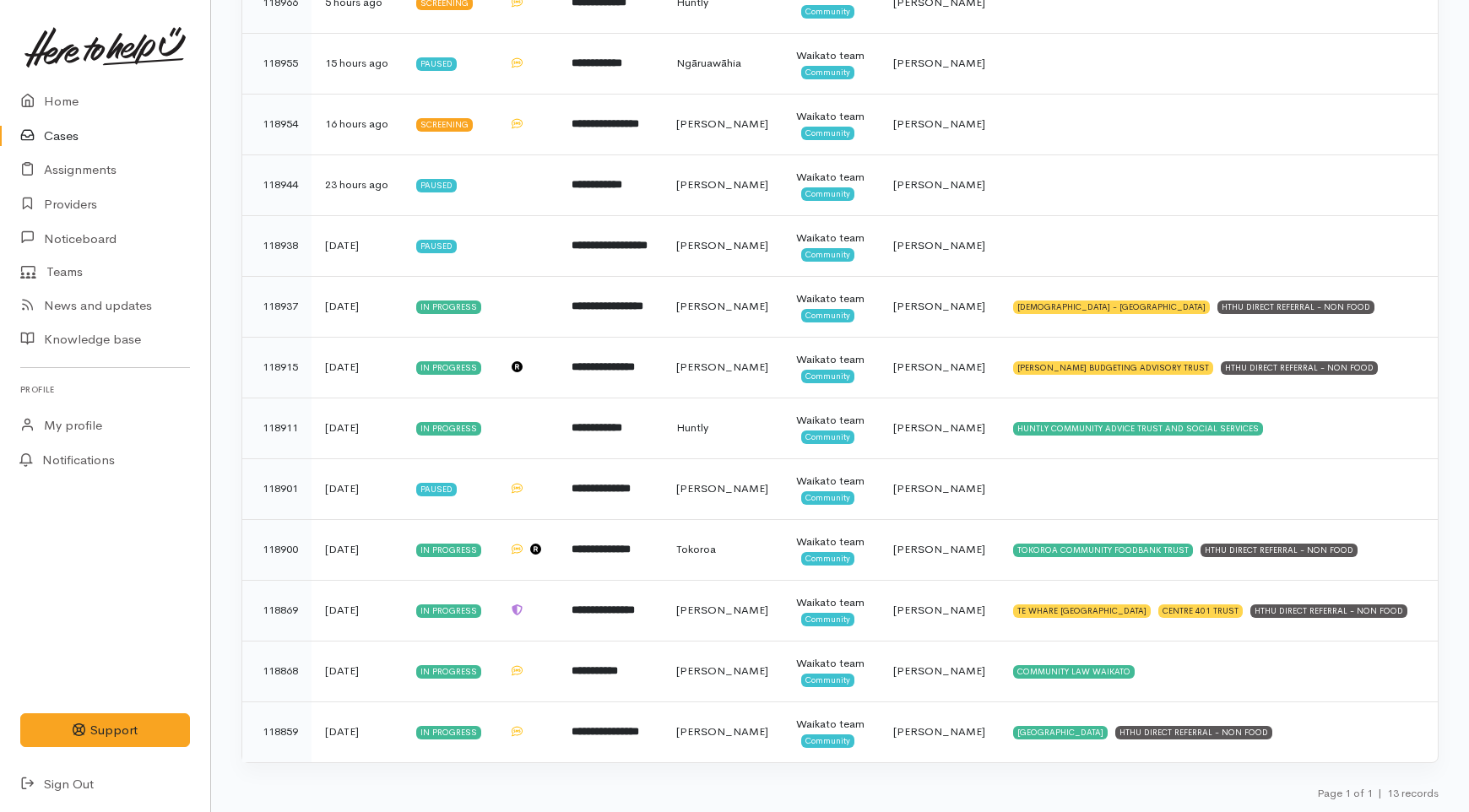
scroll to position [611, 0]
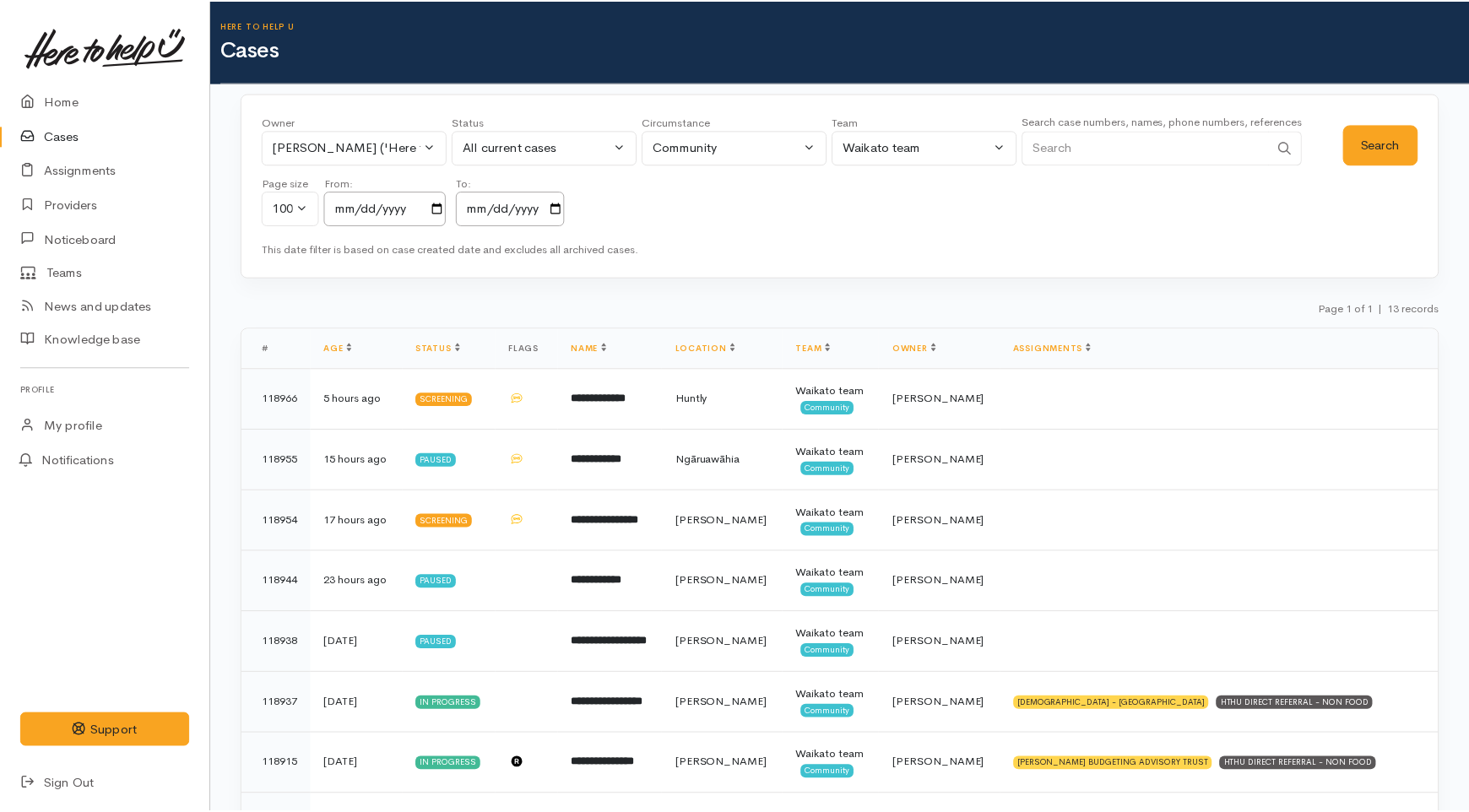
scroll to position [580, 0]
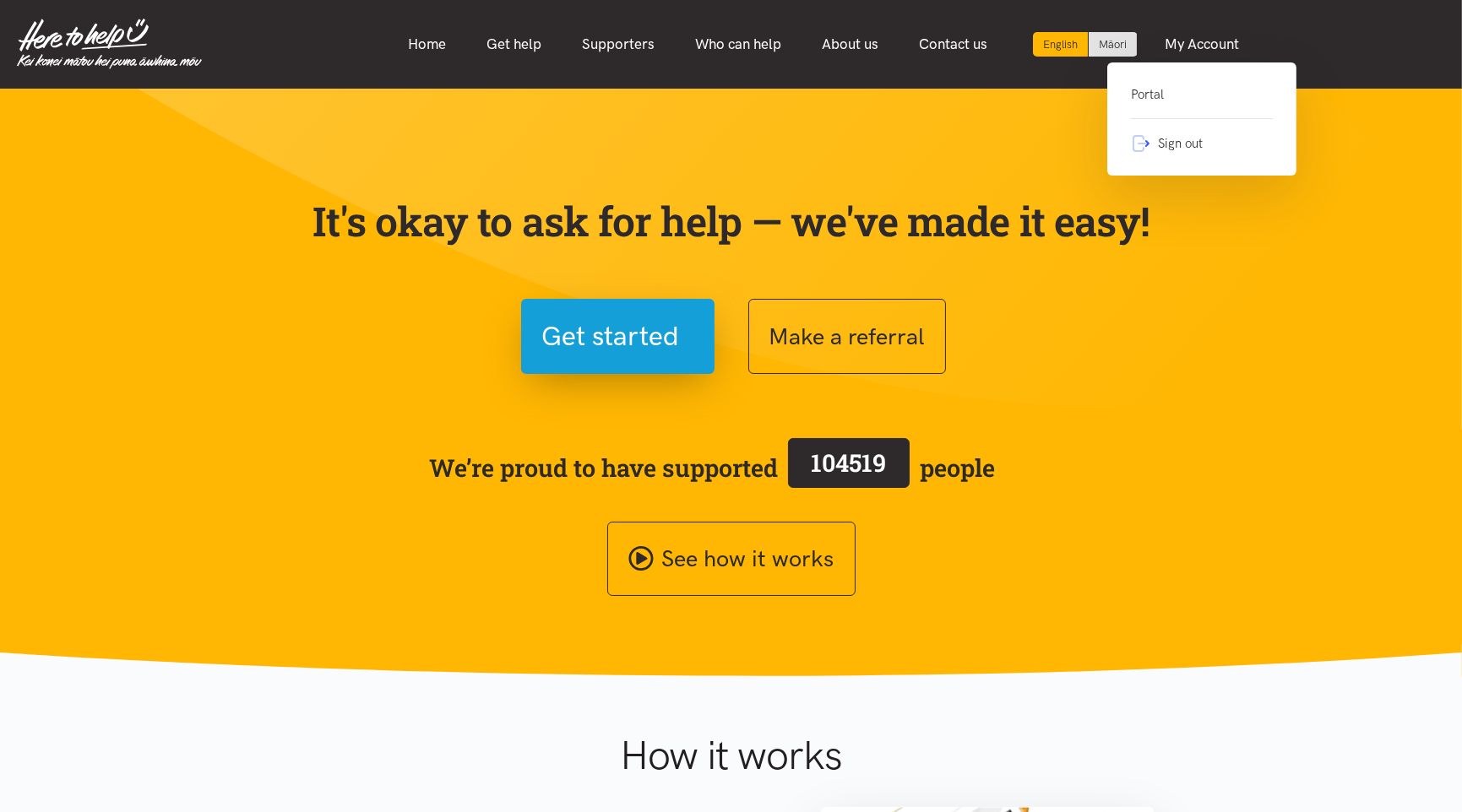
click at [1158, 90] on link "Portal" at bounding box center [1202, 102] width 142 height 34
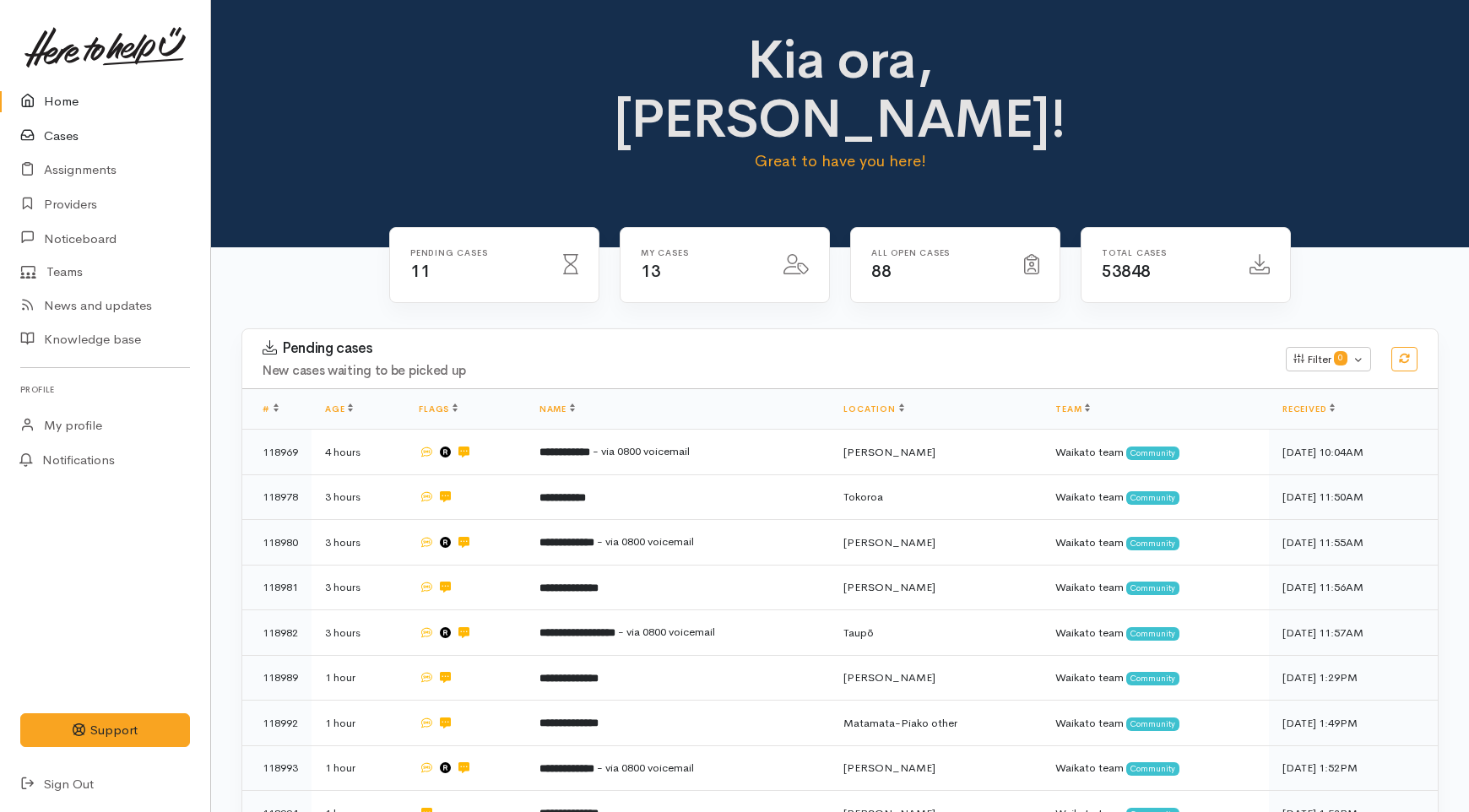
click at [76, 133] on link "Cases" at bounding box center [105, 136] width 210 height 34
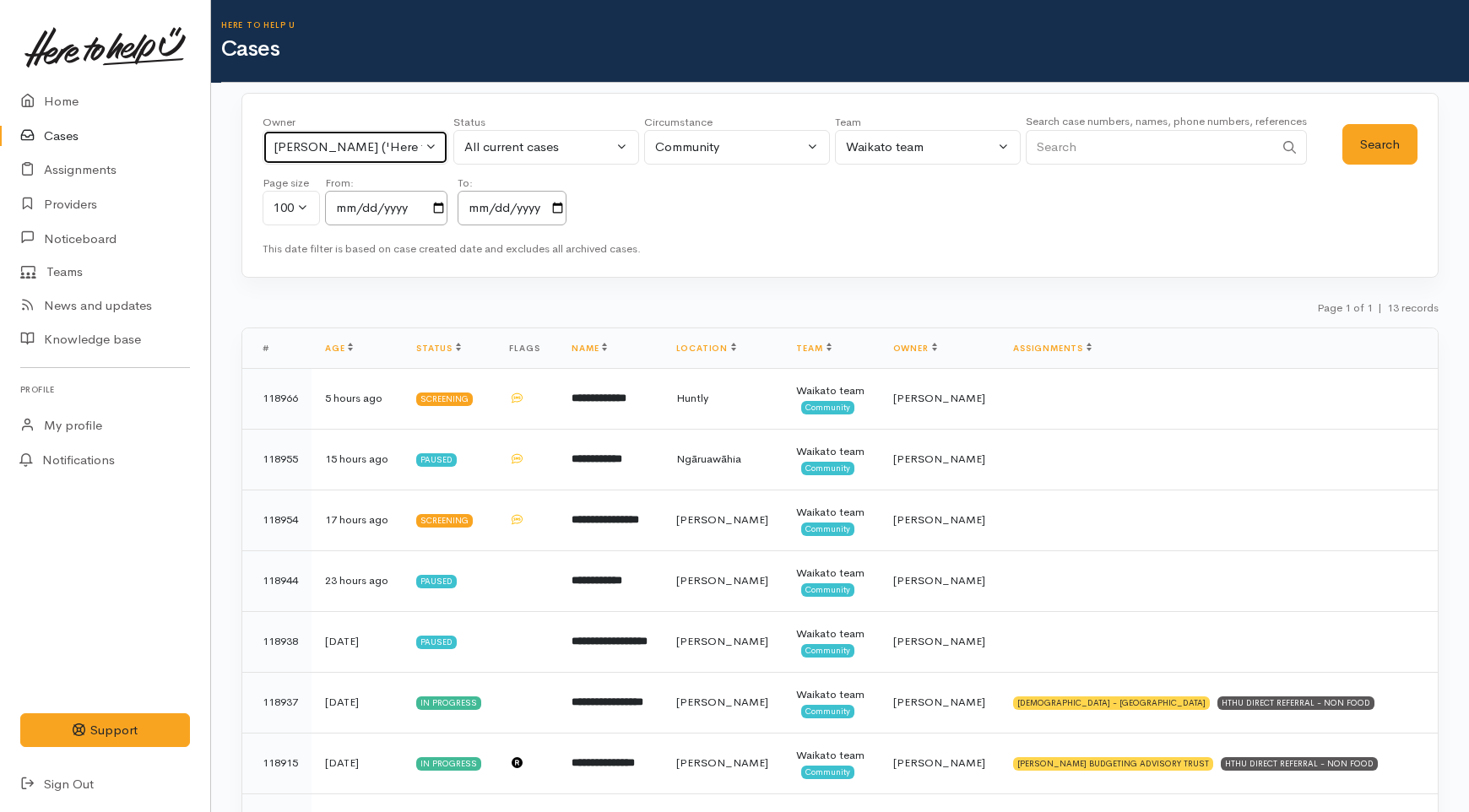
click at [373, 146] on div "[PERSON_NAME] ('Here to help u')" at bounding box center [348, 147] width 149 height 20
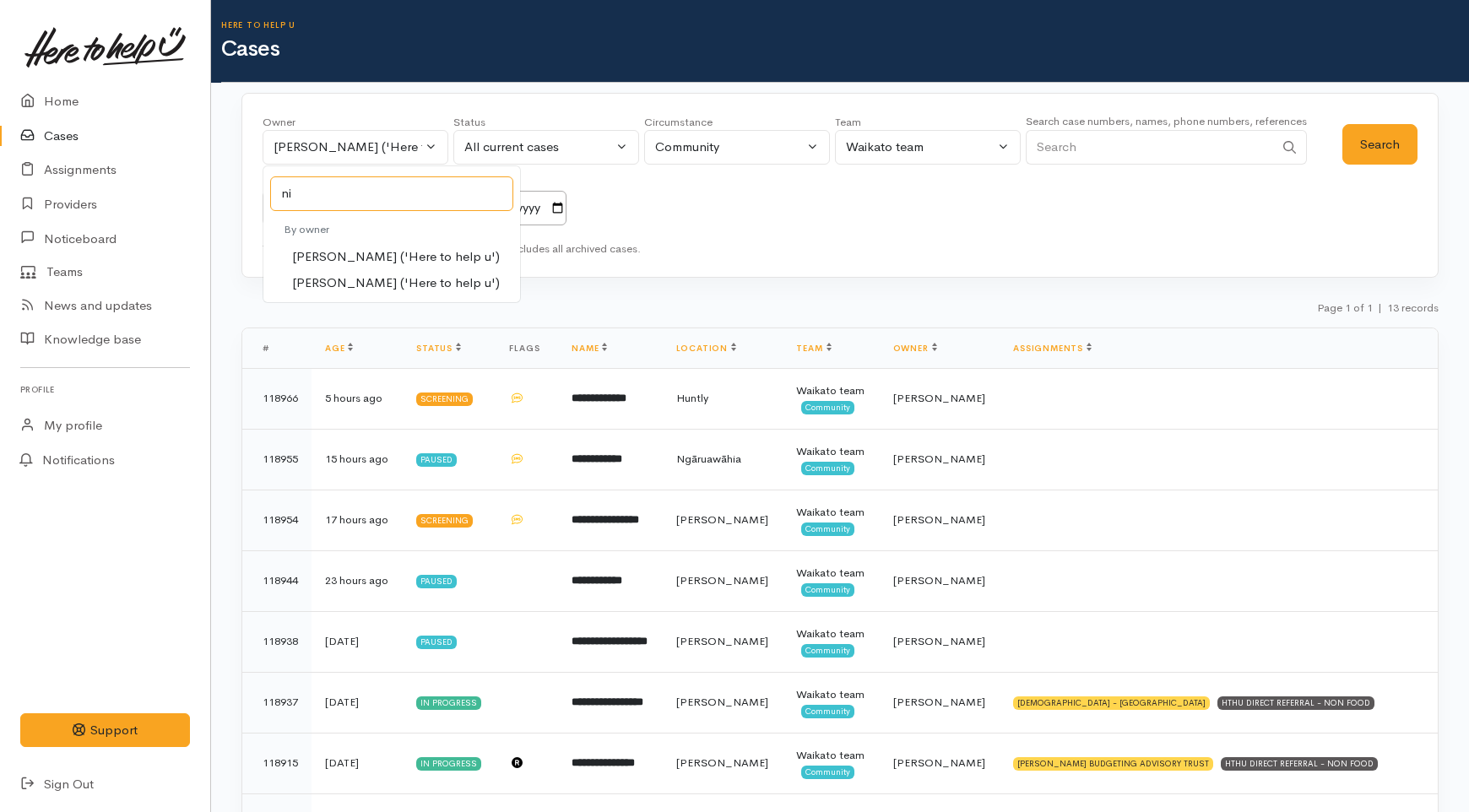
type input "ni"
click at [390, 277] on span "[PERSON_NAME] ('Here to help u')" at bounding box center [395, 283] width 208 height 20
select select "2314"
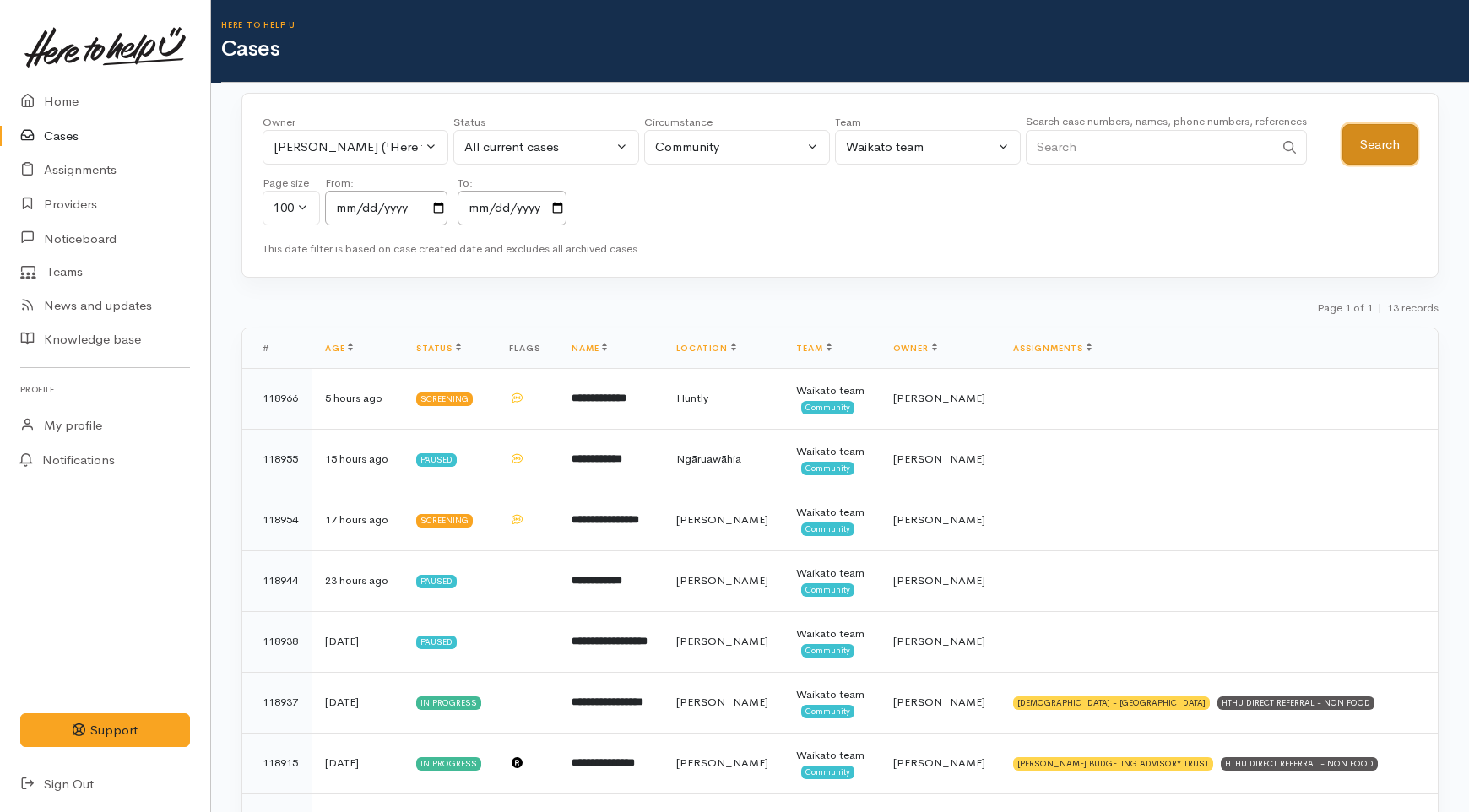
click at [1356, 154] on button "Search" at bounding box center [1379, 145] width 75 height 41
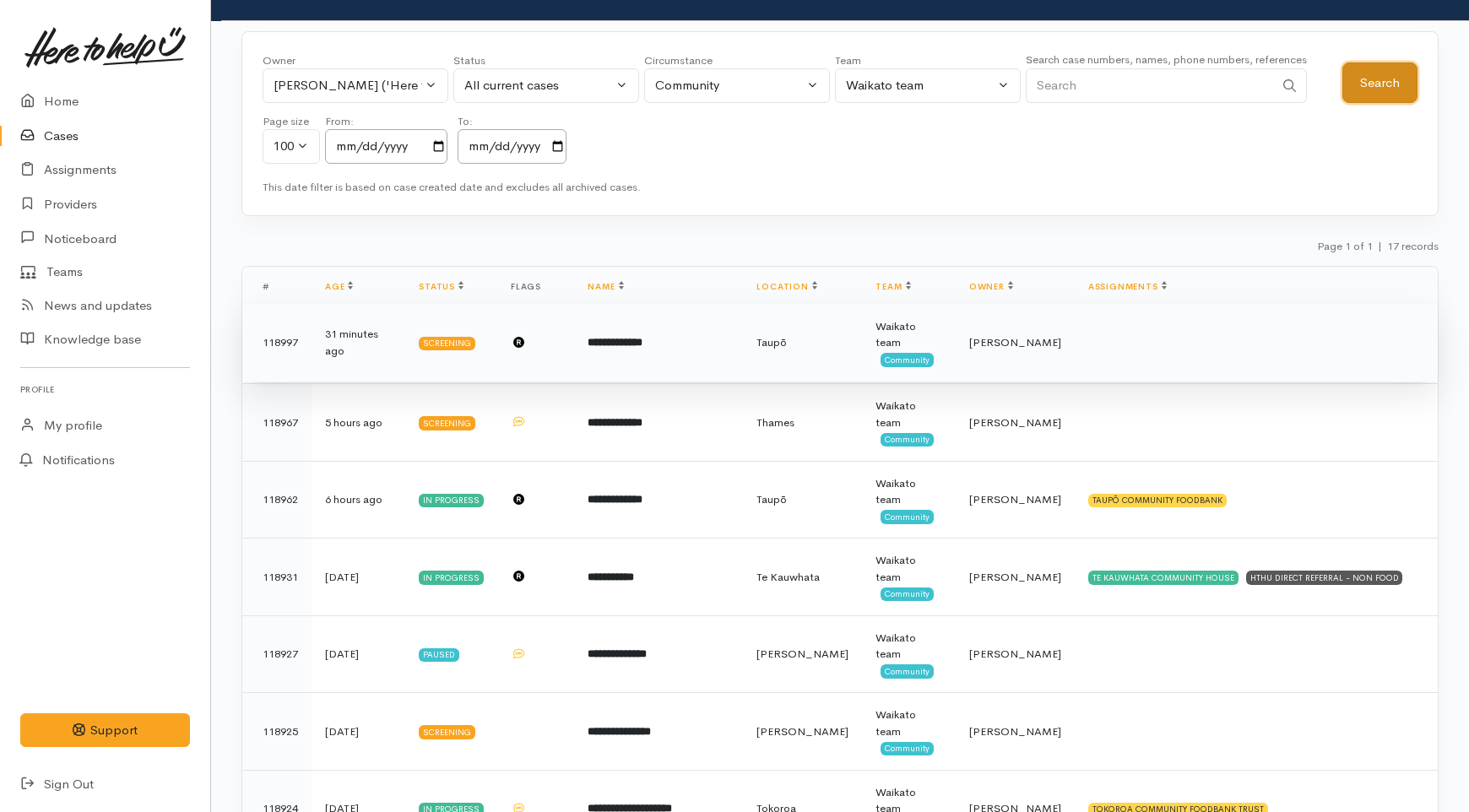
scroll to position [188, 0]
